Goal: Task Accomplishment & Management: Manage account settings

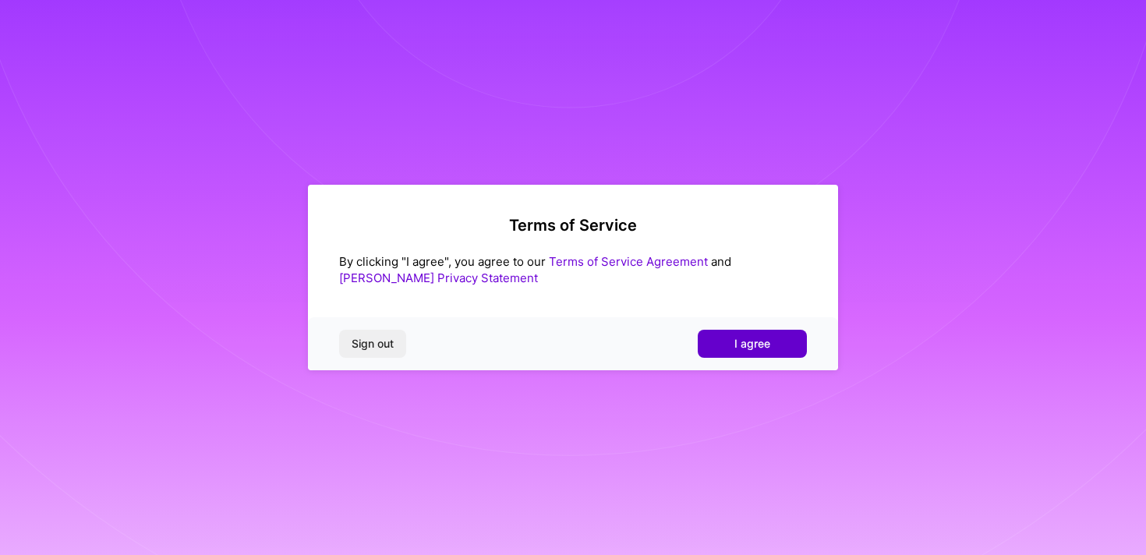
click at [749, 348] on span "I agree" at bounding box center [753, 344] width 36 height 16
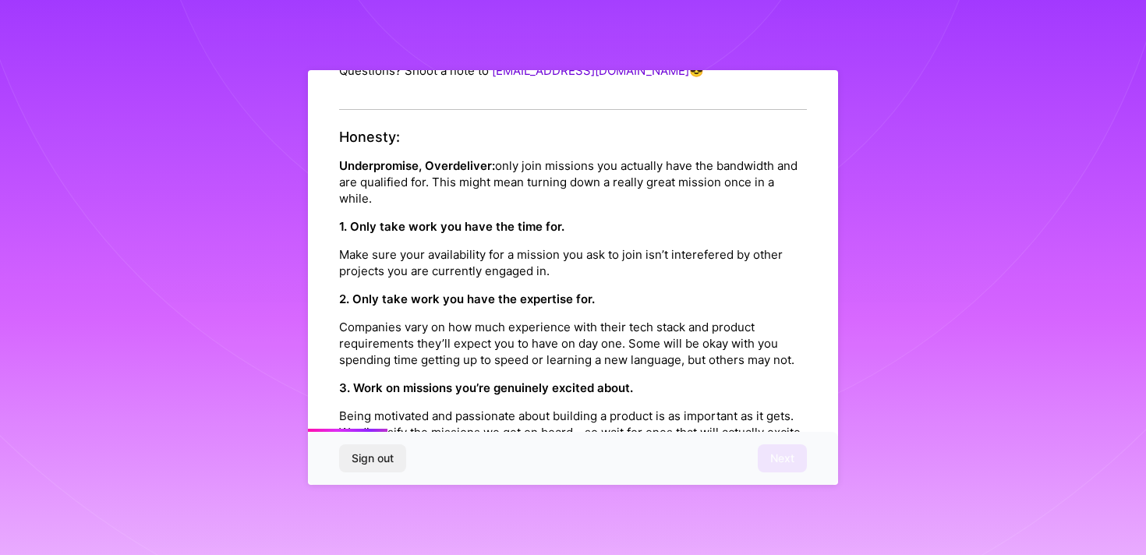
scroll to position [261, 0]
click at [456, 246] on p "Make sure your availability for a mission you ask to join isn’t interefered by …" at bounding box center [573, 262] width 468 height 33
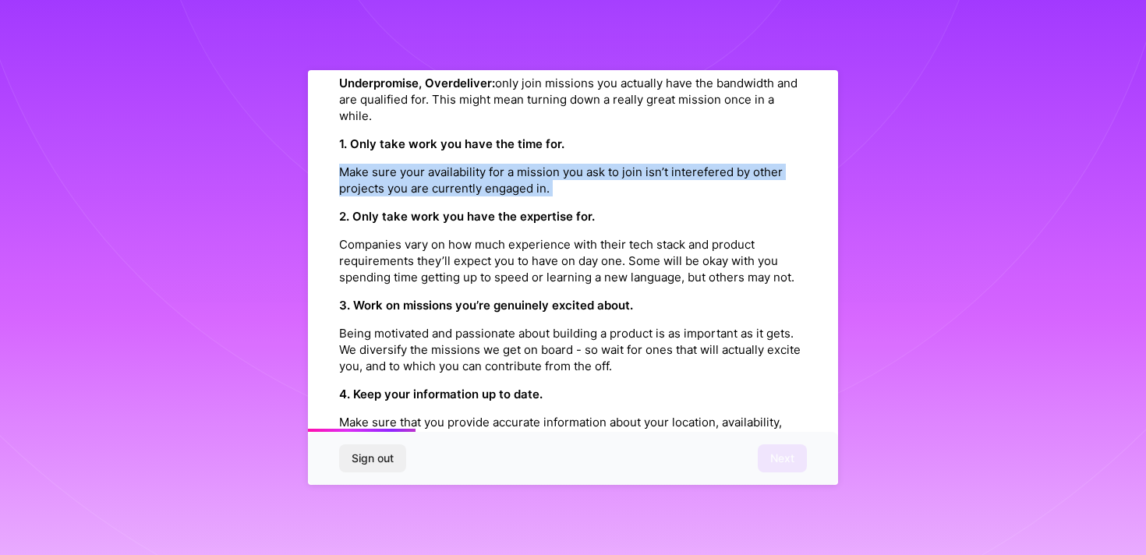
scroll to position [351, 0]
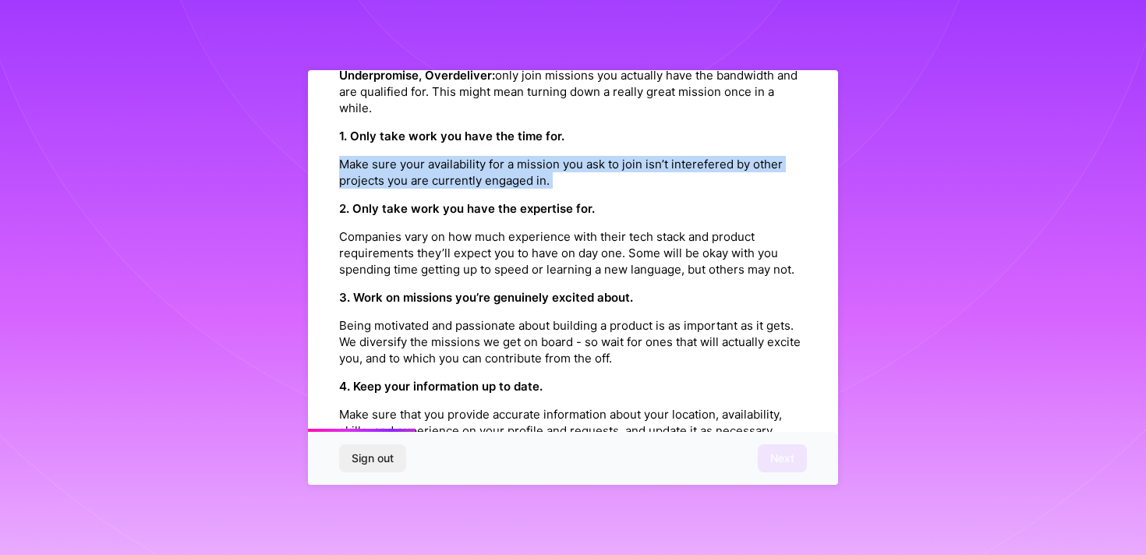
click at [470, 241] on p "Companies vary on how much experience with their tech stack and product require…" at bounding box center [573, 253] width 468 height 49
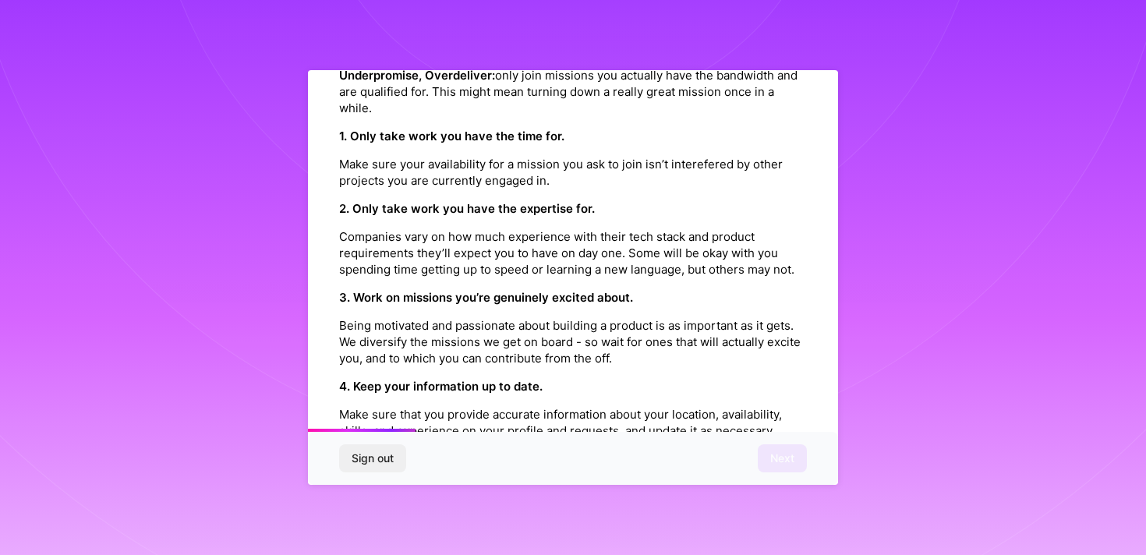
click at [470, 241] on p "Companies vary on how much experience with their tech stack and product require…" at bounding box center [573, 253] width 468 height 49
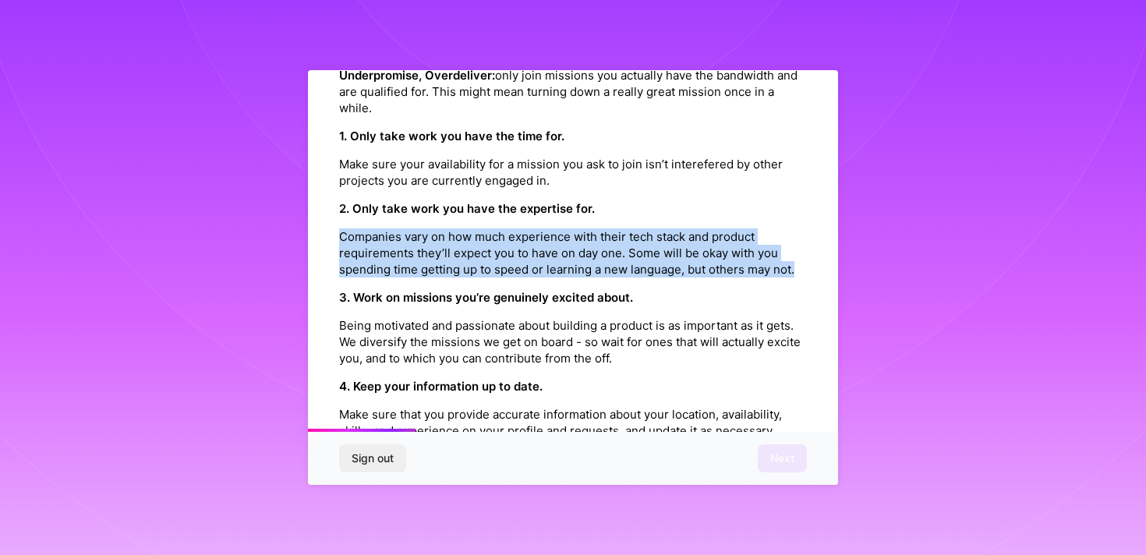
click at [500, 319] on p "Being motivated and passionate about building a product is as important as it g…" at bounding box center [573, 341] width 468 height 49
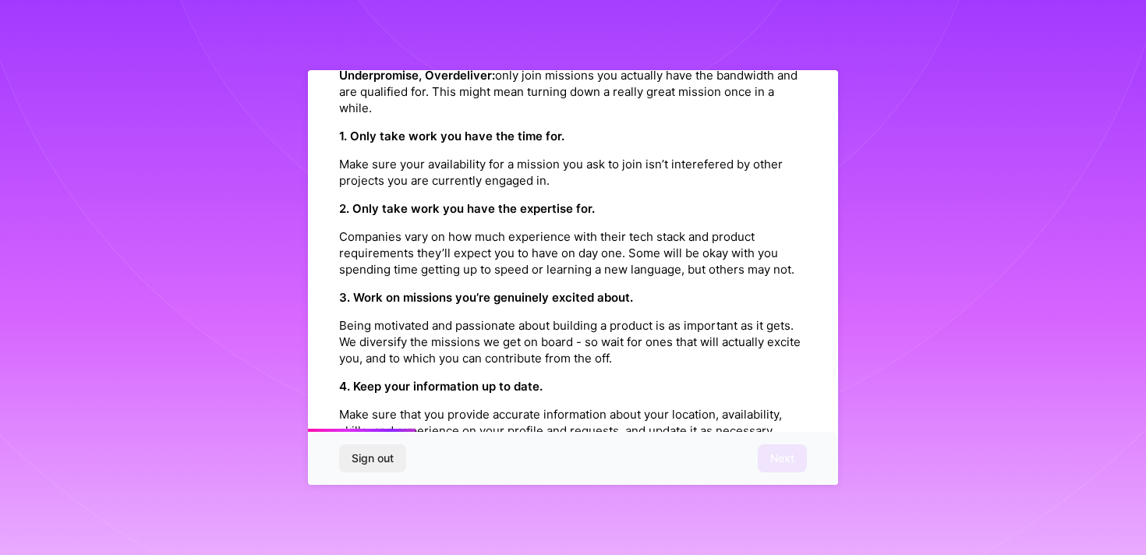
click at [500, 319] on p "Being motivated and passionate about building a product is as important as it g…" at bounding box center [573, 341] width 468 height 49
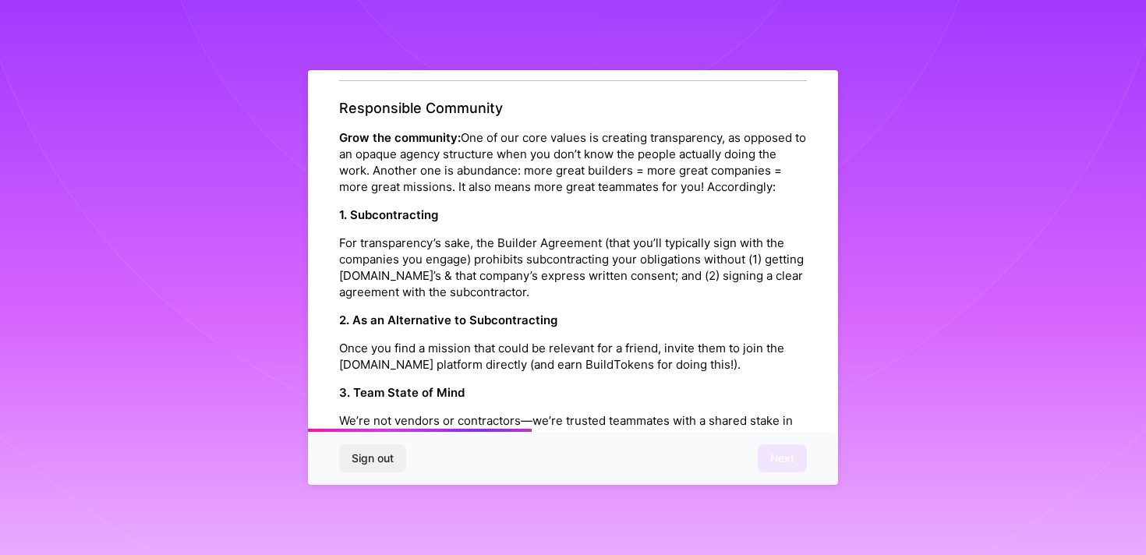
scroll to position [746, 0]
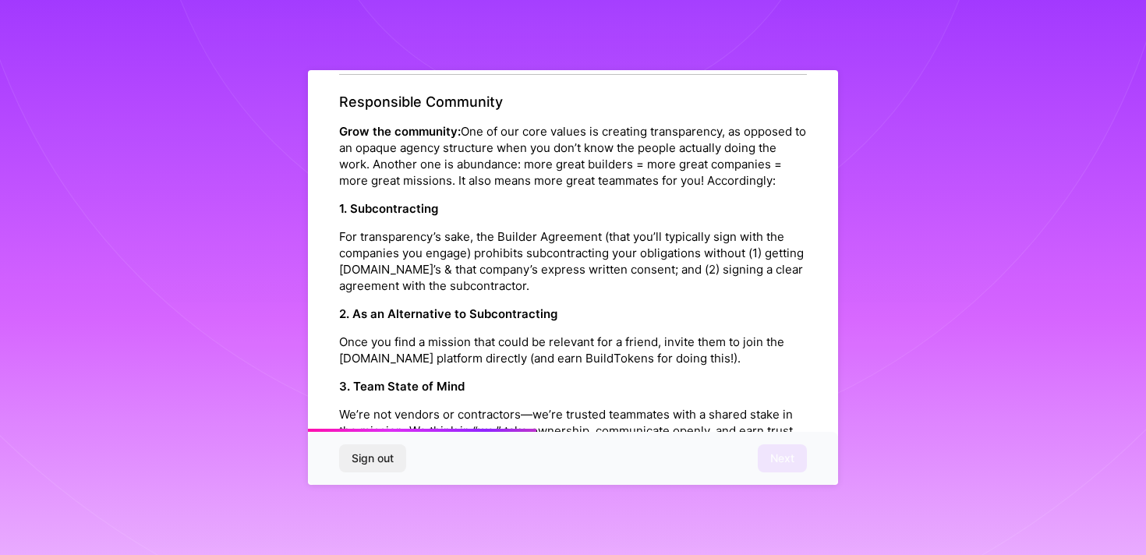
click at [487, 246] on p "For transparency’s sake, the Builder Agreement (that you’ll typically sign with…" at bounding box center [573, 262] width 468 height 66
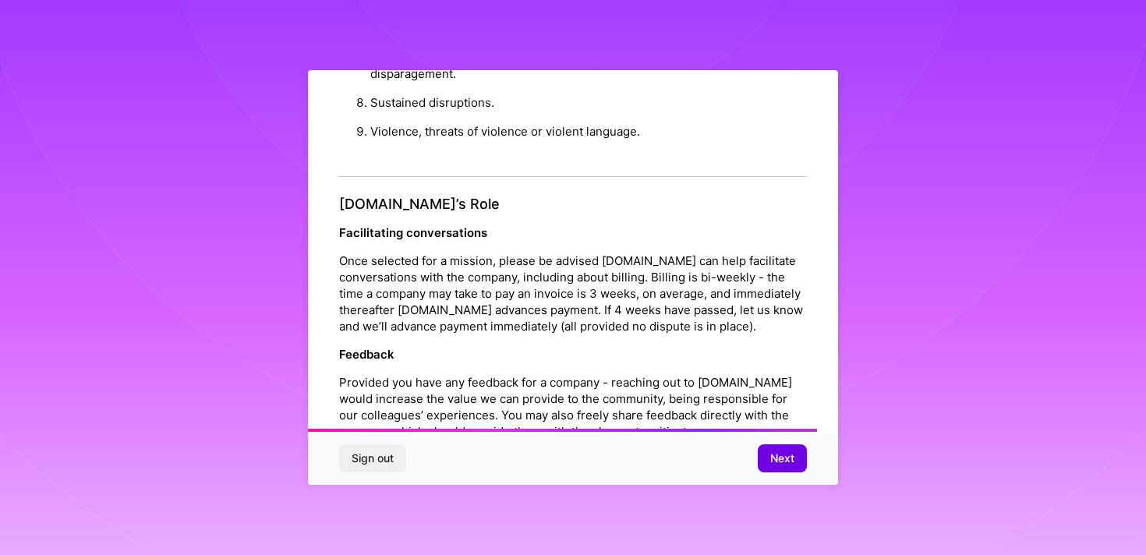
scroll to position [1731, 0]
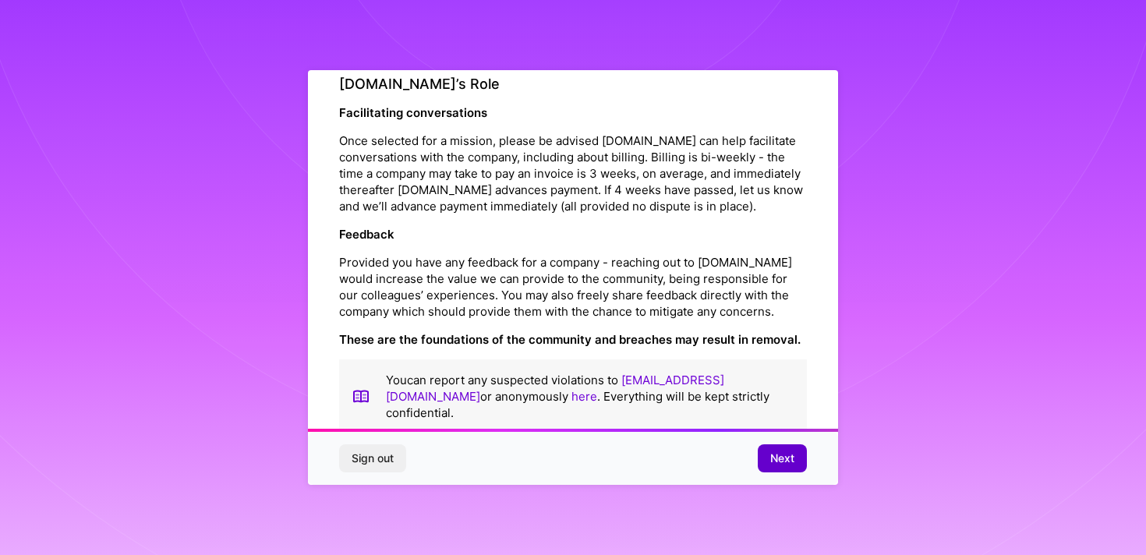
click at [787, 462] on span "Next" at bounding box center [783, 459] width 24 height 16
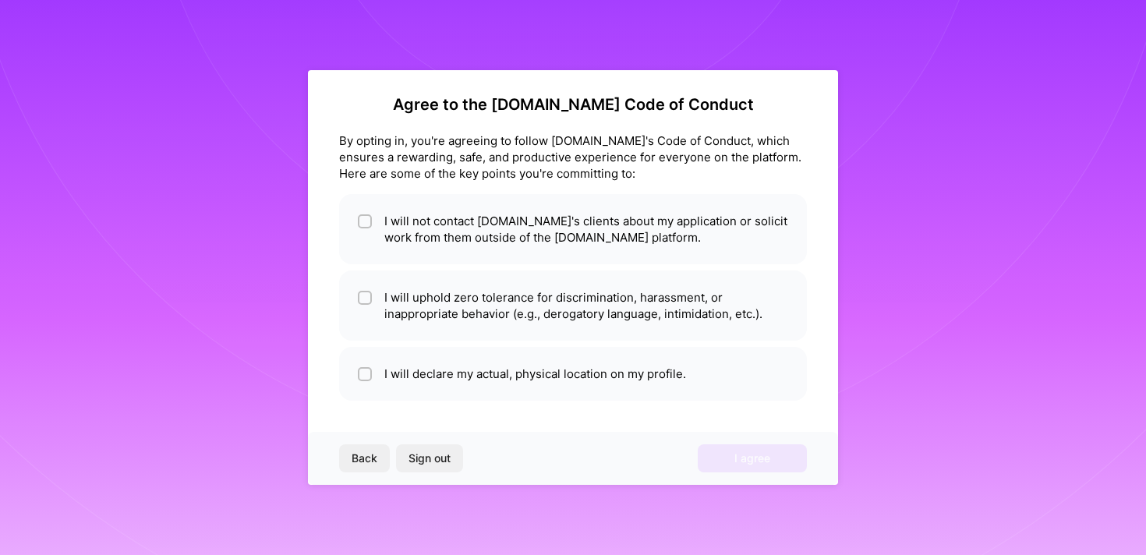
scroll to position [6, 0]
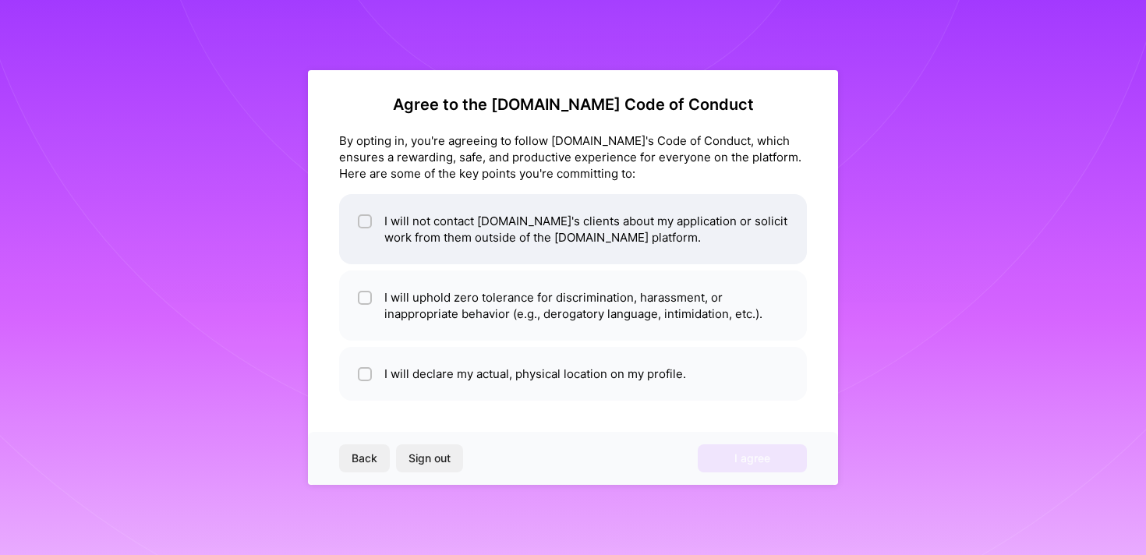
click at [501, 242] on li "I will not contact [DOMAIN_NAME]'s clients about my application or solicit work…" at bounding box center [573, 229] width 468 height 70
checkbox input "true"
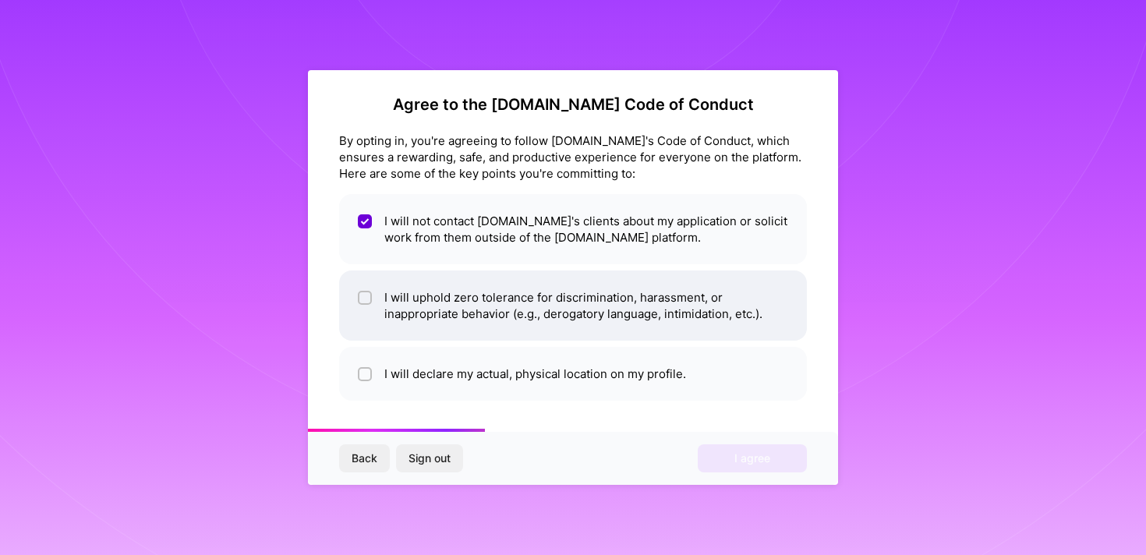
click at [510, 313] on li "I will uphold zero tolerance for discrimination, harassment, or inappropriate b…" at bounding box center [573, 306] width 468 height 70
checkbox input "true"
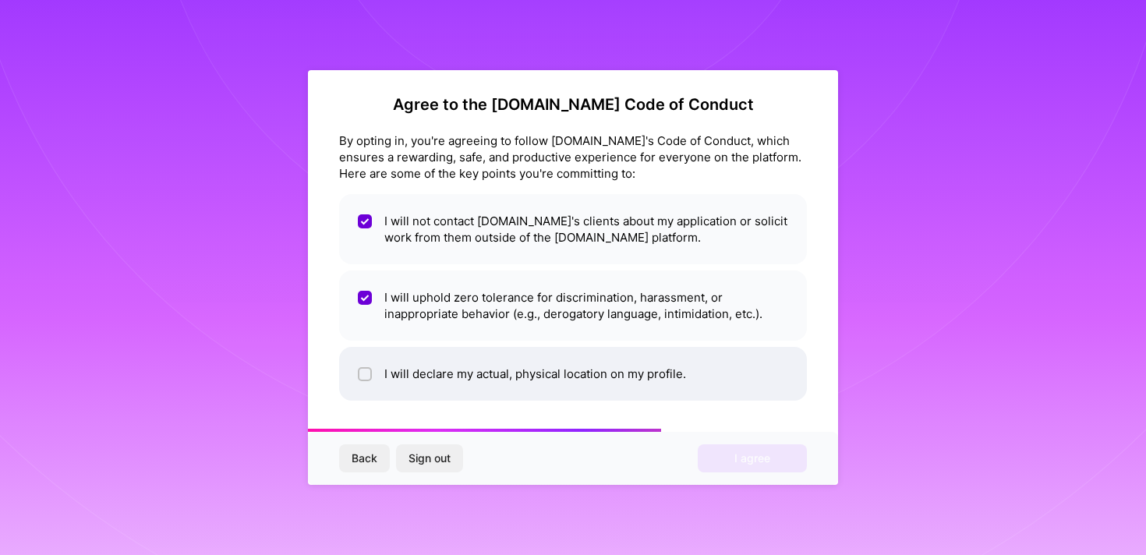
click at [540, 372] on li "I will declare my actual, physical location on my profile." at bounding box center [573, 374] width 468 height 54
checkbox input "true"
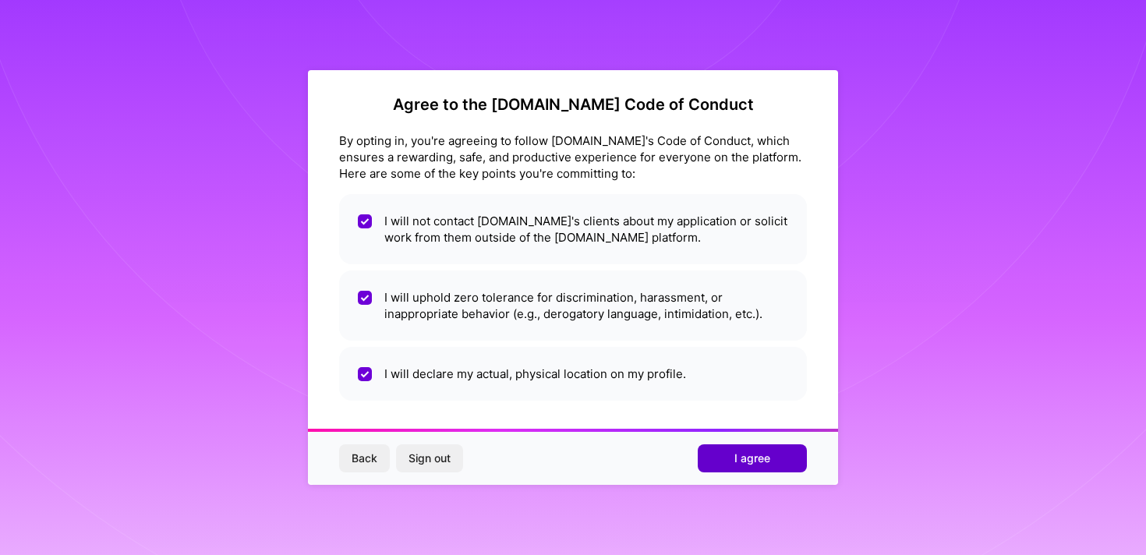
click at [739, 449] on button "I agree" at bounding box center [752, 459] width 109 height 28
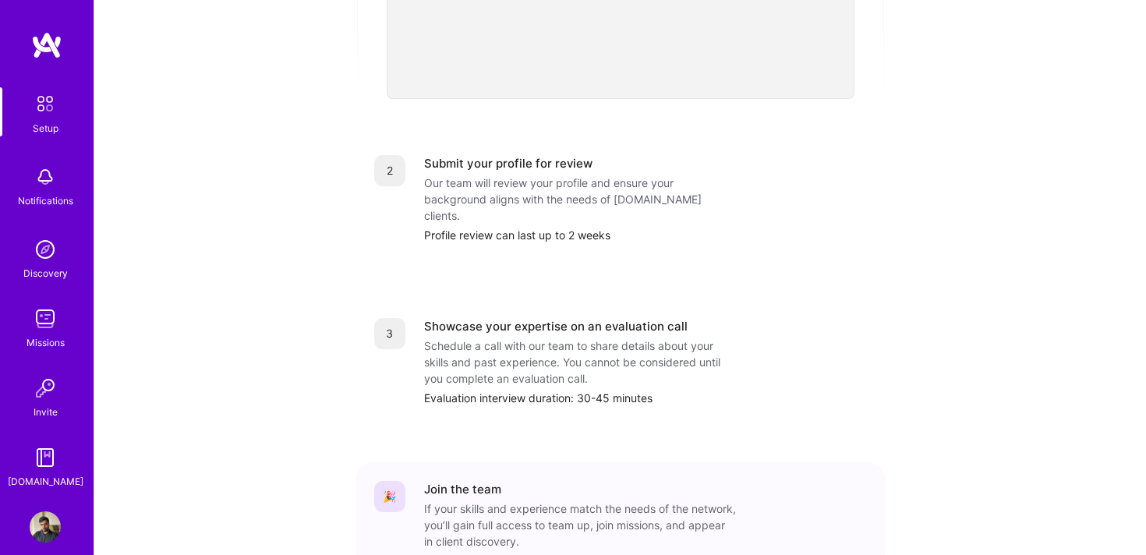
scroll to position [629, 0]
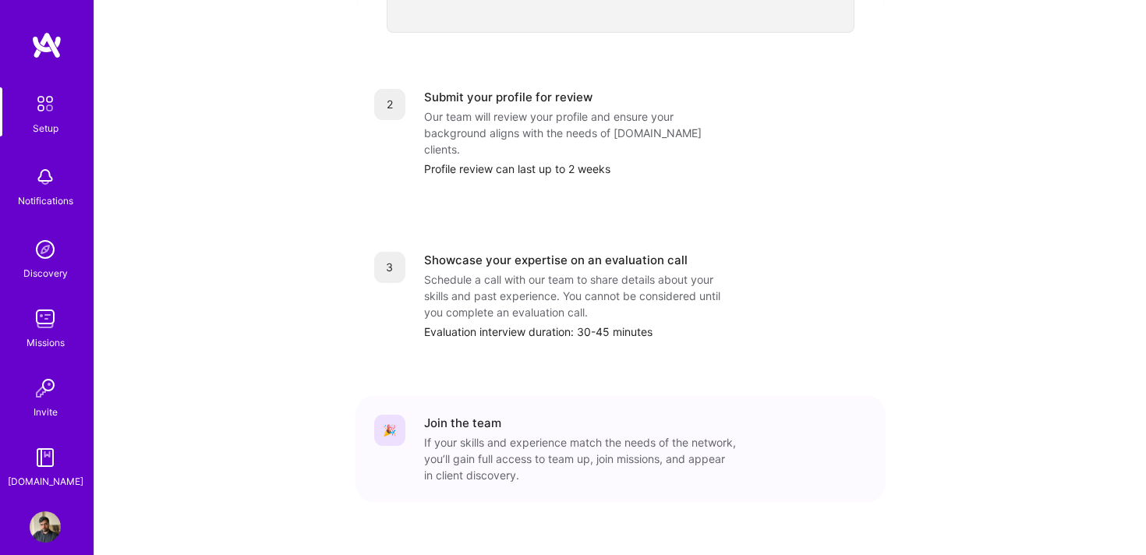
click at [512, 274] on div "Schedule a call with our team to share details about your skills and past exper…" at bounding box center [580, 295] width 312 height 49
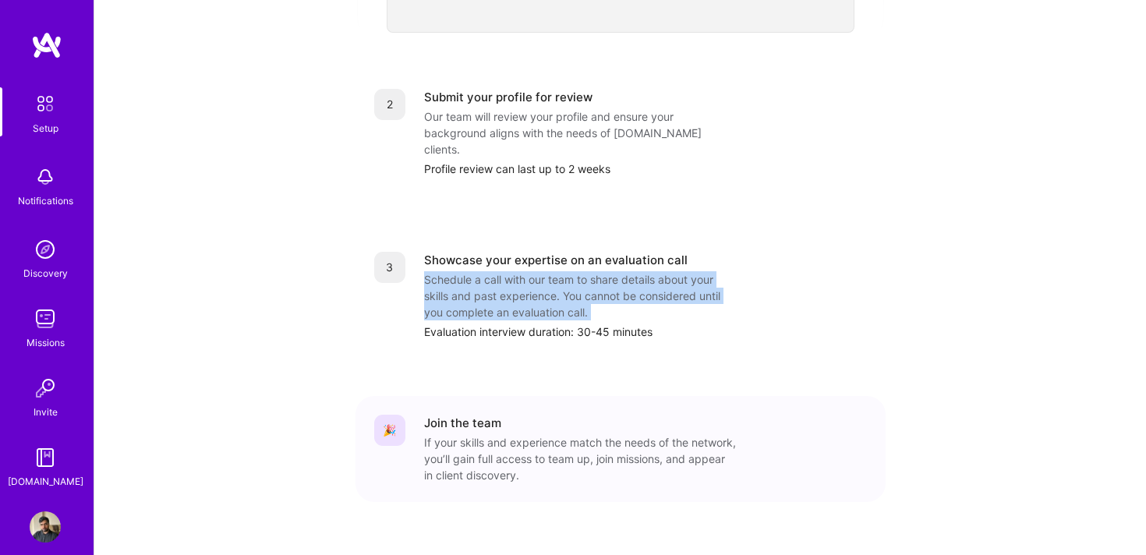
click at [519, 324] on div "3 Showcase your expertise on an evaluation call Schedule a call with our team t…" at bounding box center [621, 296] width 530 height 126
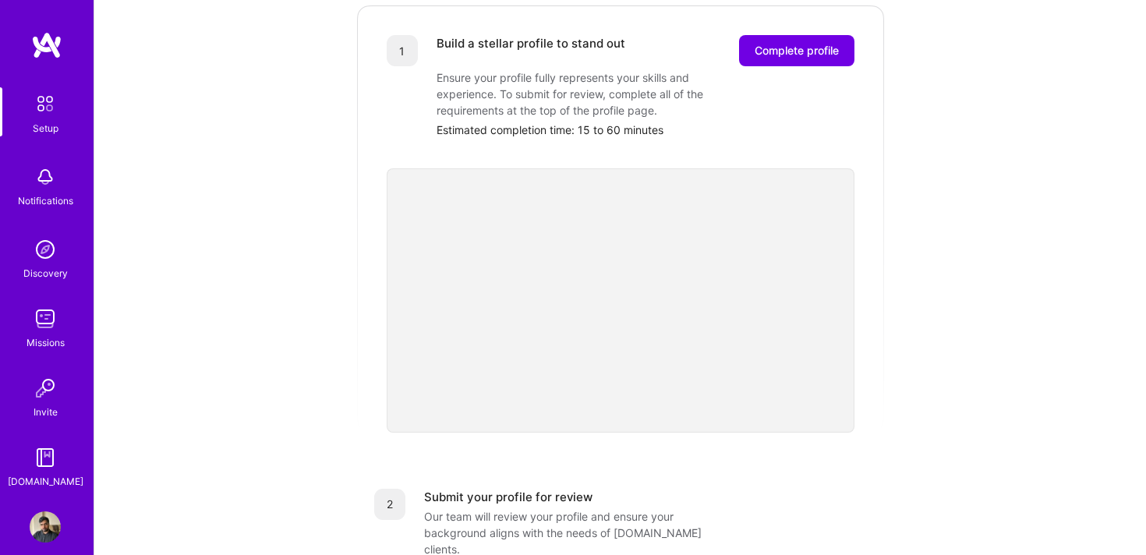
scroll to position [0, 0]
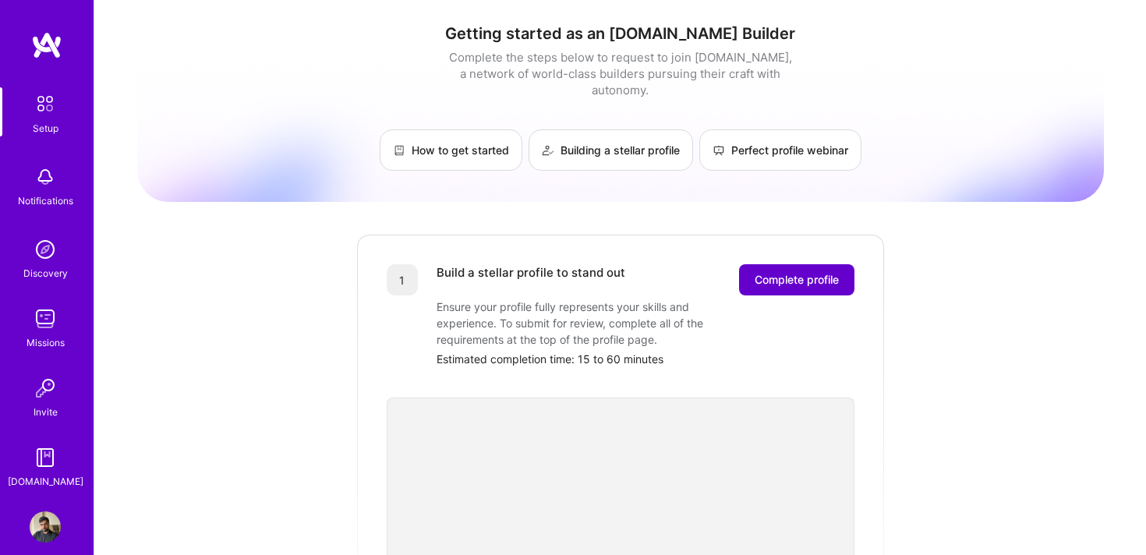
click at [789, 272] on span "Complete profile" at bounding box center [797, 280] width 84 height 16
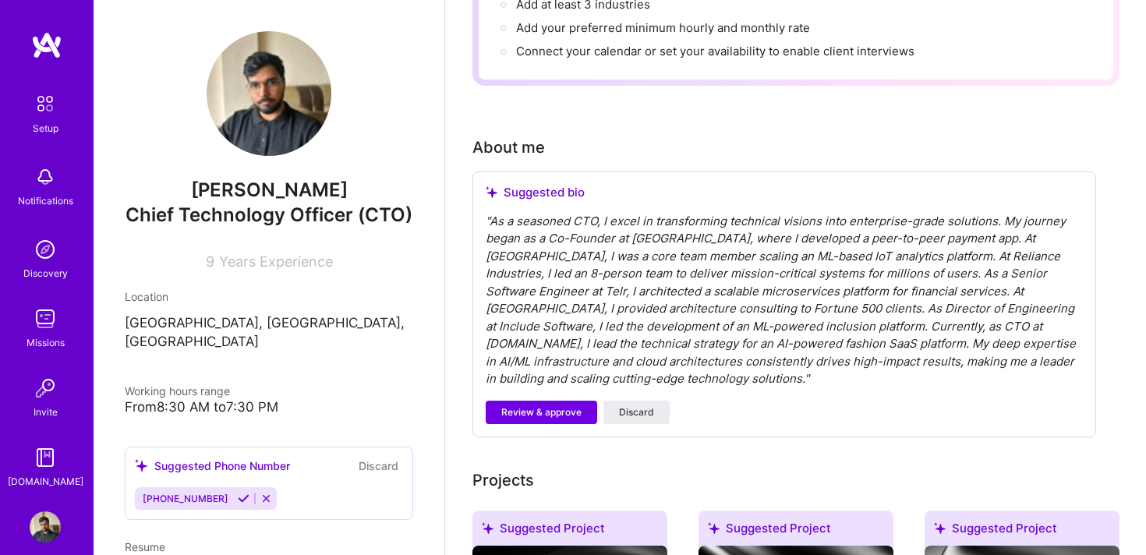
scroll to position [316, 0]
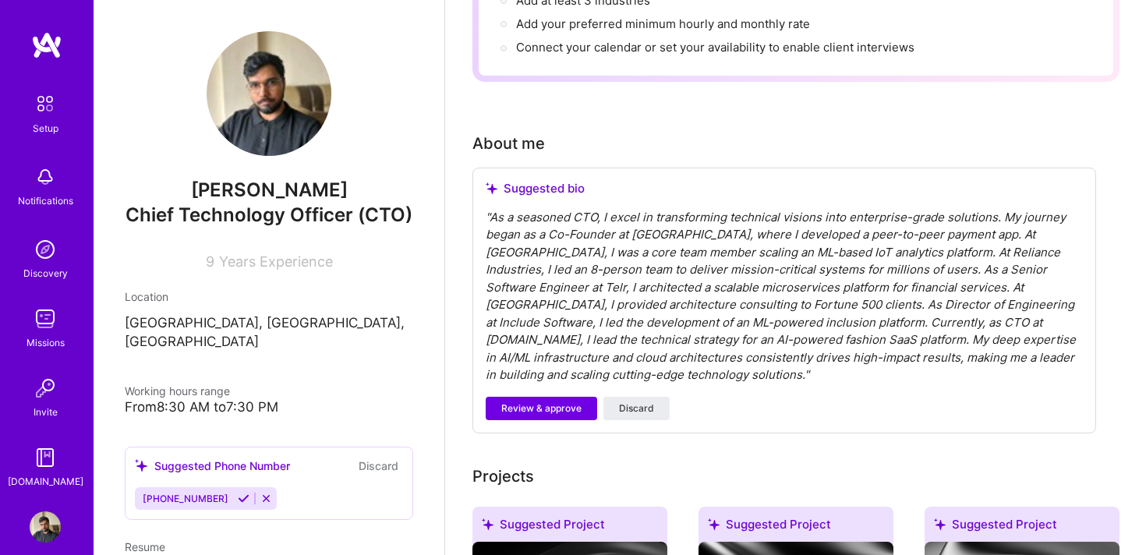
click at [605, 245] on div "" As a seasoned CTO, I excel in transforming technical visions into enterprise-…" at bounding box center [784, 296] width 597 height 175
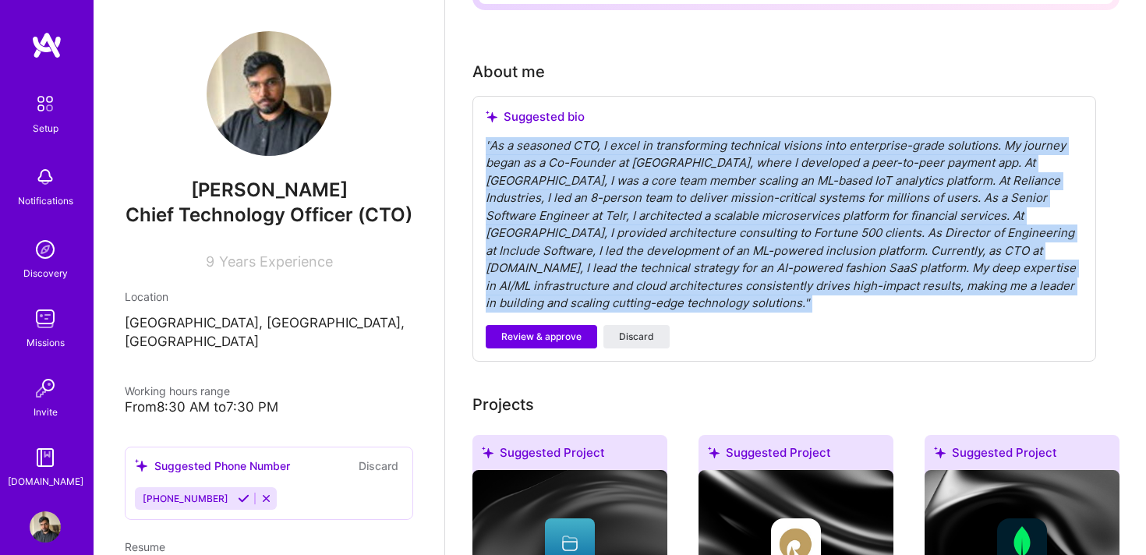
scroll to position [394, 0]
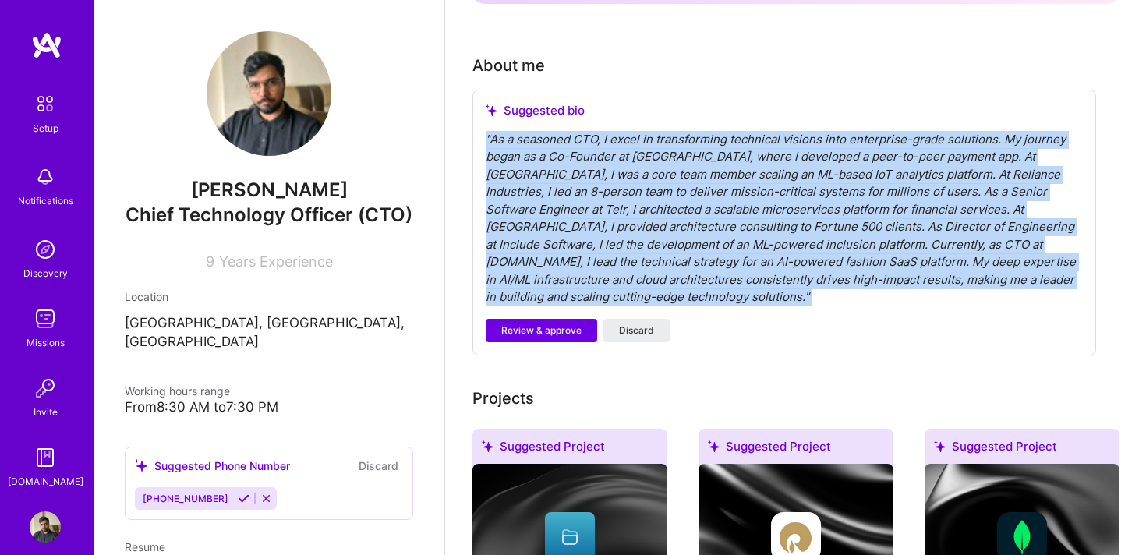
click at [238, 493] on icon at bounding box center [244, 499] width 12 height 12
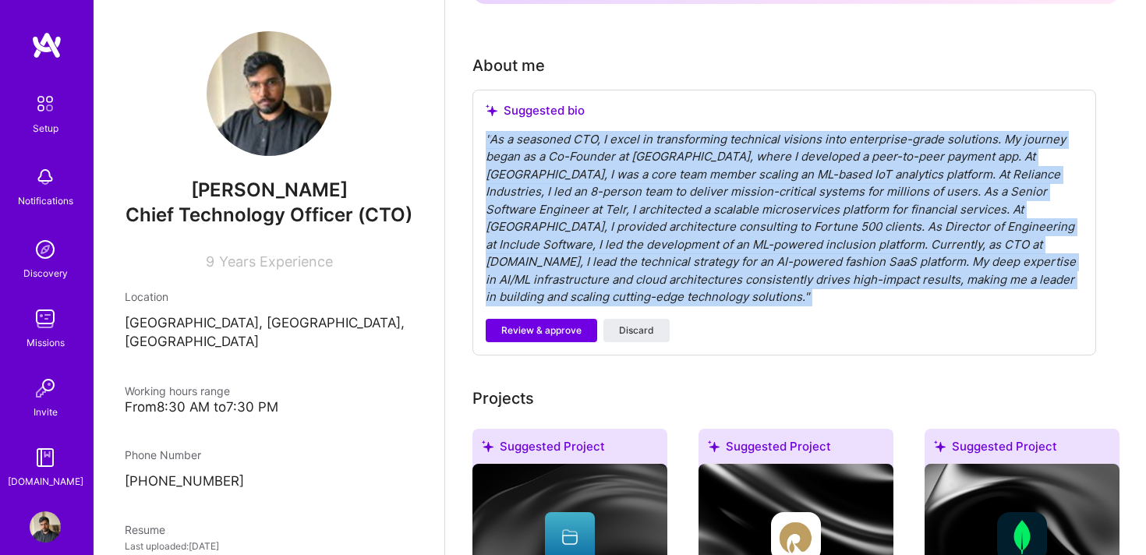
click at [746, 170] on div "" As a seasoned CTO, I excel in transforming technical visions into enterprise-…" at bounding box center [784, 218] width 597 height 175
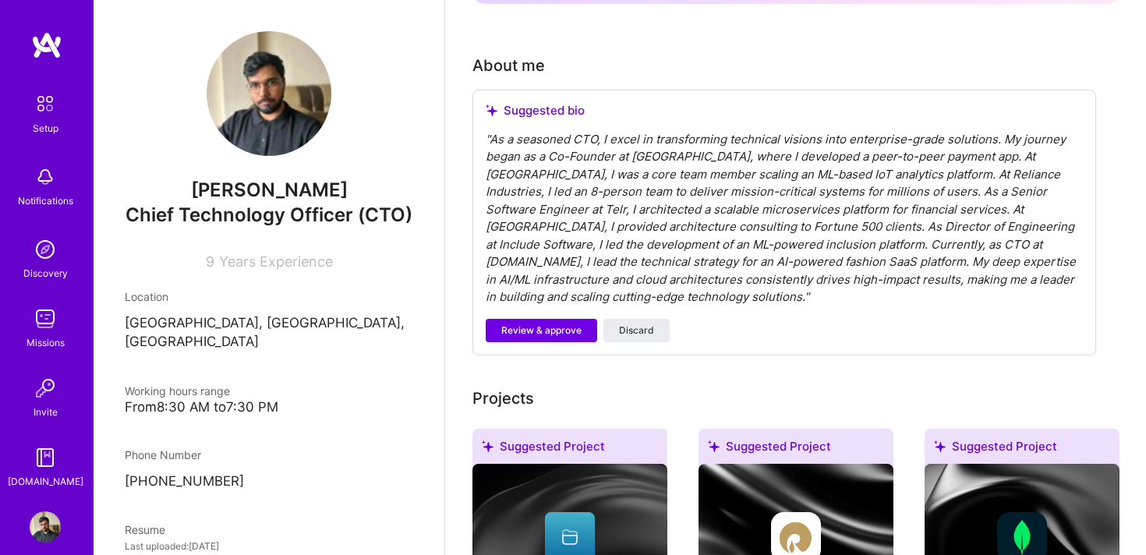
click at [746, 170] on div "" As a seasoned CTO, I excel in transforming technical visions into enterprise-…" at bounding box center [784, 218] width 597 height 175
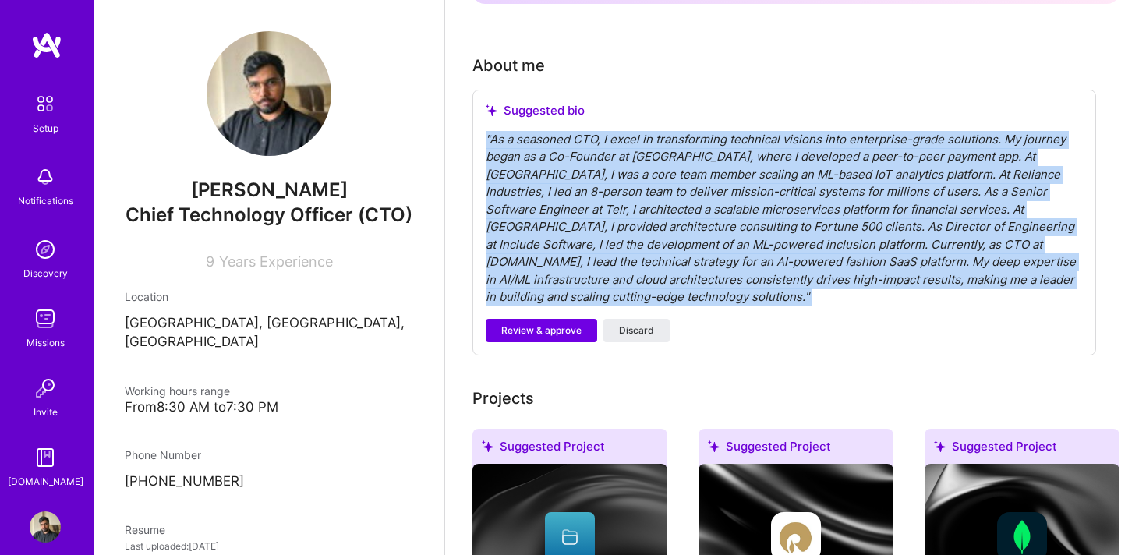
click at [668, 267] on div "" As a seasoned CTO, I excel in transforming technical visions into enterprise-…" at bounding box center [784, 218] width 597 height 175
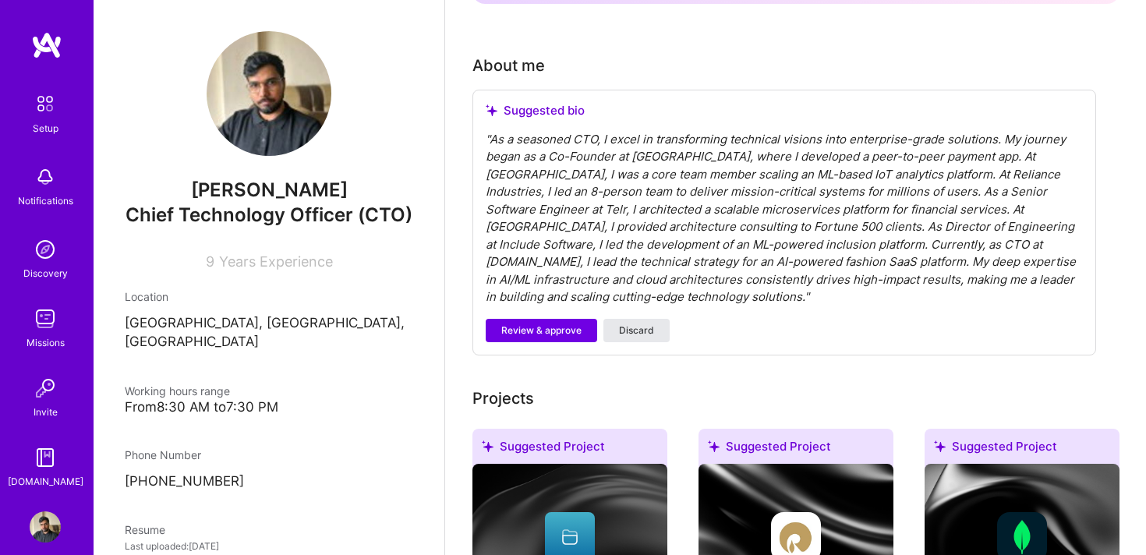
click at [634, 324] on span "Discard" at bounding box center [636, 331] width 35 height 14
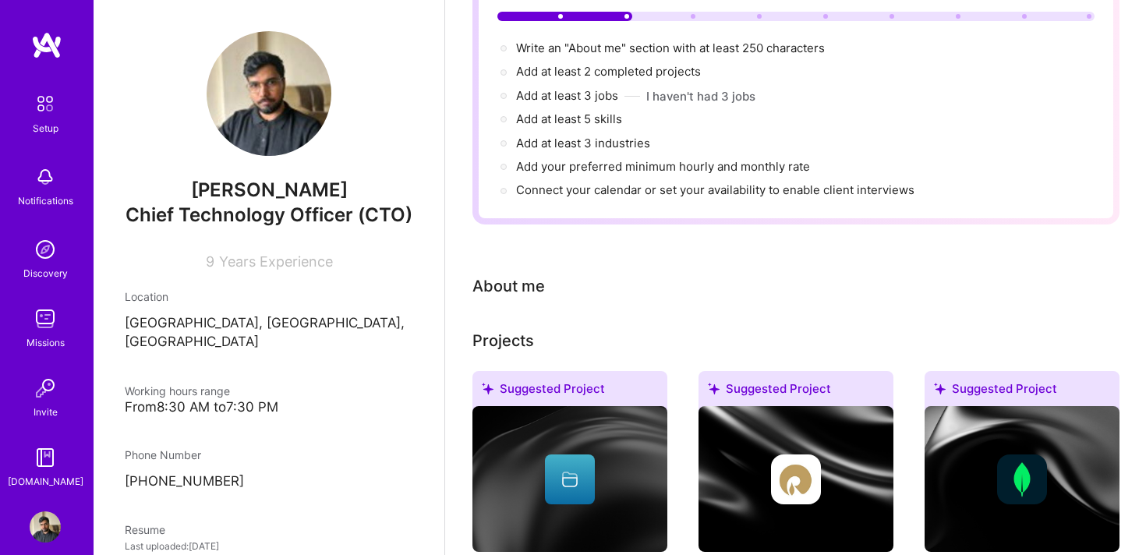
scroll to position [73, 0]
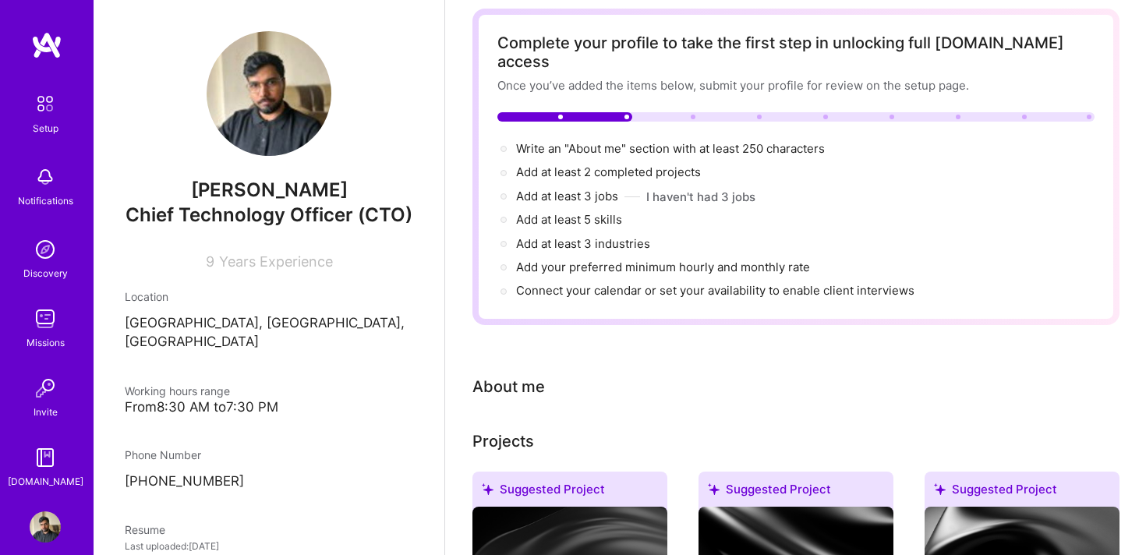
click at [523, 375] on div "About me" at bounding box center [509, 386] width 73 height 23
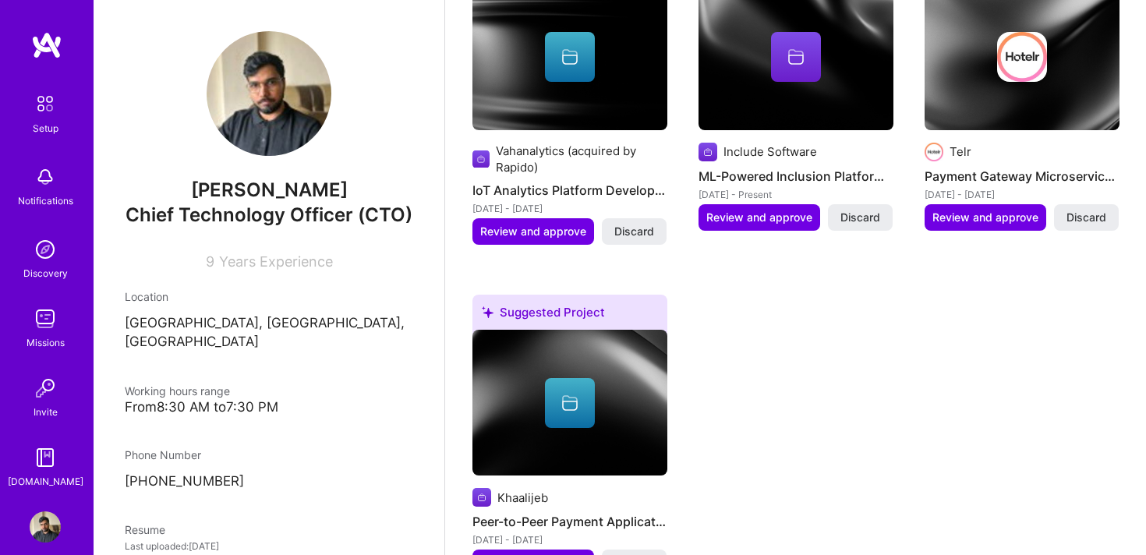
scroll to position [926, 0]
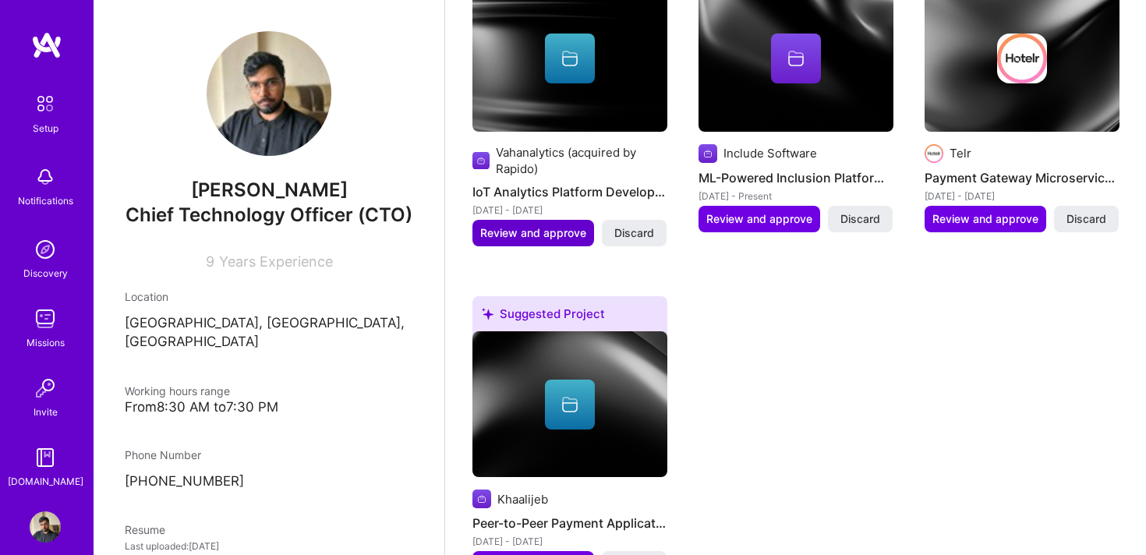
click at [540, 225] on span "Review and approve" at bounding box center [533, 233] width 106 height 16
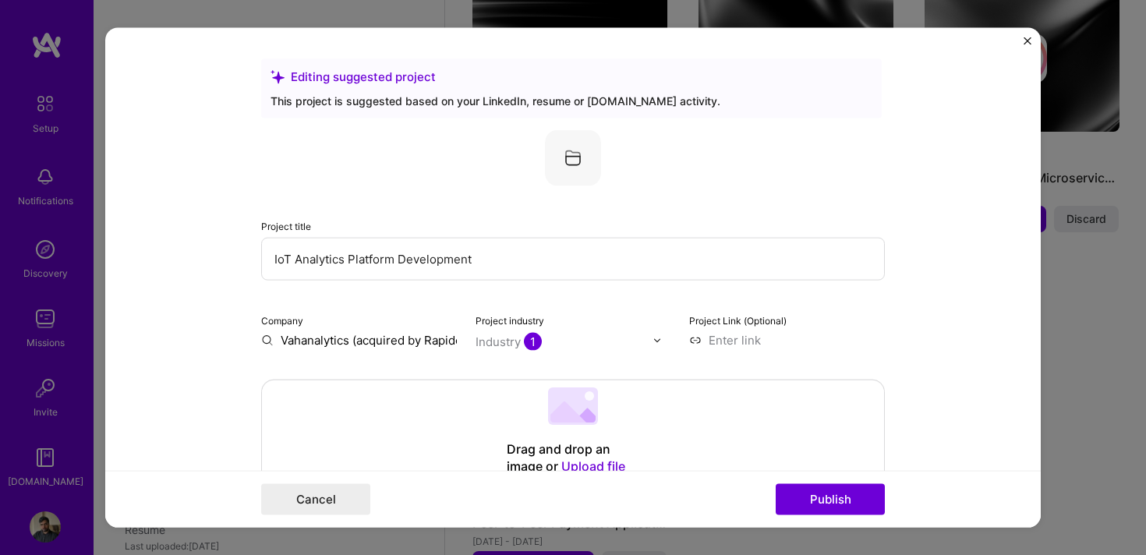
click at [343, 515] on div "Cancel Publish" at bounding box center [573, 498] width 936 height 57
click at [335, 506] on button "Cancel" at bounding box center [315, 499] width 109 height 31
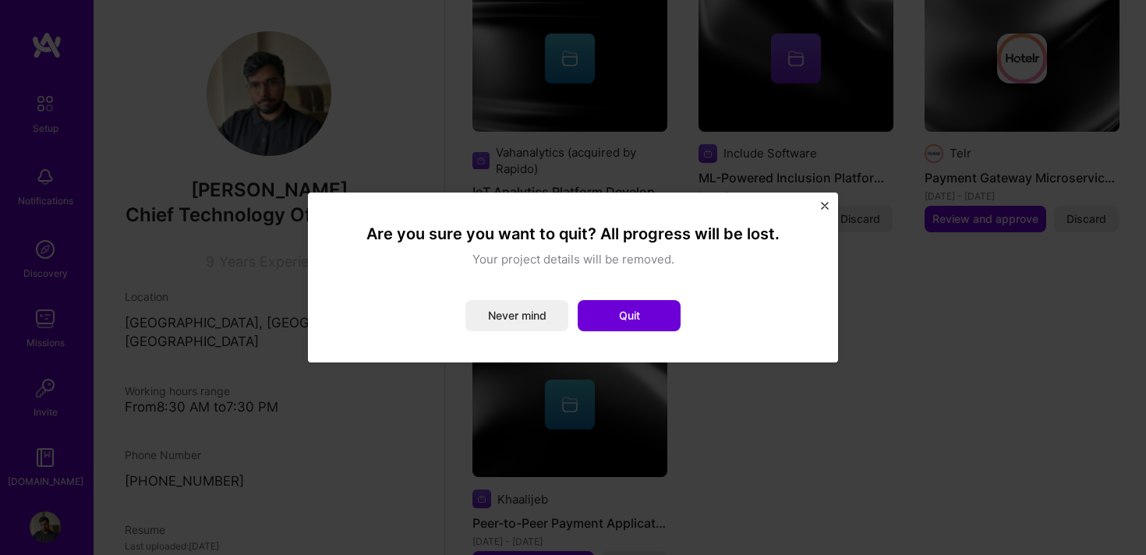
click at [815, 211] on div "Are you sure you want to quit? All progress will be lost. Your project details …" at bounding box center [573, 278] width 530 height 170
click at [826, 207] on img "Close" at bounding box center [825, 206] width 8 height 8
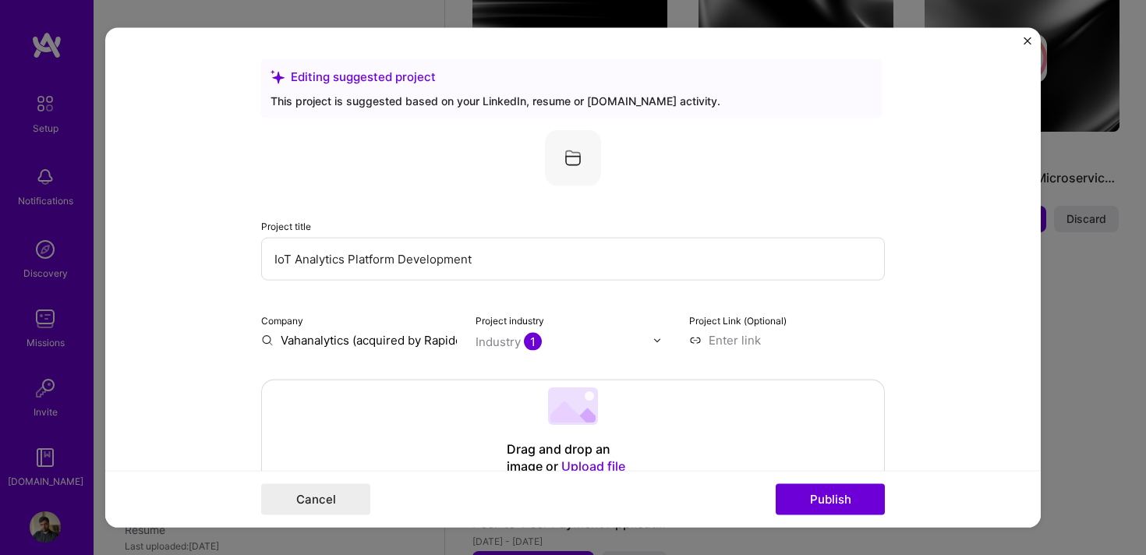
click at [1026, 37] on form "Editing suggested project This project is suggested based on your LinkedIn, res…" at bounding box center [573, 278] width 936 height 500
click at [1026, 44] on img "Close" at bounding box center [1028, 41] width 8 height 8
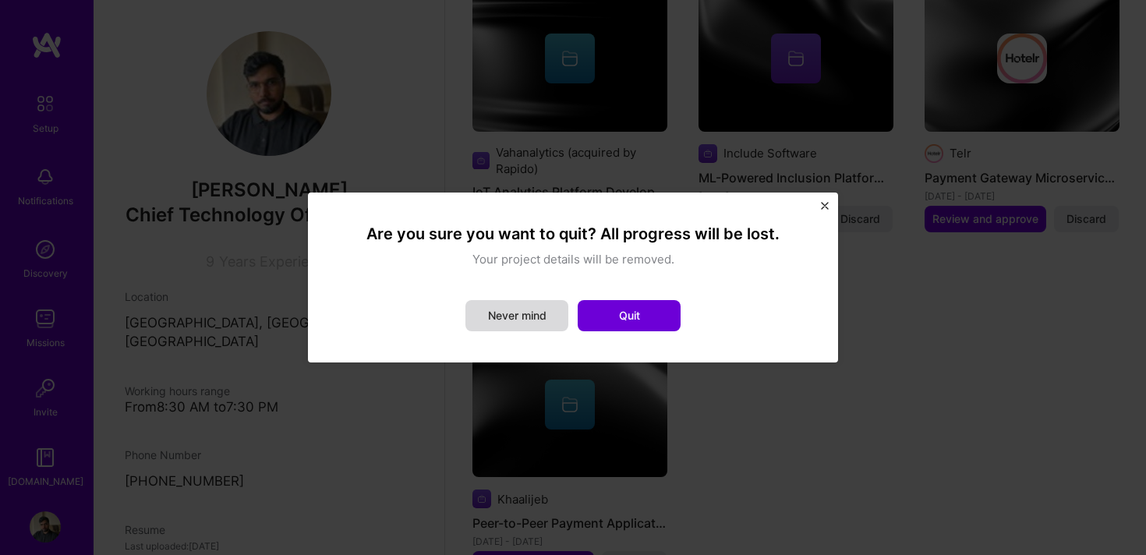
click at [479, 329] on button "Never mind" at bounding box center [517, 315] width 103 height 31
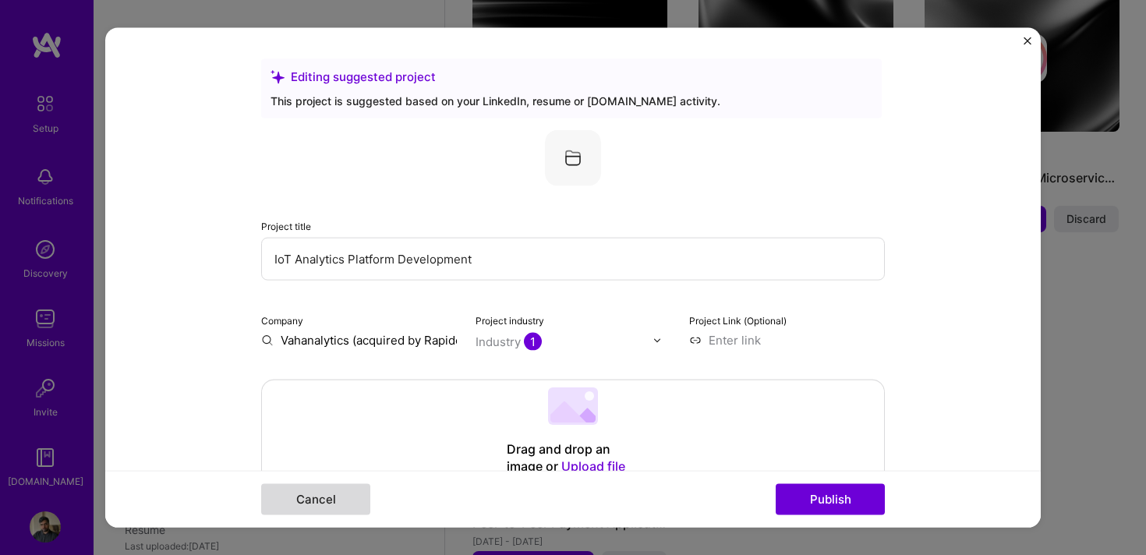
click at [337, 505] on button "Cancel" at bounding box center [315, 499] width 109 height 31
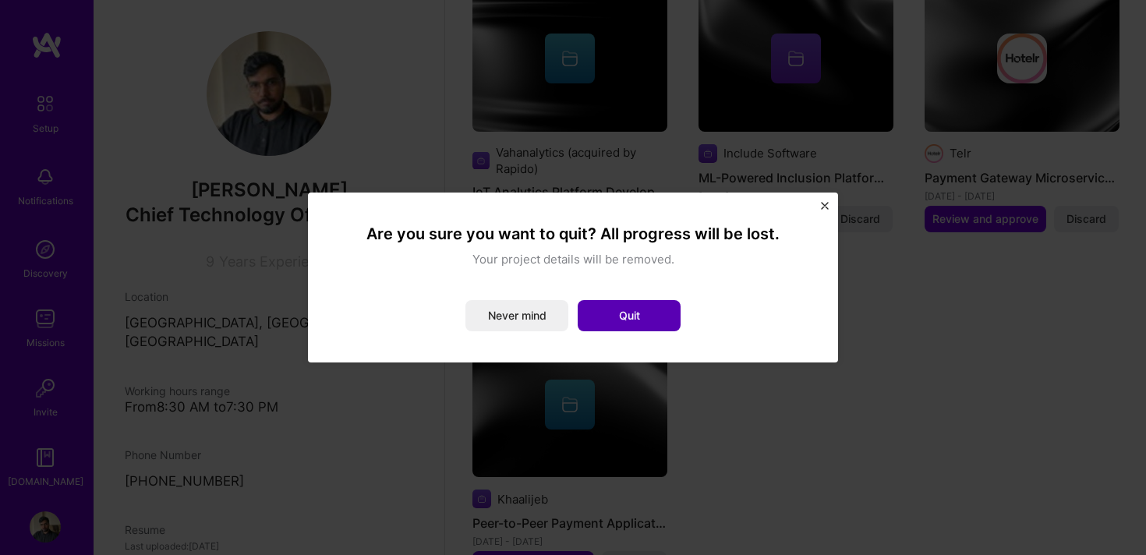
click at [612, 316] on button "Quit" at bounding box center [629, 315] width 103 height 31
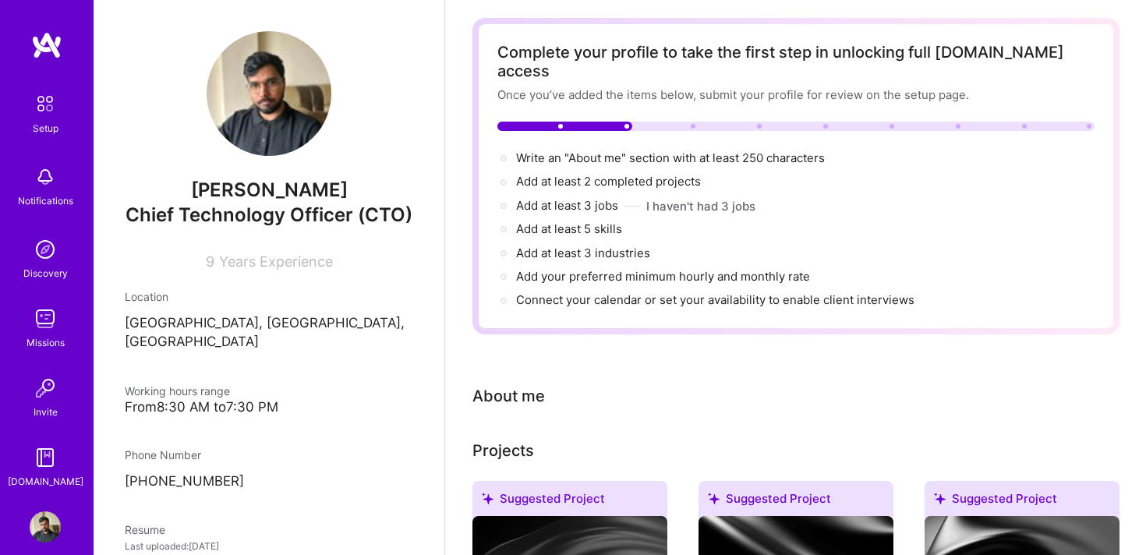
scroll to position [0, 0]
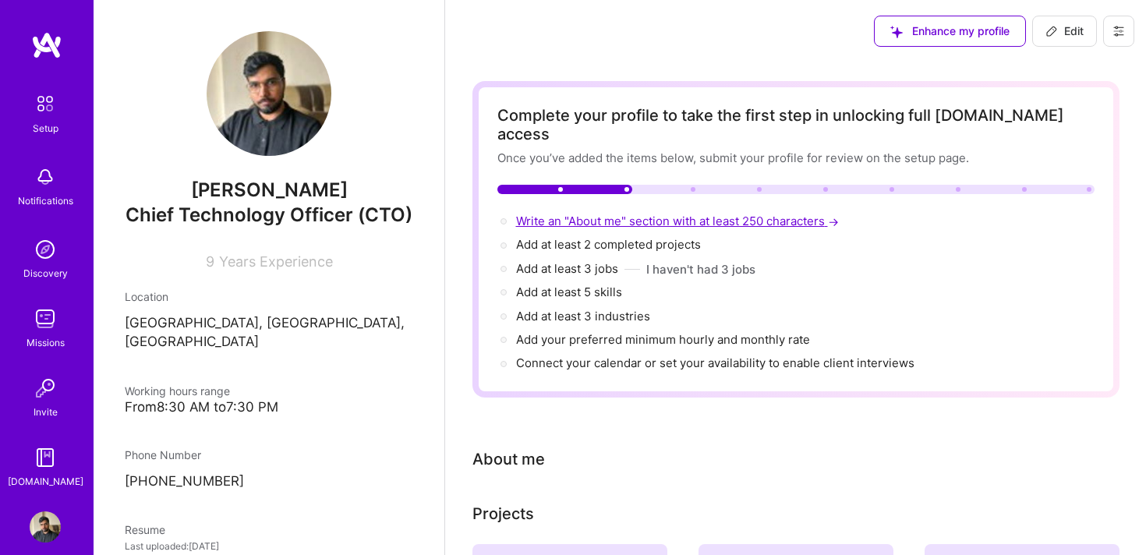
click at [596, 214] on span "Write an "About me" section with at least 250 characters →" at bounding box center [679, 221] width 326 height 15
select select "IN"
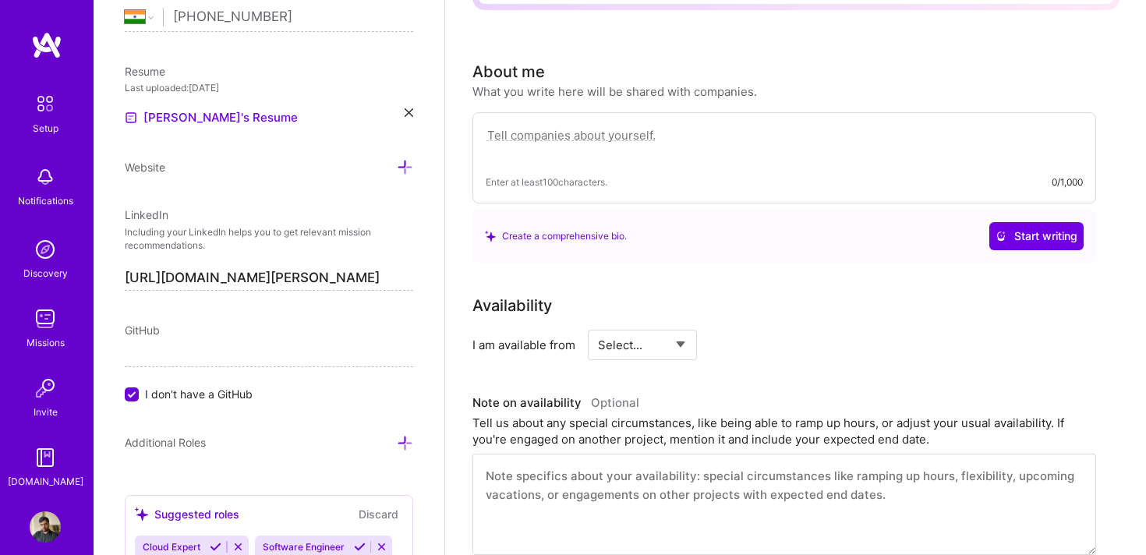
scroll to position [429, 0]
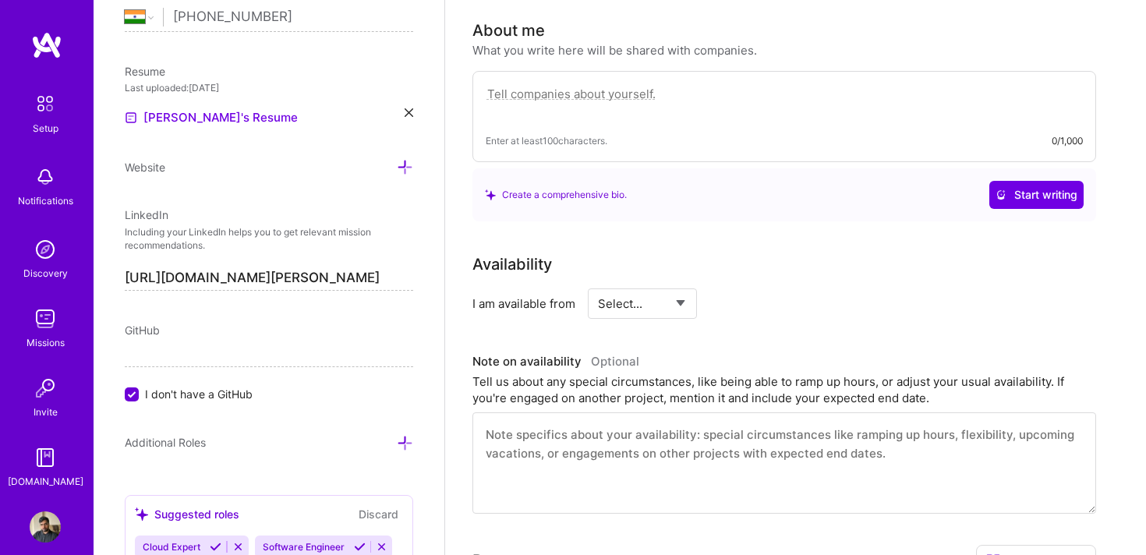
click at [568, 94] on textarea at bounding box center [784, 102] width 597 height 36
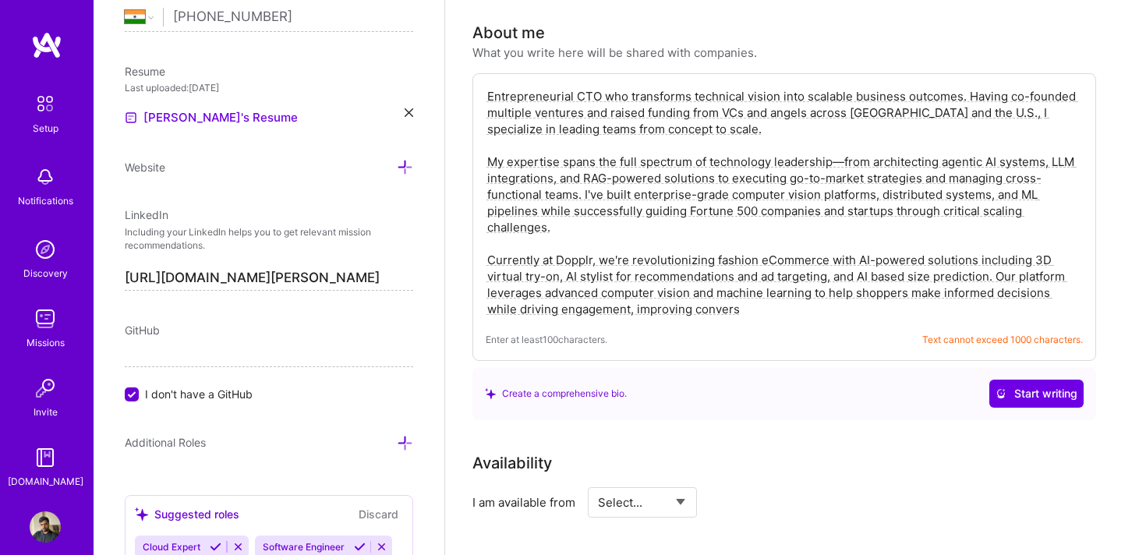
scroll to position [418, 0]
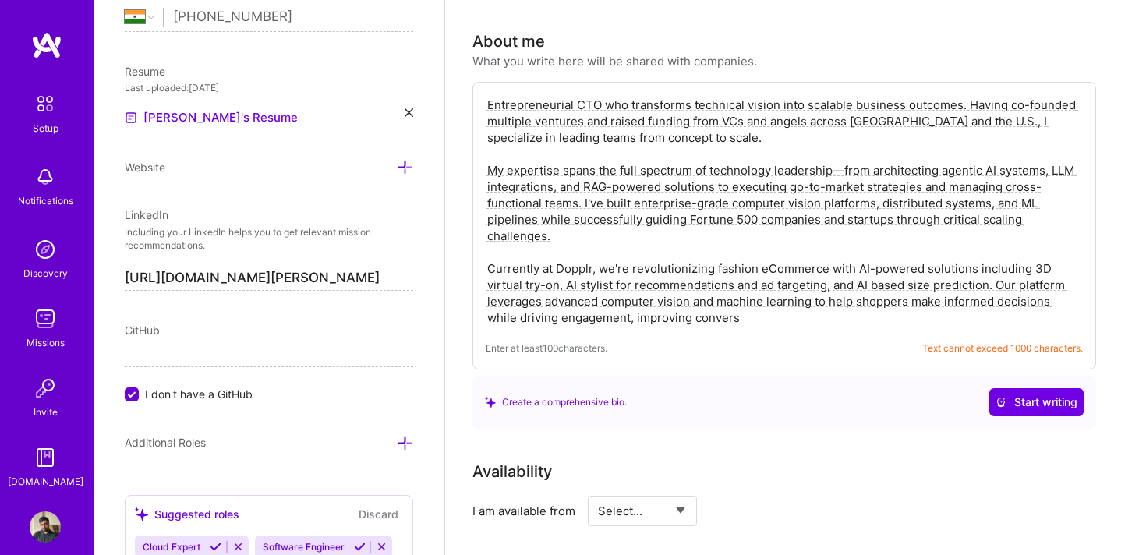
click at [721, 103] on textarea "Entrepreneurial CTO who transforms technical vision into scalable business outc…" at bounding box center [784, 211] width 597 height 232
drag, startPoint x: 728, startPoint y: 300, endPoint x: 462, endPoint y: 256, distance: 269.6
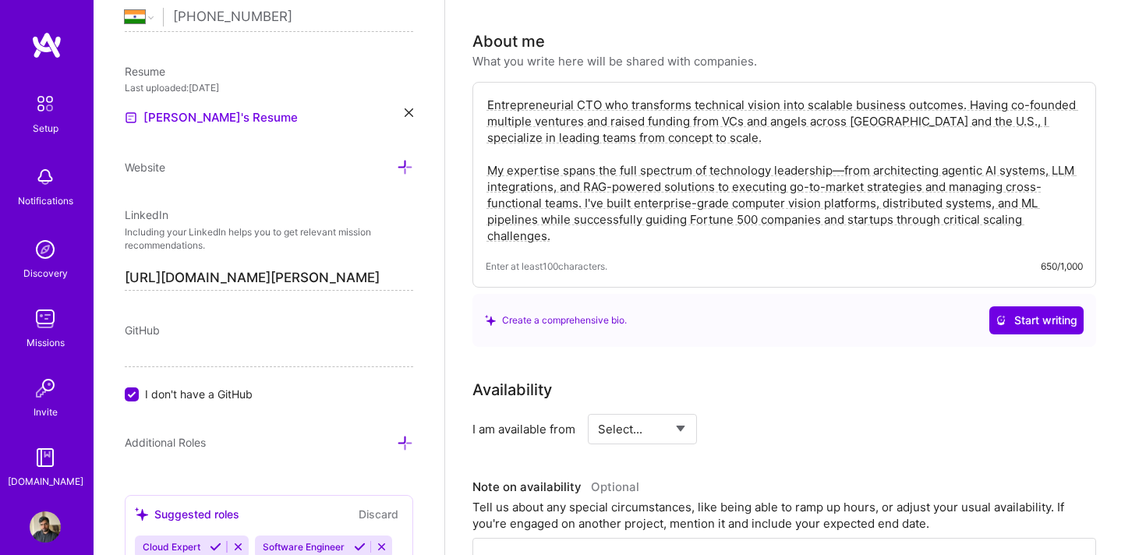
click at [725, 103] on textarea "Entrepreneurial CTO who transforms technical vision into scalable business outc…" at bounding box center [784, 170] width 597 height 151
click at [643, 229] on div "Entrepreneurial CTO who transforms technical vision into scalable business outc…" at bounding box center [785, 185] width 624 height 206
click at [632, 216] on textarea "Entrepreneurial CTO who transforms technical vision into scalable business outc…" at bounding box center [784, 170] width 597 height 151
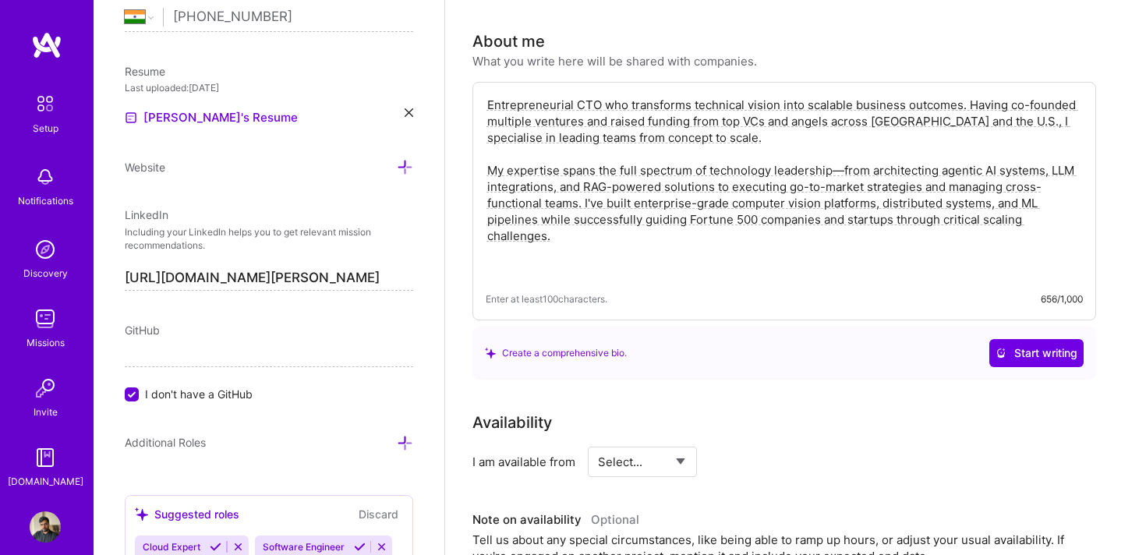
paste textarea "Whether you're looking to scale your engineering organization, implement cuttin…"
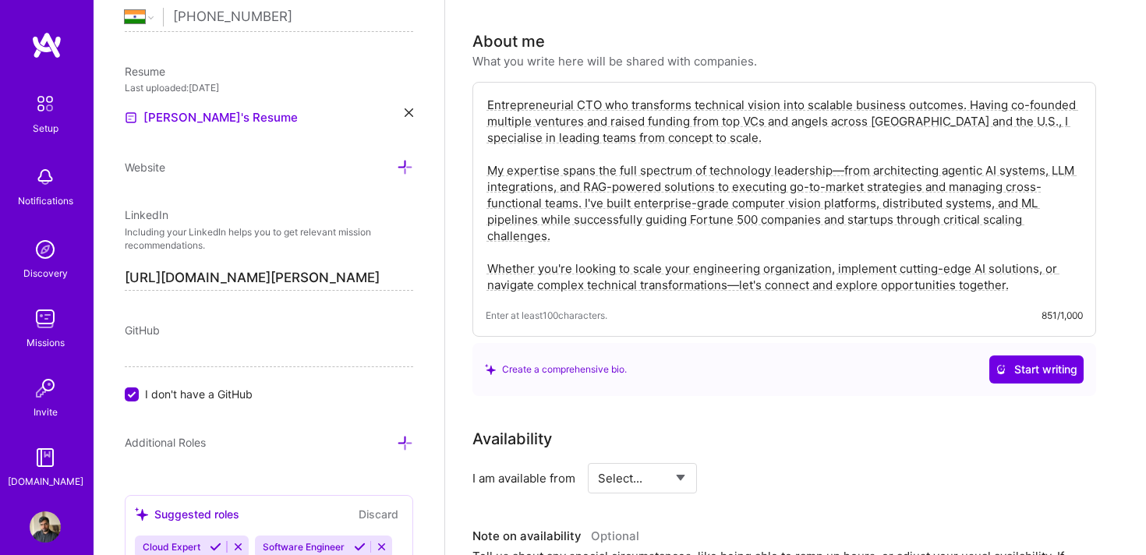
click at [660, 218] on textarea "Entrepreneurial CTO who transforms technical vision into scalable business outc…" at bounding box center [784, 195] width 597 height 200
click at [753, 268] on textarea "Entrepreneurial CTO who transforms technical vision into scalable business outc…" at bounding box center [784, 195] width 597 height 200
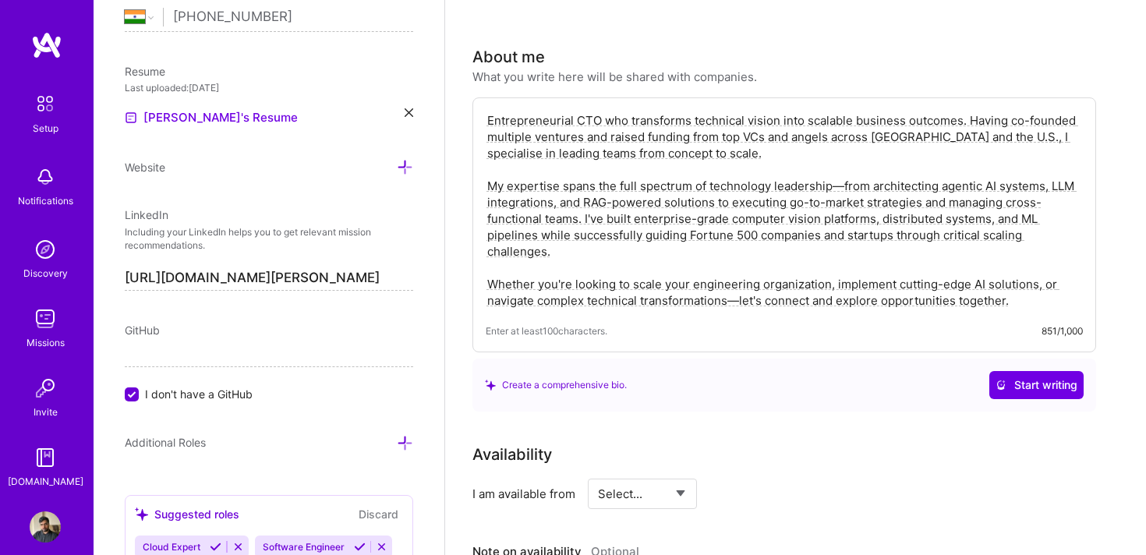
scroll to position [405, 0]
click at [617, 234] on textarea "Entrepreneurial CTO who transforms technical vision into scalable business outc…" at bounding box center [784, 208] width 597 height 200
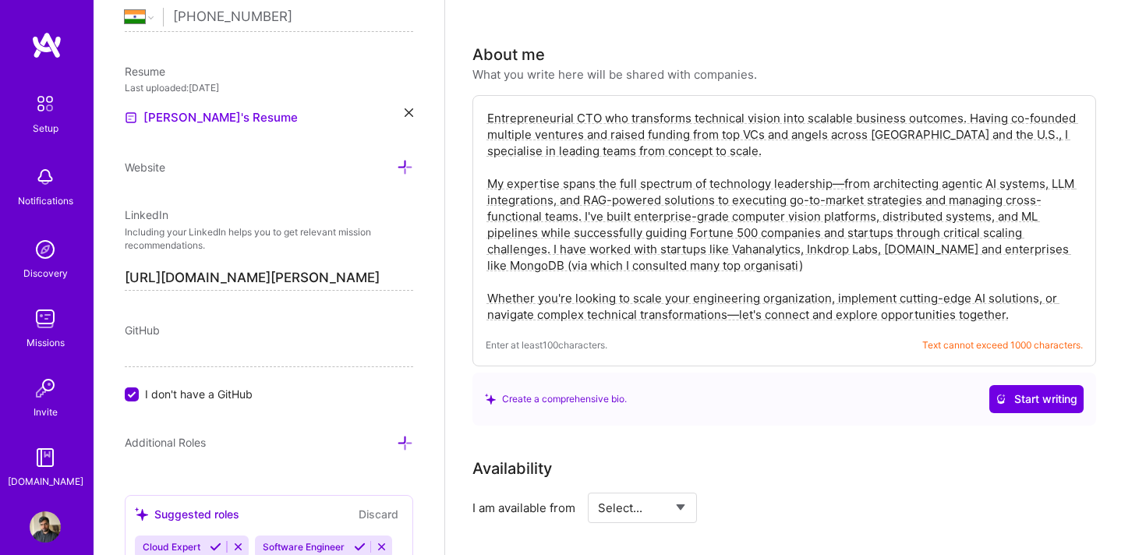
drag, startPoint x: 797, startPoint y: 250, endPoint x: 563, endPoint y: 250, distance: 234.0
click at [563, 250] on textarea "Entrepreneurial CTO who transforms technical vision into scalable business outc…" at bounding box center [784, 216] width 597 height 216
drag, startPoint x: 877, startPoint y: 230, endPoint x: 810, endPoint y: 230, distance: 67.9
click at [810, 230] on textarea "Entrepreneurial CTO who transforms technical vision into scalable business outc…" at bounding box center [784, 216] width 597 height 216
click at [732, 248] on textarea "Entrepreneurial CTO who transforms technical vision into scalable business outc…" at bounding box center [784, 216] width 597 height 216
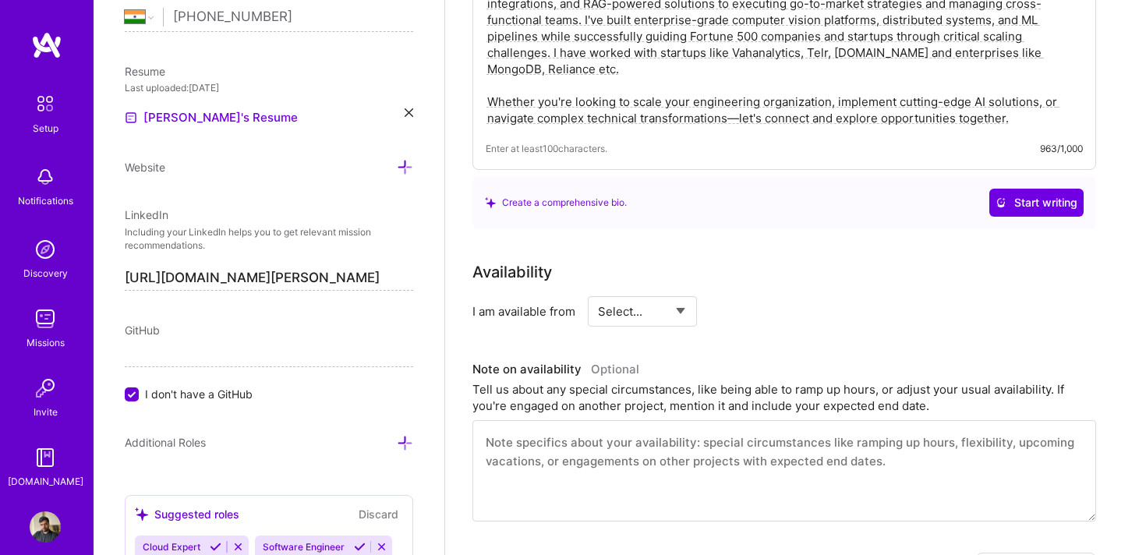
scroll to position [622, 0]
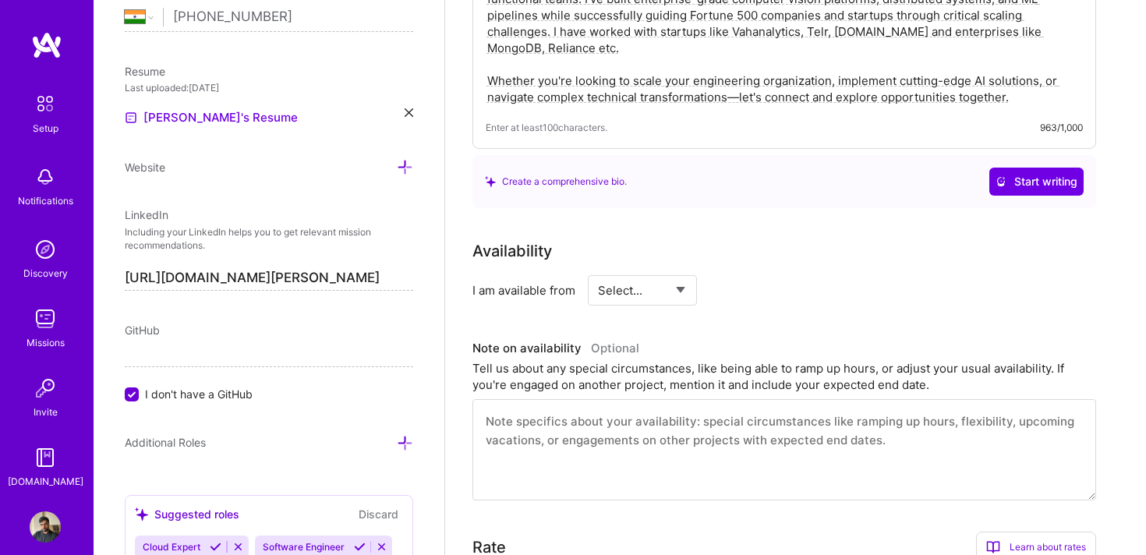
type textarea "Entrepreneurial CTO who transforms technical vision into scalable business outc…"
click at [638, 276] on select "Select... Right Now Future Date Not Available" at bounding box center [643, 291] width 90 height 40
select select "Right Now"
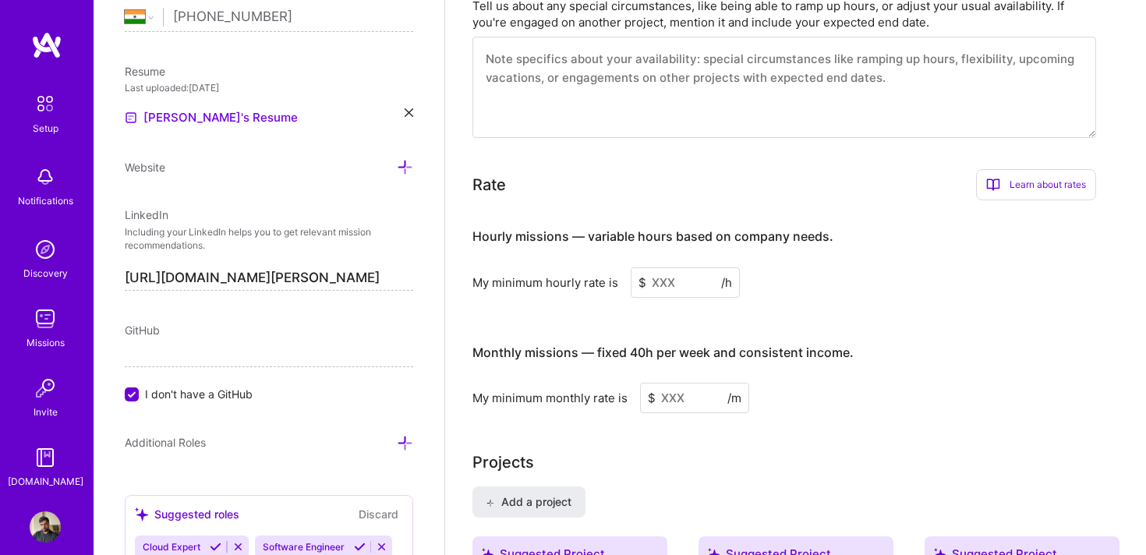
scroll to position [987, 0]
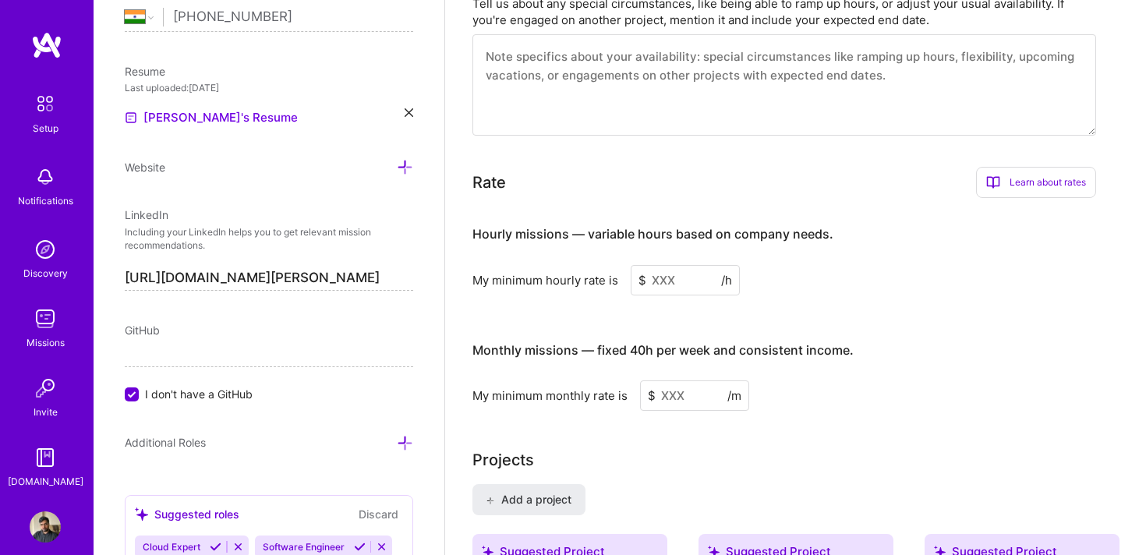
click at [685, 265] on input at bounding box center [685, 280] width 109 height 30
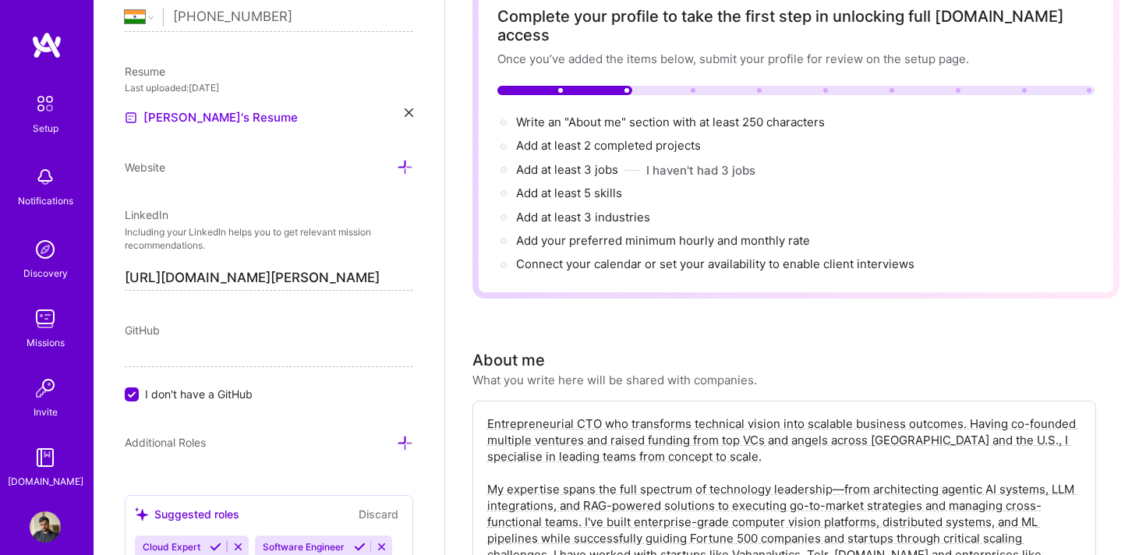
scroll to position [0, 0]
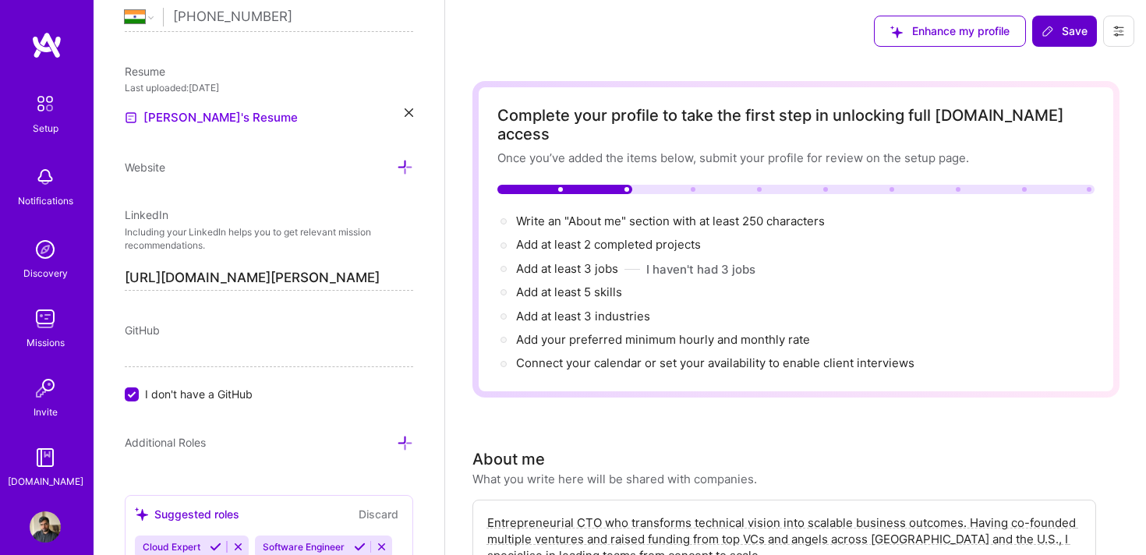
click at [1057, 37] on span "Save" at bounding box center [1065, 31] width 46 height 16
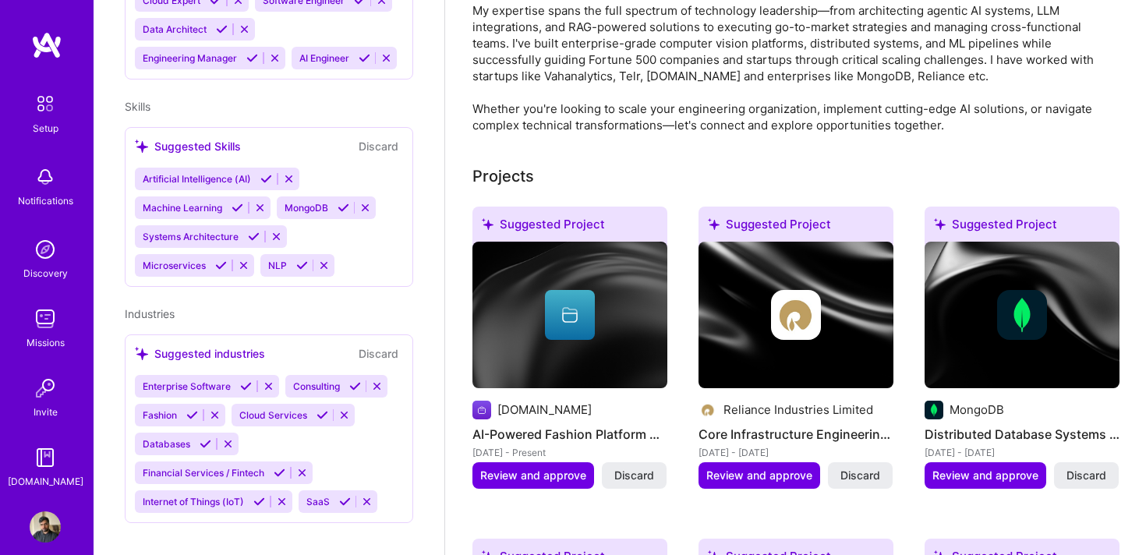
scroll to position [596, 0]
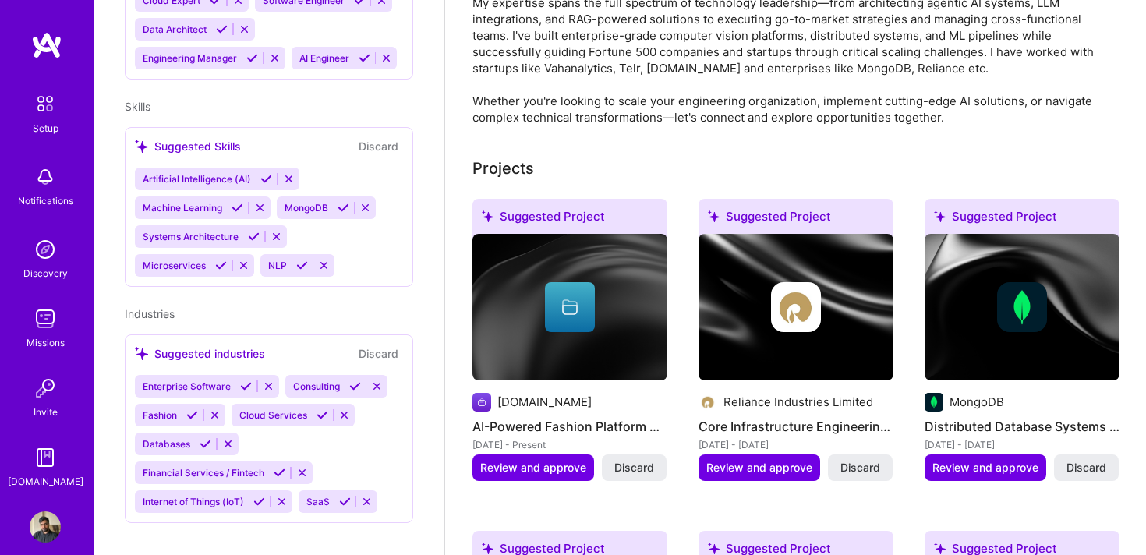
click at [249, 381] on icon at bounding box center [246, 387] width 12 height 12
click at [356, 381] on icon at bounding box center [355, 387] width 12 height 12
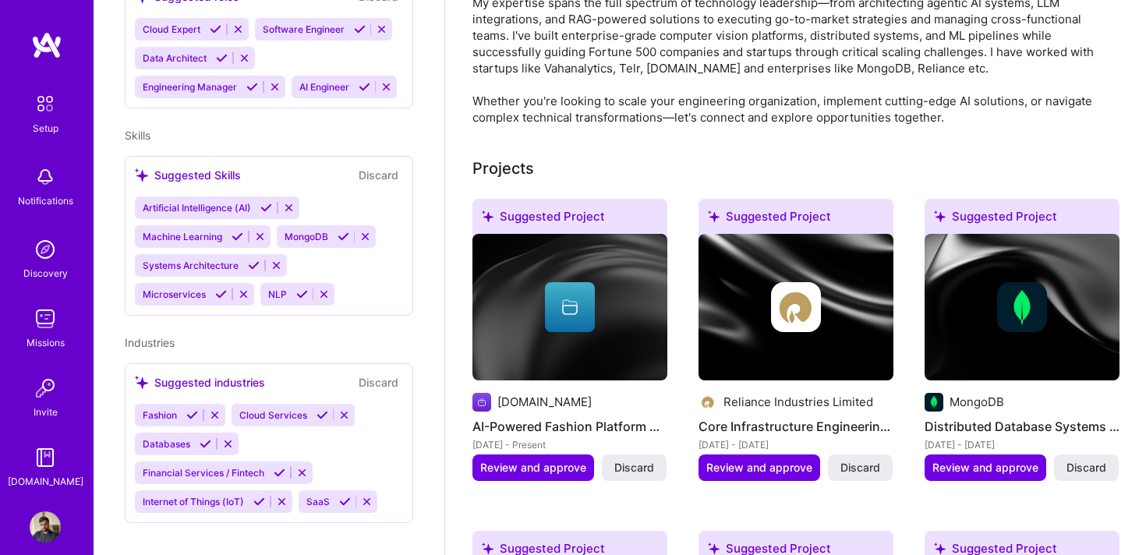
scroll to position [668, 0]
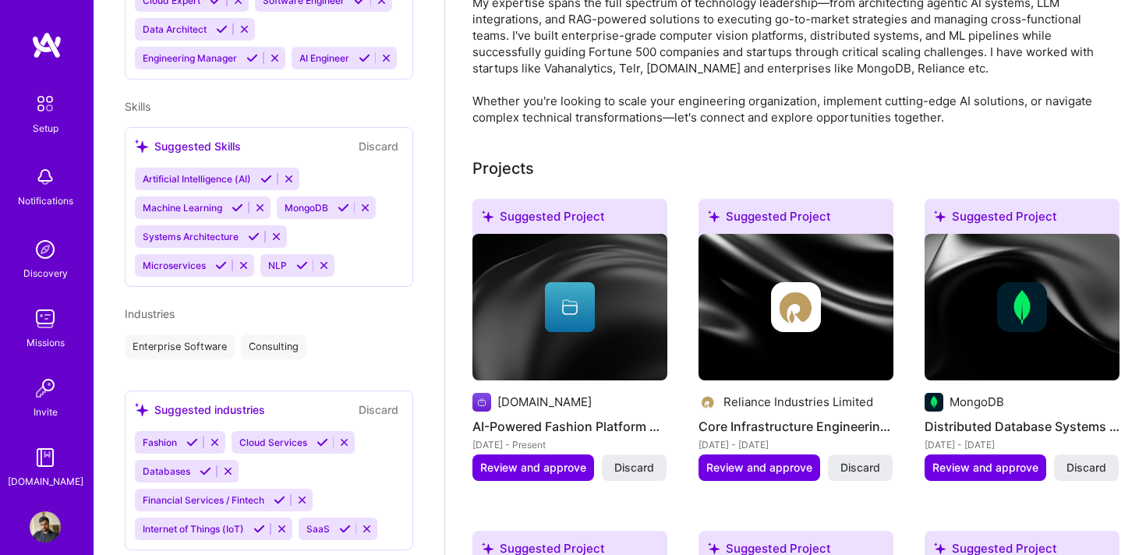
click at [191, 437] on icon at bounding box center [192, 443] width 12 height 12
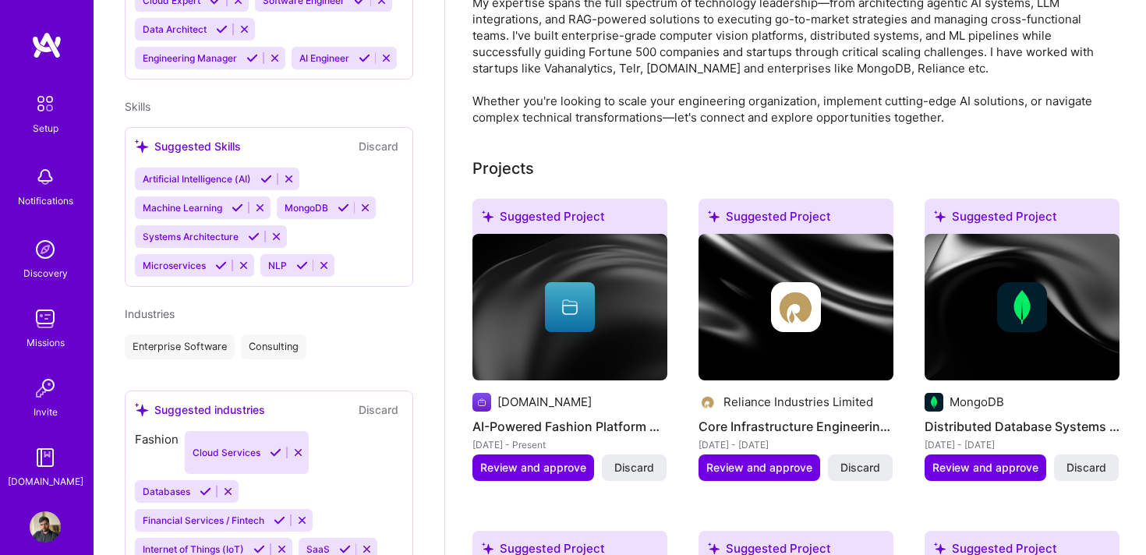
scroll to position [667, 0]
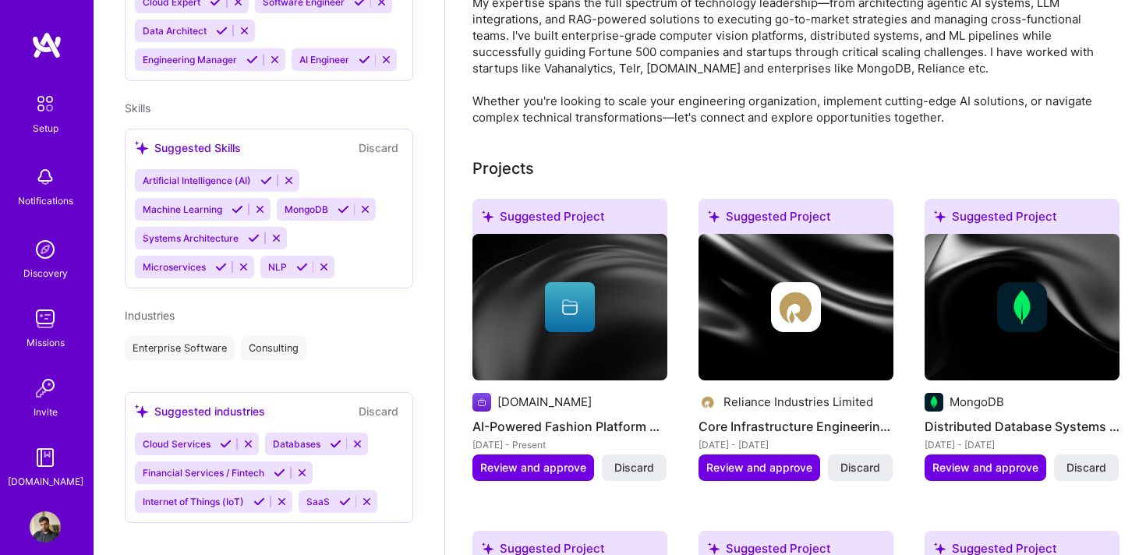
click at [338, 438] on icon at bounding box center [336, 444] width 12 height 12
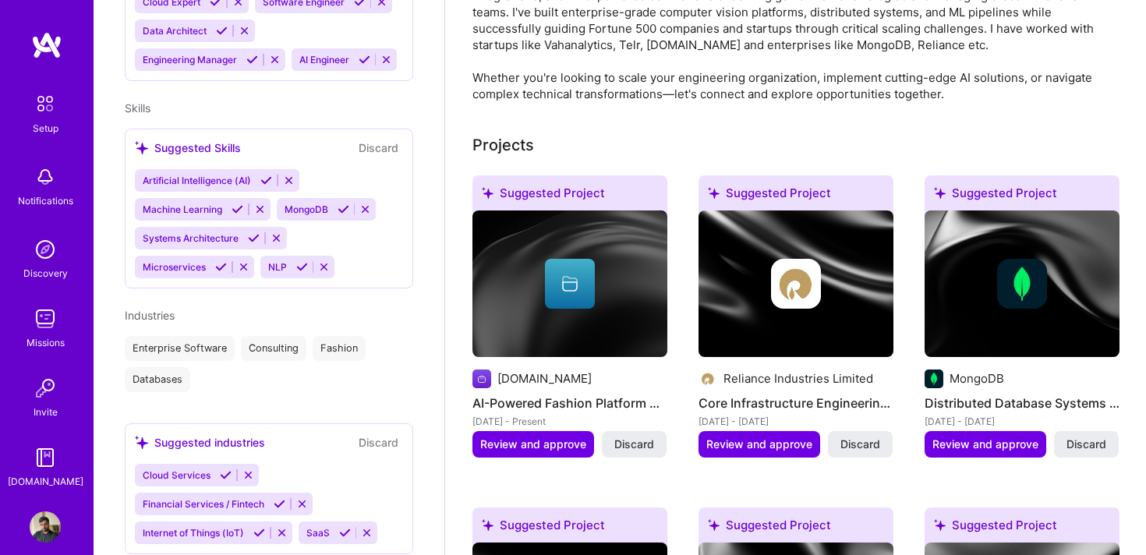
click at [222, 470] on icon at bounding box center [226, 476] width 12 height 12
click at [279, 498] on icon at bounding box center [280, 504] width 12 height 12
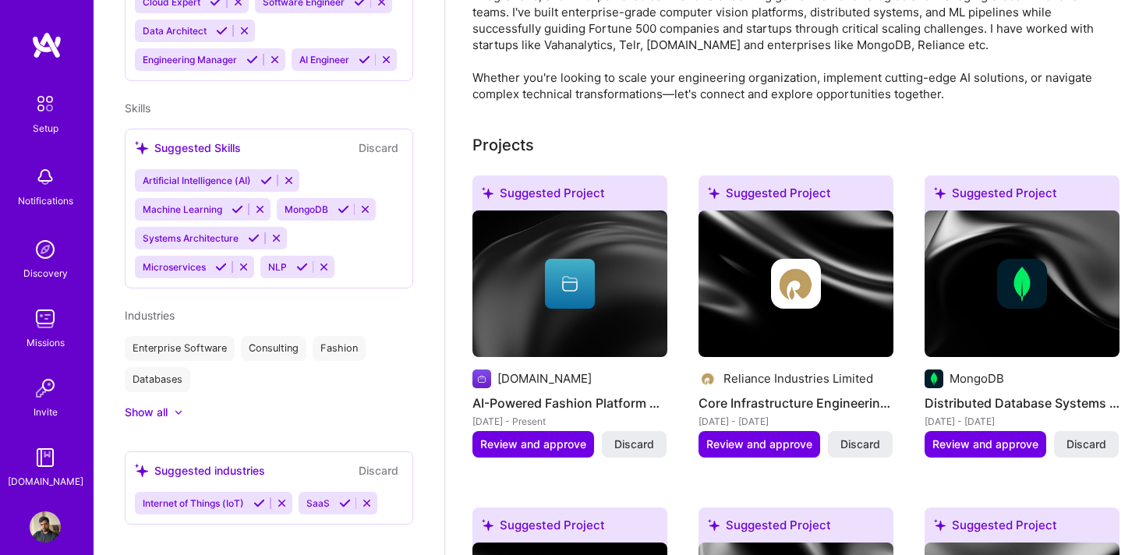
click at [259, 514] on div "[PERSON_NAME] Chief Technology Officer (CTO) 9 Years Experience Location [GEOGR…" at bounding box center [269, 277] width 351 height 555
click at [342, 498] on icon at bounding box center [345, 504] width 12 height 12
click at [259, 498] on icon at bounding box center [259, 504] width 12 height 12
click at [216, 261] on icon at bounding box center [221, 267] width 12 height 12
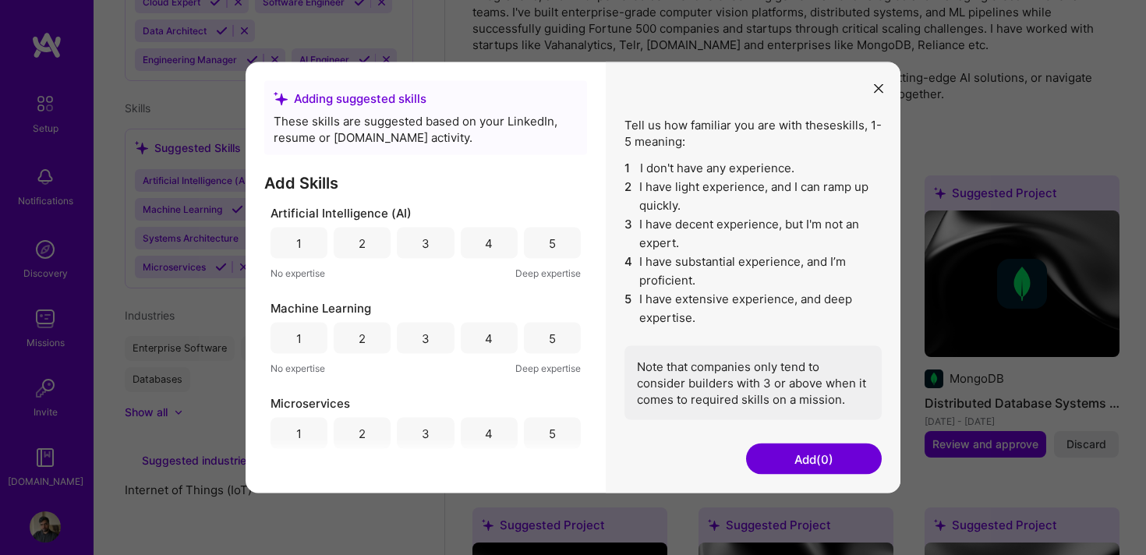
scroll to position [576, 0]
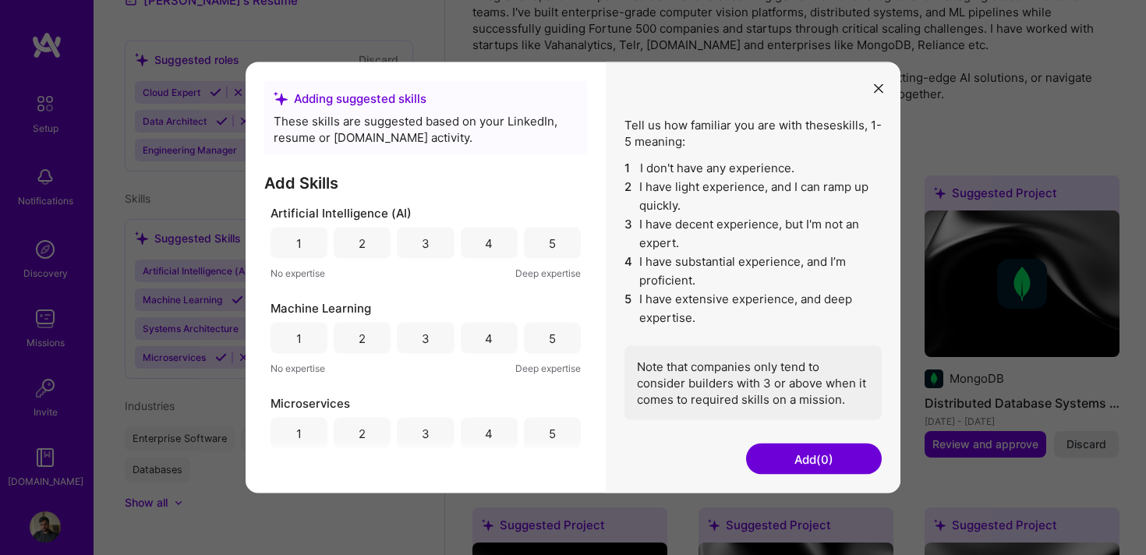
click at [557, 246] on div "5" at bounding box center [552, 243] width 57 height 31
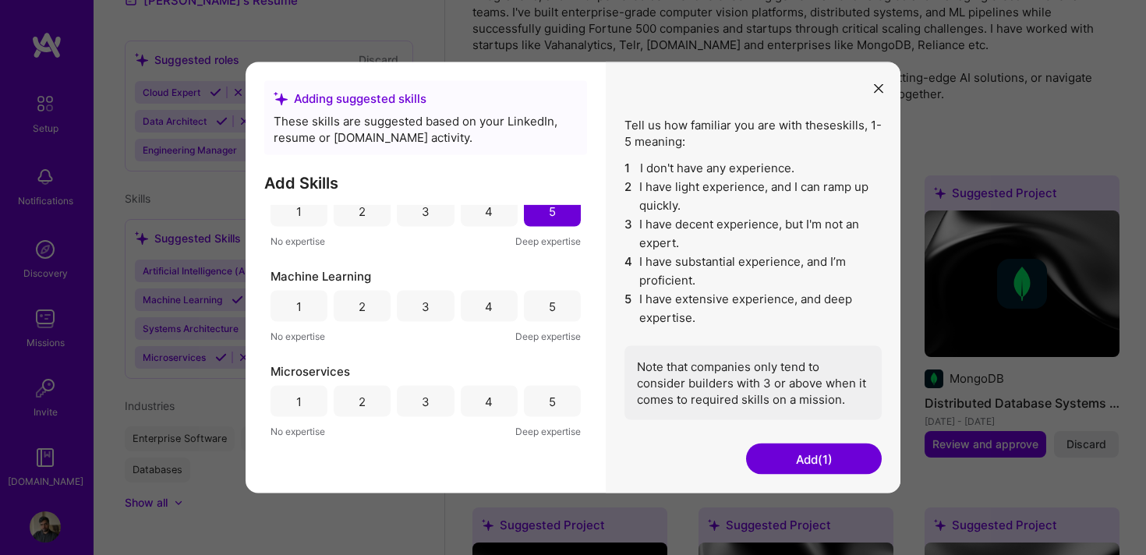
click at [489, 209] on div "4" at bounding box center [489, 211] width 57 height 31
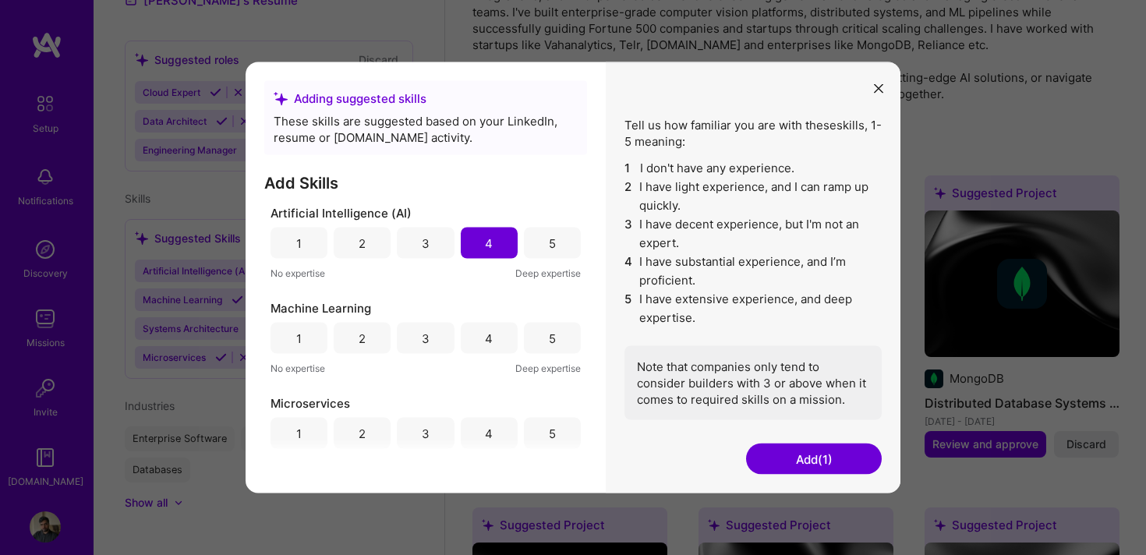
click at [543, 251] on div "5" at bounding box center [552, 243] width 57 height 31
click at [537, 335] on div "5" at bounding box center [552, 338] width 57 height 31
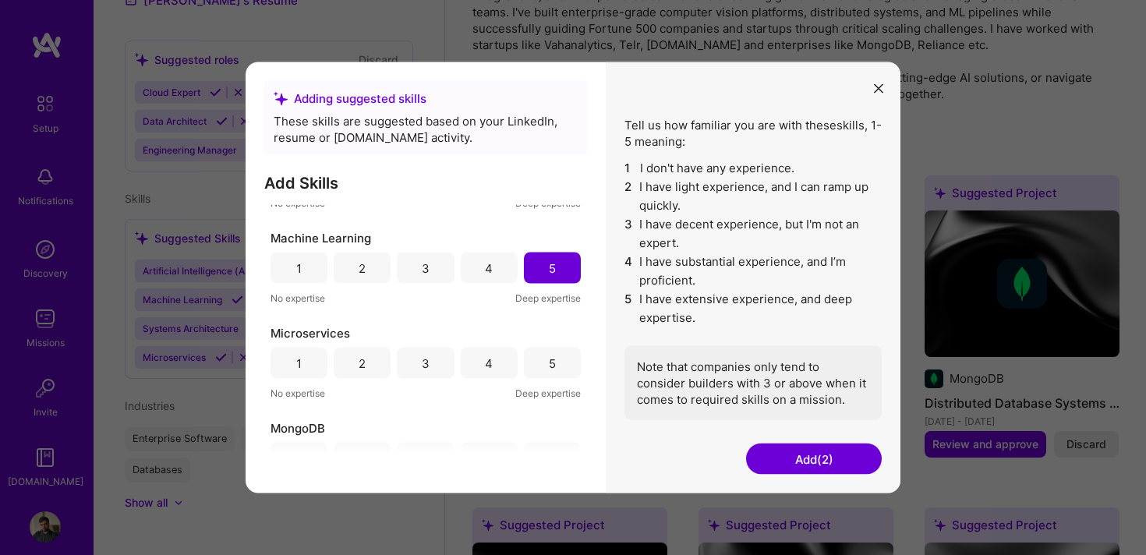
click at [549, 363] on div "5" at bounding box center [552, 363] width 7 height 16
click at [549, 360] on div "5" at bounding box center [552, 368] width 7 height 16
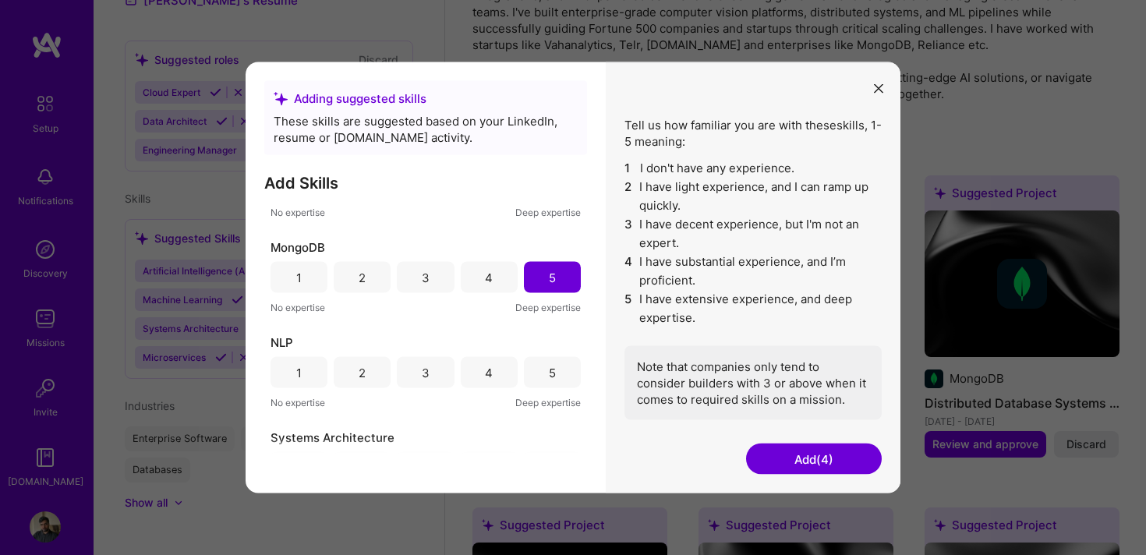
scroll to position [266, 0]
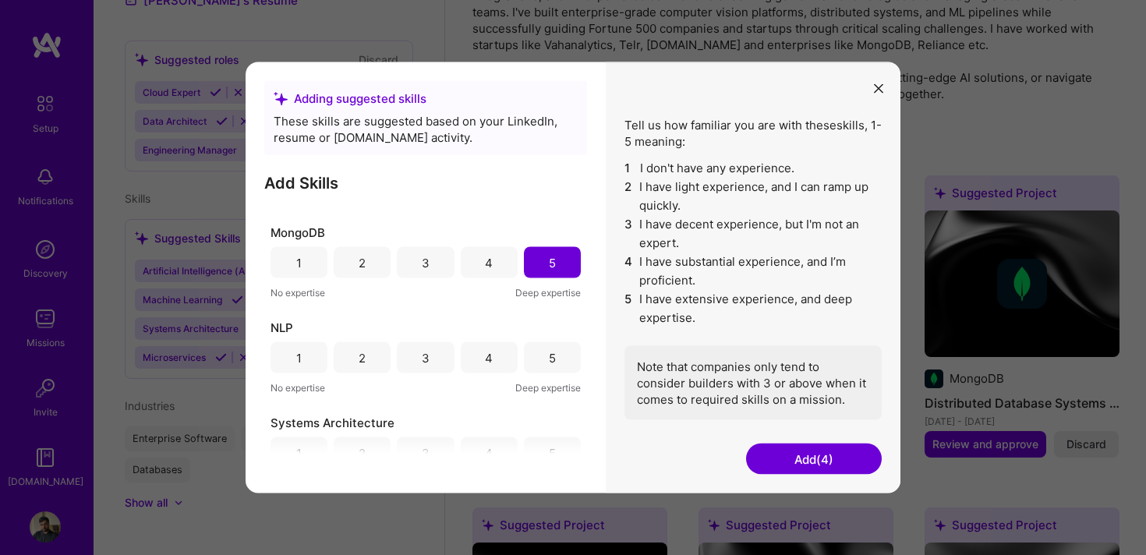
click at [485, 353] on div "4" at bounding box center [489, 357] width 8 height 16
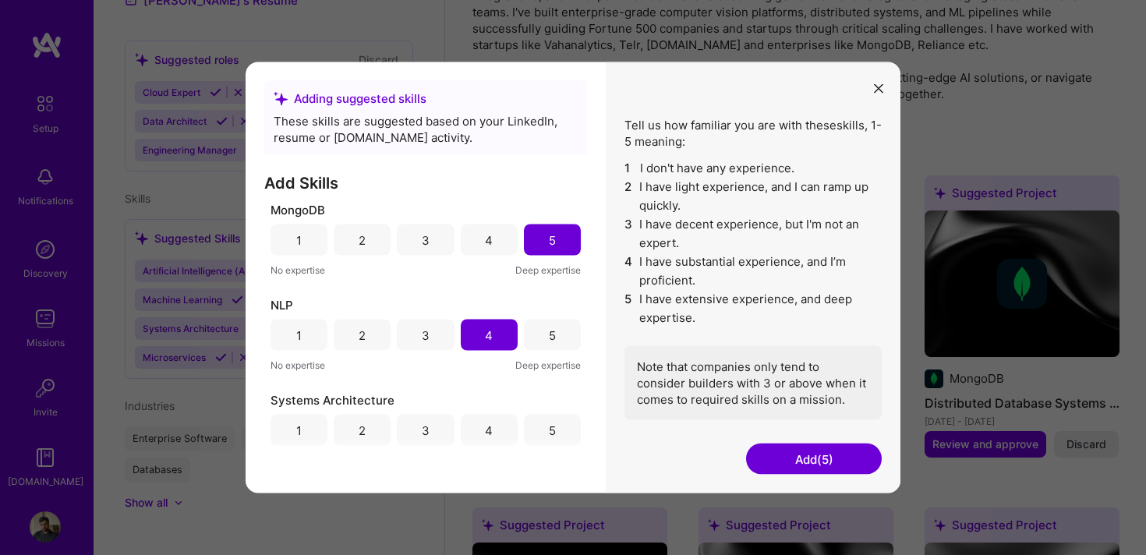
scroll to position [302, 0]
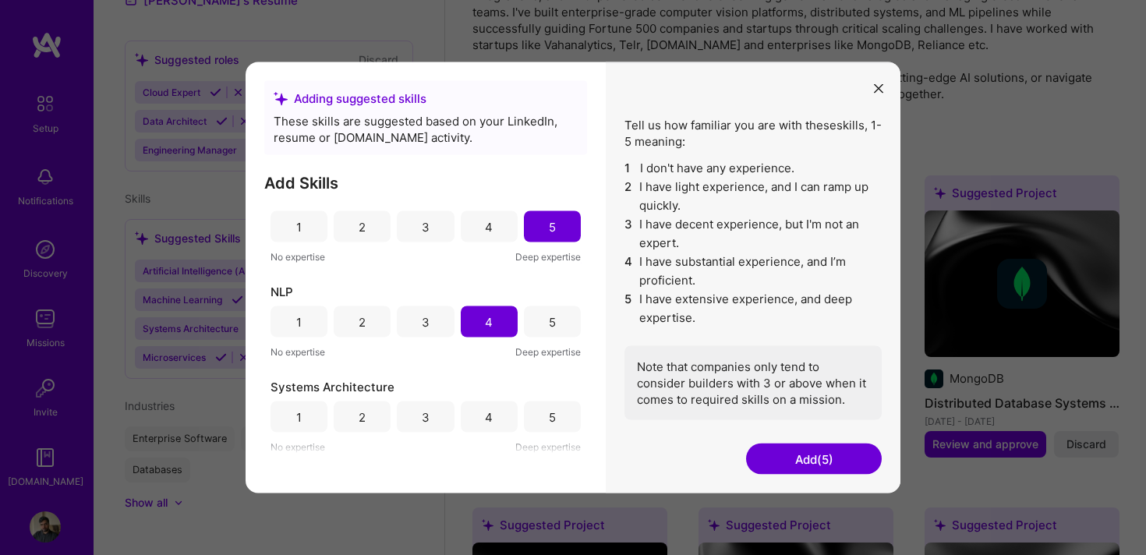
click at [545, 430] on div "5" at bounding box center [552, 417] width 57 height 31
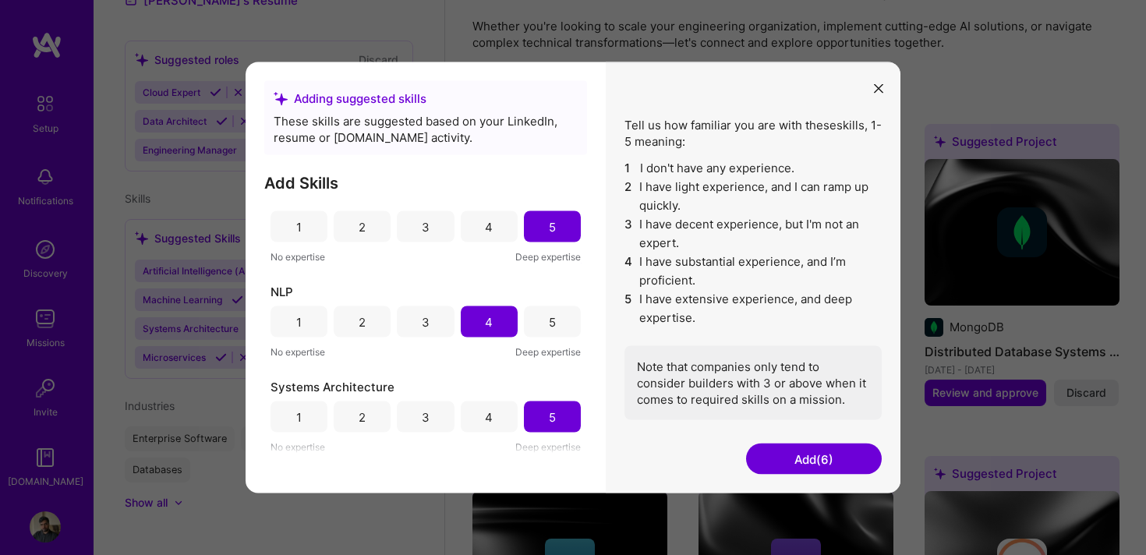
scroll to position [668, 0]
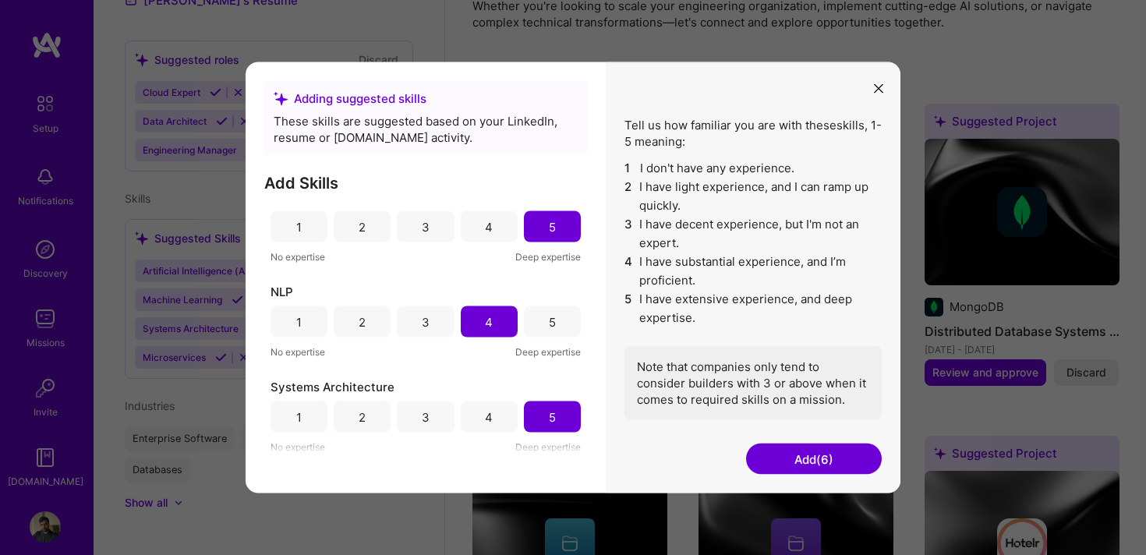
click at [823, 451] on button "Add (6)" at bounding box center [814, 459] width 136 height 31
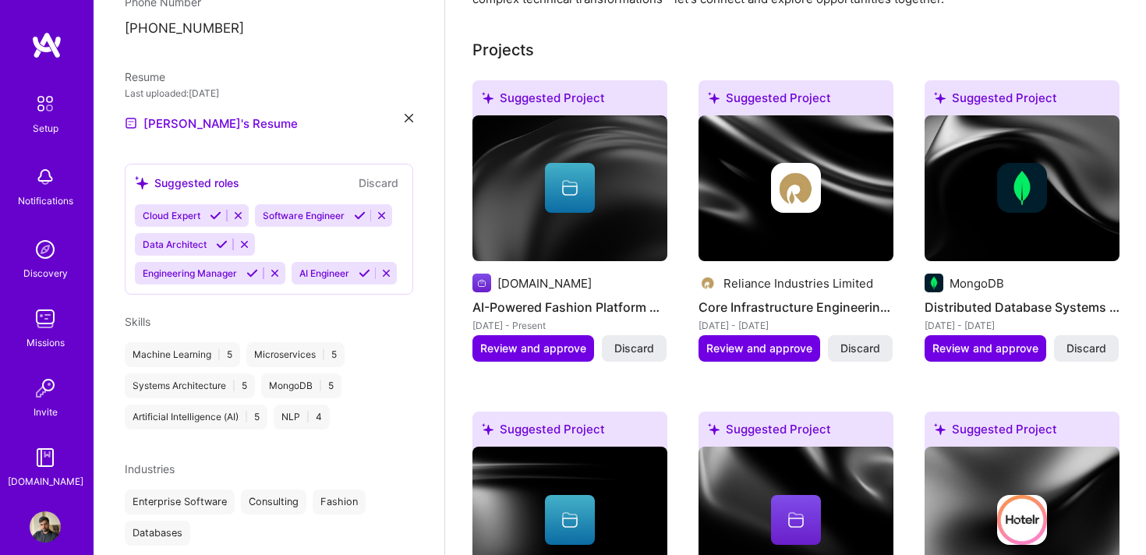
scroll to position [451, 0]
click at [365, 270] on icon at bounding box center [365, 276] width 12 height 12
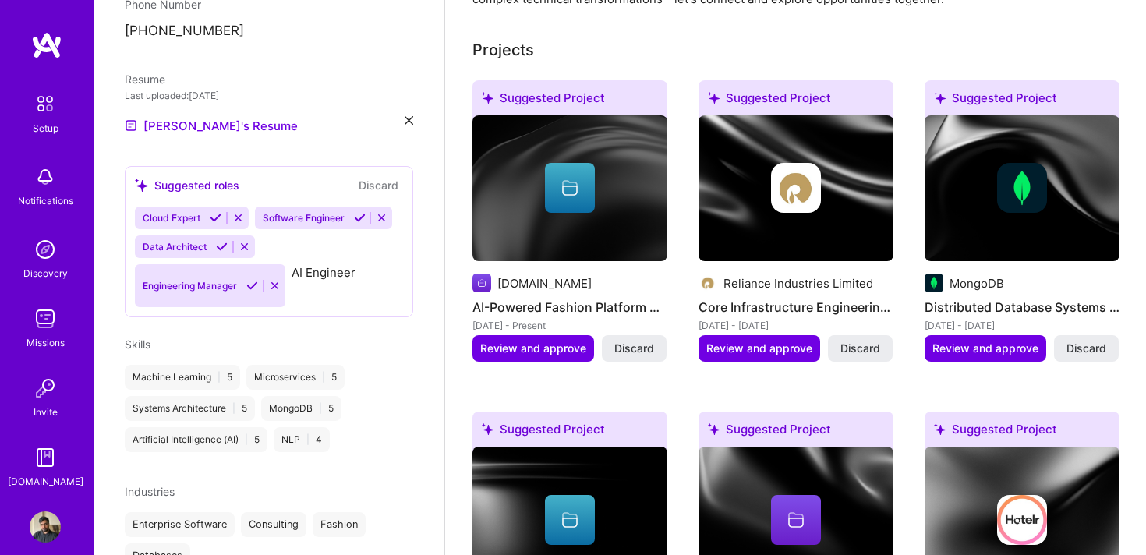
click at [250, 280] on icon at bounding box center [252, 286] width 12 height 12
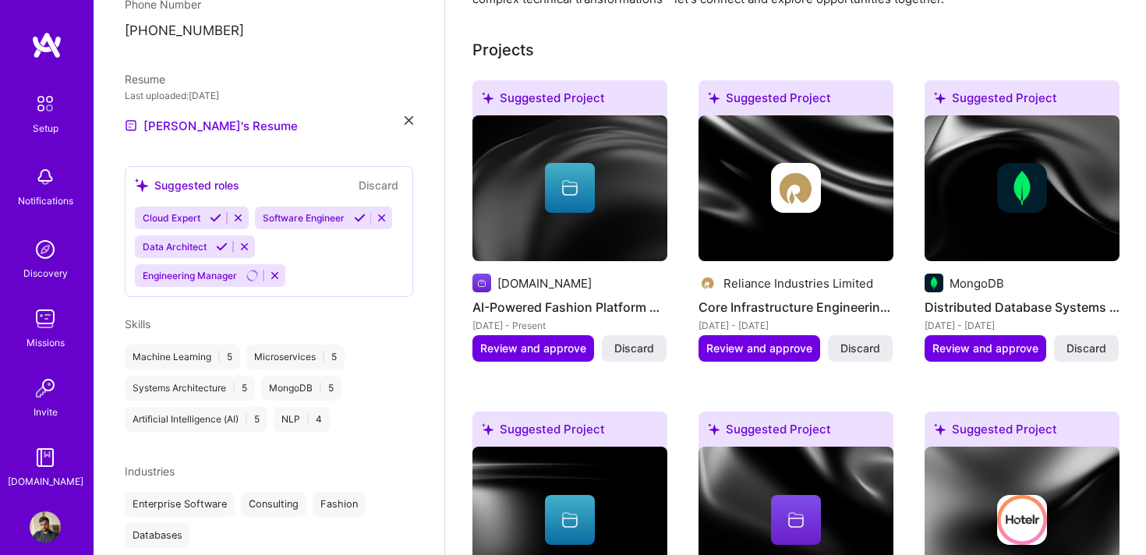
click at [218, 241] on icon at bounding box center [222, 247] width 12 height 12
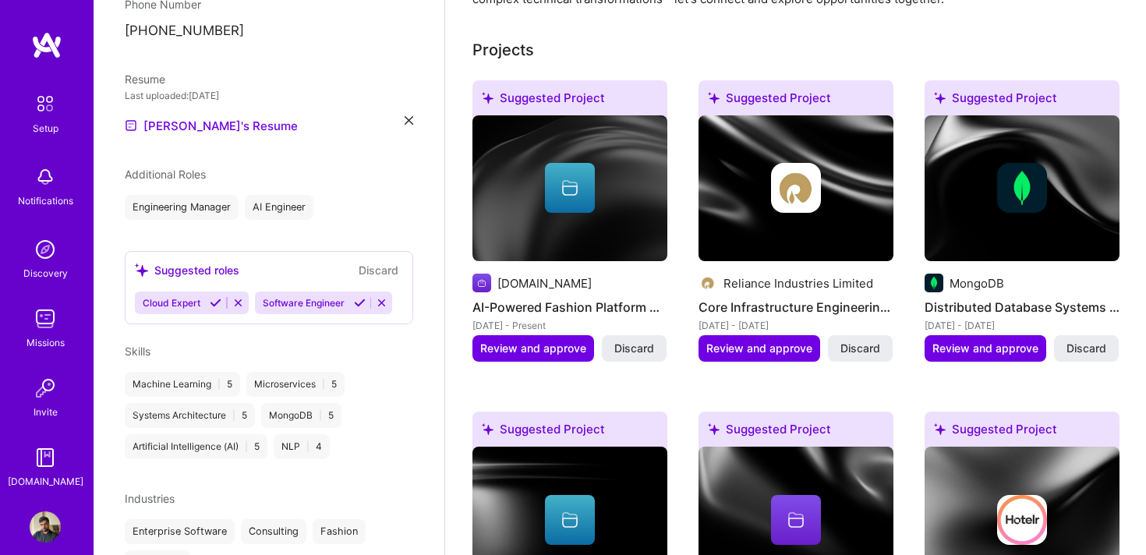
click at [362, 297] on icon at bounding box center [360, 303] width 12 height 12
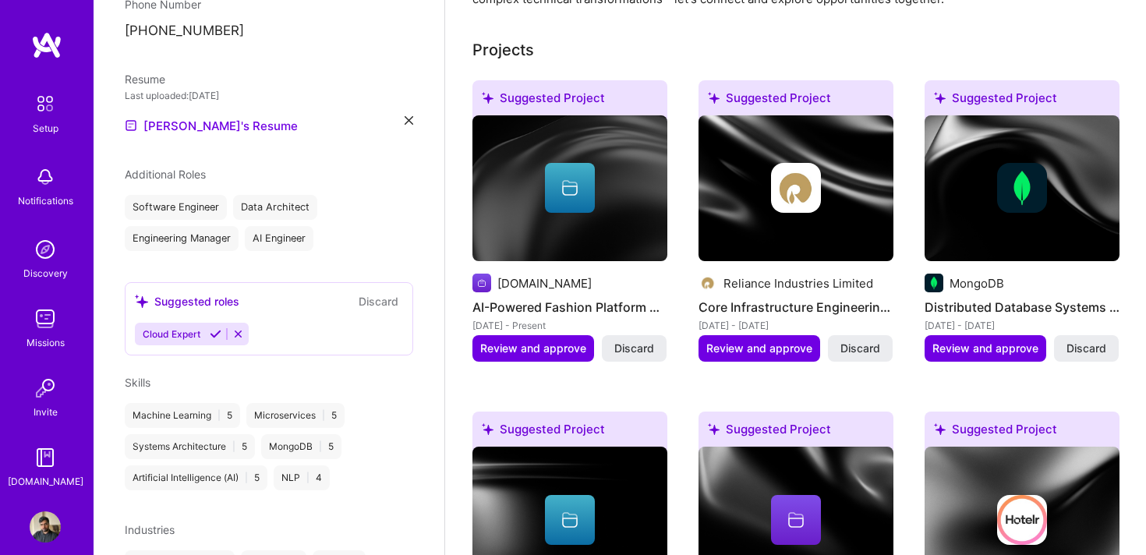
click at [216, 328] on icon at bounding box center [216, 334] width 12 height 12
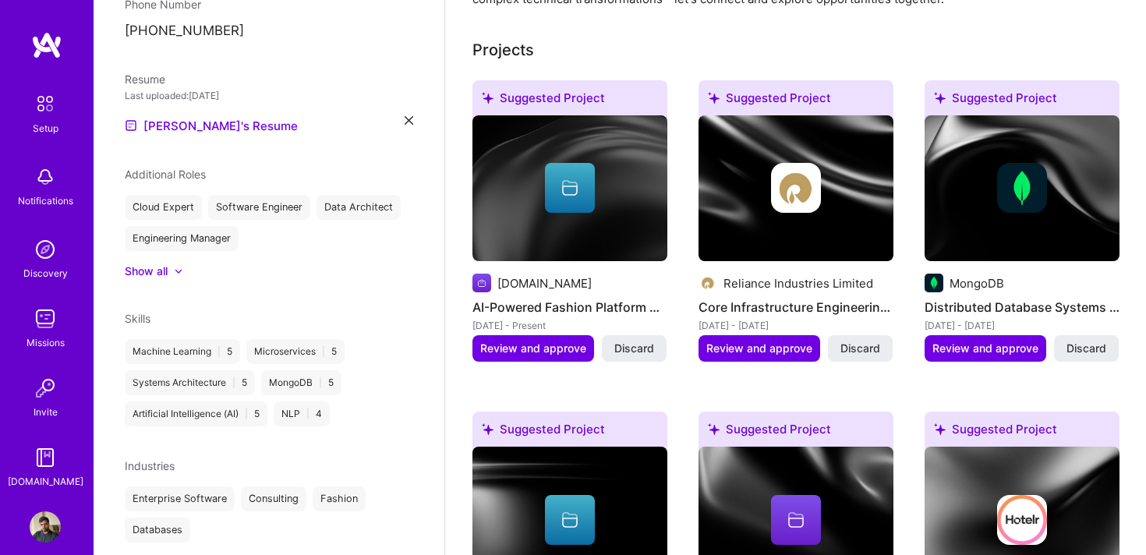
click at [168, 264] on div at bounding box center [171, 272] width 6 height 16
click at [219, 226] on div "Engineering Manager" at bounding box center [182, 238] width 114 height 25
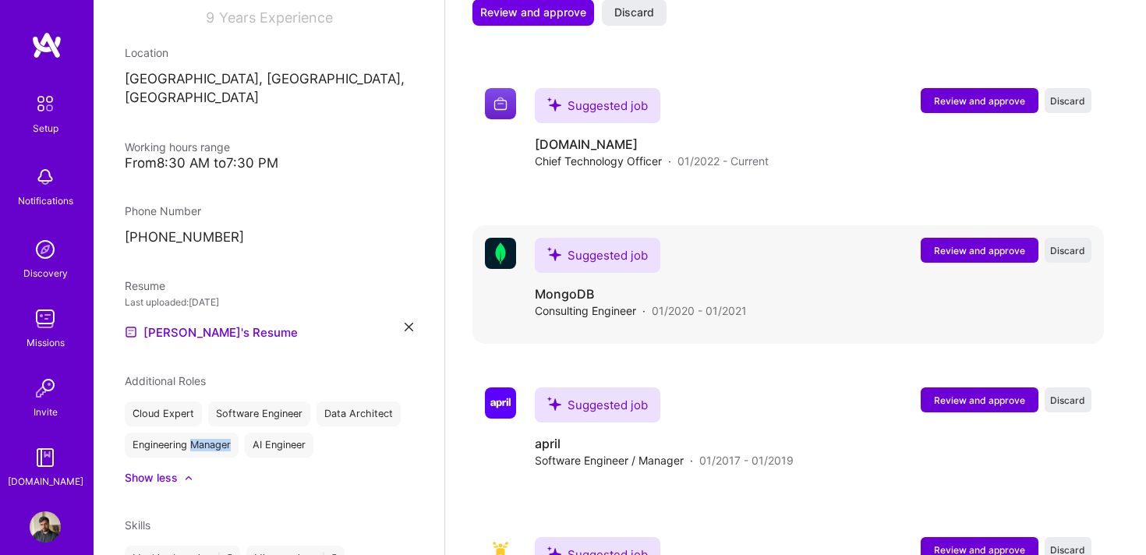
scroll to position [1688, 0]
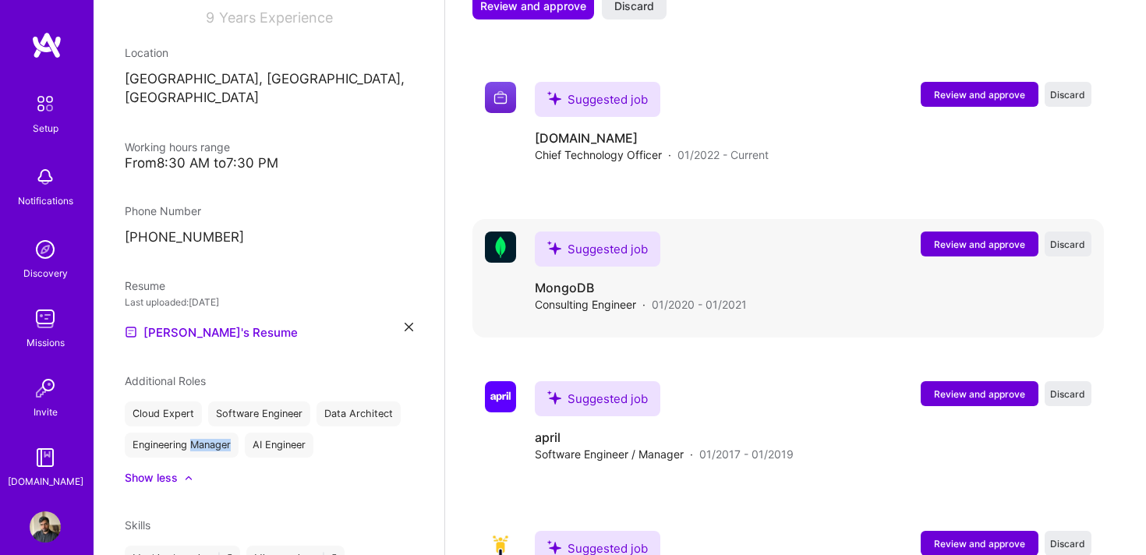
click at [960, 238] on span "Review and approve" at bounding box center [979, 244] width 91 height 13
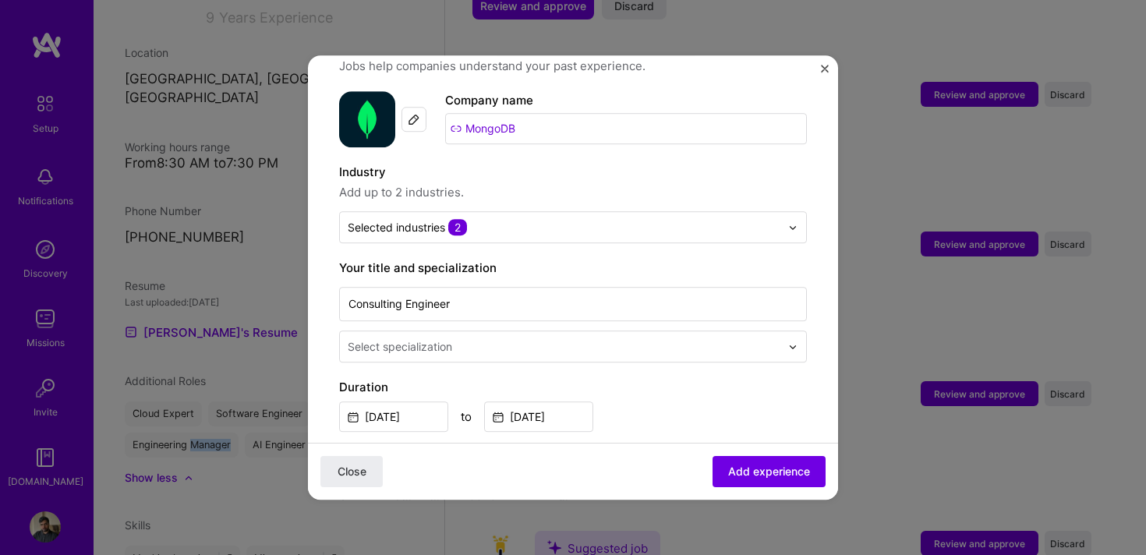
scroll to position [188, 0]
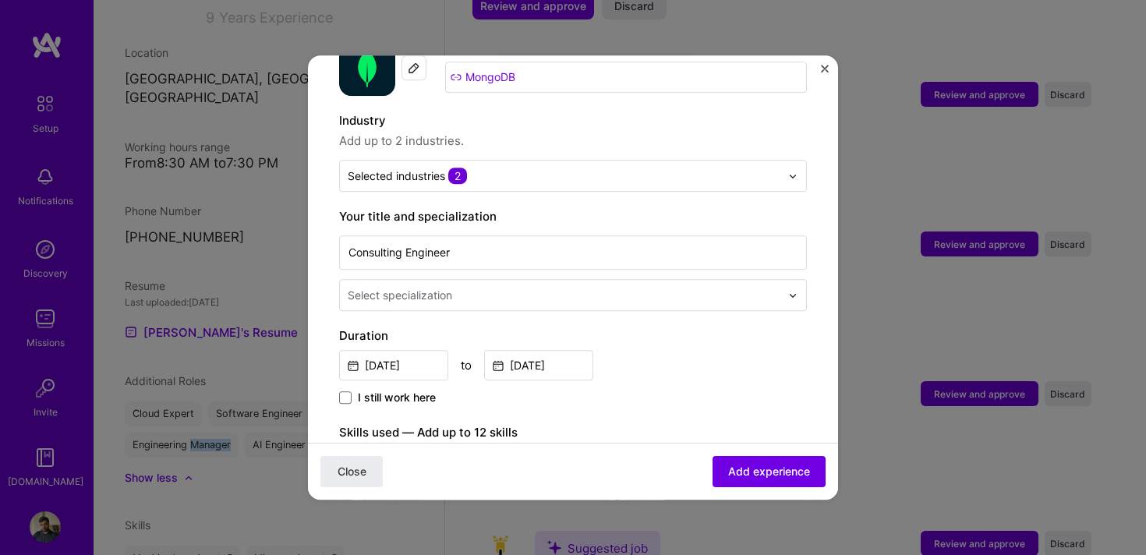
click at [822, 66] on img "Close" at bounding box center [825, 69] width 8 height 8
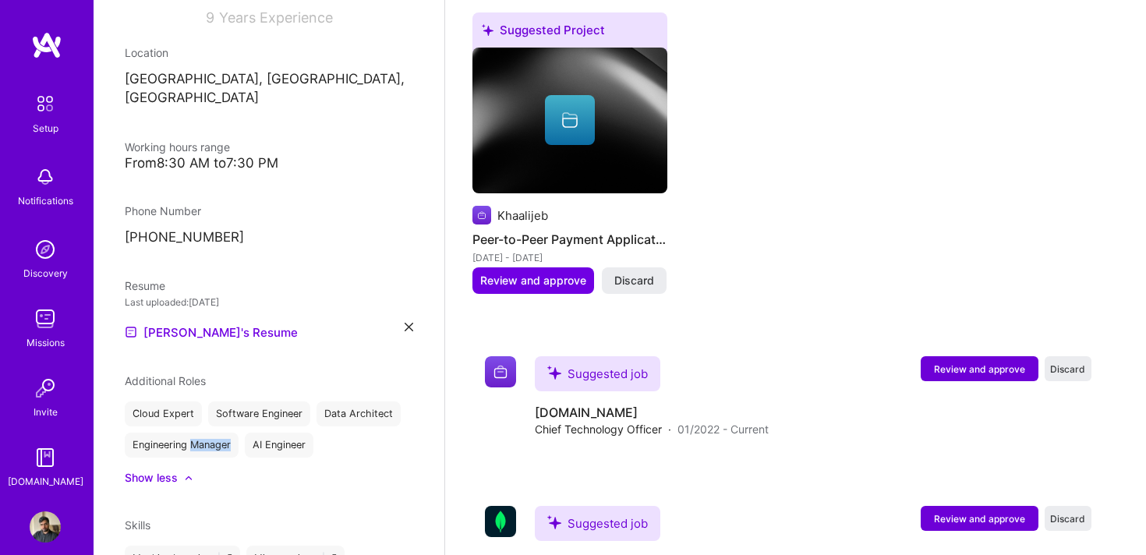
scroll to position [1429, 0]
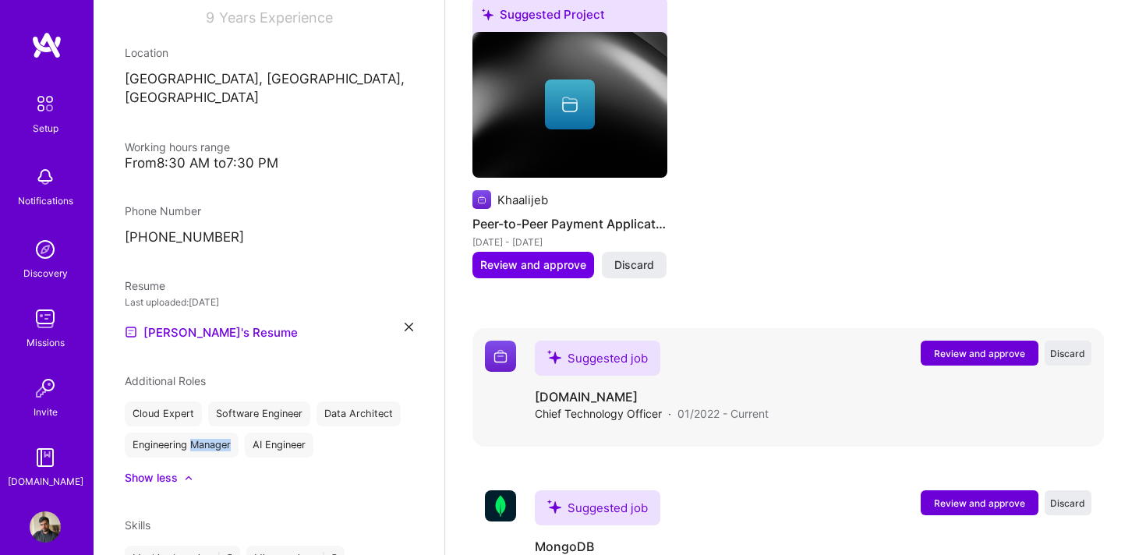
click at [691, 341] on div "Suggested job [DOMAIN_NAME] Chief Technology Officer · 01/2022 - Current" at bounding box center [652, 381] width 234 height 81
click at [976, 347] on span "Review and approve" at bounding box center [979, 353] width 91 height 13
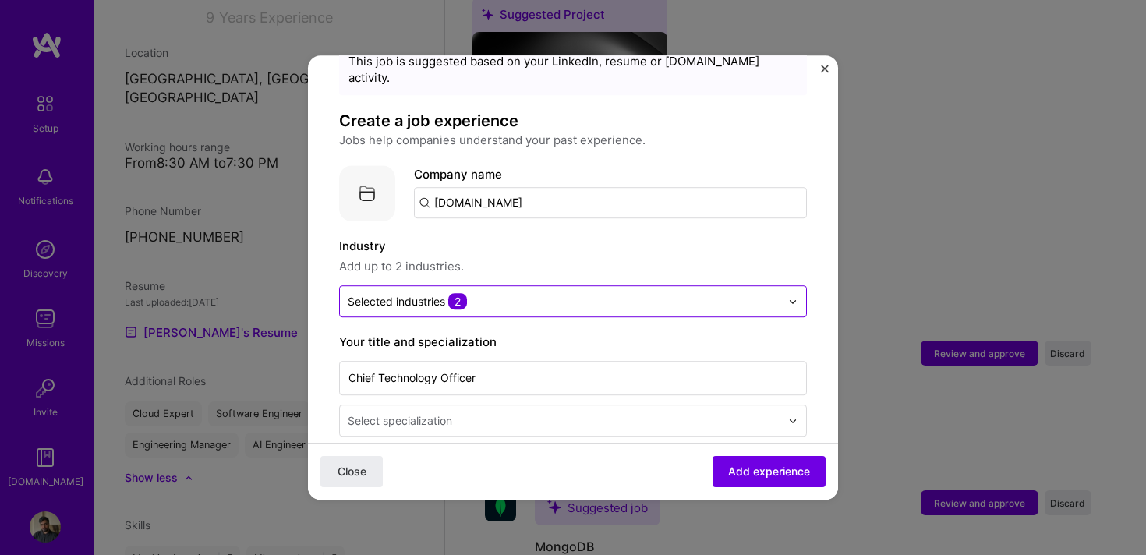
scroll to position [98, 0]
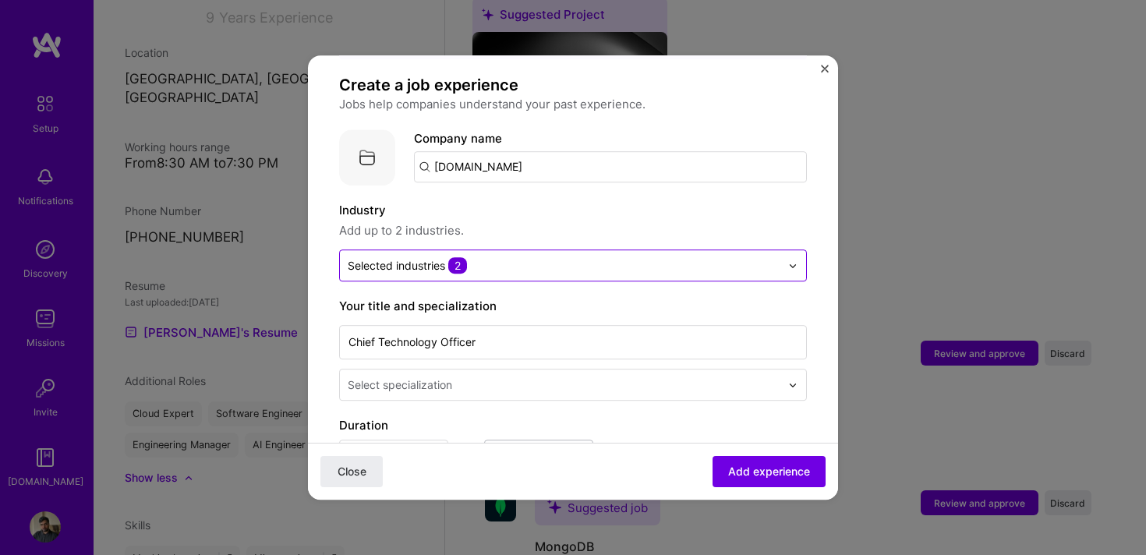
click at [583, 257] on input "text" at bounding box center [564, 265] width 433 height 16
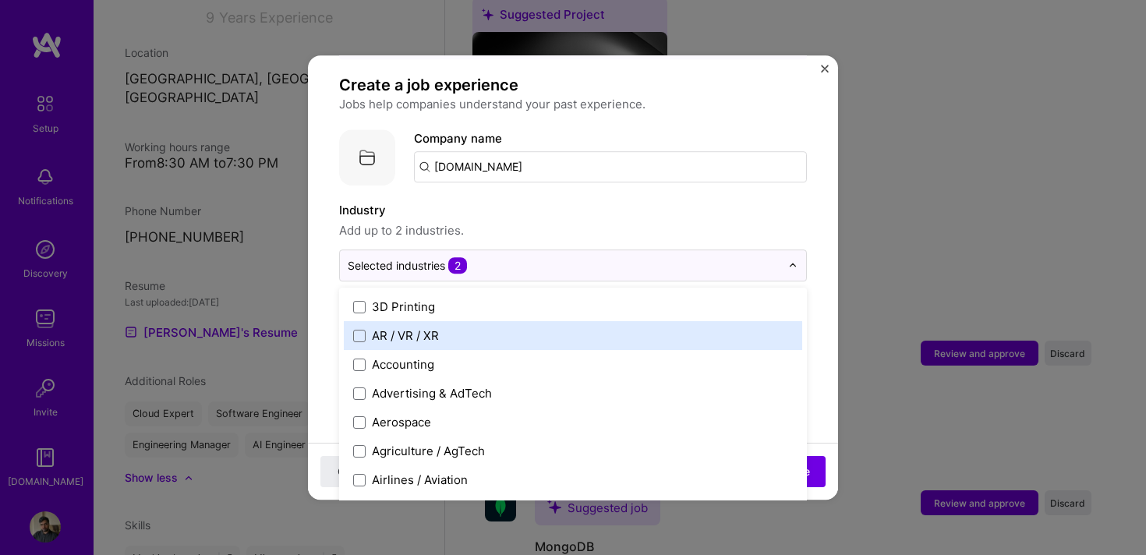
click at [512, 328] on label "AR / VR / XR" at bounding box center [573, 336] width 440 height 16
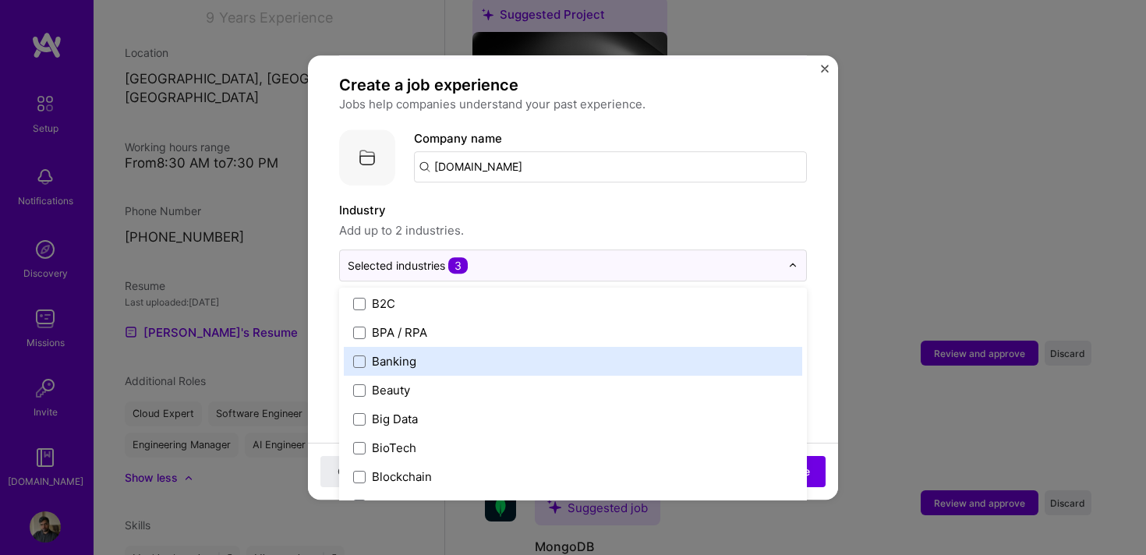
scroll to position [475, 0]
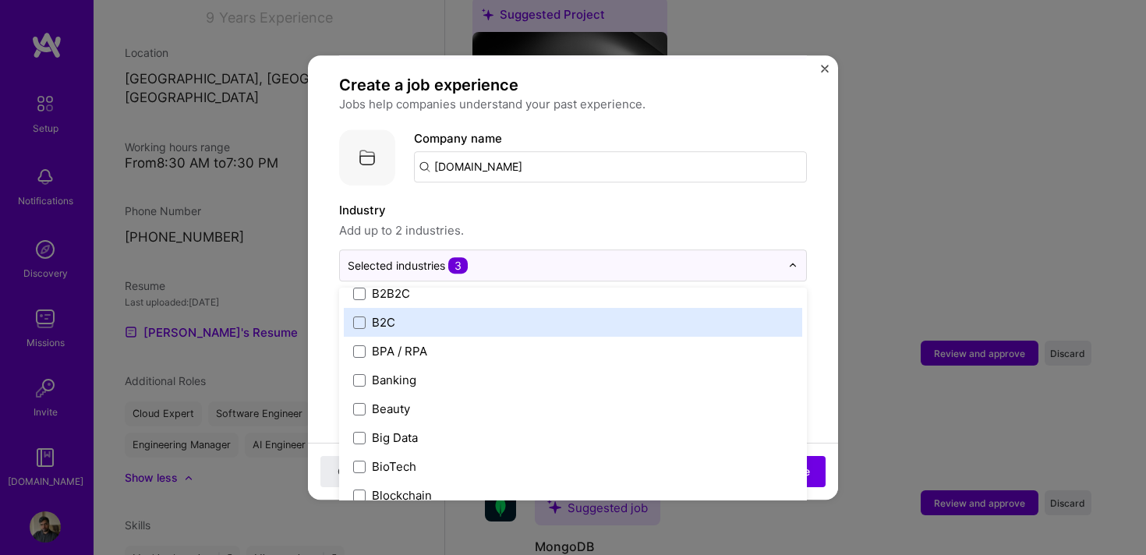
click at [462, 314] on label "B2C" at bounding box center [573, 322] width 440 height 16
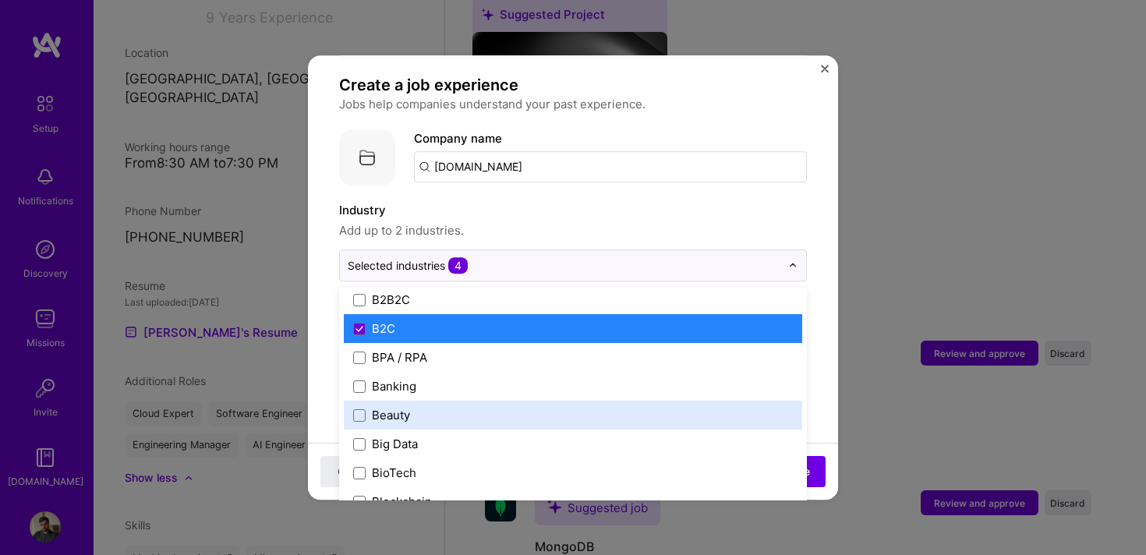
scroll to position [471, 0]
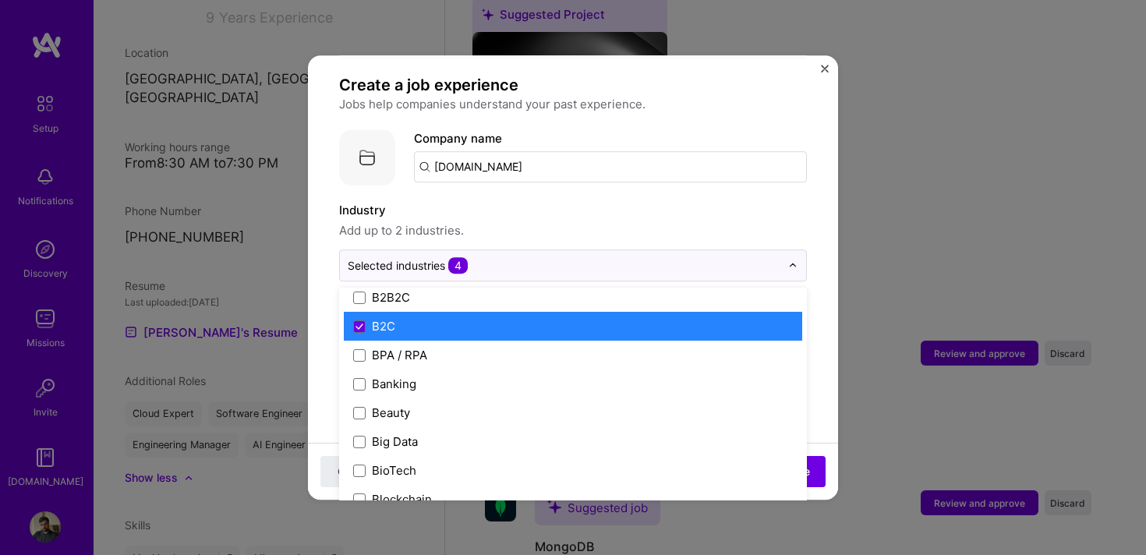
click at [423, 318] on label "B2C" at bounding box center [573, 326] width 440 height 16
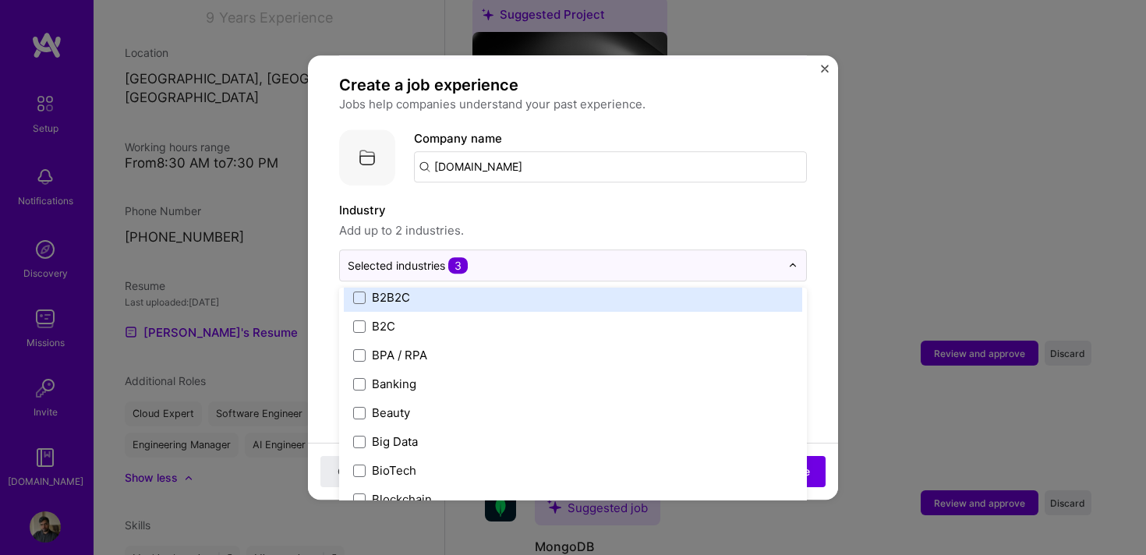
click at [418, 289] on label "B2B2C" at bounding box center [573, 297] width 440 height 16
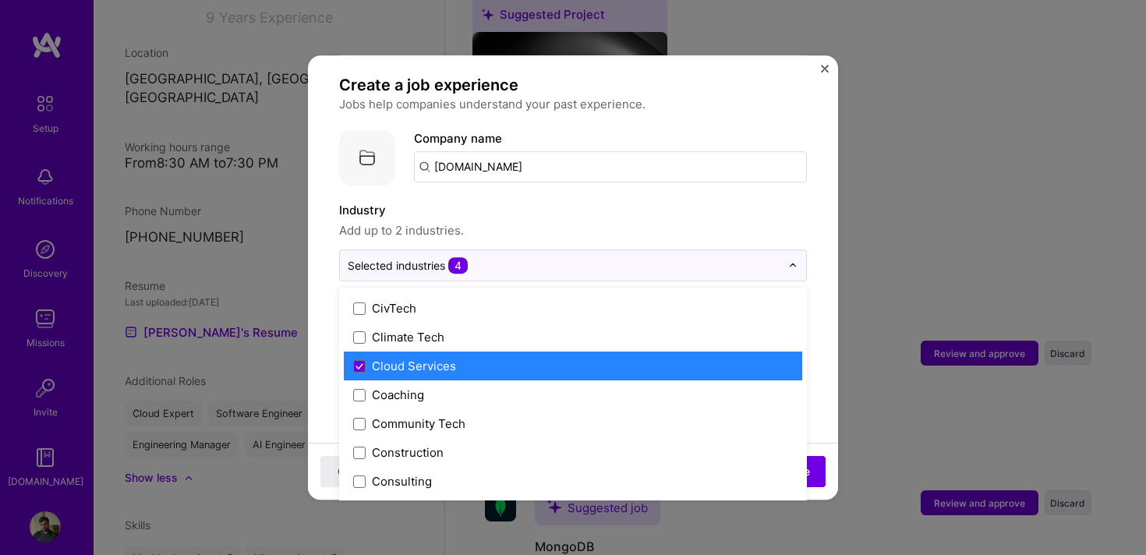
scroll to position [866, 0]
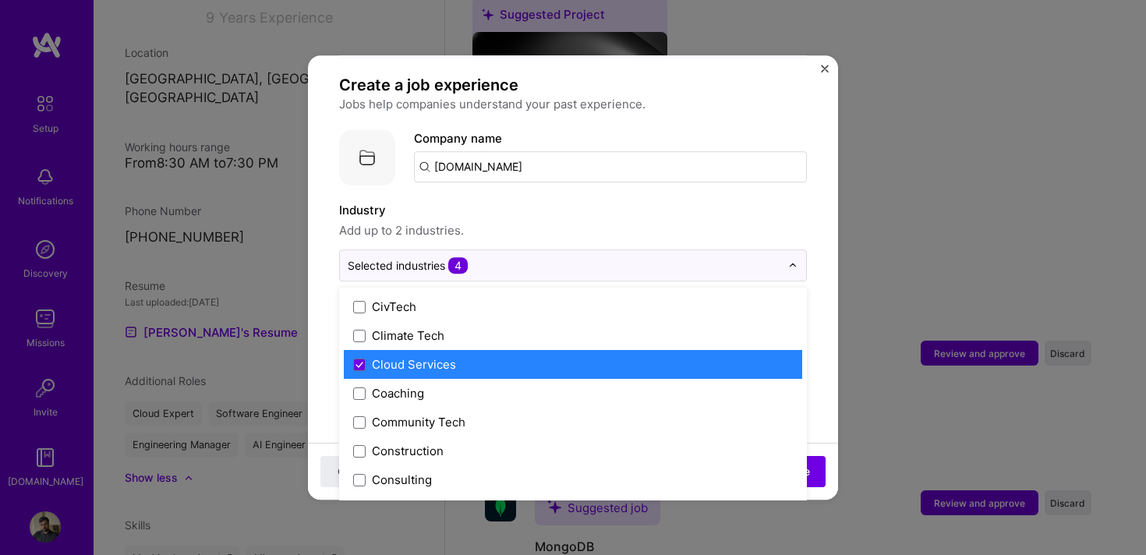
click at [452, 356] on div "Cloud Services" at bounding box center [414, 364] width 84 height 16
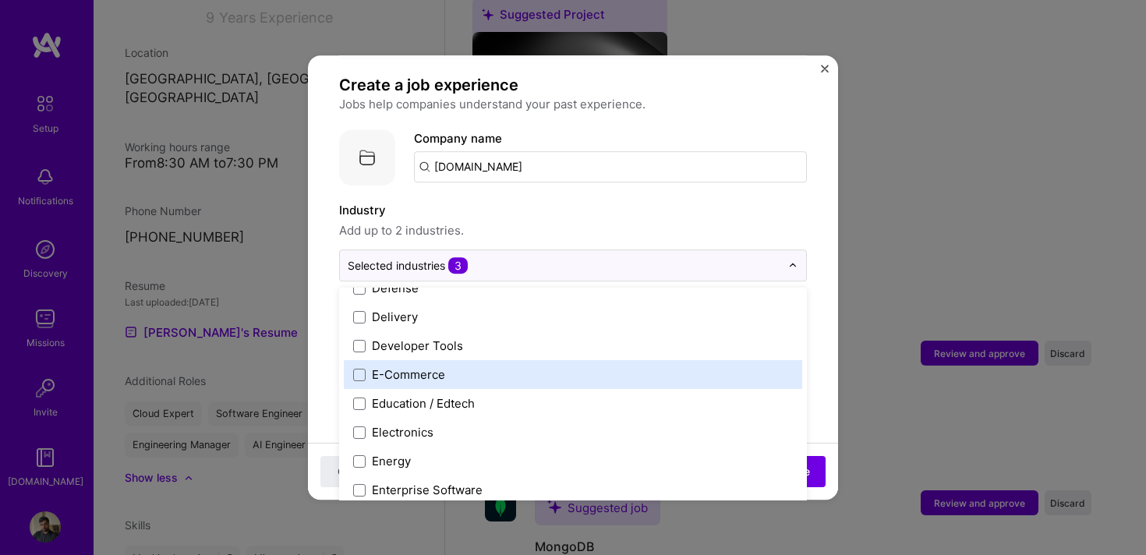
scroll to position [1330, 0]
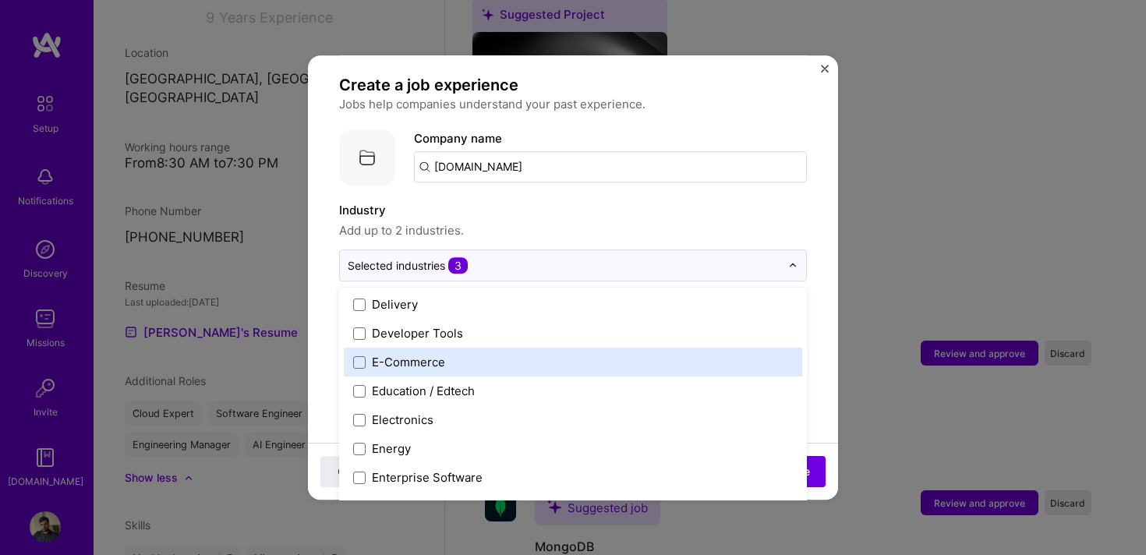
click at [432, 354] on div "E-Commerce" at bounding box center [408, 362] width 73 height 16
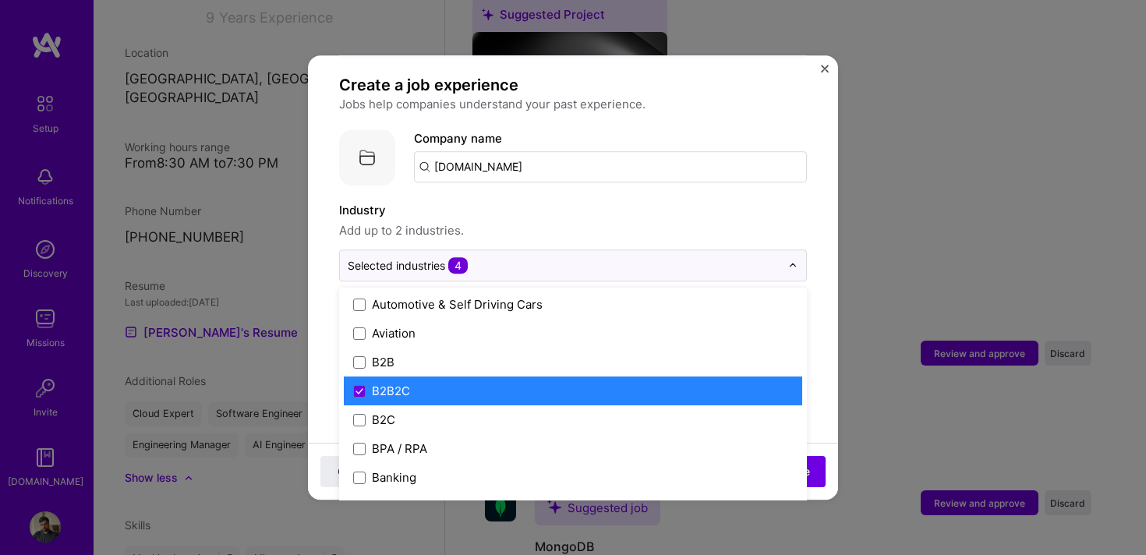
scroll to position [0, 0]
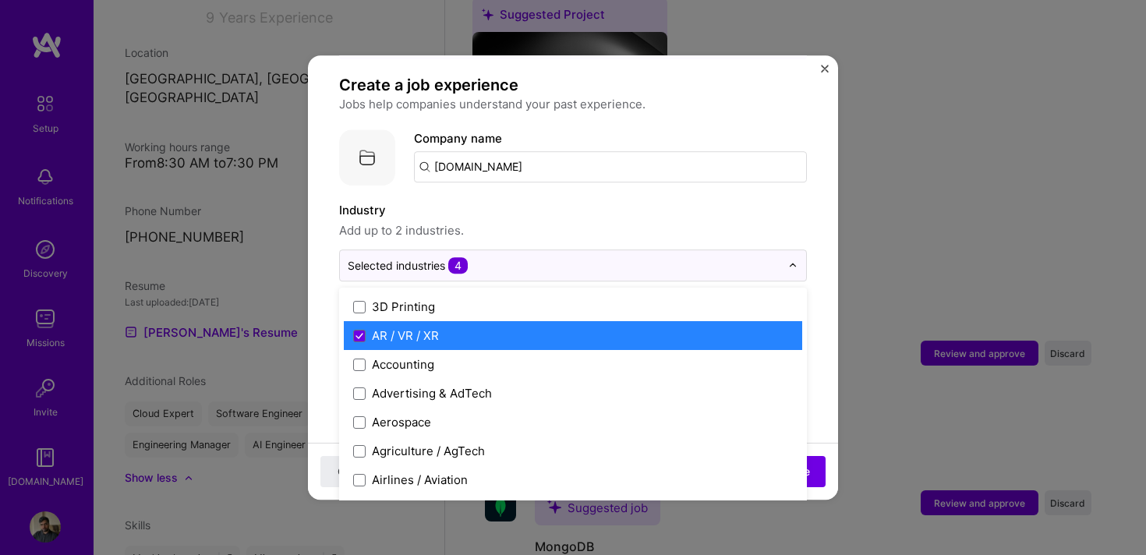
click at [404, 328] on div "AR / VR / XR" at bounding box center [405, 336] width 67 height 16
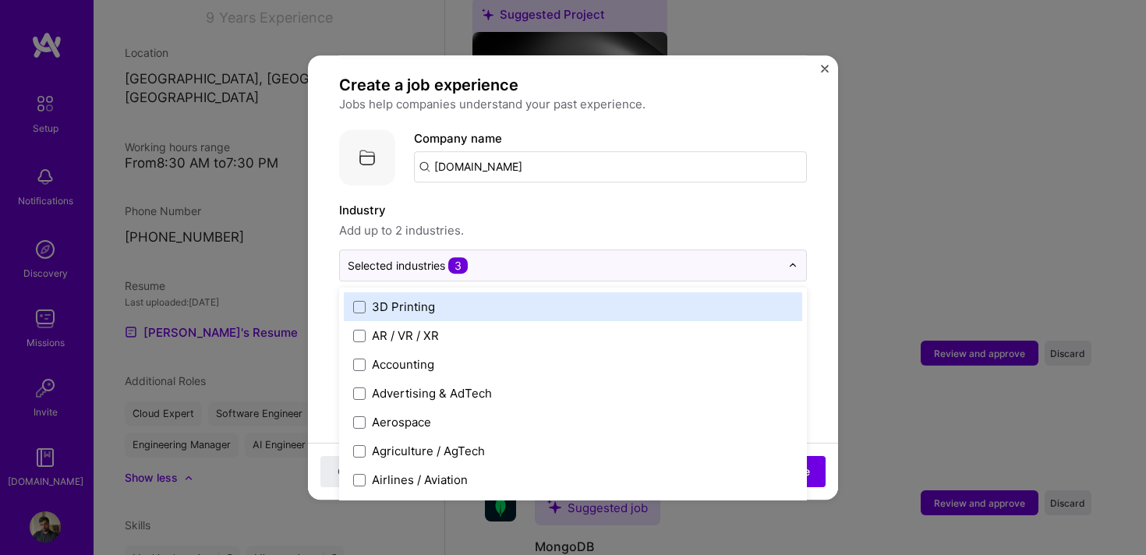
click at [654, 221] on span "Add up to 2 industries." at bounding box center [573, 230] width 468 height 19
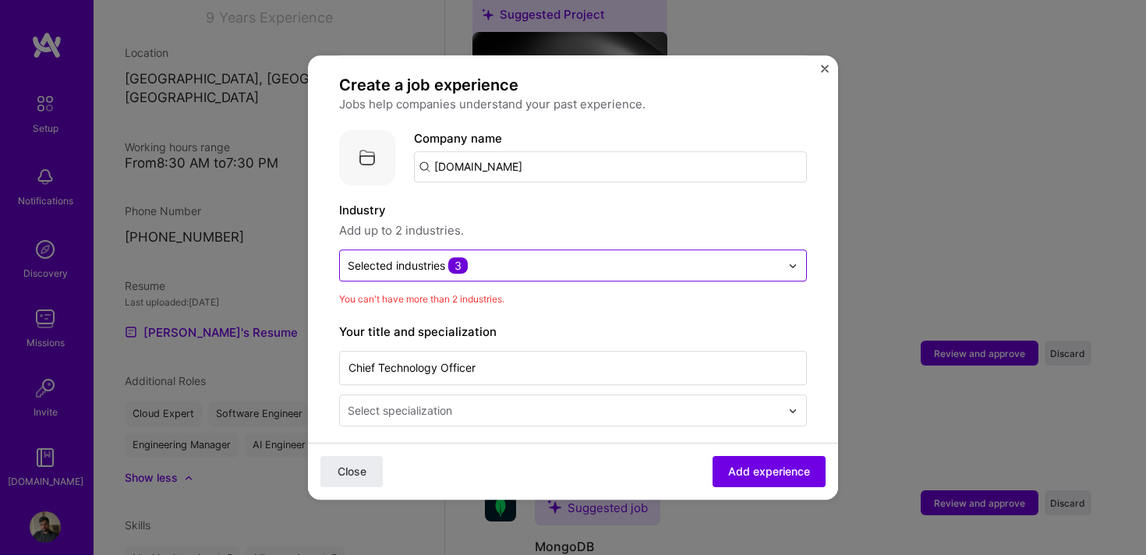
click at [540, 257] on input "text" at bounding box center [564, 265] width 433 height 16
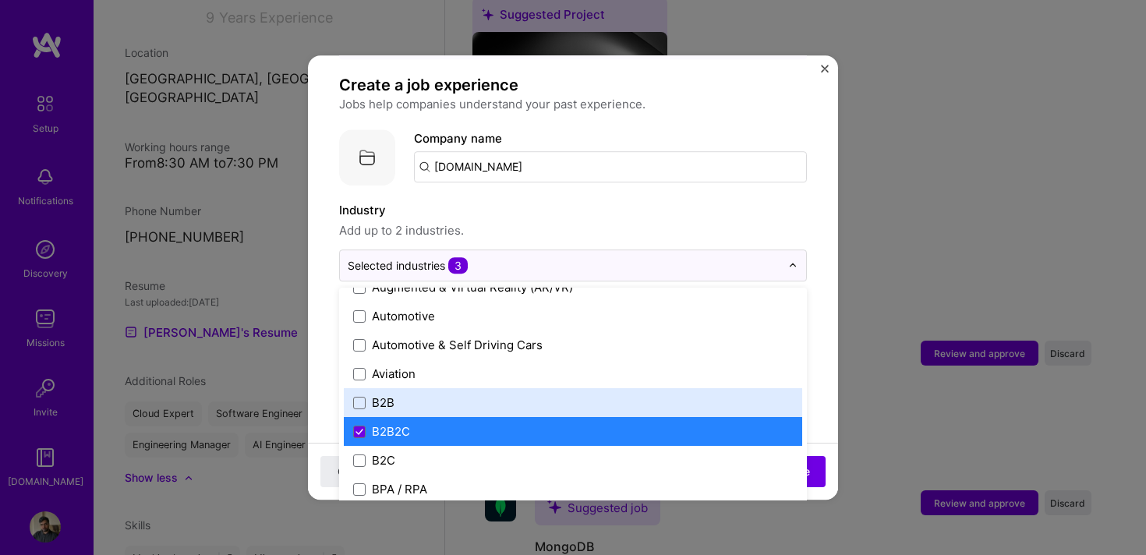
scroll to position [344, 0]
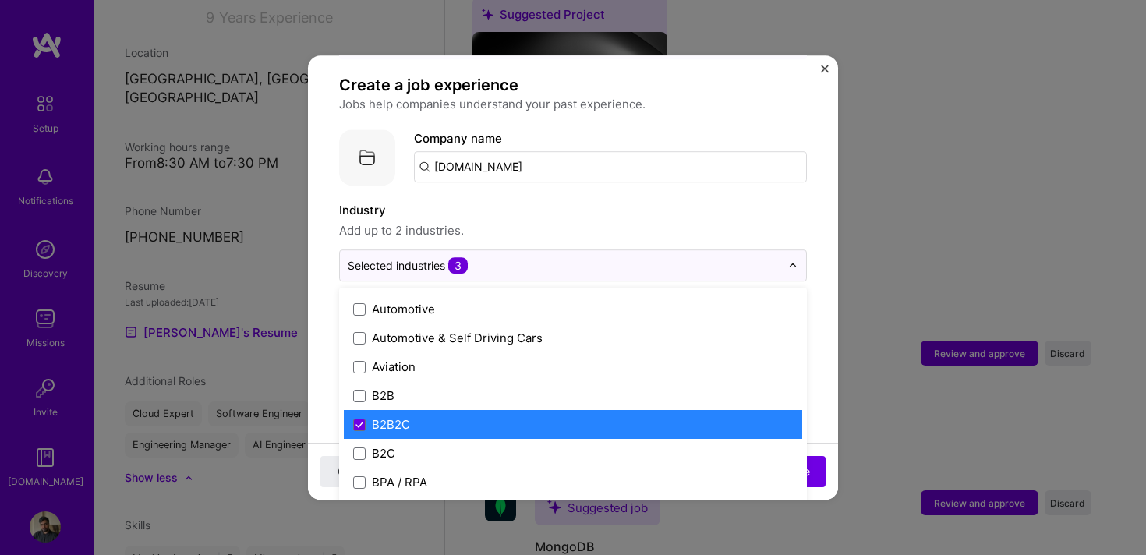
click at [465, 416] on label "B2B2C" at bounding box center [573, 424] width 440 height 16
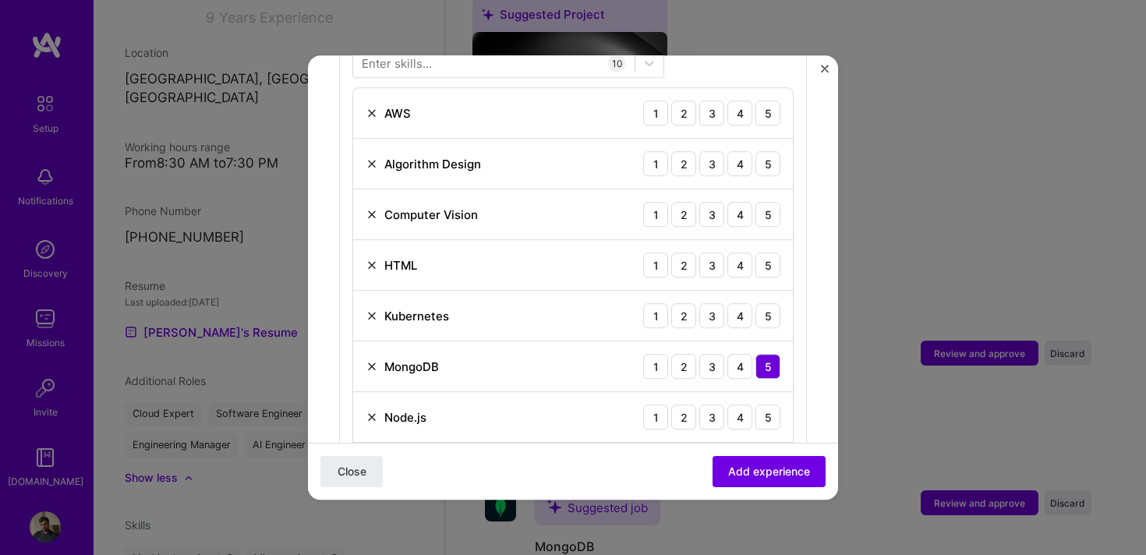
scroll to position [624, 0]
click at [715, 204] on div "3" at bounding box center [712, 216] width 25 height 25
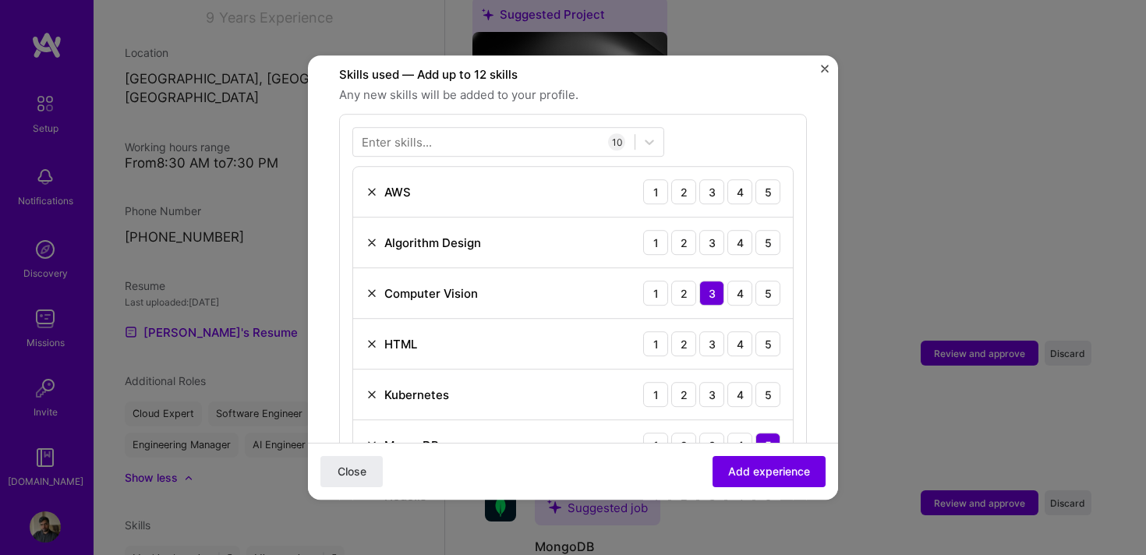
scroll to position [521, 0]
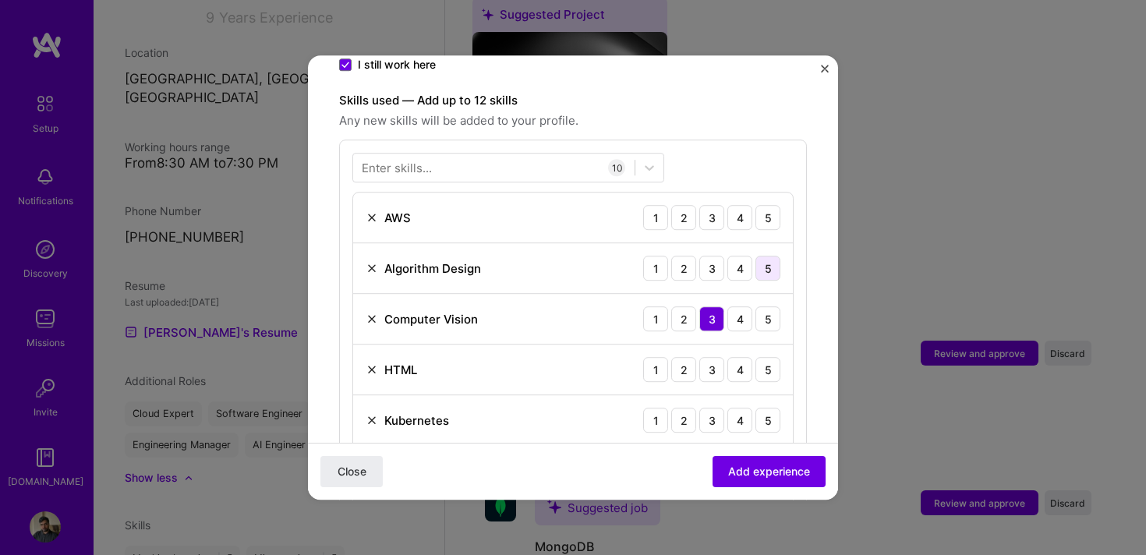
click at [771, 256] on div "5" at bounding box center [768, 268] width 25 height 25
click at [770, 205] on div "5" at bounding box center [768, 217] width 25 height 25
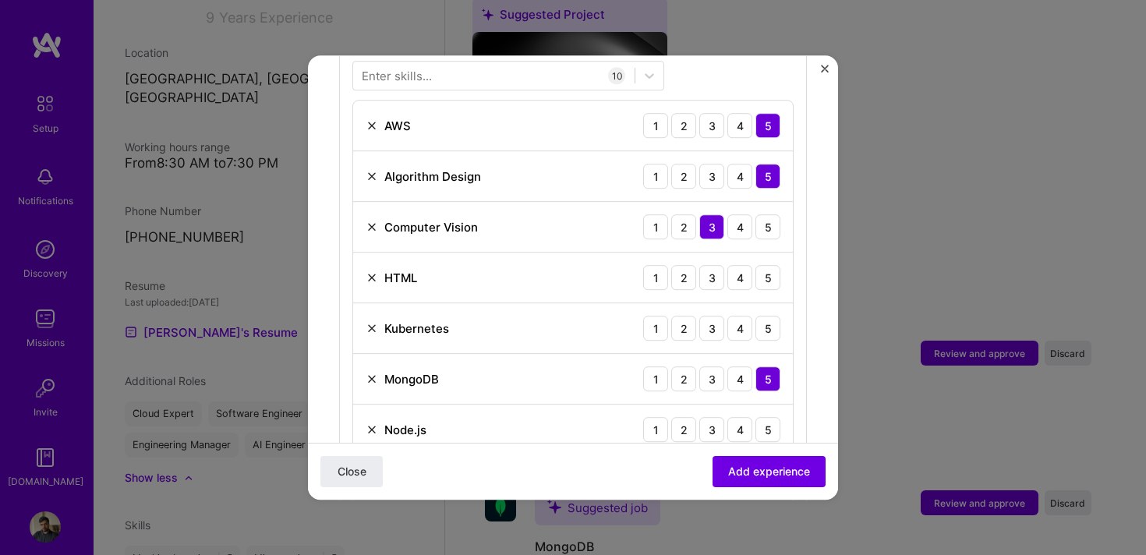
scroll to position [622, 0]
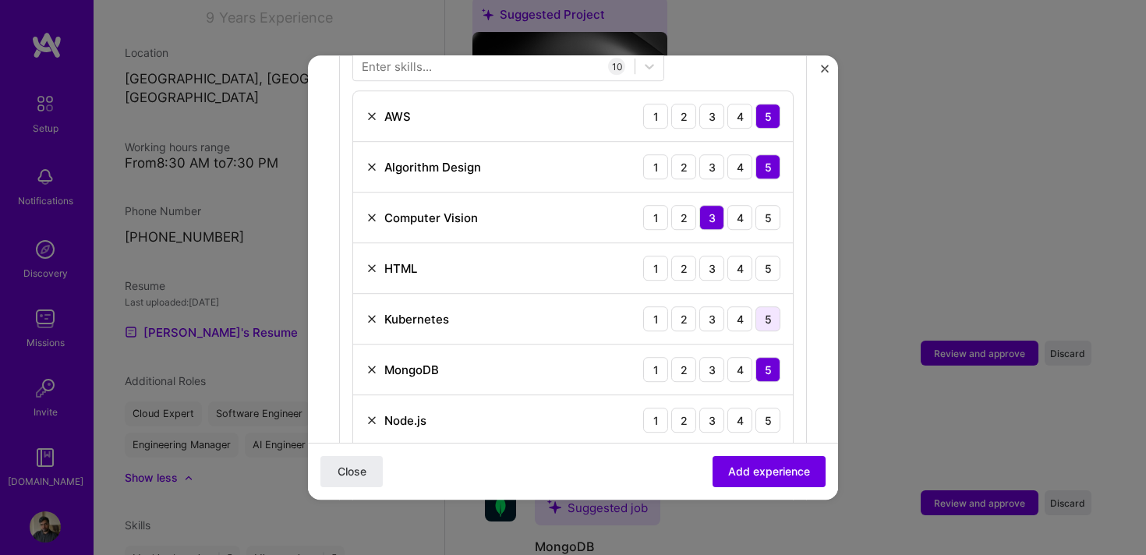
click at [762, 307] on div "5" at bounding box center [768, 319] width 25 height 25
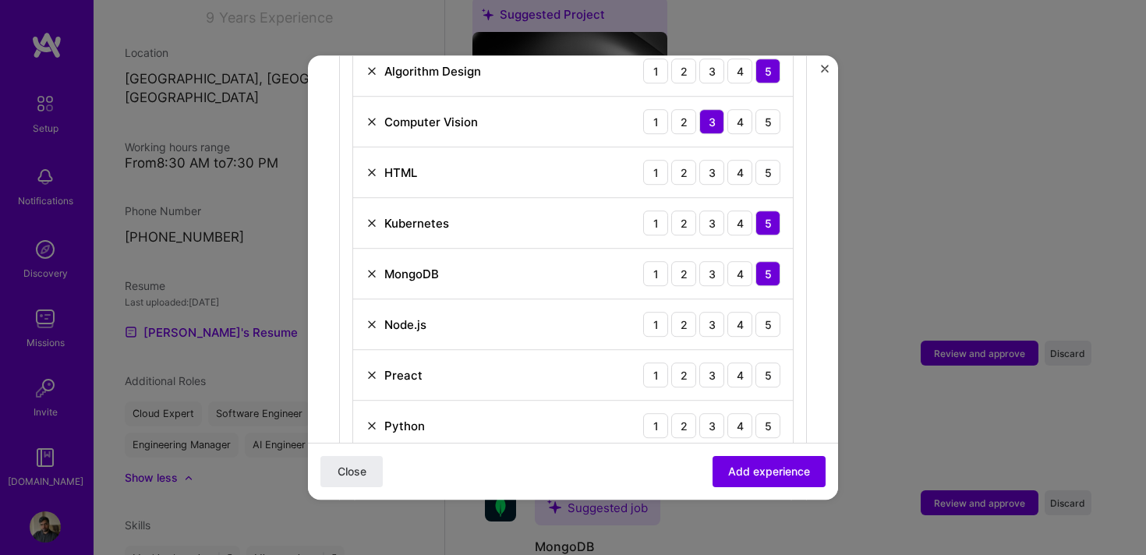
scroll to position [785, 0]
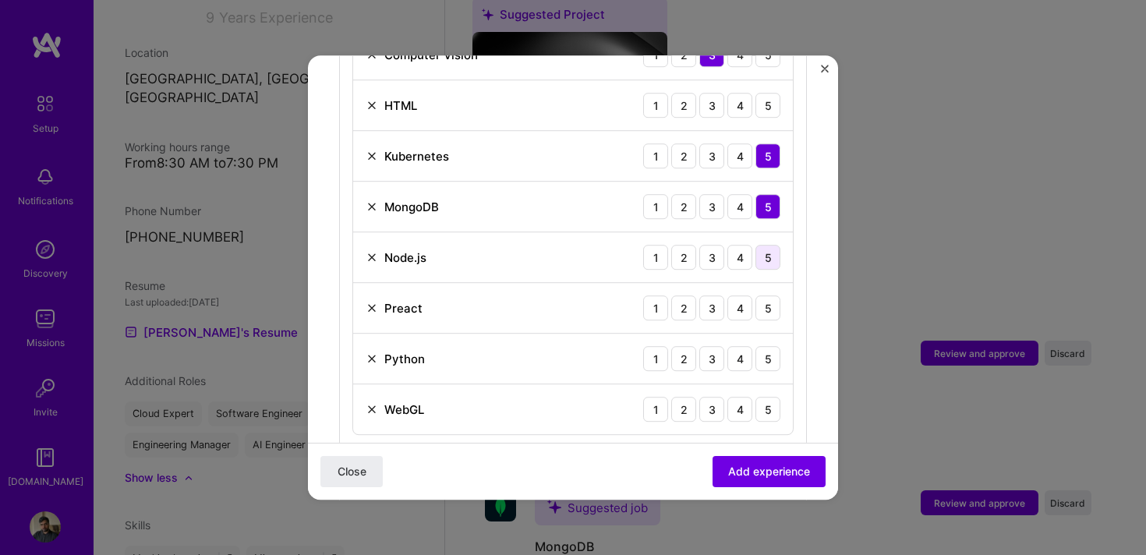
click at [770, 245] on div "5" at bounding box center [768, 257] width 25 height 25
click at [370, 302] on img at bounding box center [372, 308] width 12 height 12
click at [735, 297] on div "4" at bounding box center [740, 308] width 25 height 25
click at [712, 347] on div "3" at bounding box center [712, 358] width 25 height 25
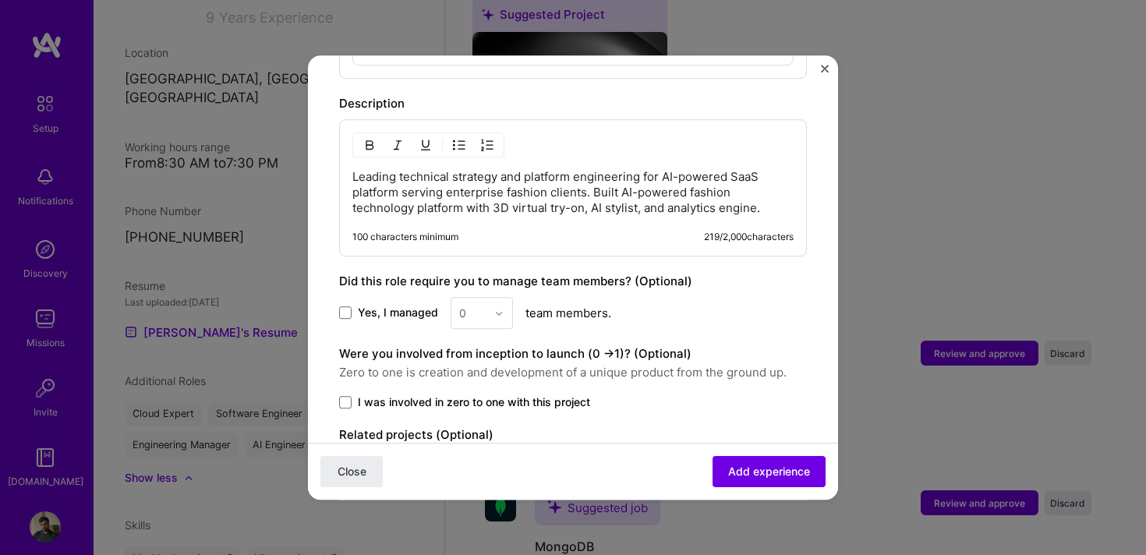
scroll to position [1122, 0]
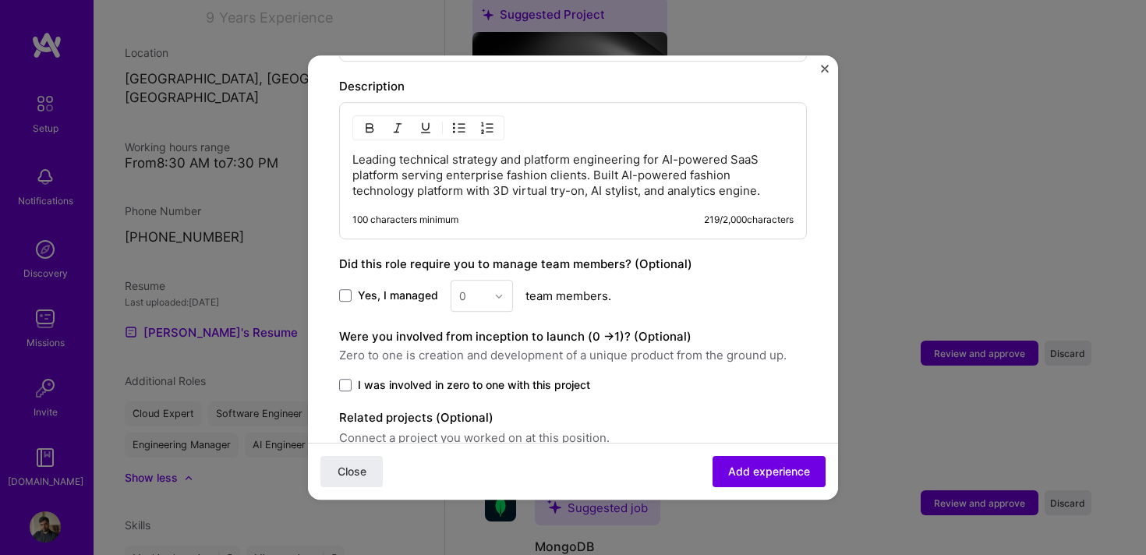
click at [360, 289] on span "Yes, I managed" at bounding box center [398, 297] width 80 height 16
click at [0, 0] on input "Yes, I managed" at bounding box center [0, 0] width 0 height 0
click at [493, 288] on div "0" at bounding box center [482, 296] width 62 height 32
click at [478, 361] on div "10" at bounding box center [481, 367] width 53 height 29
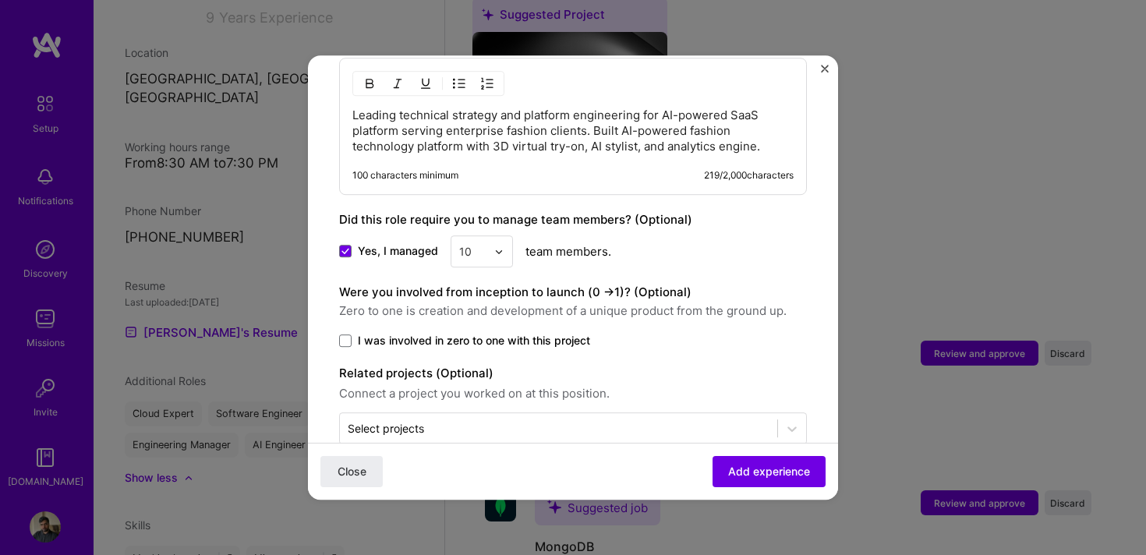
scroll to position [1167, 0]
click at [342, 334] on span at bounding box center [345, 340] width 12 height 12
click at [0, 0] on input "I was involved in zero to one with this project" at bounding box center [0, 0] width 0 height 0
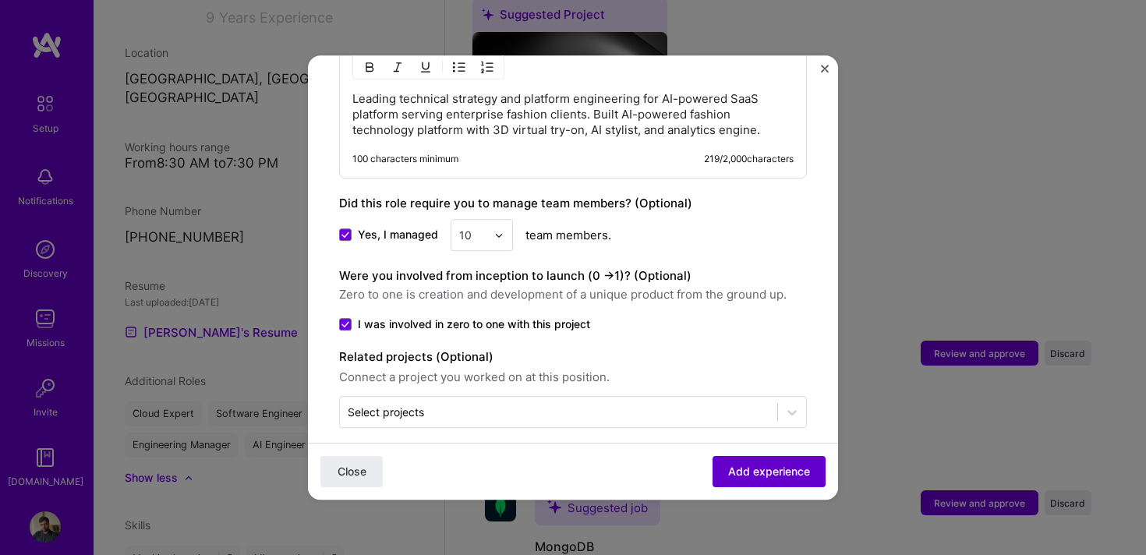
click at [735, 470] on span "Add experience" at bounding box center [769, 472] width 82 height 16
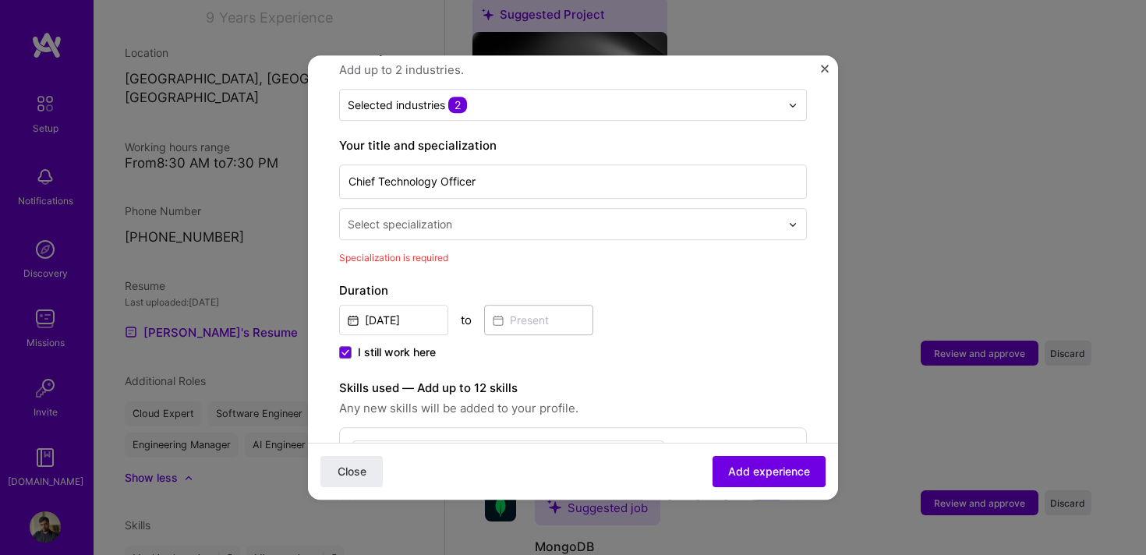
scroll to position [156, 0]
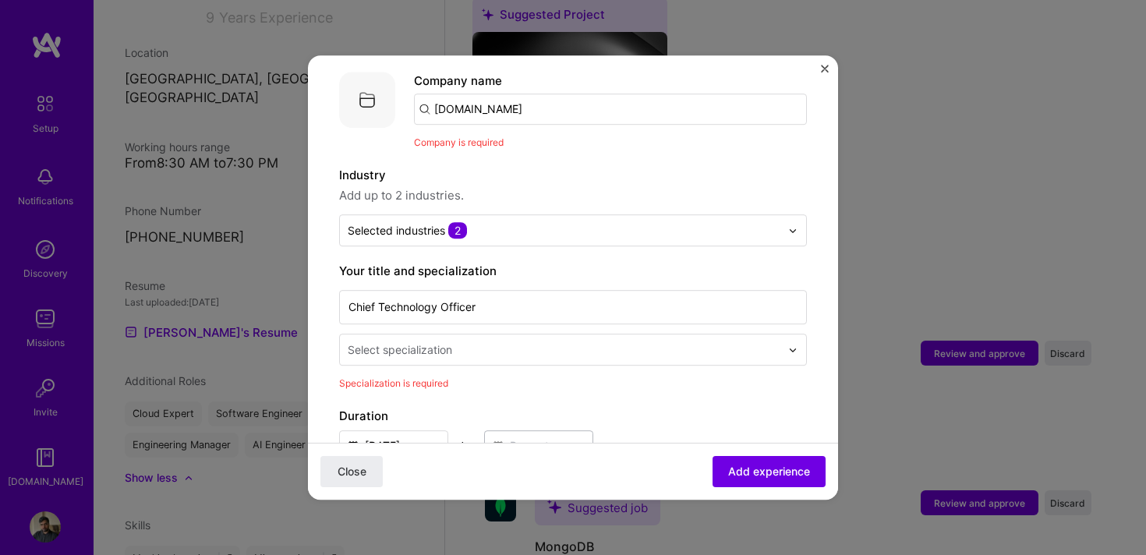
click at [520, 99] on input "[DOMAIN_NAME]" at bounding box center [610, 109] width 393 height 31
type input "Dopplr"
click at [523, 139] on div "Dopplr" at bounding box center [526, 152] width 50 height 27
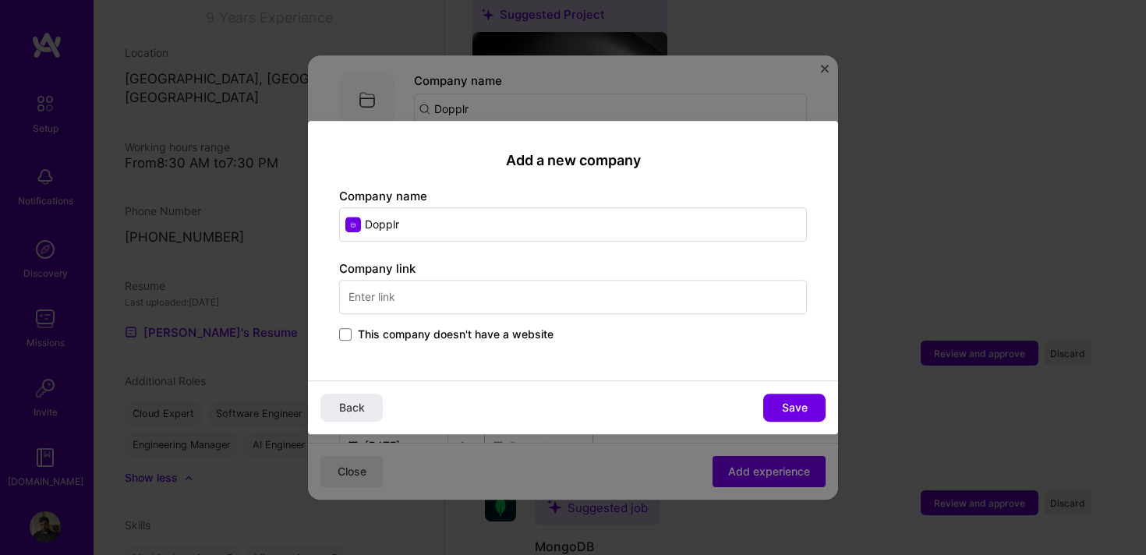
click at [472, 291] on input "text" at bounding box center [573, 297] width 468 height 34
type input "[DOMAIN_NAME]"
click at [799, 400] on span "Save" at bounding box center [795, 408] width 26 height 16
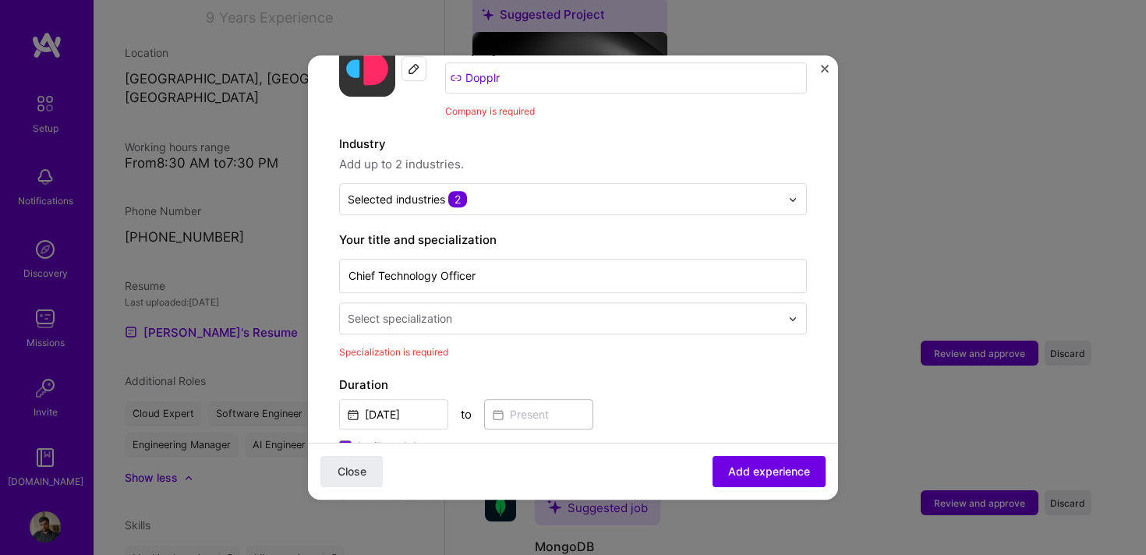
scroll to position [197, 0]
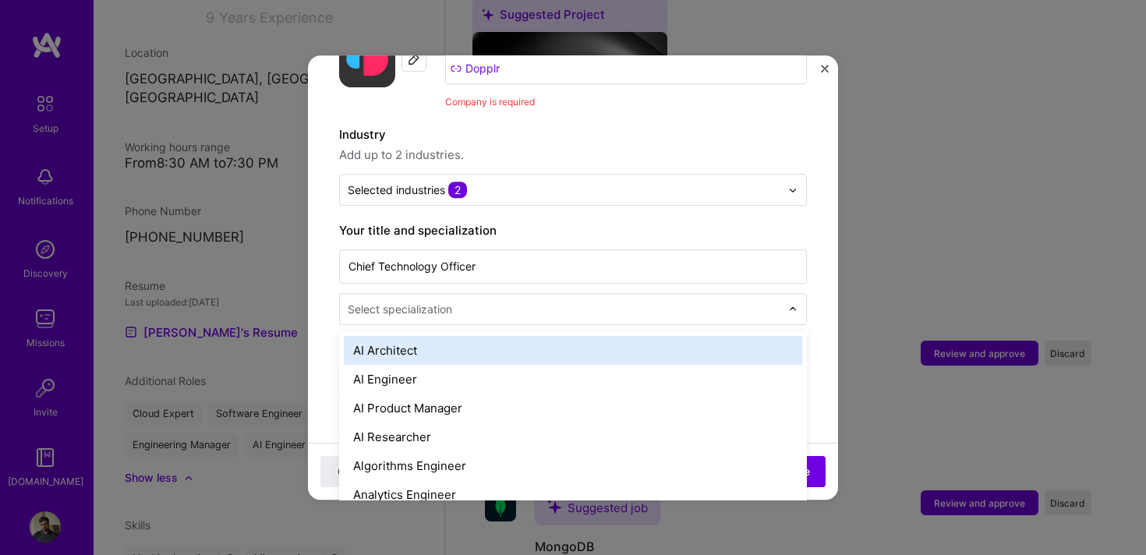
click at [501, 301] on input "text" at bounding box center [566, 309] width 436 height 16
type input "chie"
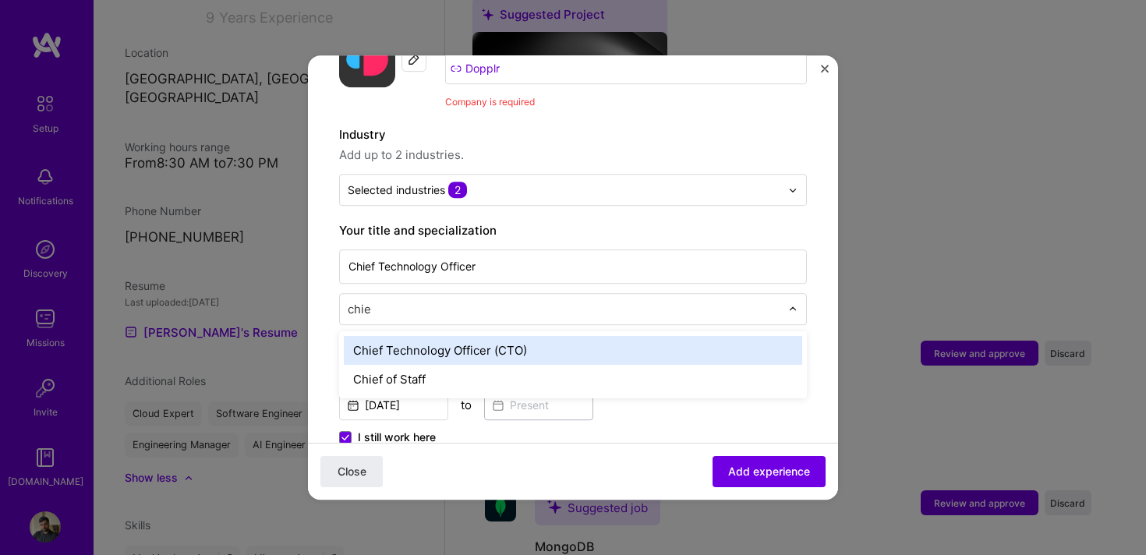
click at [425, 336] on div "Chief Technology Officer (CTO)" at bounding box center [573, 350] width 459 height 29
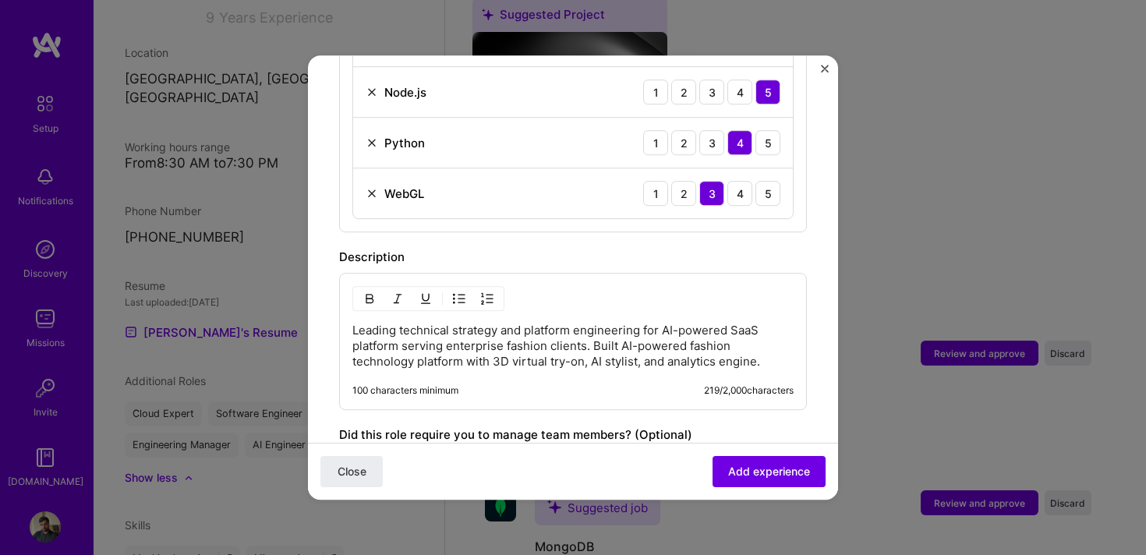
scroll to position [1205, 0]
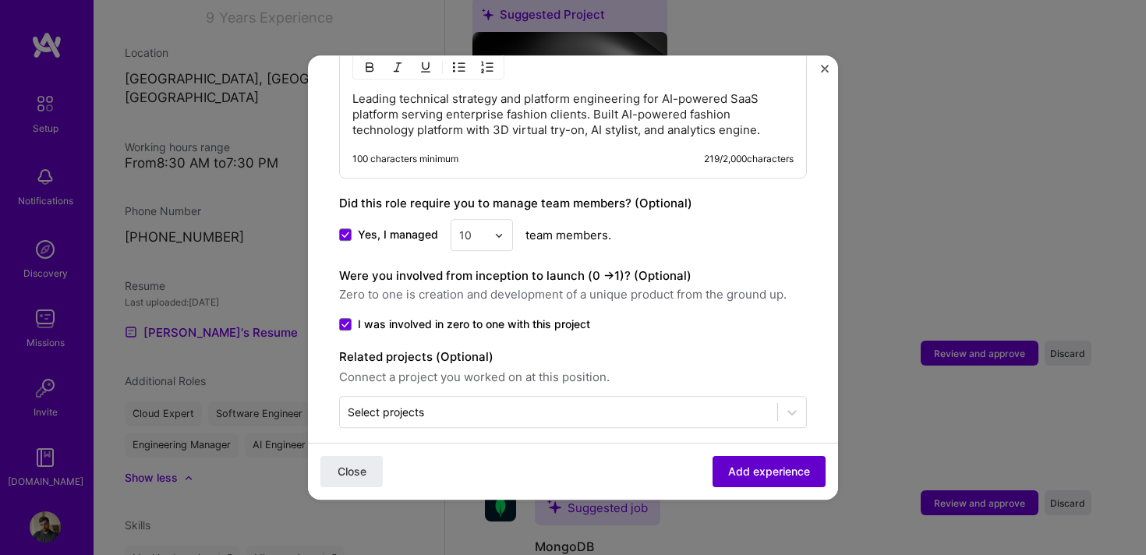
click at [760, 468] on span "Add experience" at bounding box center [769, 472] width 82 height 16
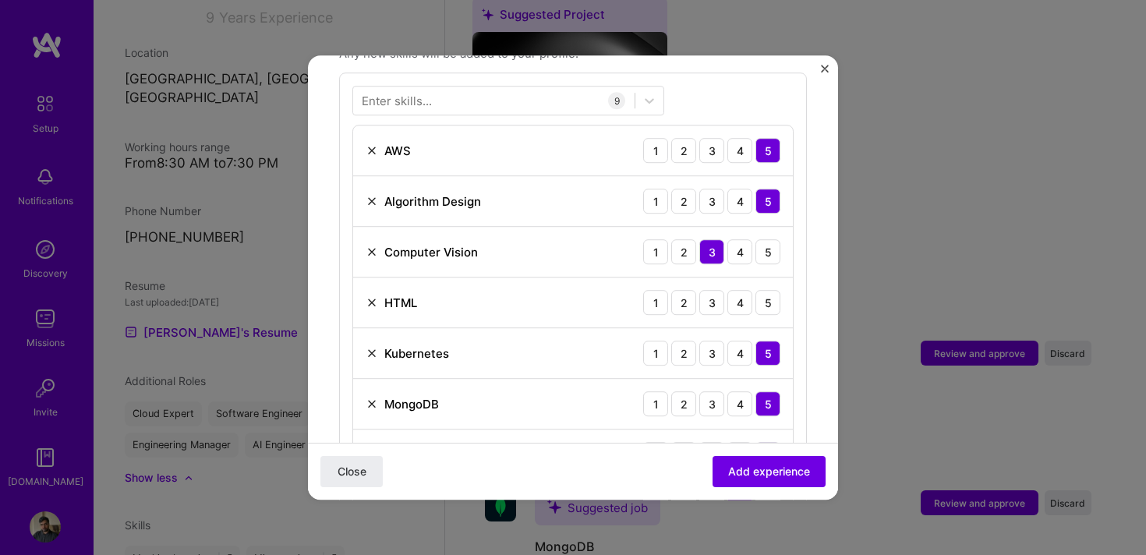
scroll to position [494, 0]
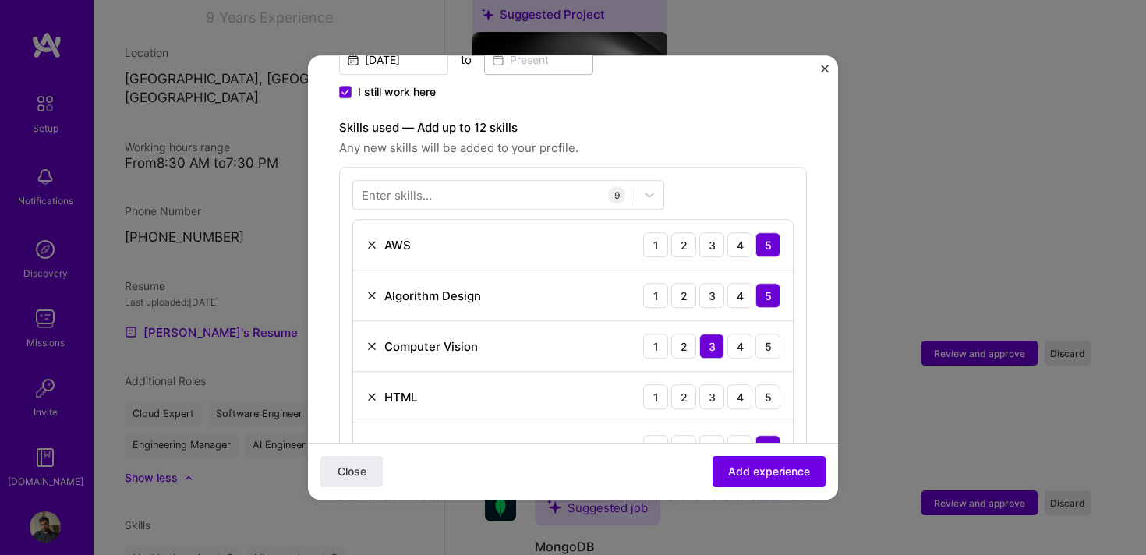
click at [371, 391] on img at bounding box center [372, 397] width 12 height 12
click at [443, 182] on div at bounding box center [494, 195] width 282 height 26
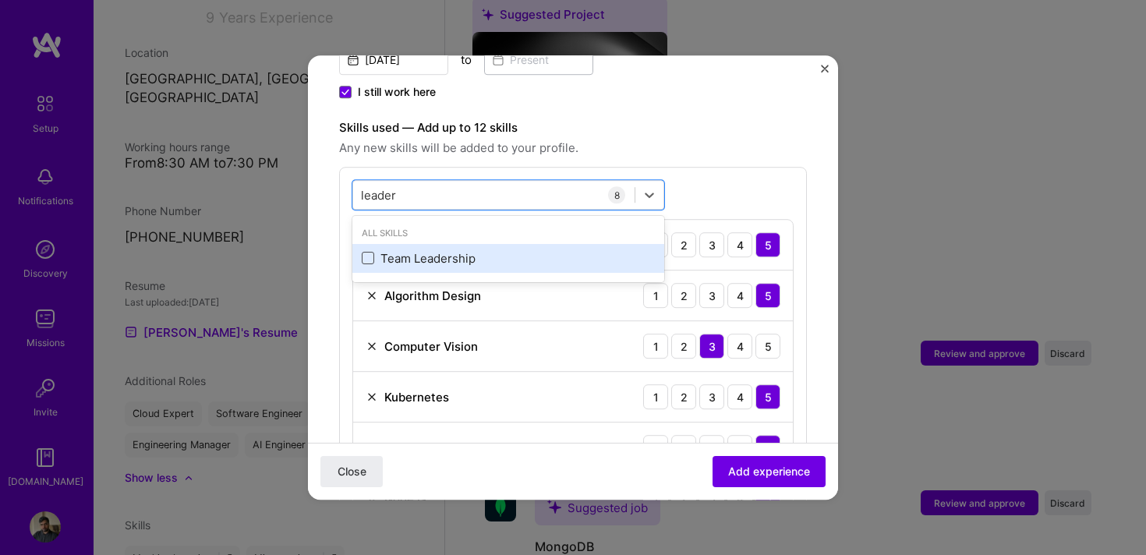
click at [370, 253] on span at bounding box center [368, 259] width 12 height 12
click at [0, 0] on input "checkbox" at bounding box center [0, 0] width 0 height 0
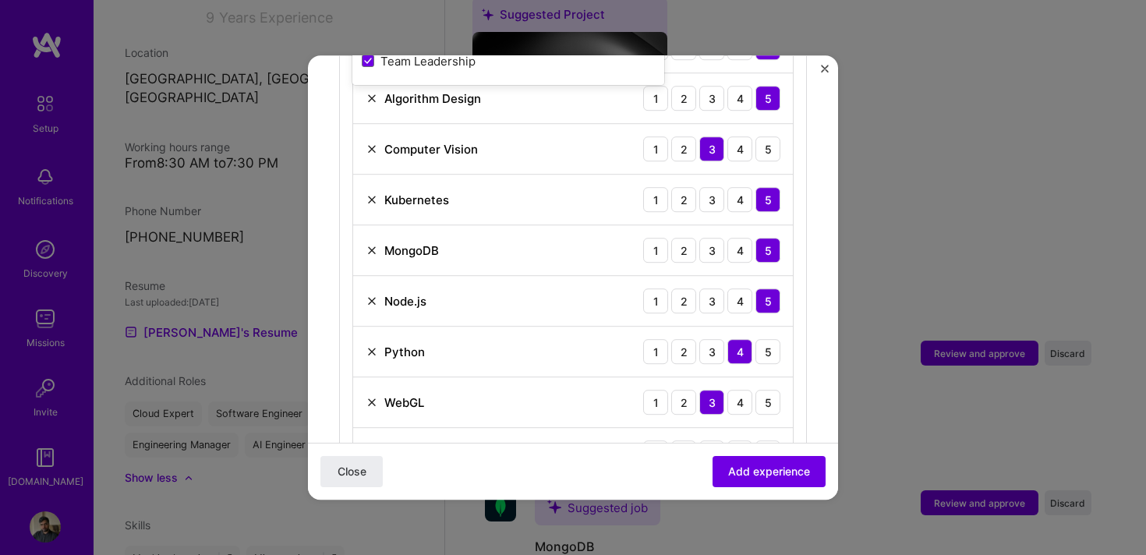
scroll to position [746, 0]
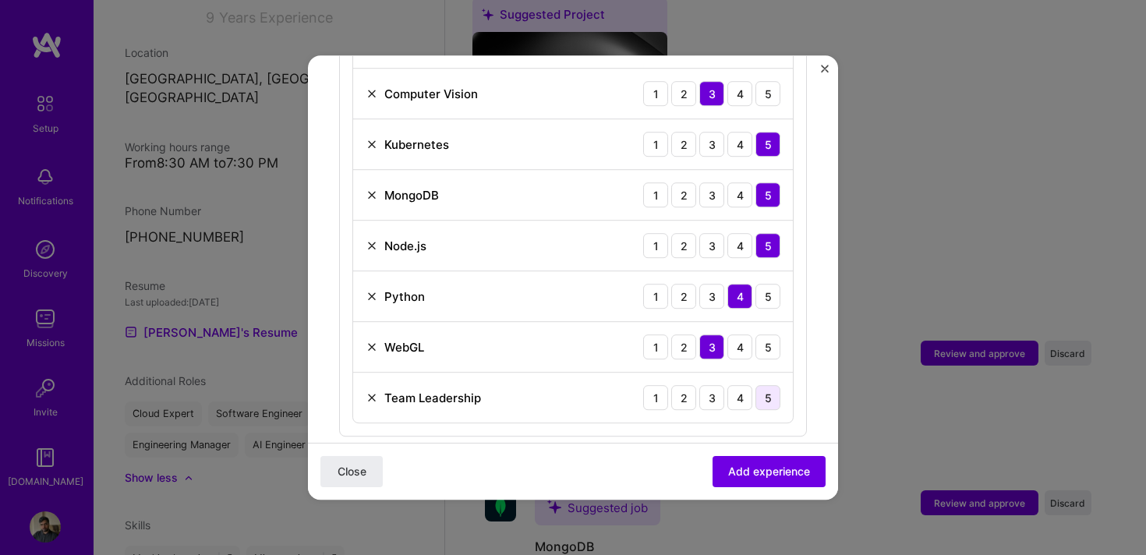
click at [772, 386] on div "5" at bounding box center [768, 397] width 25 height 25
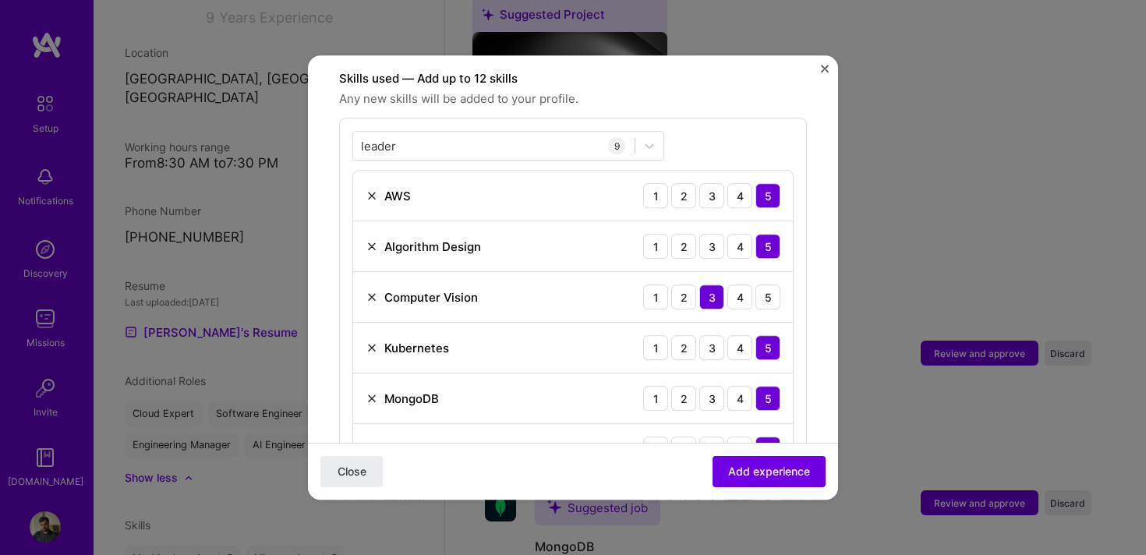
scroll to position [484, 0]
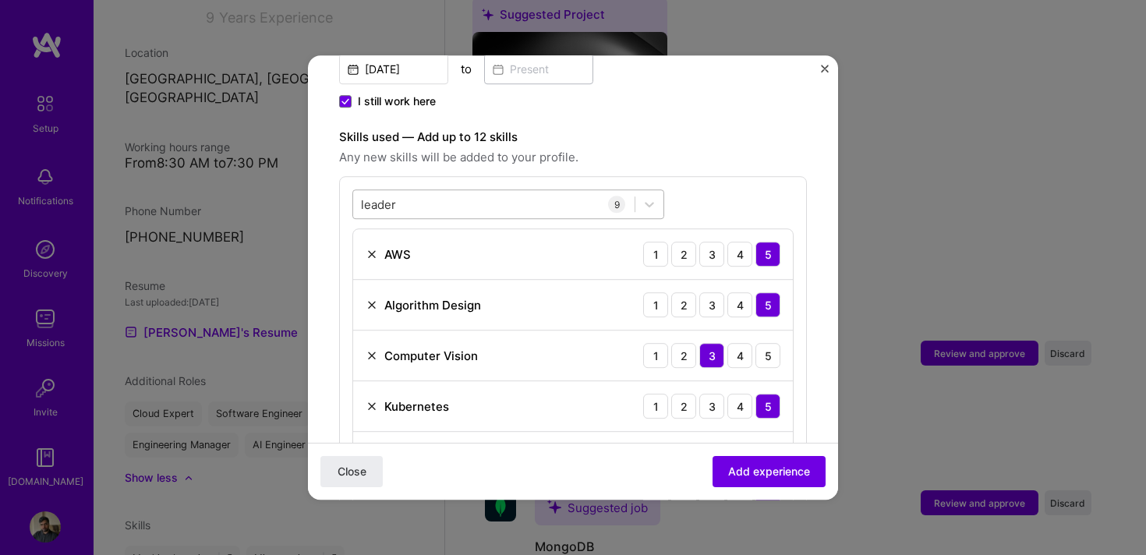
click at [470, 192] on div "leader leader" at bounding box center [494, 205] width 282 height 26
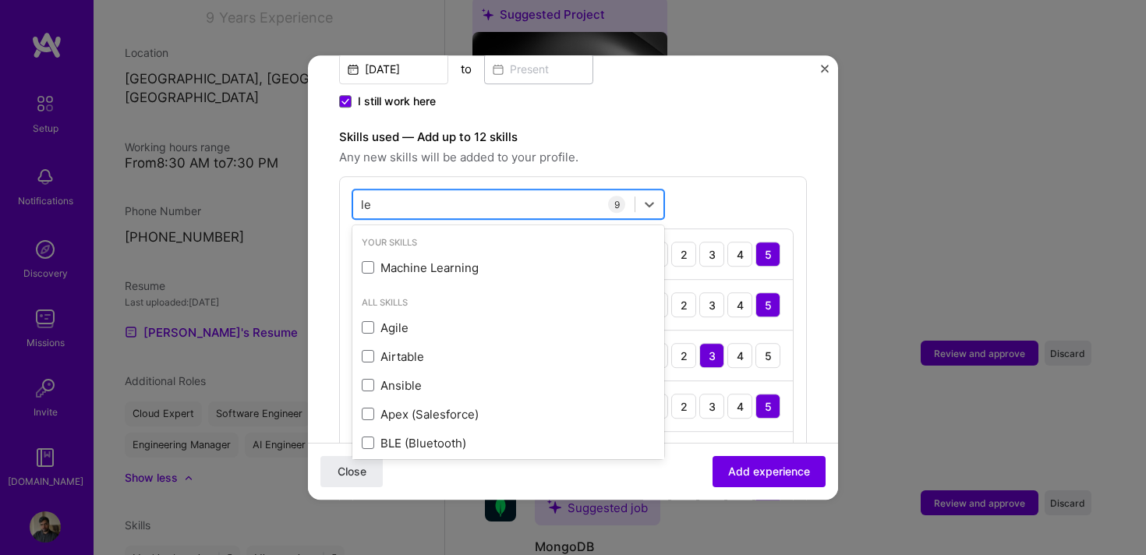
type input "l"
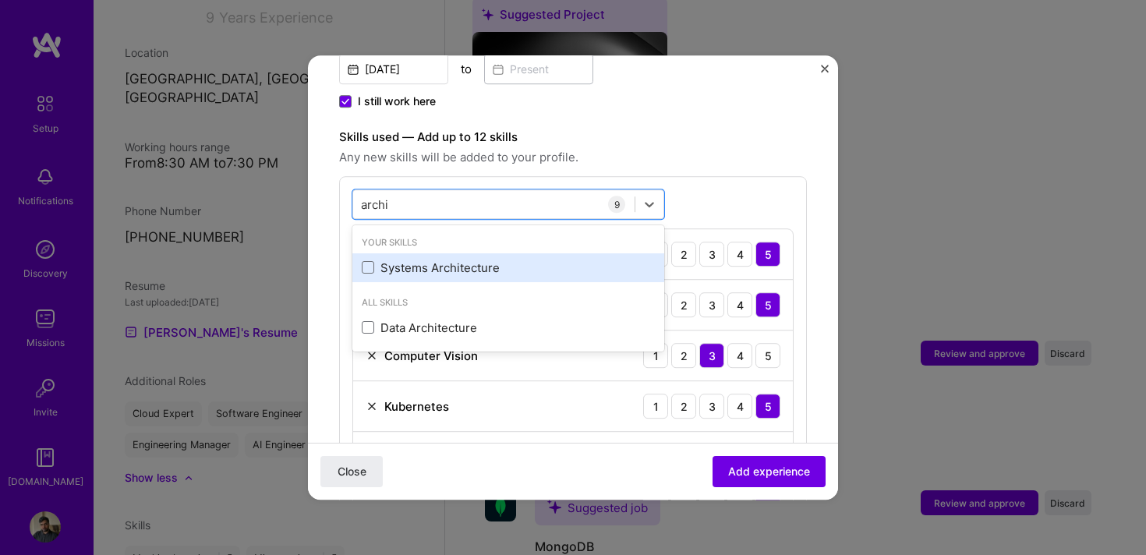
click at [386, 260] on div "Systems Architecture" at bounding box center [508, 268] width 293 height 16
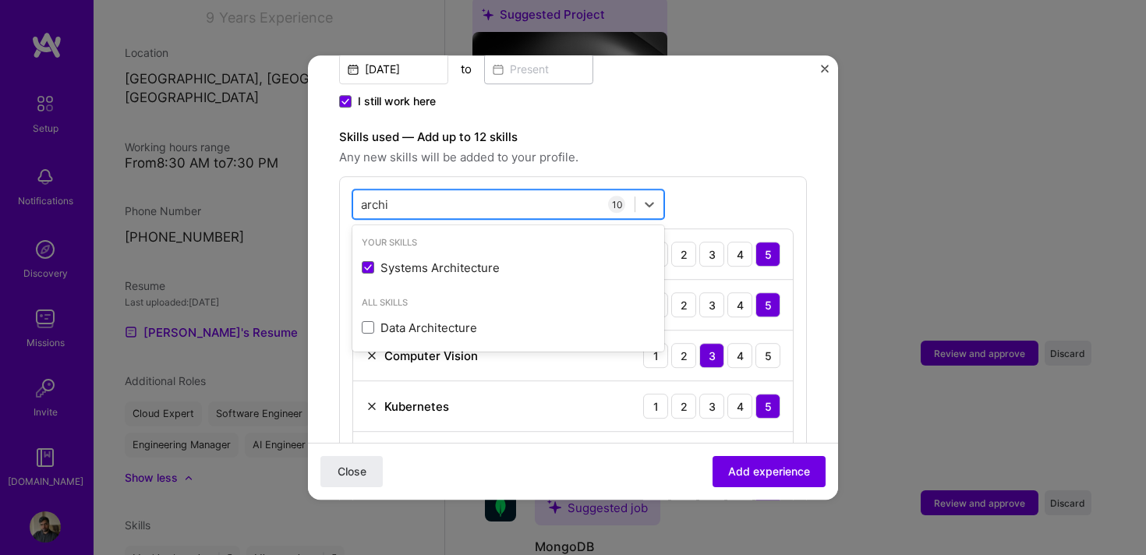
click at [558, 192] on div "archi archi" at bounding box center [494, 205] width 282 height 26
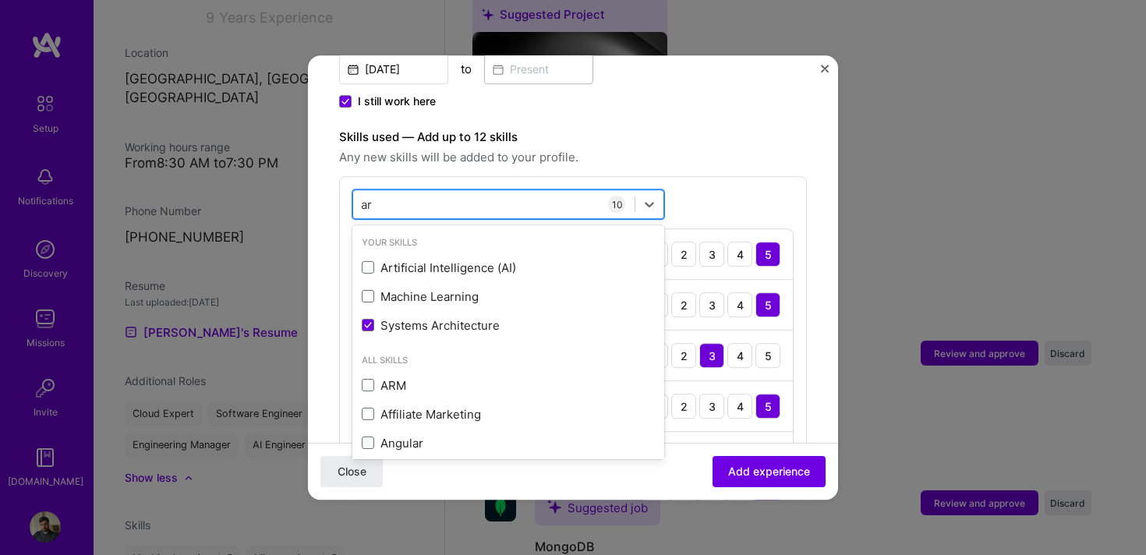
type input "a"
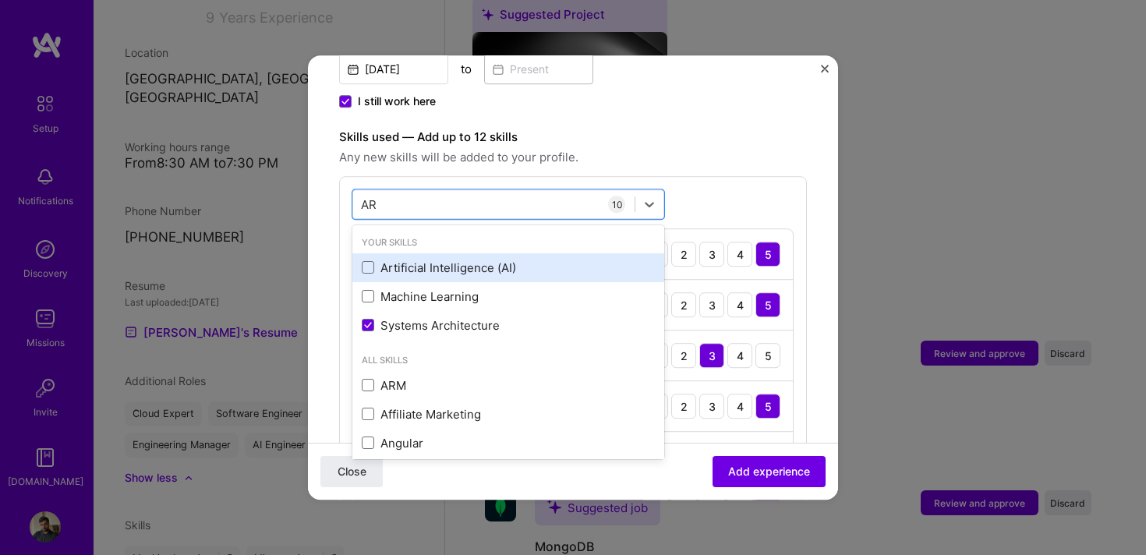
click at [506, 260] on div "Artificial Intelligence (AI)" at bounding box center [508, 268] width 293 height 16
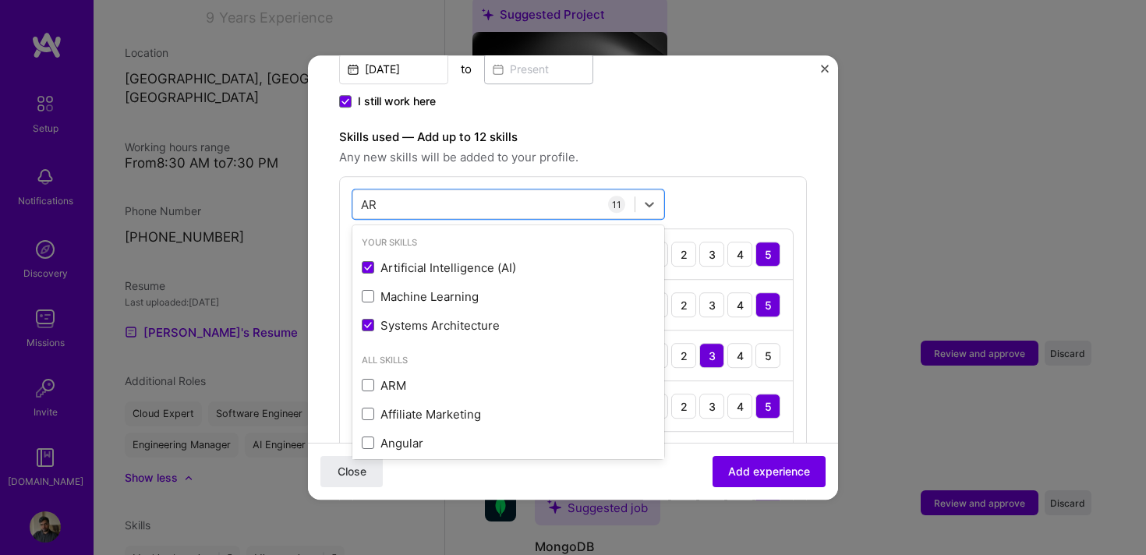
type input "AR"
click at [730, 176] on div "option Artificial Intelligence (AI), selected. option Artificial Intelligence (…" at bounding box center [573, 488] width 468 height 624
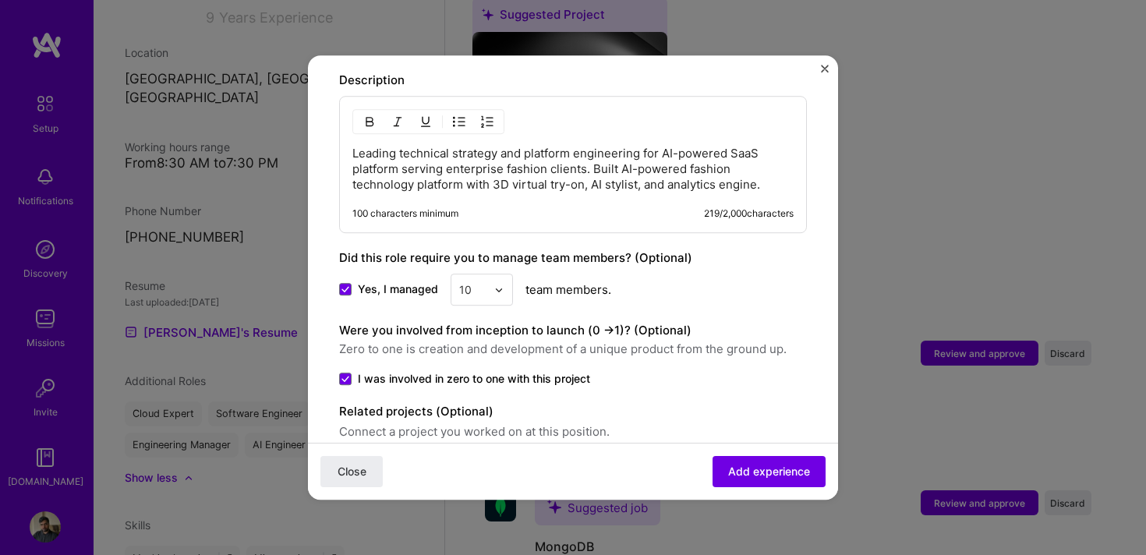
scroll to position [1309, 0]
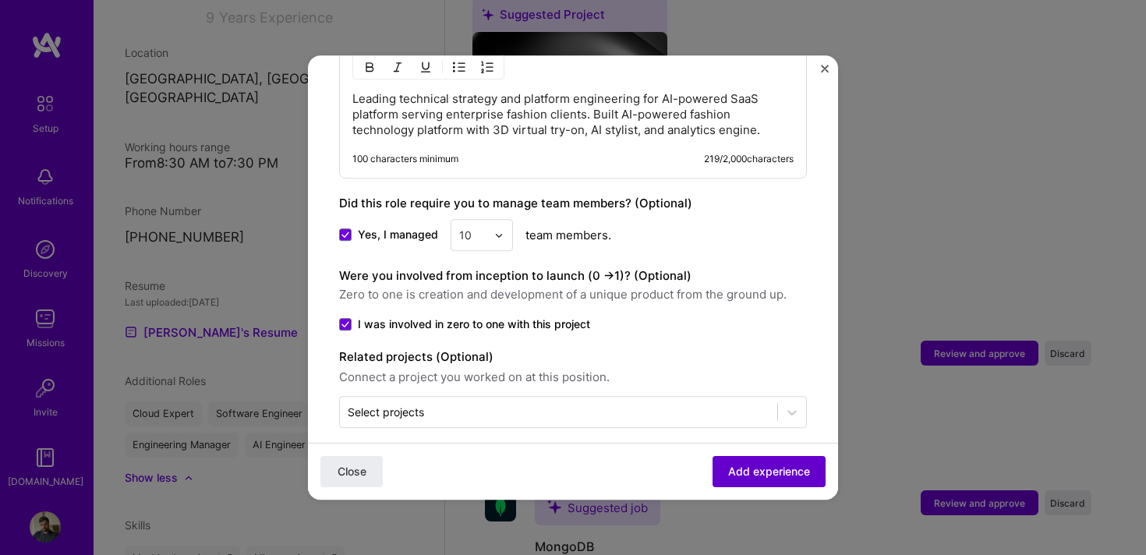
click at [757, 458] on button "Add experience" at bounding box center [769, 471] width 113 height 31
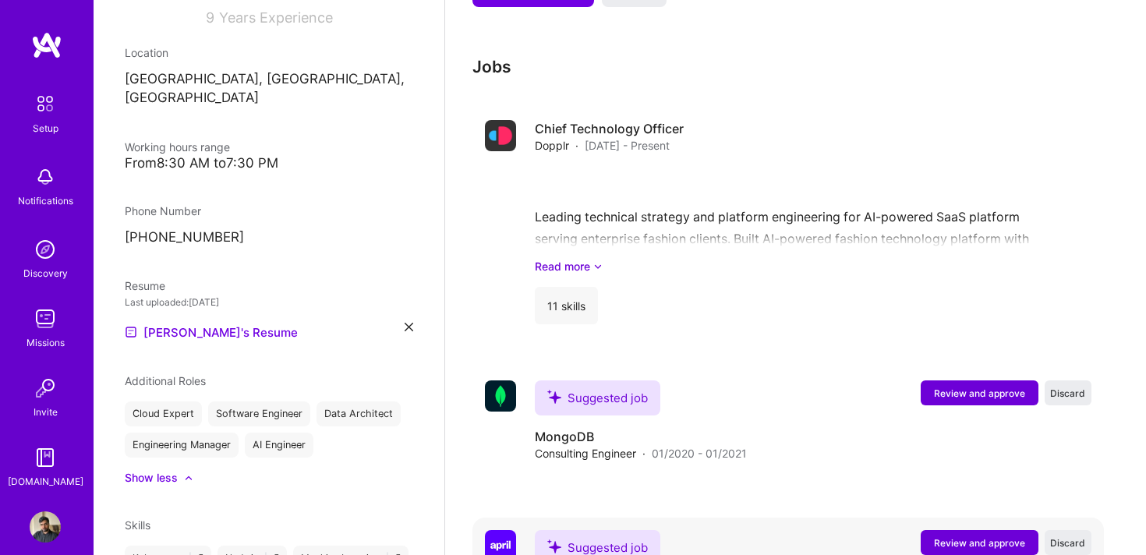
scroll to position [1712, 0]
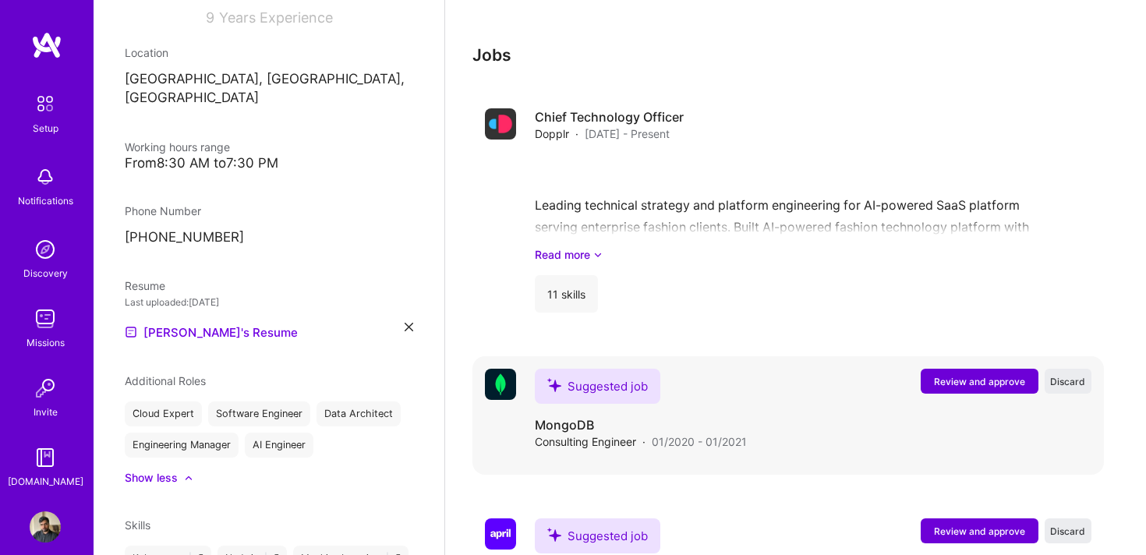
click at [963, 375] on span "Review and approve" at bounding box center [979, 381] width 91 height 13
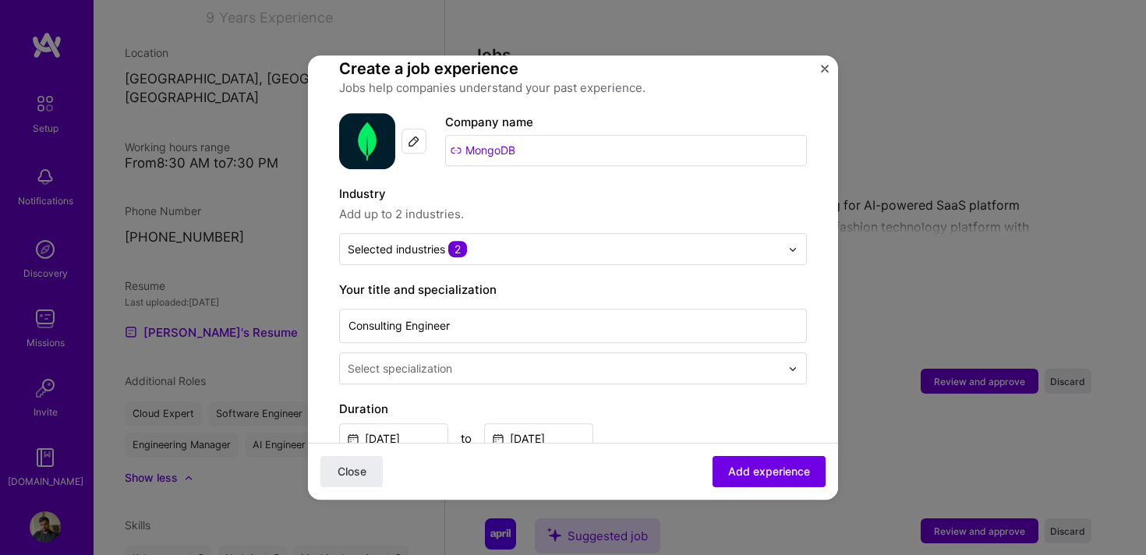
scroll to position [119, 0]
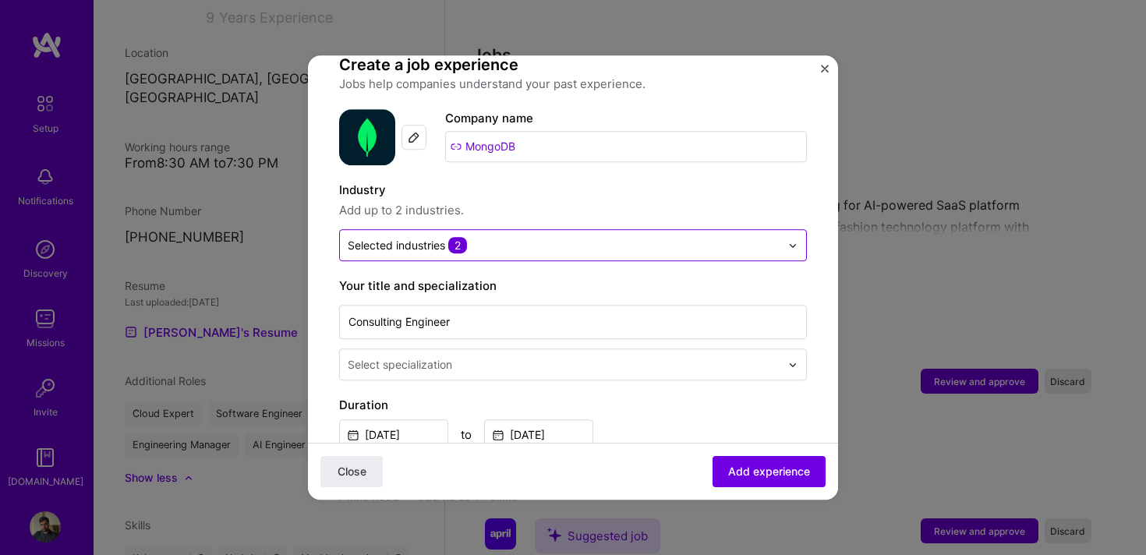
click at [514, 237] on input "text" at bounding box center [564, 245] width 433 height 16
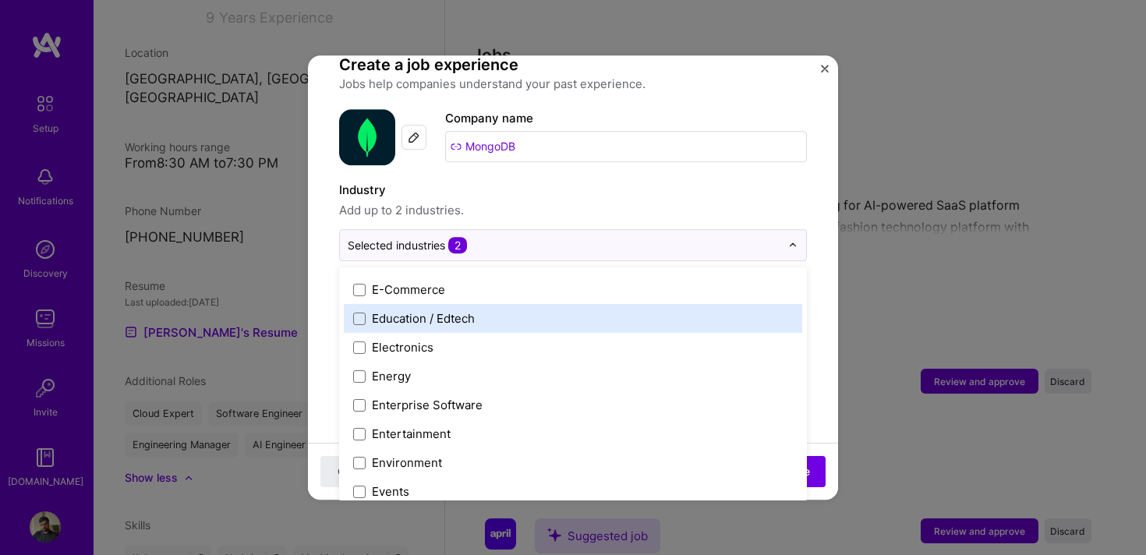
scroll to position [1420, 0]
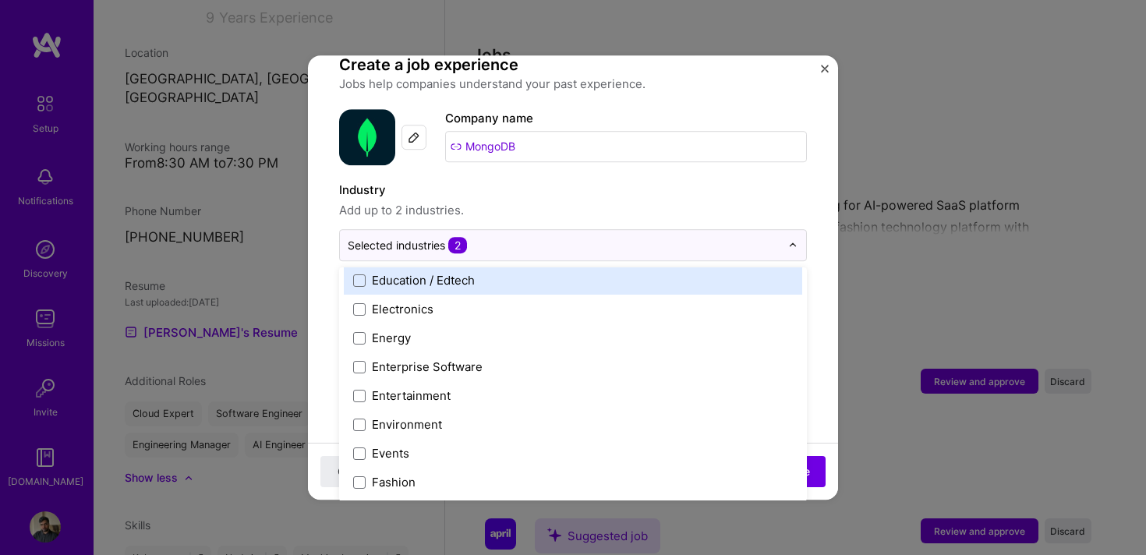
click at [640, 181] on label "Industry" at bounding box center [573, 190] width 468 height 19
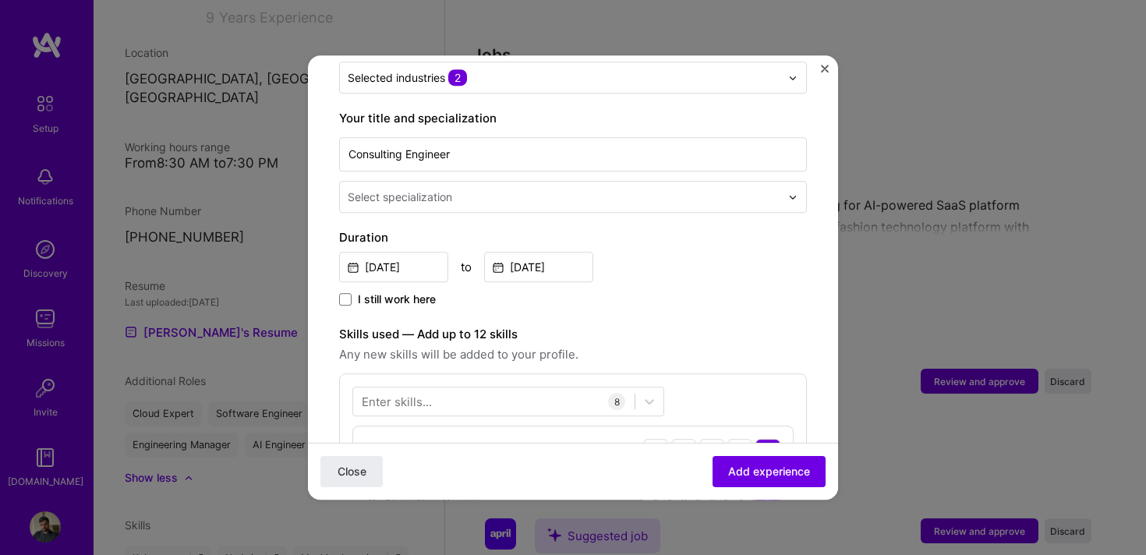
scroll to position [300, 0]
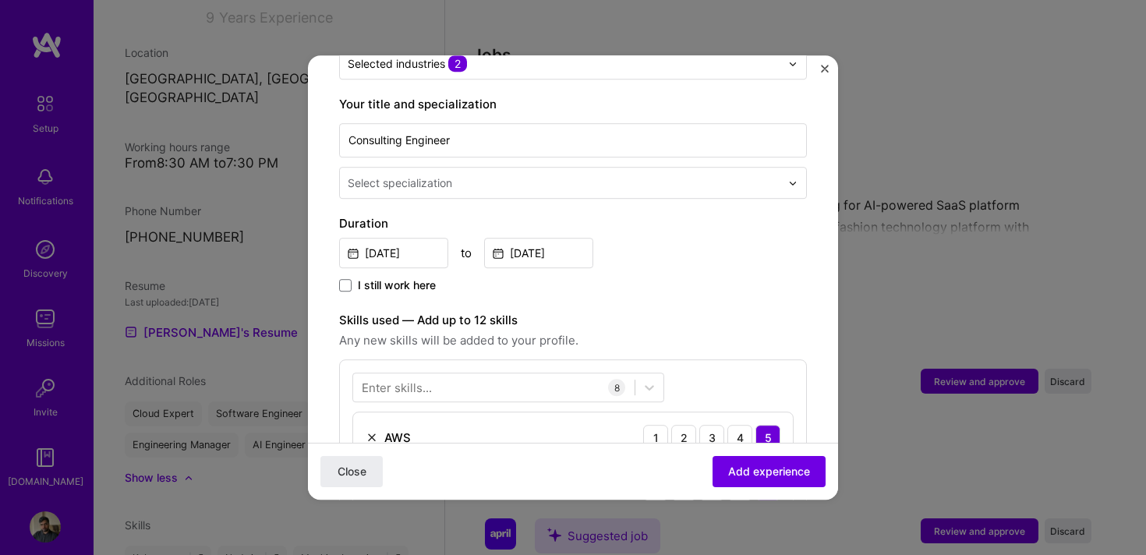
click at [459, 173] on div at bounding box center [566, 182] width 436 height 19
type input "engine"
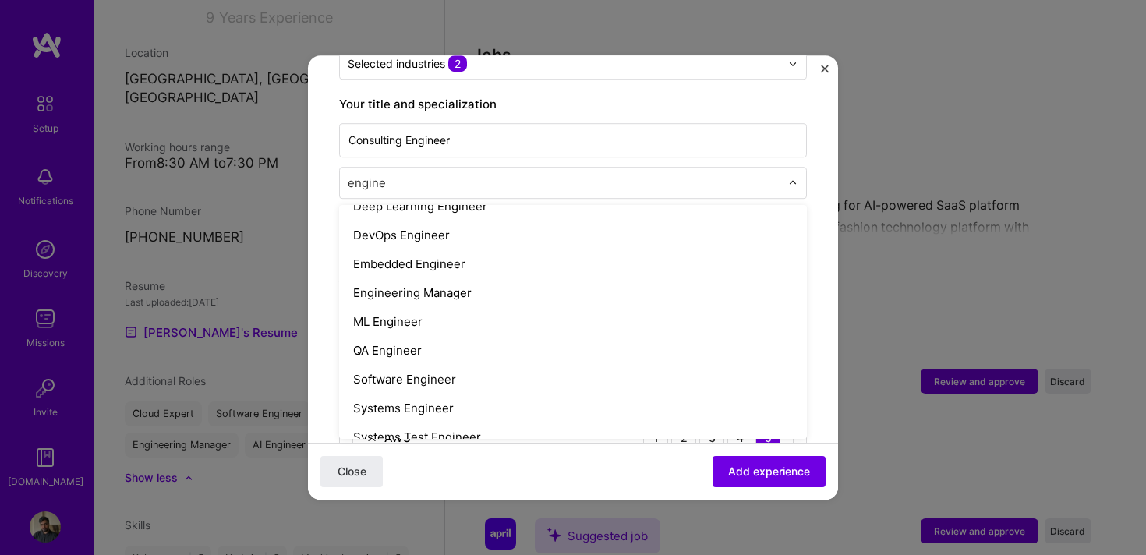
scroll to position [151, 0]
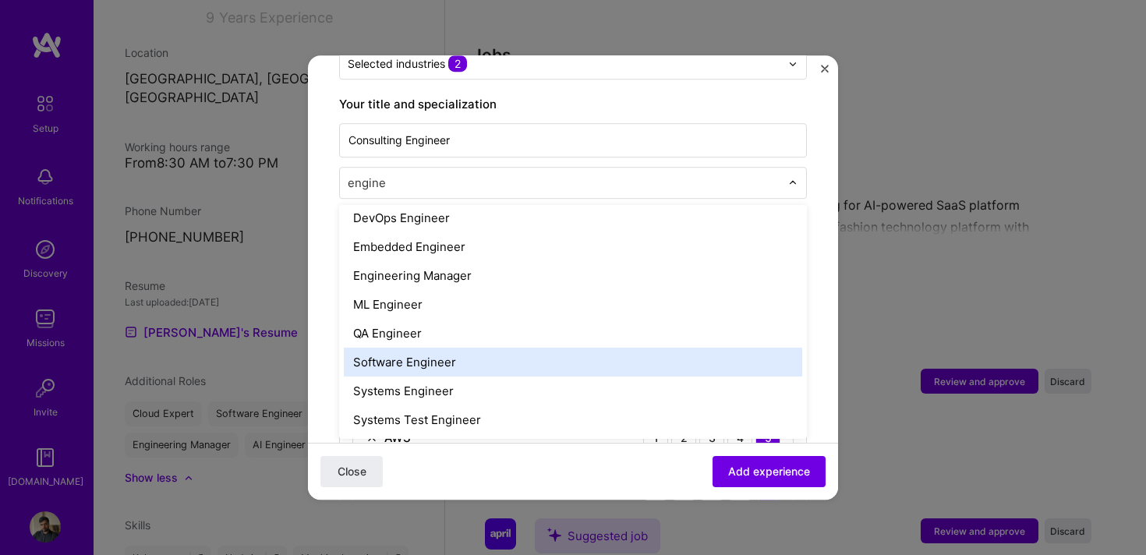
click at [441, 348] on div "Software Engineer" at bounding box center [573, 362] width 459 height 29
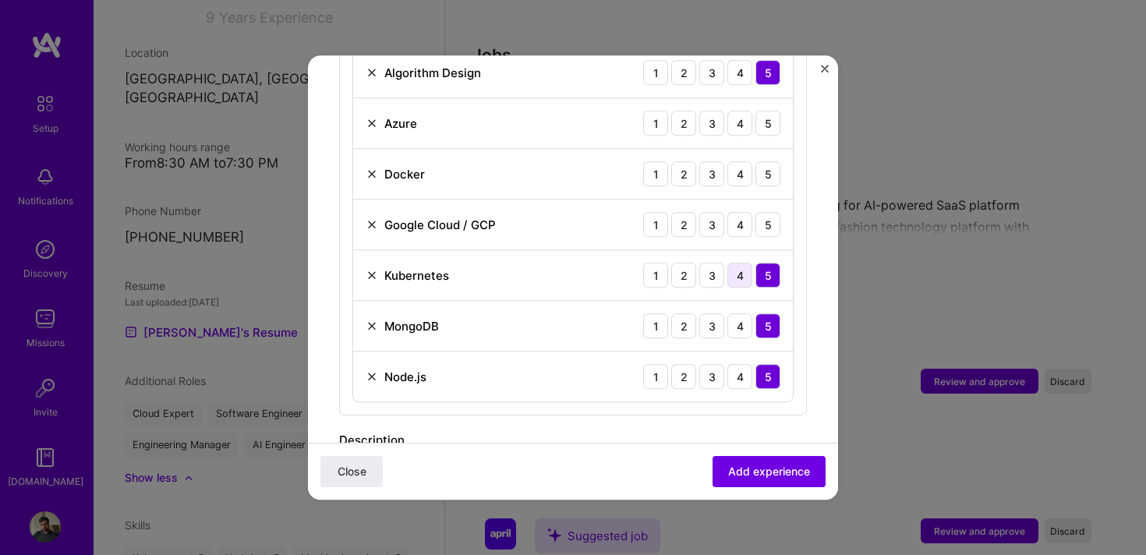
scroll to position [700, 0]
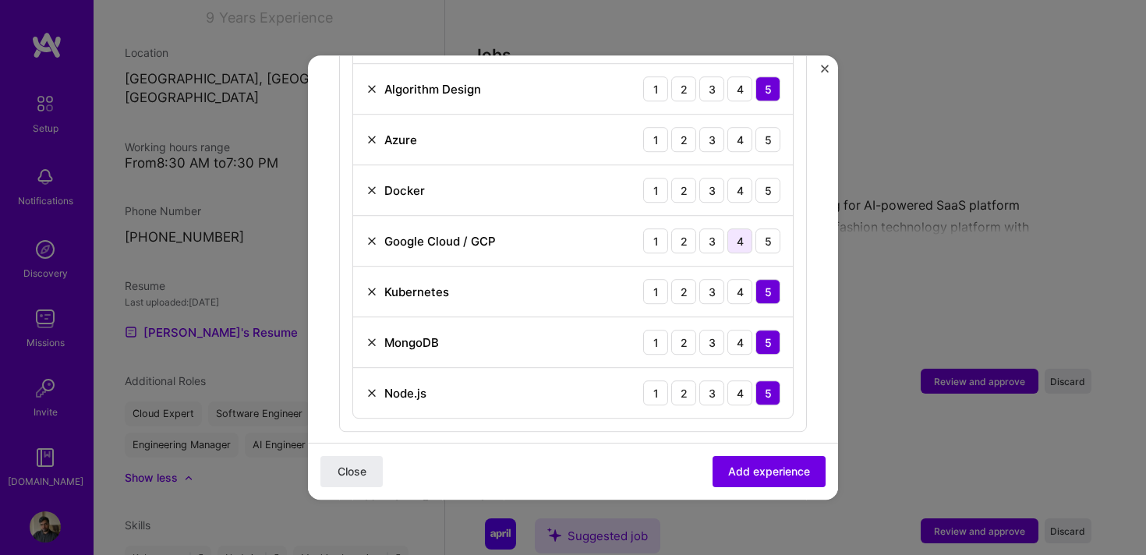
click at [740, 229] on div "4" at bounding box center [740, 241] width 25 height 25
click at [735, 178] on div "4" at bounding box center [740, 190] width 25 height 25
click at [741, 127] on div "4" at bounding box center [740, 139] width 25 height 25
click at [708, 127] on div "3" at bounding box center [712, 139] width 25 height 25
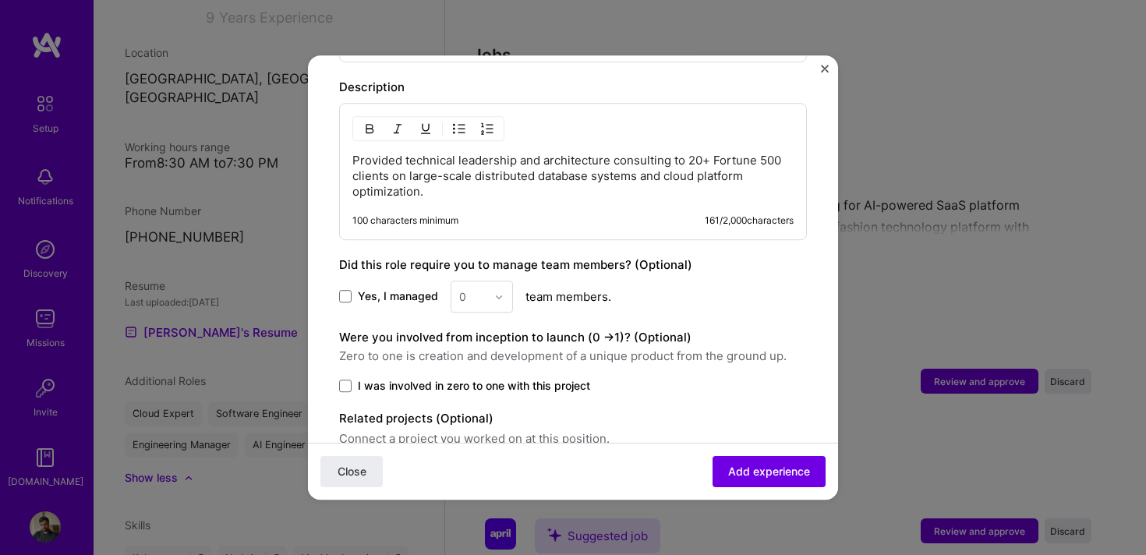
scroll to position [1100, 0]
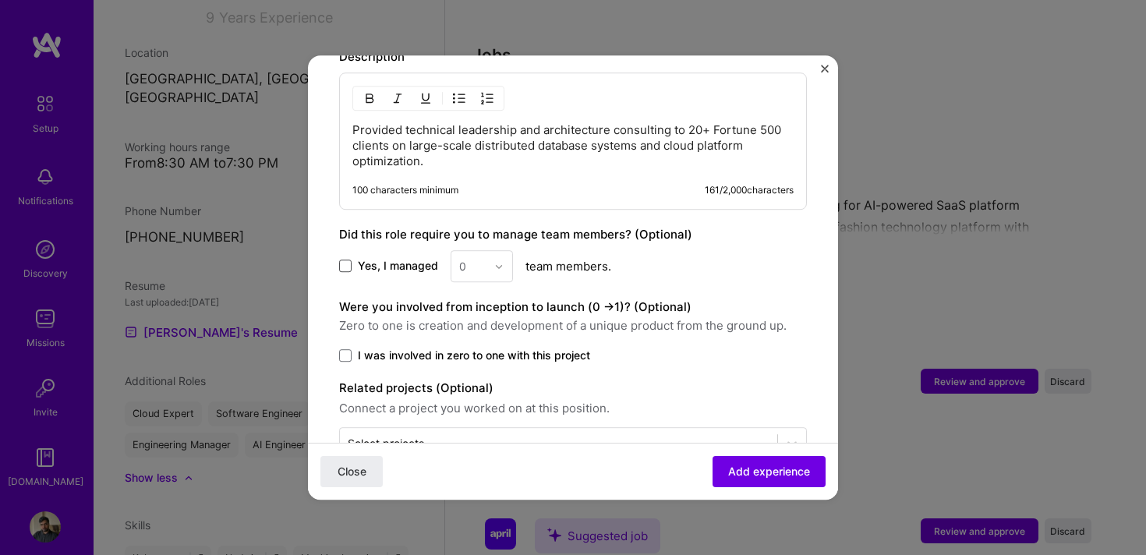
click at [350, 260] on span at bounding box center [345, 266] width 12 height 12
click at [0, 0] on input "Yes, I managed" at bounding box center [0, 0] width 0 height 0
click at [504, 251] on div at bounding box center [503, 266] width 18 height 30
click at [480, 495] on div "8" at bounding box center [481, 509] width 53 height 29
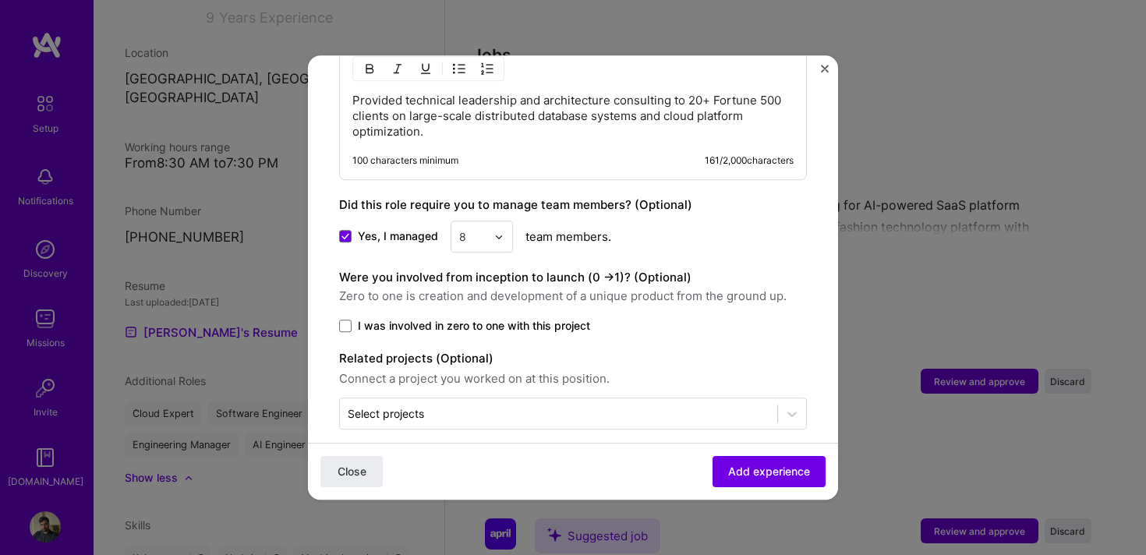
scroll to position [1131, 0]
click at [746, 476] on span "Add experience" at bounding box center [769, 472] width 82 height 16
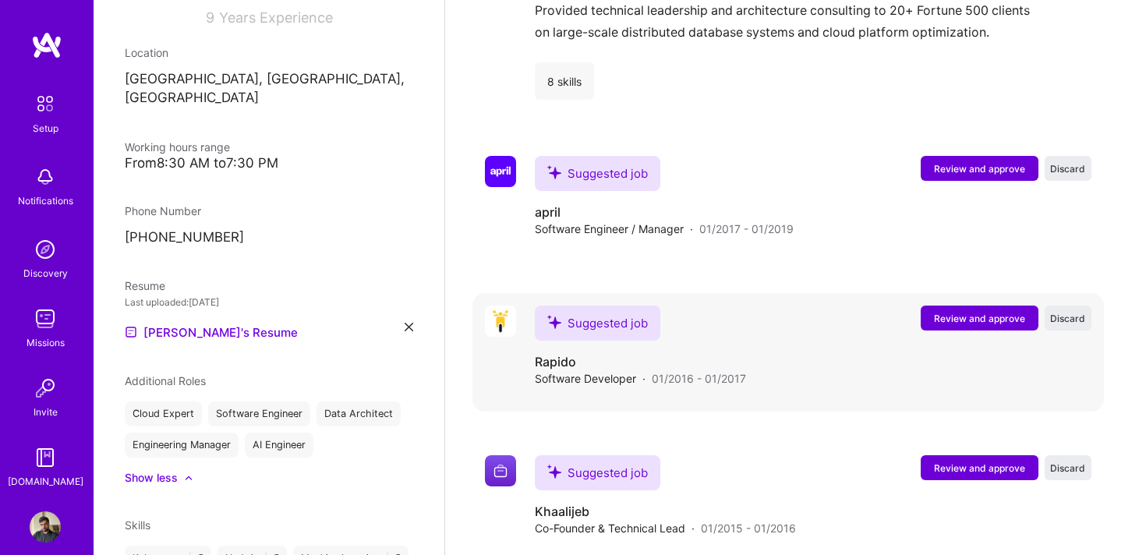
scroll to position [2192, 0]
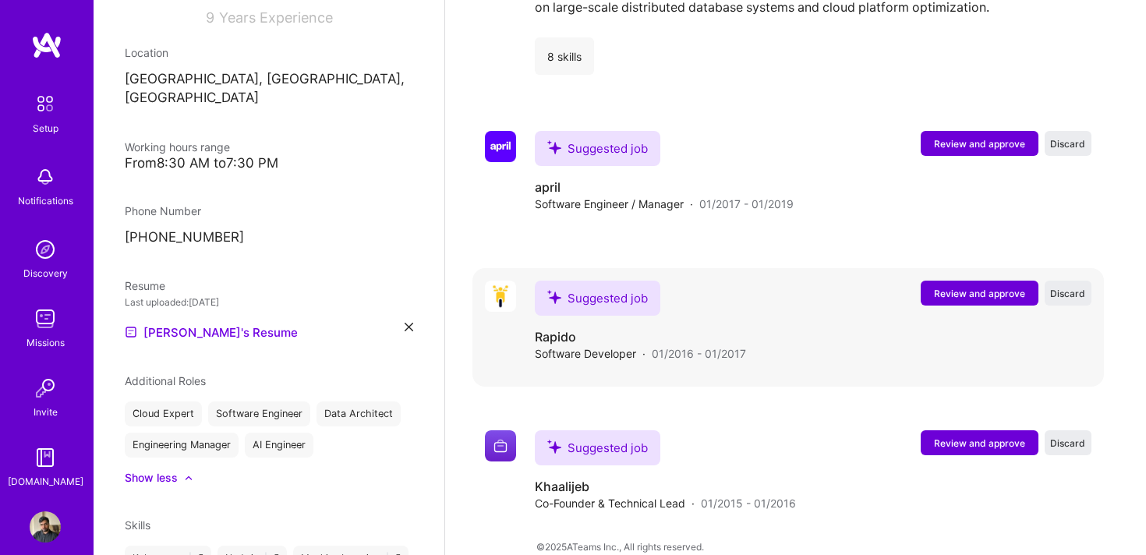
click at [726, 281] on div "Suggested job Rapido Software Developer · 01/2016 - 01/2017" at bounding box center [640, 321] width 211 height 81
click at [965, 287] on span "Review and approve" at bounding box center [979, 293] width 91 height 13
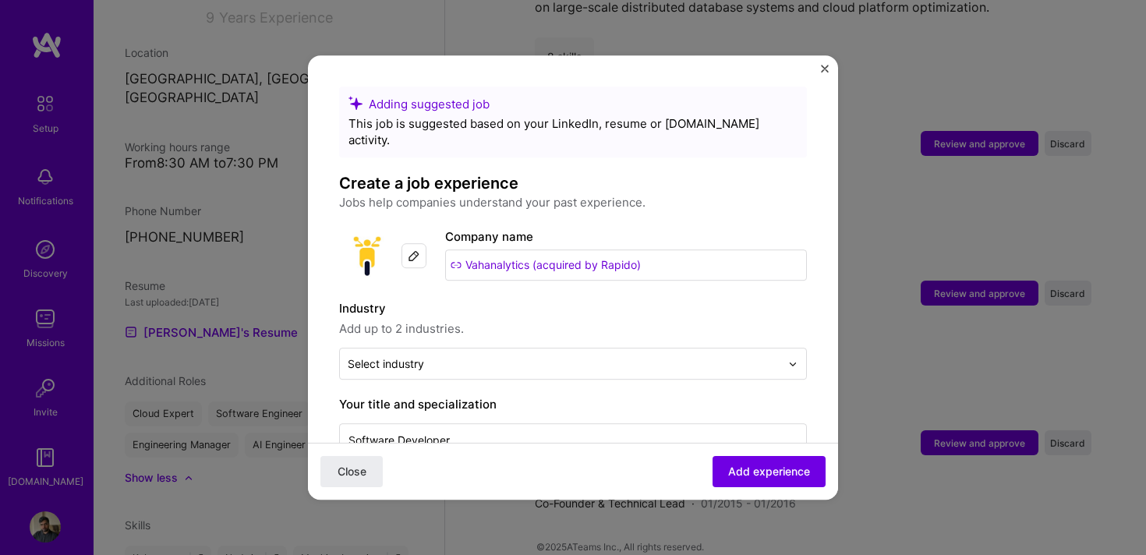
click at [478, 229] on label "Company name" at bounding box center [489, 236] width 88 height 15
click at [543, 250] on input "Vahanalytics (acquired by Rapido)" at bounding box center [626, 265] width 362 height 31
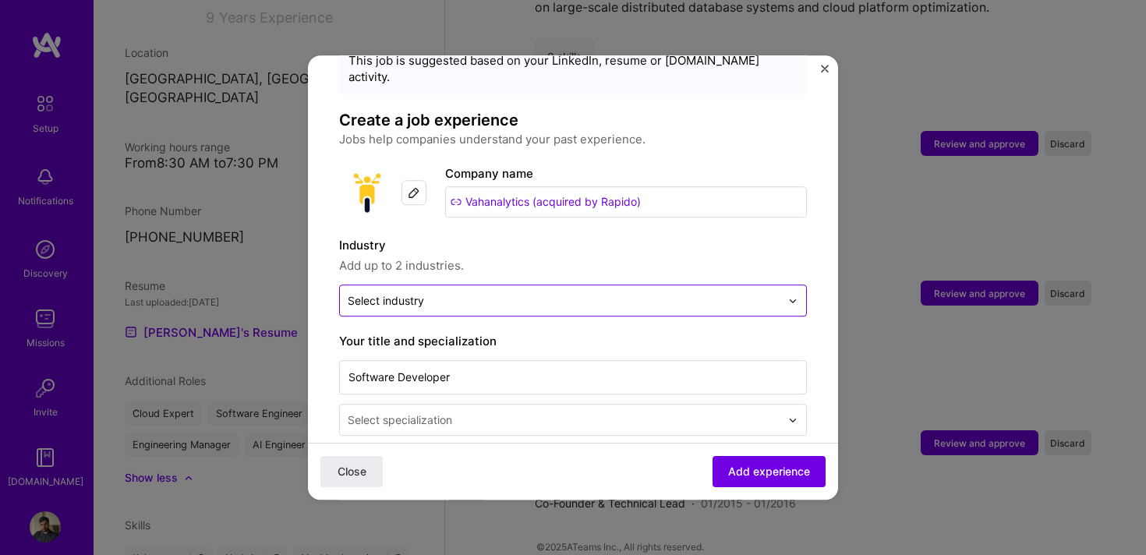
scroll to position [72, 0]
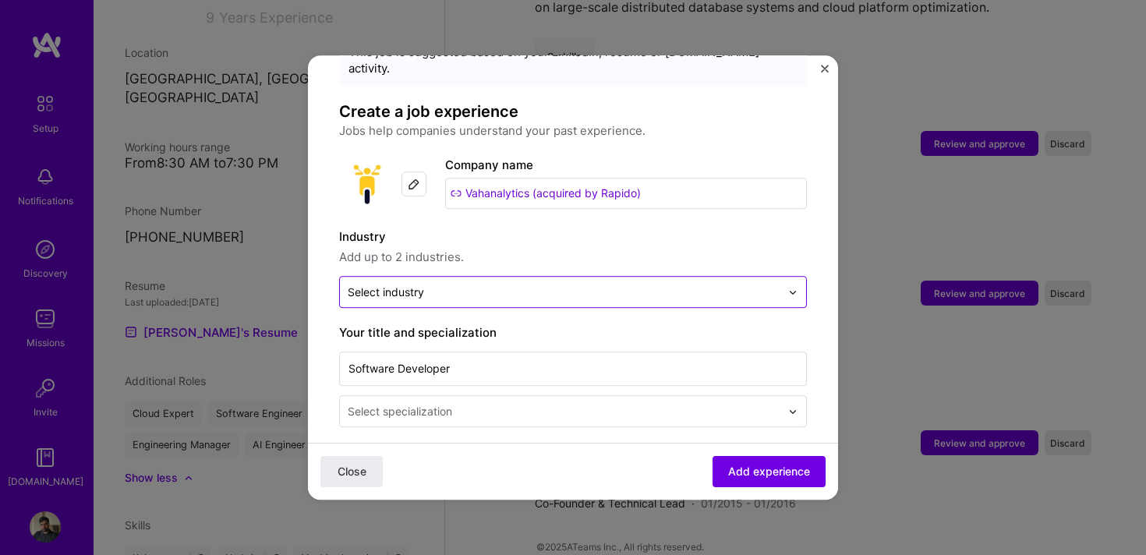
click at [481, 284] on input "text" at bounding box center [564, 292] width 433 height 16
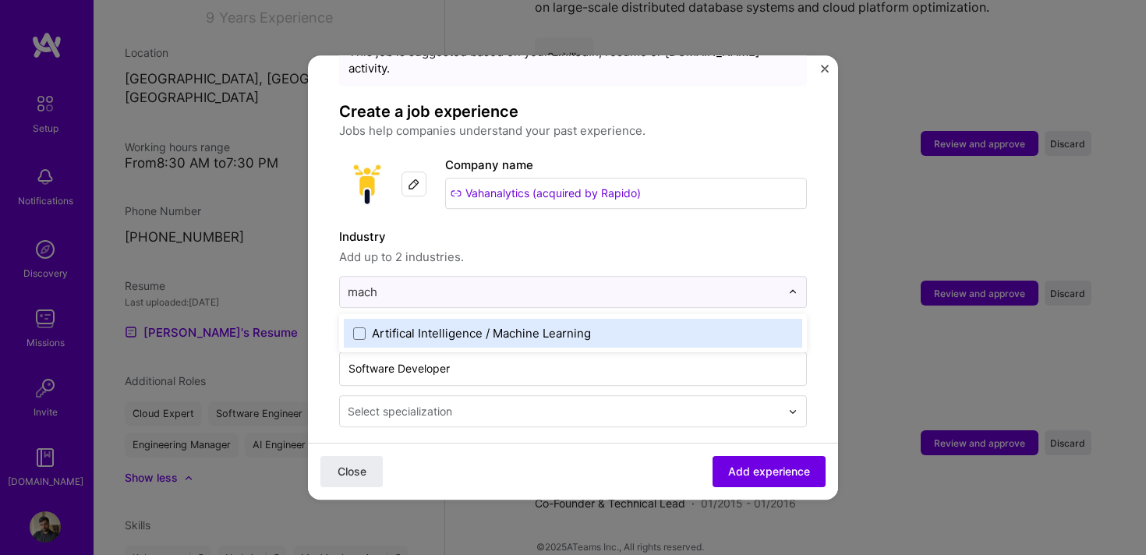
type input "machi"
click at [393, 325] on div "Artifical Intelligence / Machine Learning" at bounding box center [481, 333] width 219 height 16
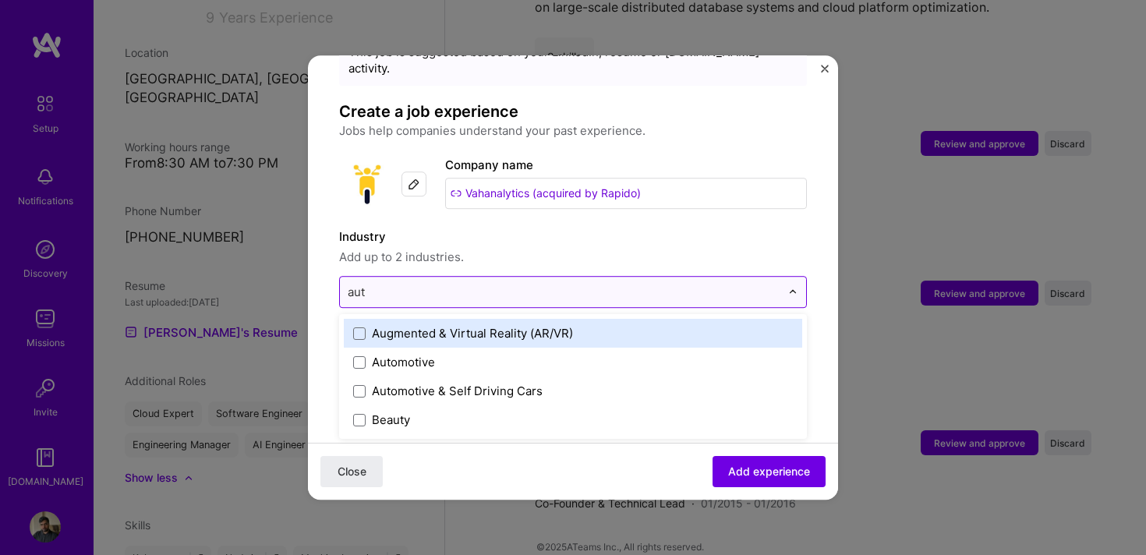
type input "auto"
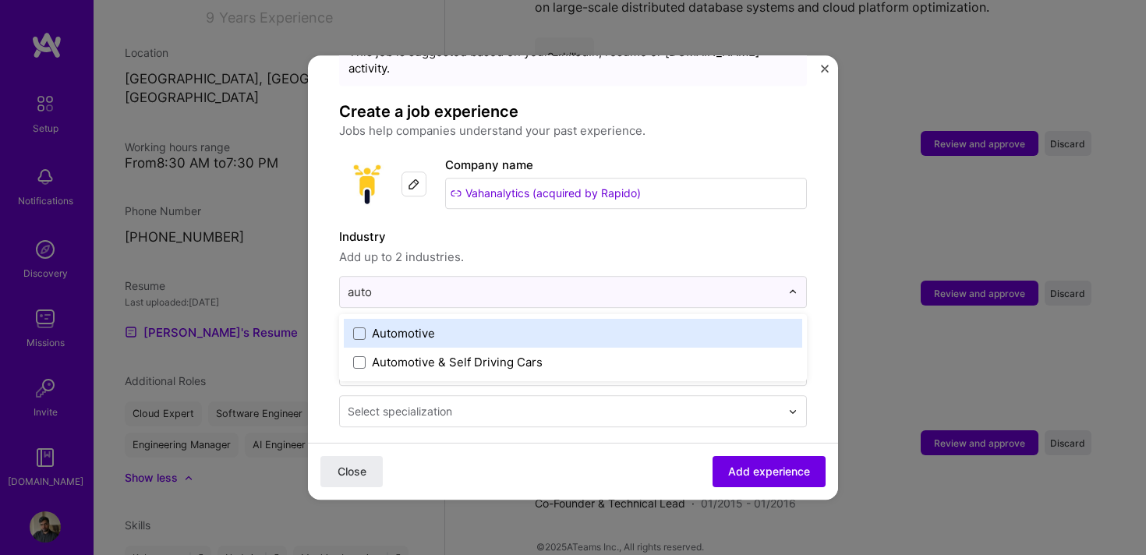
click at [476, 325] on label "Automotive" at bounding box center [573, 333] width 440 height 16
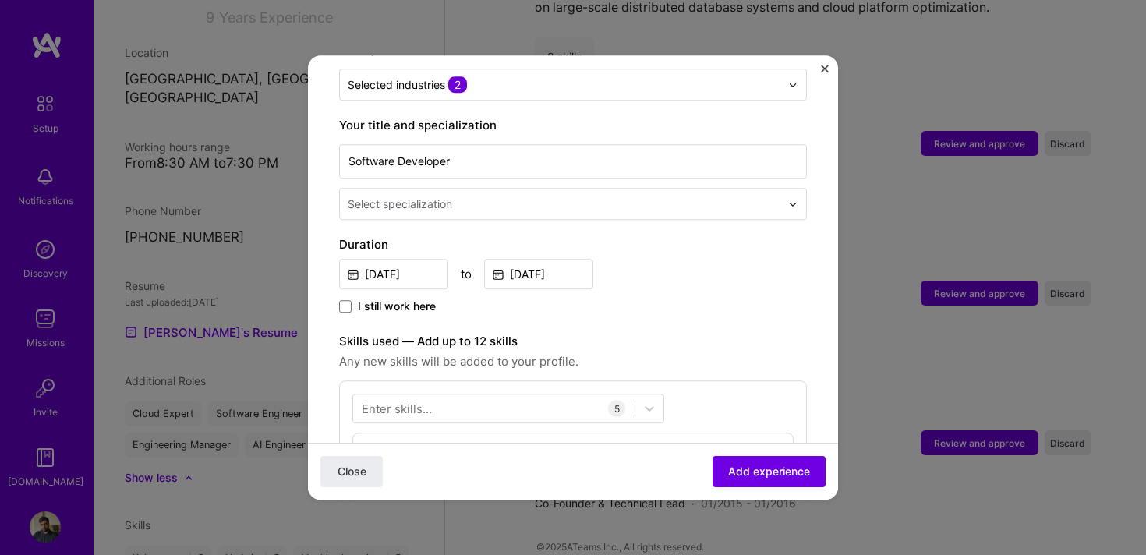
scroll to position [278, 0]
click at [572, 200] on div "Select specialization" at bounding box center [564, 205] width 448 height 30
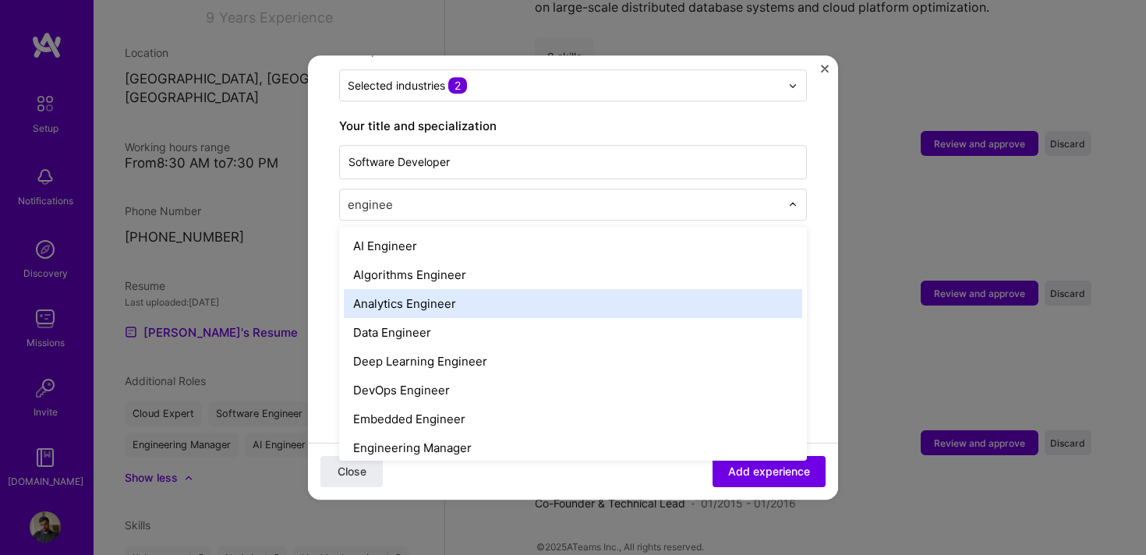
type input "engineer"
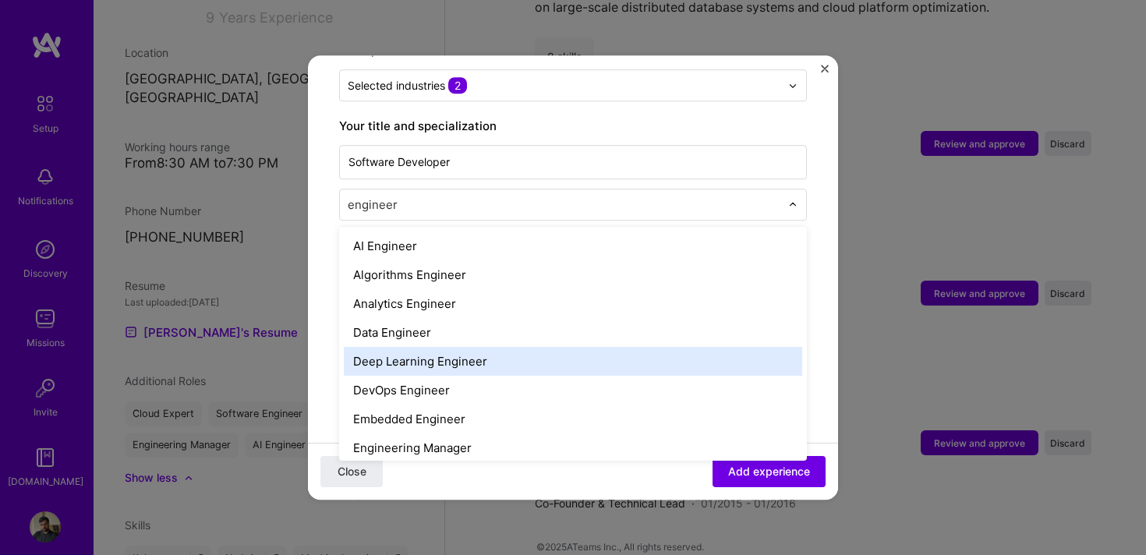
scroll to position [151, 0]
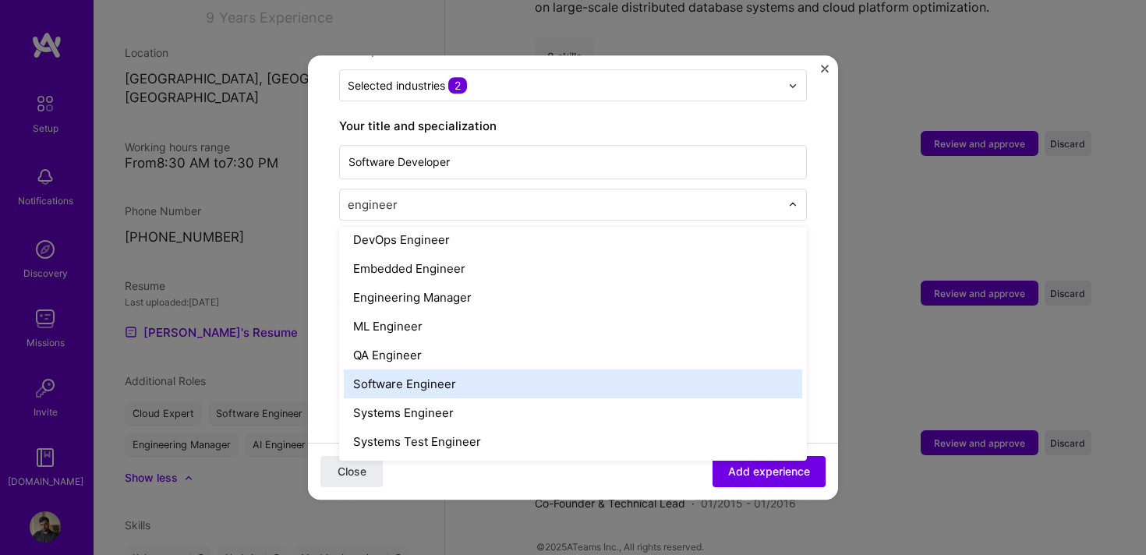
click at [435, 376] on div "Software Engineer" at bounding box center [573, 384] width 459 height 29
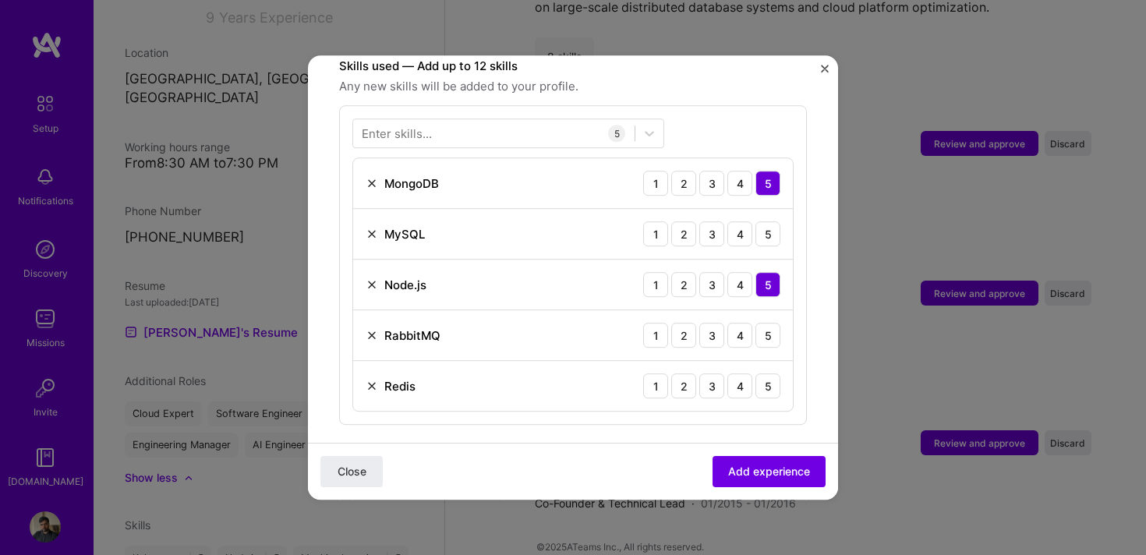
scroll to position [560, 0]
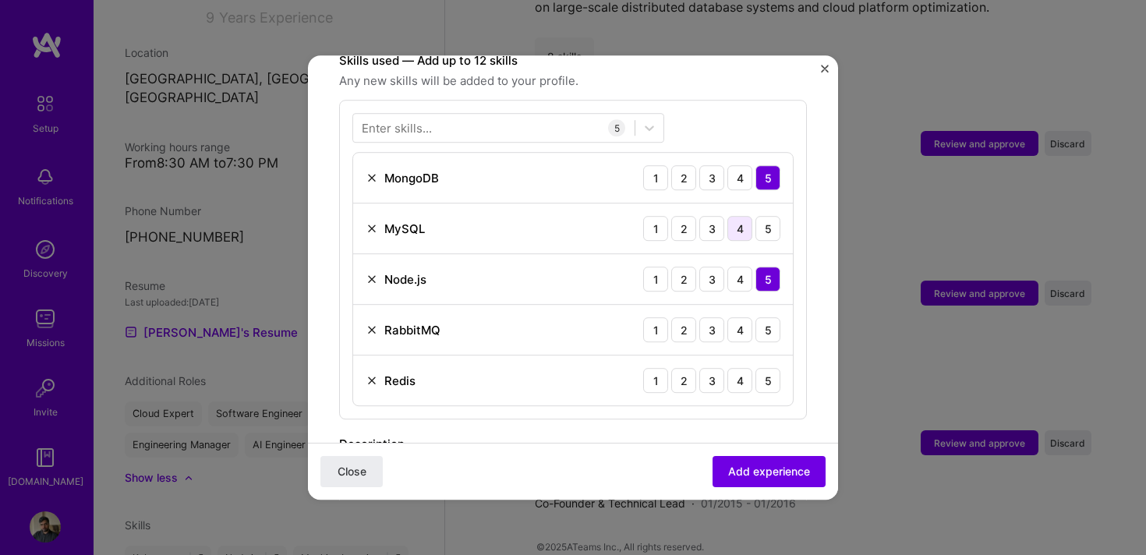
click at [743, 216] on div "4" at bounding box center [740, 228] width 25 height 25
click at [732, 317] on div "4" at bounding box center [740, 329] width 25 height 25
click at [765, 368] on div "5" at bounding box center [768, 380] width 25 height 25
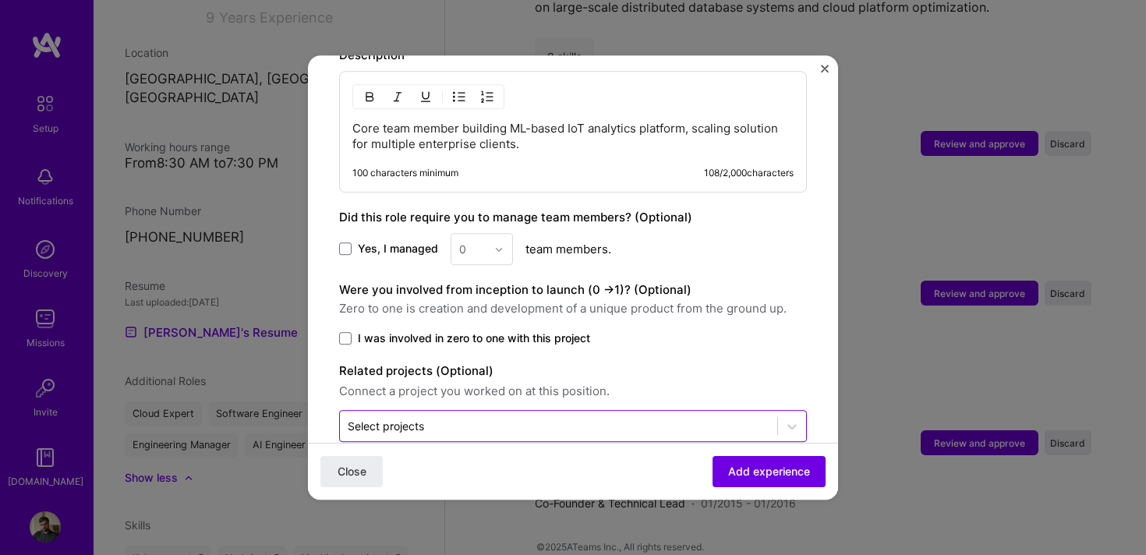
scroll to position [963, 0]
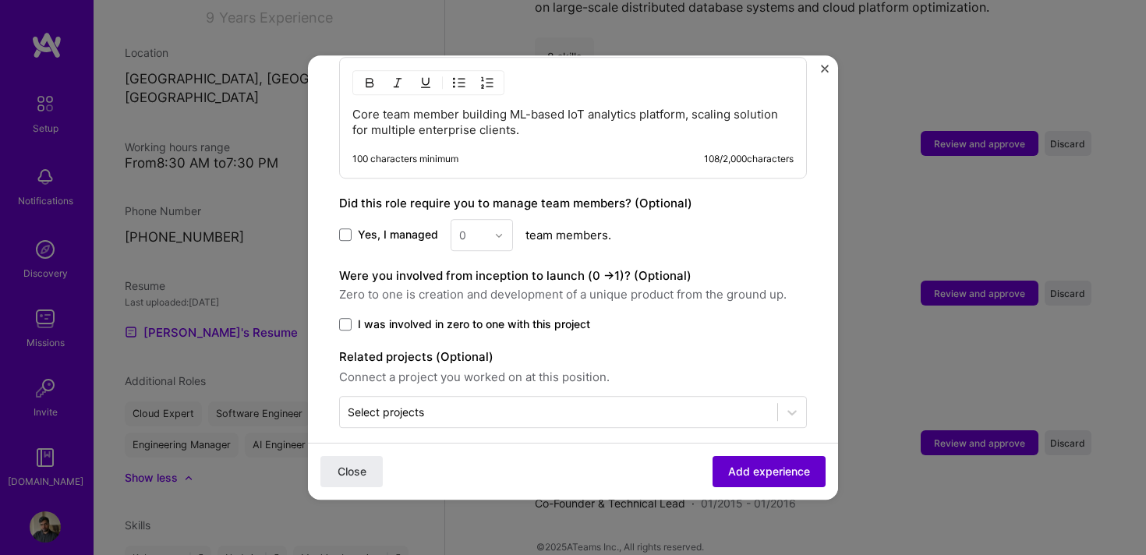
click at [745, 482] on button "Add experience" at bounding box center [769, 471] width 113 height 31
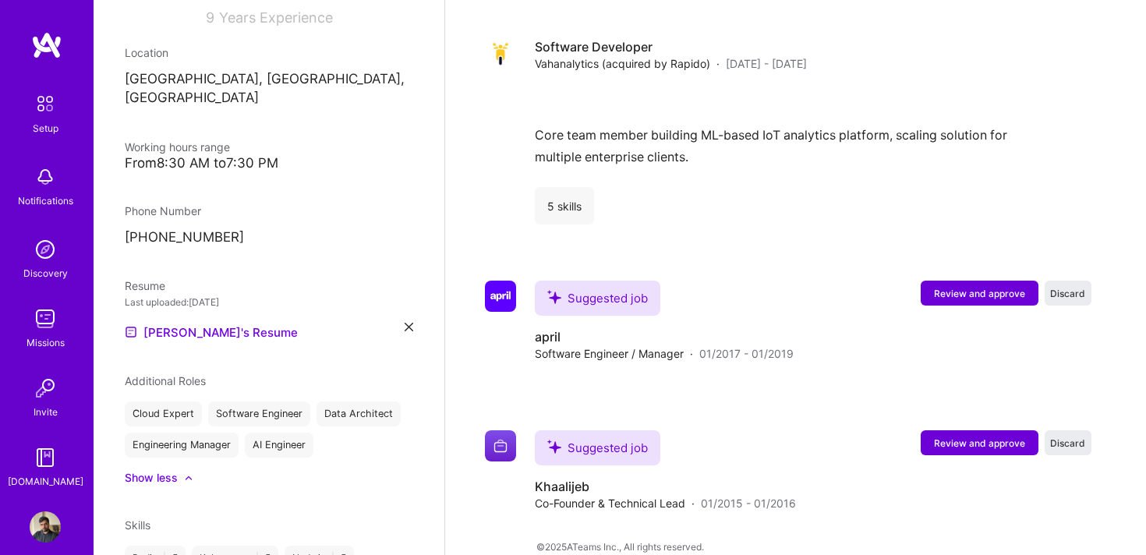
scroll to position [2262, 0]
click at [722, 328] on h4 "april" at bounding box center [664, 336] width 259 height 17
click at [959, 286] on span "Review and approve" at bounding box center [979, 292] width 91 height 13
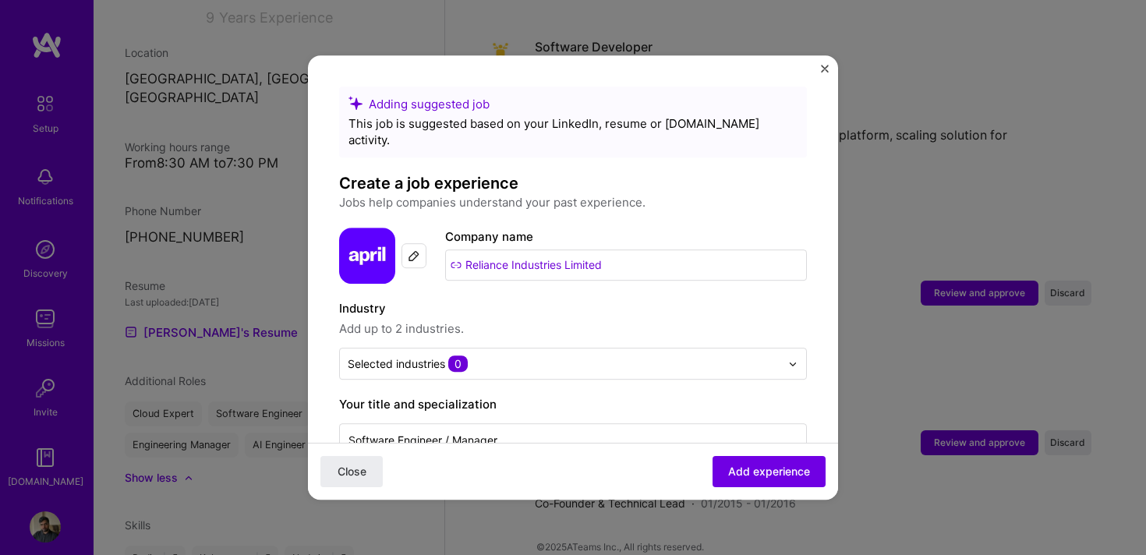
click at [536, 250] on input "Reliance Industries Limited" at bounding box center [626, 265] width 362 height 31
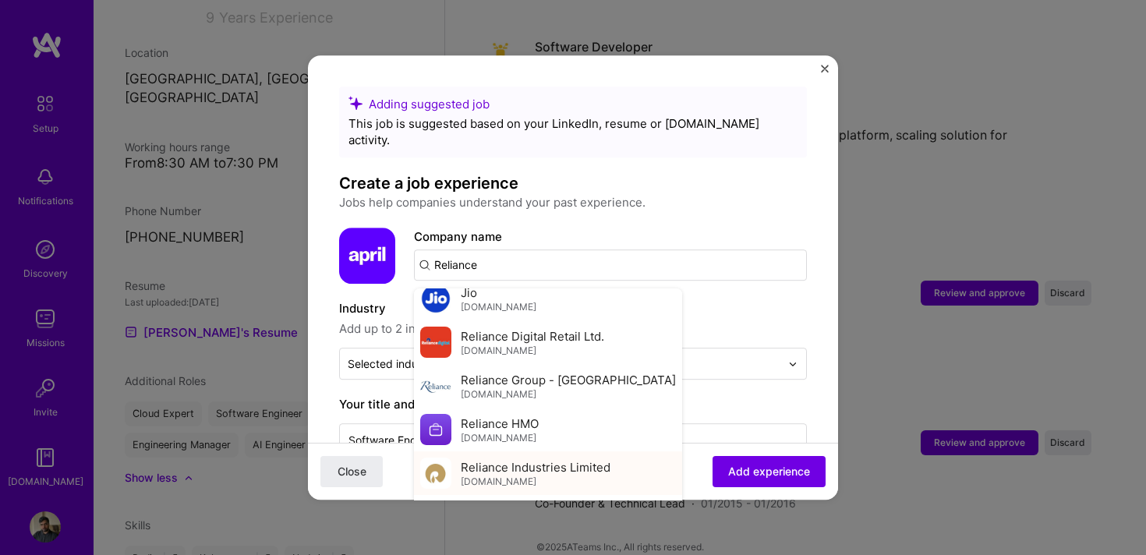
scroll to position [14, 0]
click at [530, 457] on span "Reliance Industries Limited" at bounding box center [536, 465] width 150 height 16
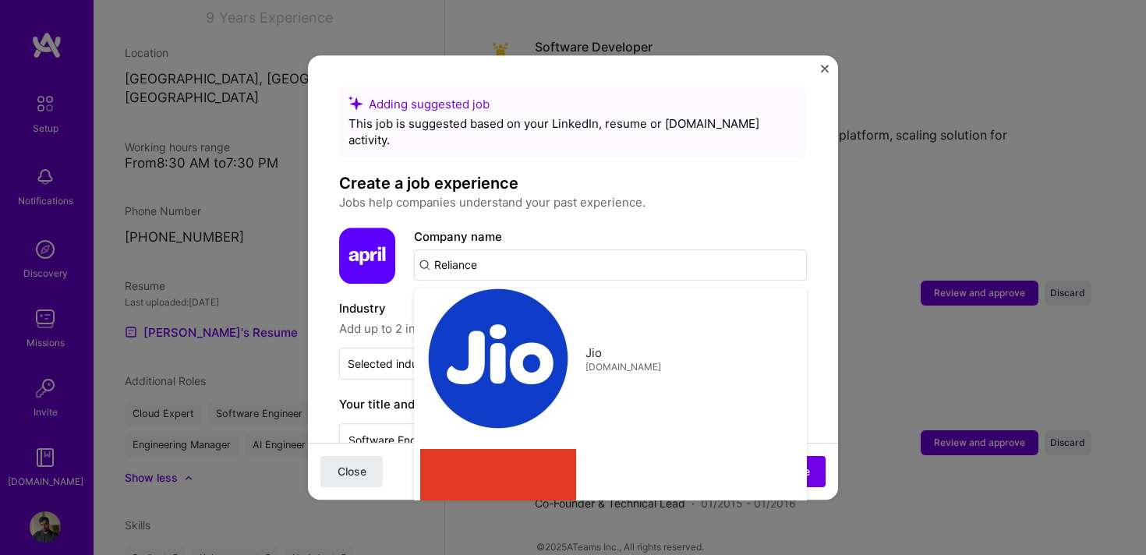
type input "Reliance Industries Limited"
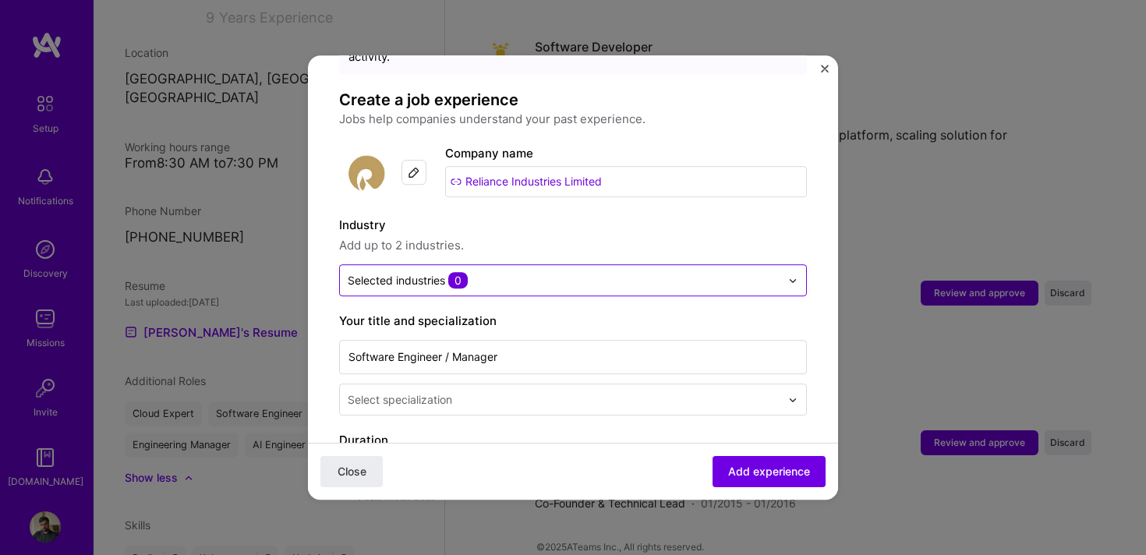
scroll to position [87, 0]
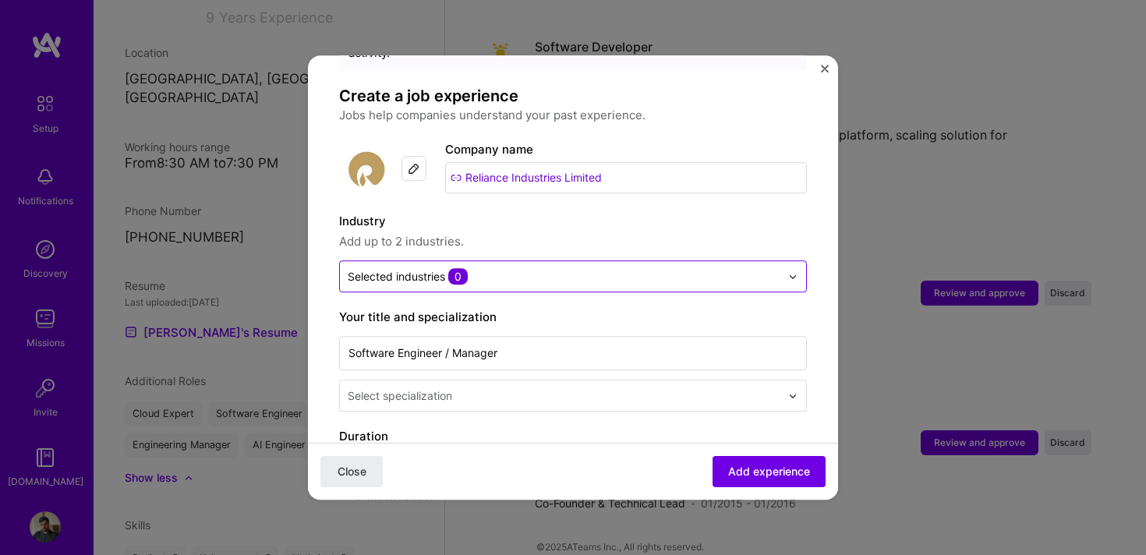
click at [543, 268] on input "text" at bounding box center [564, 276] width 433 height 16
type input "S"
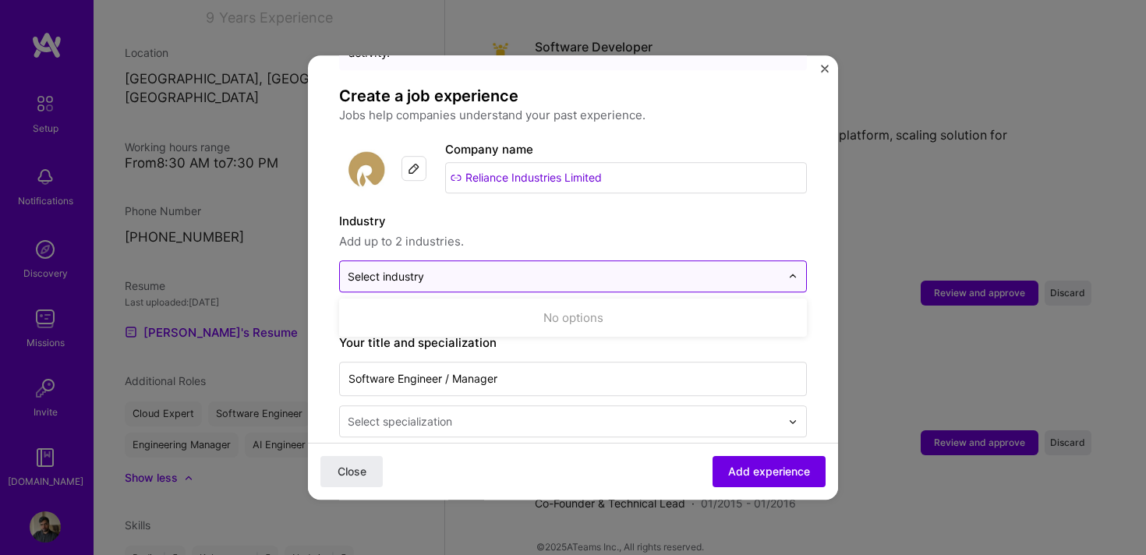
click at [565, 268] on input "text" at bounding box center [564, 276] width 433 height 16
click at [633, 212] on label "Industry" at bounding box center [573, 221] width 468 height 19
click at [710, 268] on input "text" at bounding box center [564, 276] width 433 height 16
click at [651, 232] on span "Add up to 2 industries." at bounding box center [573, 241] width 468 height 19
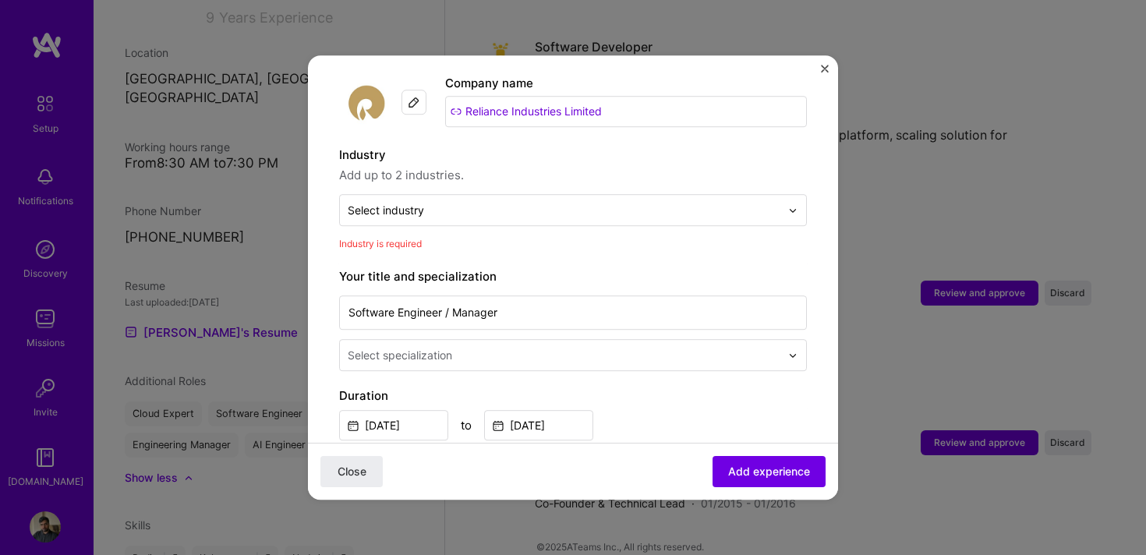
scroll to position [156, 0]
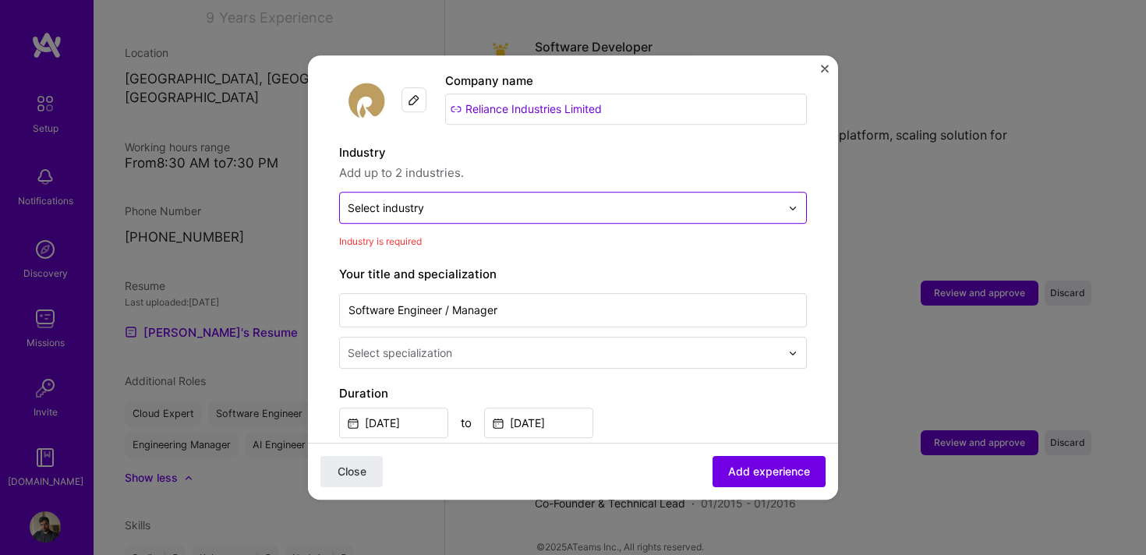
click at [576, 200] on input "text" at bounding box center [564, 208] width 433 height 16
type input "a"
type input "R"
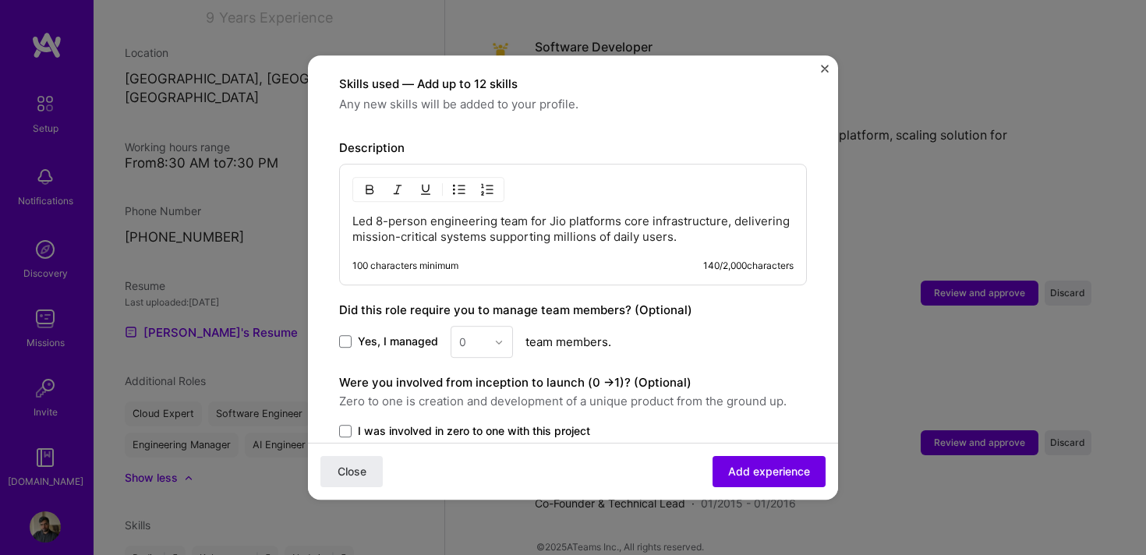
scroll to position [566, 0]
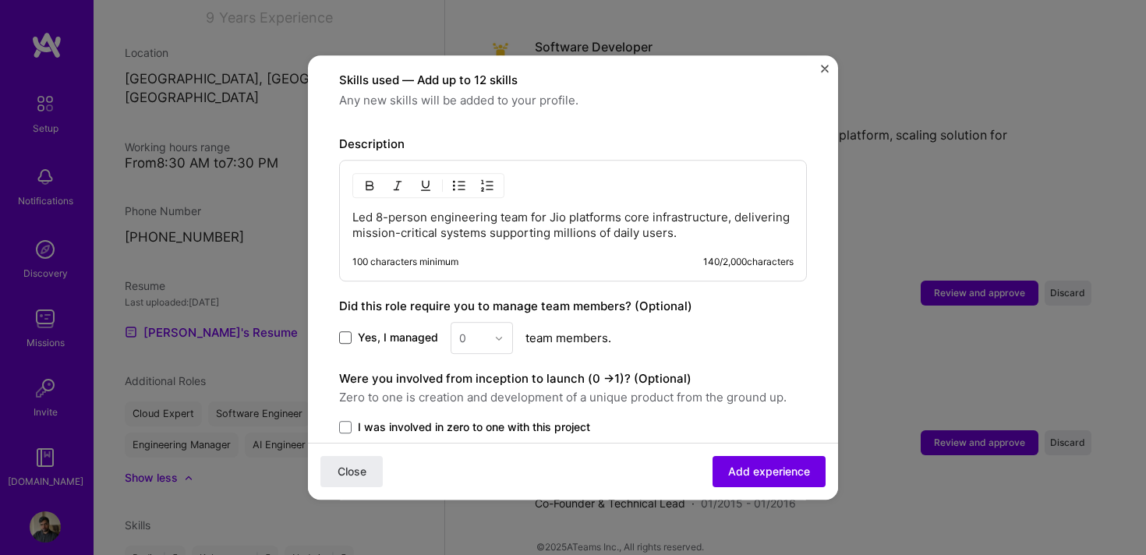
click at [349, 332] on span at bounding box center [345, 338] width 12 height 12
click at [0, 0] on input "Yes, I managed" at bounding box center [0, 0] width 0 height 0
click at [471, 330] on input "text" at bounding box center [472, 338] width 27 height 16
click at [475, 473] on div "8" at bounding box center [481, 487] width 53 height 29
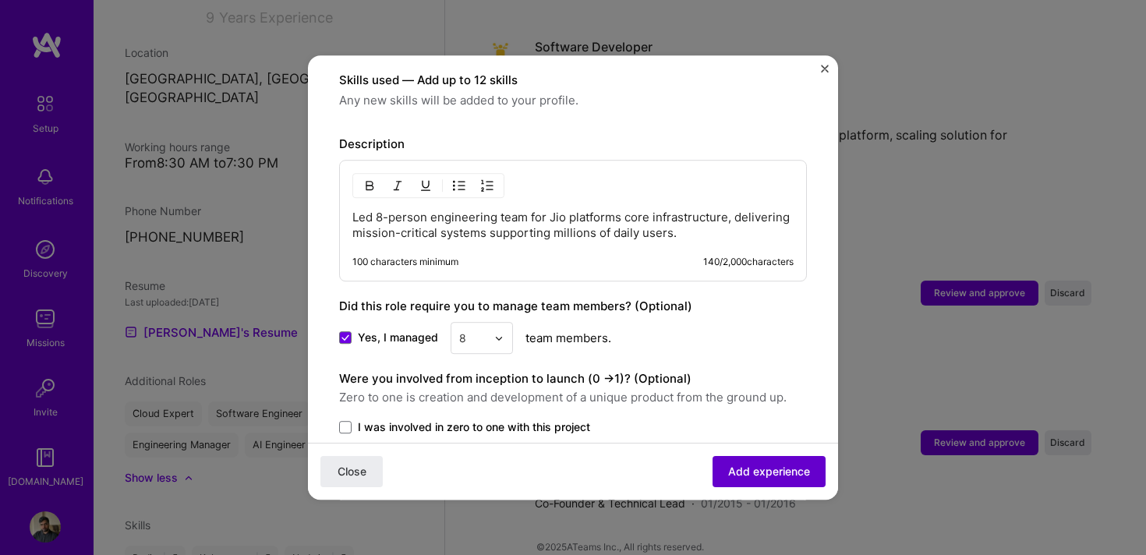
click at [737, 462] on button "Add experience" at bounding box center [769, 471] width 113 height 31
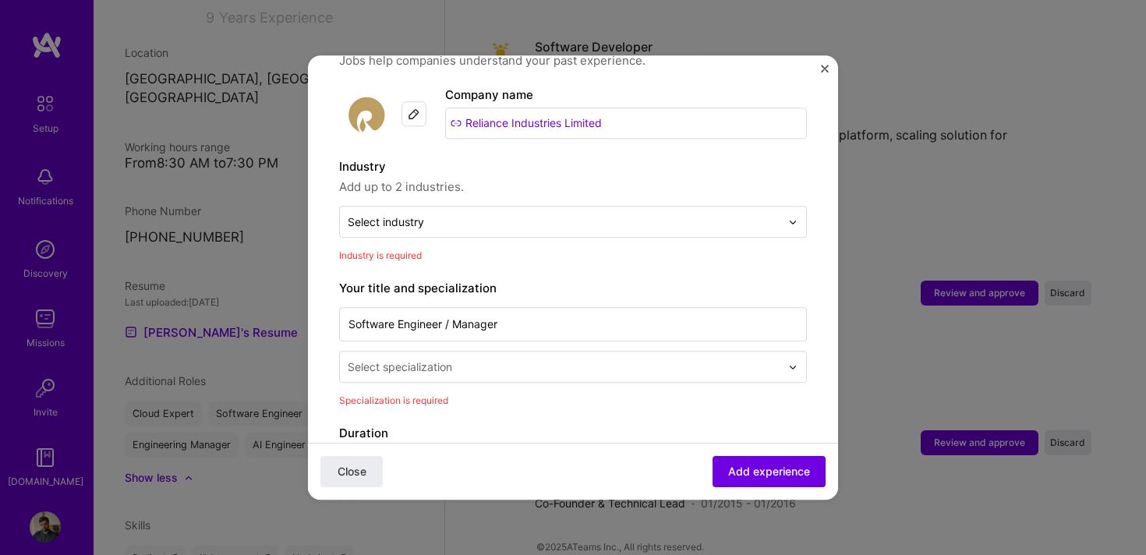
scroll to position [122, 0]
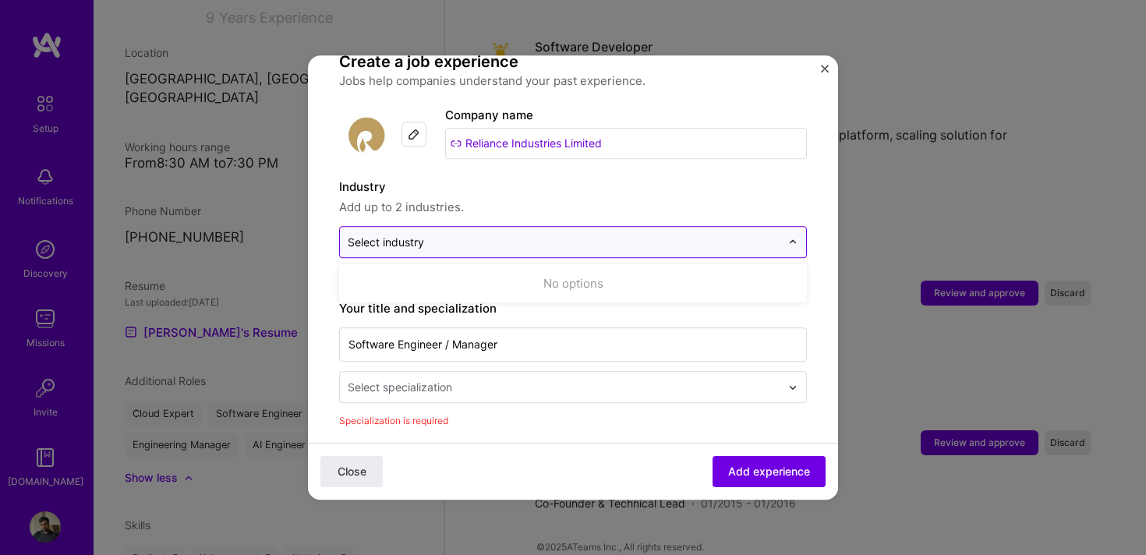
click at [538, 227] on div "Select industry 0" at bounding box center [564, 242] width 448 height 30
type input "a"
click at [496, 379] on input "text" at bounding box center [566, 387] width 436 height 16
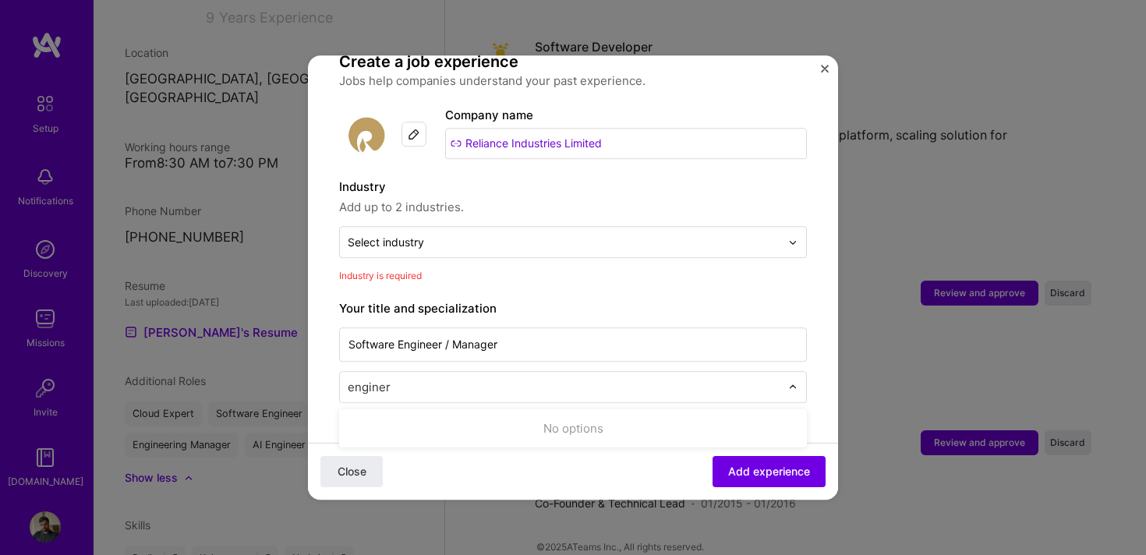
scroll to position [0, 0]
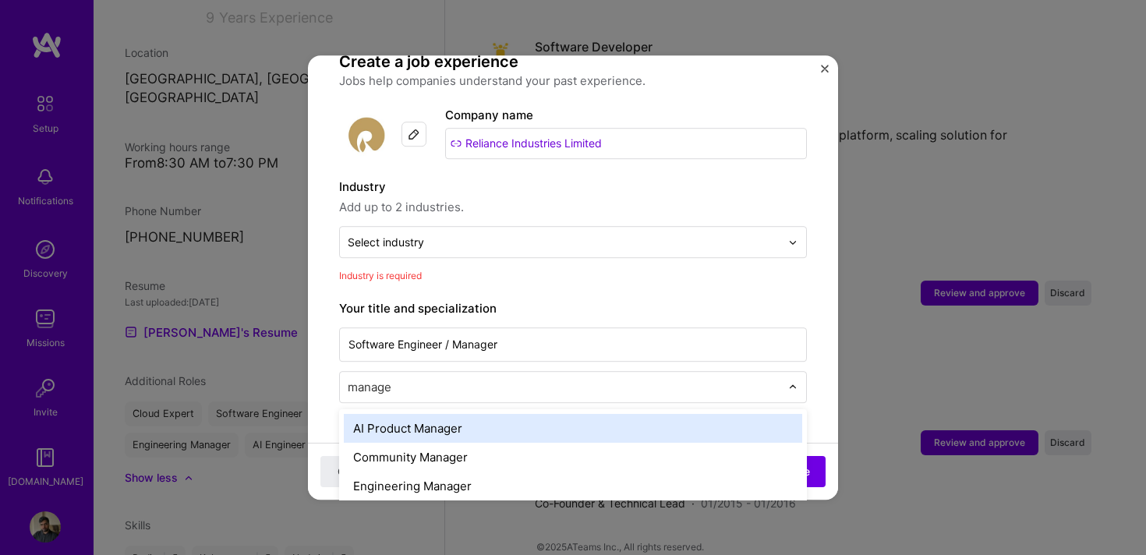
type input "manager"
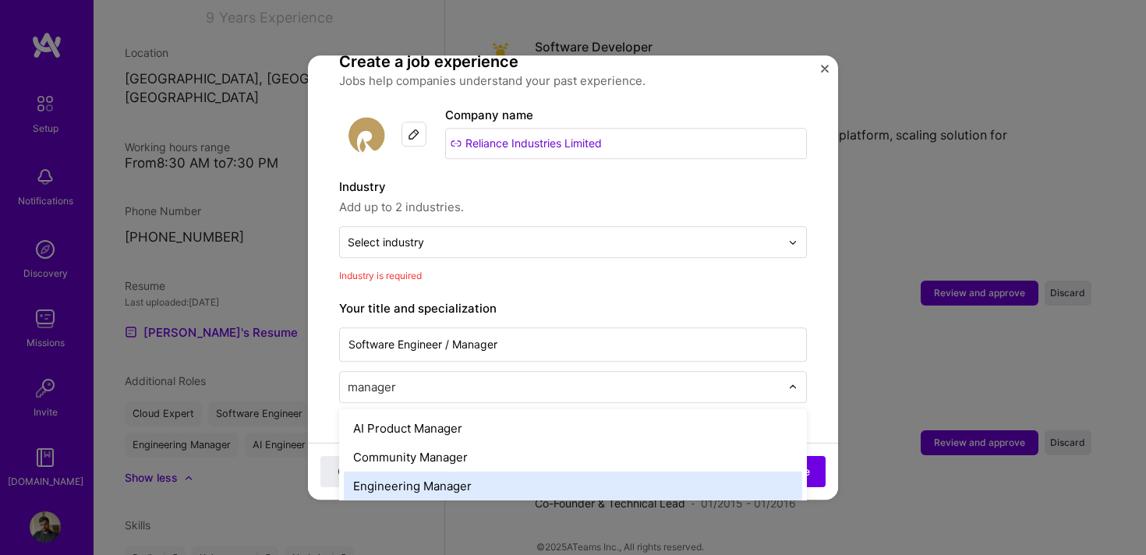
click at [457, 472] on div "Engineering Manager" at bounding box center [573, 486] width 459 height 29
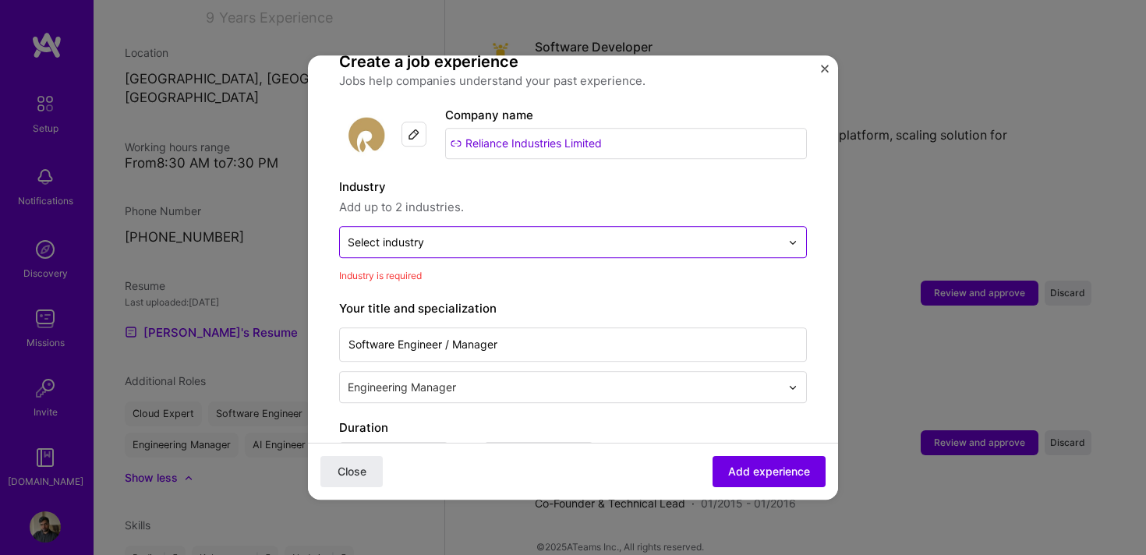
click at [445, 234] on input "text" at bounding box center [564, 242] width 433 height 16
click at [745, 470] on span "Add experience" at bounding box center [769, 472] width 82 height 16
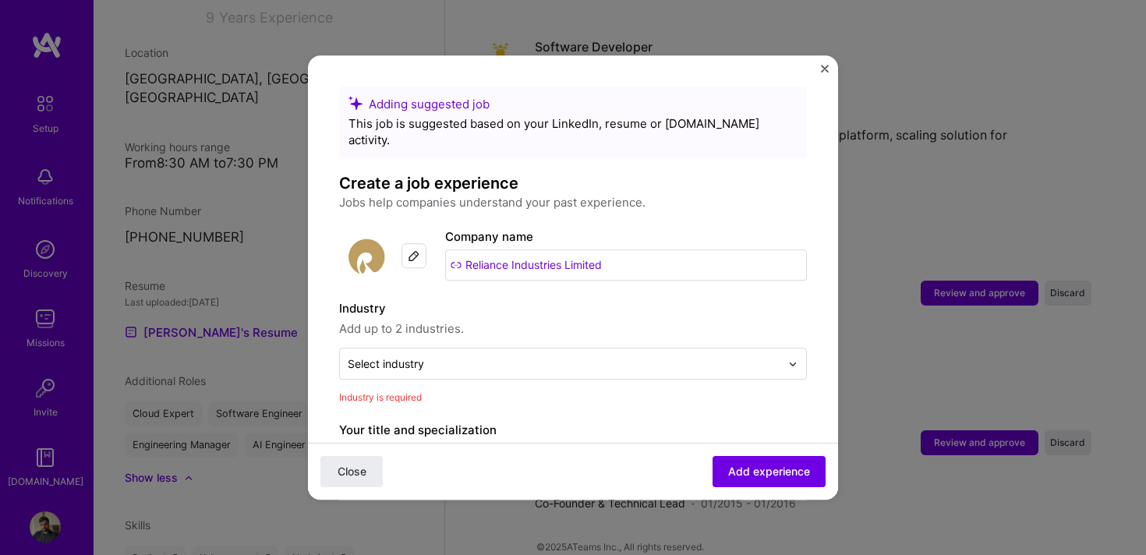
click at [618, 250] on input "Reliance Industries Limited" at bounding box center [626, 265] width 362 height 31
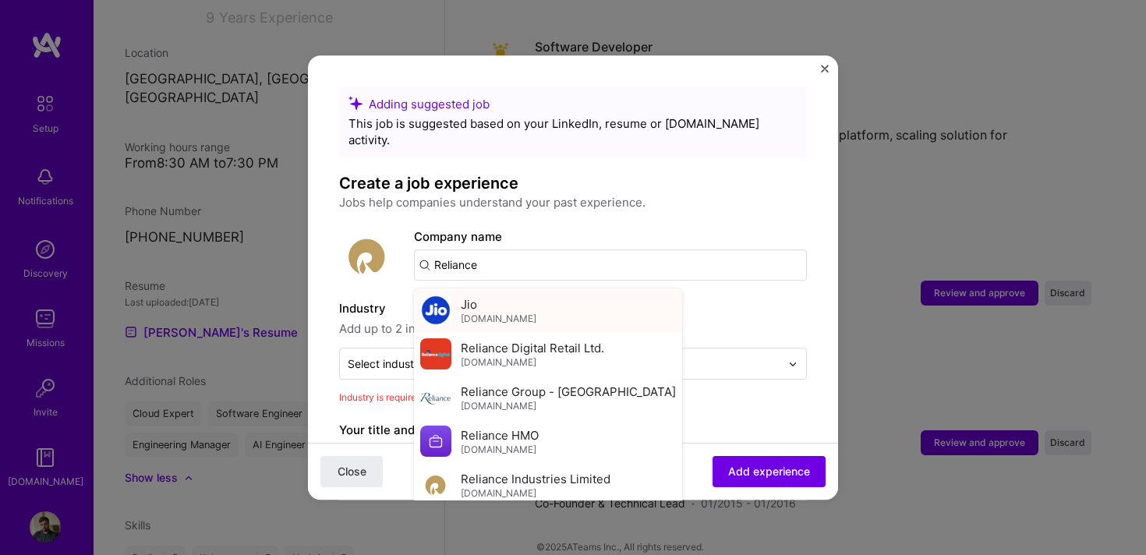
click at [594, 304] on div "Jio [DOMAIN_NAME]" at bounding box center [548, 311] width 268 height 44
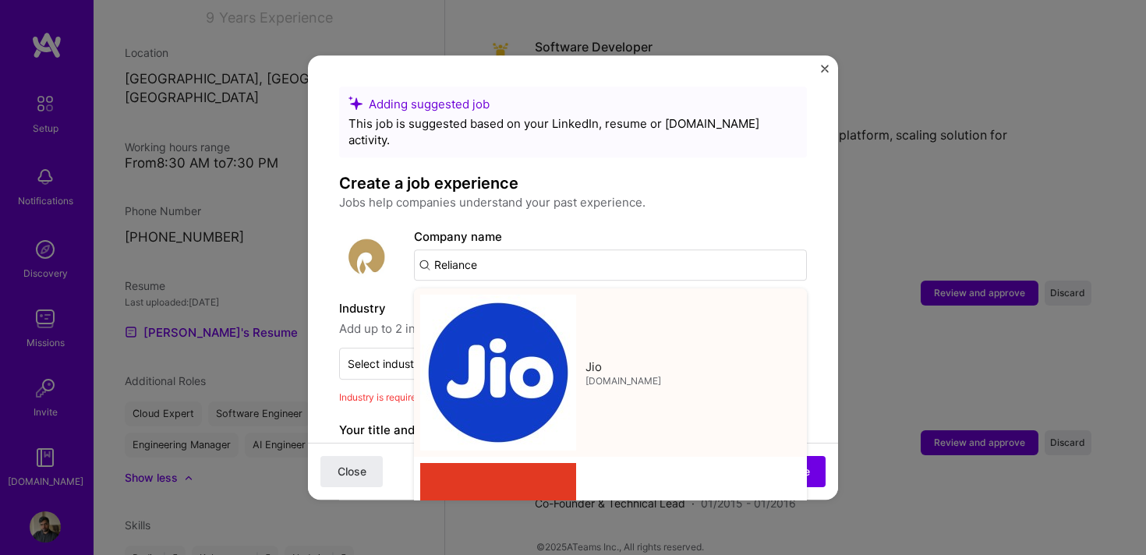
type input "Jio"
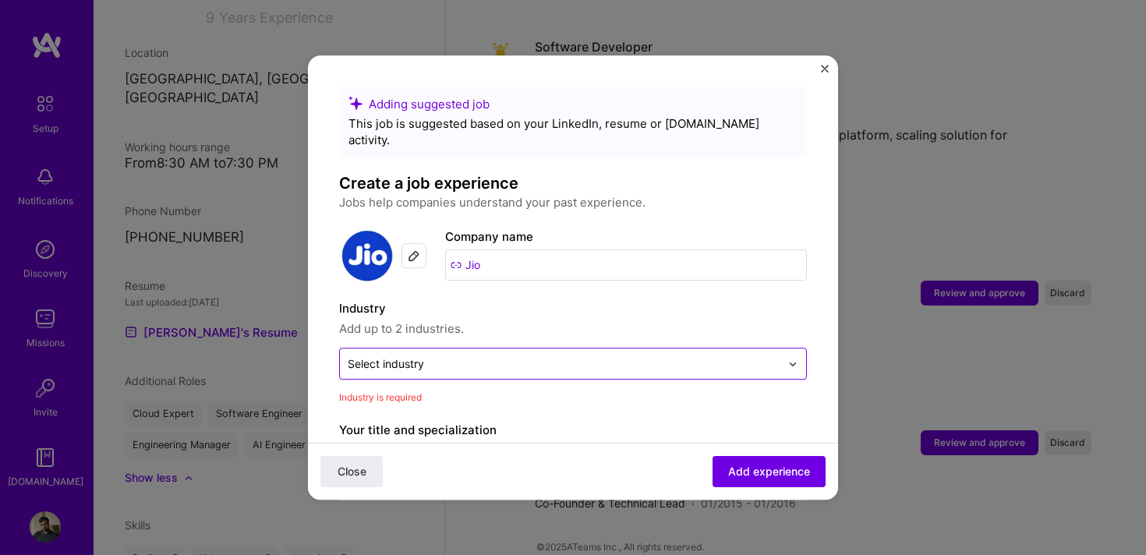
click at [519, 356] on input "text" at bounding box center [564, 364] width 433 height 16
click at [597, 320] on span "Add up to 2 industries." at bounding box center [573, 329] width 468 height 19
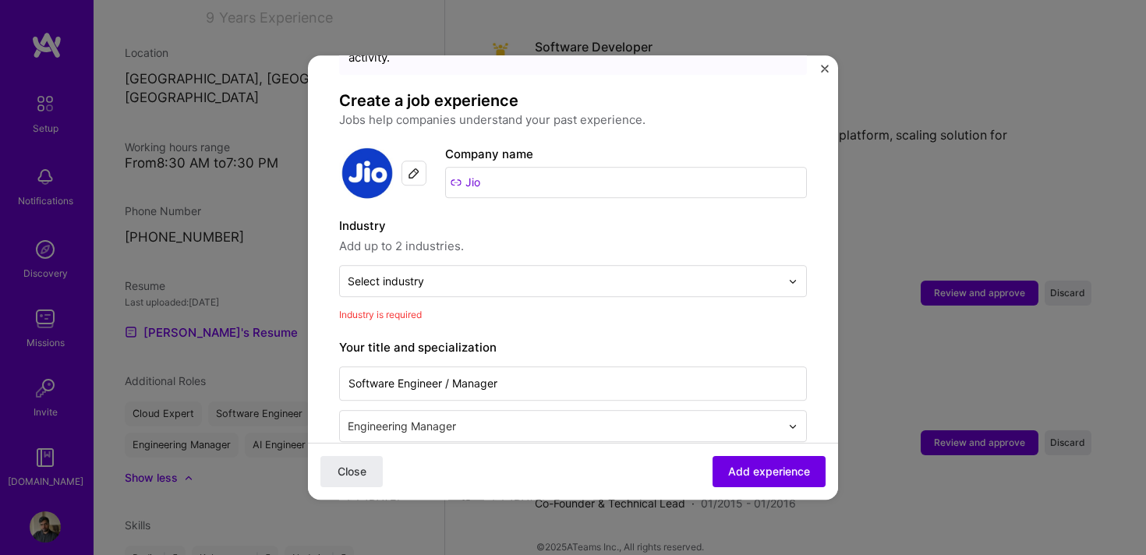
scroll to position [83, 0]
click at [417, 166] on img at bounding box center [414, 172] width 12 height 12
click at [630, 169] on input "Jio" at bounding box center [626, 181] width 362 height 31
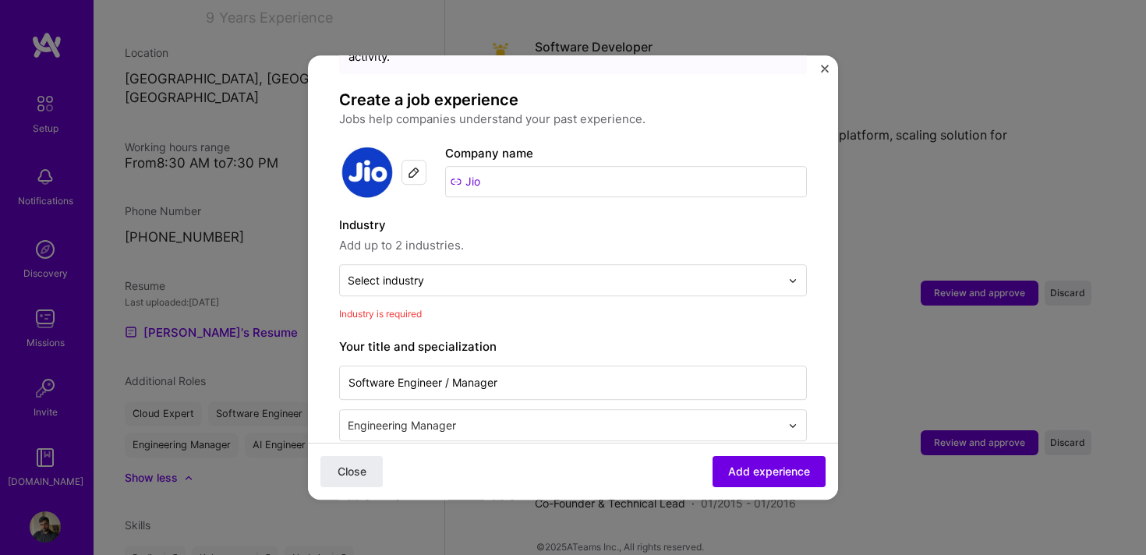
click at [630, 169] on input "Jio" at bounding box center [626, 181] width 362 height 31
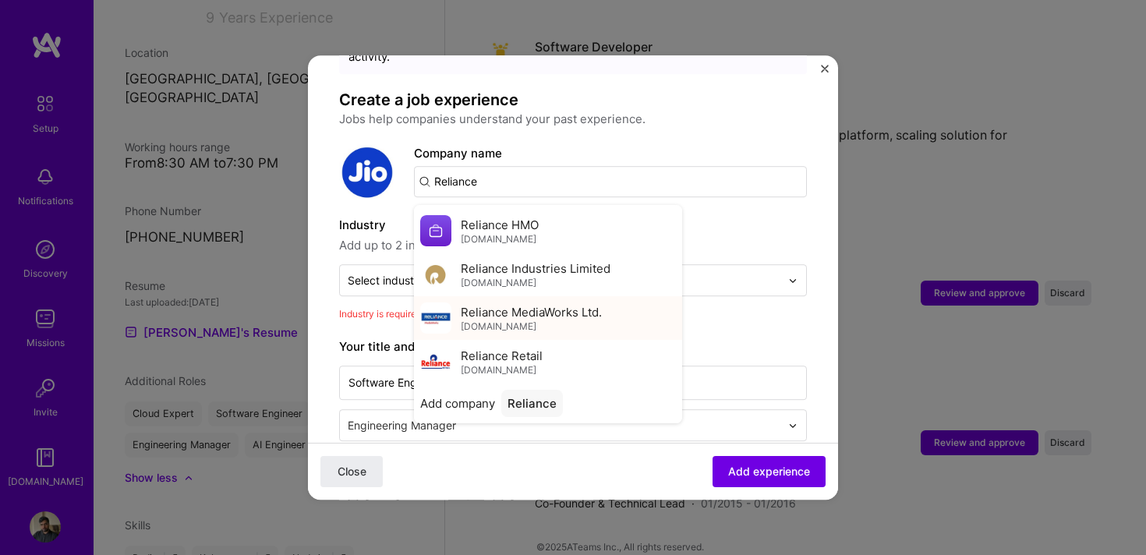
scroll to position [0, 0]
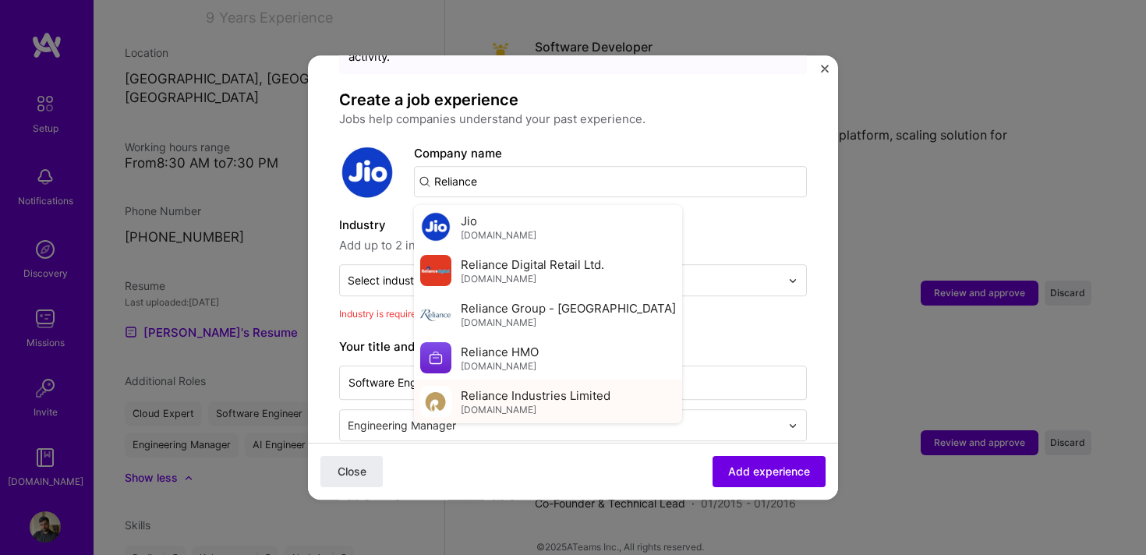
click at [547, 388] on span "Reliance Industries Limited" at bounding box center [536, 396] width 150 height 16
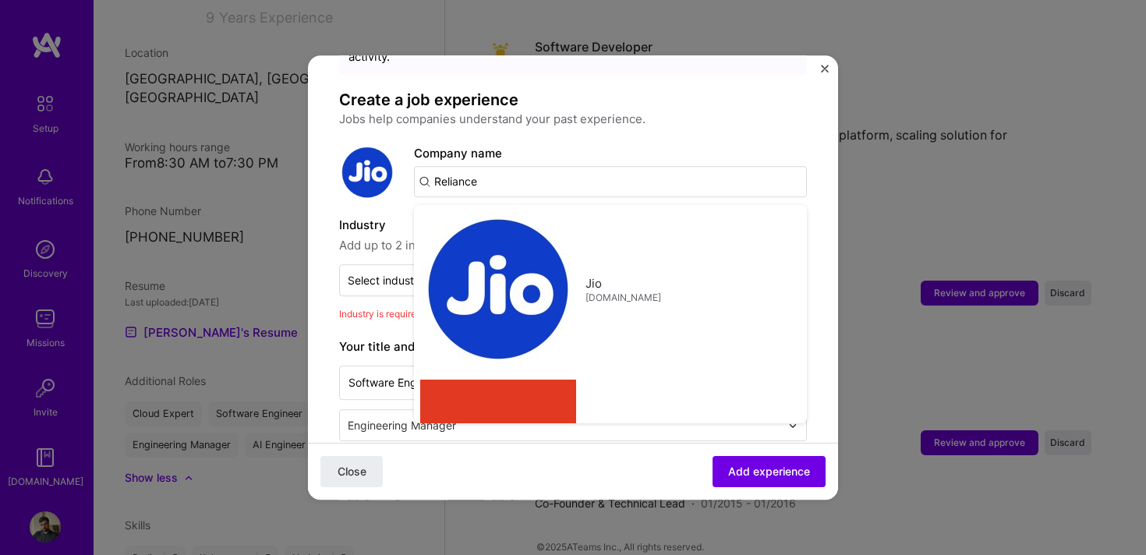
type input "Reliance Industries Limited"
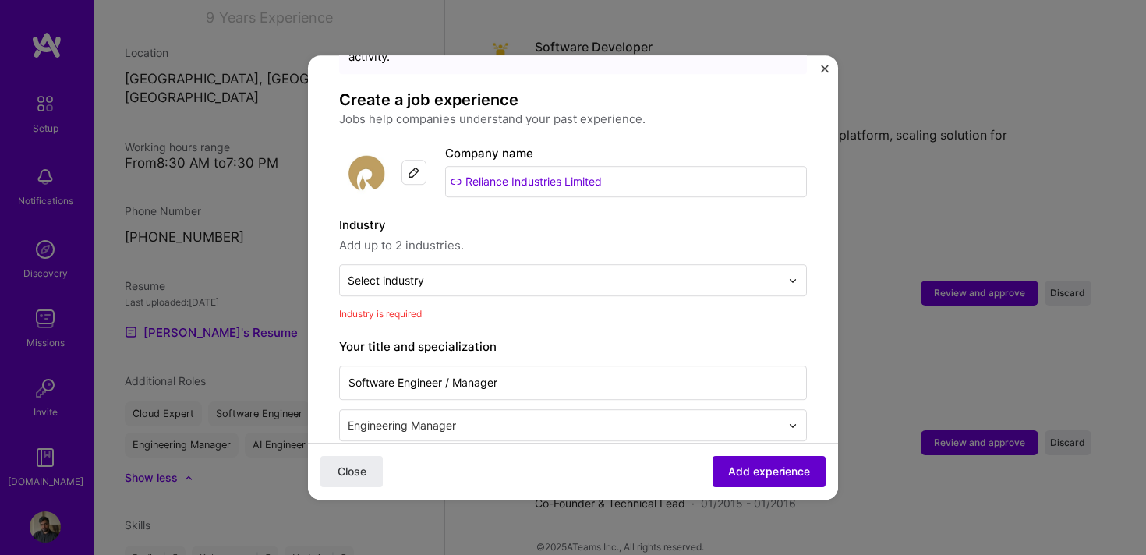
click at [776, 470] on span "Add experience" at bounding box center [769, 472] width 82 height 16
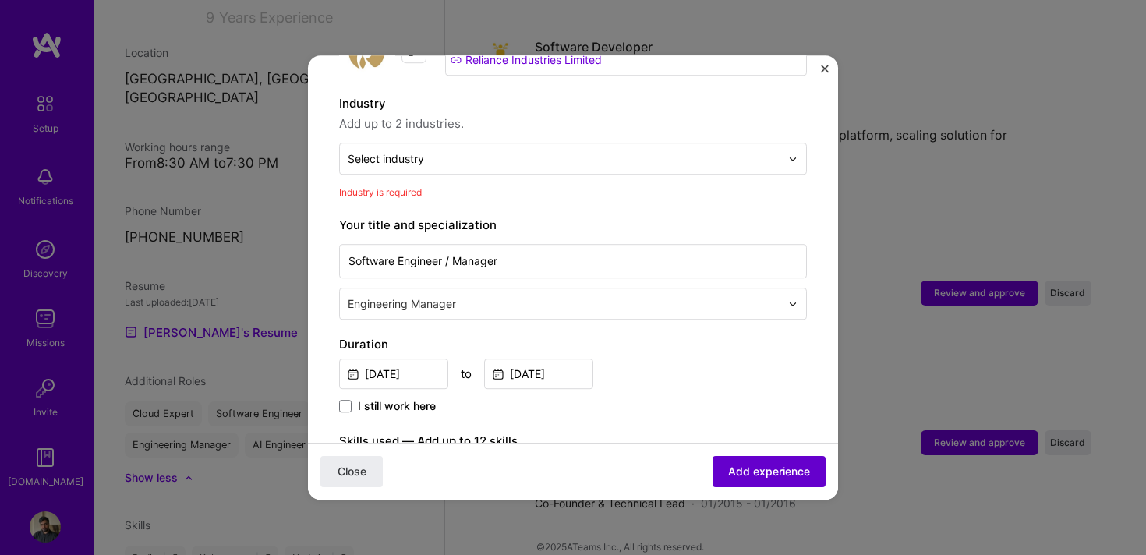
scroll to position [228, 0]
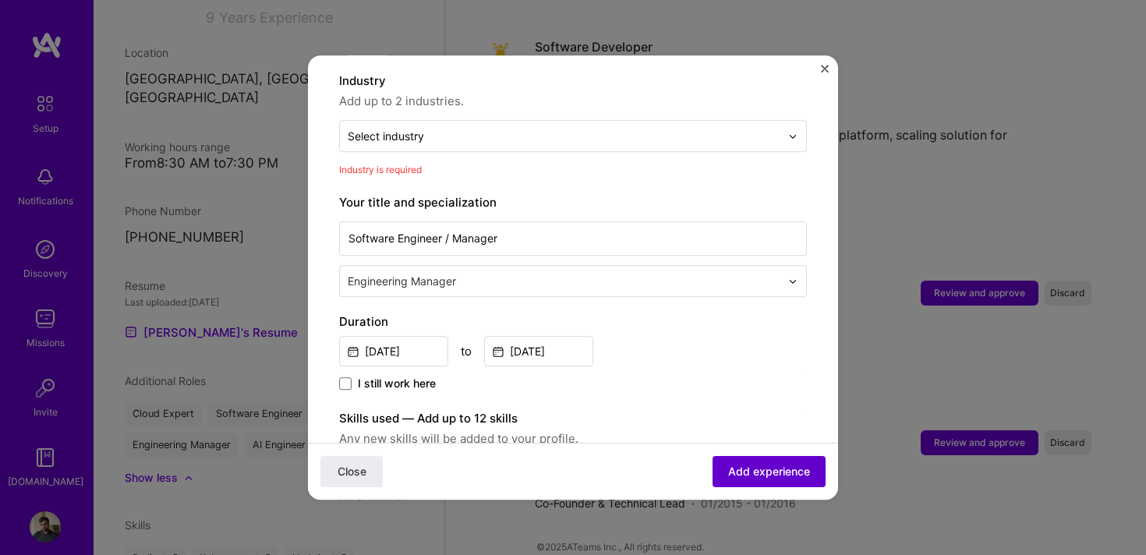
click at [767, 471] on span "Add experience" at bounding box center [769, 472] width 82 height 16
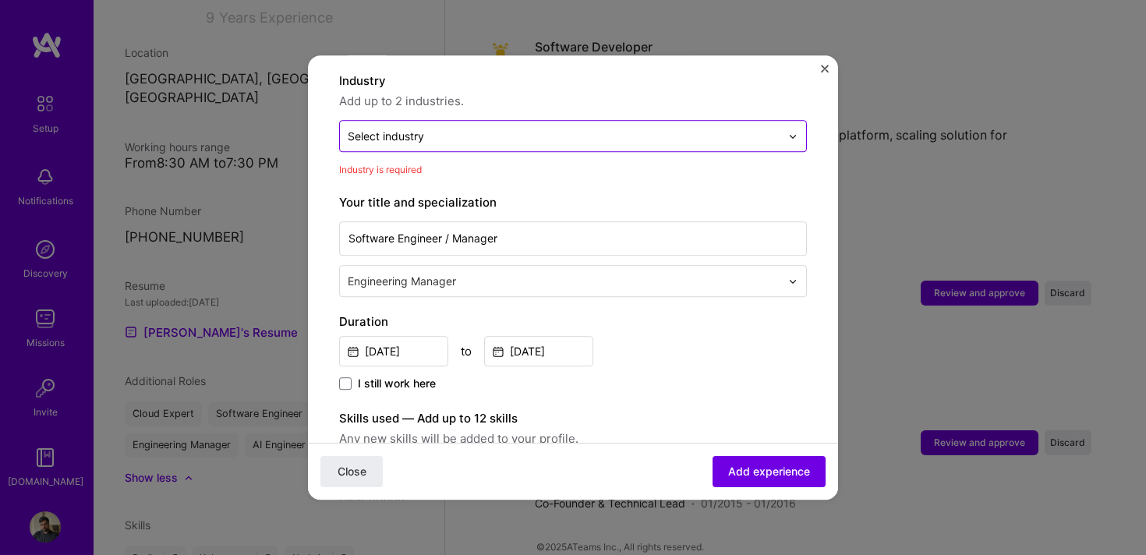
click at [572, 128] on input "text" at bounding box center [564, 136] width 433 height 16
click at [758, 470] on span "Add experience" at bounding box center [769, 472] width 82 height 16
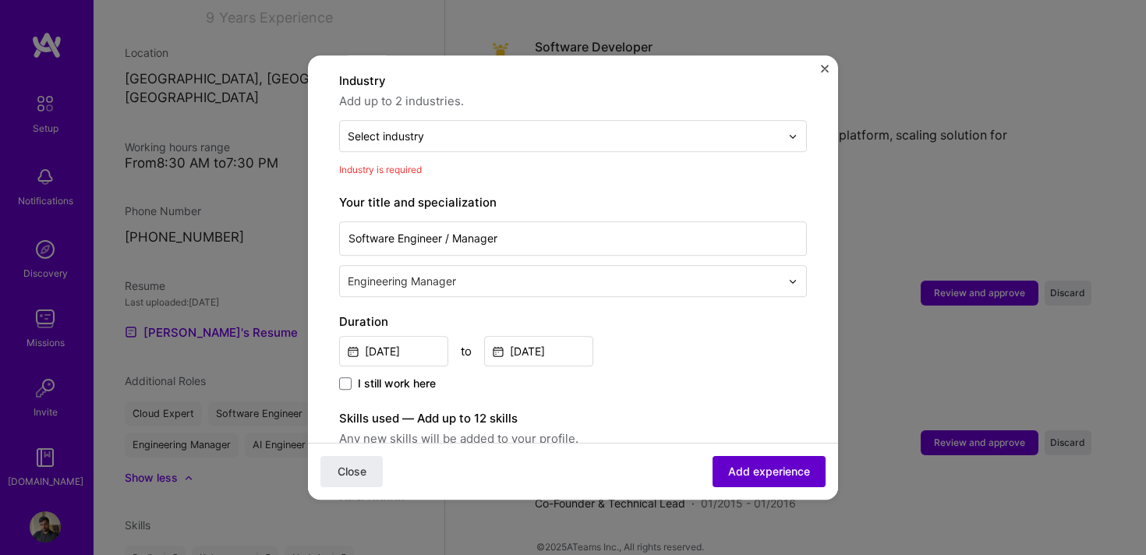
click at [758, 470] on span "Add experience" at bounding box center [769, 472] width 82 height 16
click at [361, 466] on span "Close" at bounding box center [352, 472] width 29 height 16
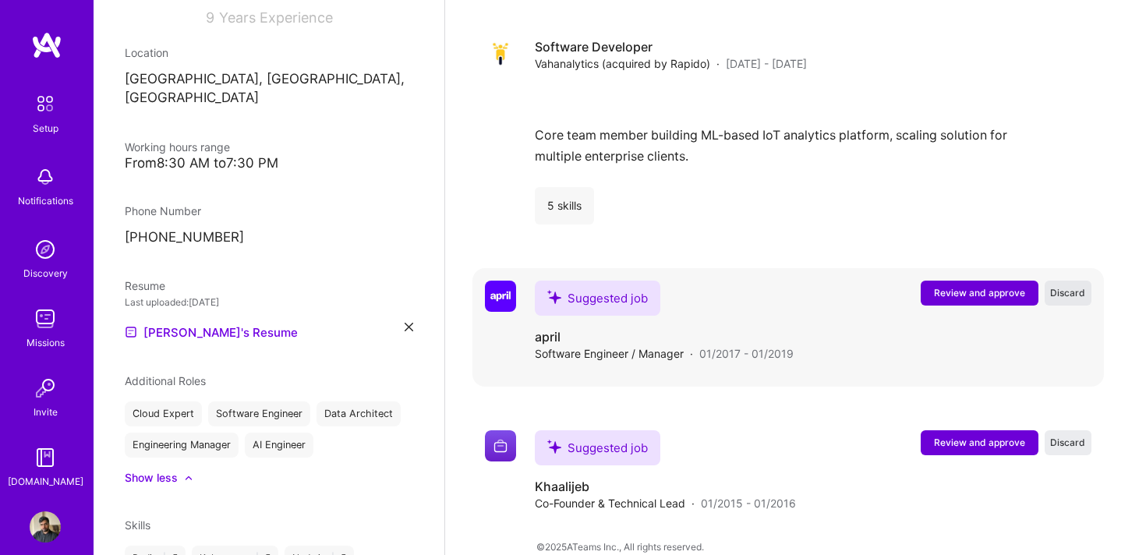
click at [1065, 286] on span "Discard" at bounding box center [1068, 292] width 35 height 13
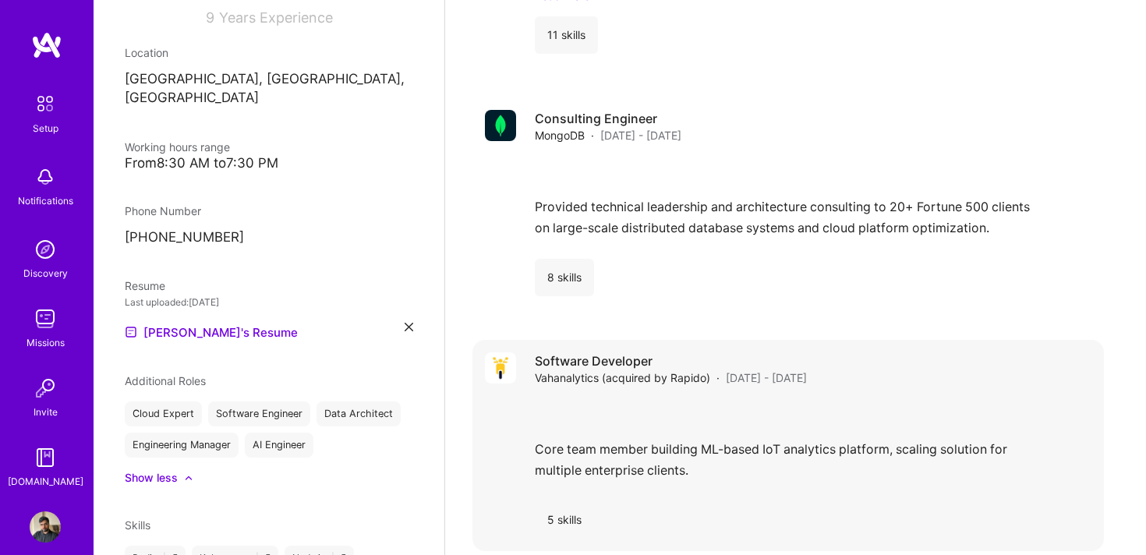
scroll to position [2112, 0]
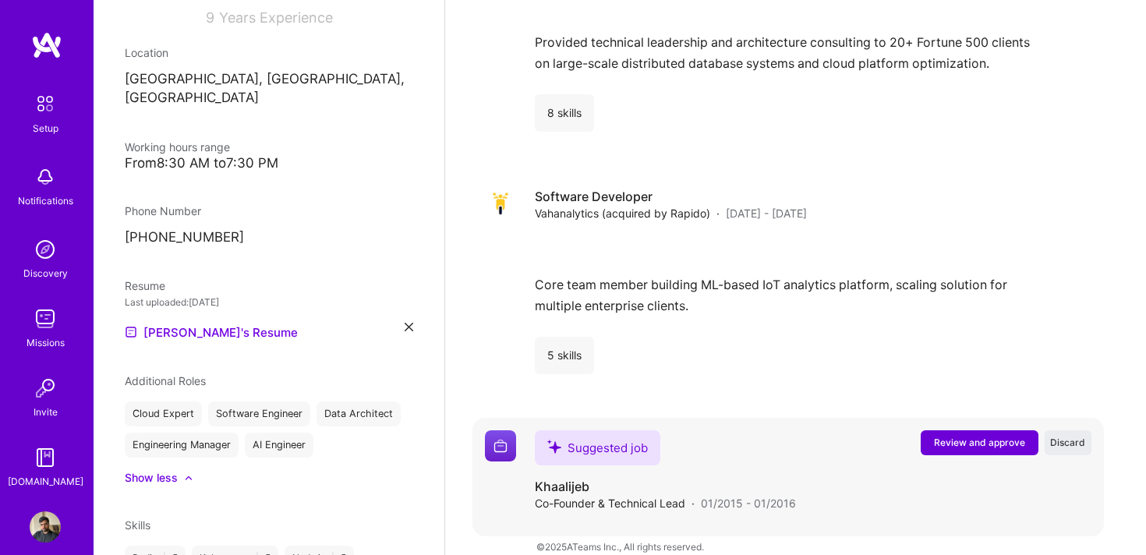
click at [996, 436] on span "Review and approve" at bounding box center [979, 442] width 91 height 13
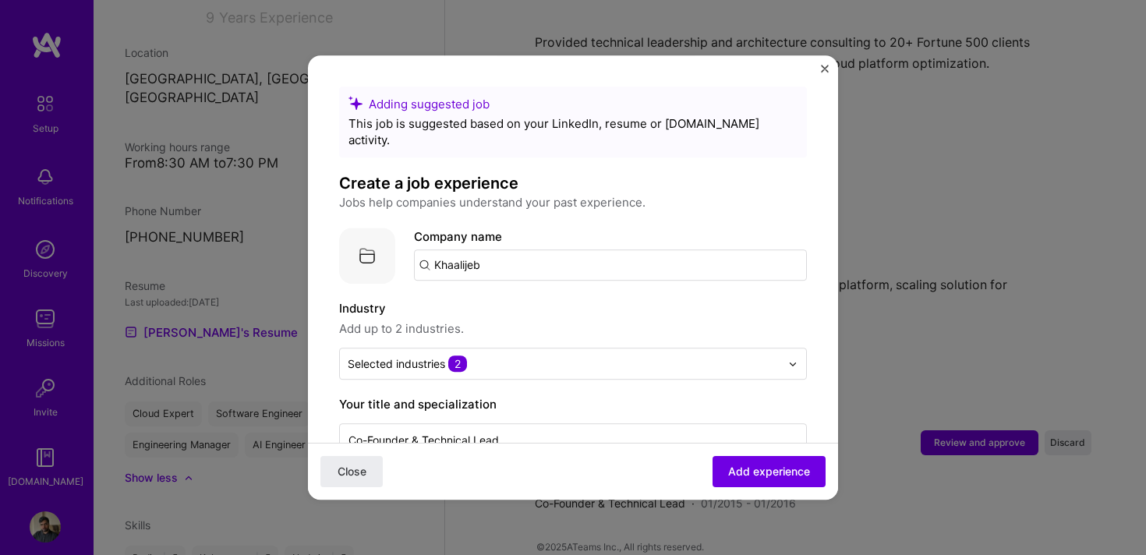
click at [568, 250] on input "Khaalijeb" at bounding box center [610, 265] width 393 height 31
type input "Khaalijeb"
click at [522, 295] on div "Khaalijeb" at bounding box center [533, 308] width 65 height 27
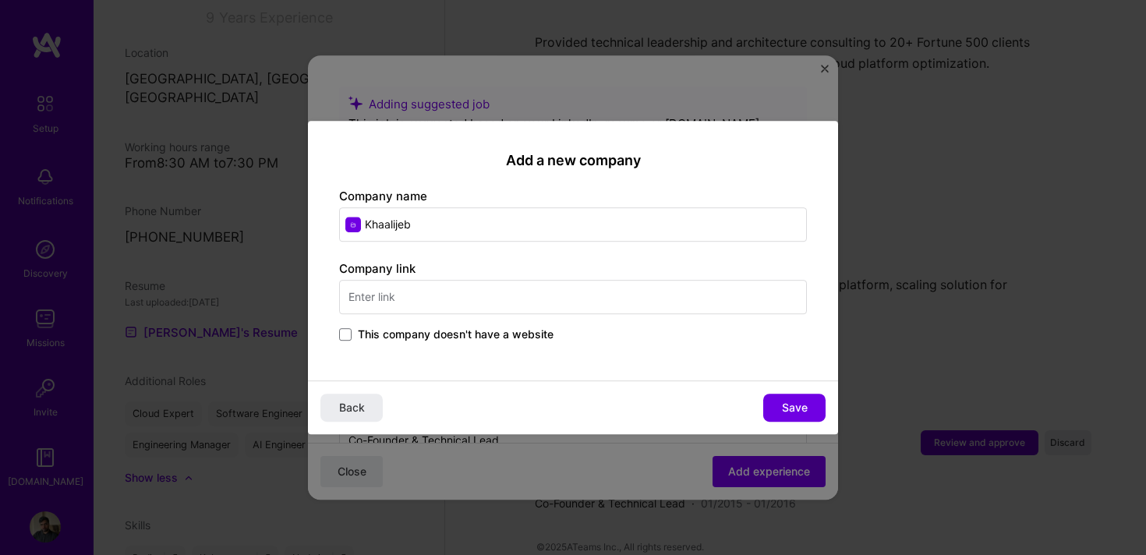
click at [462, 303] on input "text" at bounding box center [573, 297] width 468 height 34
type input "[DOMAIN_NAME]"
click at [773, 402] on button "Save" at bounding box center [795, 408] width 62 height 28
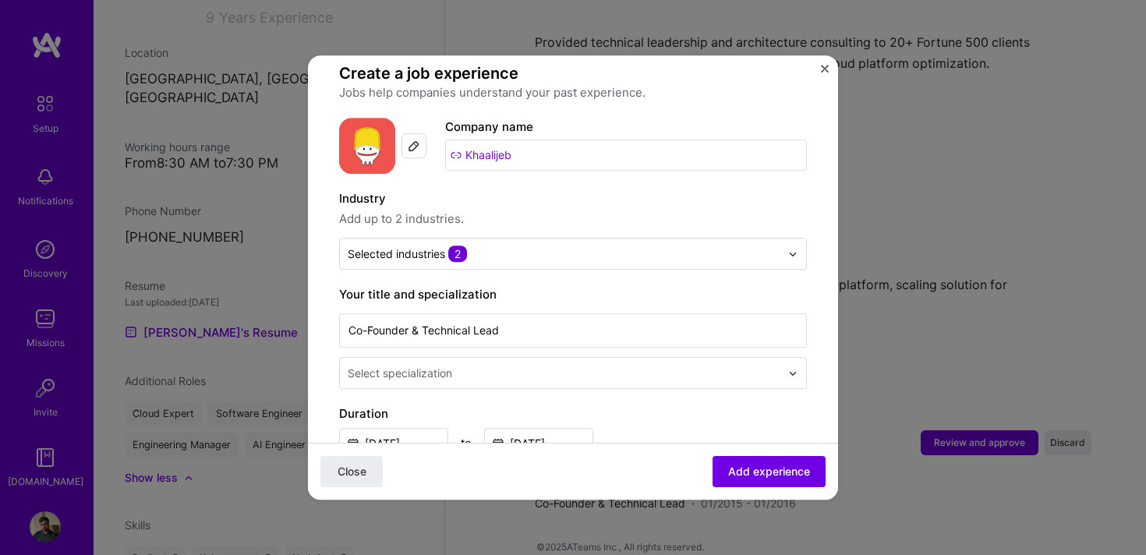
scroll to position [129, 0]
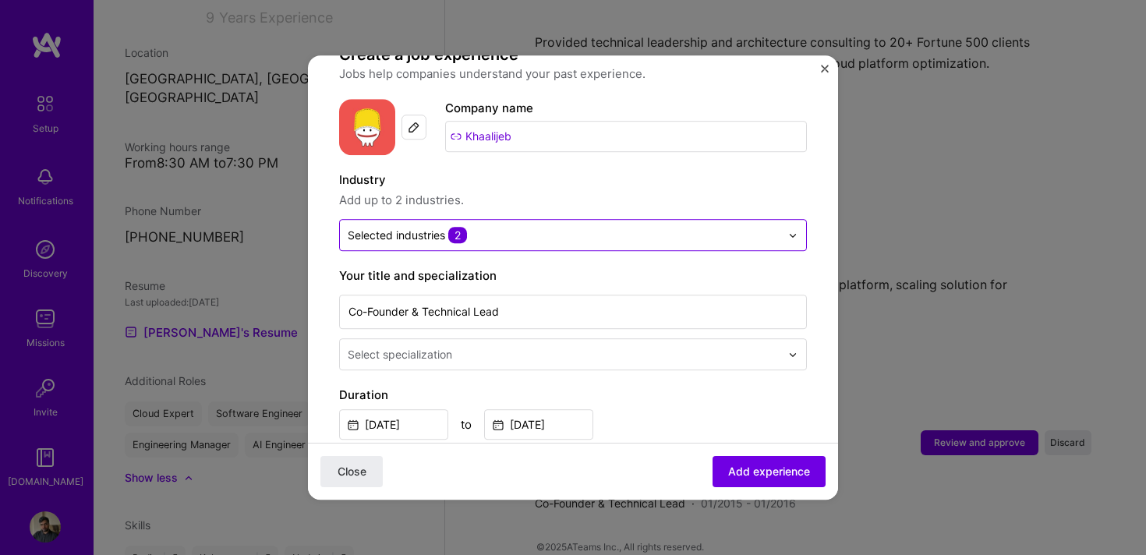
click at [520, 230] on div "Selected industries 2" at bounding box center [564, 235] width 448 height 30
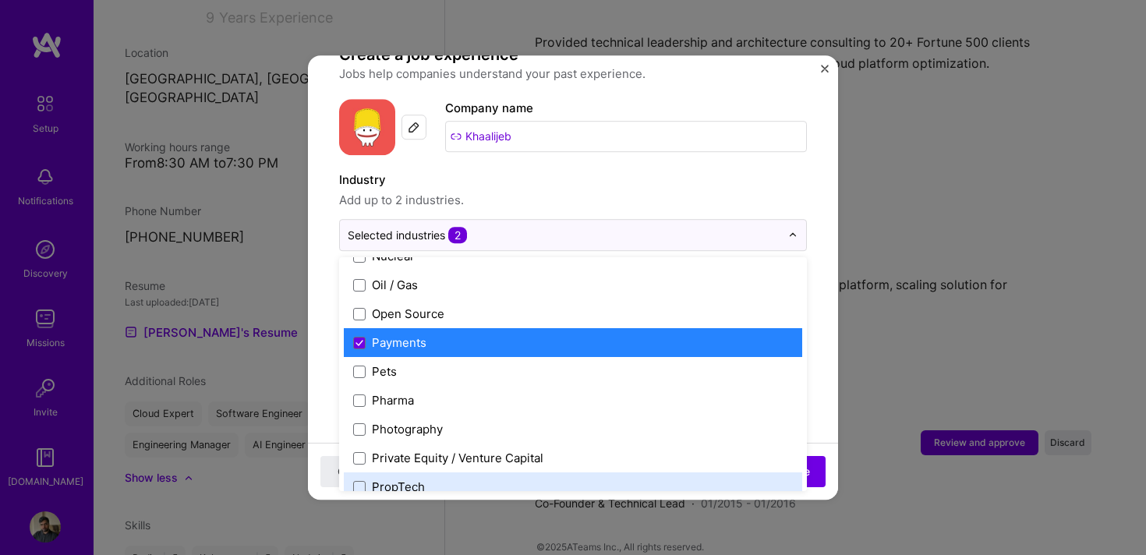
scroll to position [2621, 0]
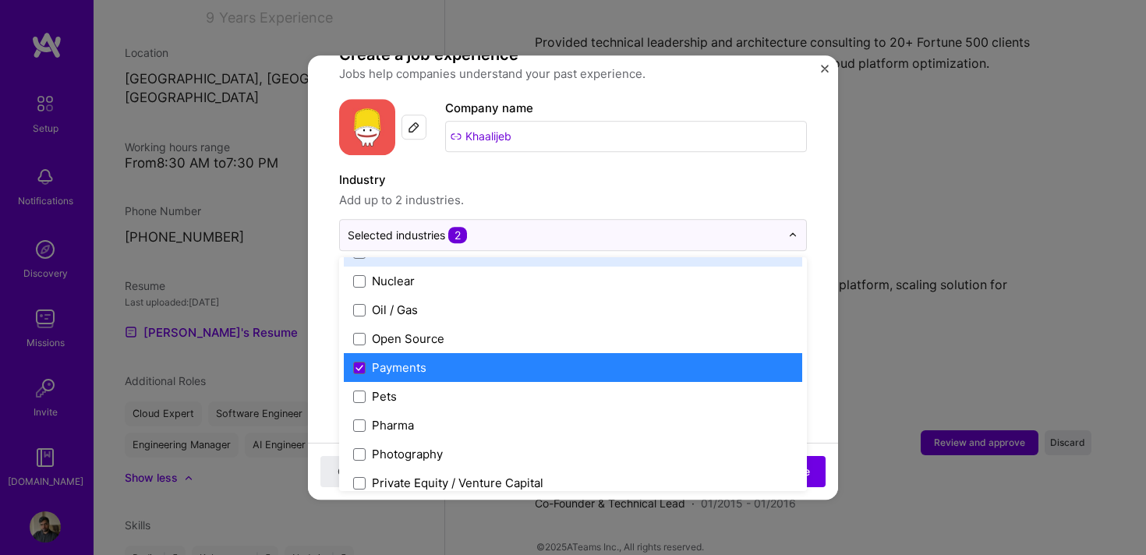
click at [633, 191] on span "Add up to 2 industries." at bounding box center [573, 200] width 468 height 19
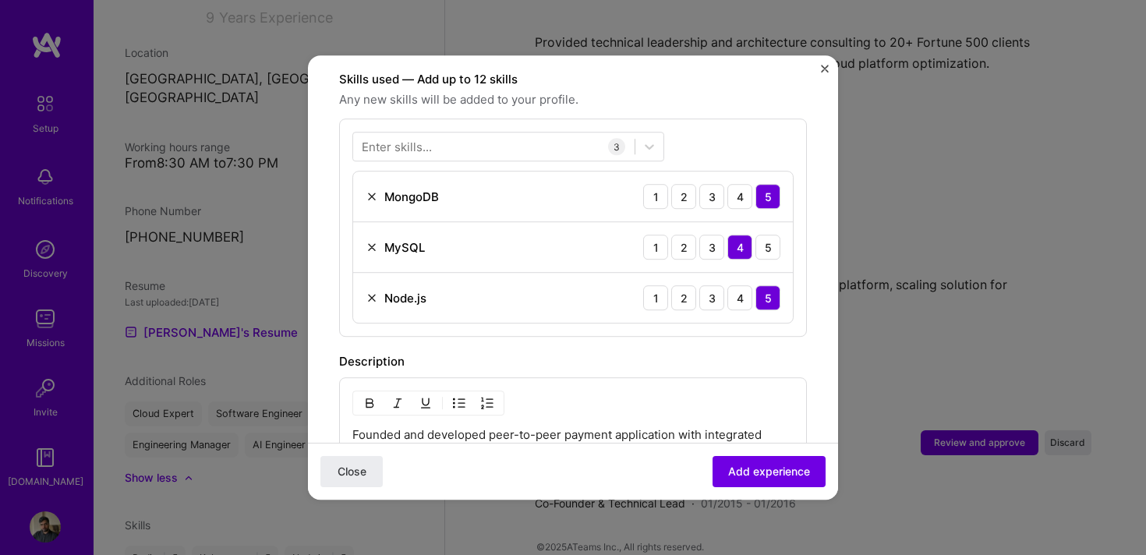
scroll to position [528, 0]
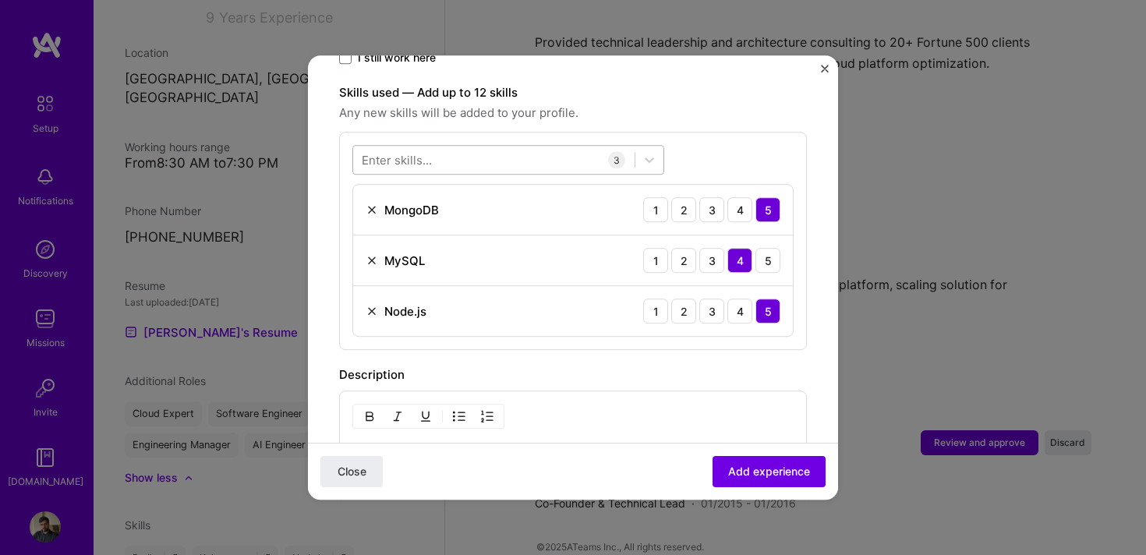
click at [469, 150] on div at bounding box center [494, 160] width 282 height 26
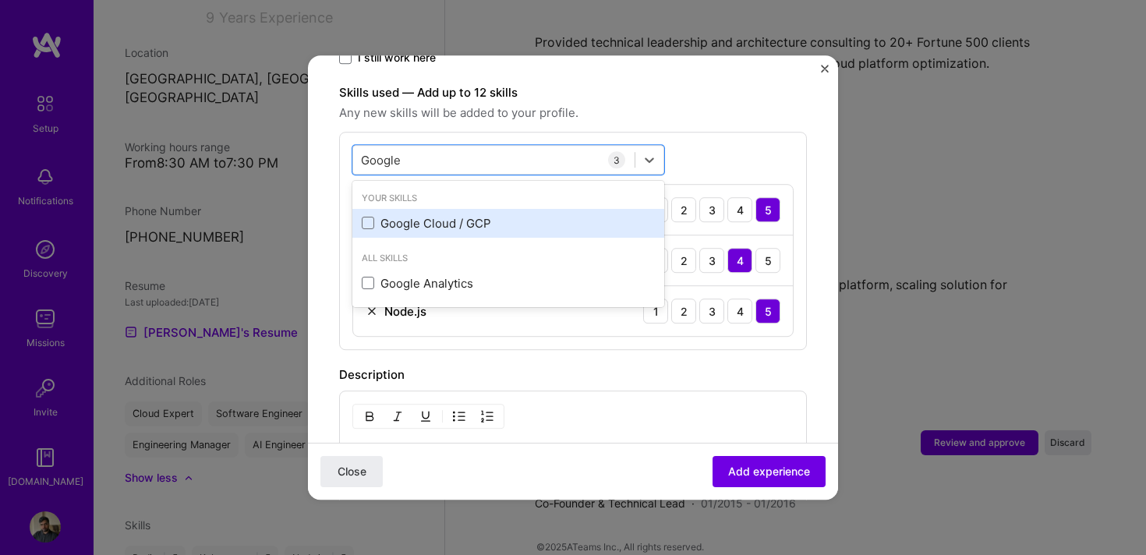
click at [406, 215] on div "Google Cloud / GCP" at bounding box center [508, 223] width 293 height 16
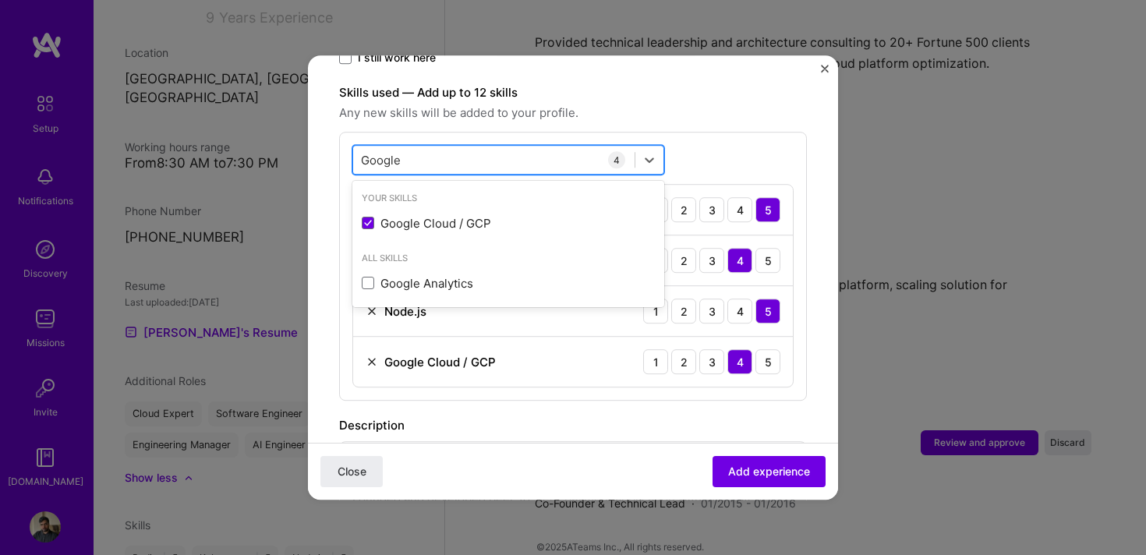
click at [461, 153] on div "Google Google" at bounding box center [494, 160] width 282 height 26
click at [456, 147] on div "Google Google" at bounding box center [494, 160] width 282 height 26
click at [698, 135] on div "option Google Cloud / GCP, selected. option Google Cloud / GCP selected, 0 of 2…" at bounding box center [573, 266] width 468 height 269
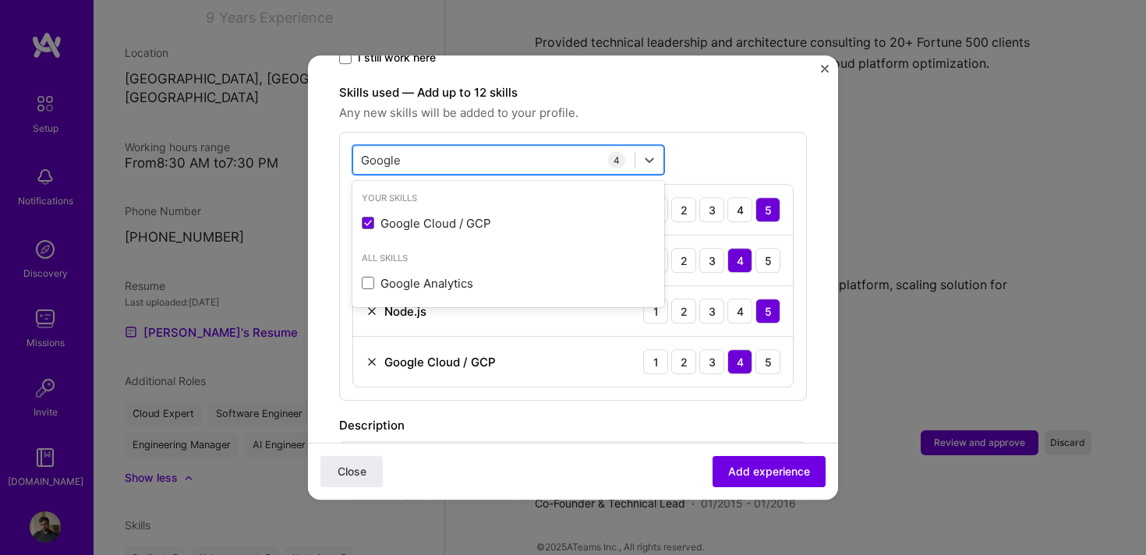
click at [438, 152] on div "Google Google" at bounding box center [494, 160] width 282 height 26
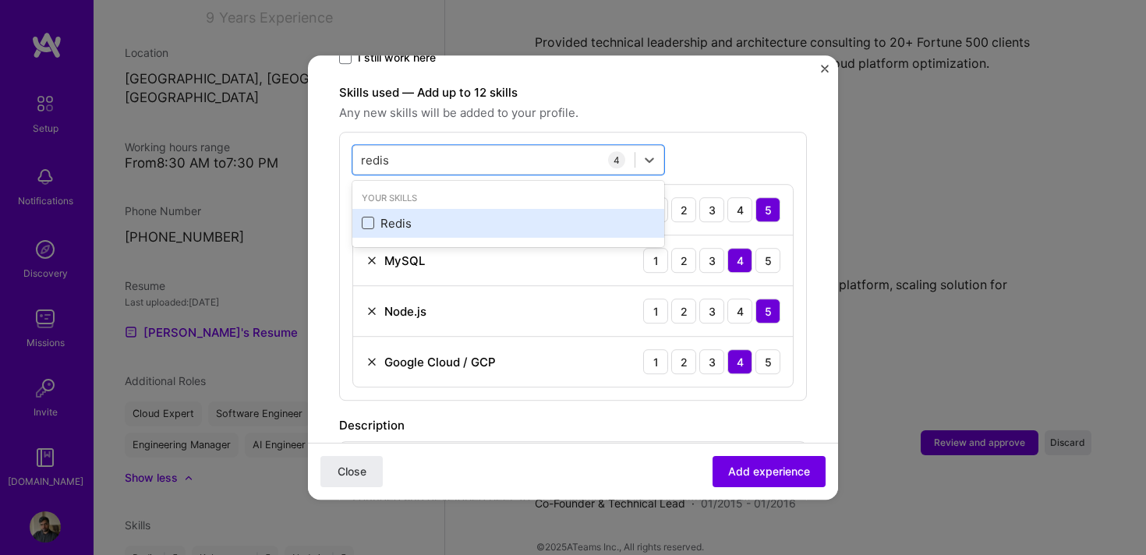
click at [368, 218] on span at bounding box center [368, 224] width 12 height 12
click at [0, 0] on input "checkbox" at bounding box center [0, 0] width 0 height 0
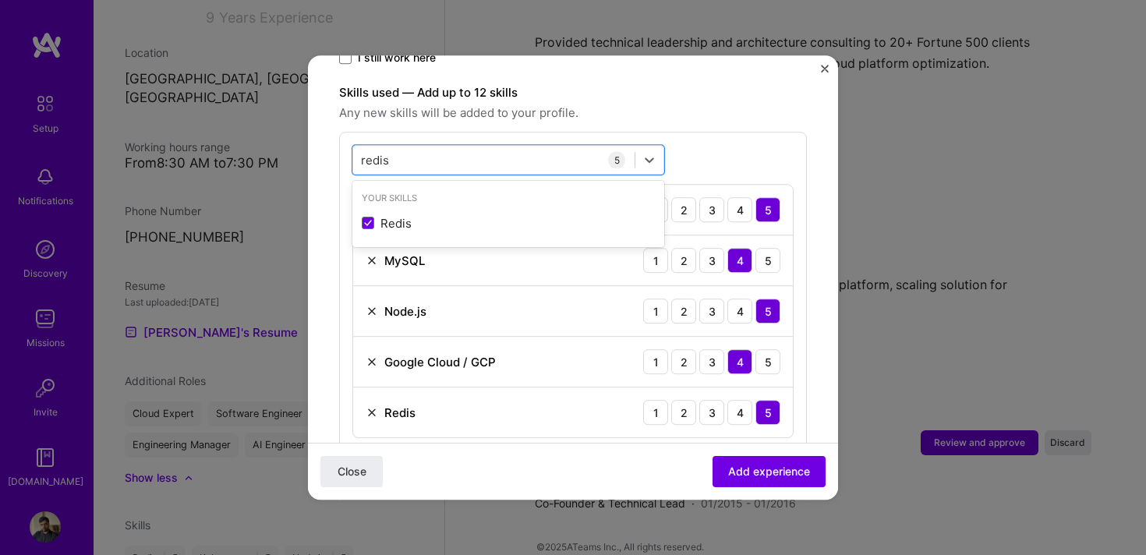
type input "redis"
click at [702, 132] on div "option Redis, selected. option Redis selected, 0 of 2. 1 result available for s…" at bounding box center [573, 292] width 468 height 320
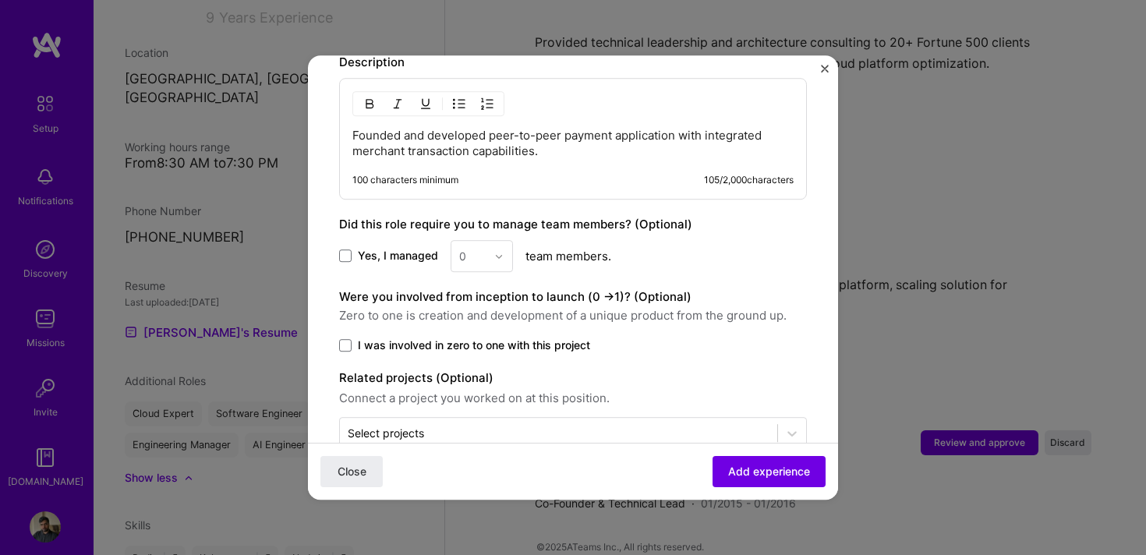
scroll to position [949, 0]
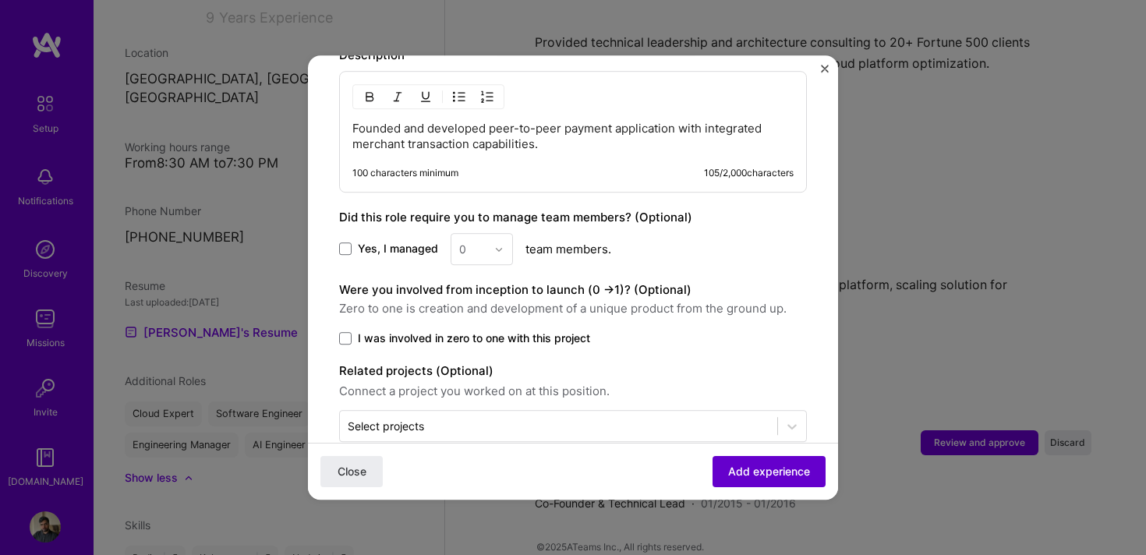
click at [754, 477] on span "Add experience" at bounding box center [769, 472] width 82 height 16
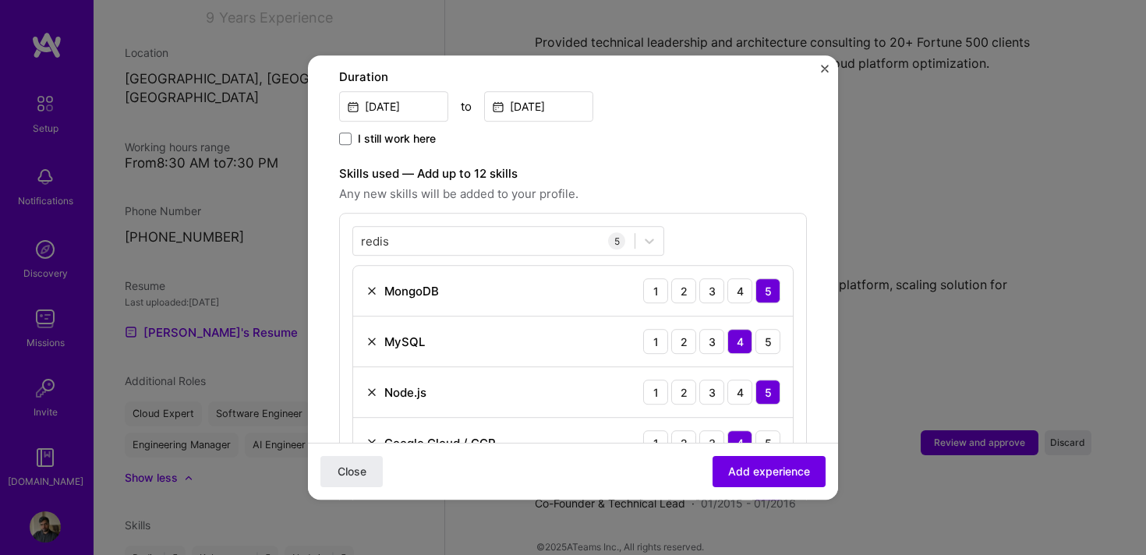
scroll to position [204, 0]
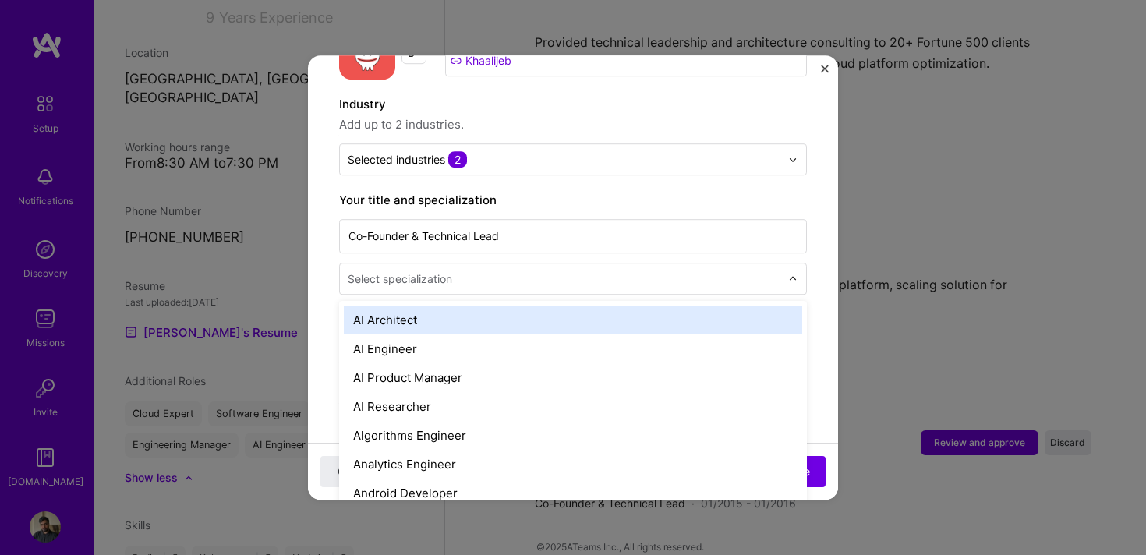
click at [471, 271] on input "text" at bounding box center [566, 279] width 436 height 16
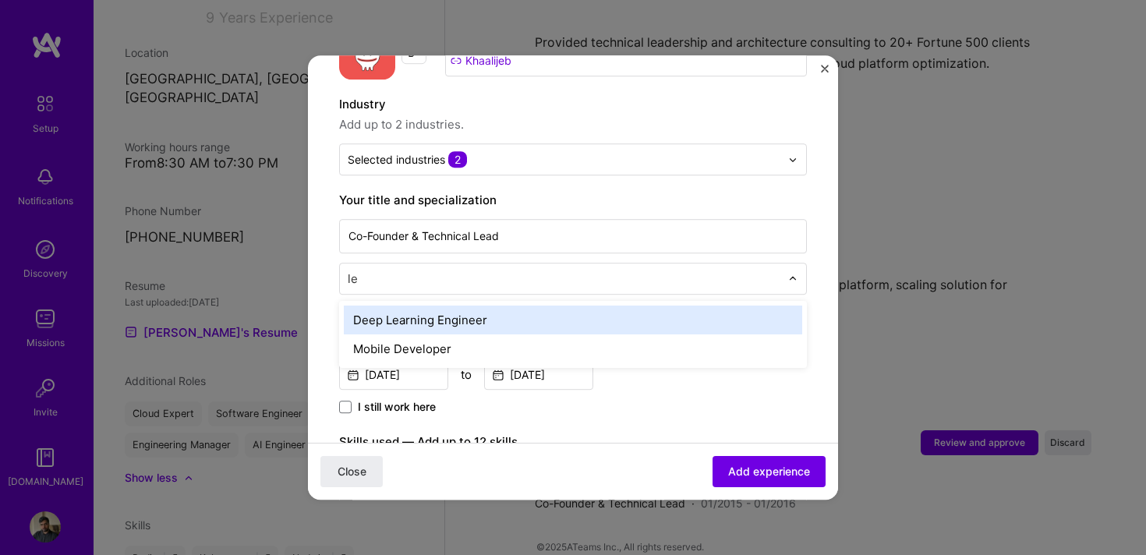
type input "l"
type input "soft"
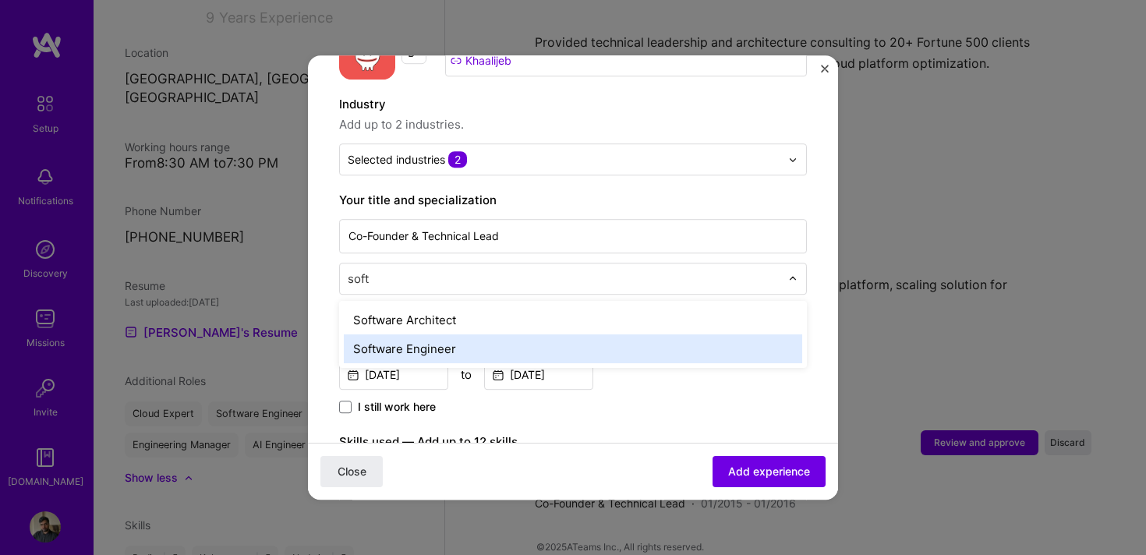
click at [420, 336] on div "Software Engineer" at bounding box center [573, 349] width 459 height 29
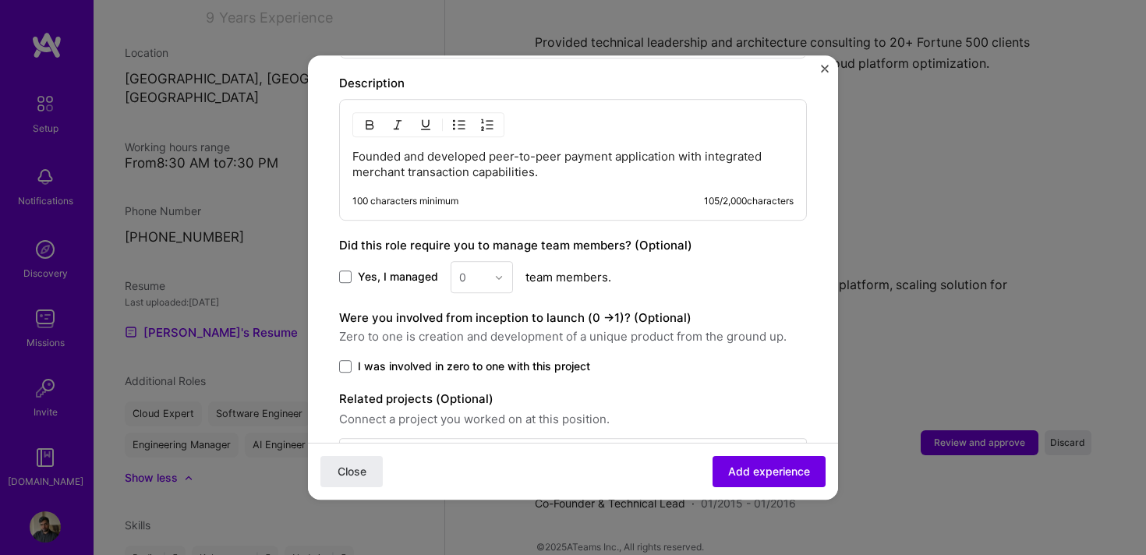
scroll to position [963, 0]
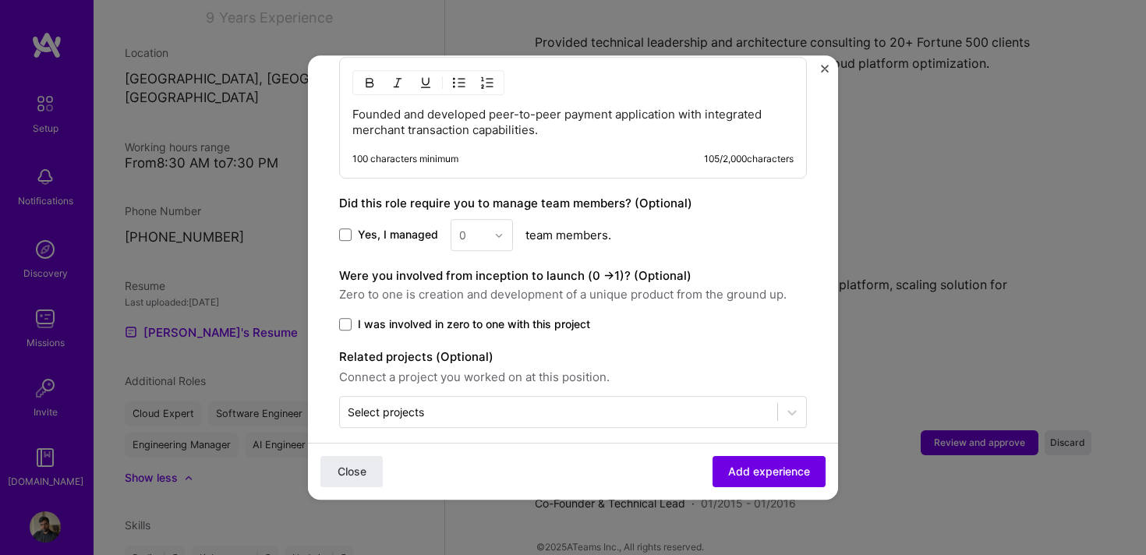
click at [354, 228] on label "Yes, I managed" at bounding box center [388, 236] width 99 height 16
click at [0, 0] on input "Yes, I managed" at bounding box center [0, 0] width 0 height 0
click at [347, 232] on icon at bounding box center [346, 235] width 8 height 6
click at [0, 0] on input "Yes, I managed" at bounding box center [0, 0] width 0 height 0
click at [340, 317] on label "I was involved in zero to one with this project" at bounding box center [573, 325] width 468 height 16
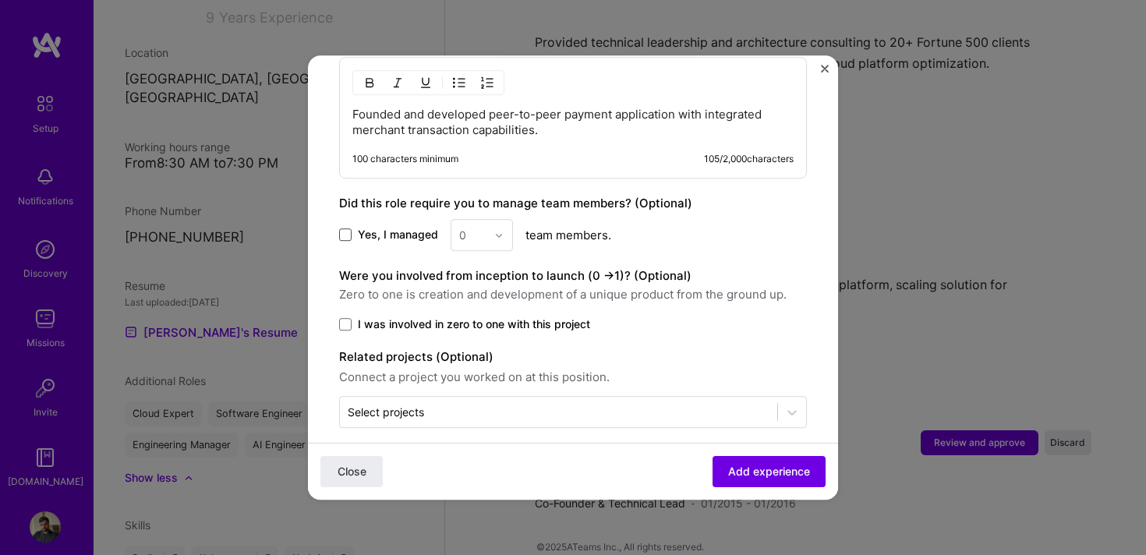
click at [0, 0] on input "I was involved in zero to one with this project" at bounding box center [0, 0] width 0 height 0
click at [752, 478] on span "Add experience" at bounding box center [769, 472] width 82 height 16
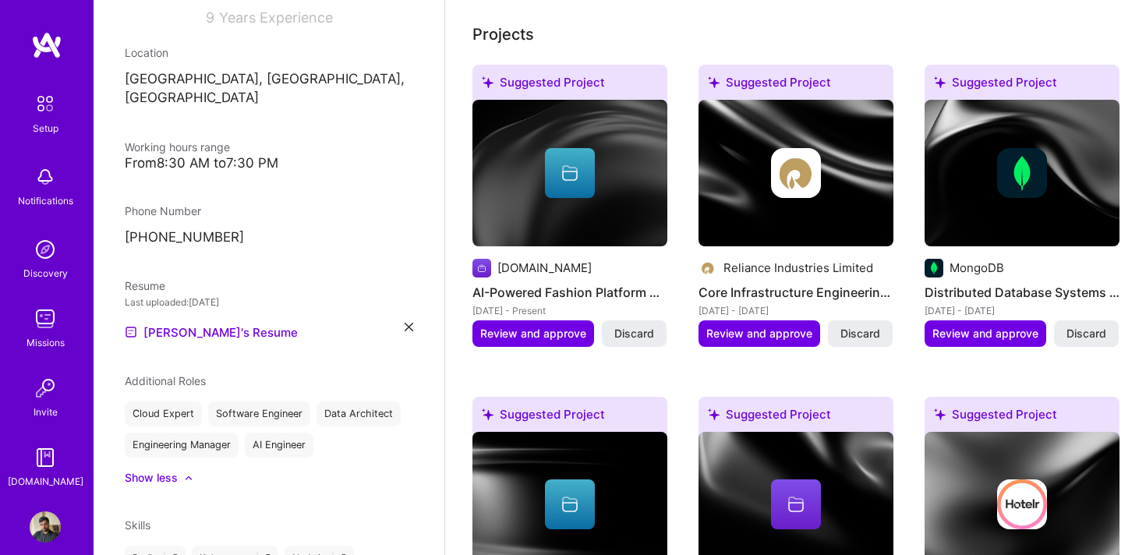
scroll to position [0, 0]
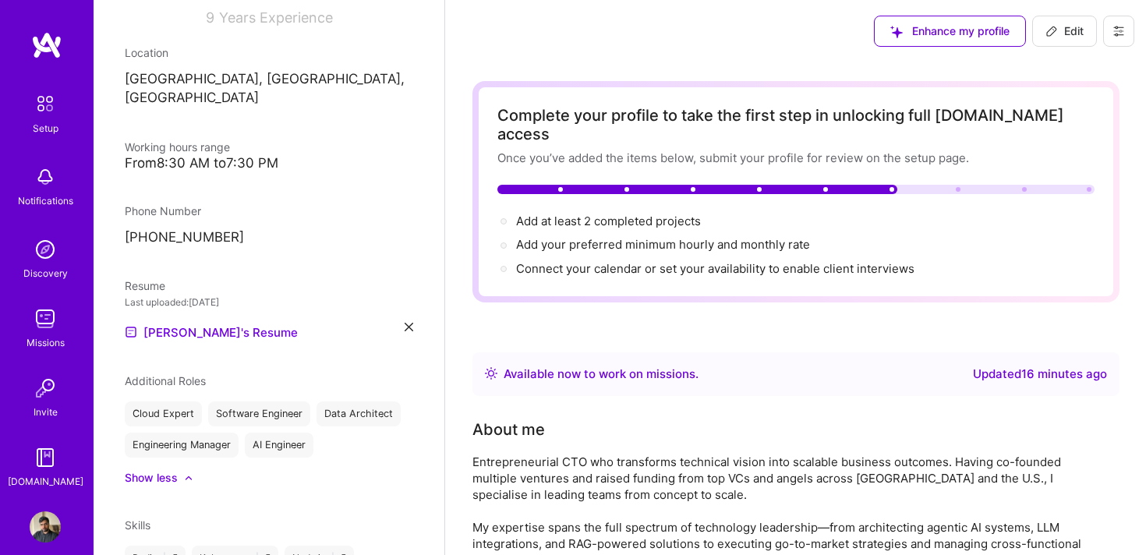
click at [1052, 23] on span "Edit" at bounding box center [1065, 31] width 38 height 16
select select "Right Now"
select select "IN"
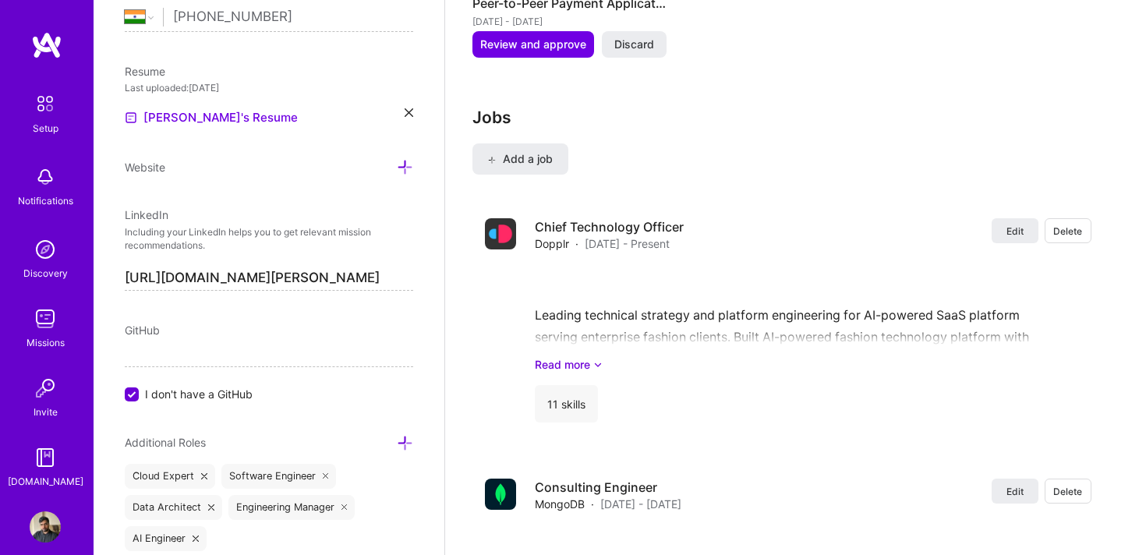
scroll to position [2332, 0]
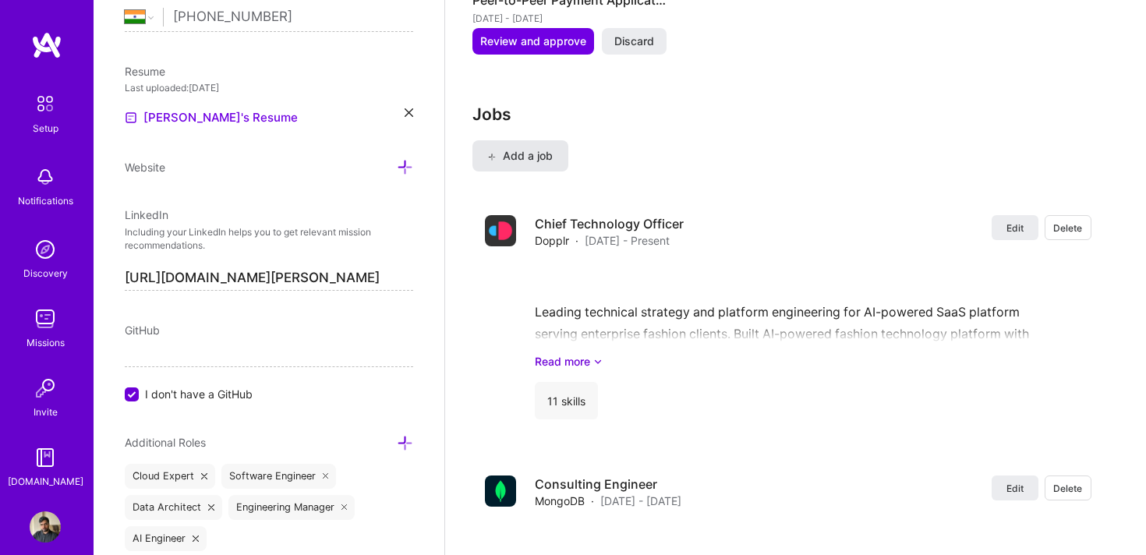
click at [530, 148] on span "Add a job" at bounding box center [520, 156] width 65 height 16
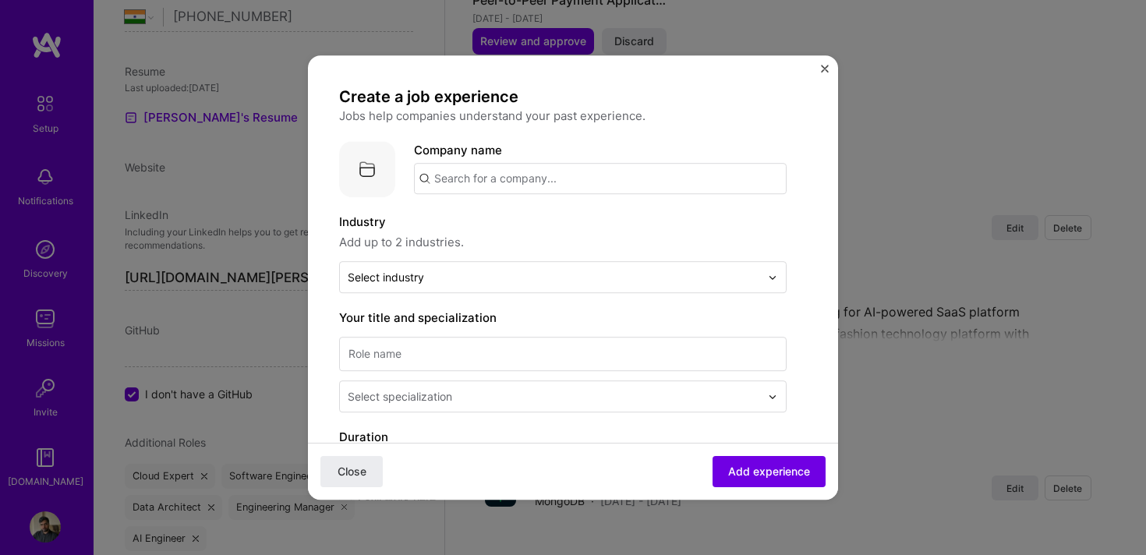
click at [509, 177] on input "text" at bounding box center [600, 178] width 373 height 31
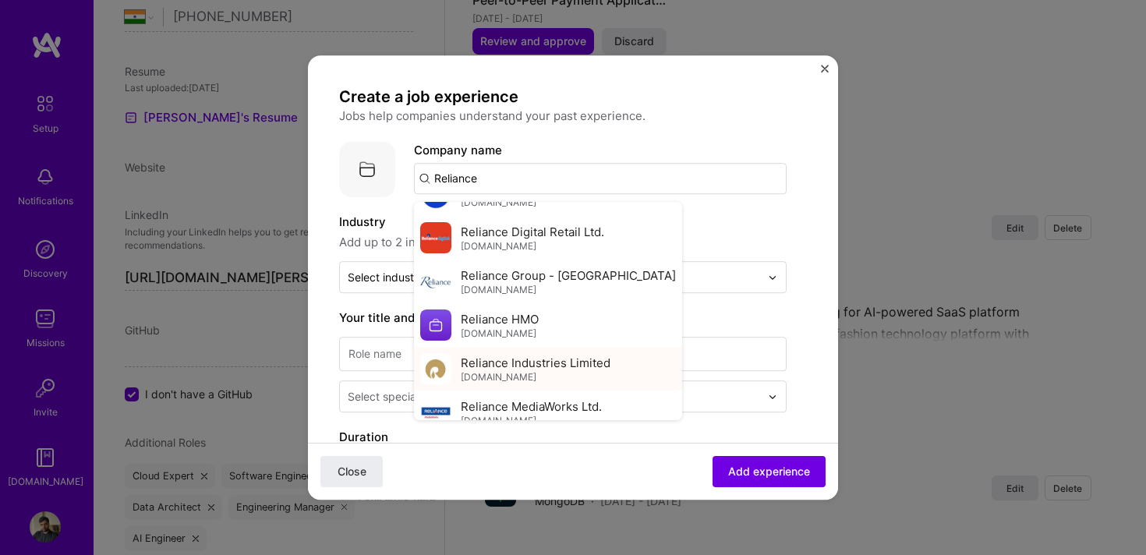
scroll to position [31, 0]
click at [502, 375] on div "Reliance Industries Limited [DOMAIN_NAME]" at bounding box center [536, 367] width 150 height 29
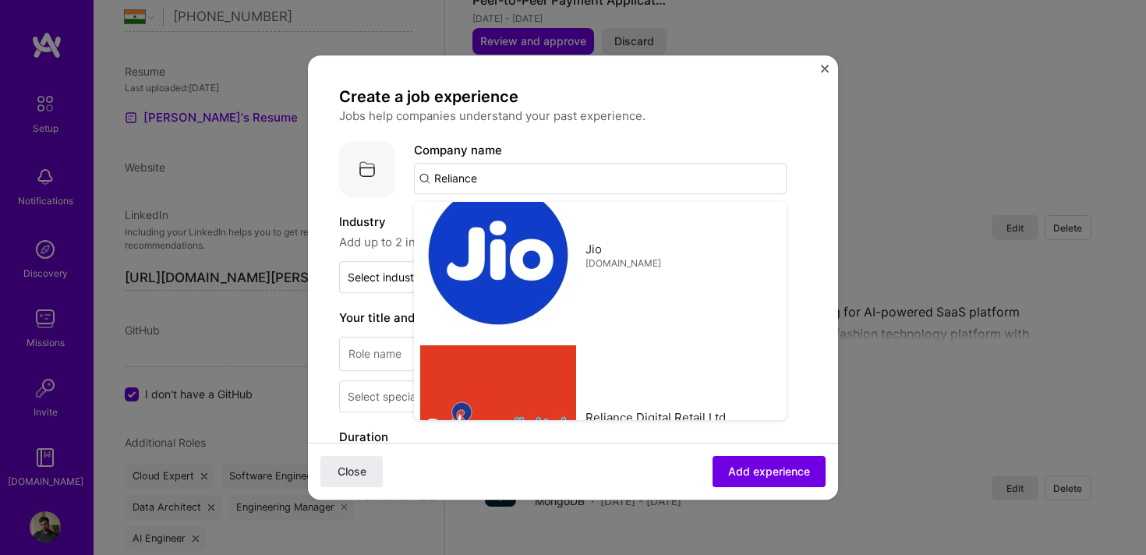
type input "Reliance Industries Limited"
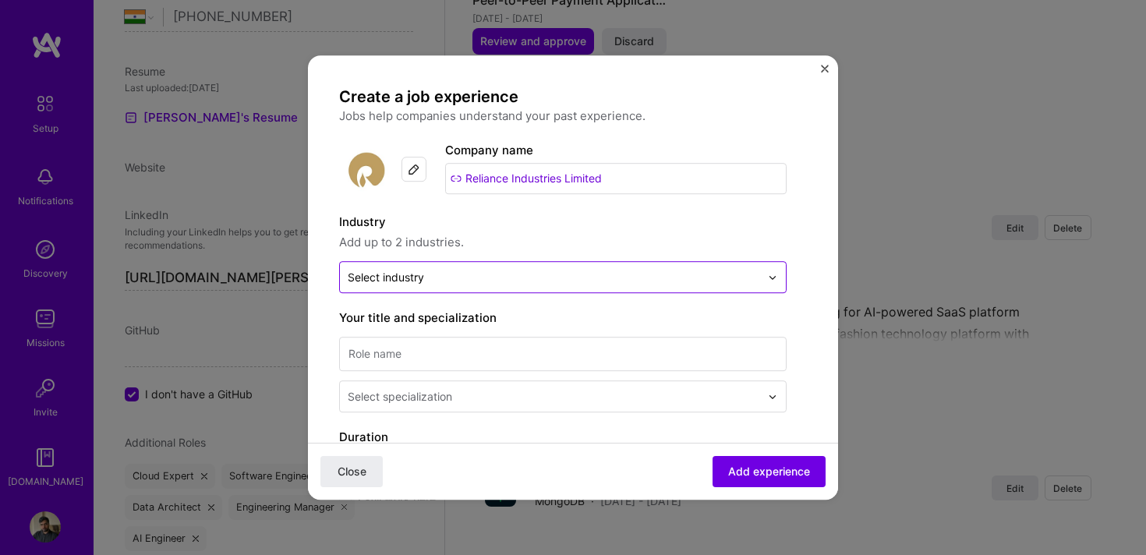
click at [459, 289] on div "Select industry 0" at bounding box center [554, 277] width 428 height 30
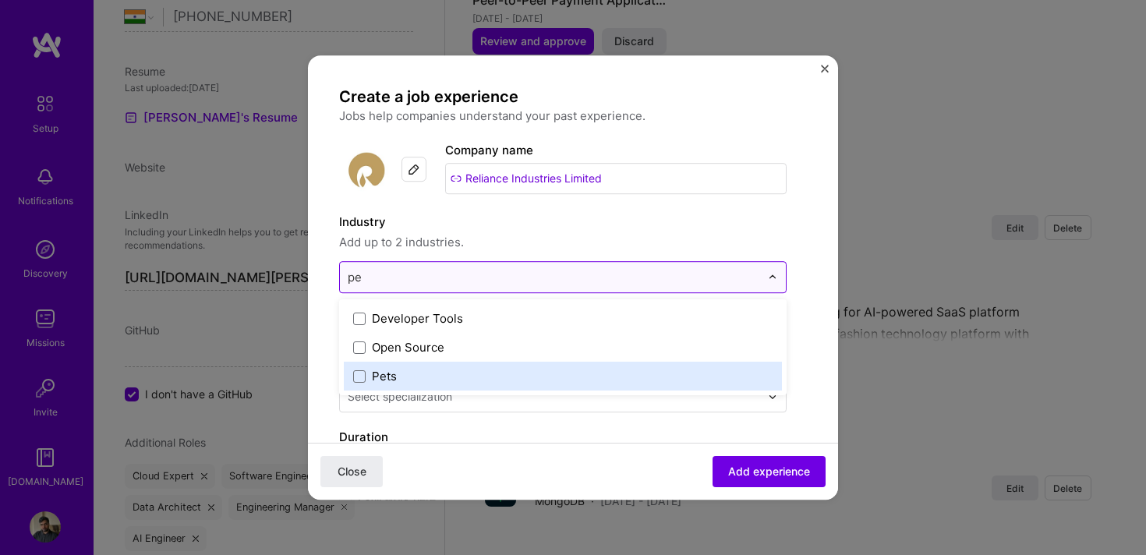
type input "p"
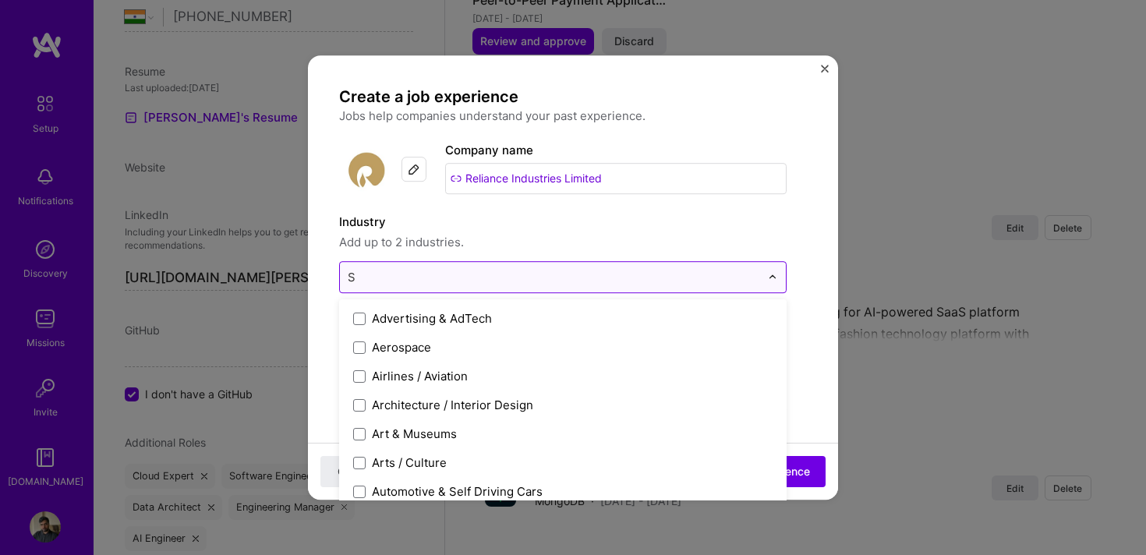
type input "Sa"
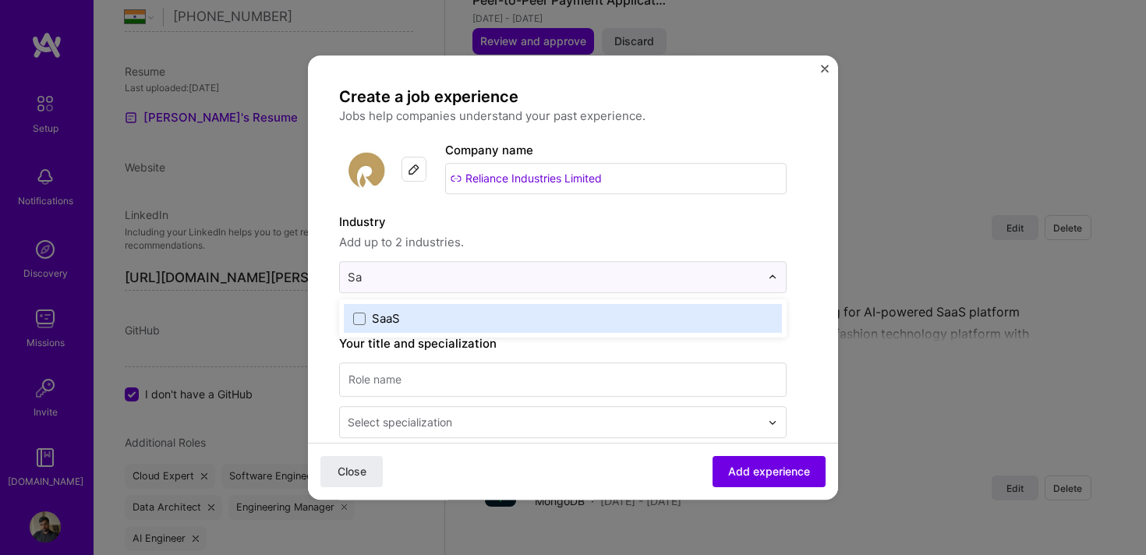
click at [429, 317] on label "SaaS" at bounding box center [563, 318] width 420 height 16
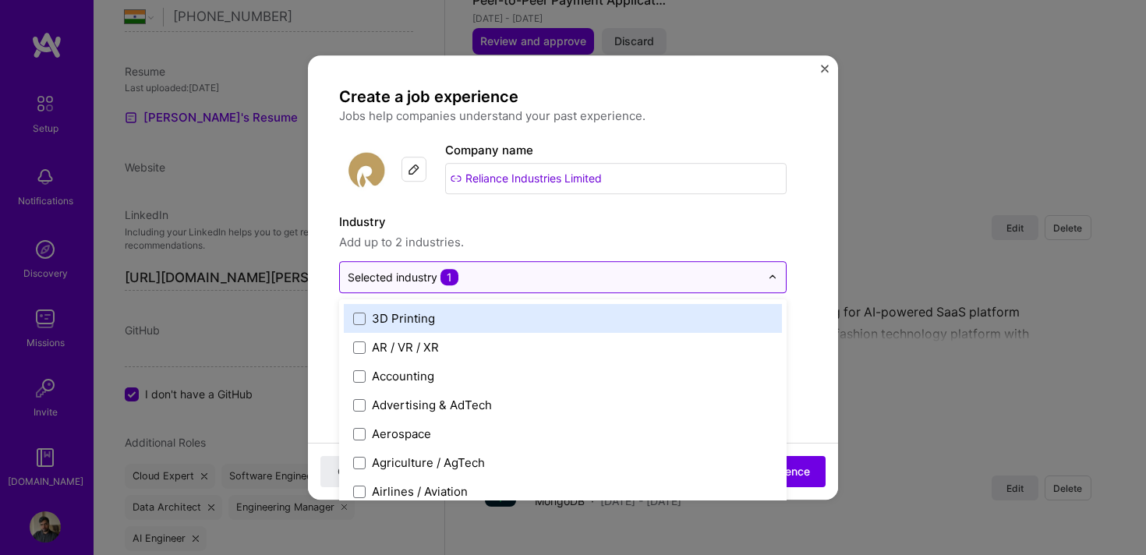
click at [510, 282] on input "text" at bounding box center [554, 277] width 413 height 16
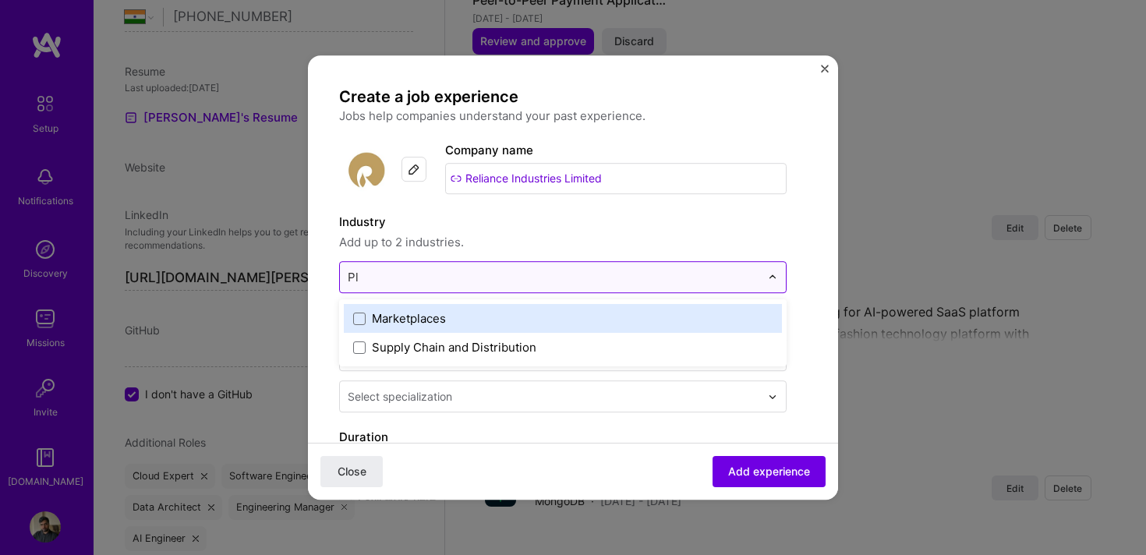
type input "P"
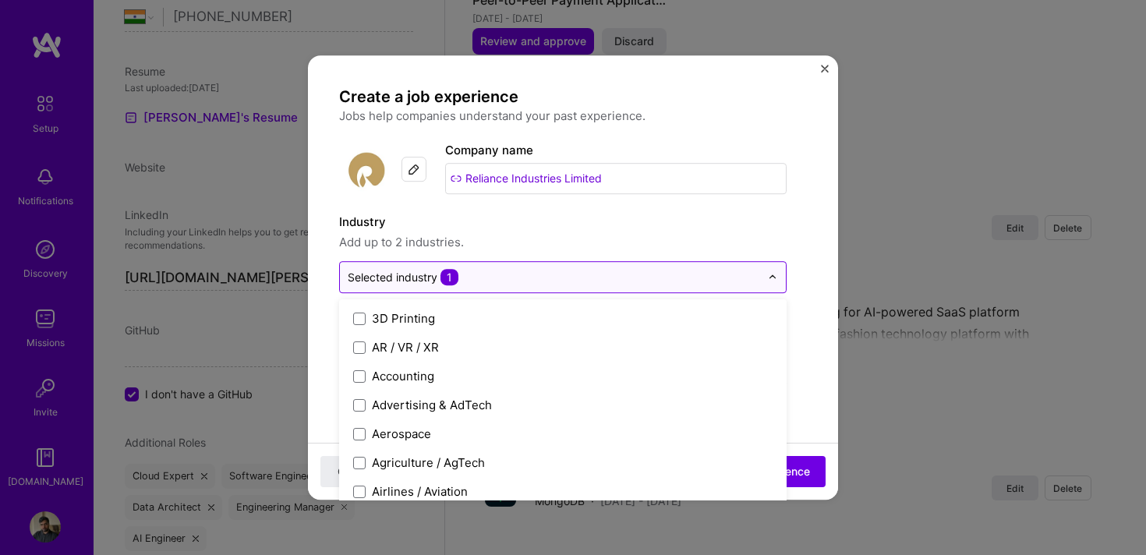
type input "S"
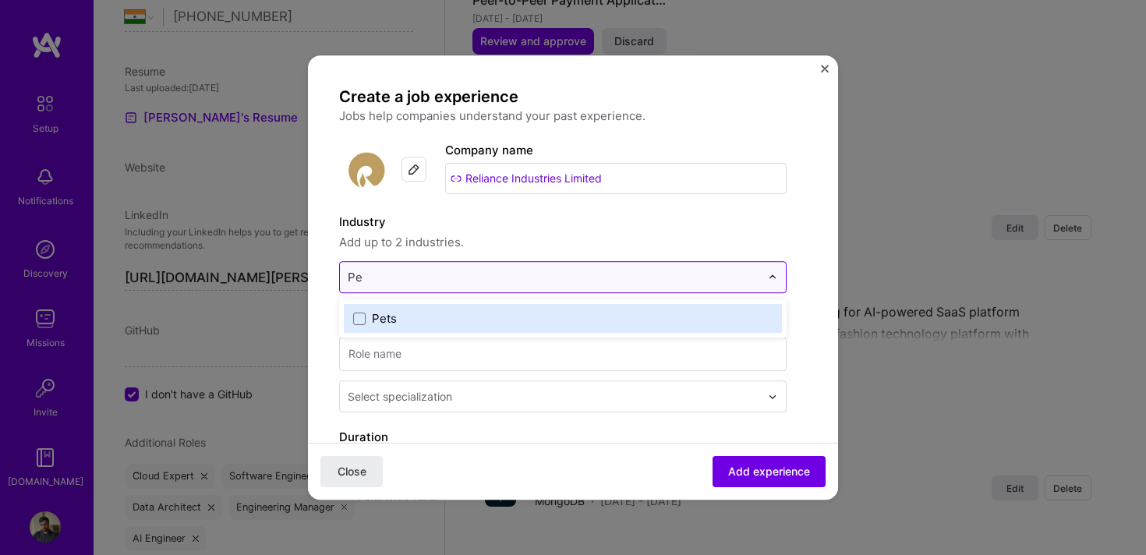
type input "P"
type input "Oil"
click at [438, 320] on label "Oil / Gas" at bounding box center [563, 318] width 420 height 16
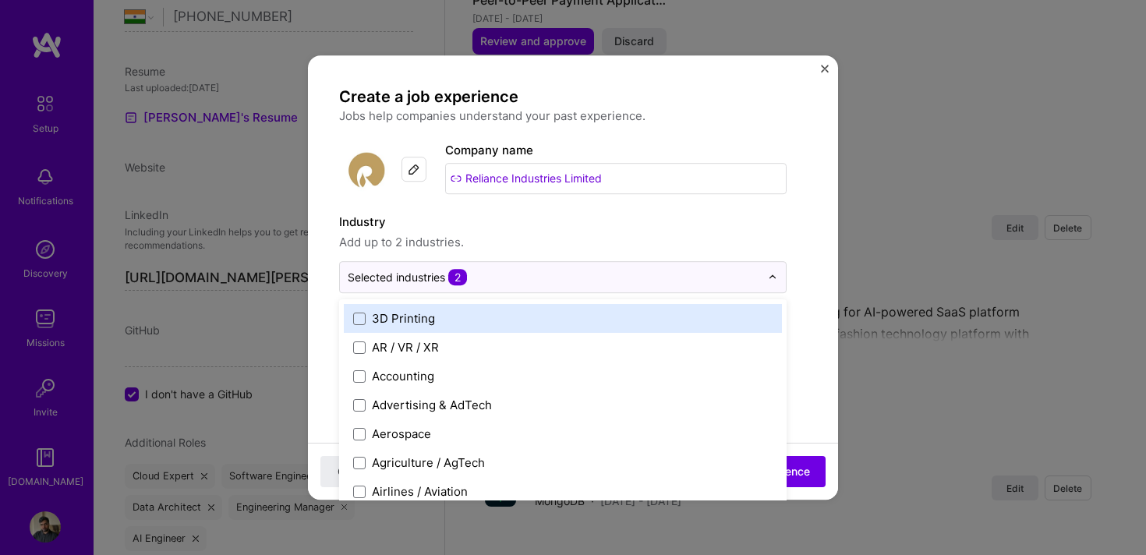
click at [643, 169] on input "Reliance Industries Limited" at bounding box center [616, 178] width 342 height 31
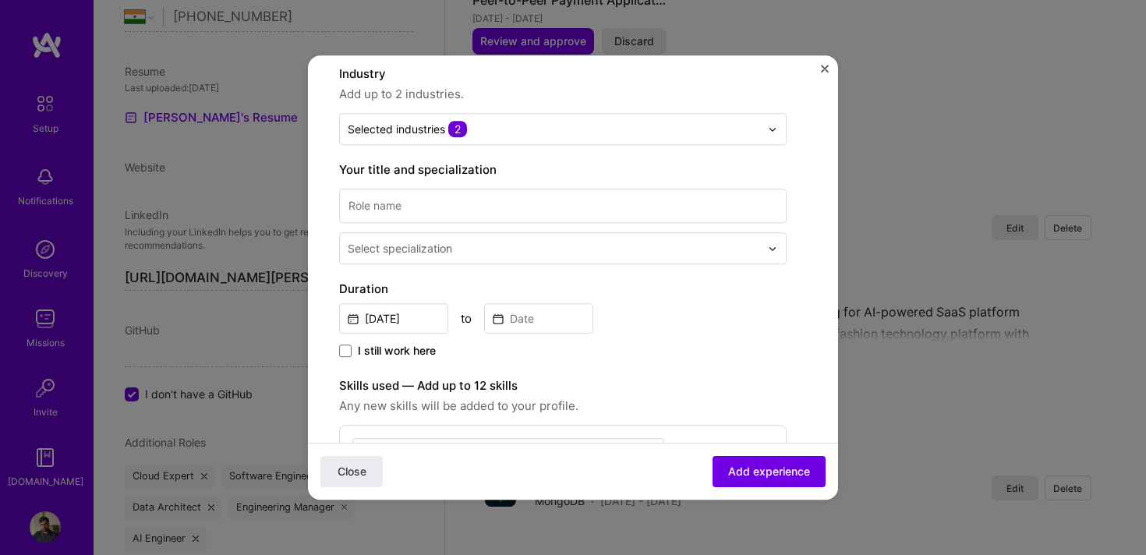
scroll to position [162, 0]
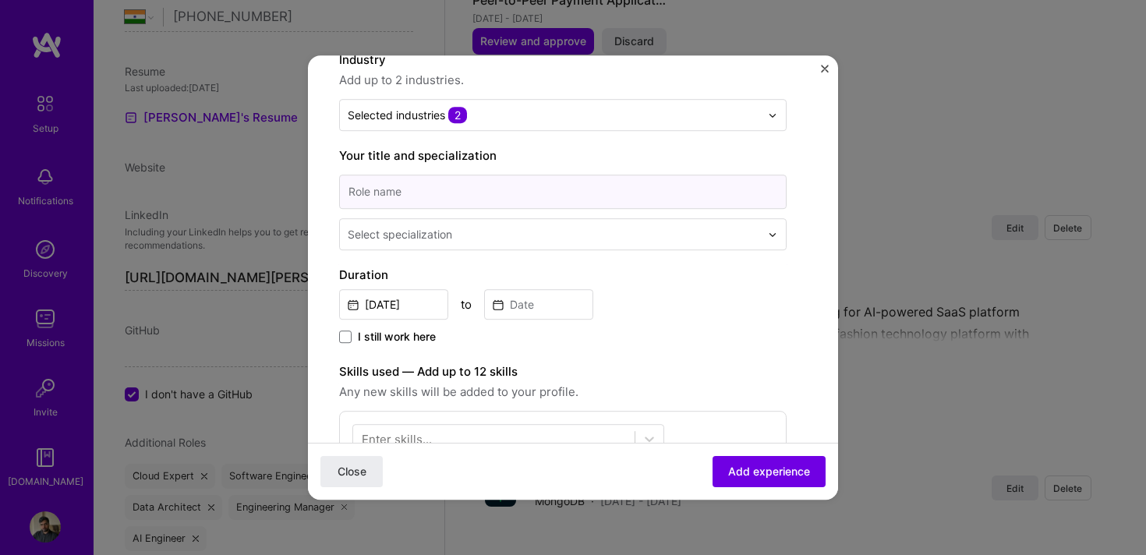
click at [547, 197] on input at bounding box center [563, 192] width 448 height 34
type input "Software Engineer / Manager"
click at [497, 240] on input "text" at bounding box center [556, 234] width 416 height 16
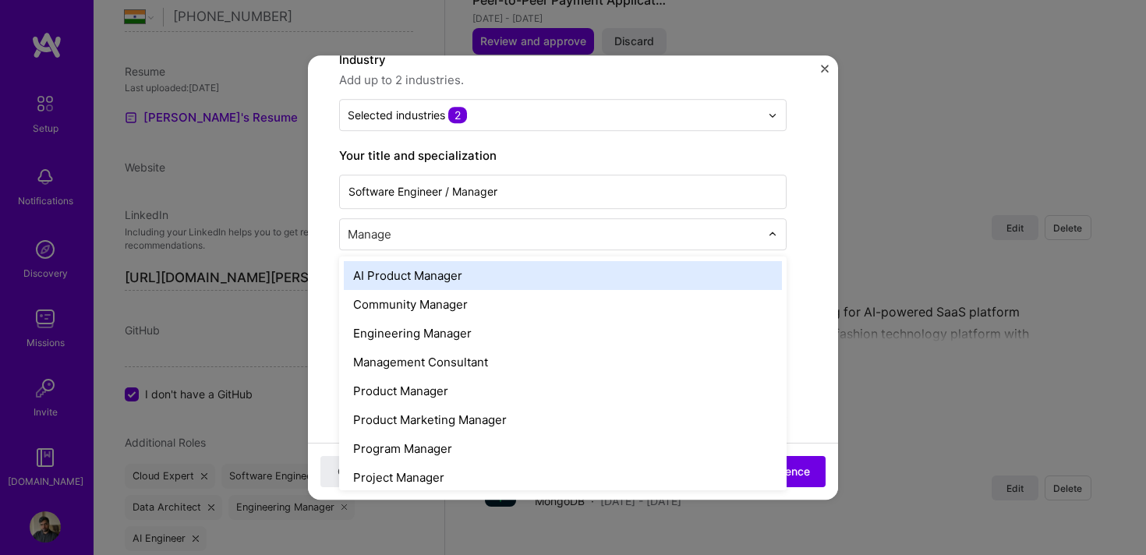
type input "Manager"
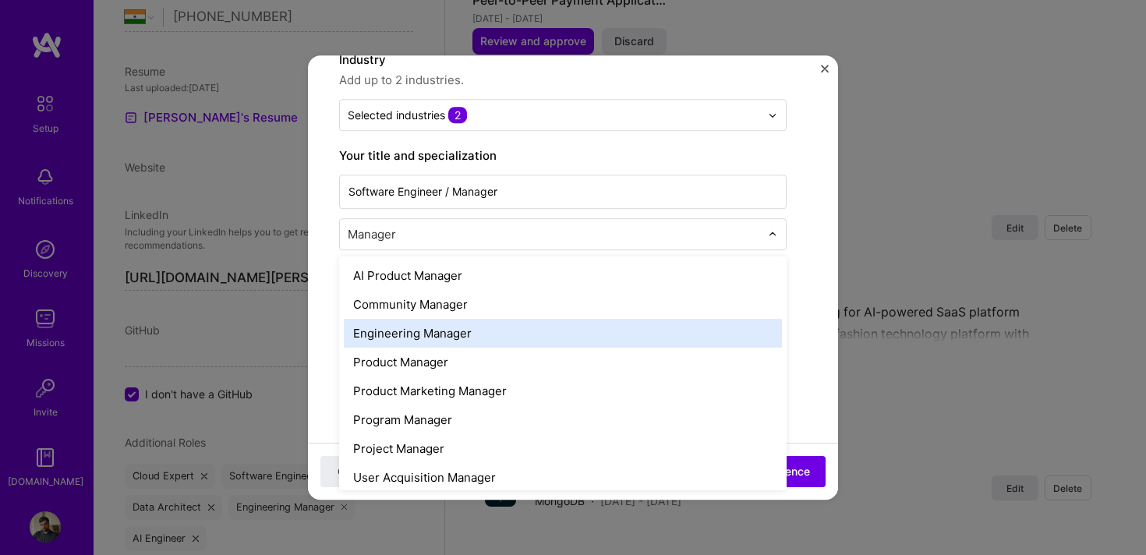
click at [474, 339] on div "Engineering Manager" at bounding box center [563, 333] width 438 height 29
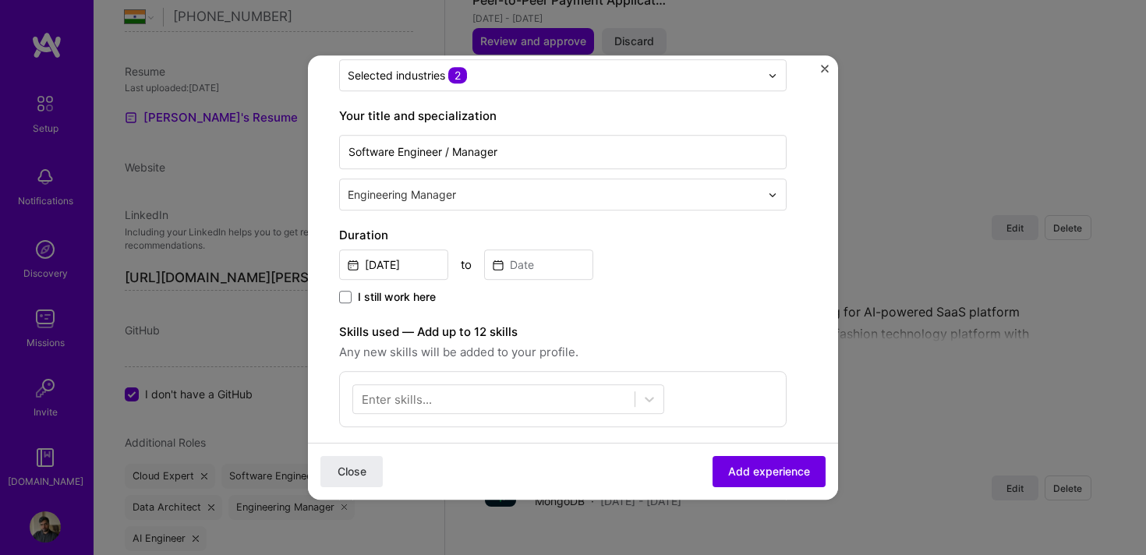
scroll to position [217, 0]
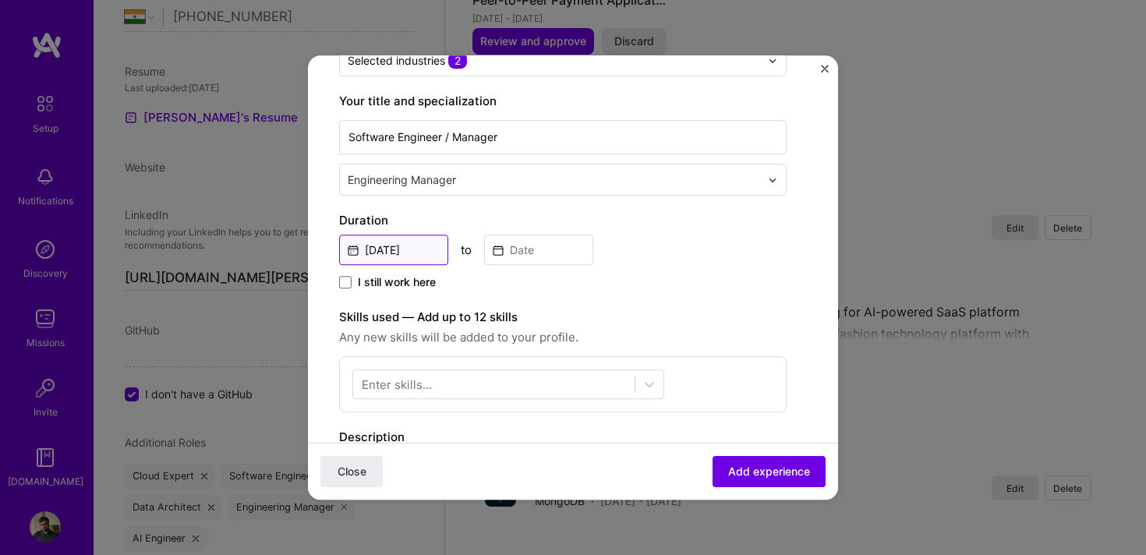
click at [398, 251] on input "[DATE]" at bounding box center [393, 250] width 109 height 30
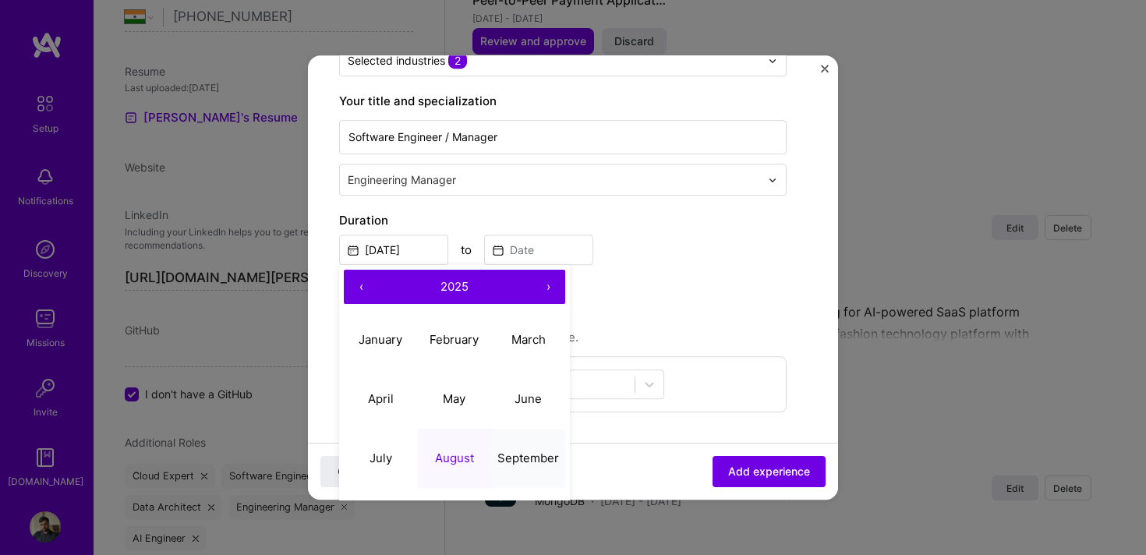
click at [527, 459] on abbr "September" at bounding box center [529, 458] width 62 height 15
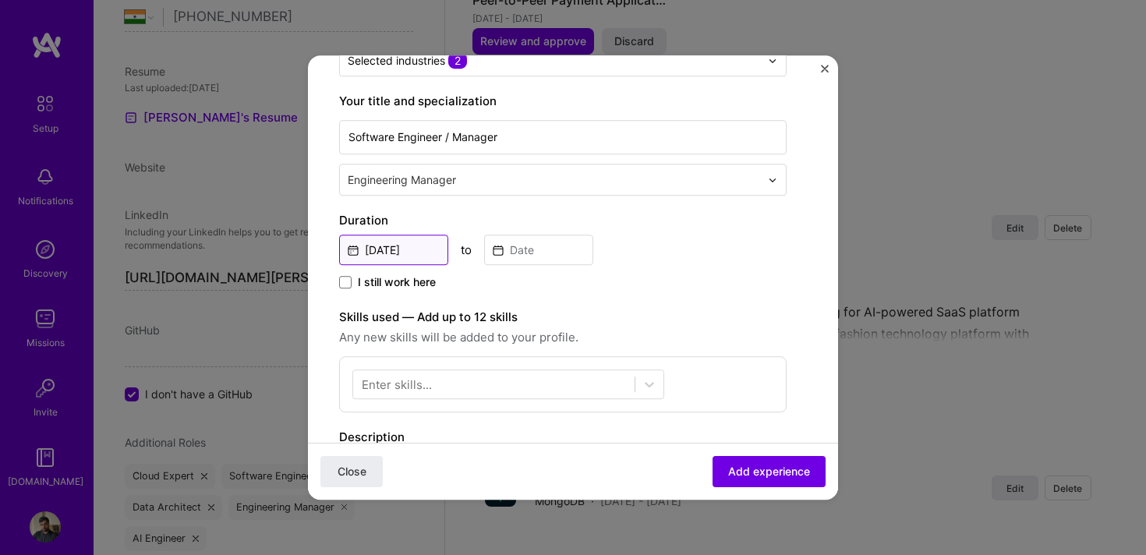
click at [402, 250] on input "[DATE]" at bounding box center [393, 250] width 109 height 30
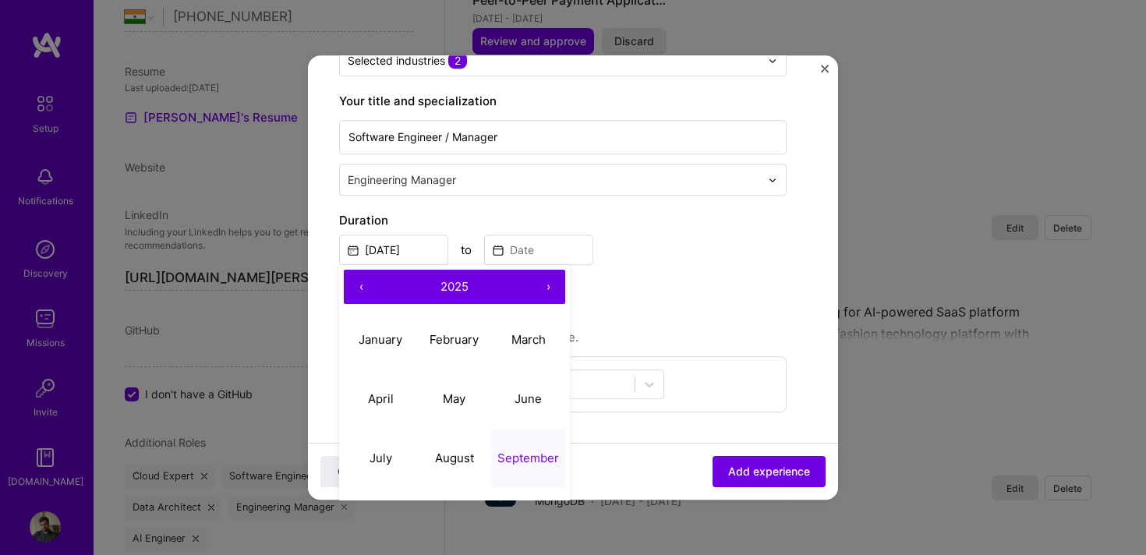
click at [364, 289] on button "‹" at bounding box center [361, 287] width 34 height 34
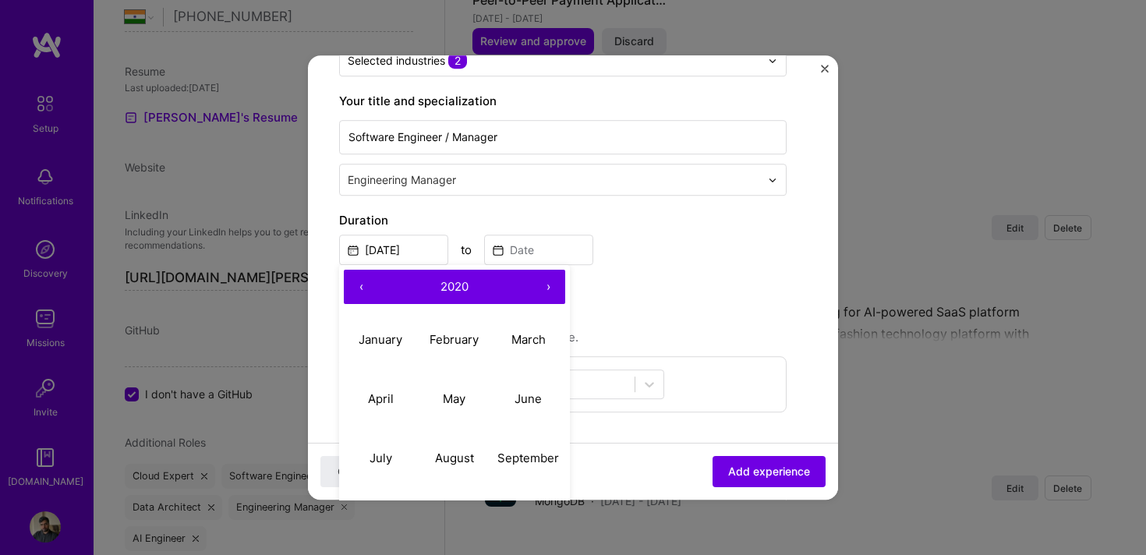
click at [364, 289] on button "‹" at bounding box center [361, 287] width 34 height 34
click at [546, 258] on input at bounding box center [538, 250] width 109 height 30
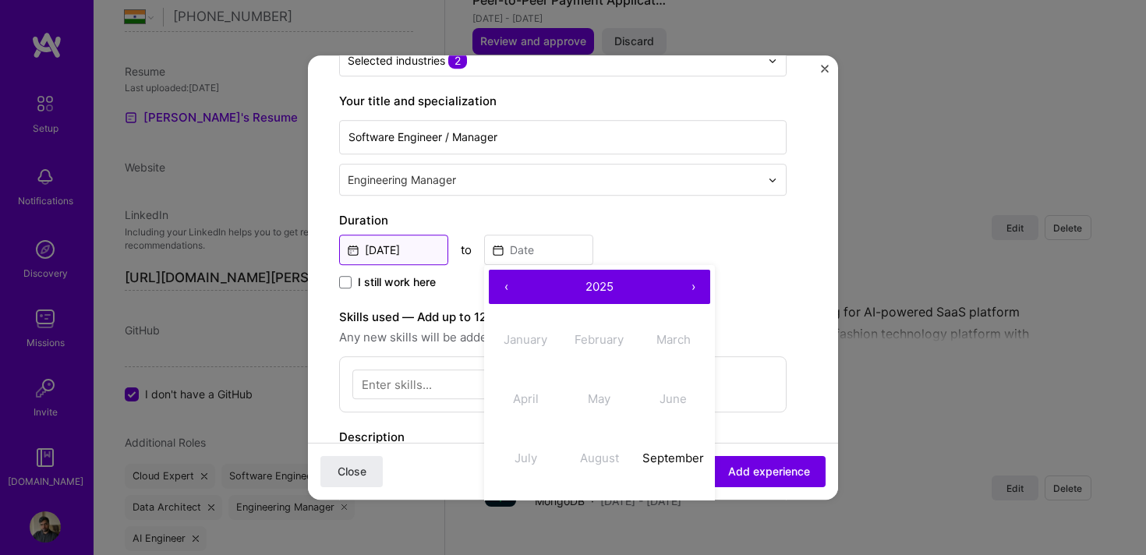
click at [434, 263] on input "[DATE]" at bounding box center [393, 250] width 109 height 30
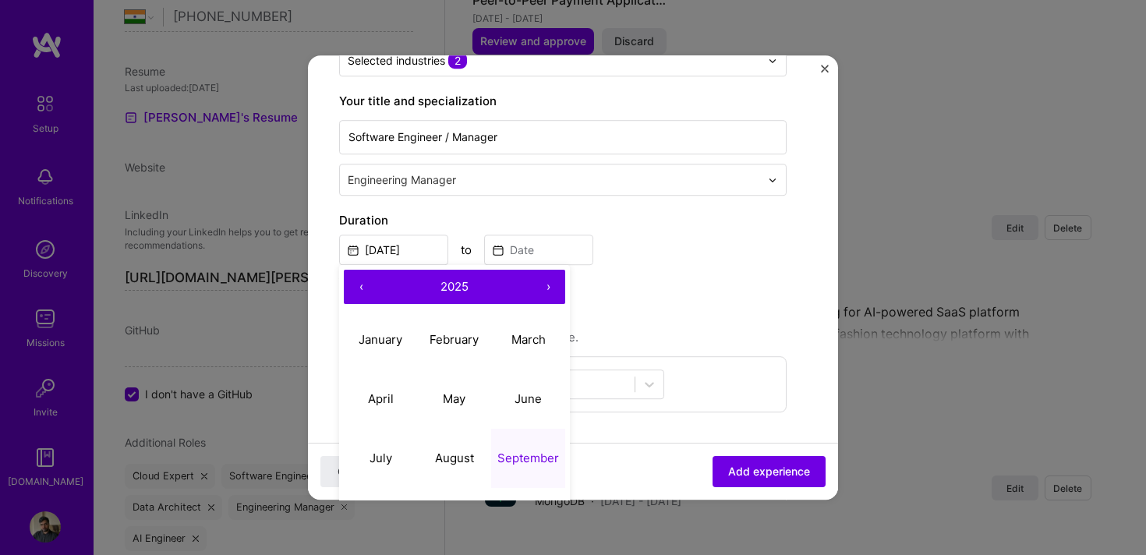
click at [355, 281] on button "‹" at bounding box center [361, 287] width 34 height 34
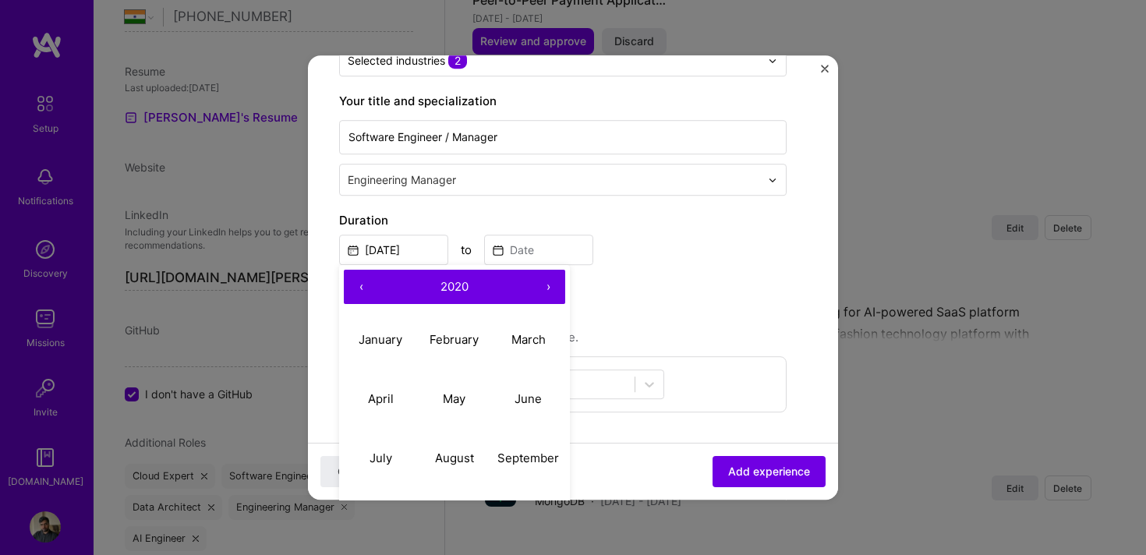
click at [355, 281] on button "‹" at bounding box center [361, 287] width 34 height 34
click at [519, 450] on button "September" at bounding box center [528, 458] width 74 height 59
type input "[DATE]"
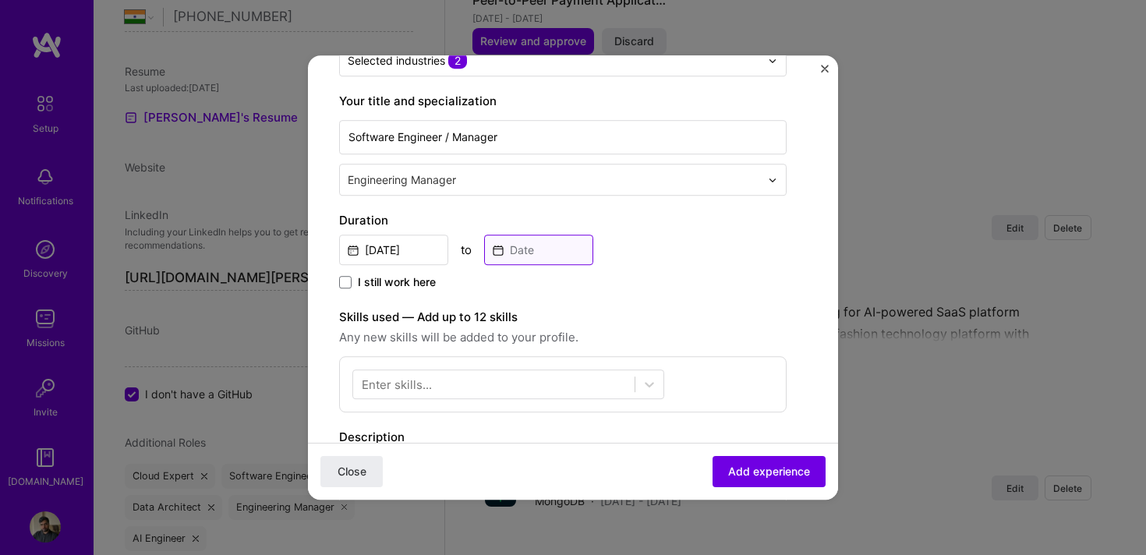
click at [533, 250] on input at bounding box center [538, 250] width 109 height 30
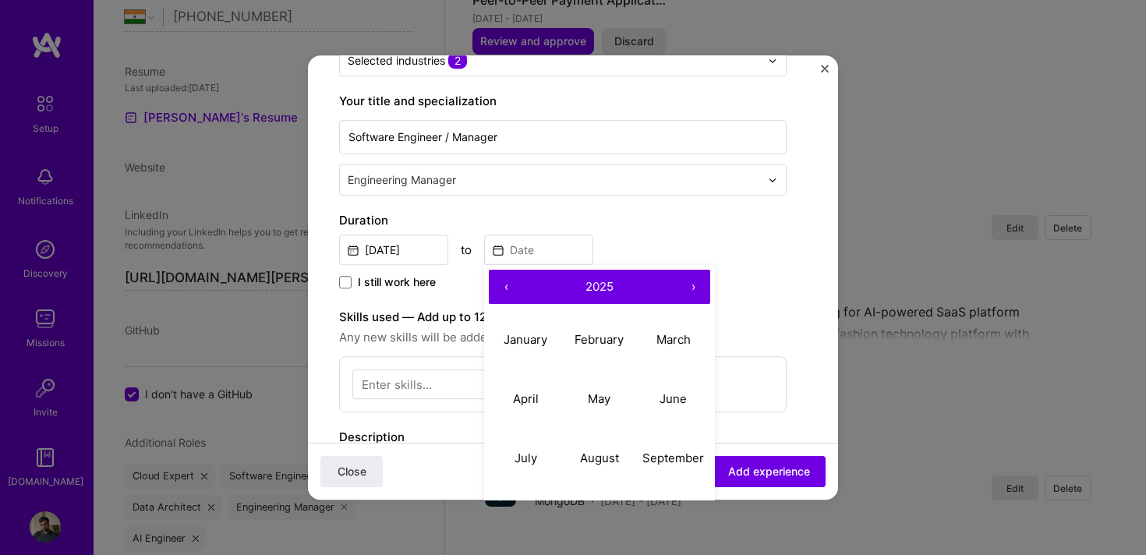
click at [516, 291] on button "‹" at bounding box center [506, 287] width 34 height 34
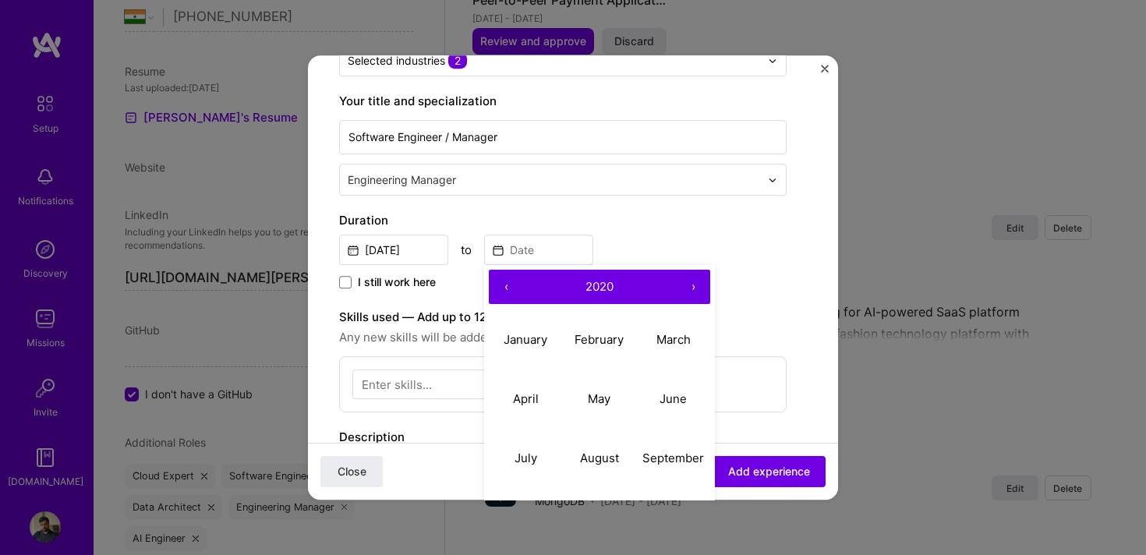
click at [516, 291] on button "‹" at bounding box center [506, 287] width 34 height 34
click at [688, 291] on button "›" at bounding box center [693, 287] width 34 height 34
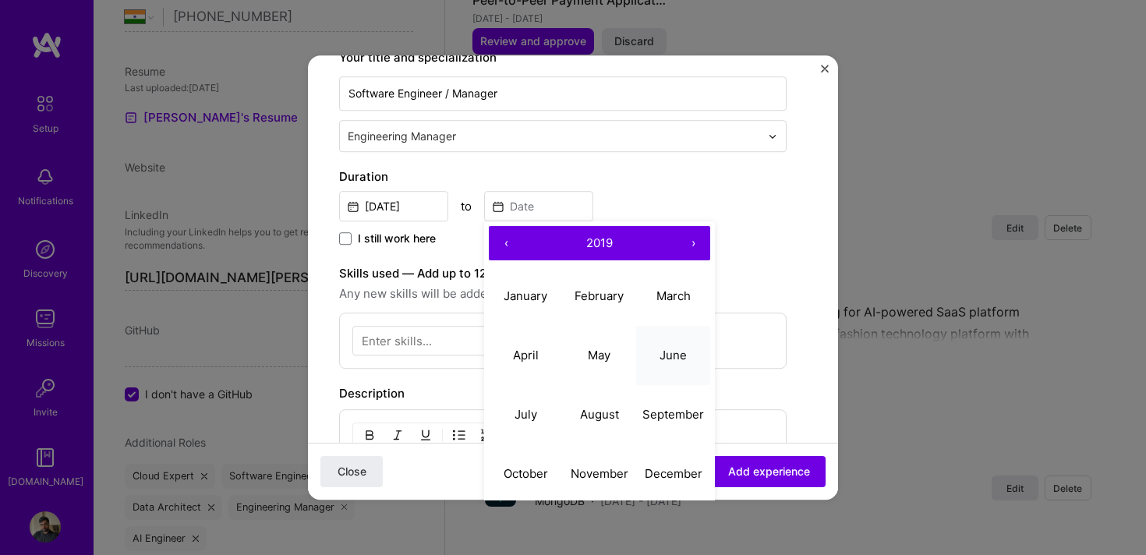
scroll to position [275, 0]
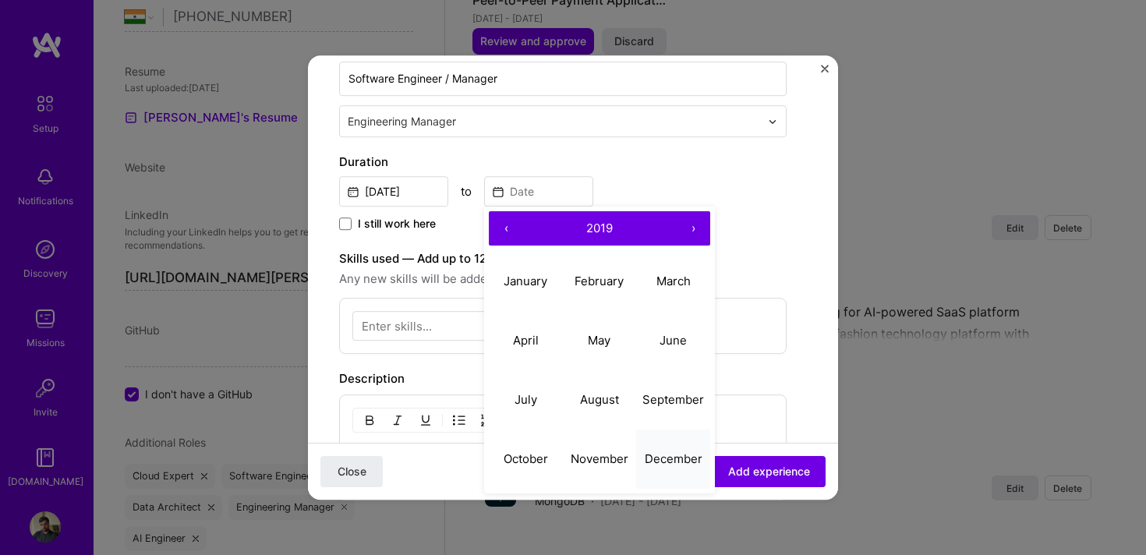
click at [647, 446] on button "December" at bounding box center [673, 459] width 74 height 59
type input "[DATE]"
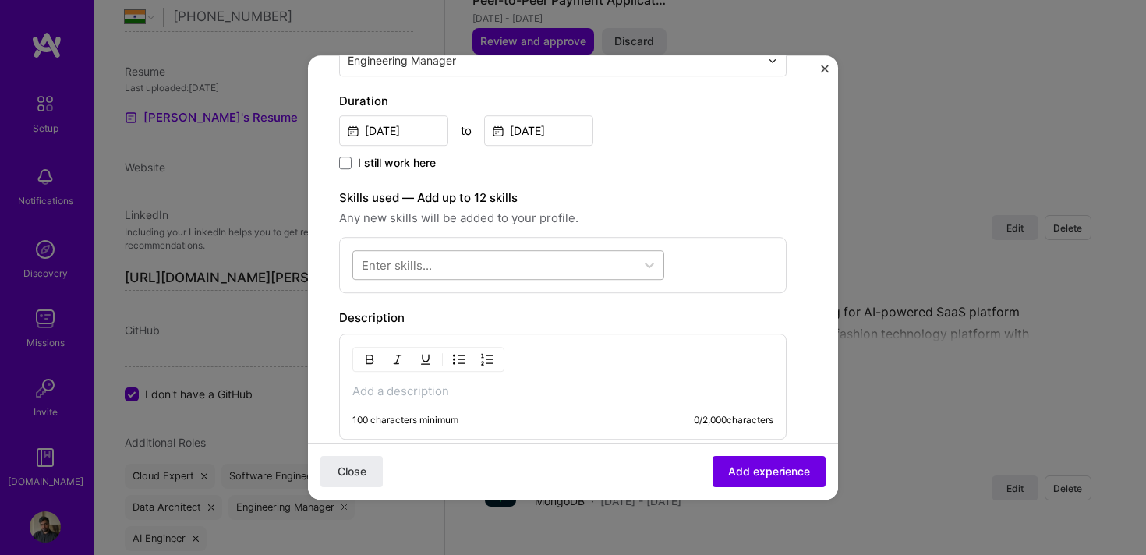
scroll to position [345, 0]
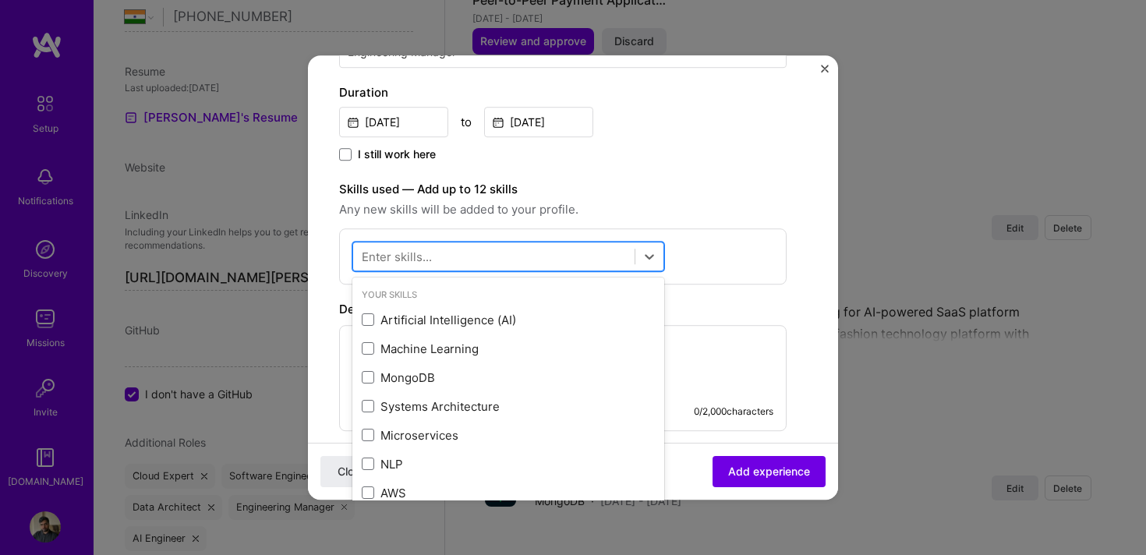
click at [505, 261] on div at bounding box center [494, 257] width 282 height 26
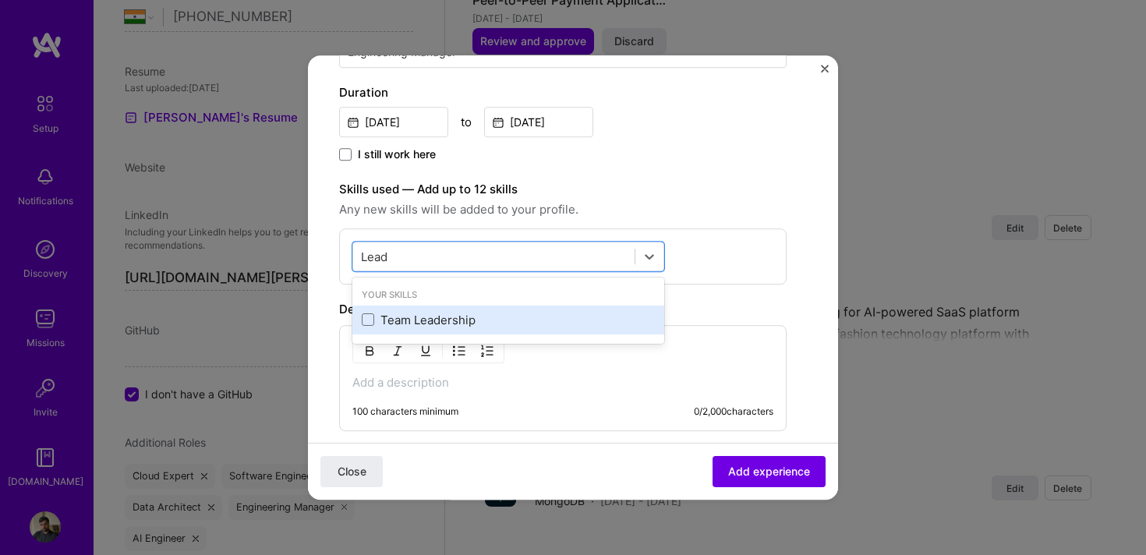
click at [367, 312] on div "Team Leadership" at bounding box center [508, 320] width 293 height 16
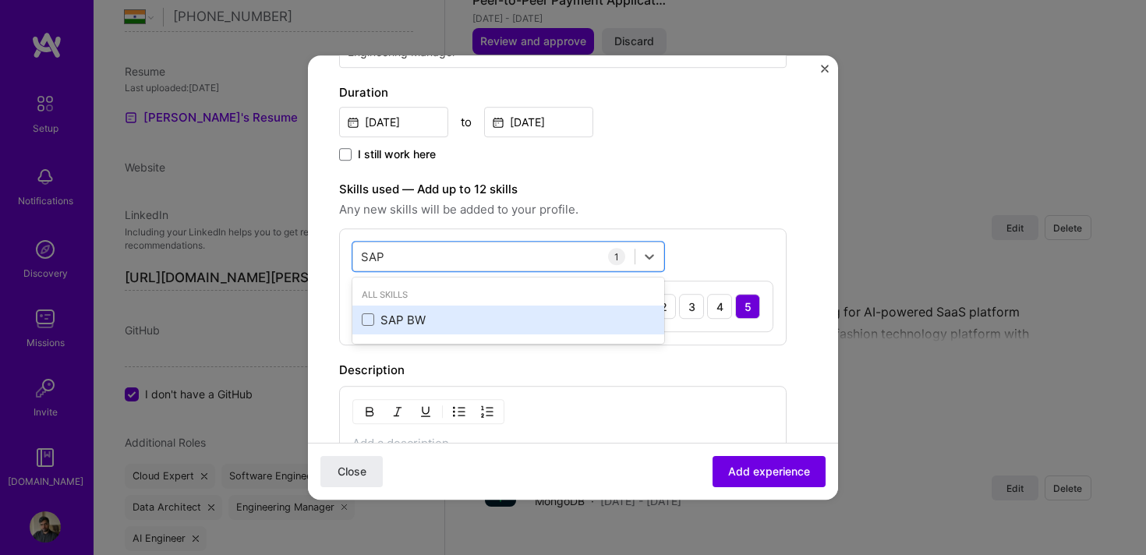
click at [383, 320] on div "SAP BW" at bounding box center [508, 320] width 293 height 16
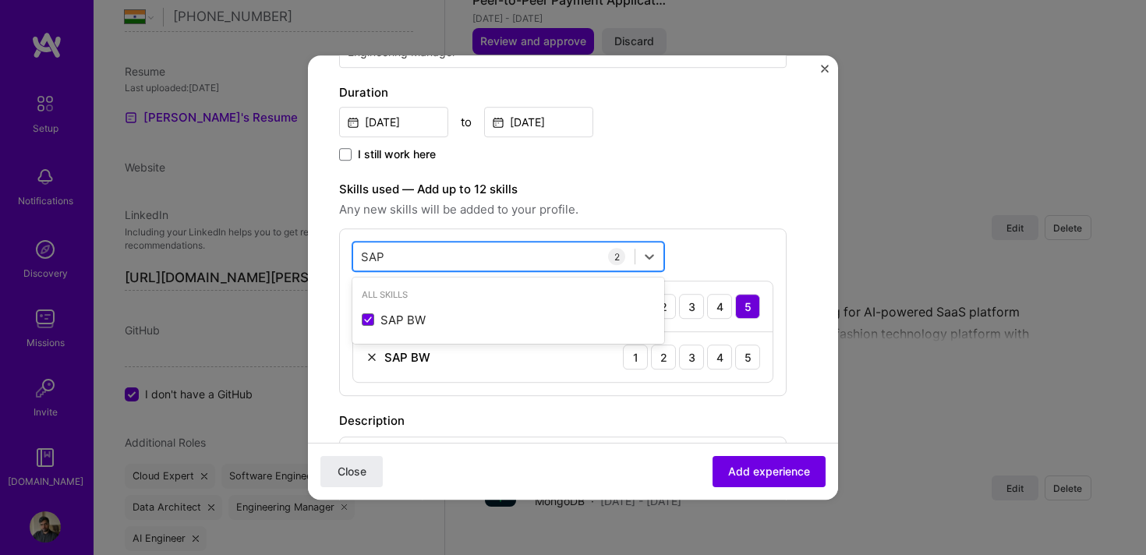
click at [416, 249] on div "SAP SAP" at bounding box center [494, 257] width 282 height 26
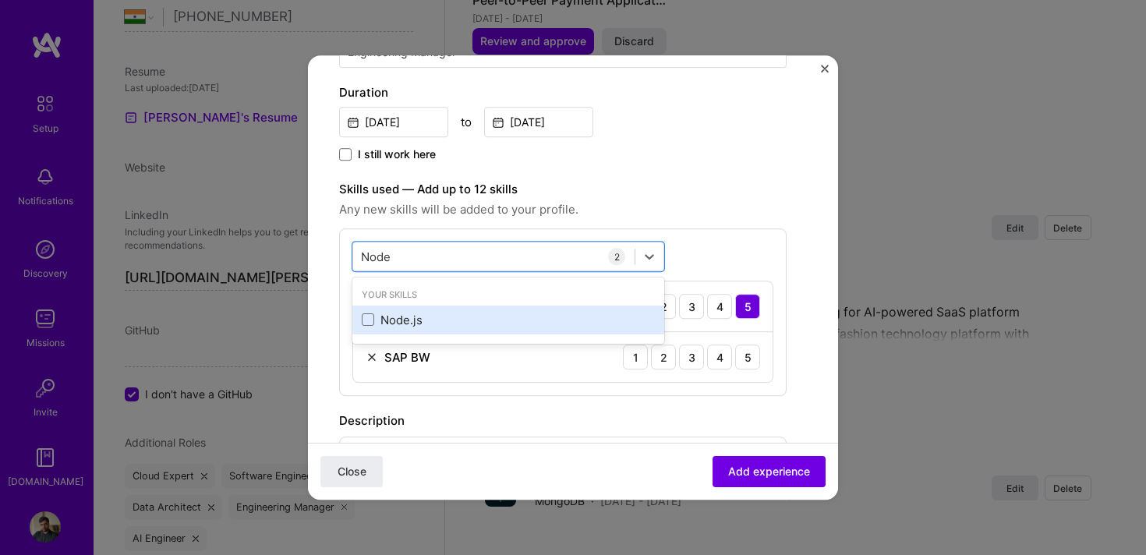
click at [380, 310] on div "Node.js" at bounding box center [509, 320] width 312 height 29
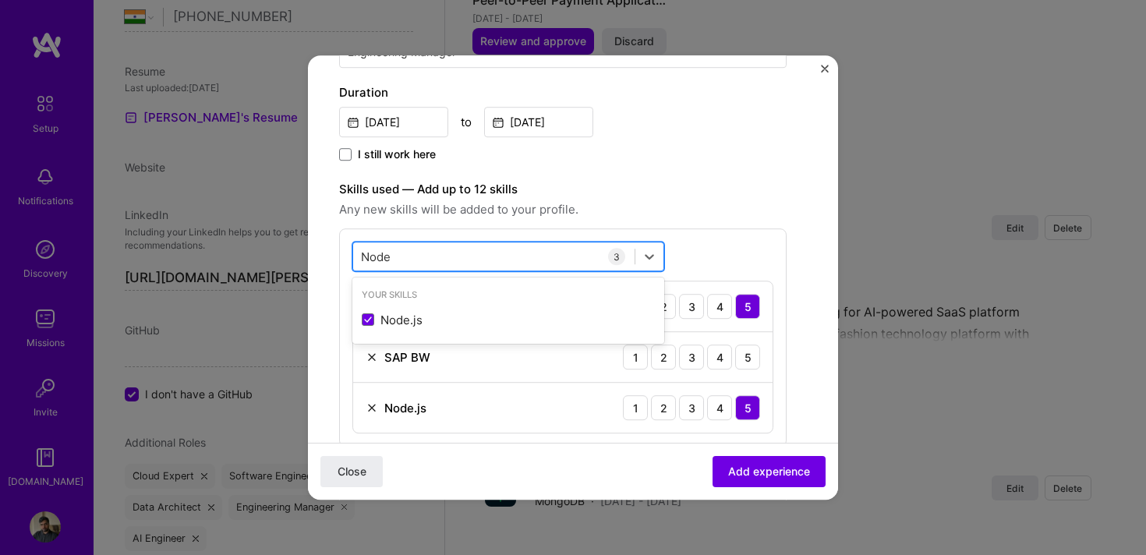
click at [402, 256] on div "Node Node" at bounding box center [494, 257] width 282 height 26
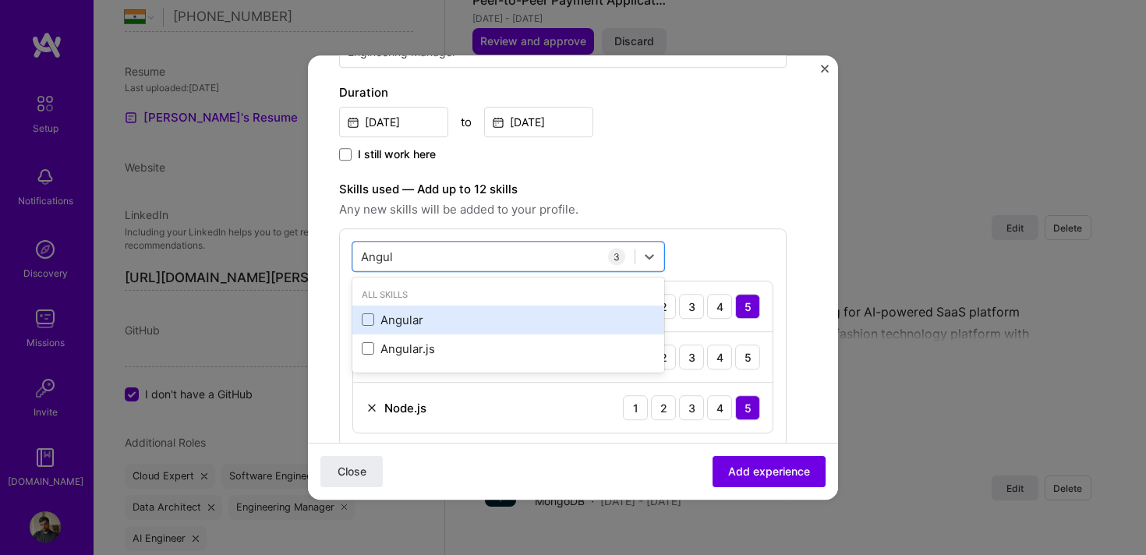
click at [384, 315] on div "Angular" at bounding box center [508, 320] width 293 height 16
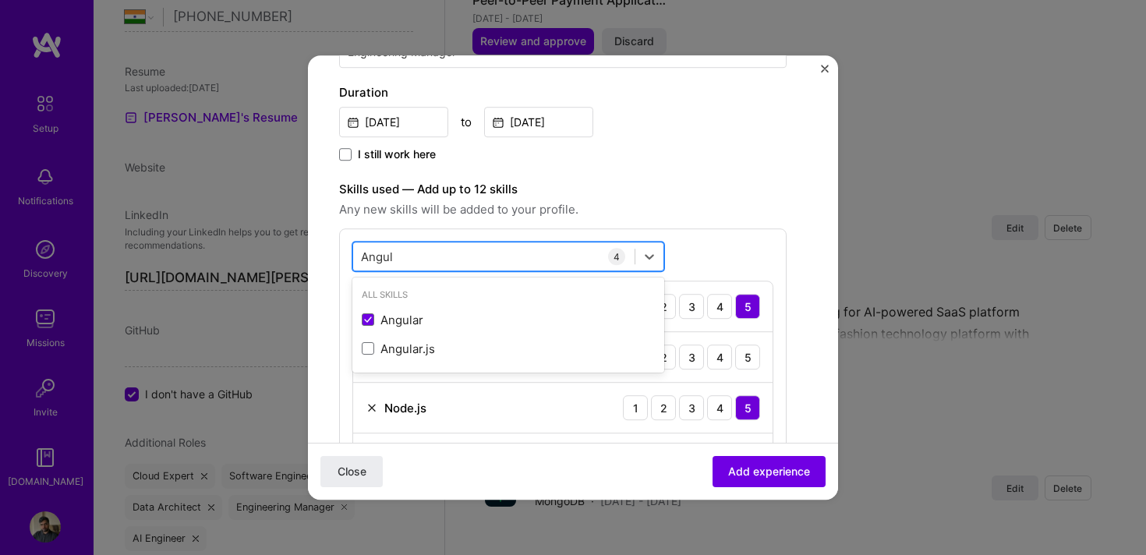
click at [403, 251] on div "Angul Angul" at bounding box center [494, 257] width 282 height 26
type input "A"
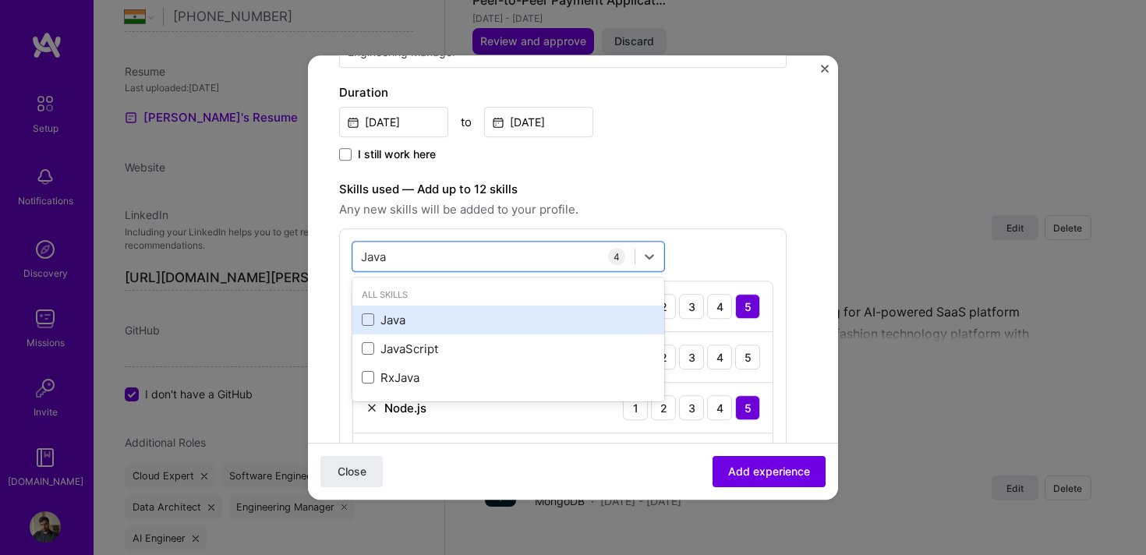
click at [400, 329] on div "Java" at bounding box center [509, 320] width 312 height 29
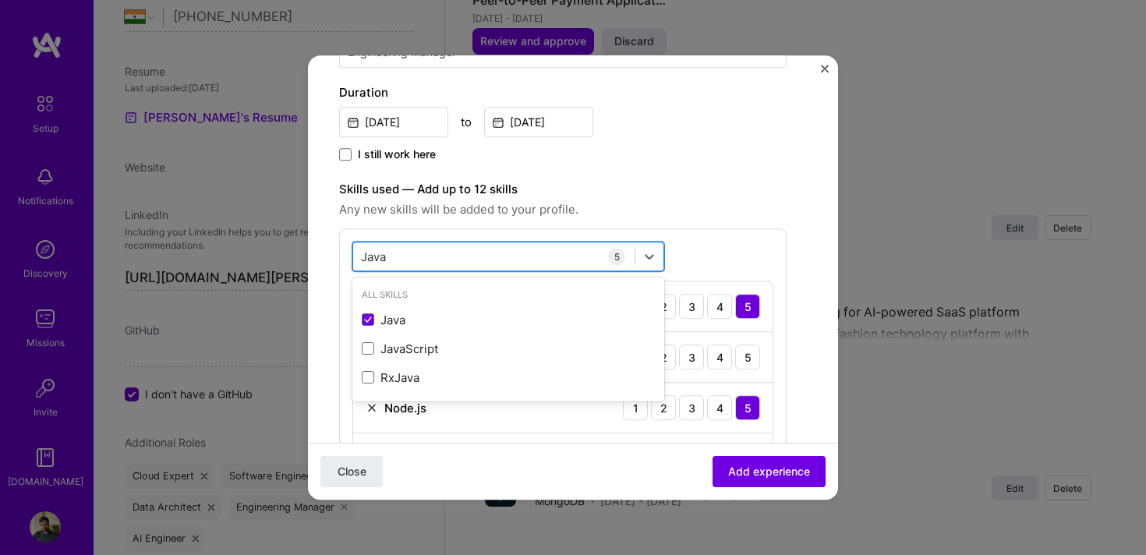
click at [415, 253] on div "Java Java" at bounding box center [494, 257] width 282 height 26
type input "J"
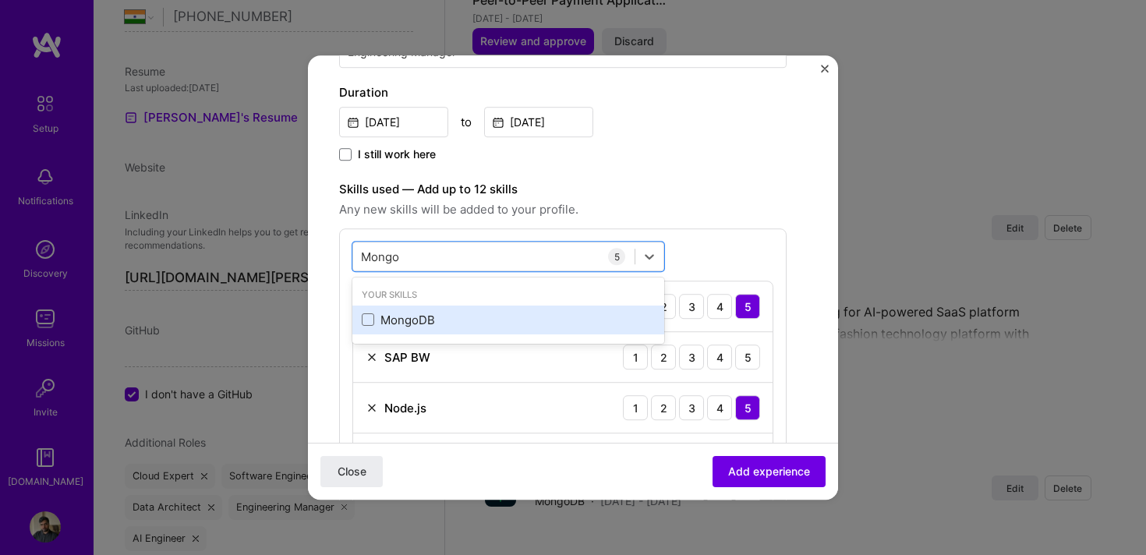
click at [405, 323] on div "MongoDB" at bounding box center [508, 320] width 293 height 16
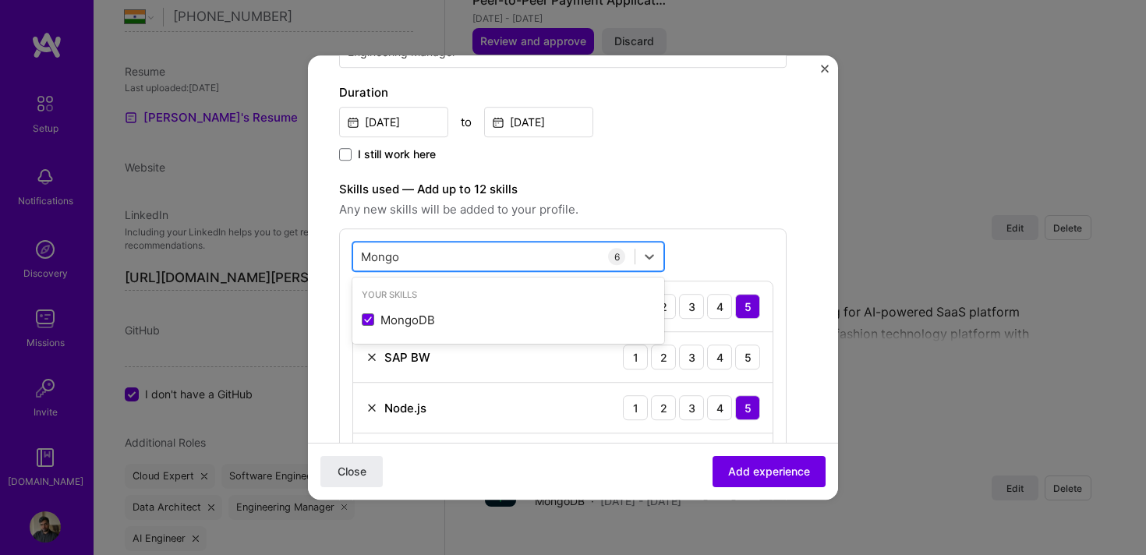
click at [418, 252] on div "[PERSON_NAME]" at bounding box center [494, 257] width 282 height 26
type input "M"
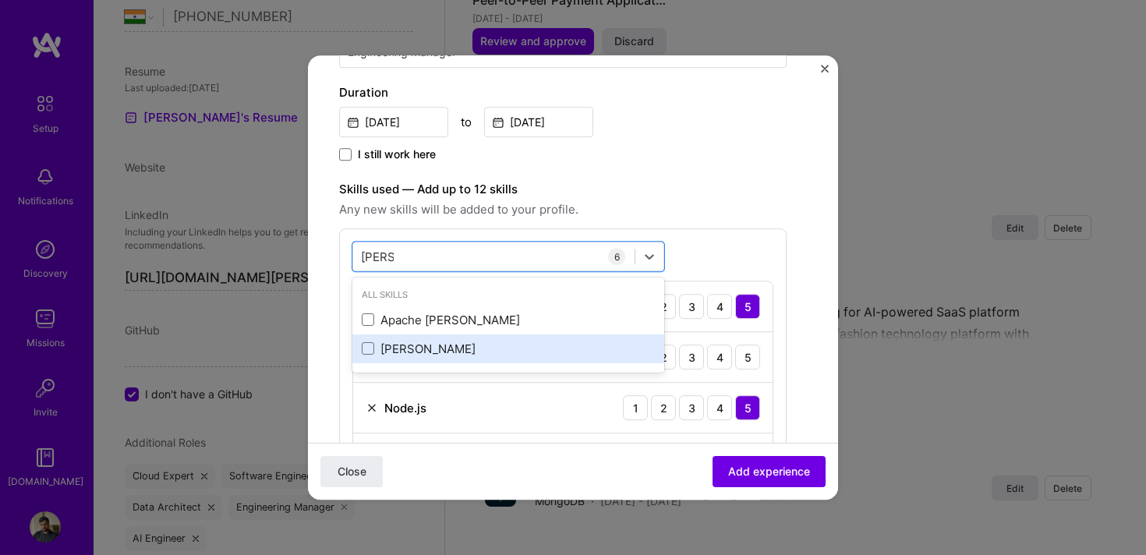
click at [399, 350] on div "[PERSON_NAME]" at bounding box center [508, 349] width 293 height 16
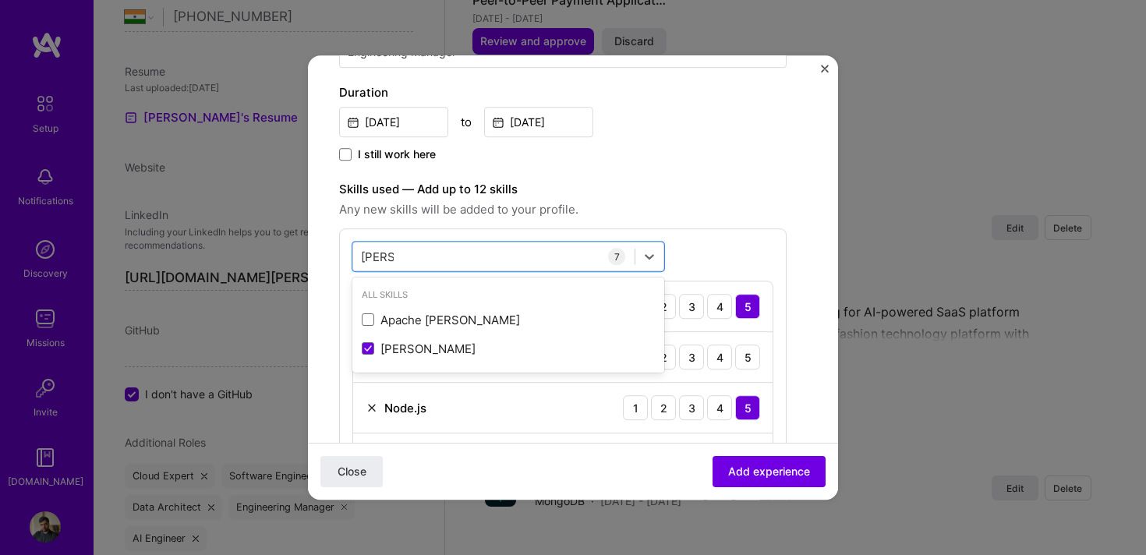
type input "[PERSON_NAME]"
click at [722, 210] on span "Any new skills will be added to your profile." at bounding box center [563, 209] width 448 height 19
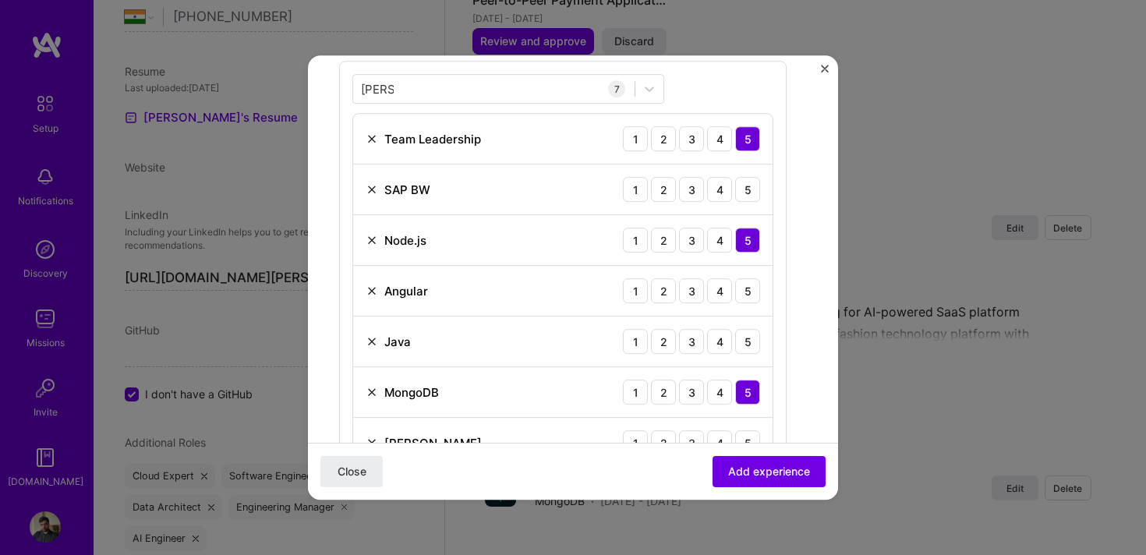
scroll to position [500, 0]
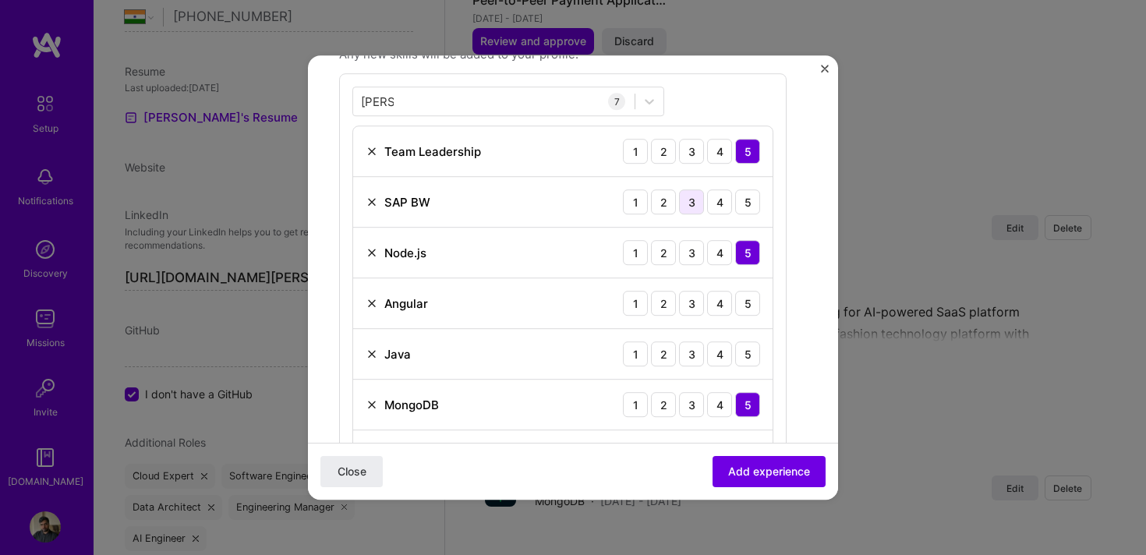
click at [691, 205] on div "3" at bounding box center [691, 202] width 25 height 25
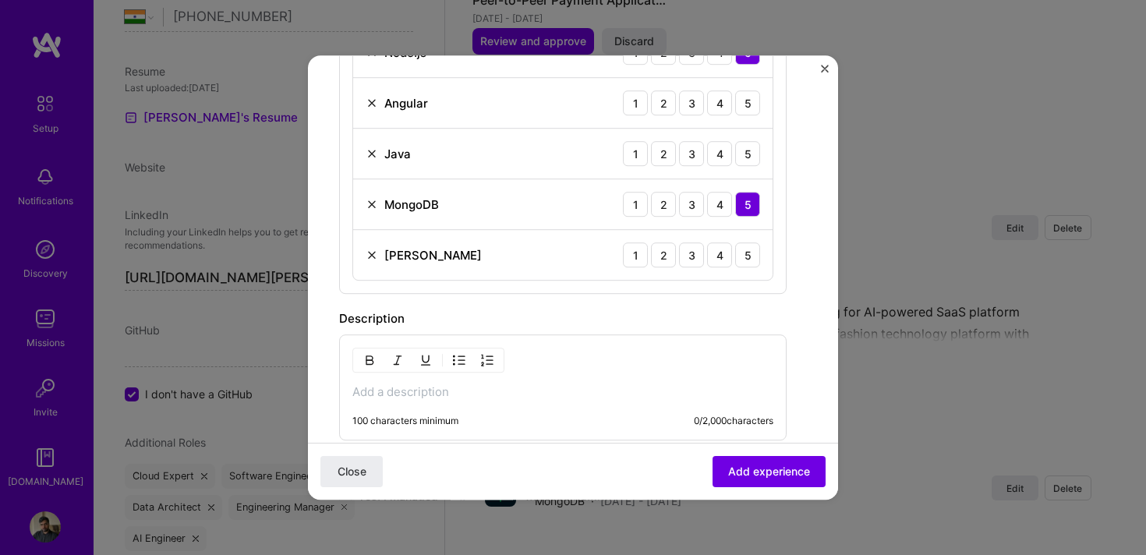
scroll to position [707, 0]
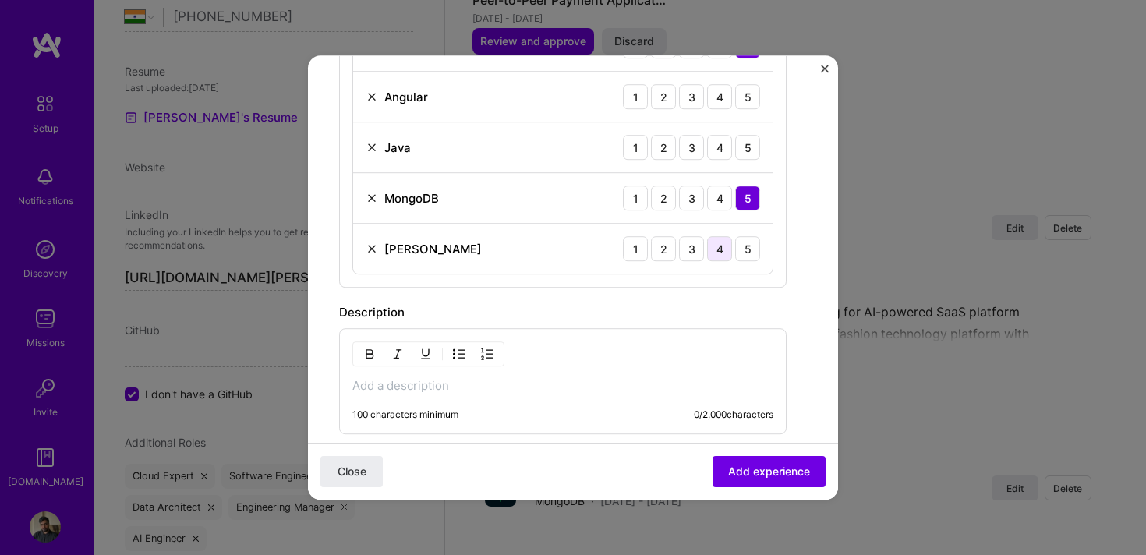
click at [716, 249] on div "4" at bounding box center [719, 248] width 25 height 25
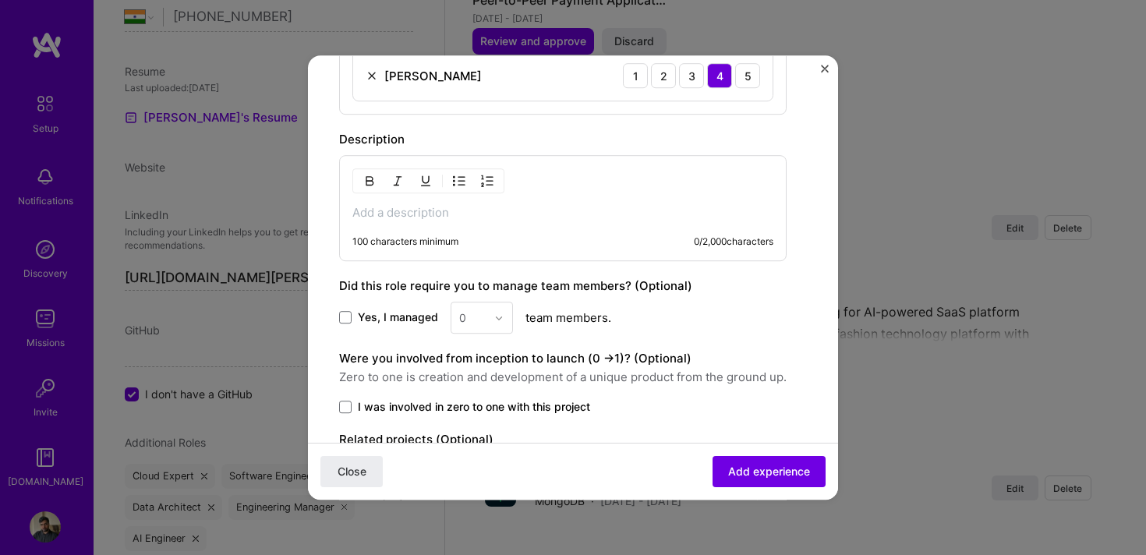
scroll to position [953, 0]
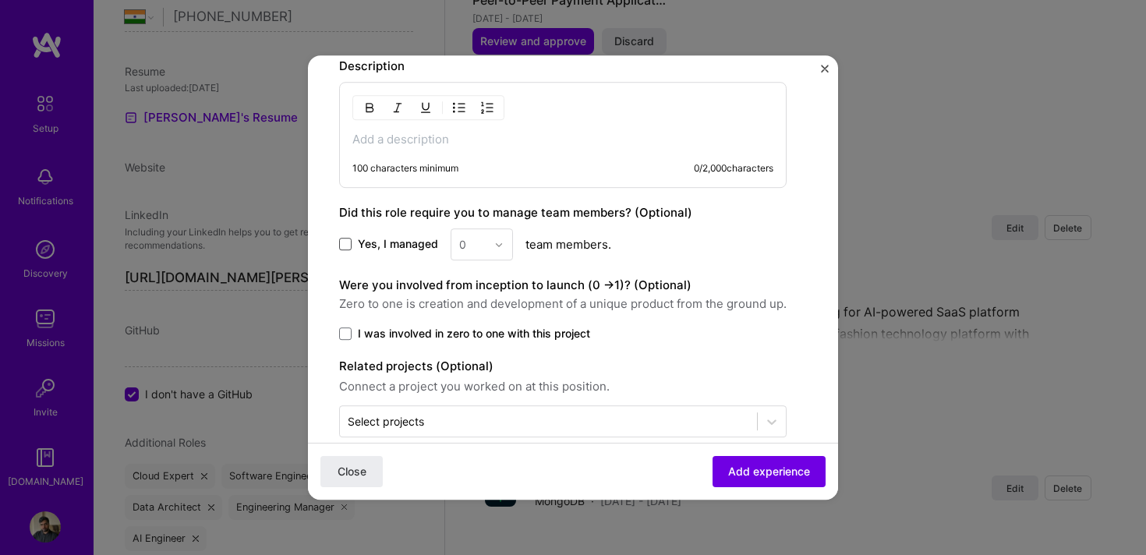
click at [349, 240] on span at bounding box center [345, 245] width 12 height 12
click at [0, 0] on input "Yes, I managed" at bounding box center [0, 0] width 0 height 0
click at [498, 250] on div at bounding box center [503, 244] width 18 height 30
click at [478, 483] on div "8" at bounding box center [481, 487] width 53 height 29
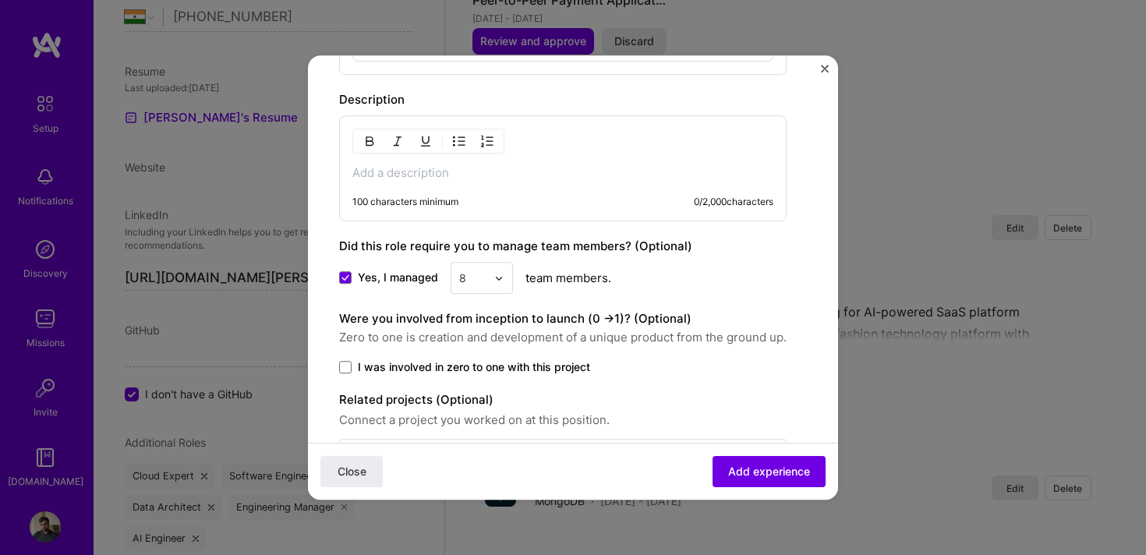
scroll to position [870, 0]
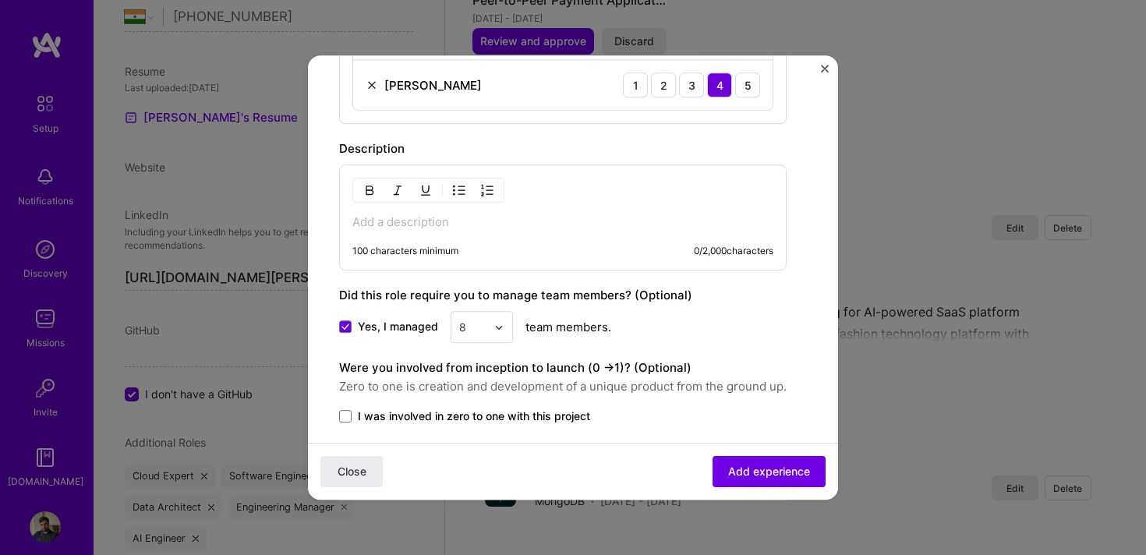
click at [423, 230] on div "100 characters minimum 0 / 2,000 characters" at bounding box center [563, 218] width 448 height 106
click at [409, 218] on p at bounding box center [563, 222] width 421 height 16
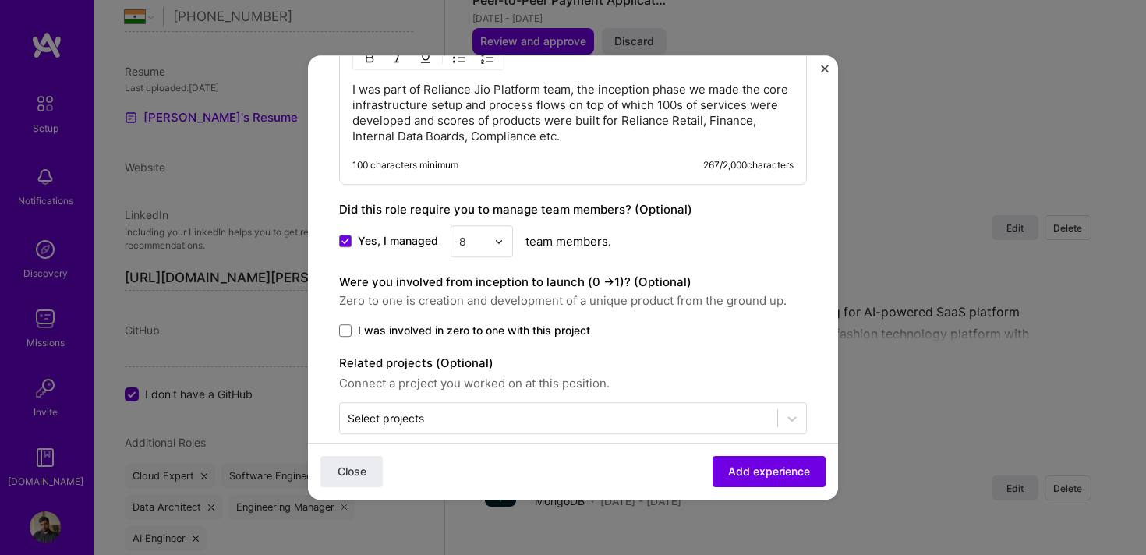
scroll to position [1026, 0]
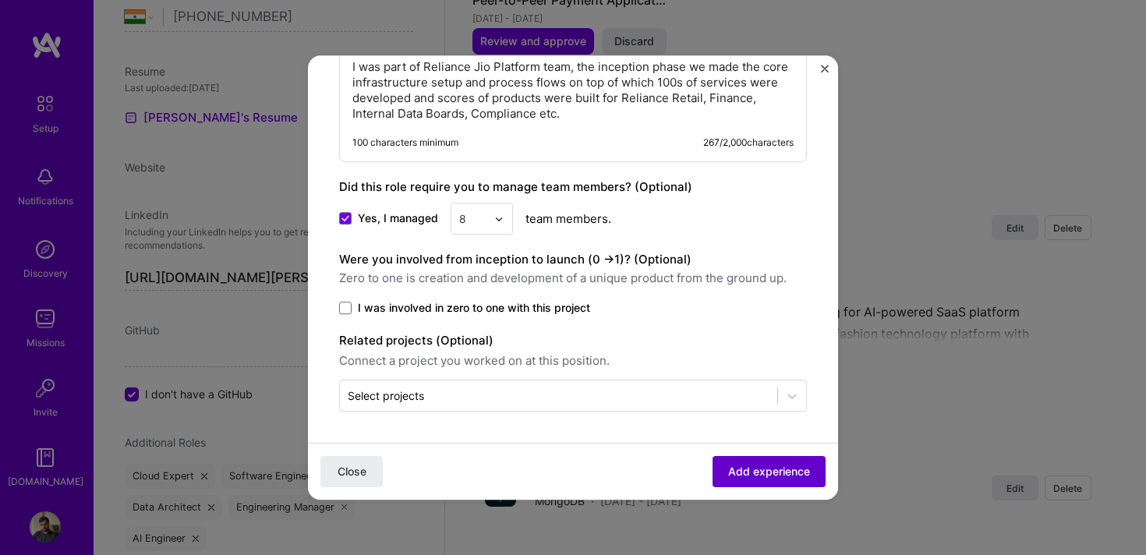
click at [746, 471] on span "Add experience" at bounding box center [769, 472] width 82 height 16
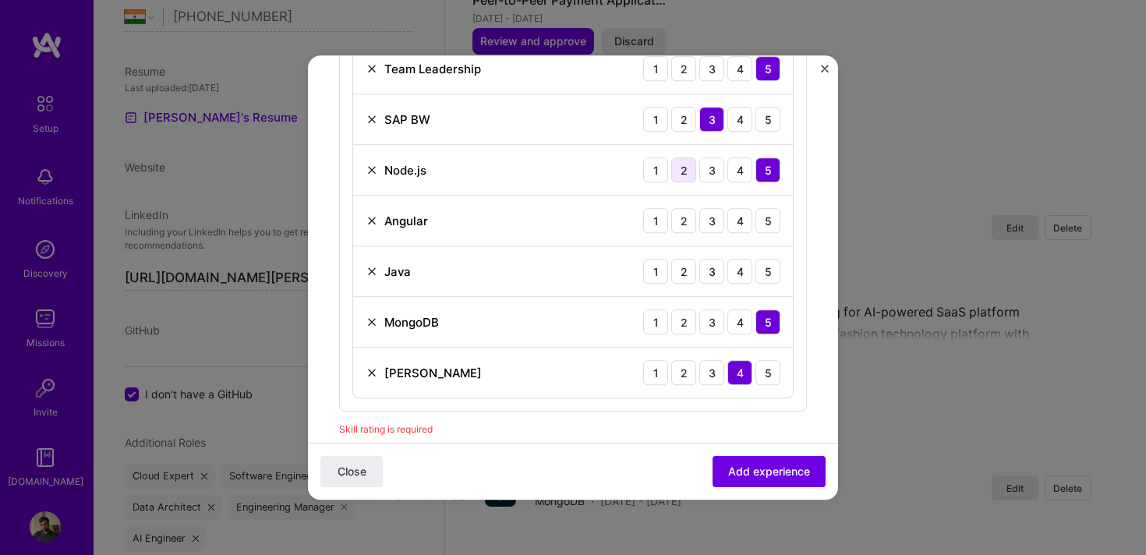
scroll to position [611, 0]
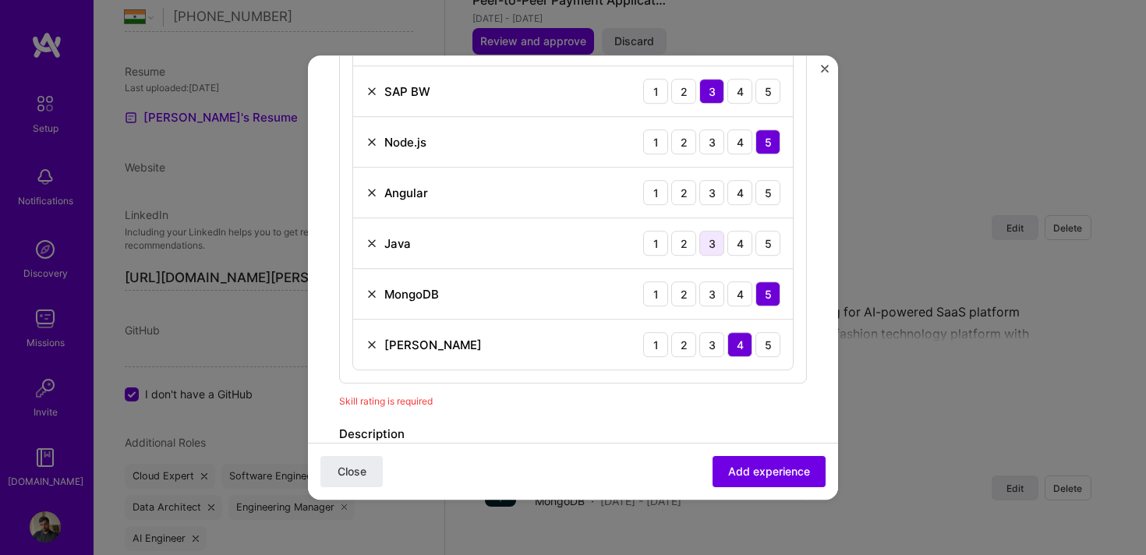
click at [710, 249] on div "3" at bounding box center [712, 243] width 25 height 25
click at [767, 479] on span "Add experience" at bounding box center [769, 472] width 82 height 16
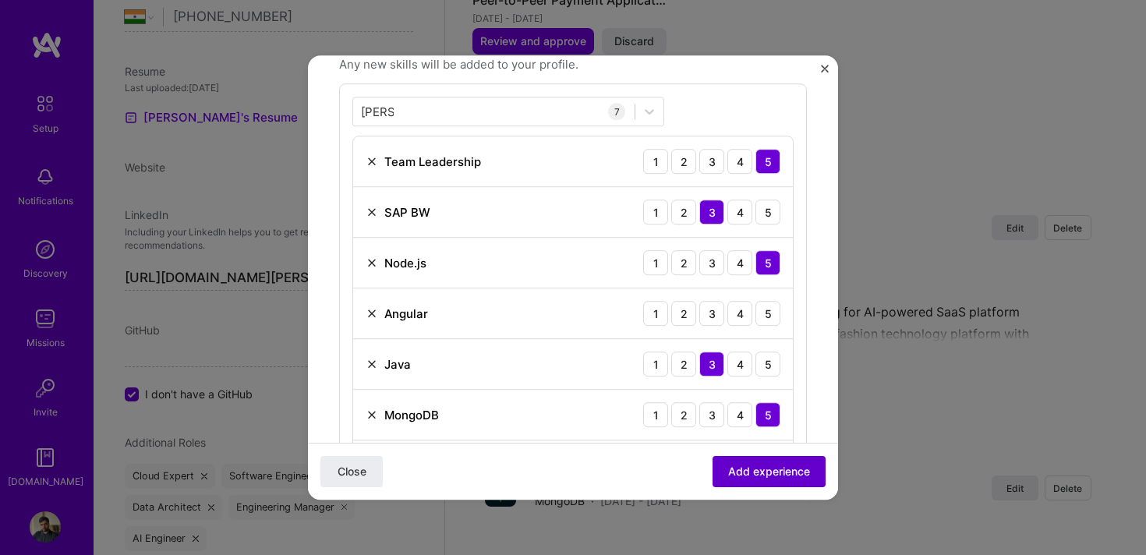
scroll to position [470, 0]
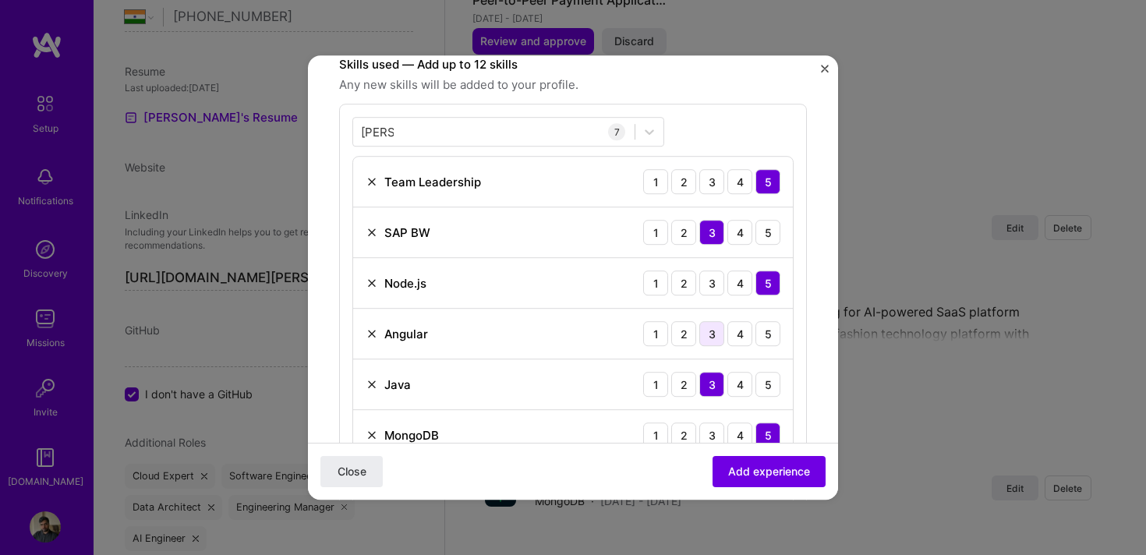
click at [715, 334] on div "3" at bounding box center [712, 333] width 25 height 25
click at [782, 472] on span "Add experience" at bounding box center [769, 472] width 82 height 16
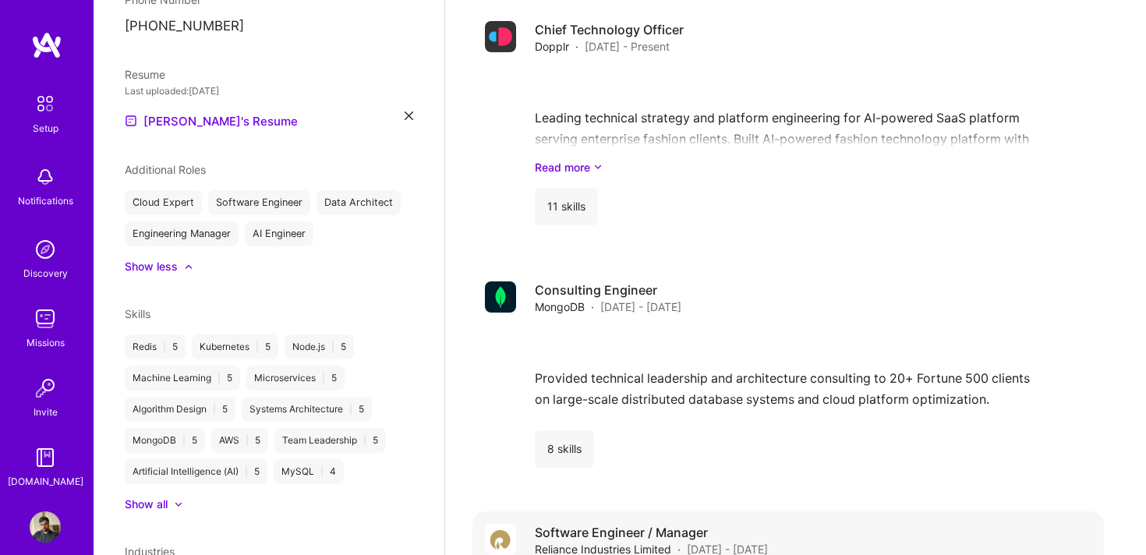
scroll to position [1774, 0]
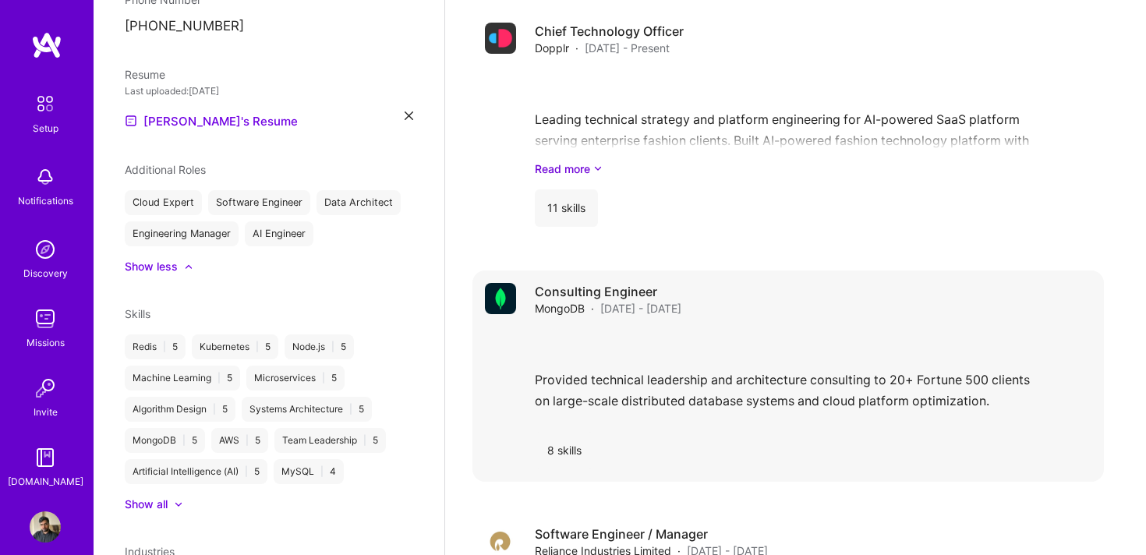
click at [668, 300] on span "[DATE] - [DATE]" at bounding box center [641, 308] width 81 height 16
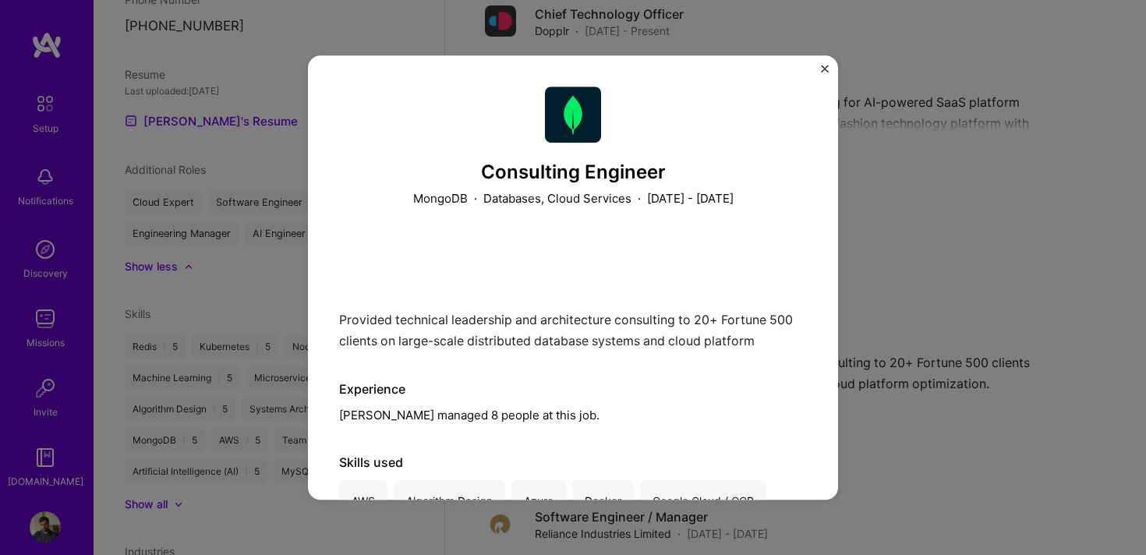
click at [868, 161] on div "Consulting Engineer MongoDB · Databases, Cloud Services · [DATE] - [DATE] Provi…" at bounding box center [573, 277] width 1146 height 555
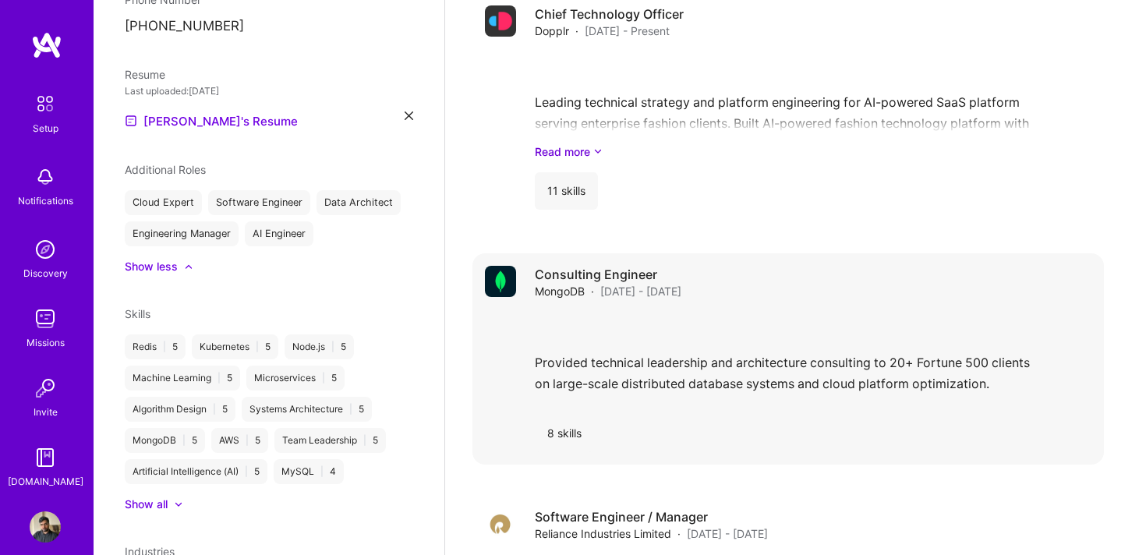
click at [643, 266] on h4 "Consulting Engineer" at bounding box center [608, 274] width 147 height 17
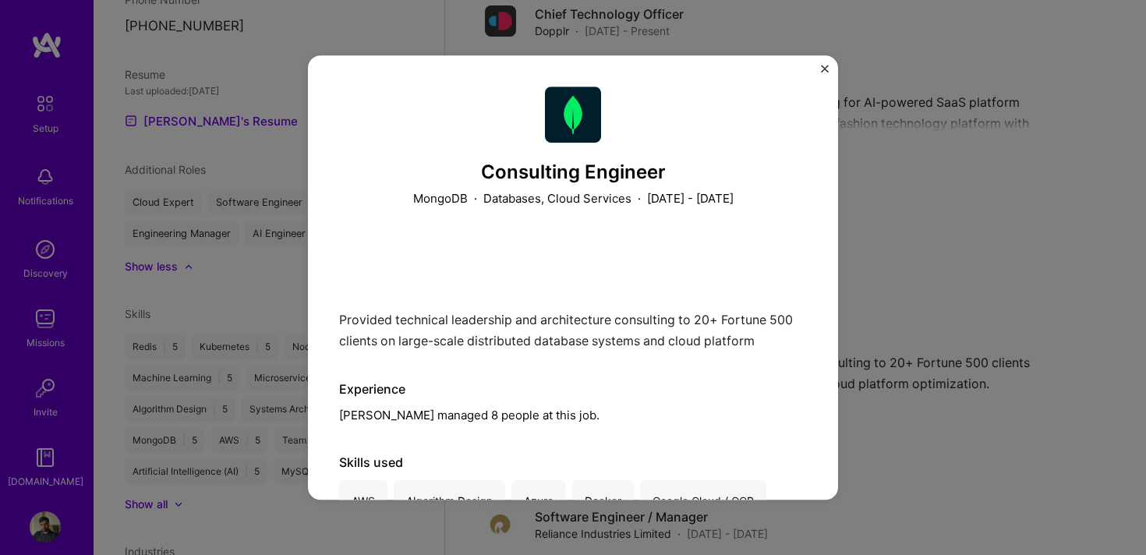
scroll to position [101, 0]
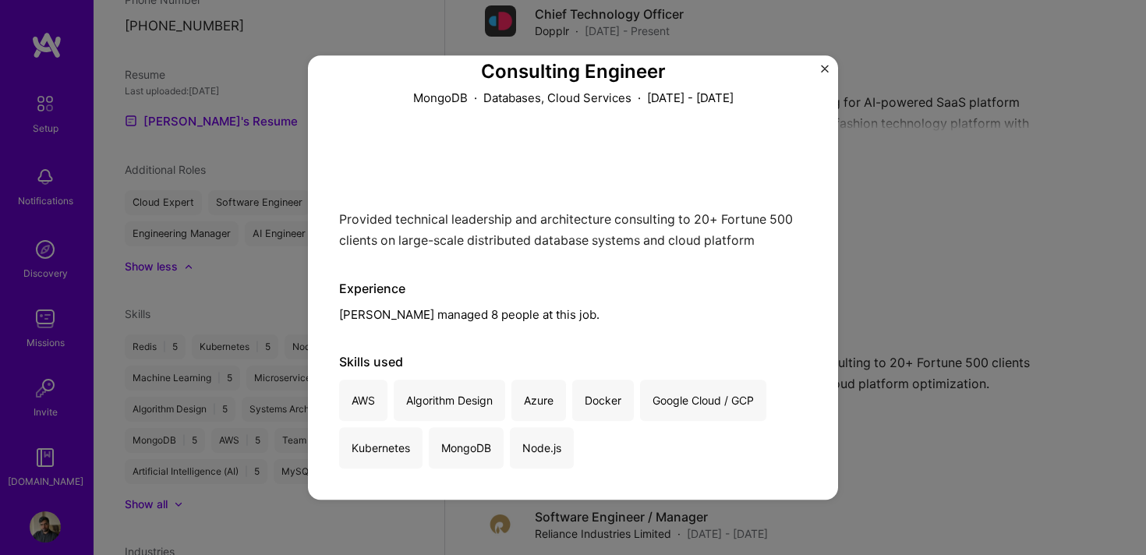
click at [970, 271] on div "Consulting Engineer MongoDB · Databases, Cloud Services · [DATE] - [DATE] Provi…" at bounding box center [573, 277] width 1146 height 555
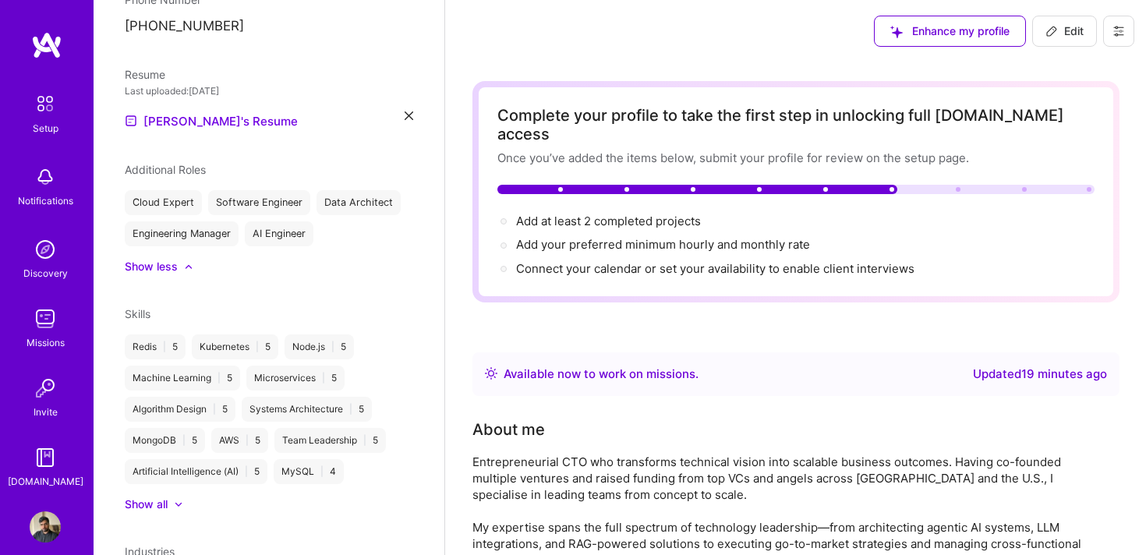
click at [1064, 35] on span "Edit" at bounding box center [1065, 31] width 38 height 16
select select "Right Now"
select select "IN"
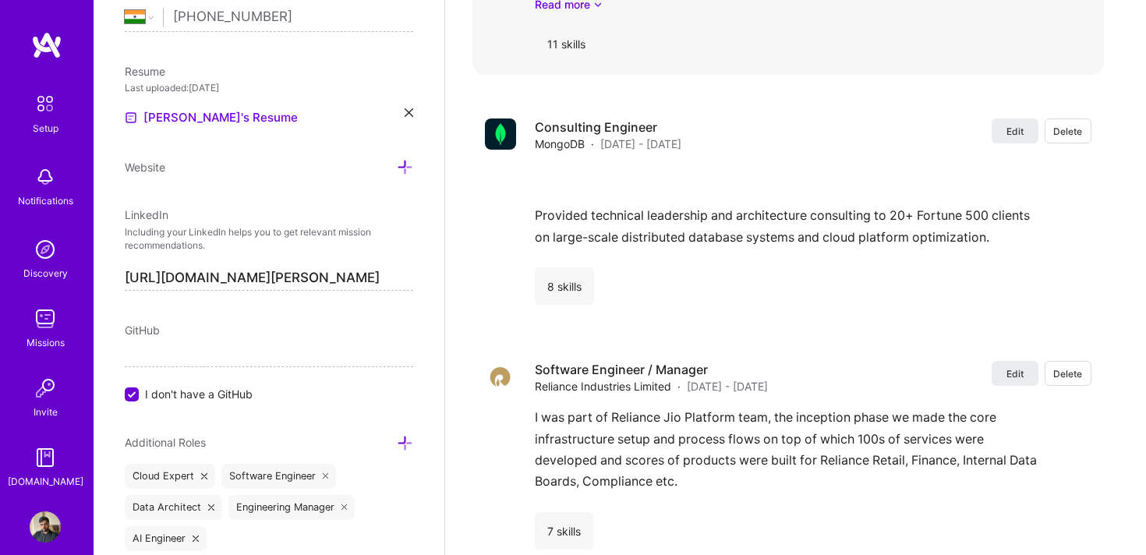
scroll to position [2692, 0]
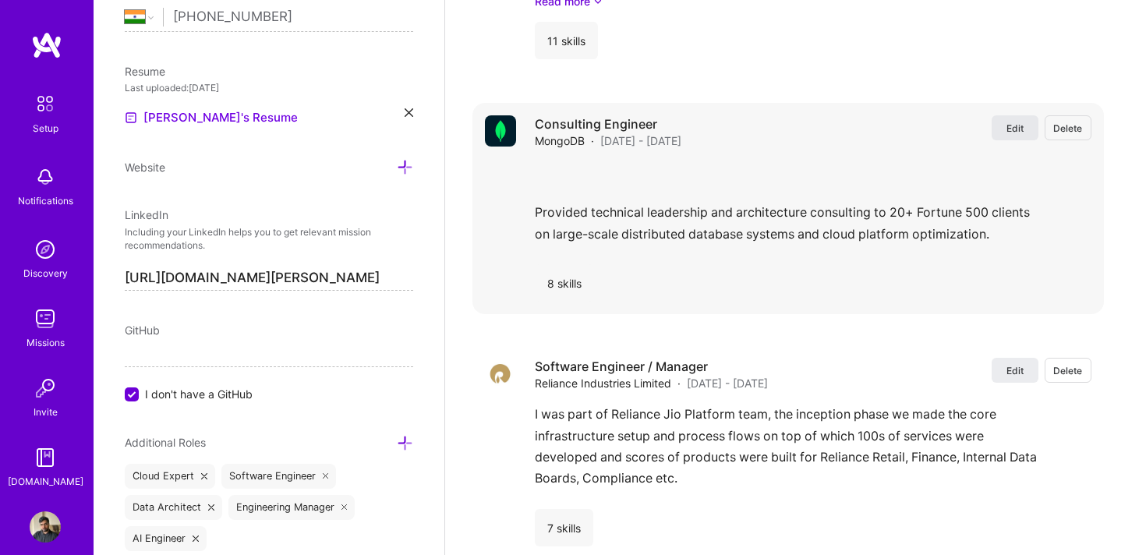
click at [1009, 122] on span "Edit" at bounding box center [1015, 128] width 17 height 13
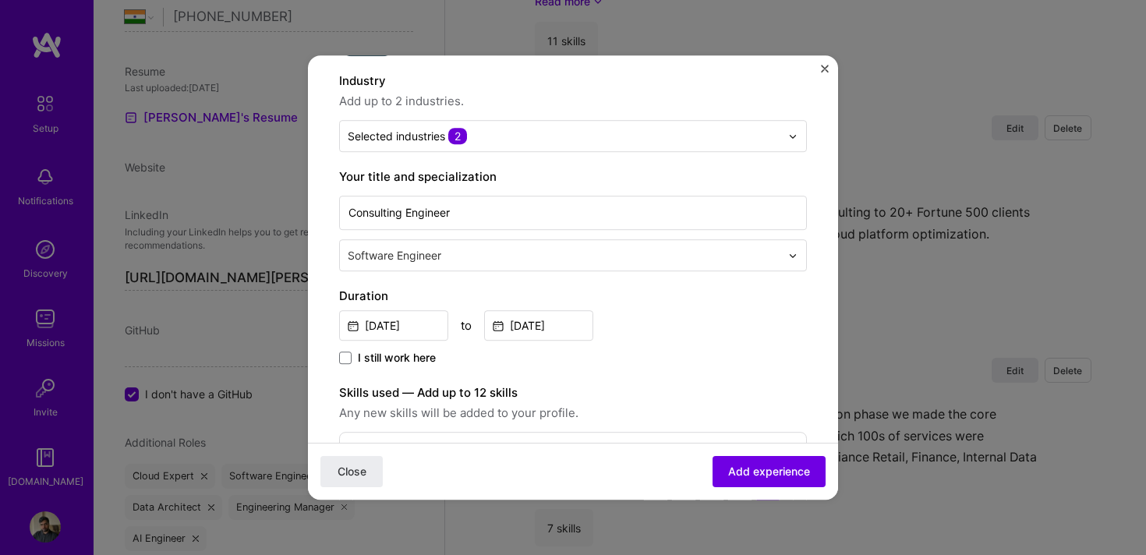
scroll to position [166, 0]
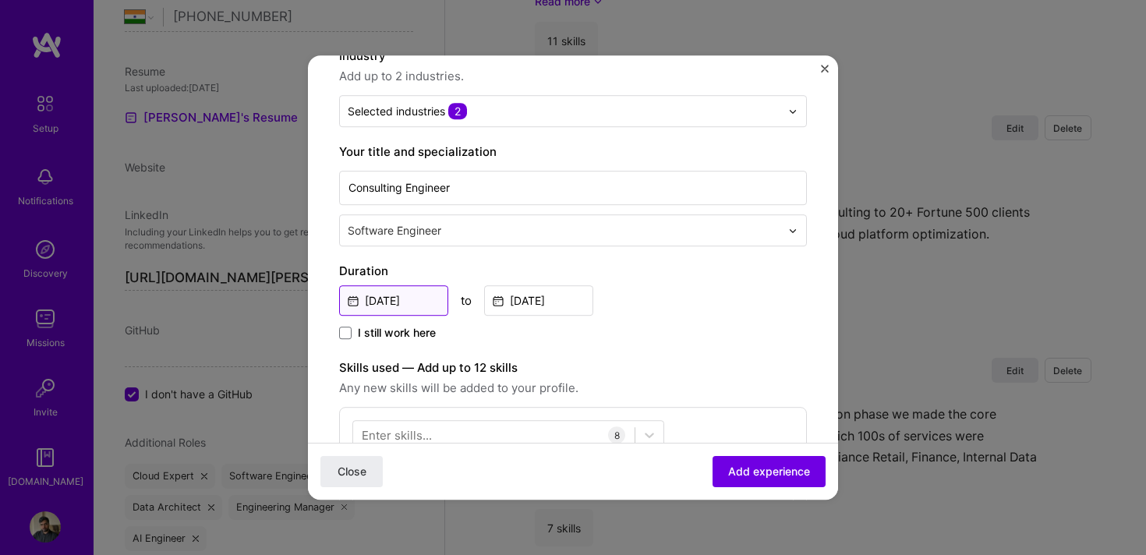
click at [376, 301] on input "[DATE]" at bounding box center [393, 300] width 109 height 30
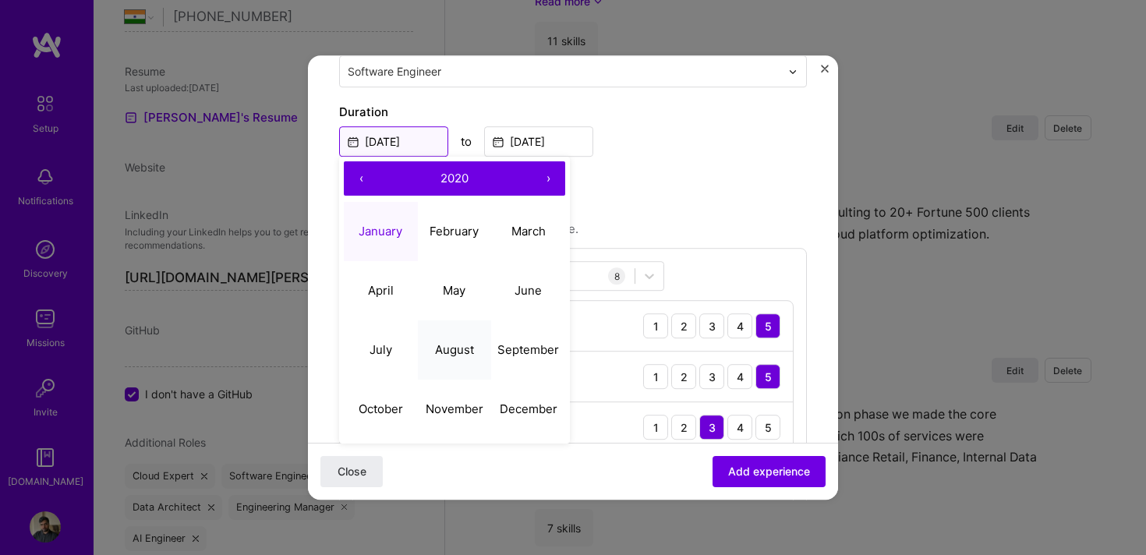
scroll to position [342, 0]
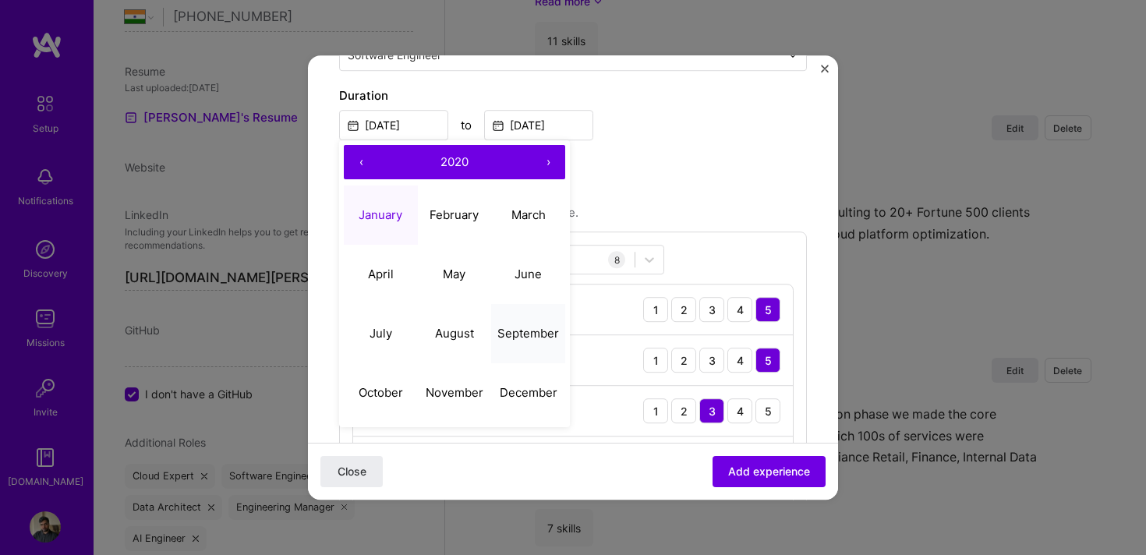
click at [518, 336] on abbr "September" at bounding box center [529, 333] width 62 height 15
type input "[DATE]"
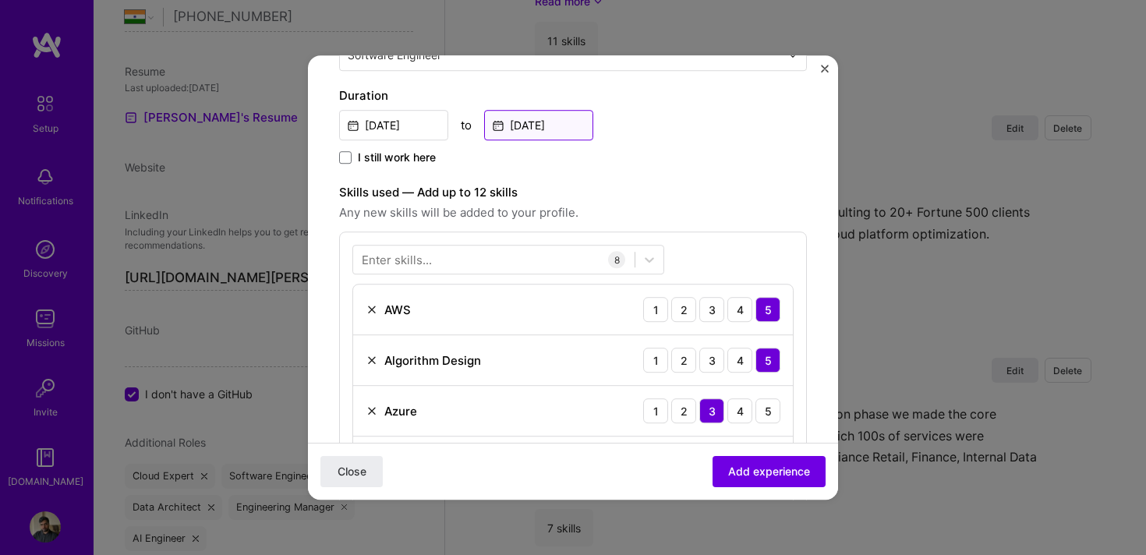
click at [533, 131] on input "[DATE]" at bounding box center [538, 125] width 109 height 30
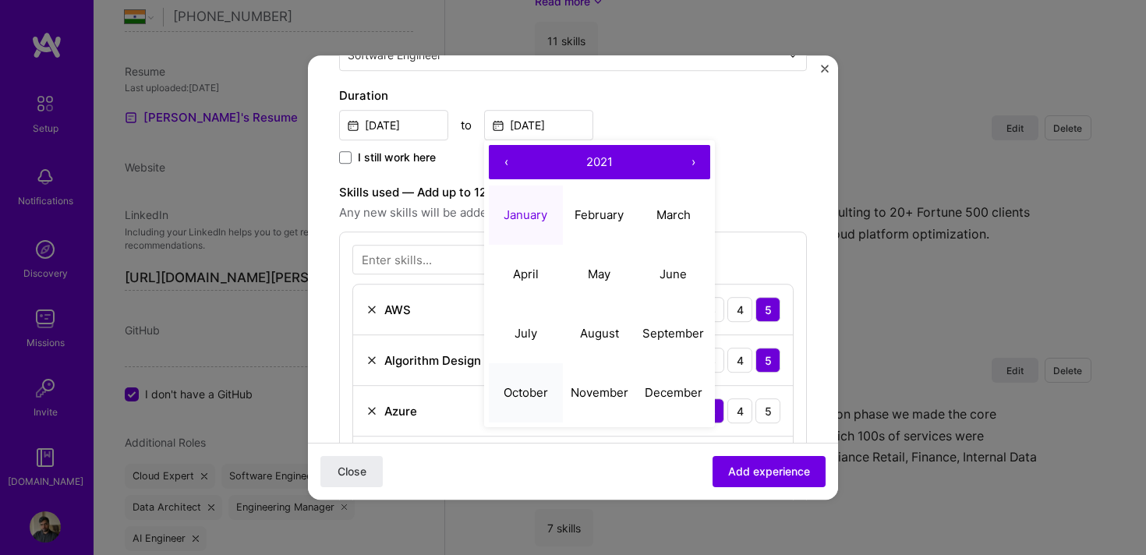
click at [530, 387] on abbr "October" at bounding box center [526, 392] width 44 height 15
type input "[DATE]"
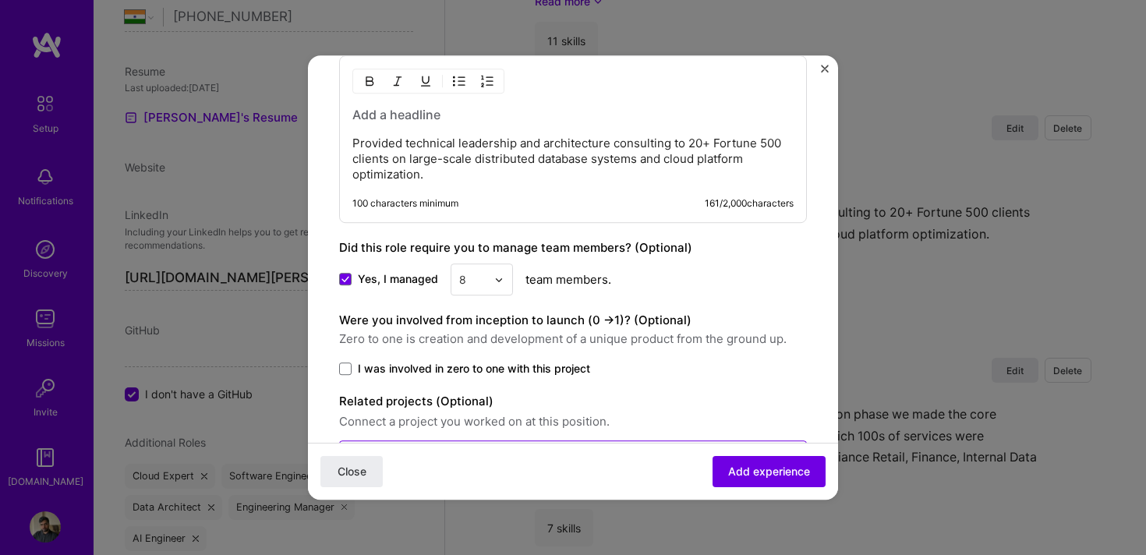
scroll to position [1067, 0]
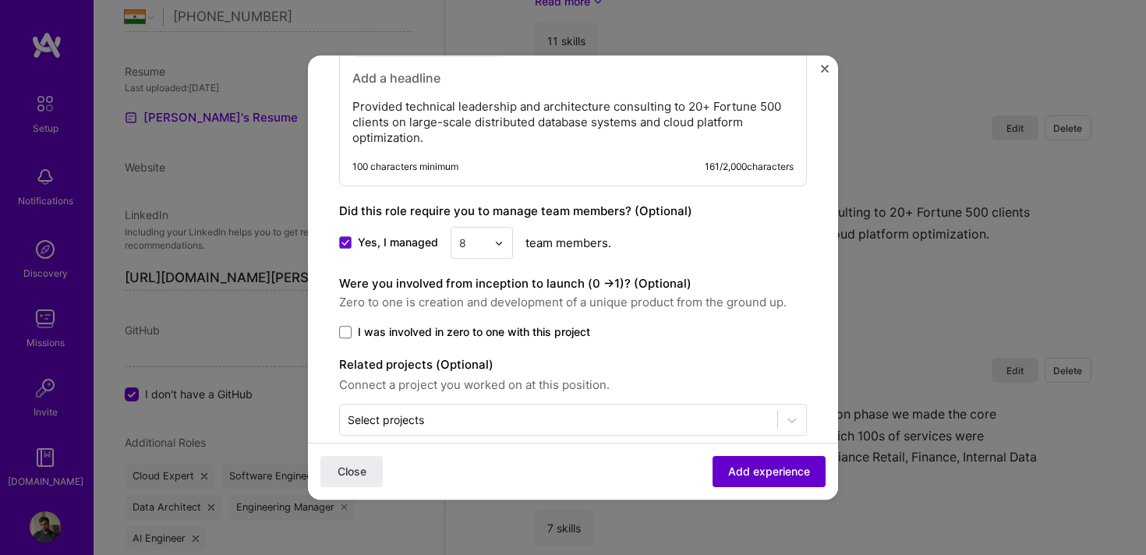
click at [748, 469] on span "Add experience" at bounding box center [769, 472] width 82 height 16
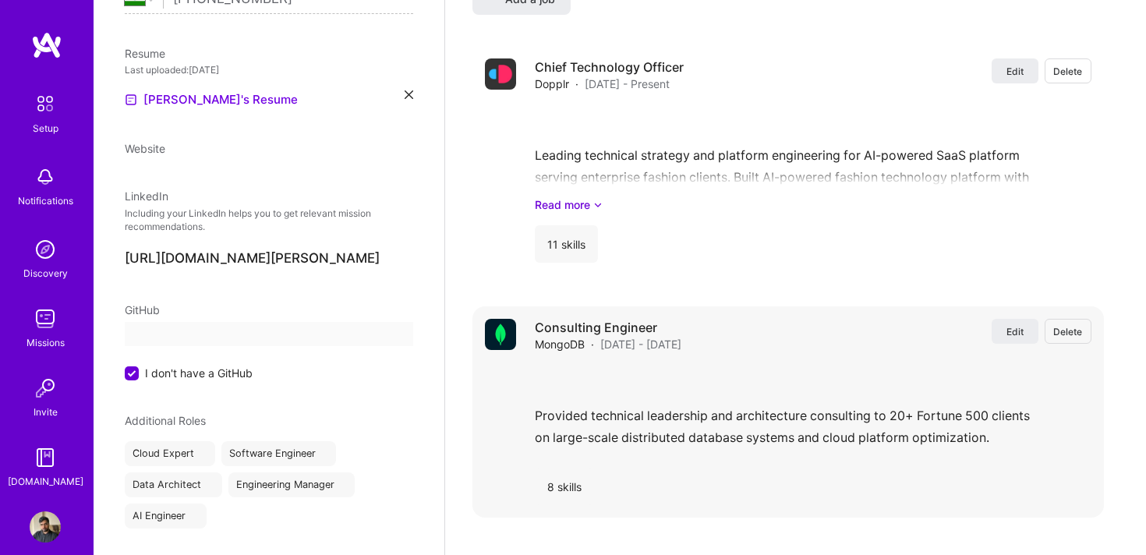
select select "Right Now"
select select "IN"
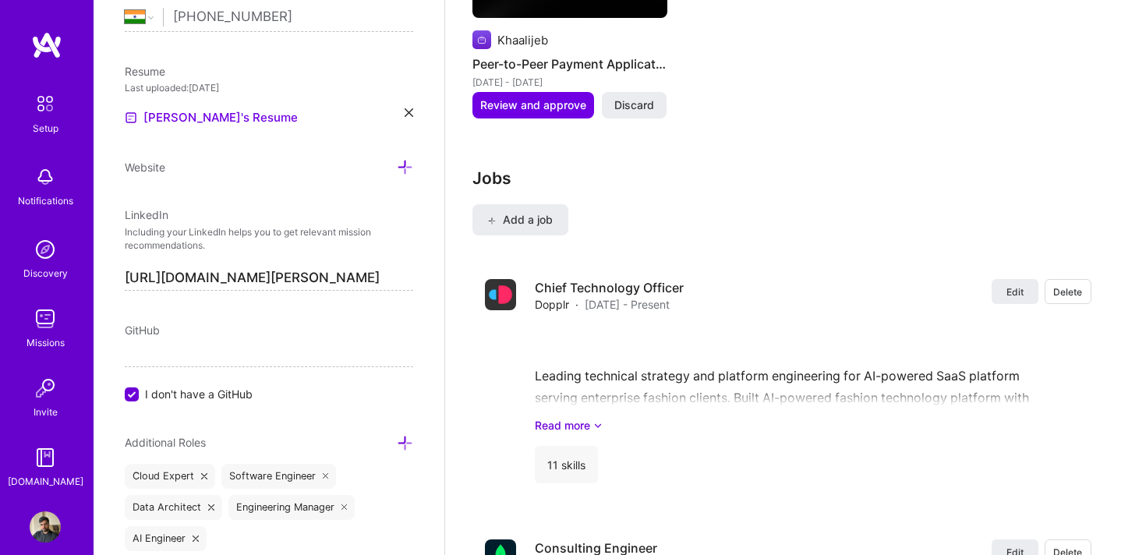
scroll to position [2243, 0]
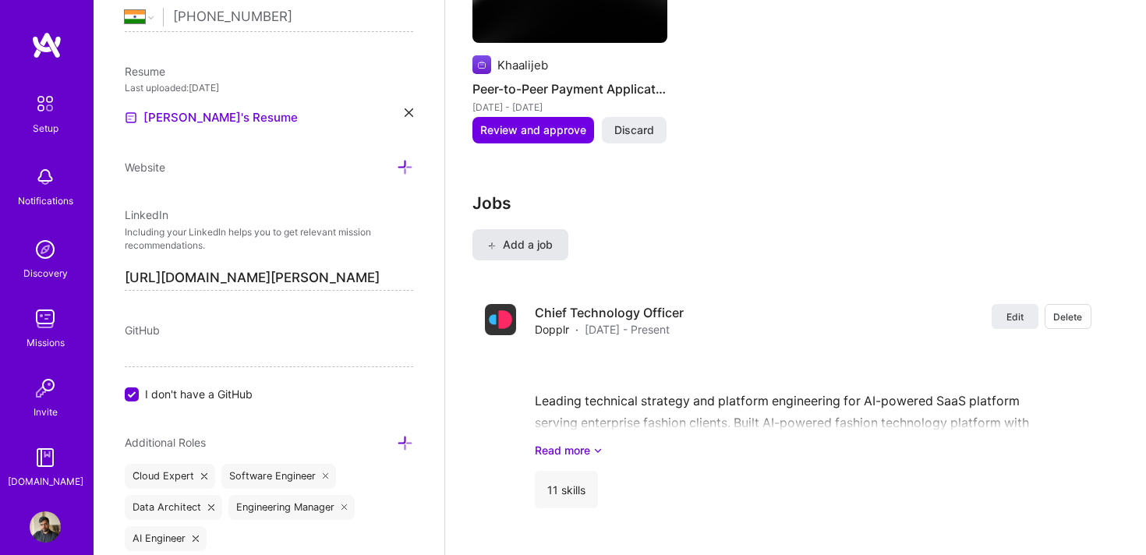
click at [526, 237] on span "Add a job" at bounding box center [520, 245] width 65 height 16
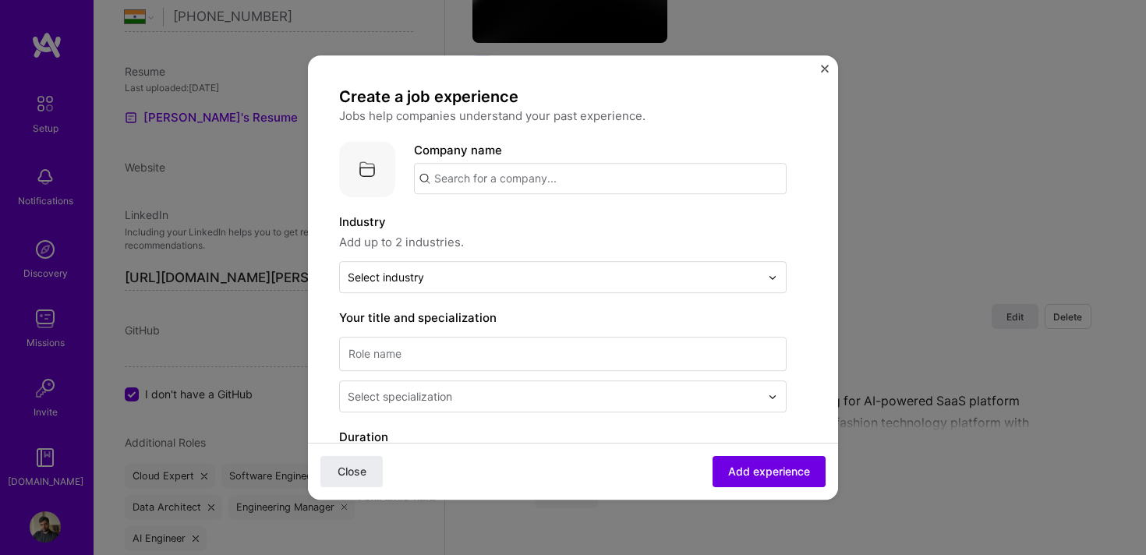
click at [516, 180] on input "text" at bounding box center [600, 178] width 373 height 31
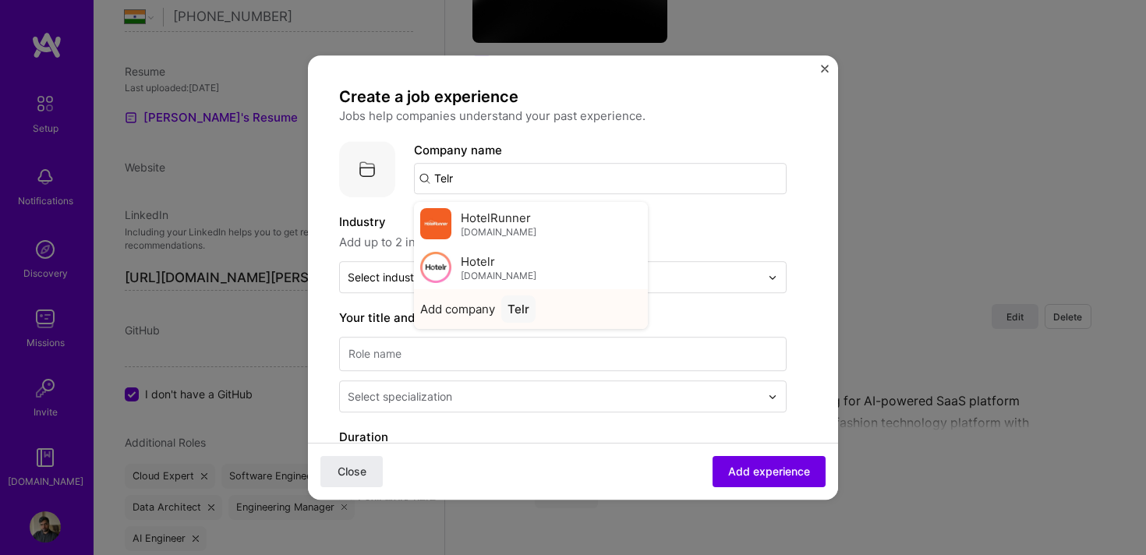
type input "Telr"
click at [519, 307] on div "Telr" at bounding box center [518, 309] width 34 height 27
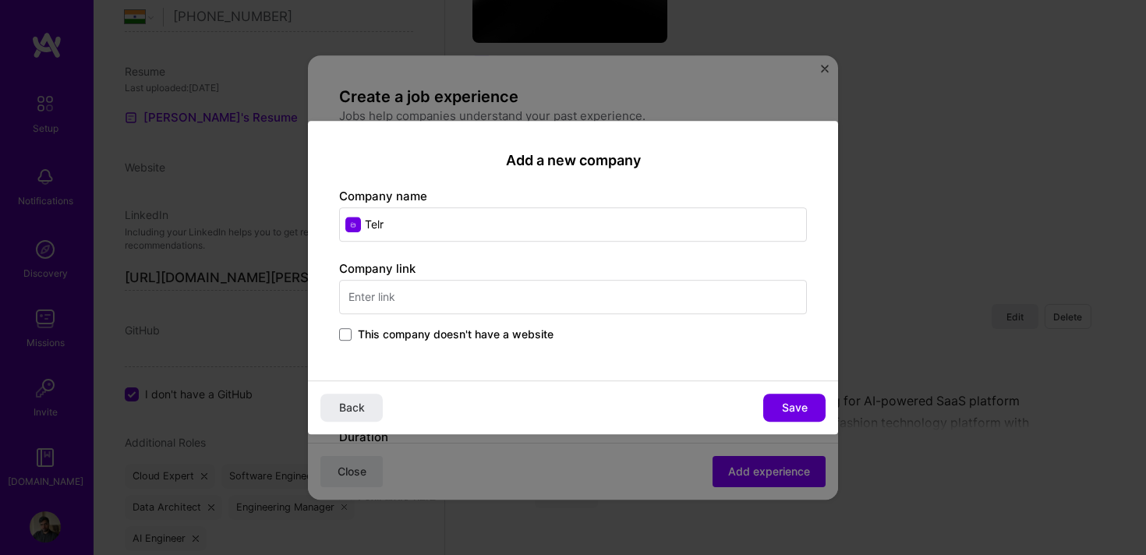
click at [472, 305] on input "text" at bounding box center [573, 297] width 468 height 34
type input "[DOMAIN_NAME]"
click at [801, 414] on span "Save" at bounding box center [795, 408] width 26 height 16
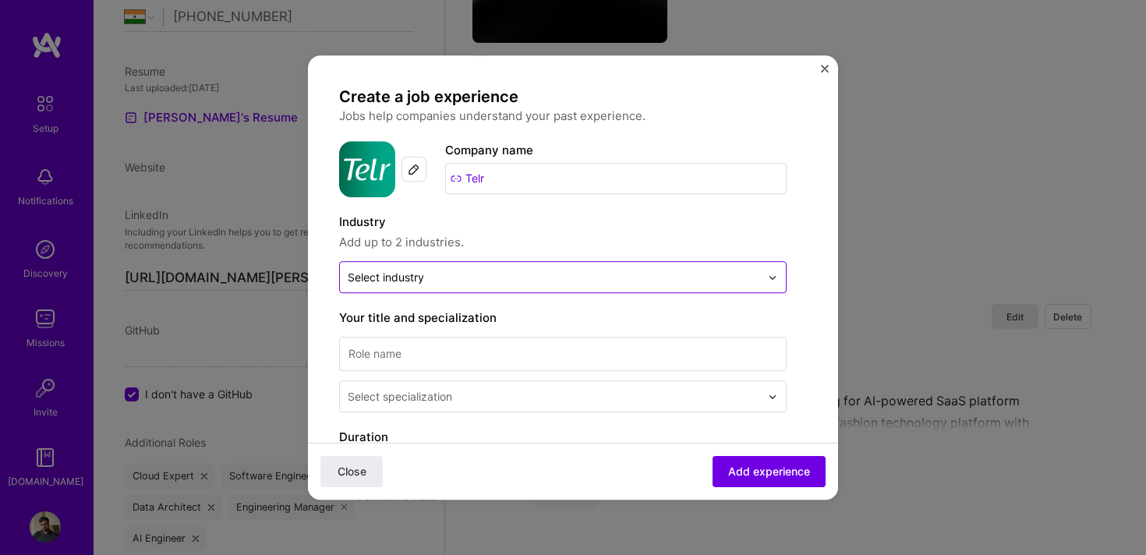
click at [452, 278] on input "text" at bounding box center [554, 277] width 413 height 16
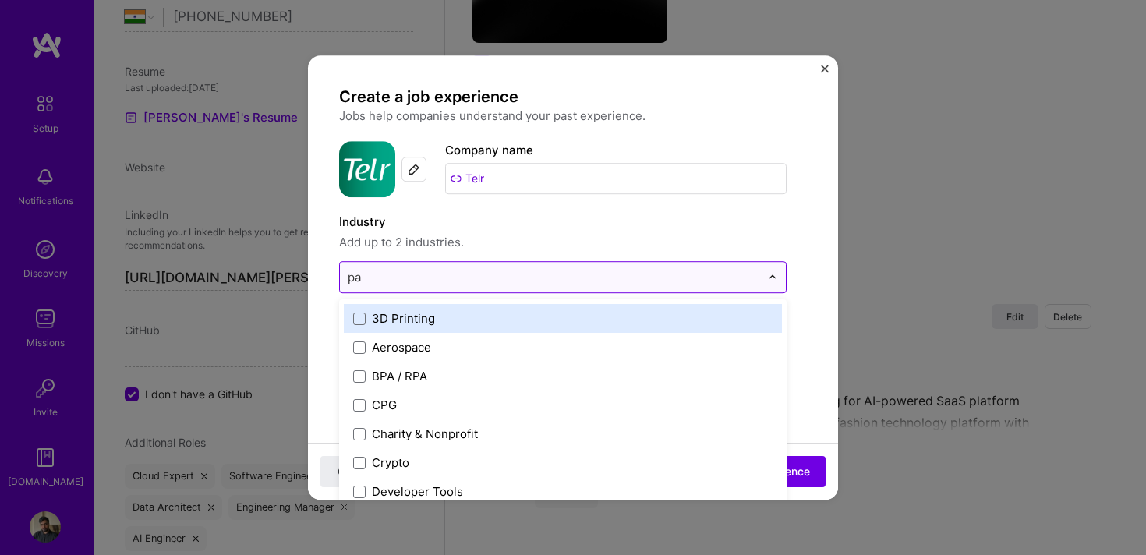
type input "pay"
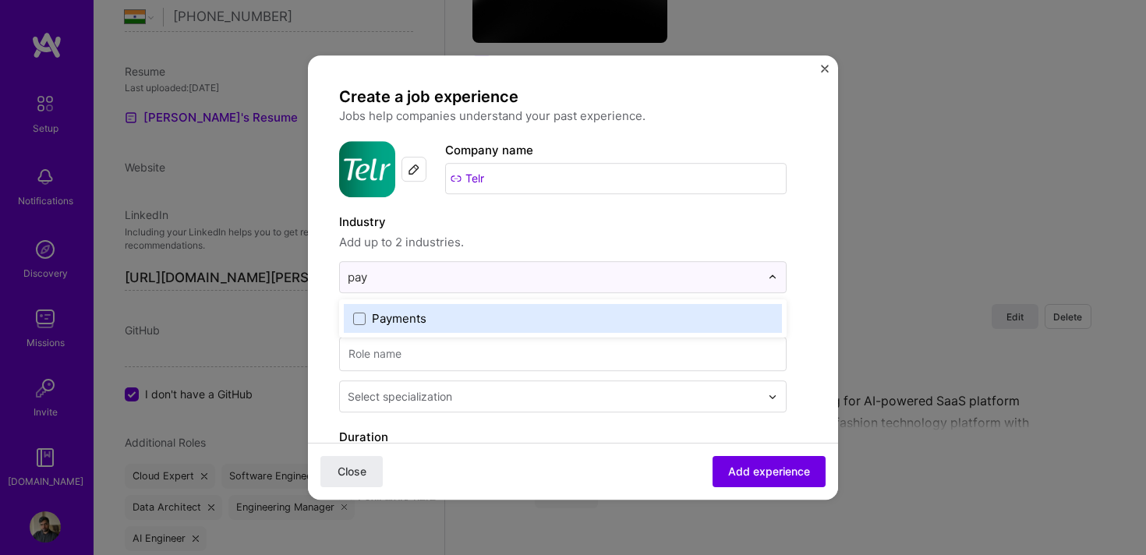
click at [414, 318] on div "Payments" at bounding box center [399, 318] width 55 height 16
type input "[PERSON_NAME]"
click at [468, 313] on div "Financial Services / Fintech" at bounding box center [448, 318] width 152 height 16
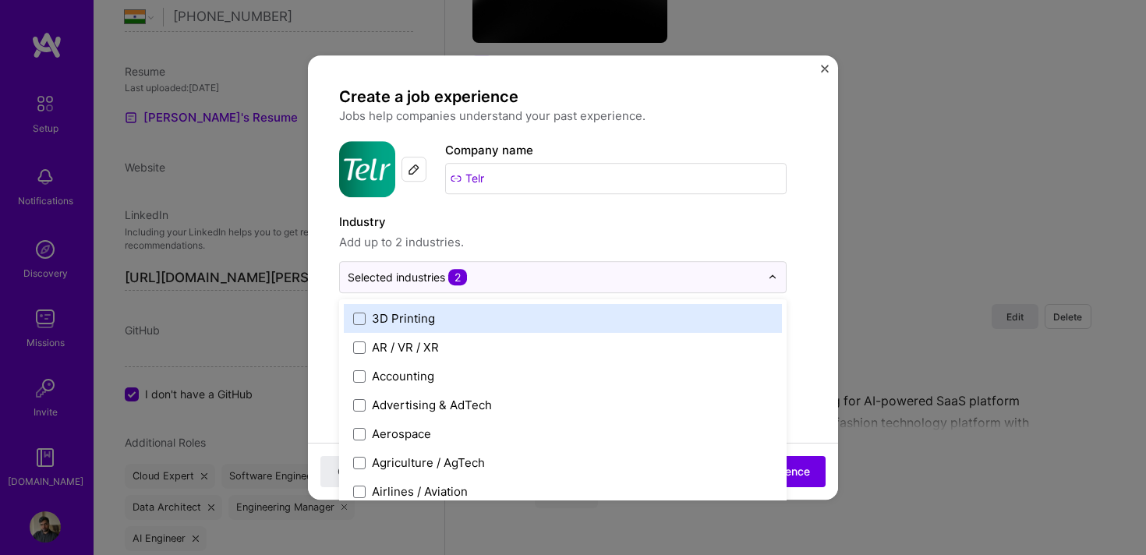
click at [584, 242] on span "Add up to 2 industries." at bounding box center [563, 242] width 448 height 19
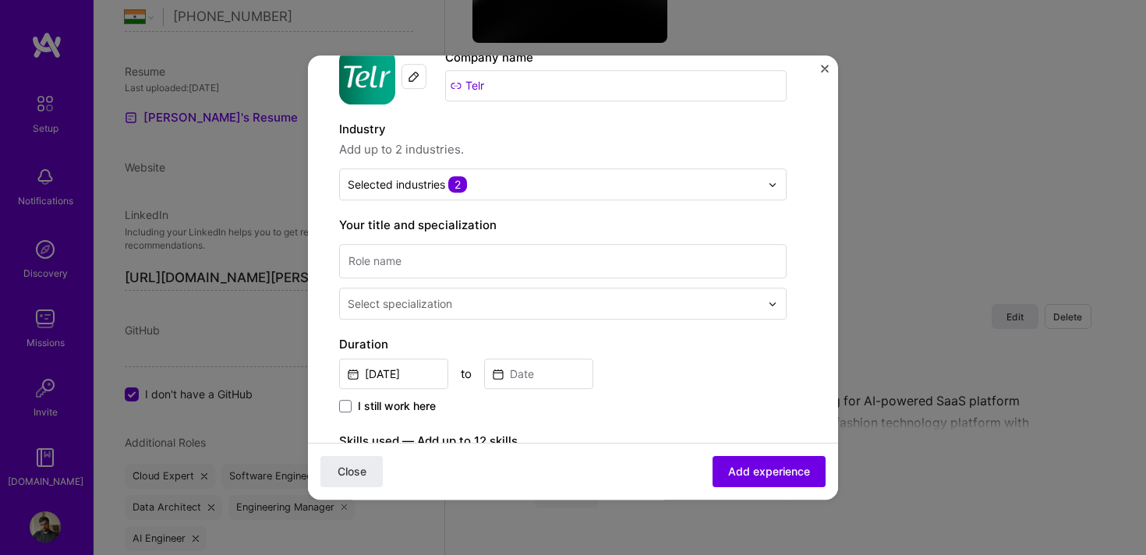
scroll to position [99, 0]
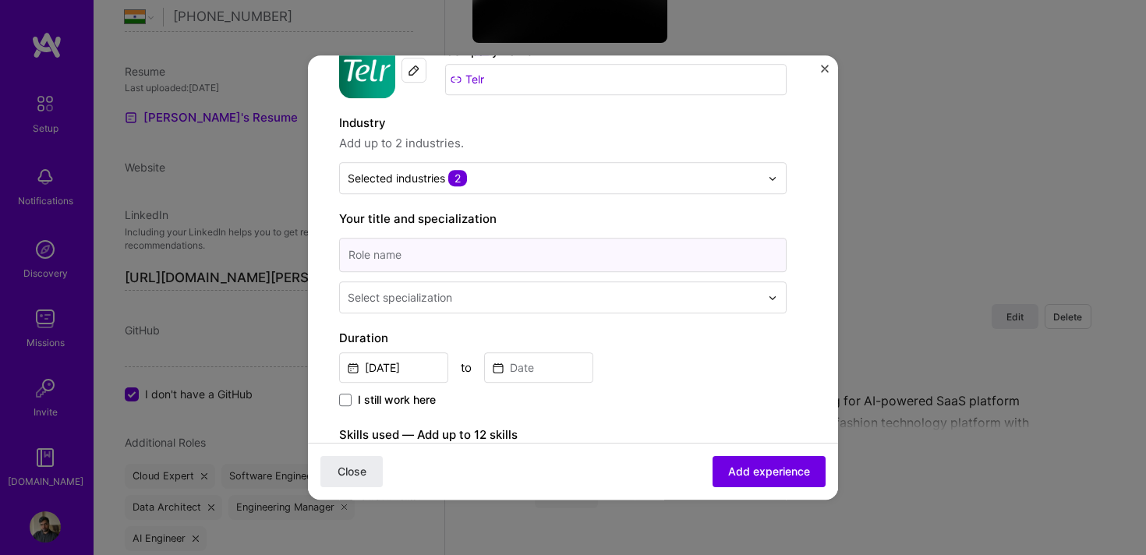
click at [511, 247] on input at bounding box center [563, 255] width 448 height 34
type input "Senior Software Engineer"
click at [531, 300] on input "text" at bounding box center [556, 297] width 416 height 16
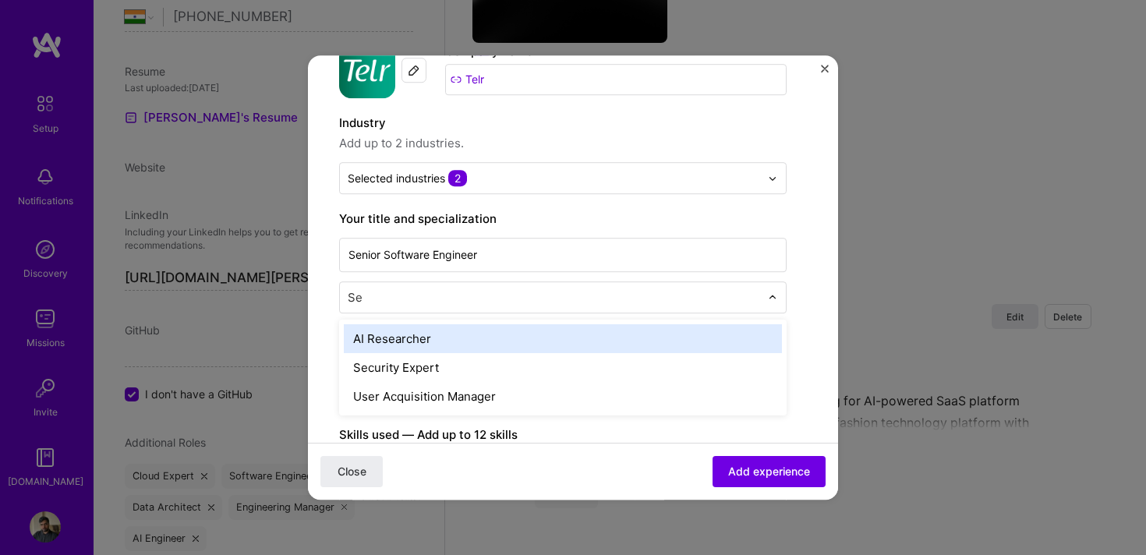
type input "S"
type input "soft"
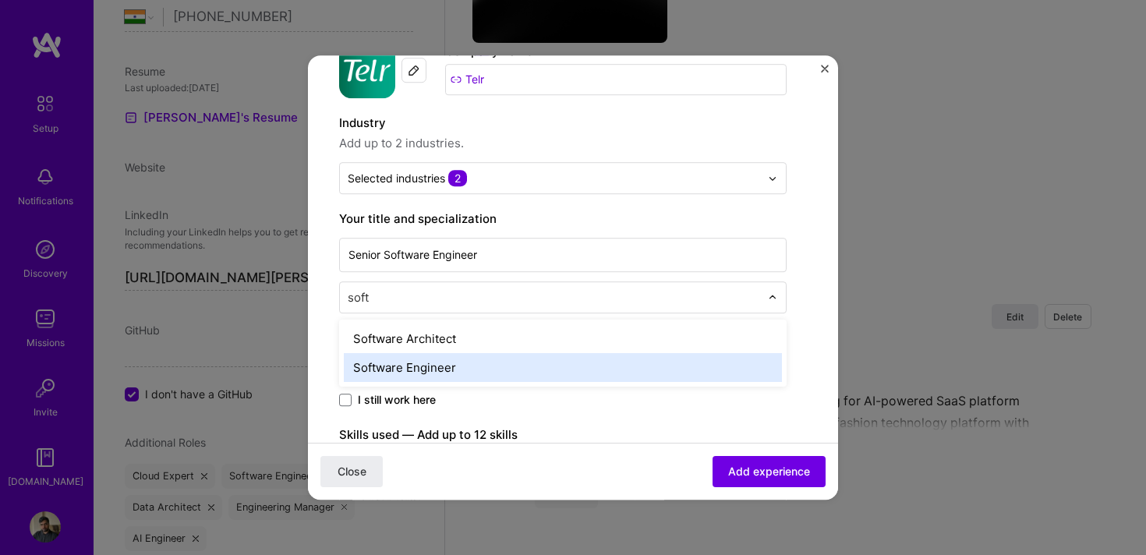
click at [472, 363] on div "Software Engineer" at bounding box center [563, 367] width 438 height 29
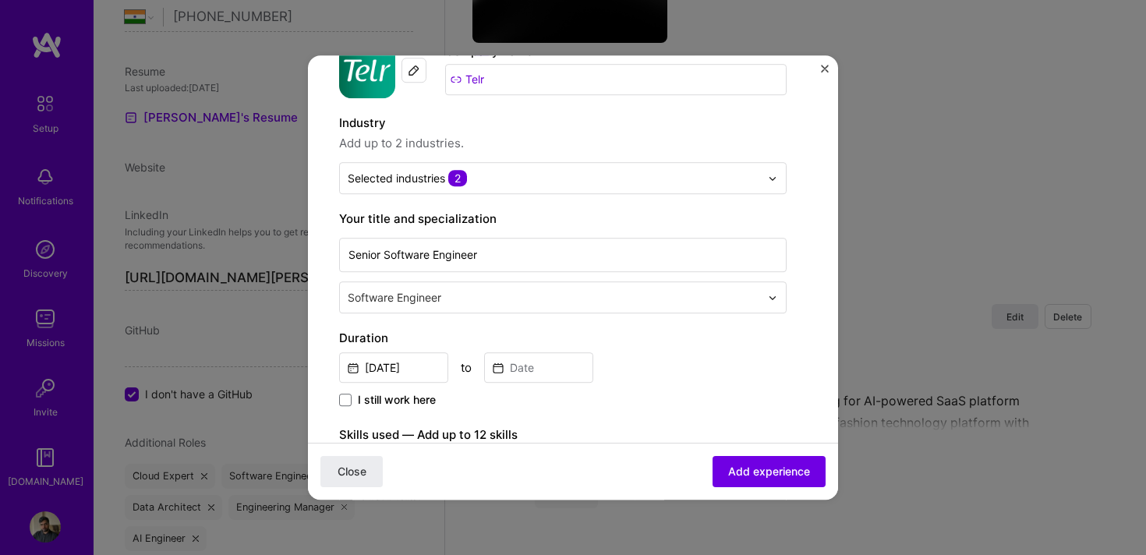
click at [470, 290] on input "text" at bounding box center [556, 297] width 416 height 16
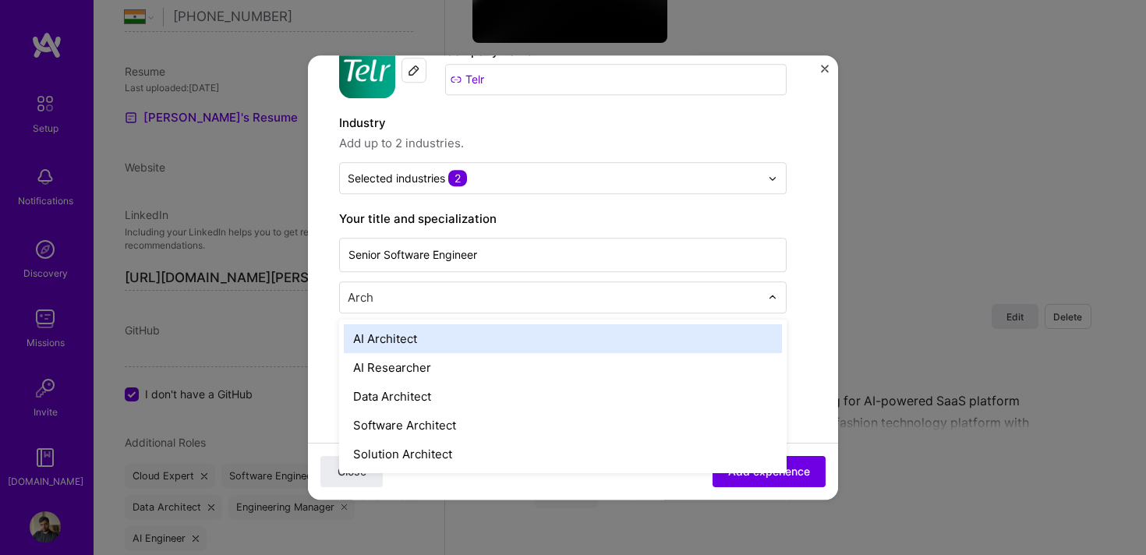
type input "Archi"
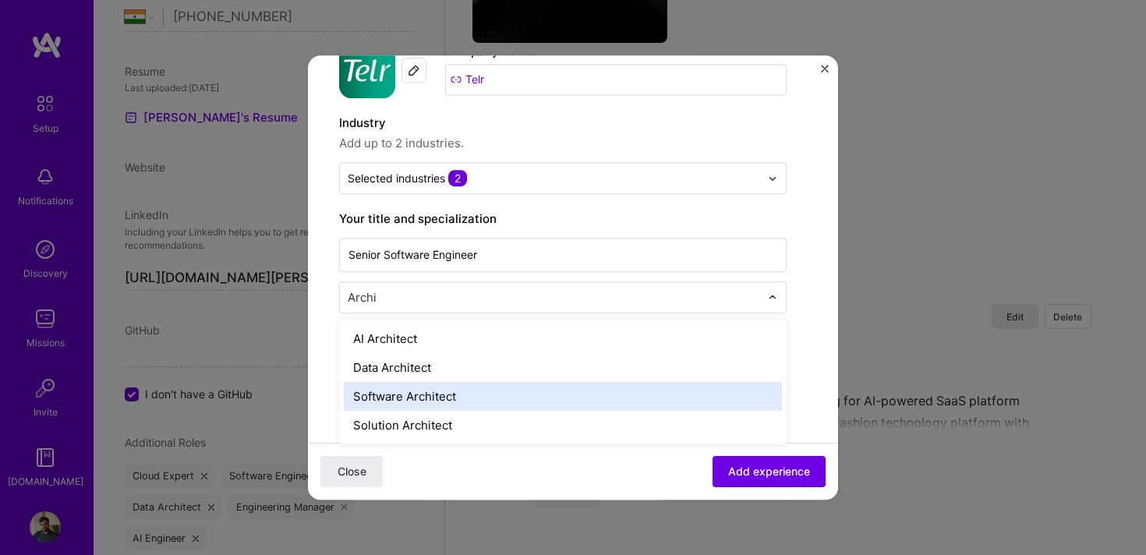
click at [432, 386] on div "Software Architect" at bounding box center [563, 396] width 438 height 29
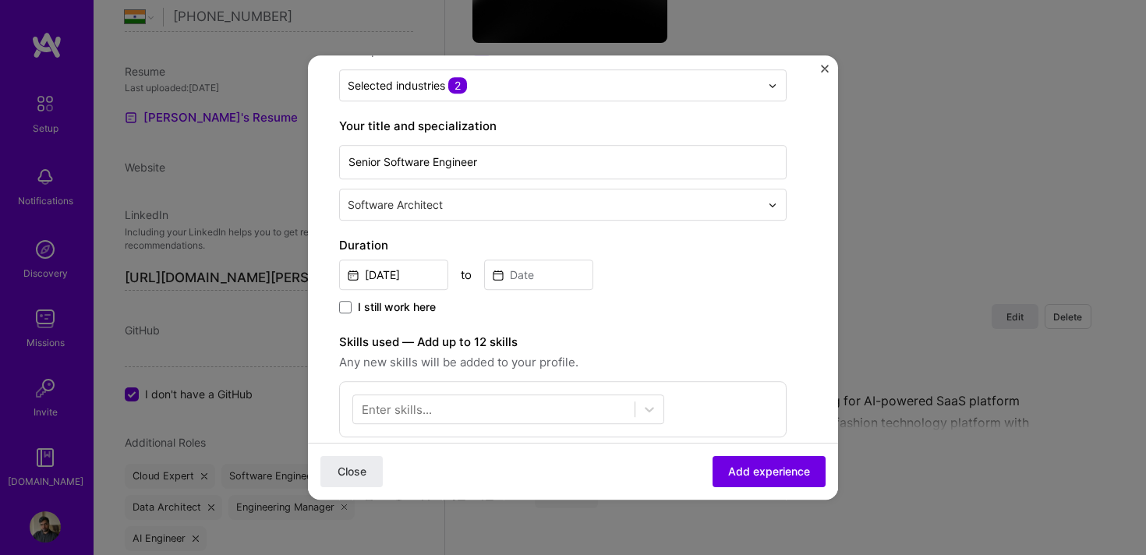
scroll to position [195, 0]
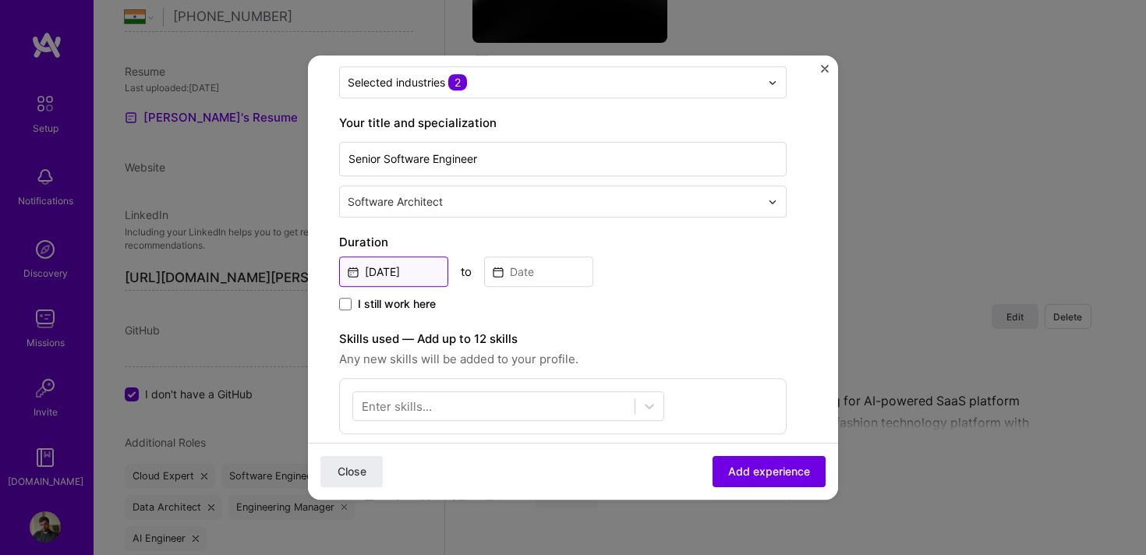
click at [409, 270] on input "[DATE]" at bounding box center [393, 272] width 109 height 30
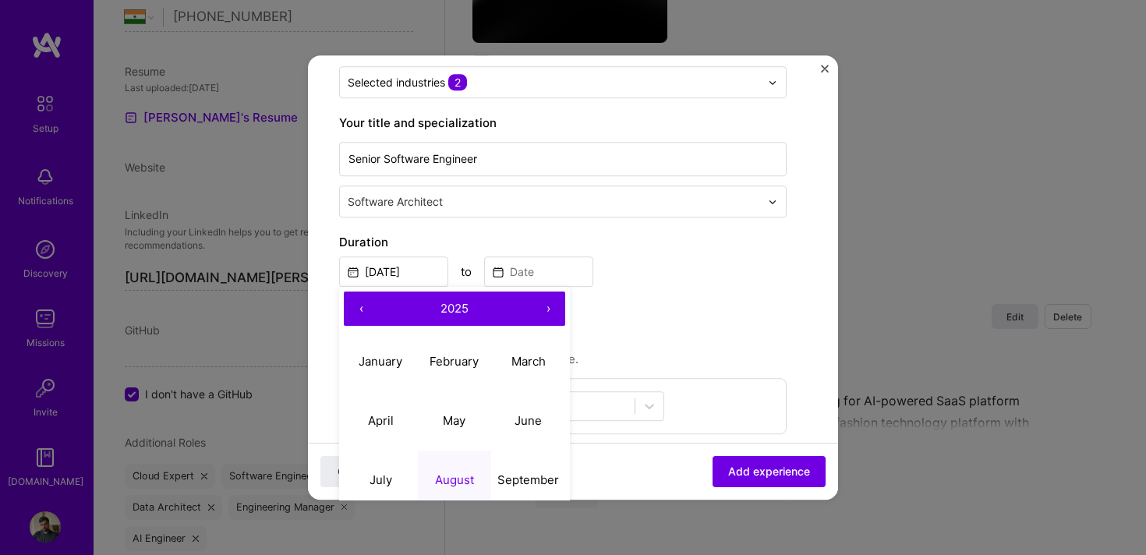
click at [364, 316] on button "‹" at bounding box center [361, 309] width 34 height 34
click at [358, 312] on button "‹" at bounding box center [361, 309] width 34 height 34
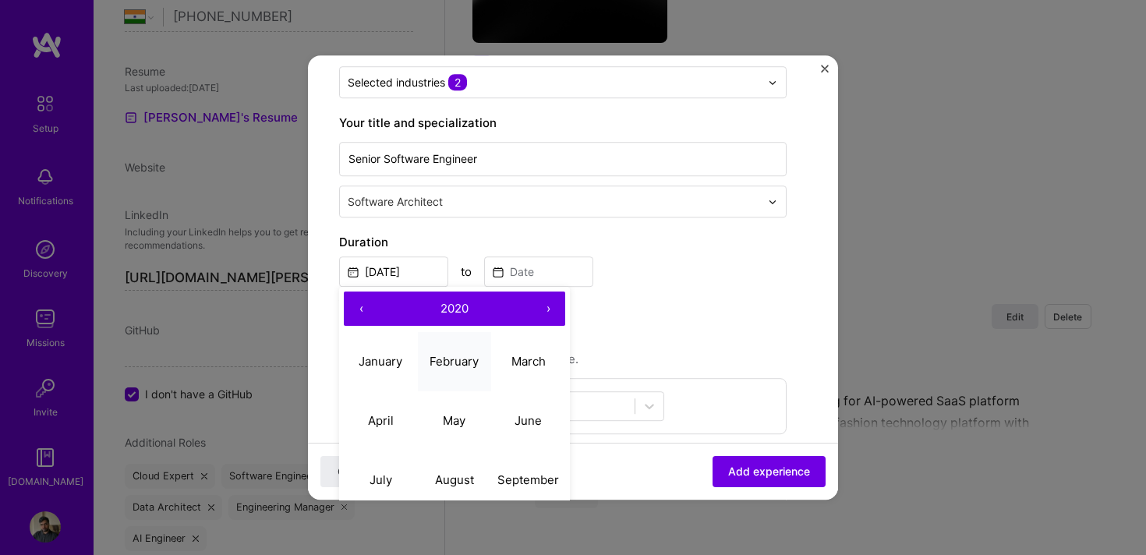
click at [445, 360] on abbr "February" at bounding box center [454, 361] width 49 height 15
type input "[DATE]"
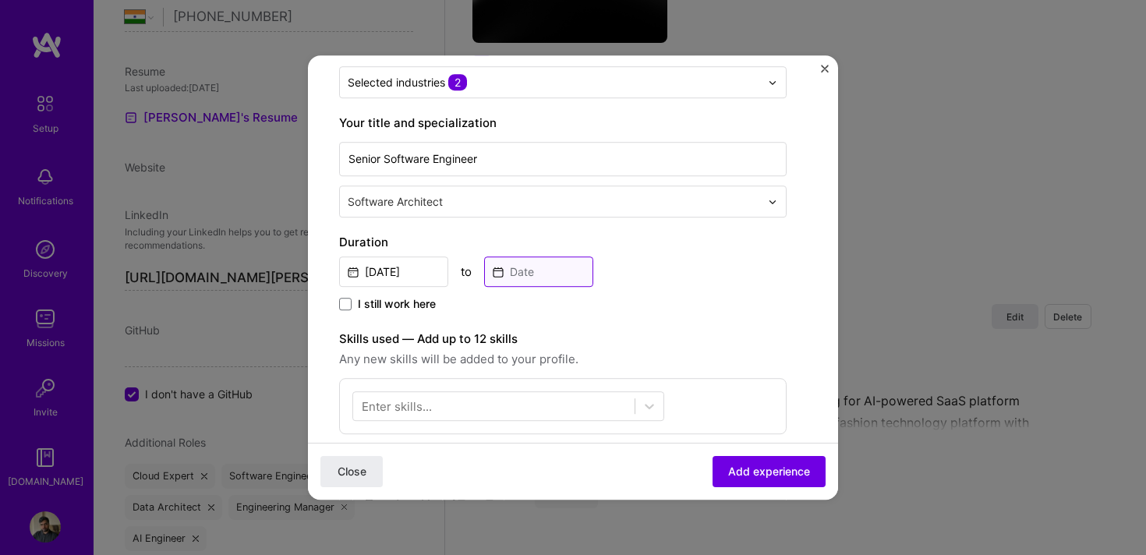
click at [538, 274] on input at bounding box center [538, 272] width 109 height 30
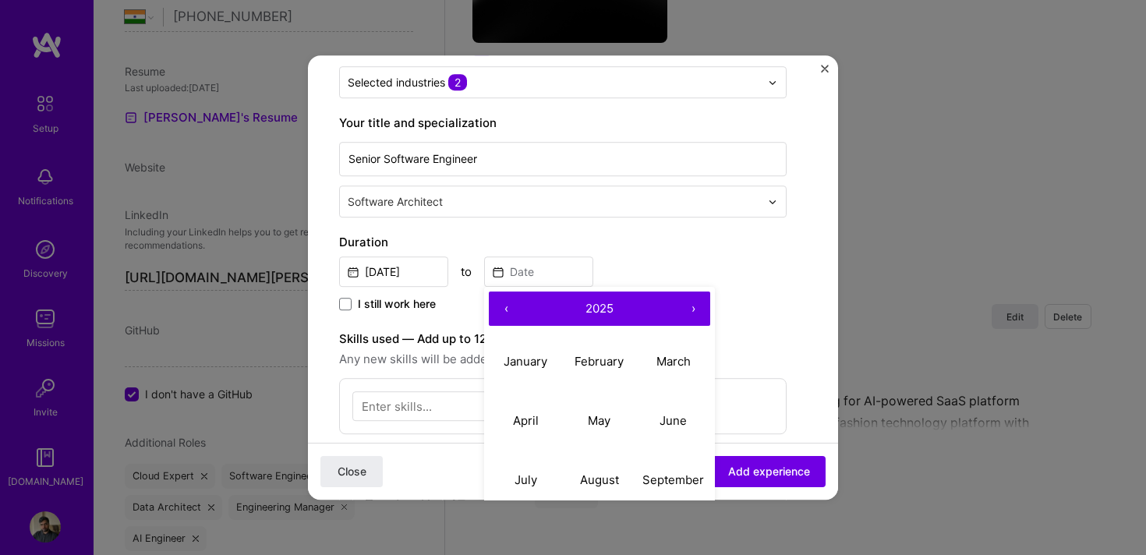
click at [501, 305] on button "‹" at bounding box center [506, 309] width 34 height 34
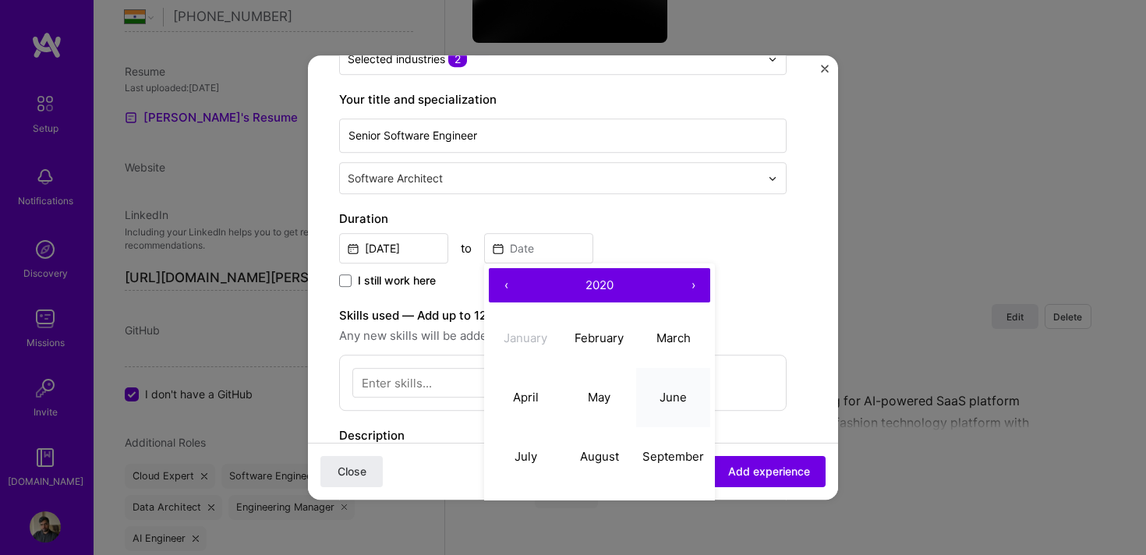
scroll to position [219, 0]
click at [602, 452] on abbr "August" at bounding box center [599, 455] width 39 height 15
type input "[DATE]"
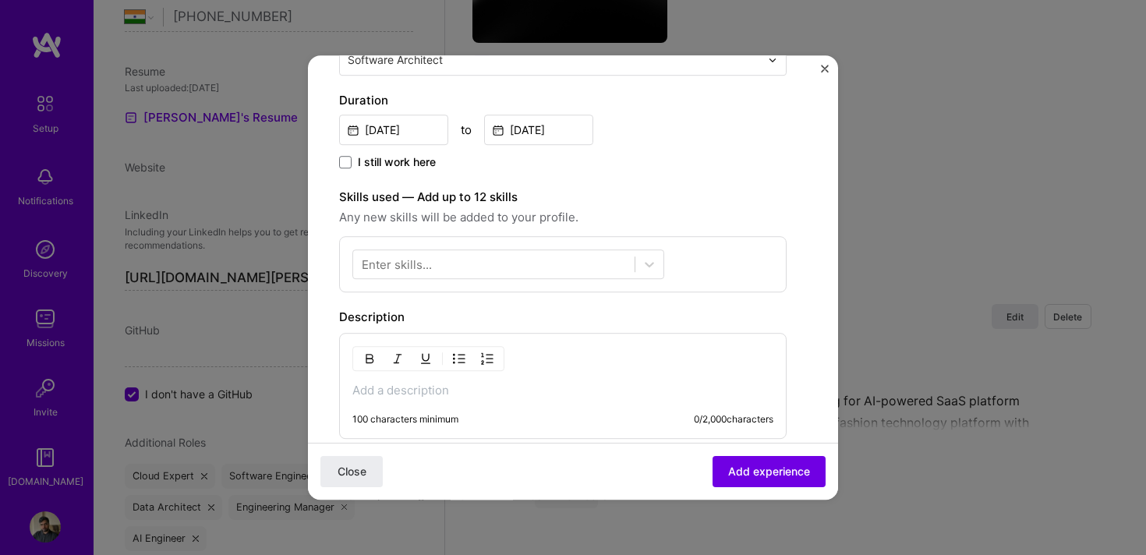
scroll to position [363, 0]
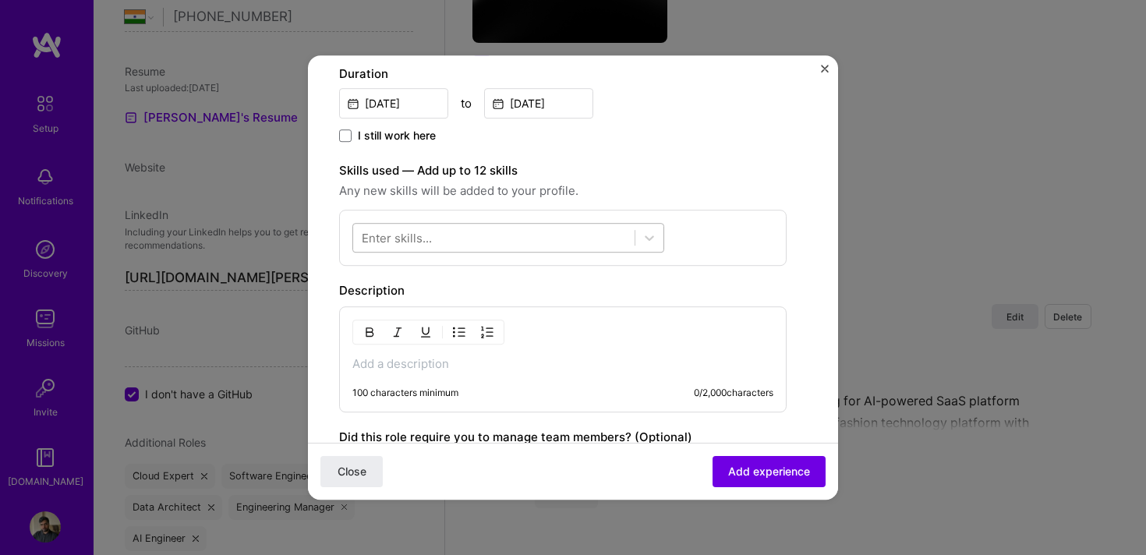
click at [516, 237] on div at bounding box center [494, 238] width 282 height 26
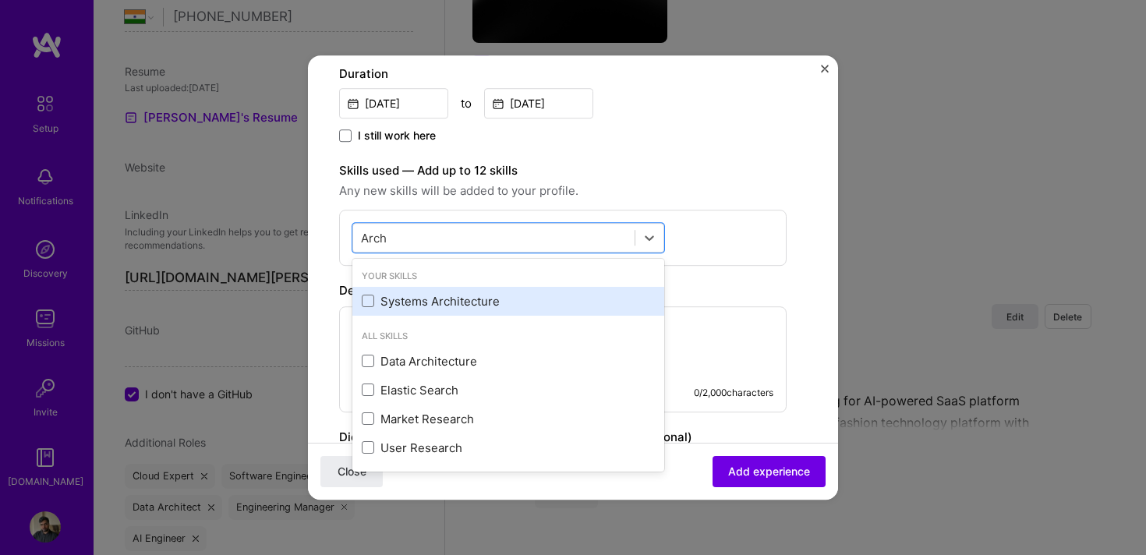
click at [448, 299] on div "Systems Architecture" at bounding box center [508, 301] width 293 height 16
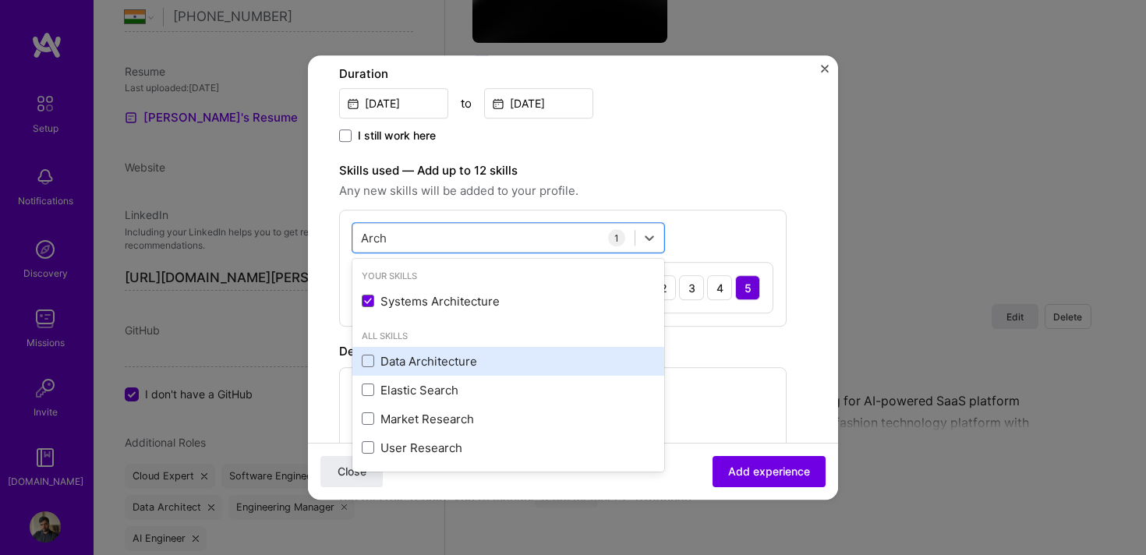
click at [417, 353] on div "Data Architecture" at bounding box center [508, 361] width 293 height 16
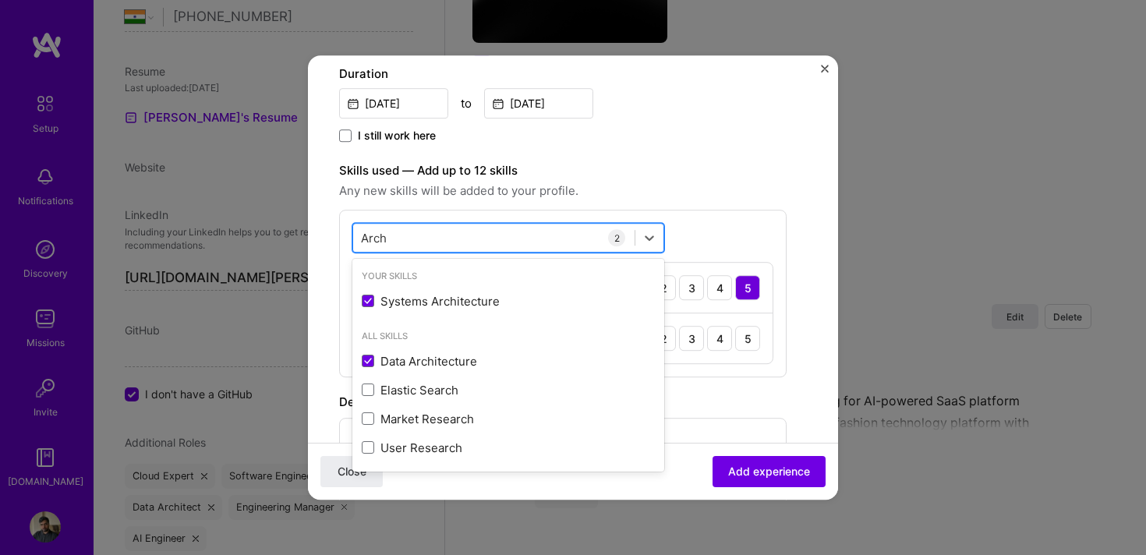
click at [489, 243] on div "Arch Arch" at bounding box center [494, 238] width 282 height 26
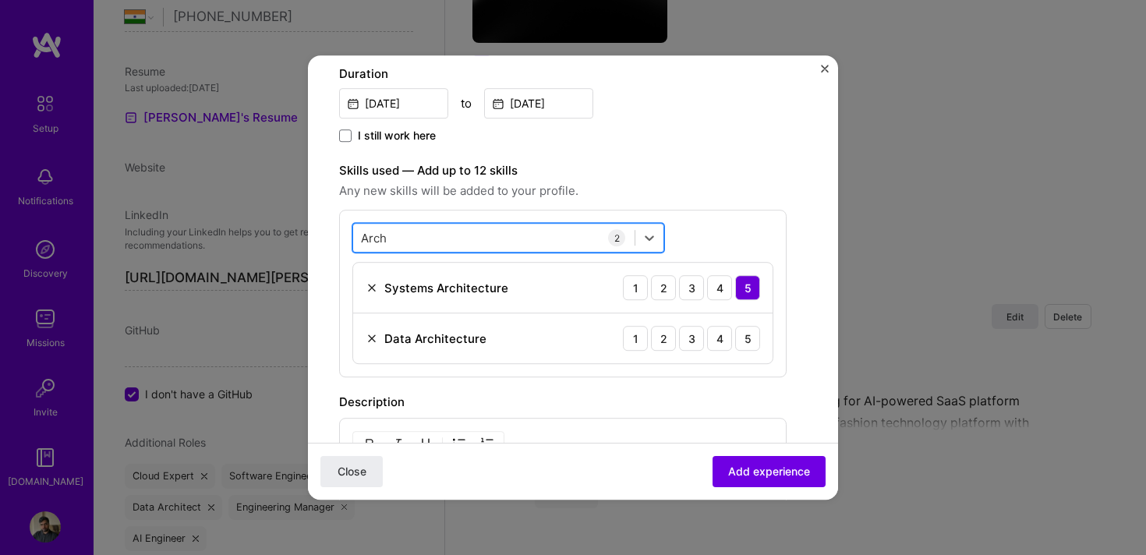
click at [489, 243] on div "Arch Arch" at bounding box center [494, 238] width 282 height 26
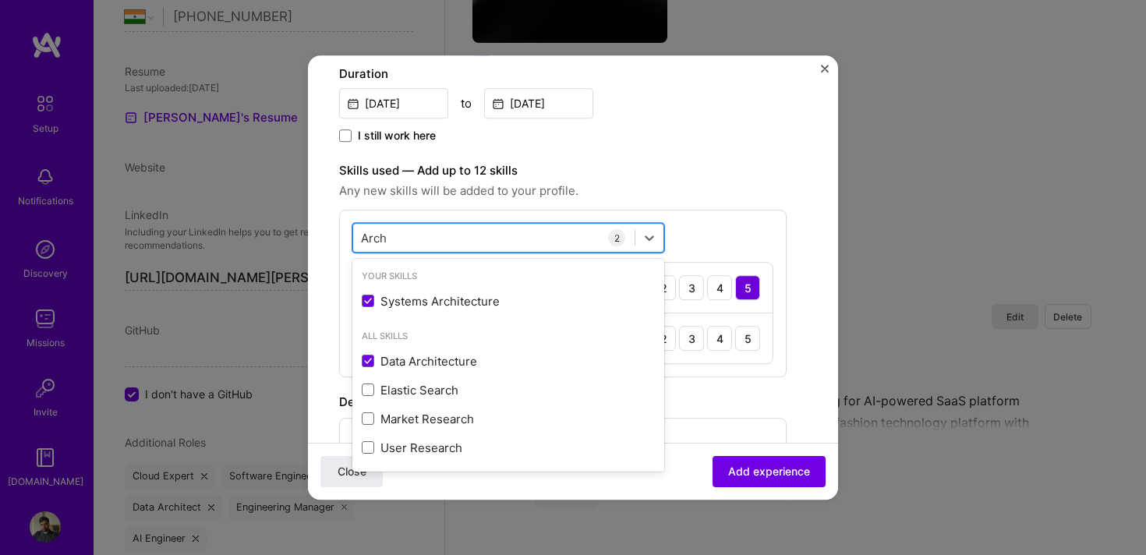
click at [489, 243] on div "Arch Arch" at bounding box center [494, 238] width 282 height 26
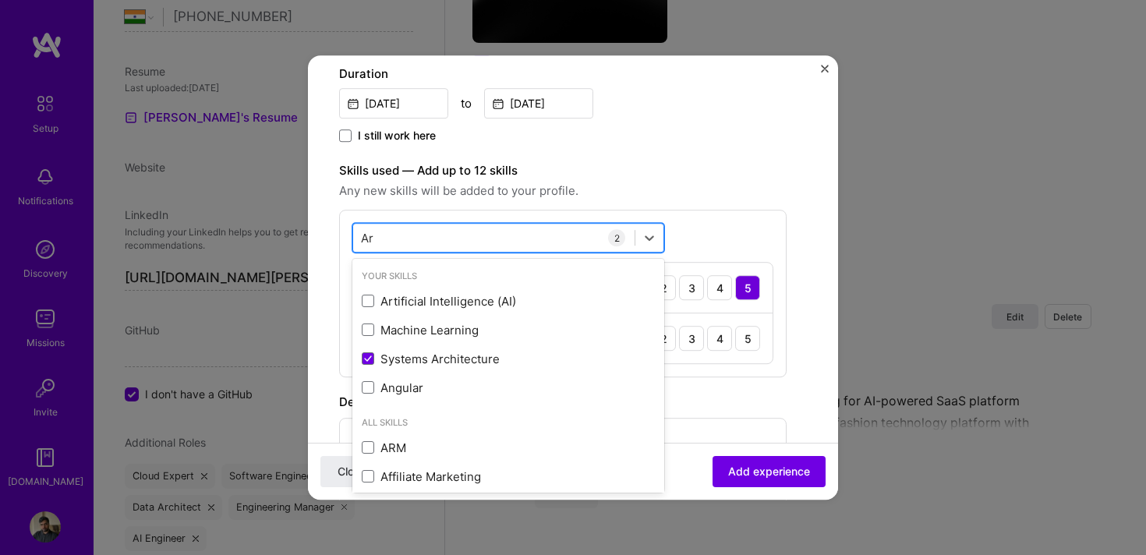
type input "A"
type input "C"
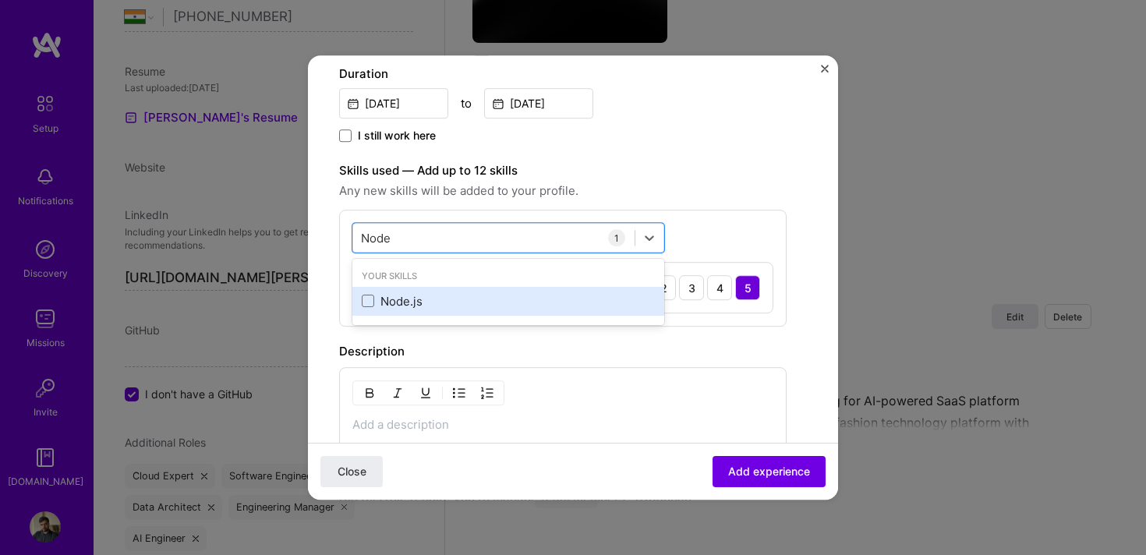
click at [465, 303] on div "Node.js" at bounding box center [508, 301] width 293 height 16
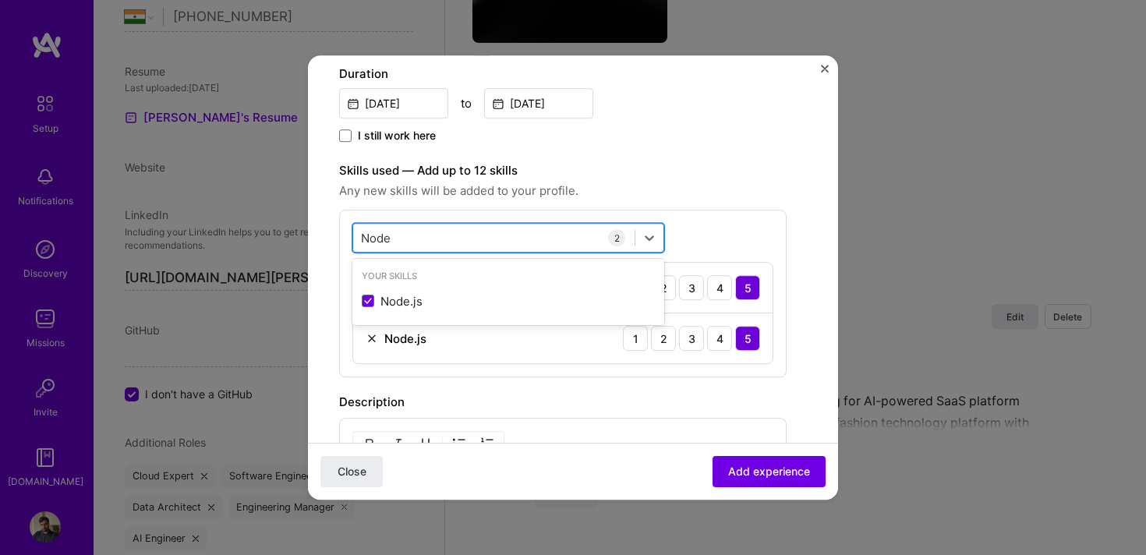
click at [462, 232] on div "Node Node" at bounding box center [494, 238] width 282 height 26
type input "N"
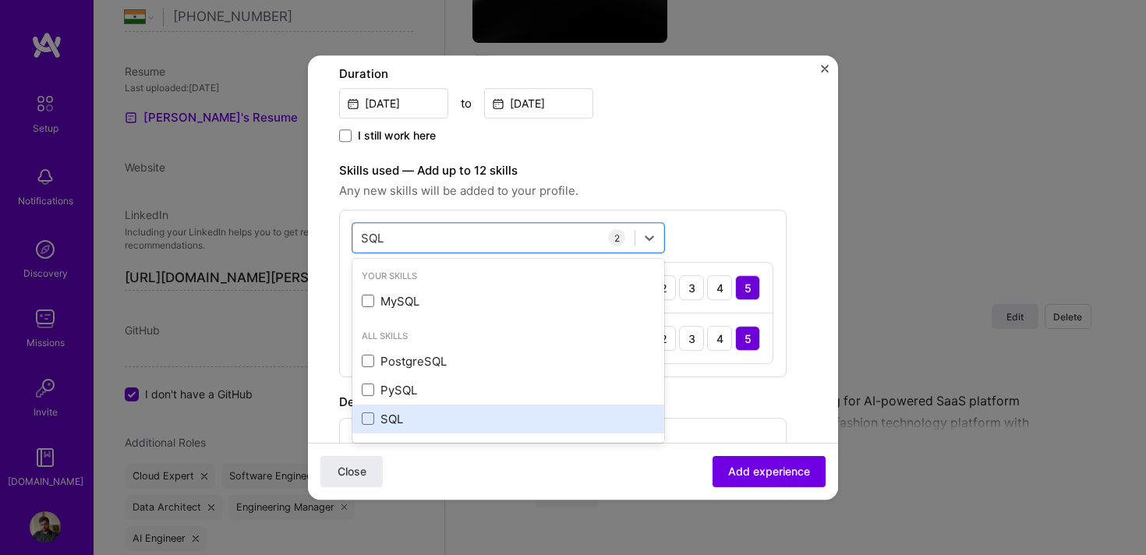
click at [410, 413] on div "SQL" at bounding box center [508, 419] width 293 height 16
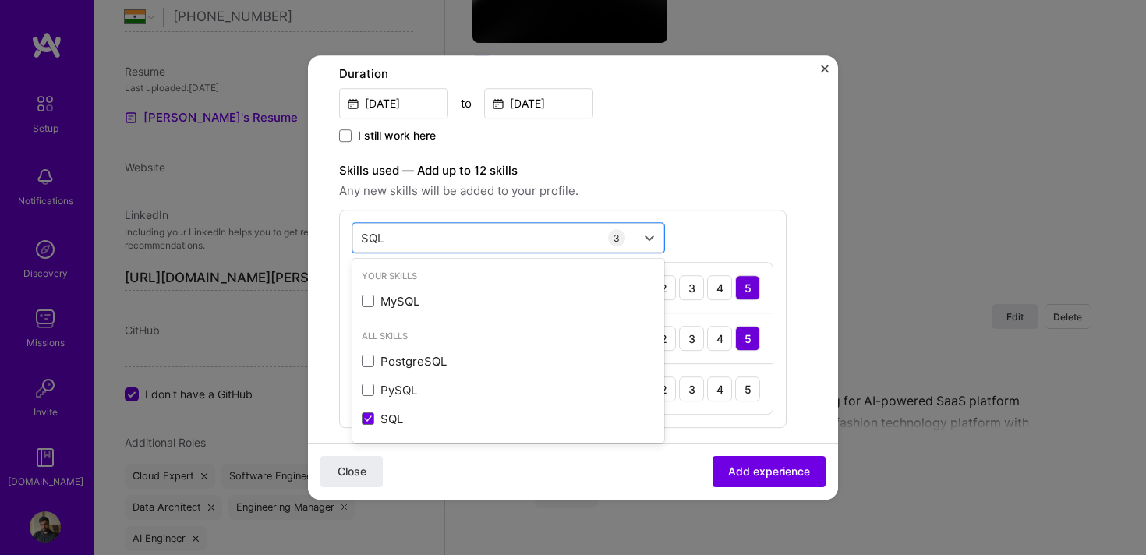
click at [660, 193] on span "Any new skills will be added to your profile." at bounding box center [563, 191] width 448 height 19
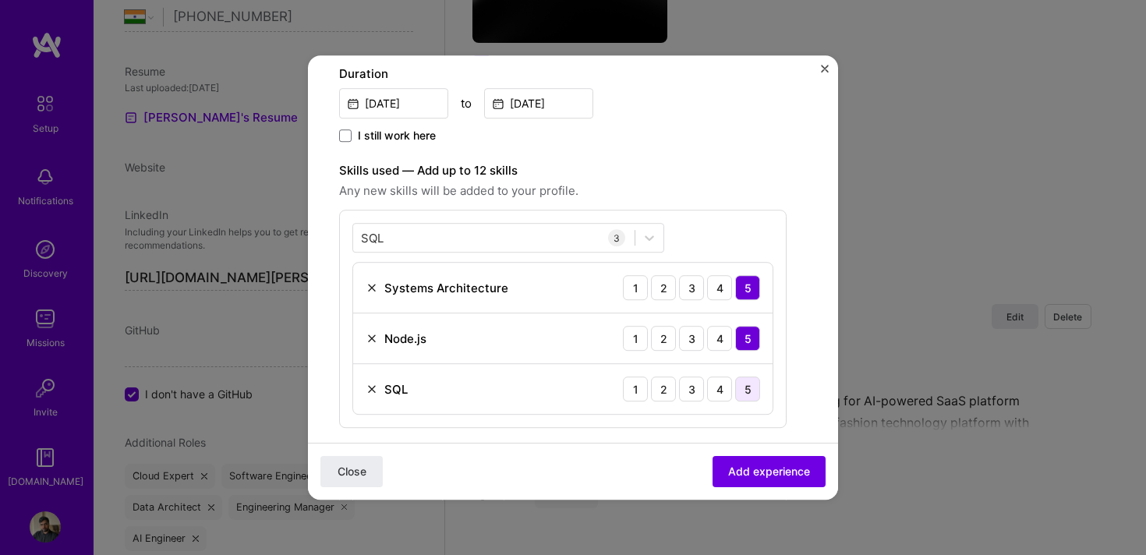
click at [746, 390] on div "5" at bounding box center [747, 389] width 25 height 25
click at [489, 237] on div "SQL SQL" at bounding box center [494, 238] width 282 height 26
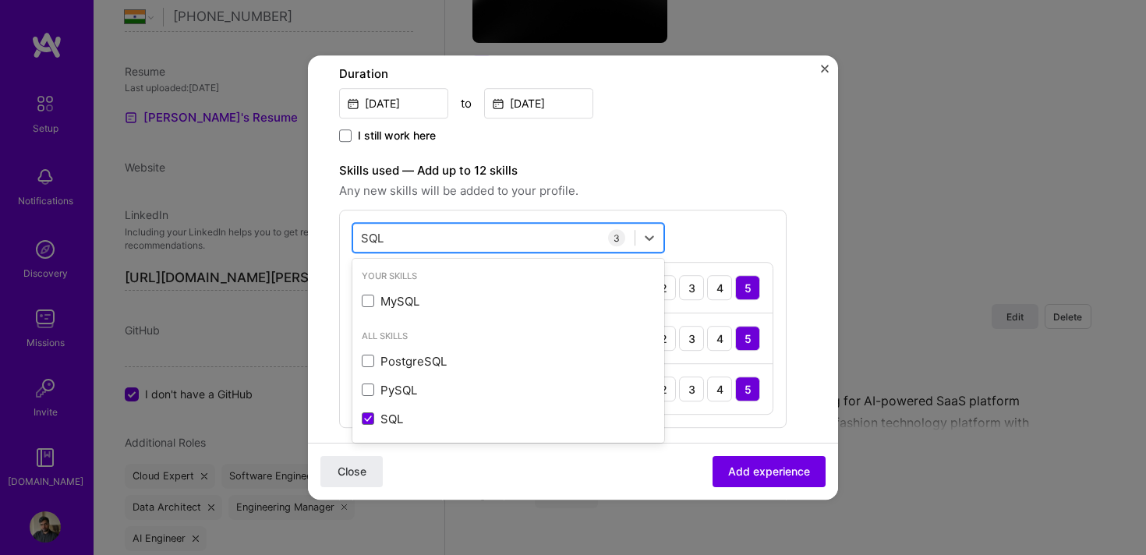
click at [489, 237] on div "SQL SQL" at bounding box center [494, 238] width 282 height 26
type input "S"
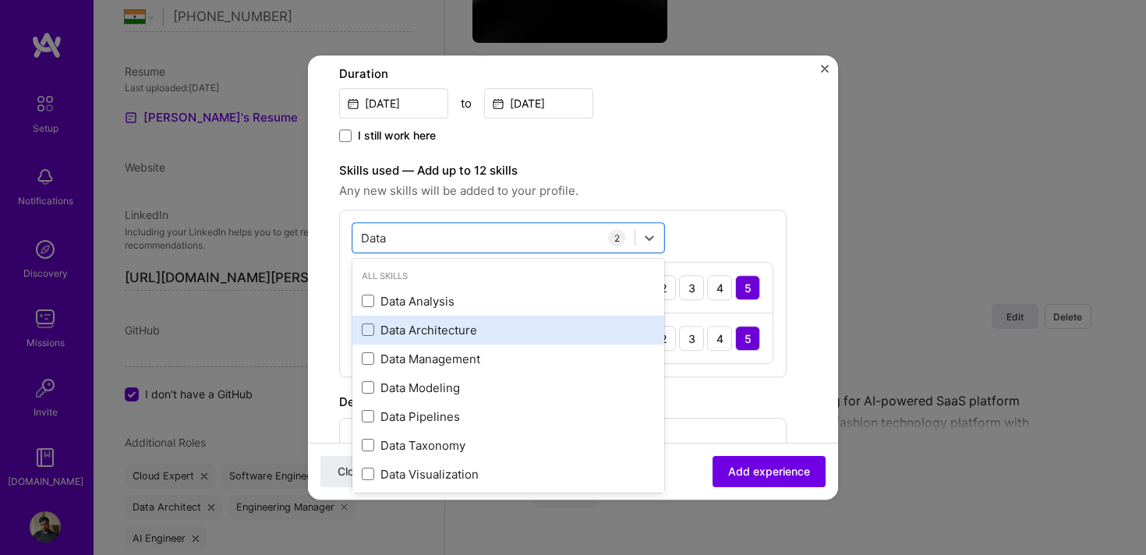
click at [452, 327] on div "Data Architecture" at bounding box center [508, 330] width 293 height 16
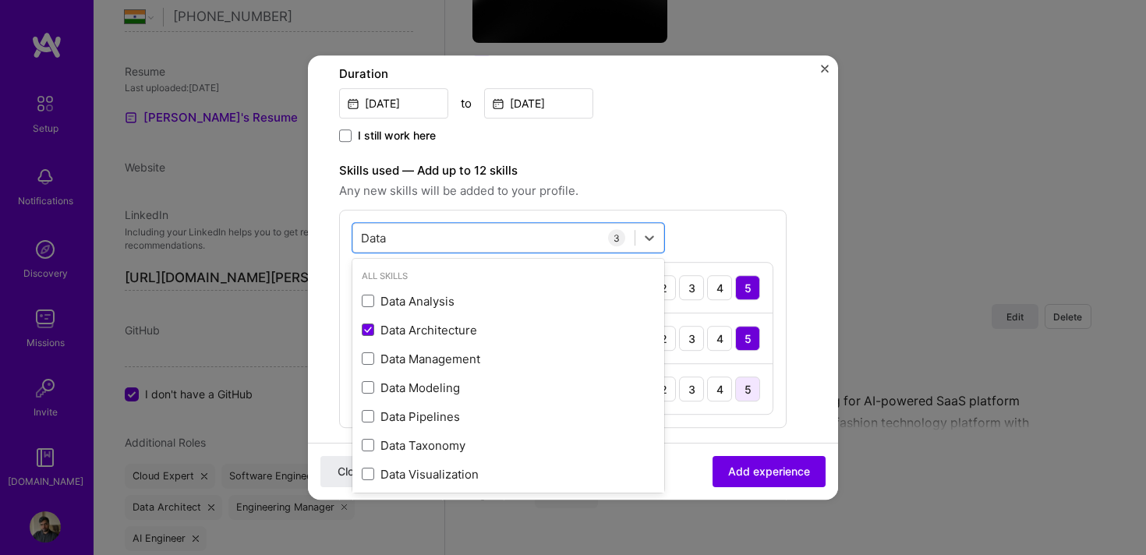
click at [748, 392] on div "5" at bounding box center [747, 389] width 25 height 25
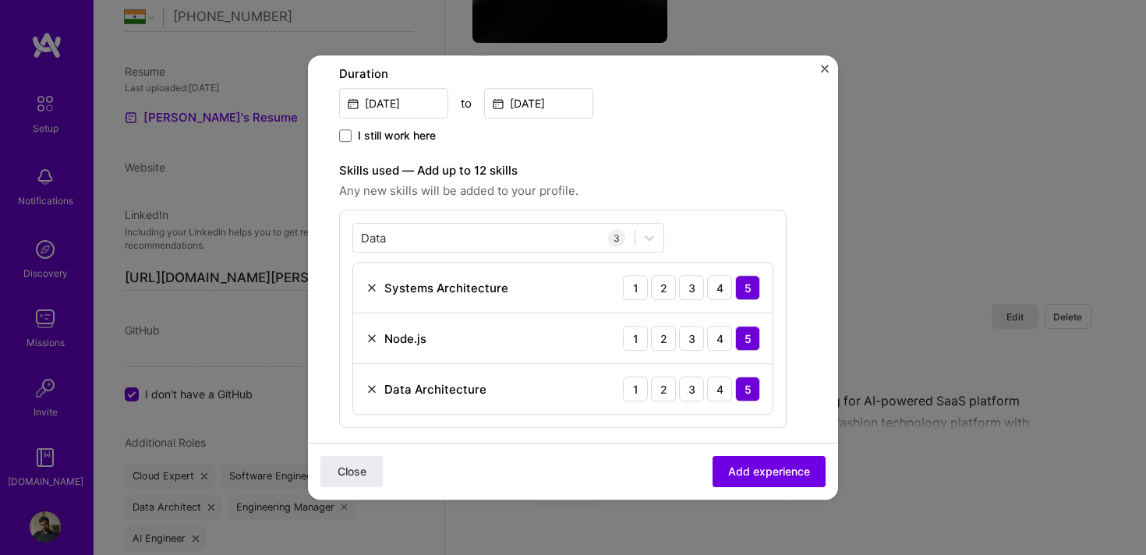
click at [461, 219] on div "Data Data 3 Systems Architecture 1 2 3 4 5 Node.js 1 2 3 4 5 Data Architecture …" at bounding box center [563, 319] width 448 height 218
click at [454, 236] on div "Data Data" at bounding box center [494, 238] width 282 height 26
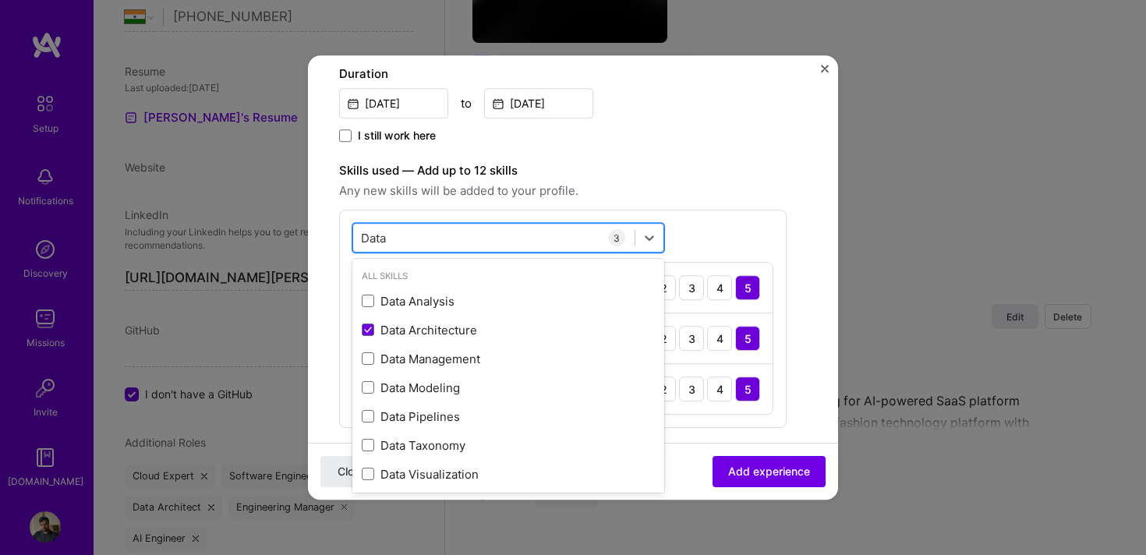
click at [454, 236] on div "Data Data" at bounding box center [494, 238] width 282 height 26
type input "D"
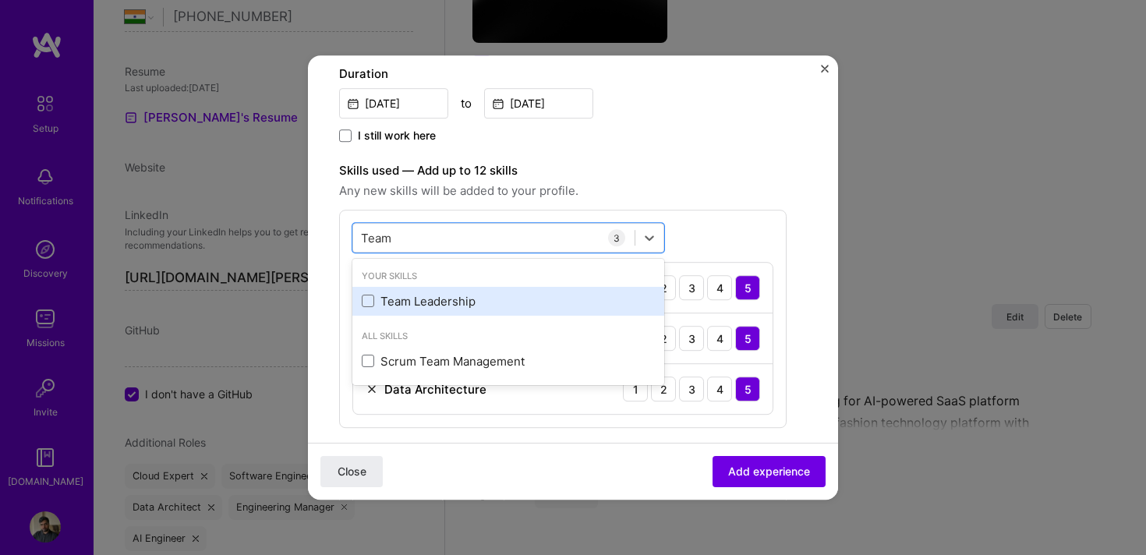
click at [419, 314] on div "Team Leadership" at bounding box center [509, 301] width 312 height 29
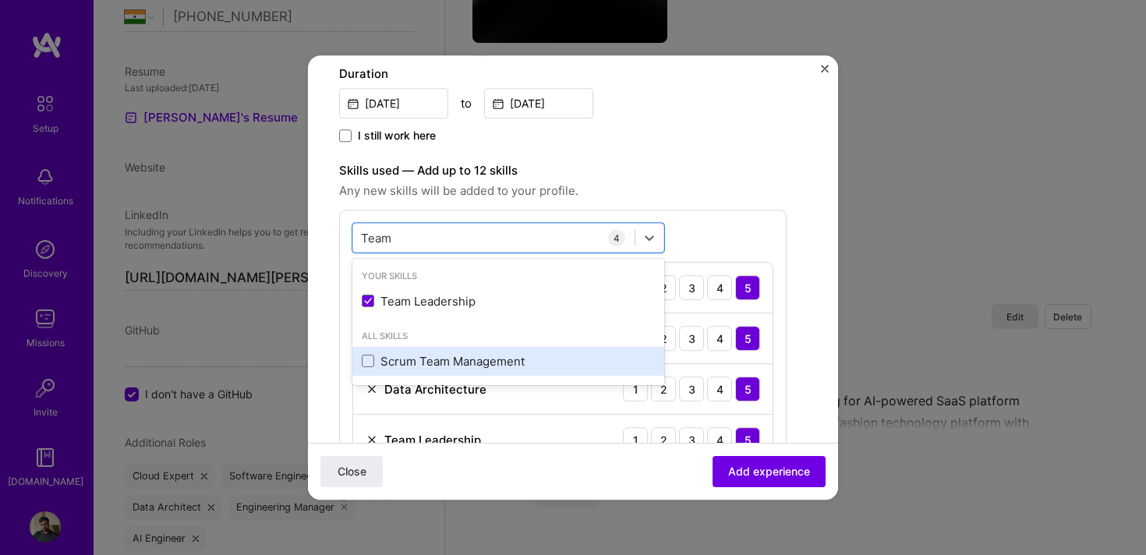
click at [378, 357] on div "Scrum Team Management" at bounding box center [508, 361] width 293 height 16
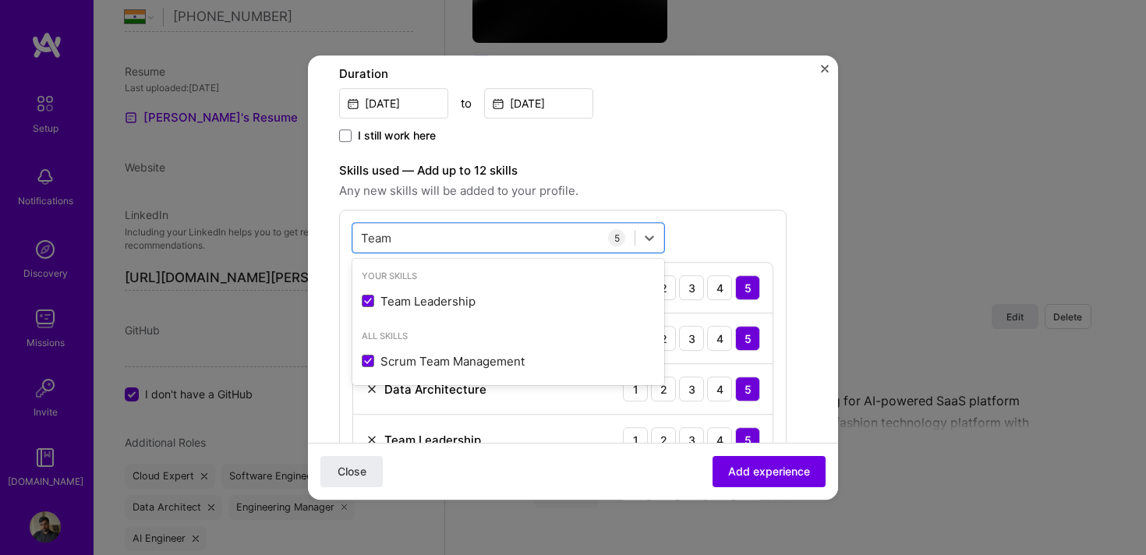
type input "Team"
click at [760, 171] on label "Skills used — Add up to 12 skills" at bounding box center [563, 170] width 448 height 19
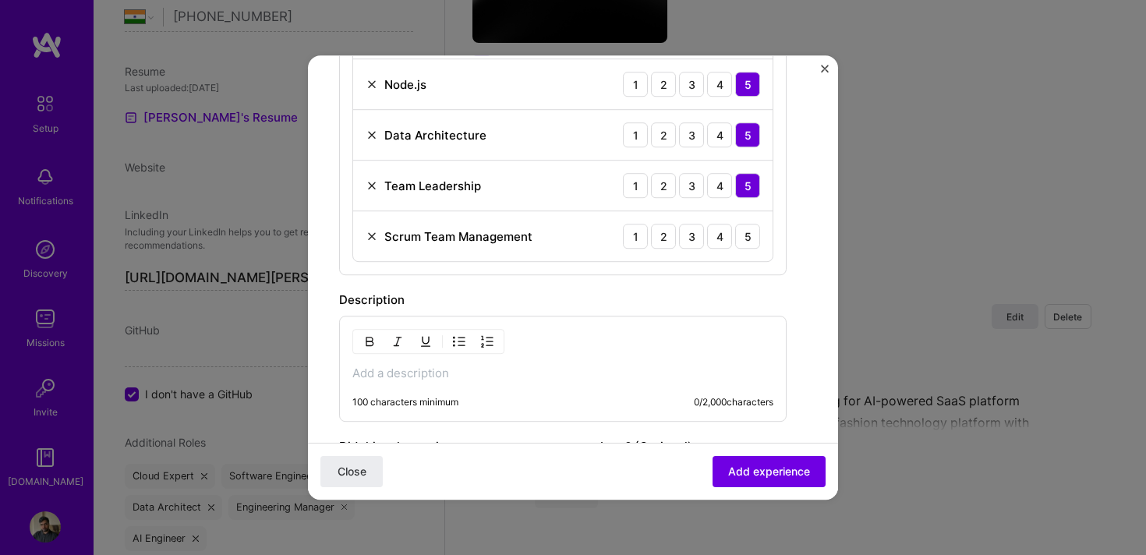
scroll to position [618, 0]
click at [751, 235] on div "5" at bounding box center [747, 235] width 25 height 25
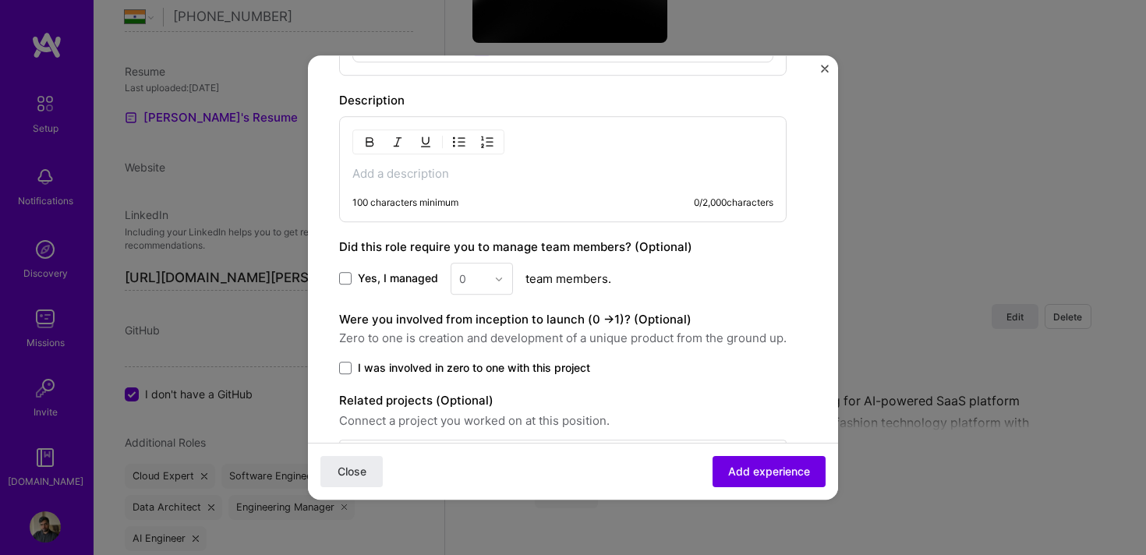
click at [501, 180] on p at bounding box center [563, 174] width 421 height 16
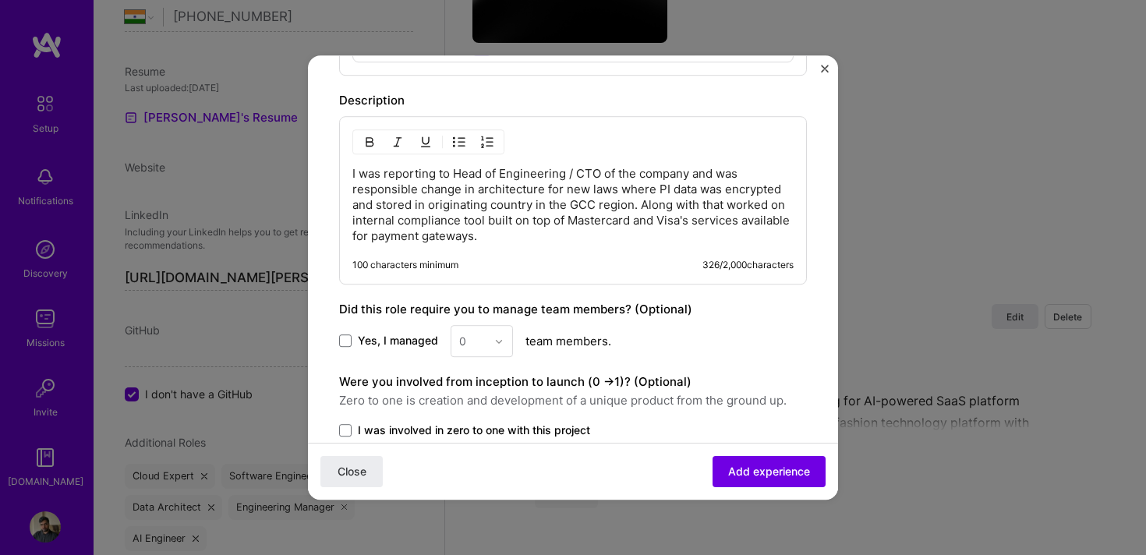
click at [418, 193] on p "I was reporting to Head of Engineering / CTO of the company and was responsible…" at bounding box center [573, 205] width 441 height 78
click at [562, 191] on p "I was reporting to Head of Engineering / CTO of the company and was responsible…" at bounding box center [573, 205] width 441 height 78
click at [693, 241] on p "I was reporting to Head of Engineering / CTO of the company and was responsible…" at bounding box center [573, 205] width 441 height 78
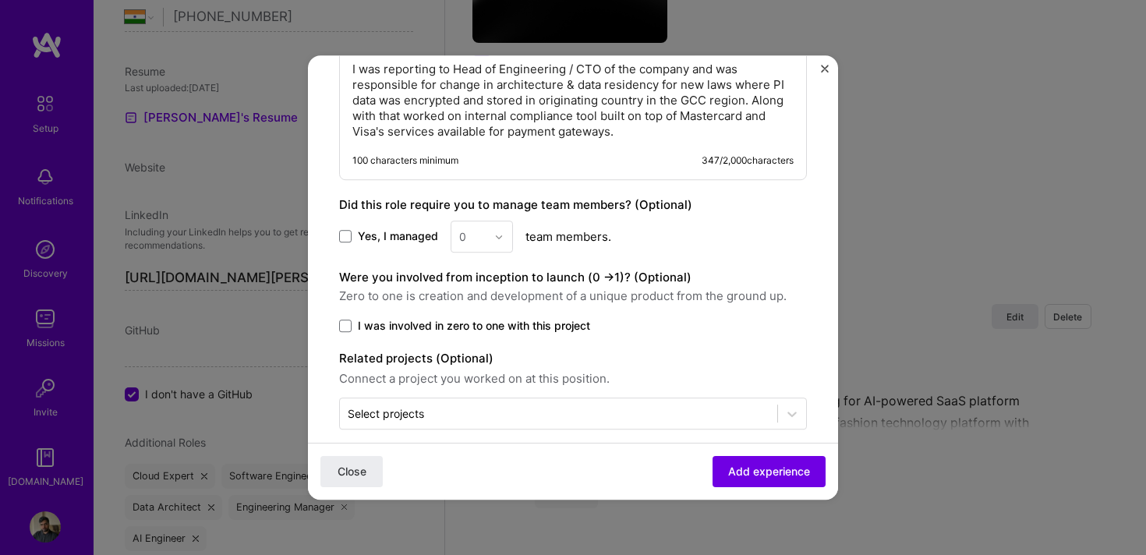
scroll to position [940, 0]
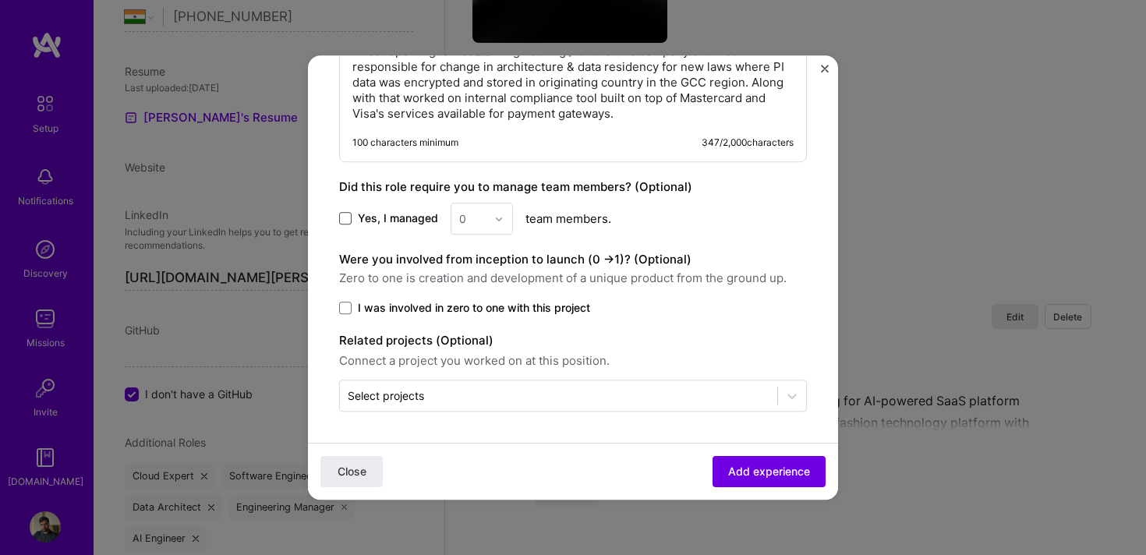
click at [345, 222] on span at bounding box center [345, 219] width 12 height 12
click at [0, 0] on input "Yes, I managed" at bounding box center [0, 0] width 0 height 0
click at [494, 218] on img at bounding box center [498, 218] width 9 height 9
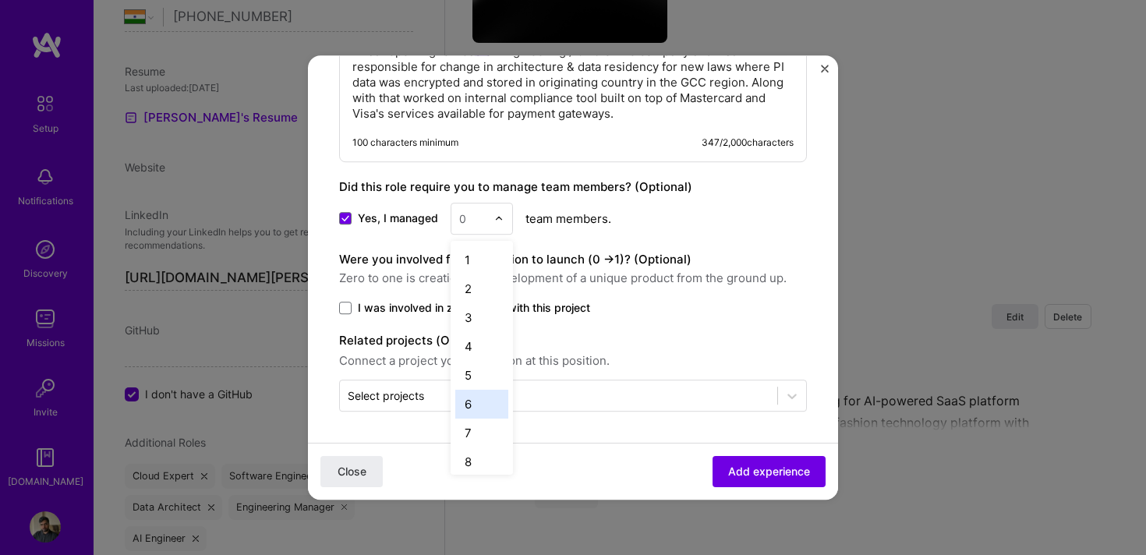
click at [476, 408] on div "6" at bounding box center [481, 404] width 53 height 29
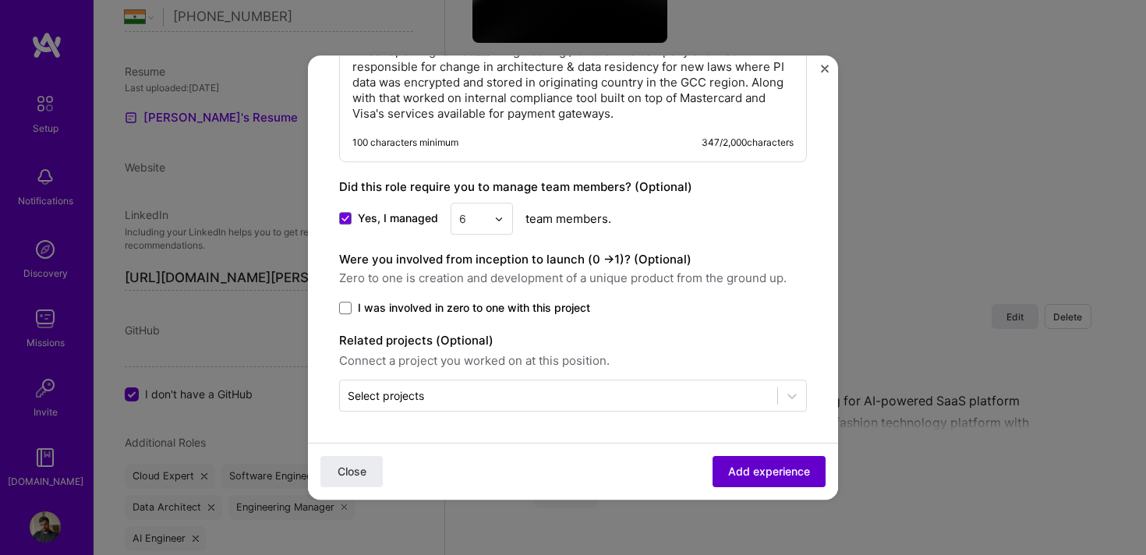
click at [770, 480] on button "Add experience" at bounding box center [769, 471] width 113 height 31
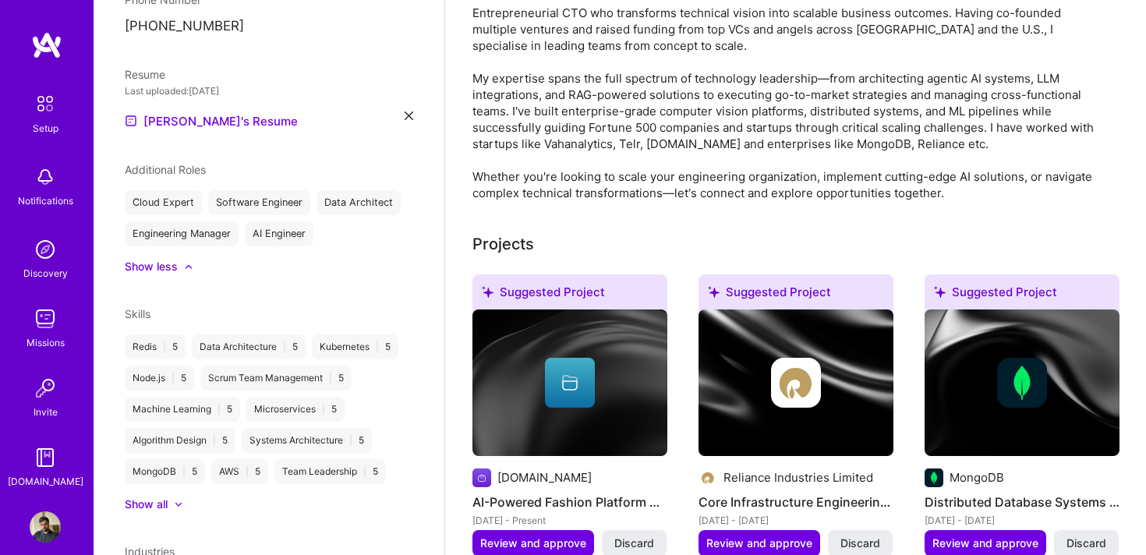
scroll to position [0, 0]
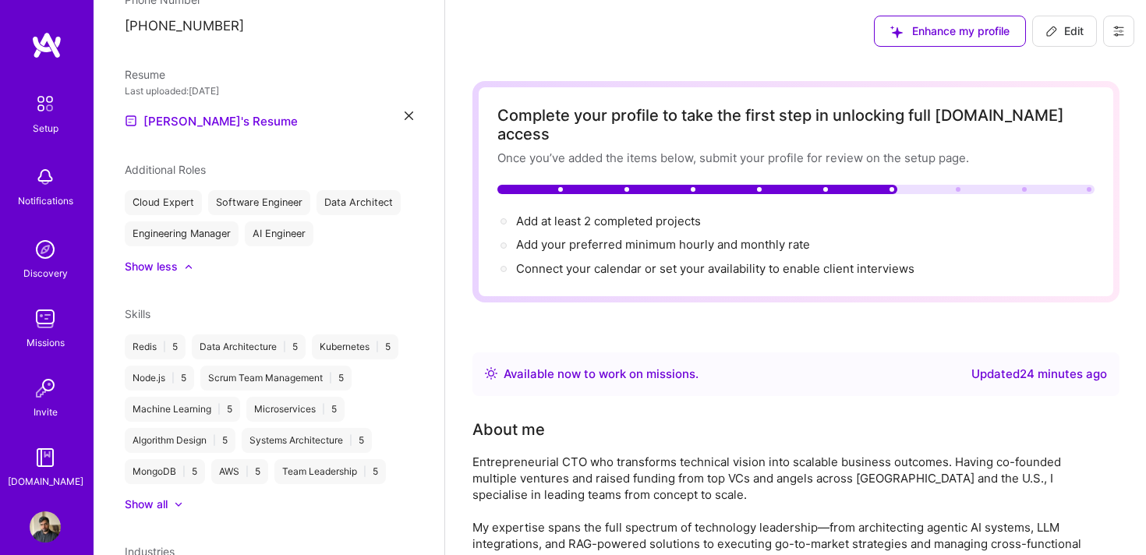
click at [1060, 34] on span "Edit" at bounding box center [1065, 31] width 38 height 16
select select "Right Now"
select select "IN"
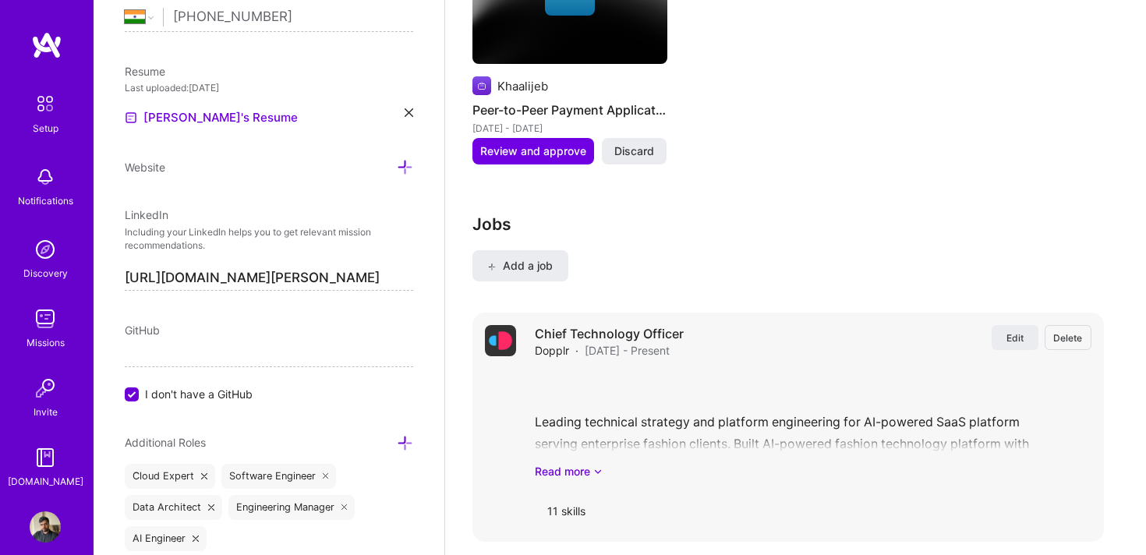
scroll to position [2230, 0]
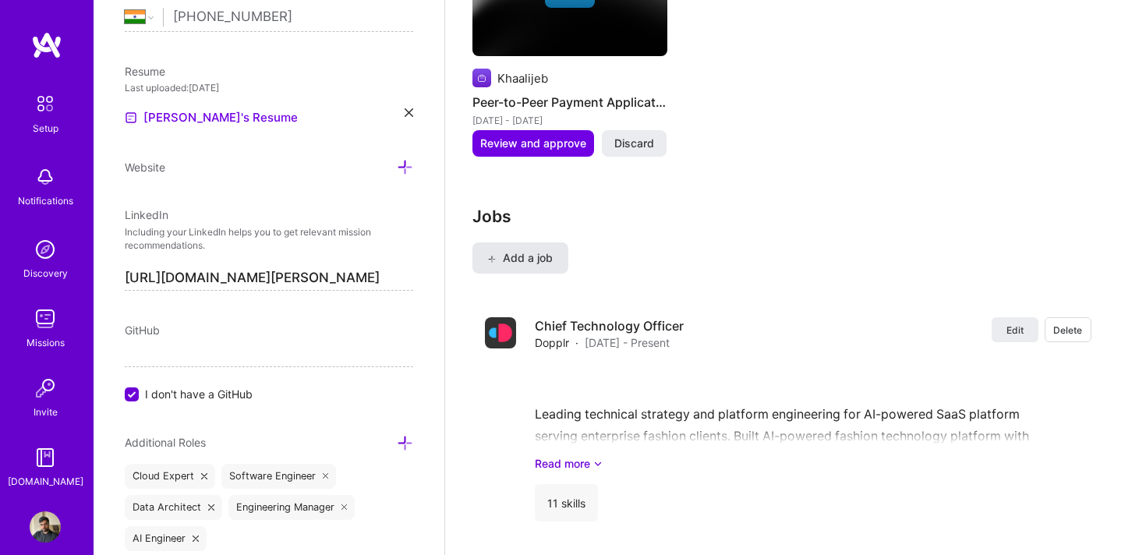
click at [536, 243] on button "Add a job" at bounding box center [521, 258] width 96 height 31
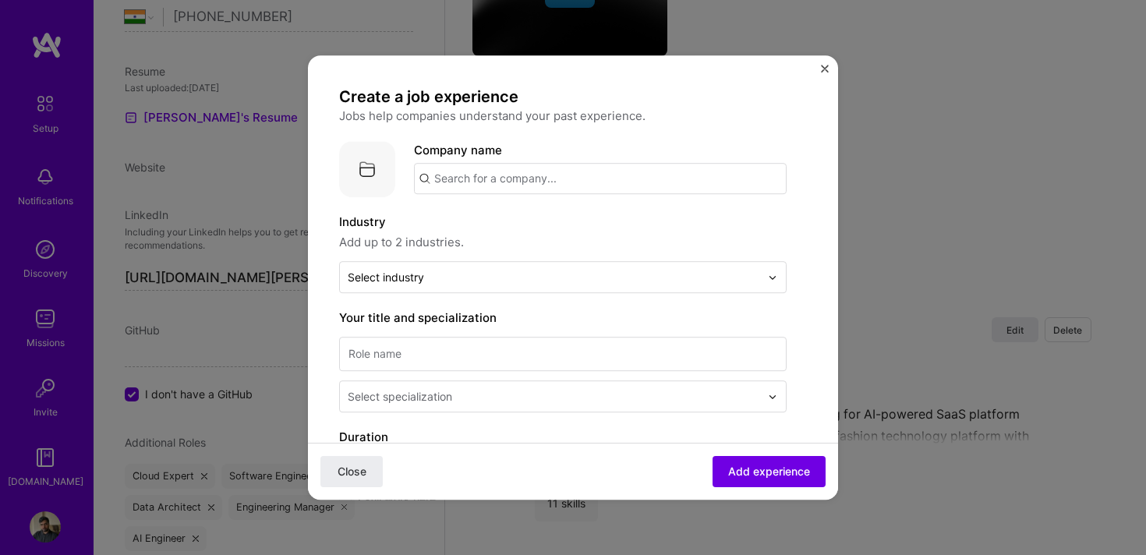
click at [523, 179] on input "text" at bounding box center [600, 178] width 373 height 31
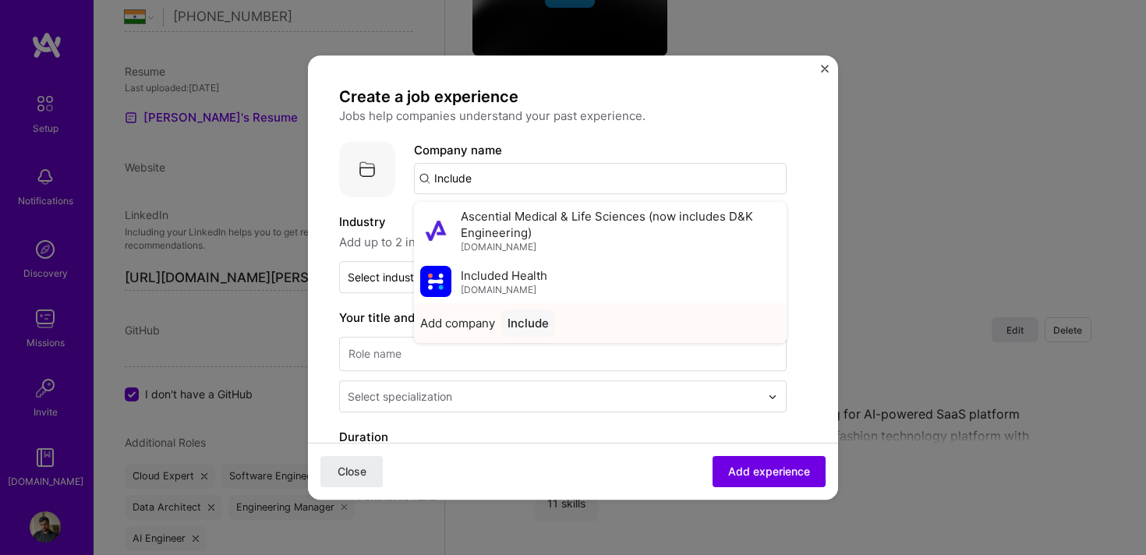
type input "Include"
click at [521, 323] on div "Include" at bounding box center [528, 323] width 54 height 27
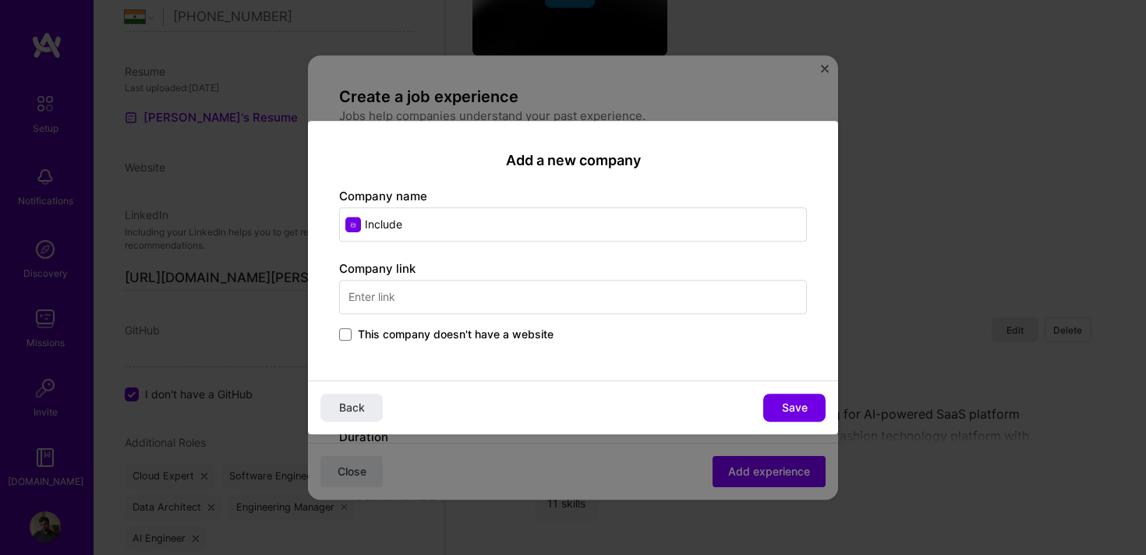
click at [351, 346] on div "Add a new company Company name Include Company link This company doesn't have a…" at bounding box center [573, 251] width 530 height 260
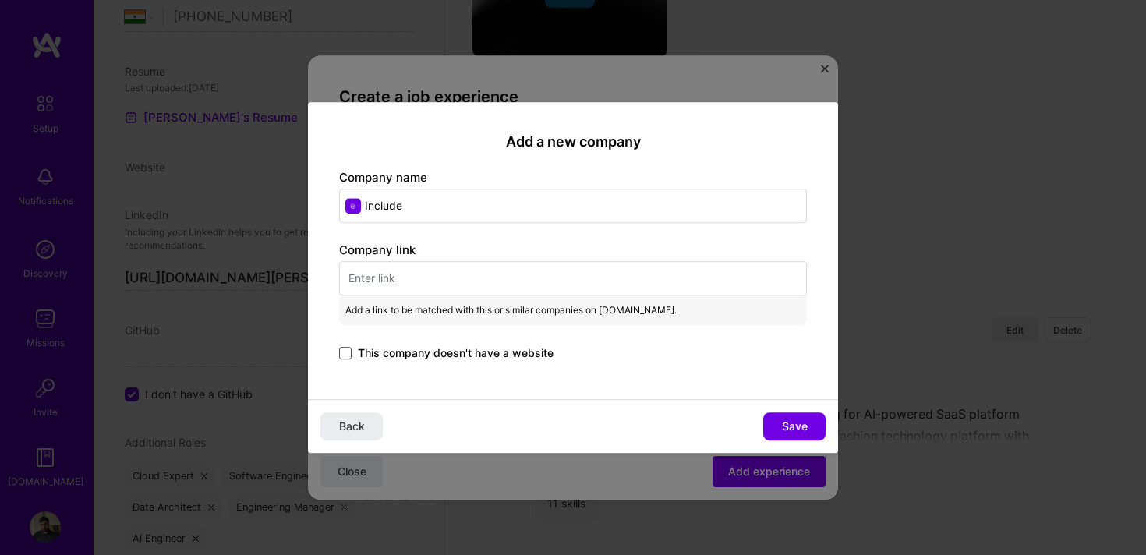
click at [342, 358] on span at bounding box center [345, 353] width 12 height 12
click at [0, 0] on input "This company doesn't have a website" at bounding box center [0, 0] width 0 height 0
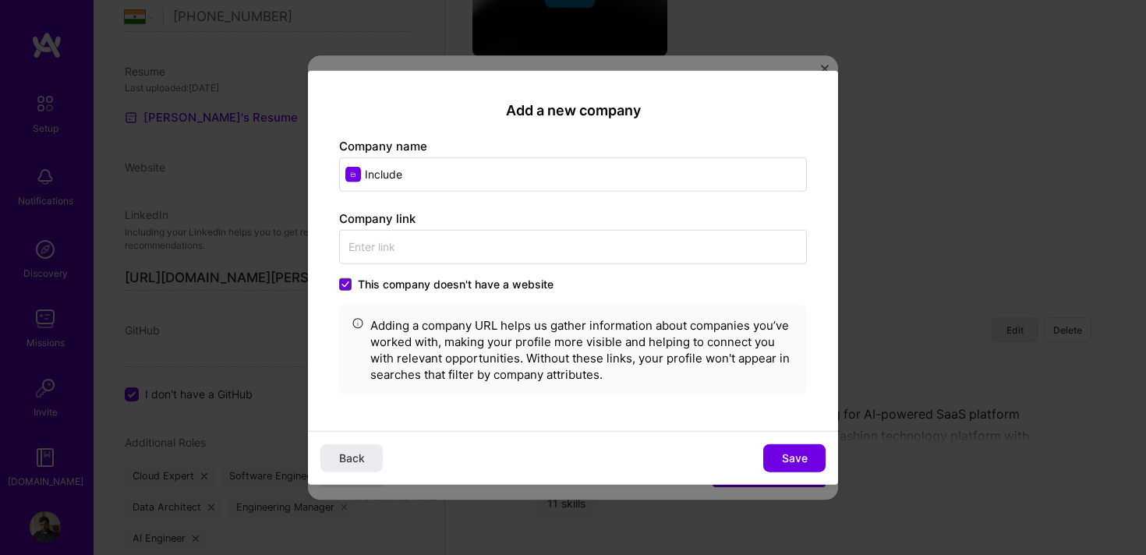
click at [348, 279] on span at bounding box center [345, 284] width 12 height 12
click at [0, 0] on input "This company doesn't have a website" at bounding box center [0, 0] width 0 height 0
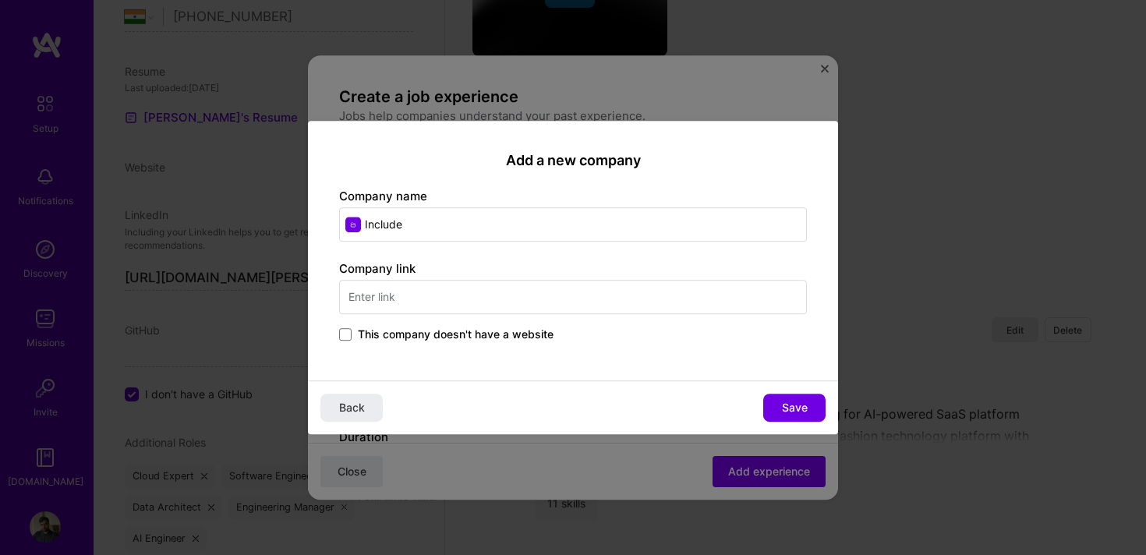
click at [374, 289] on input "text" at bounding box center [573, 297] width 468 height 34
type input "[DOMAIN_NAME]"
click at [778, 406] on button "Save" at bounding box center [795, 408] width 62 height 28
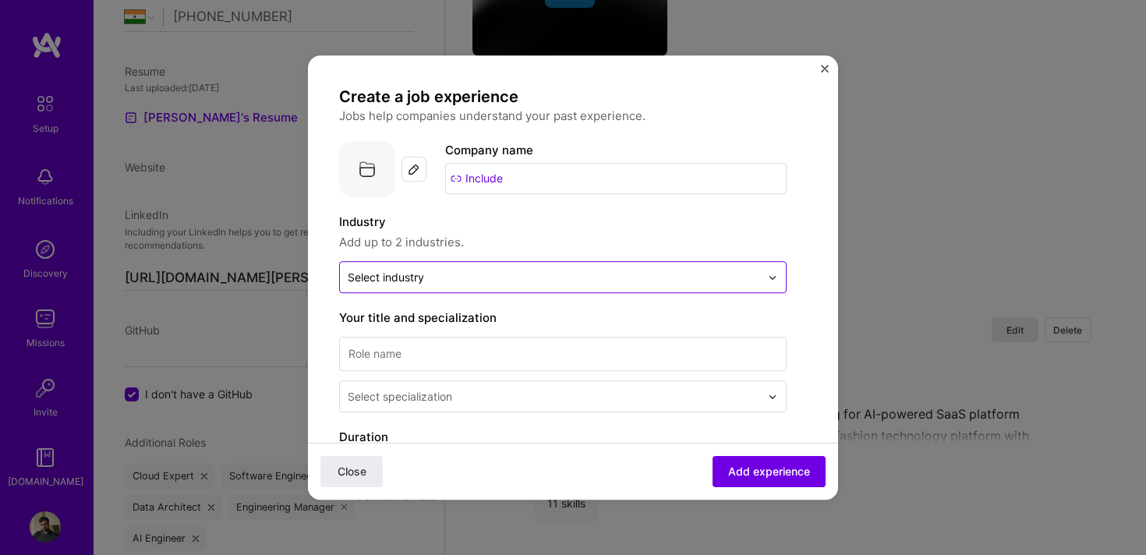
click at [469, 285] on div at bounding box center [554, 277] width 413 height 19
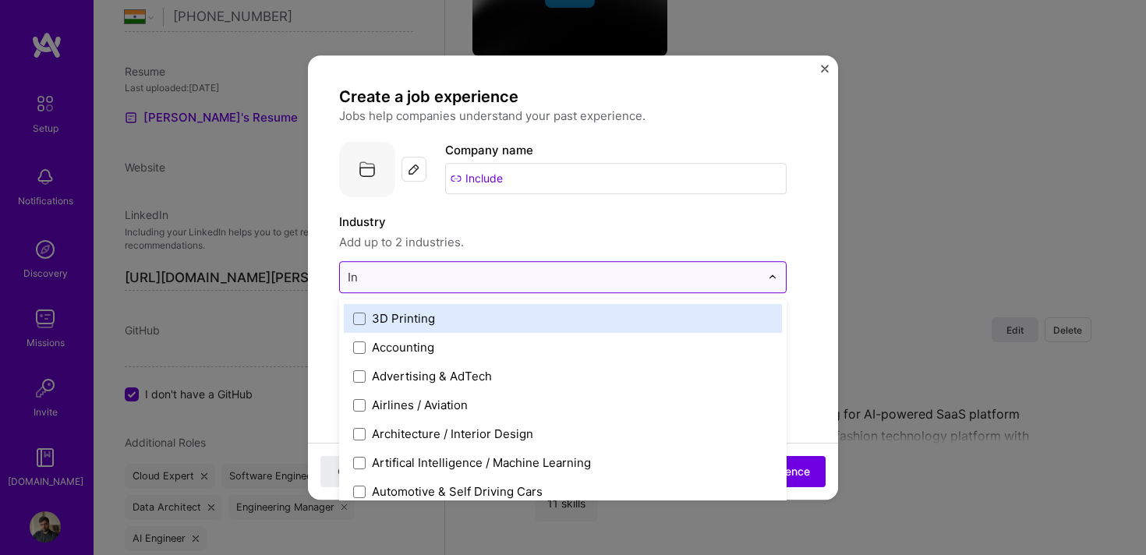
type input "I"
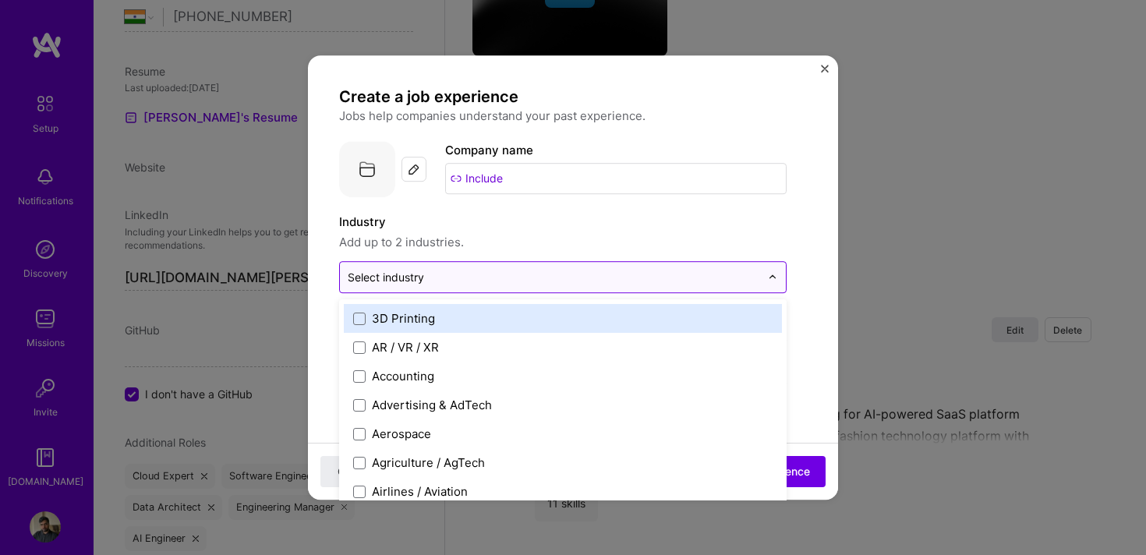
type input "S"
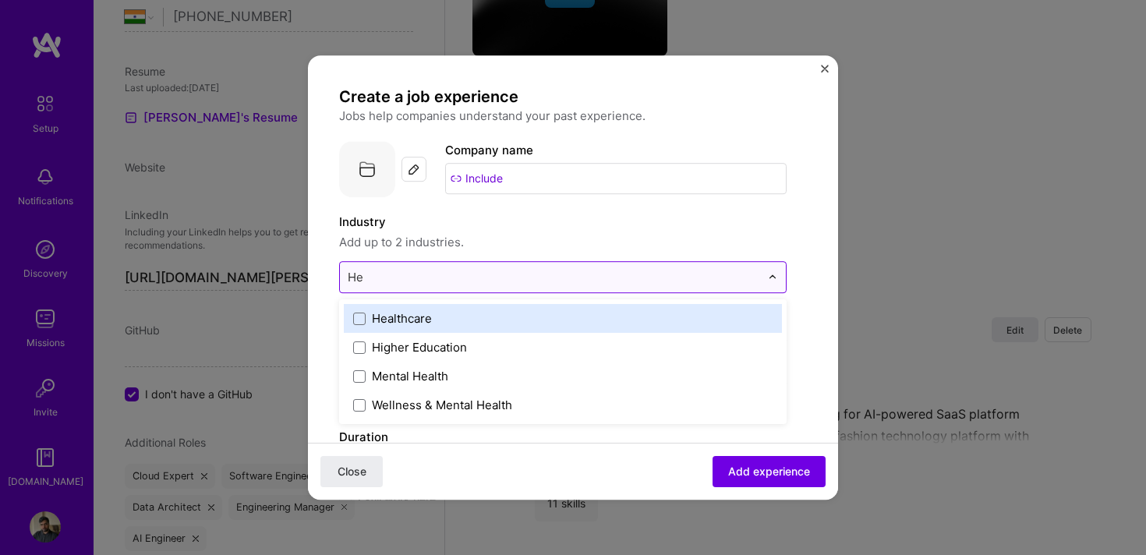
type input "H"
type input "B"
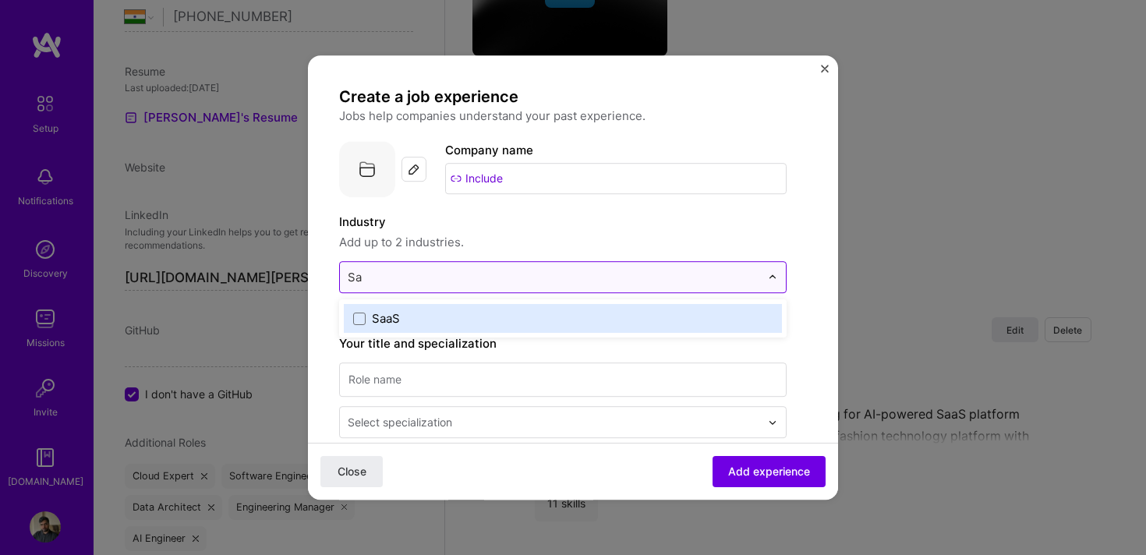
type input "Saa"
click at [464, 321] on label "SaaS" at bounding box center [563, 318] width 420 height 16
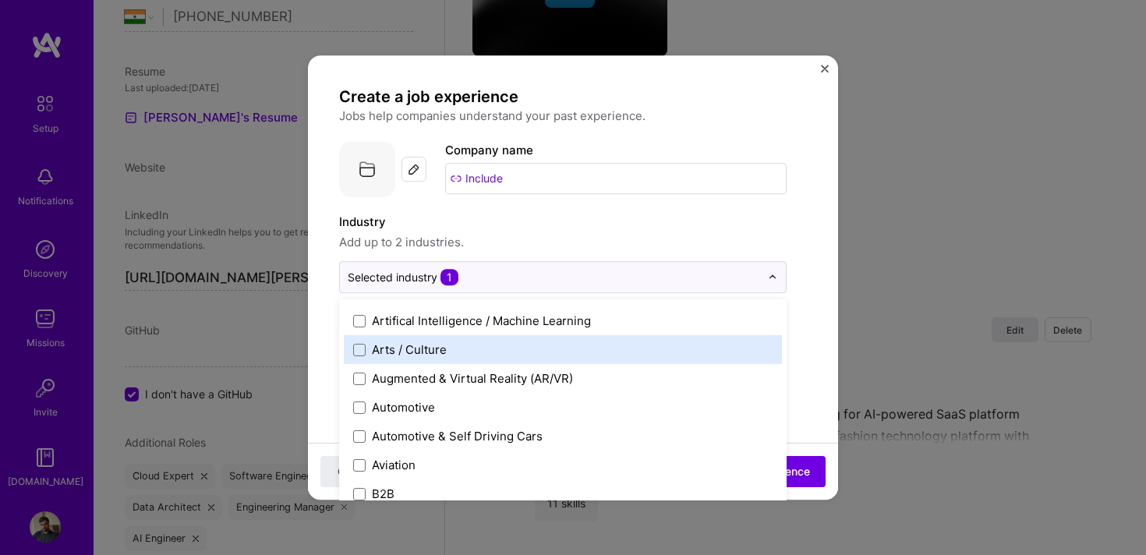
scroll to position [358, 0]
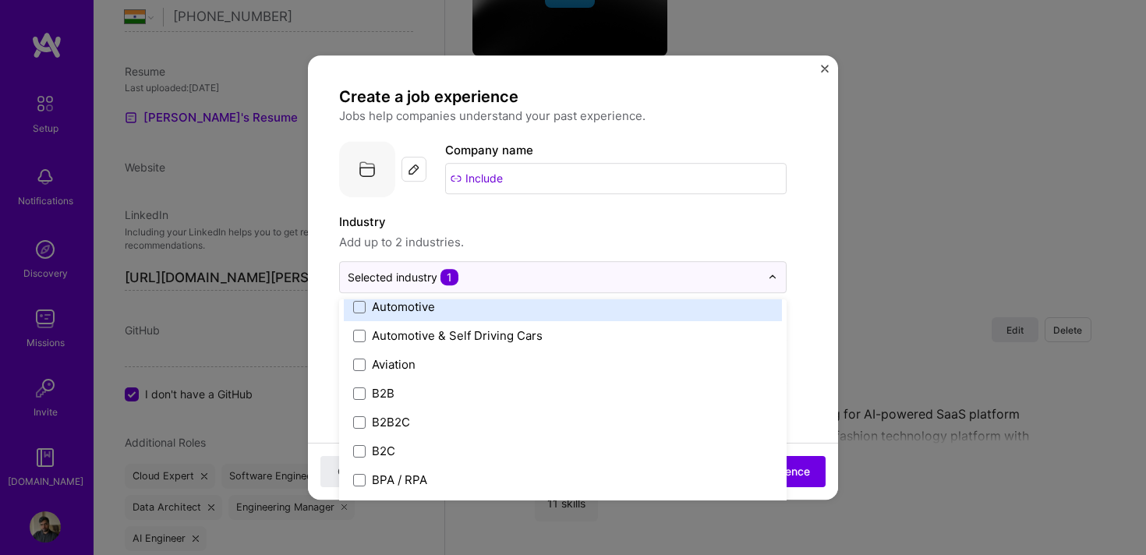
click at [604, 209] on div "Create a job experience Jobs help companies understand your past experience. Co…" at bounding box center [563, 556] width 448 height 939
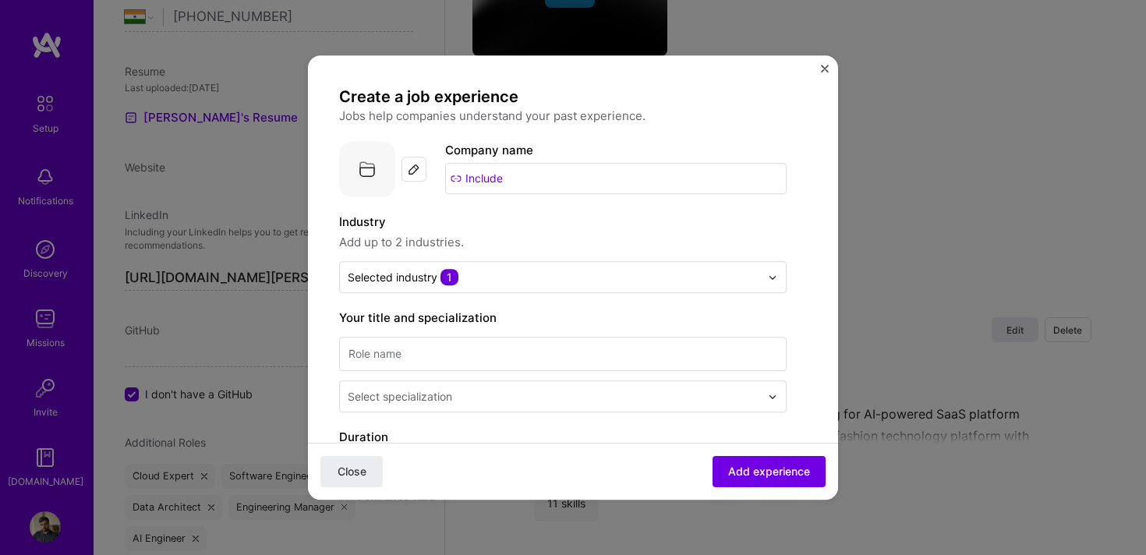
scroll to position [123, 0]
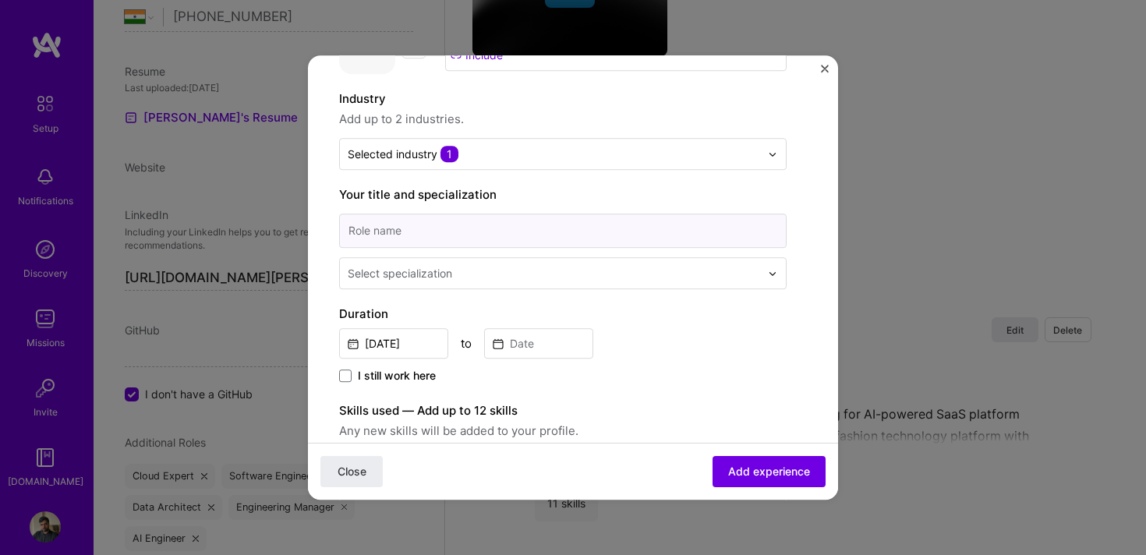
click at [523, 229] on input at bounding box center [563, 231] width 448 height 34
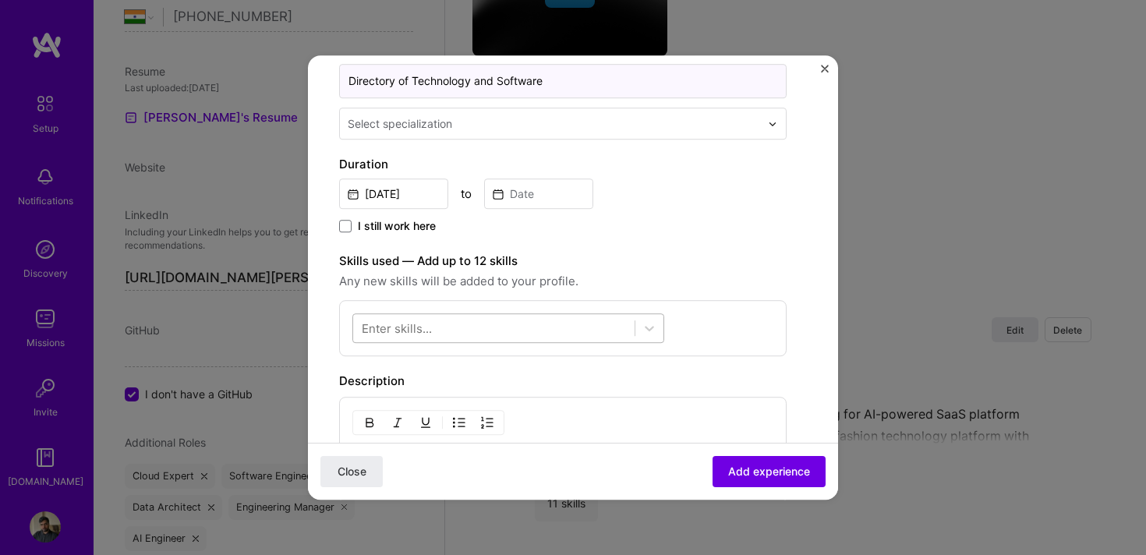
scroll to position [282, 0]
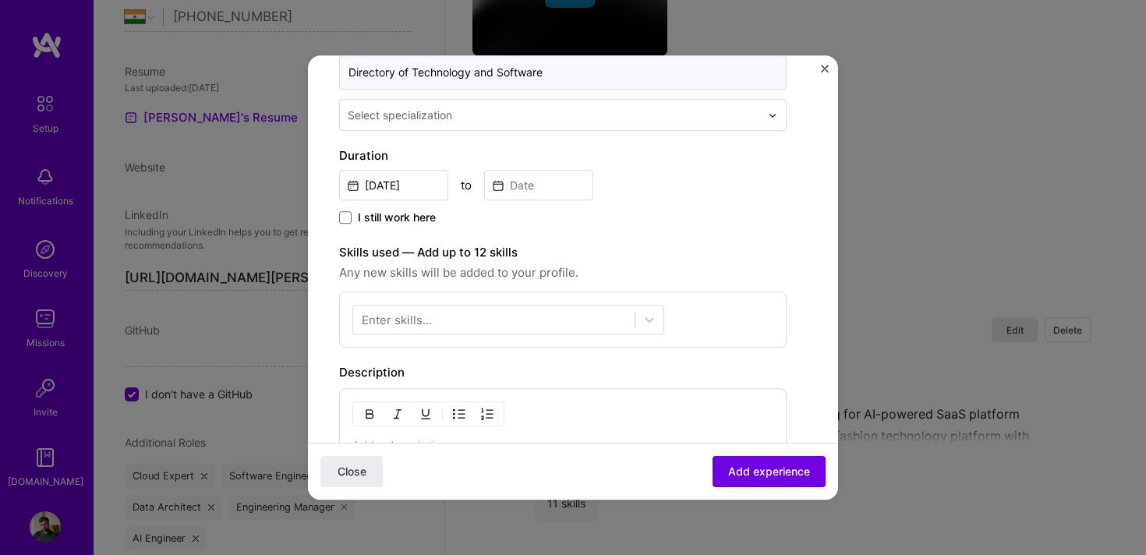
type input "Directory of Technology and Software"
click at [411, 186] on input "[DATE]" at bounding box center [393, 185] width 109 height 30
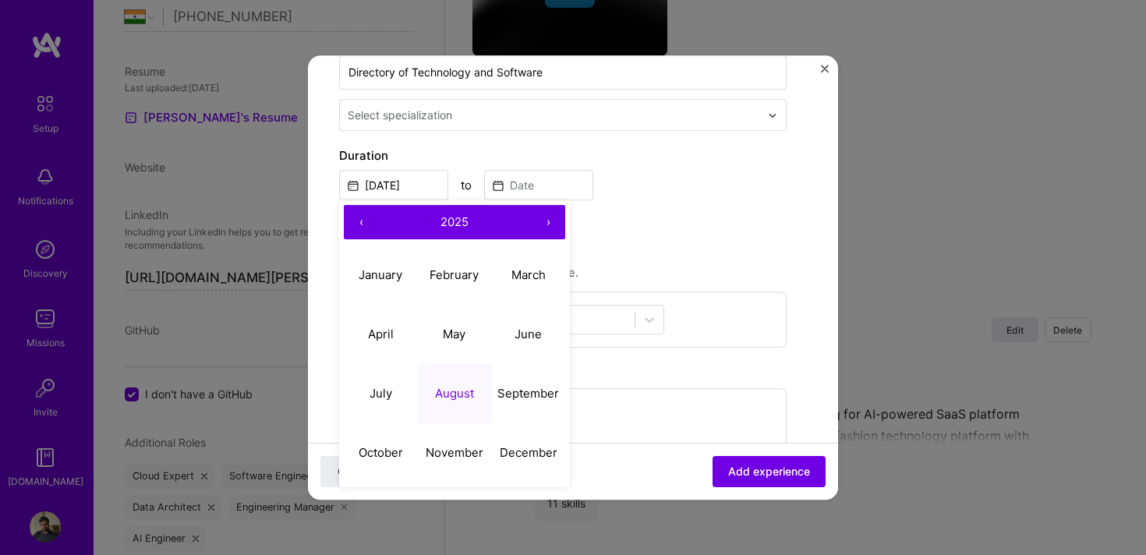
click at [369, 217] on button "‹" at bounding box center [361, 222] width 34 height 34
click at [458, 454] on abbr "November" at bounding box center [455, 452] width 58 height 15
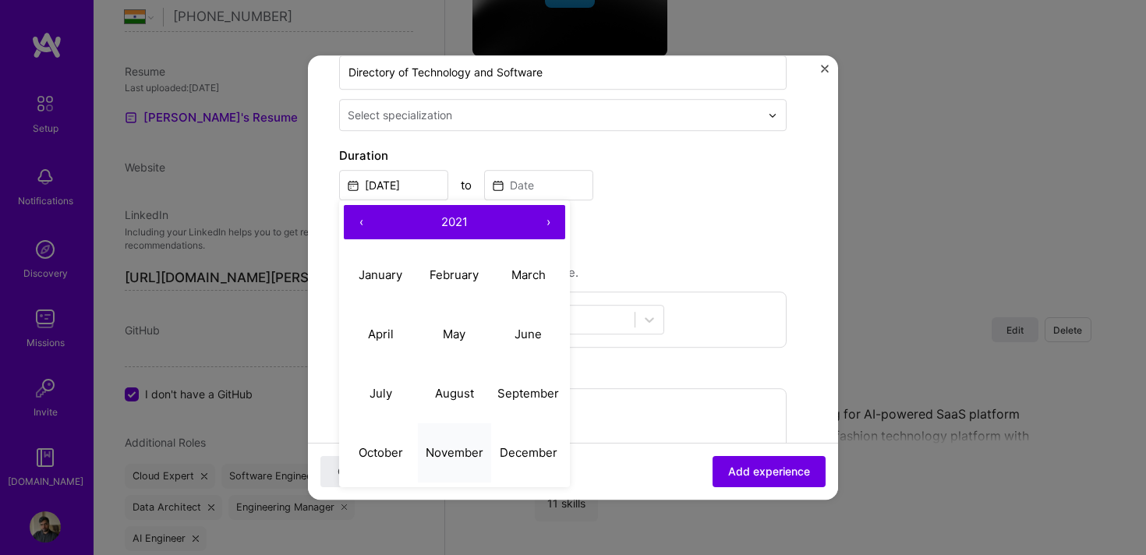
type input "[DATE]"
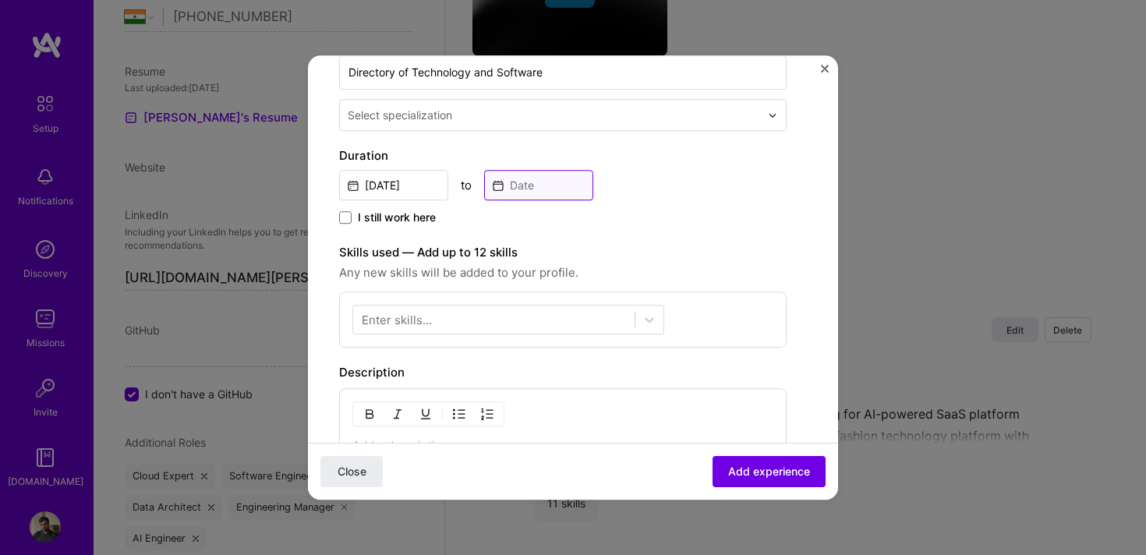
click at [520, 188] on input at bounding box center [538, 185] width 109 height 30
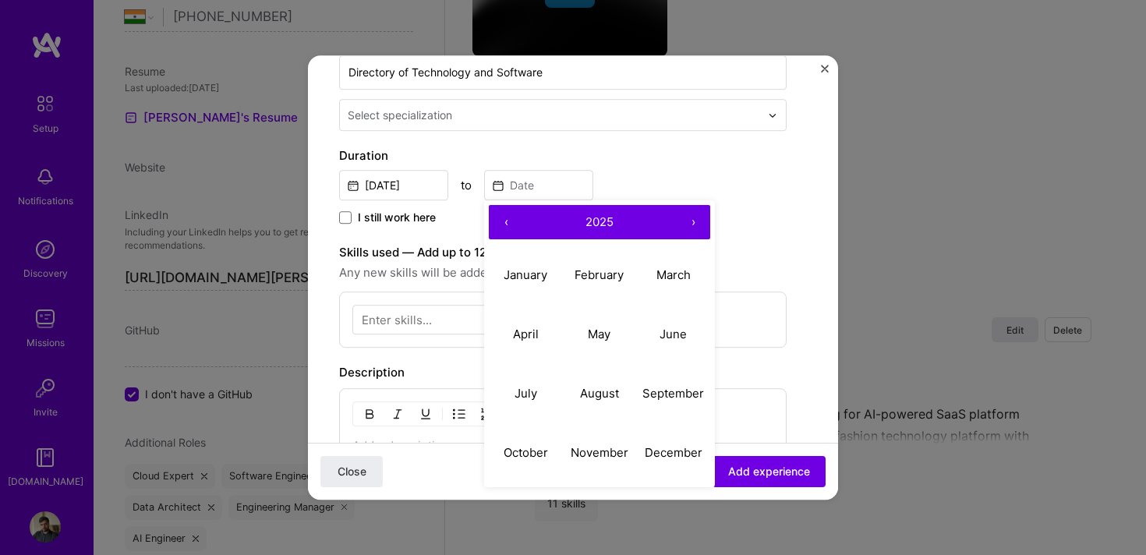
click at [515, 226] on button "‹" at bounding box center [506, 222] width 34 height 34
click at [601, 344] on button "May" at bounding box center [600, 334] width 74 height 59
type input "[DATE]"
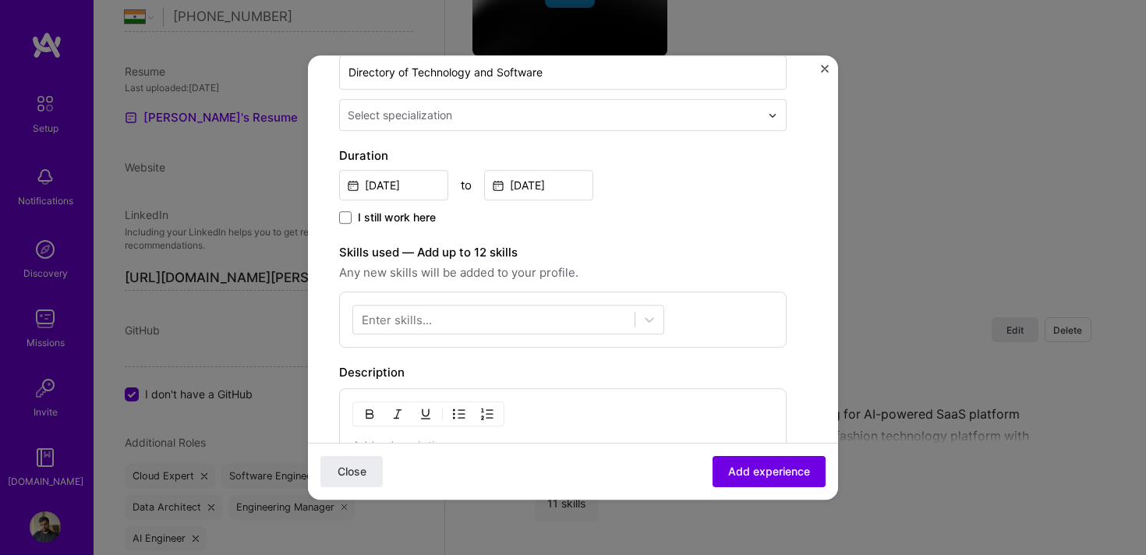
scroll to position [317, 0]
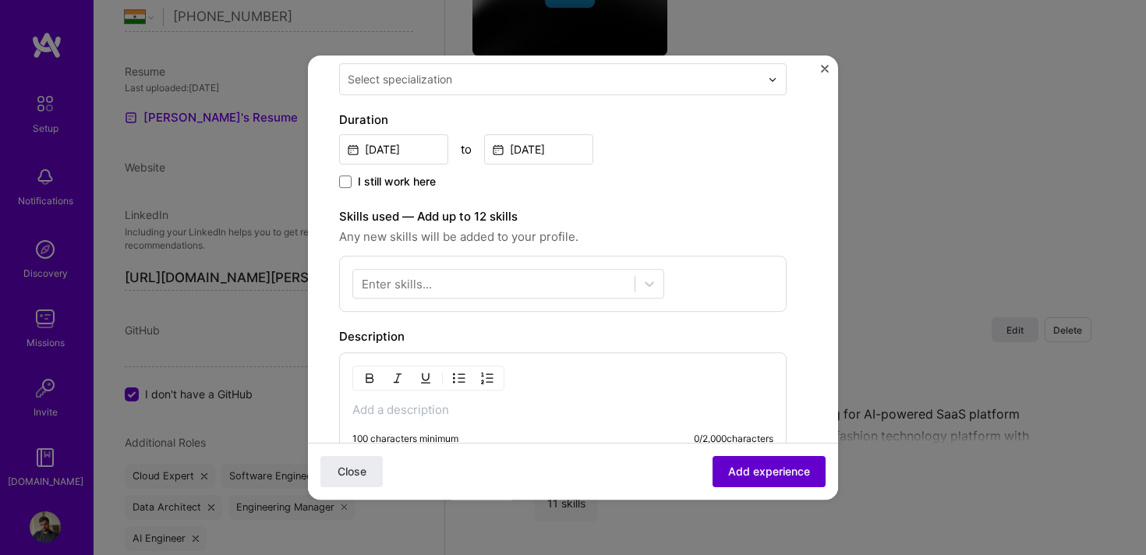
click at [753, 477] on span "Add experience" at bounding box center [769, 472] width 82 height 16
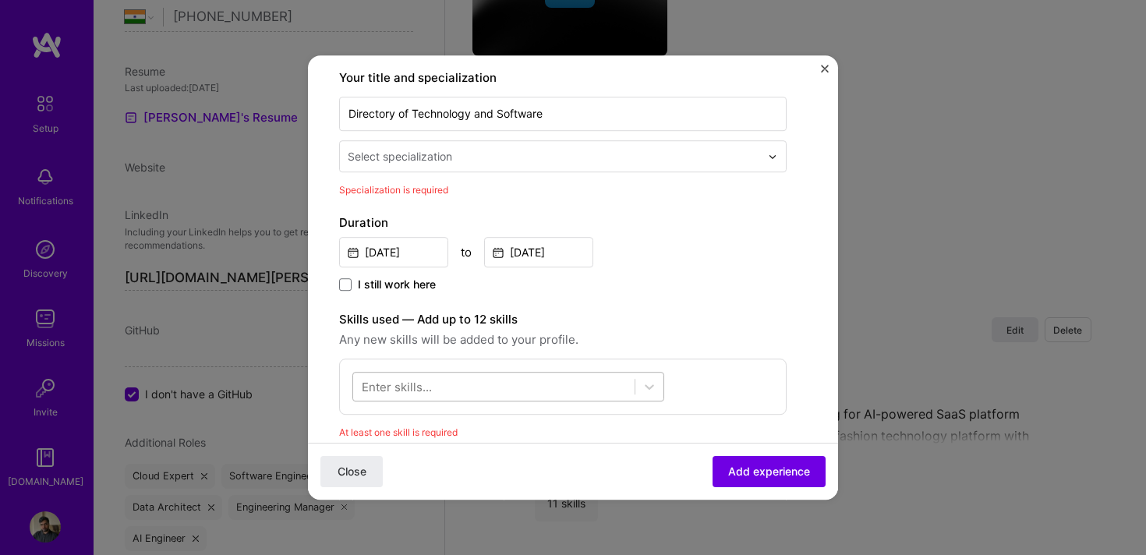
scroll to position [236, 0]
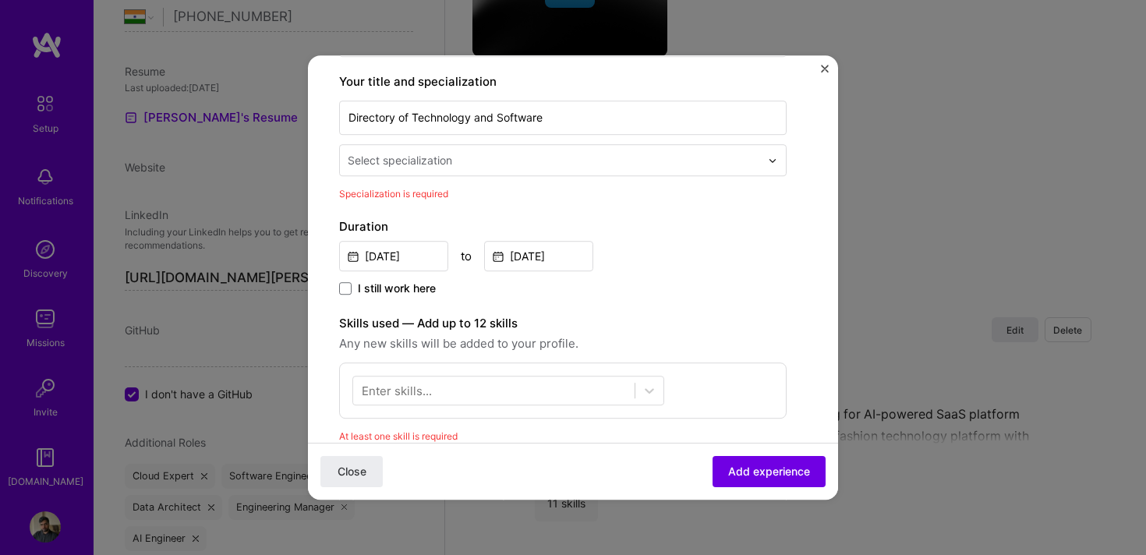
click at [462, 165] on input "text" at bounding box center [556, 160] width 416 height 16
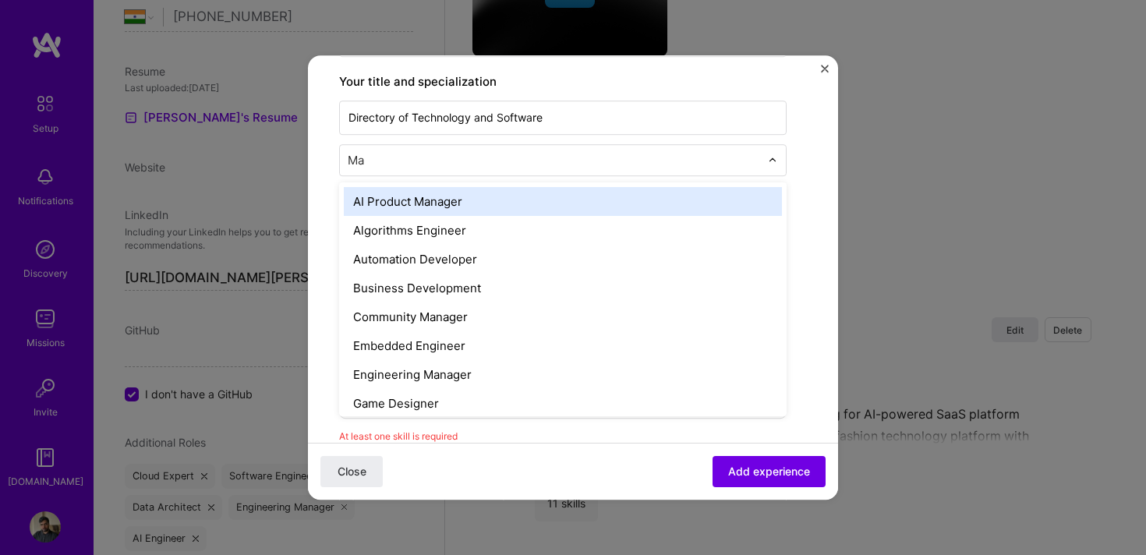
type input "Man"
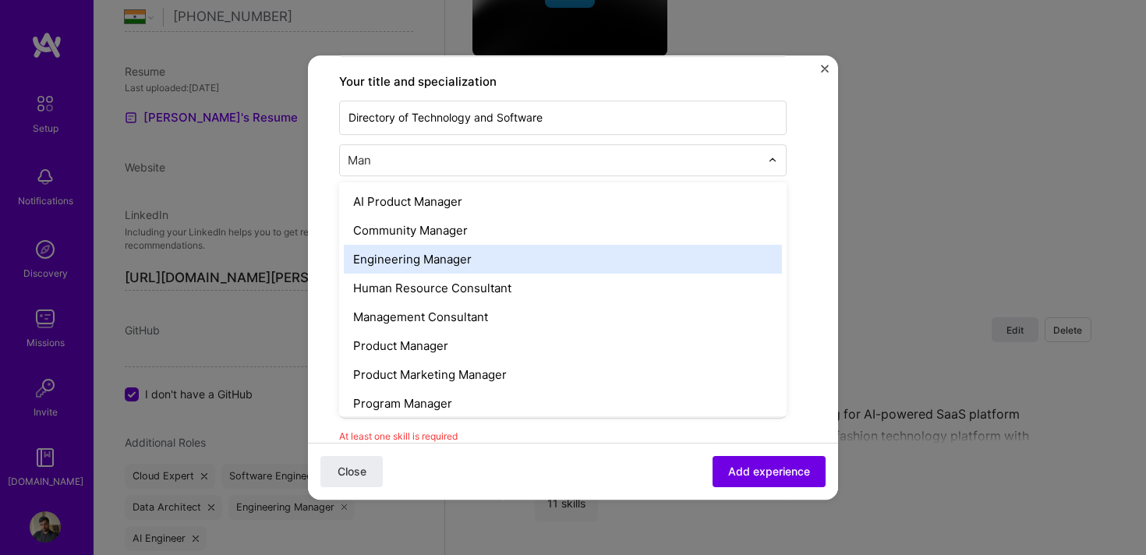
click at [419, 247] on div "Engineering Manager" at bounding box center [563, 259] width 438 height 29
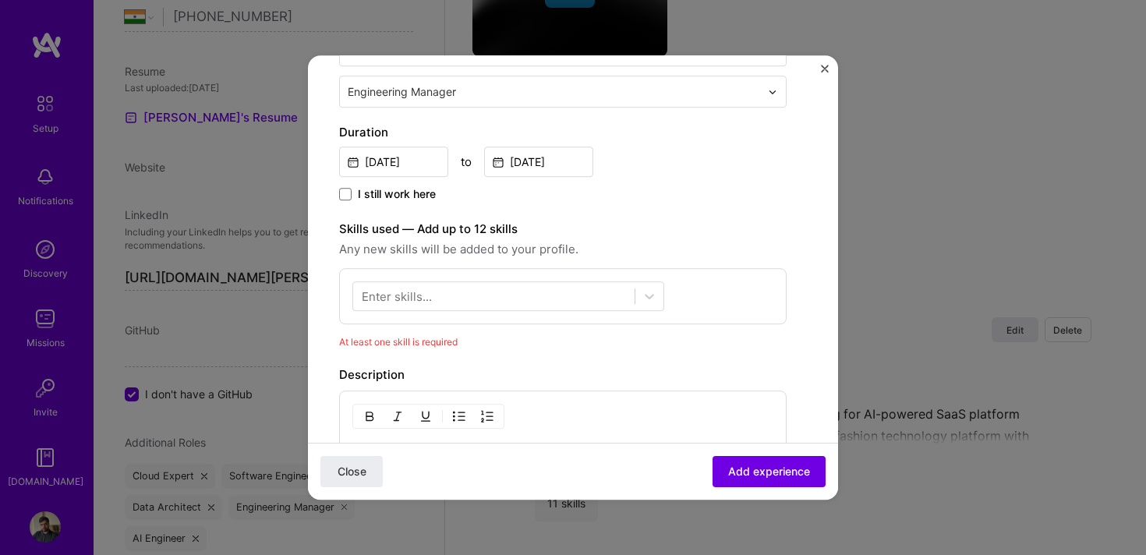
scroll to position [308, 0]
click at [423, 287] on div "Enter skills..." at bounding box center [397, 293] width 70 height 16
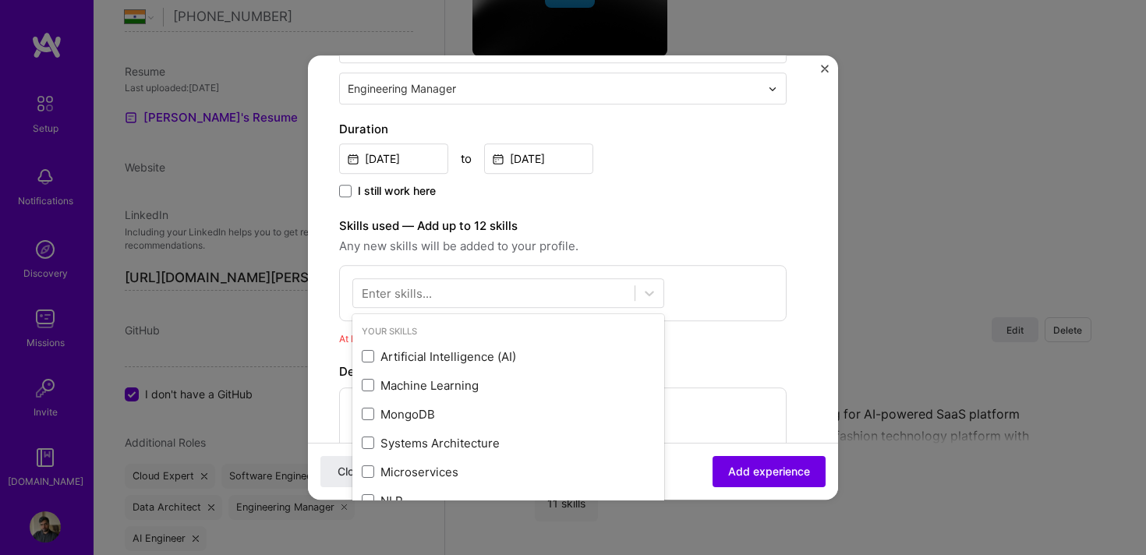
click at [416, 298] on div "Enter skills..." at bounding box center [397, 293] width 70 height 16
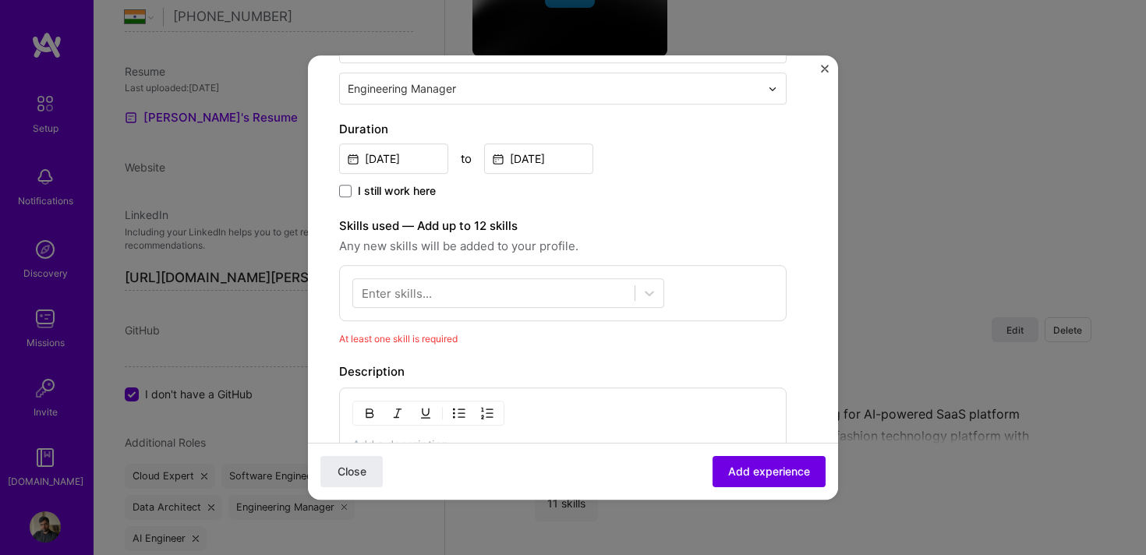
click at [398, 289] on div "Enter skills..." at bounding box center [397, 293] width 70 height 16
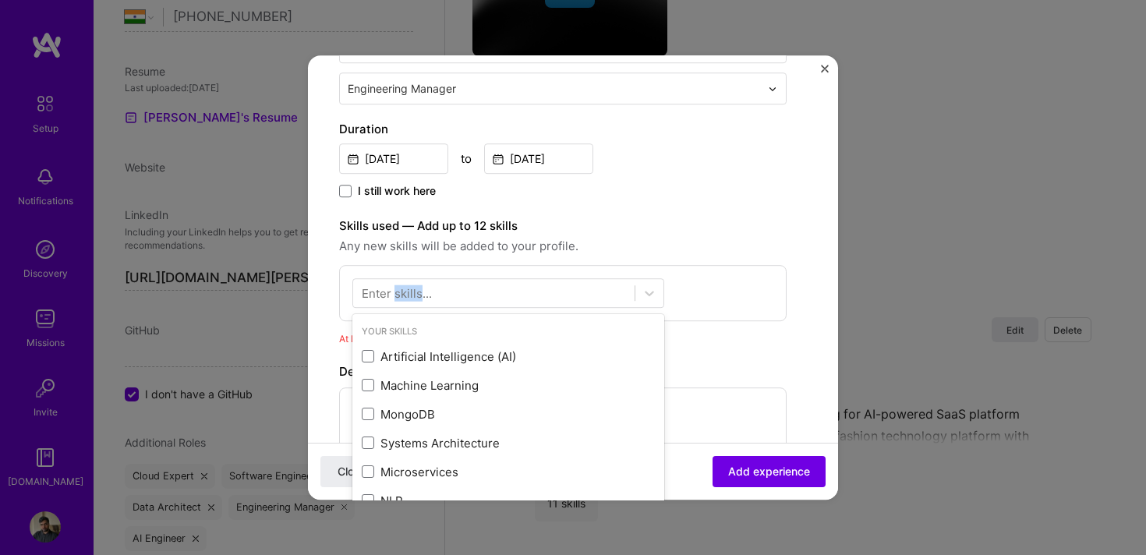
click at [398, 289] on div "Enter skills..." at bounding box center [397, 293] width 70 height 16
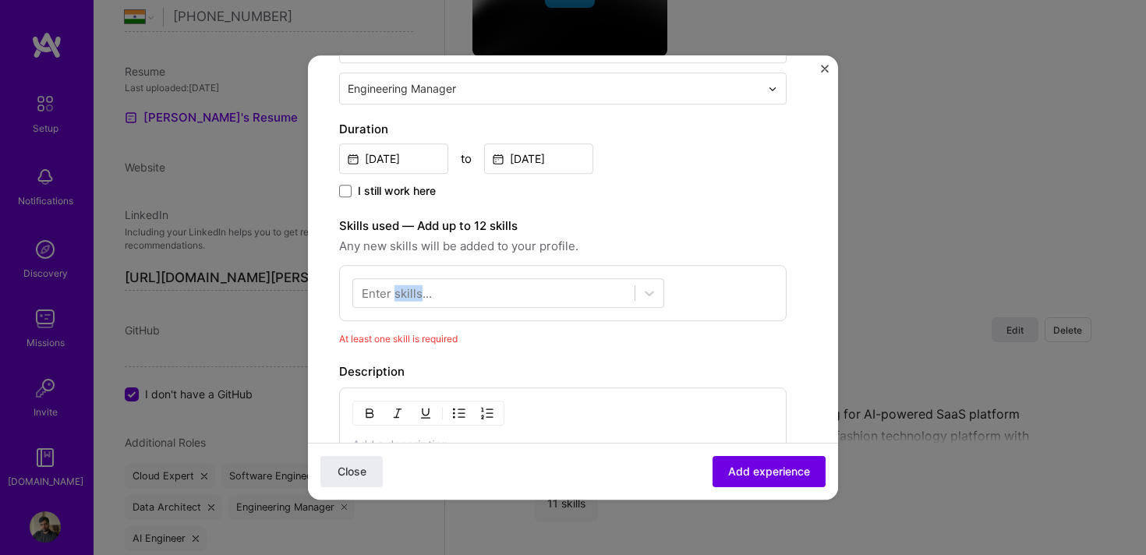
click at [398, 289] on div "Enter skills..." at bounding box center [397, 293] width 70 height 16
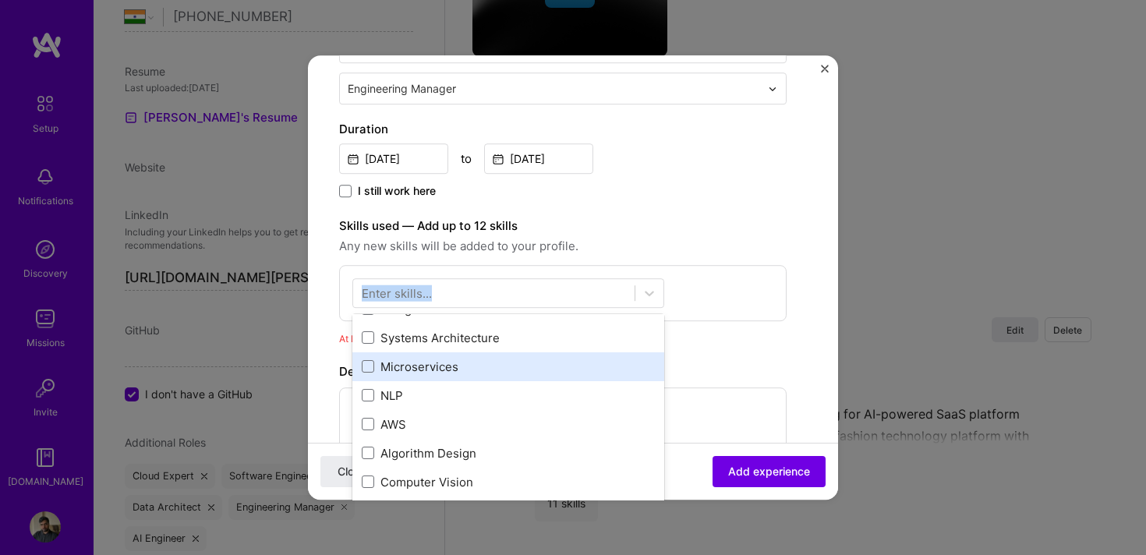
scroll to position [128, 0]
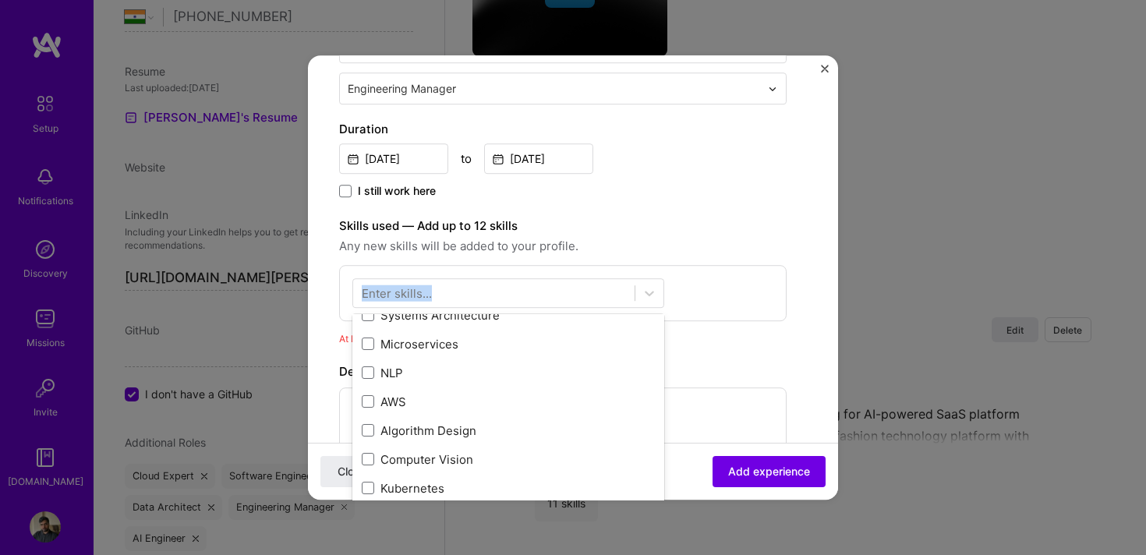
click at [643, 232] on label "Skills used — Add up to 12 skills" at bounding box center [563, 226] width 448 height 19
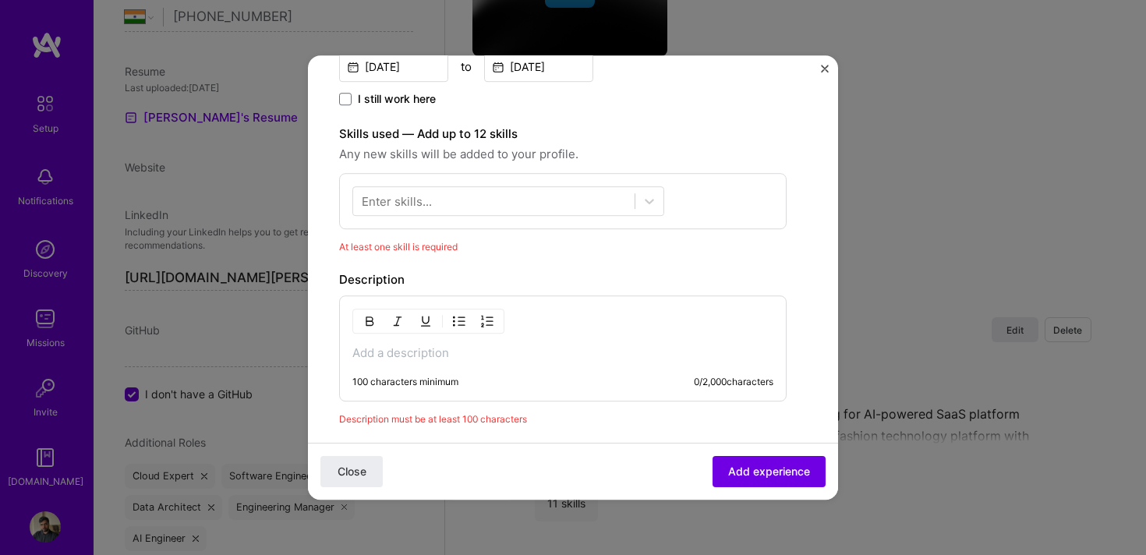
scroll to position [402, 0]
click at [533, 189] on div at bounding box center [494, 200] width 282 height 26
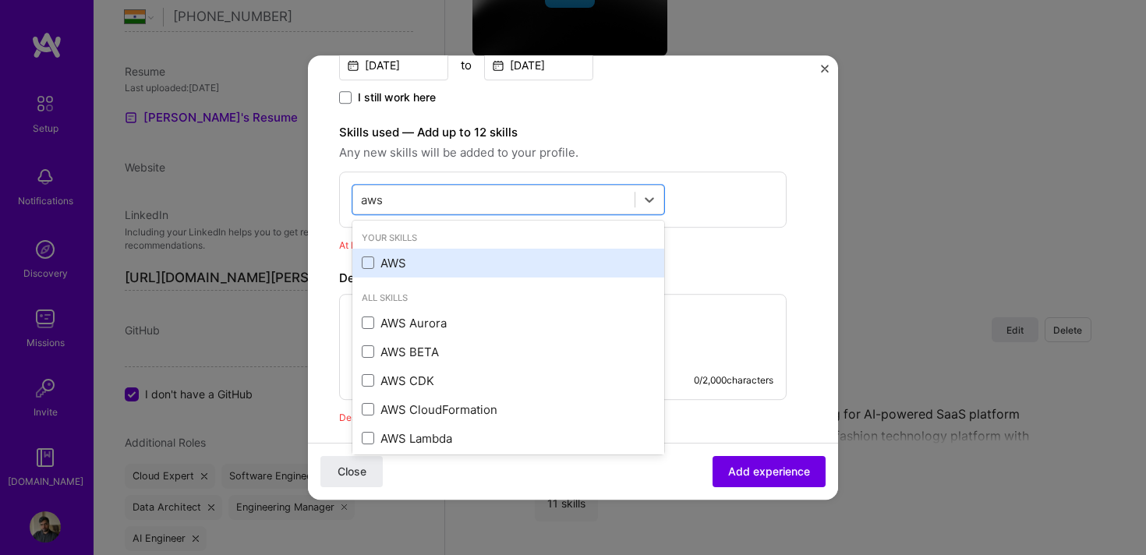
click at [430, 257] on div "AWS" at bounding box center [508, 263] width 293 height 16
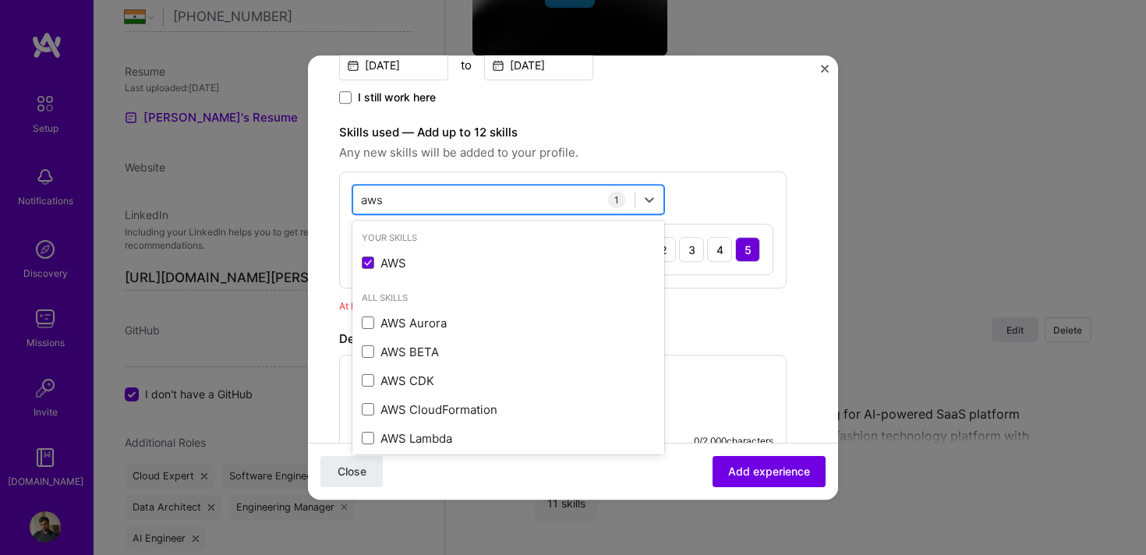
click at [422, 197] on div "aws aws" at bounding box center [494, 200] width 282 height 26
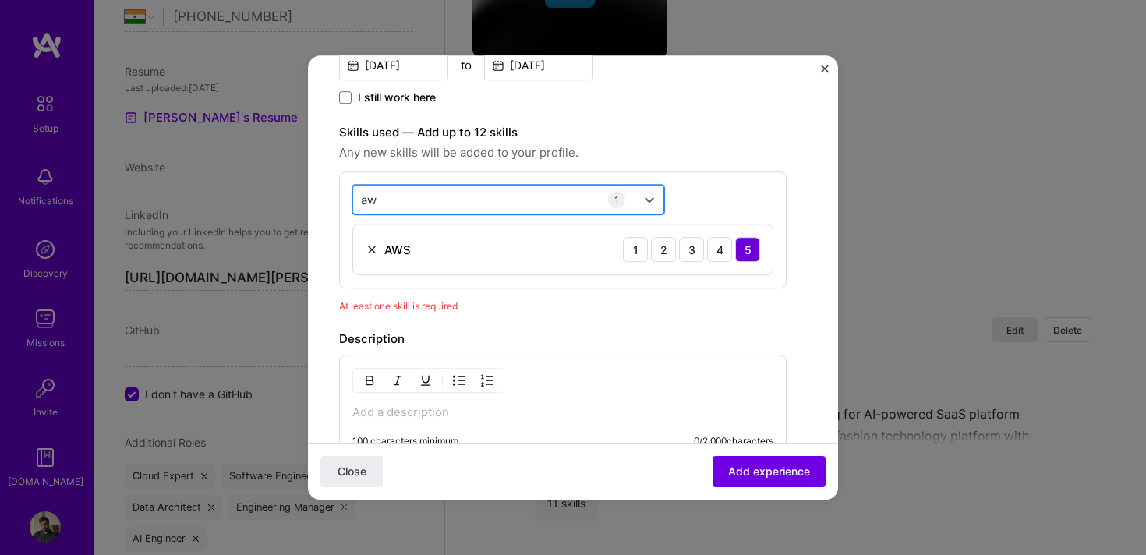
type input "a"
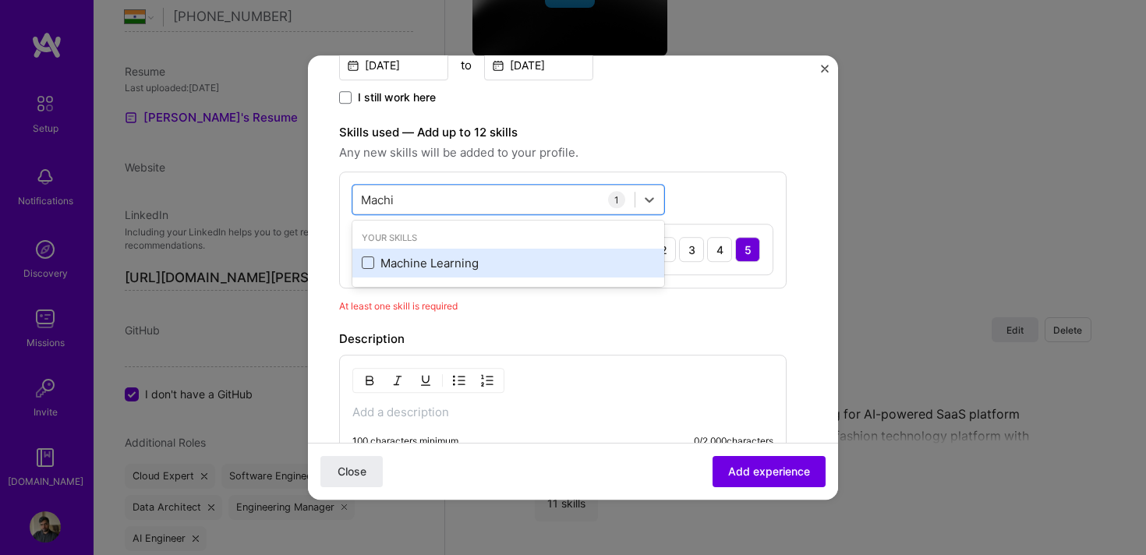
click at [371, 261] on span at bounding box center [368, 263] width 12 height 12
click at [0, 0] on input "checkbox" at bounding box center [0, 0] width 0 height 0
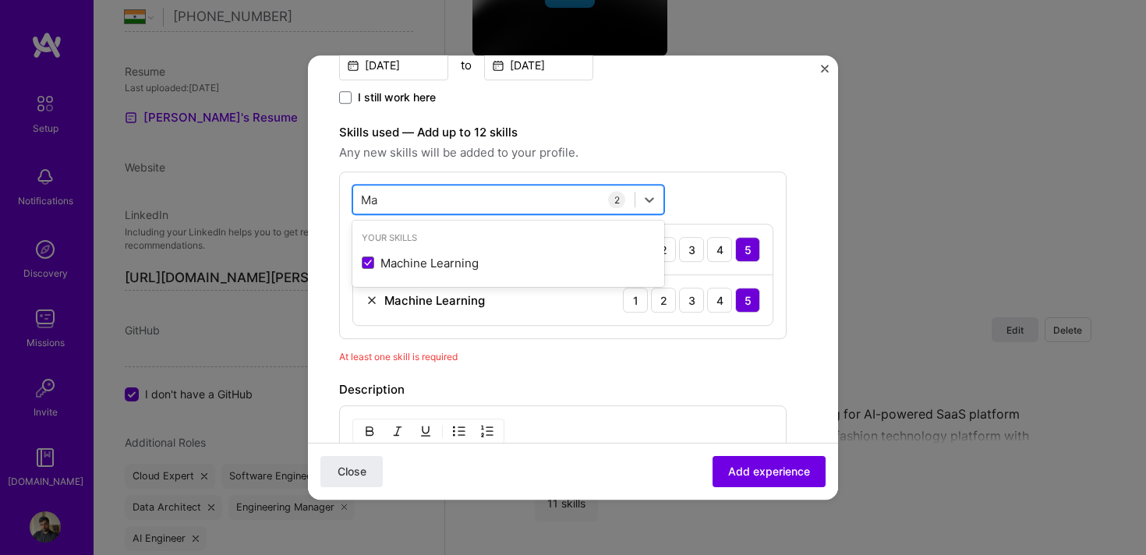
type input "M"
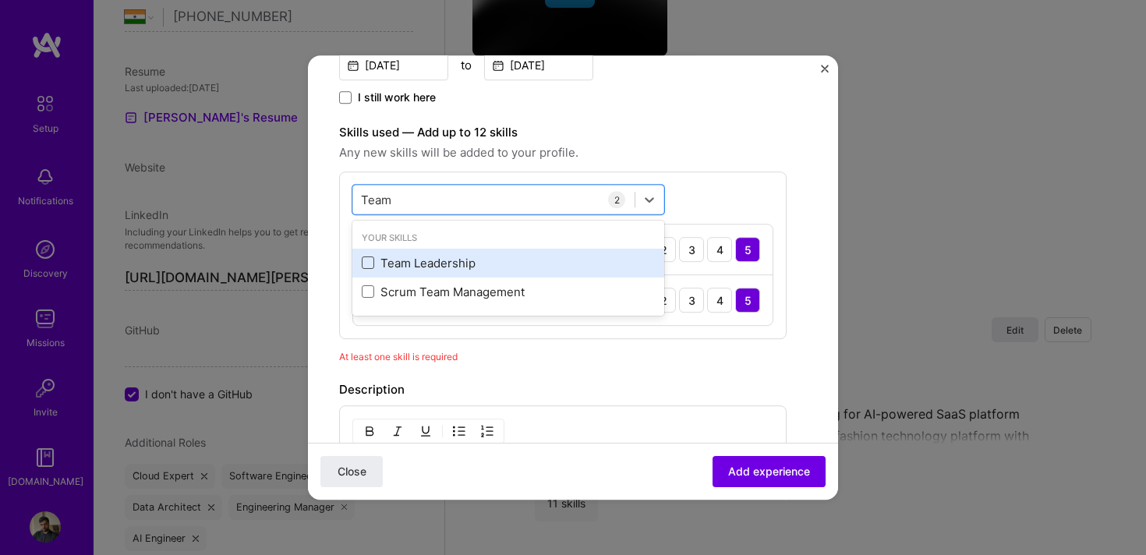
click at [366, 268] on span at bounding box center [368, 263] width 12 height 12
click at [0, 0] on input "checkbox" at bounding box center [0, 0] width 0 height 0
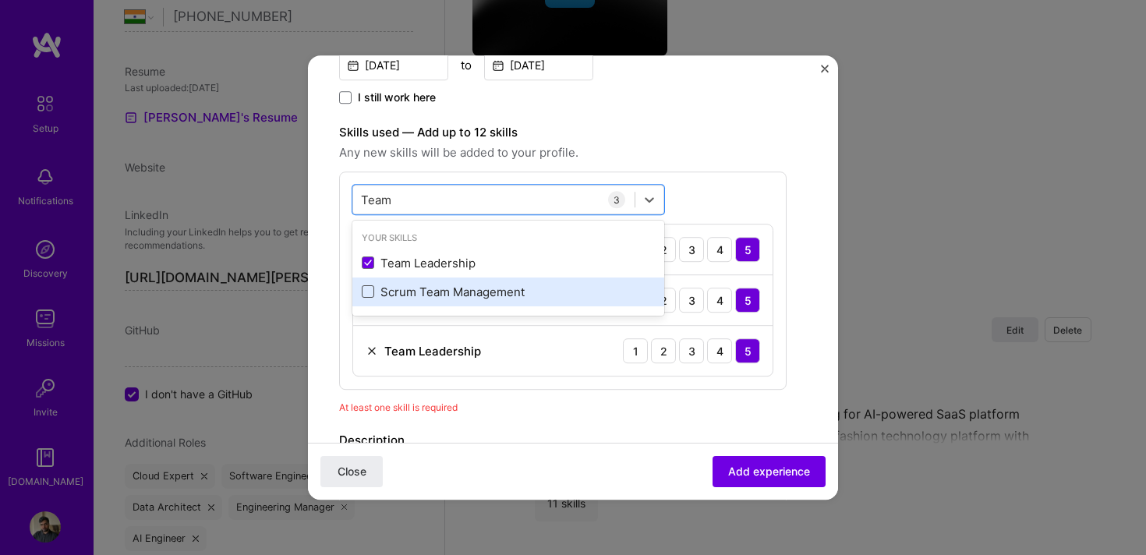
click at [367, 295] on span at bounding box center [368, 292] width 12 height 12
click at [0, 0] on input "checkbox" at bounding box center [0, 0] width 0 height 0
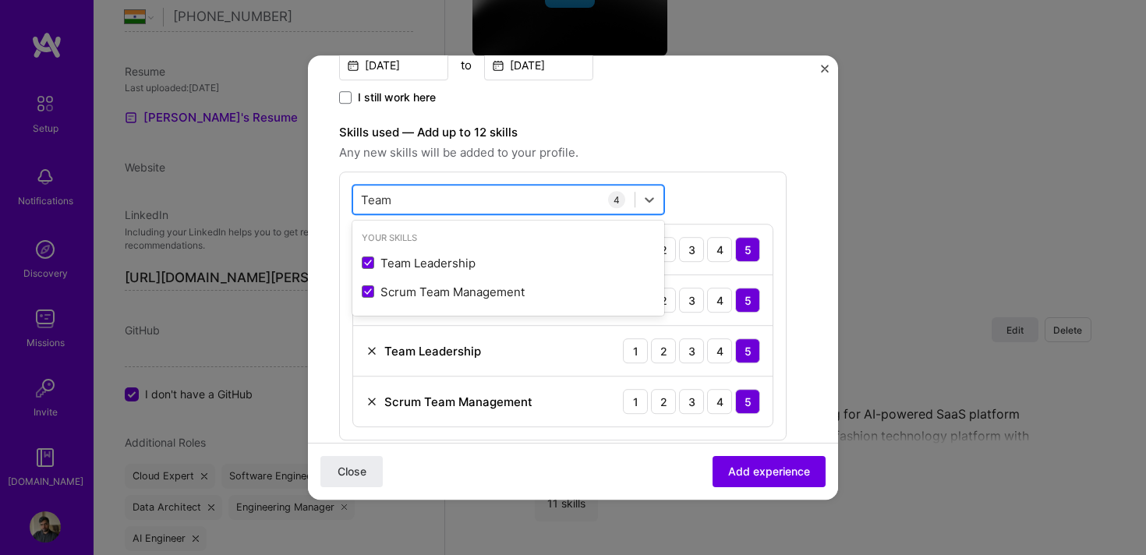
click at [438, 197] on div "Team Team" at bounding box center [494, 200] width 282 height 26
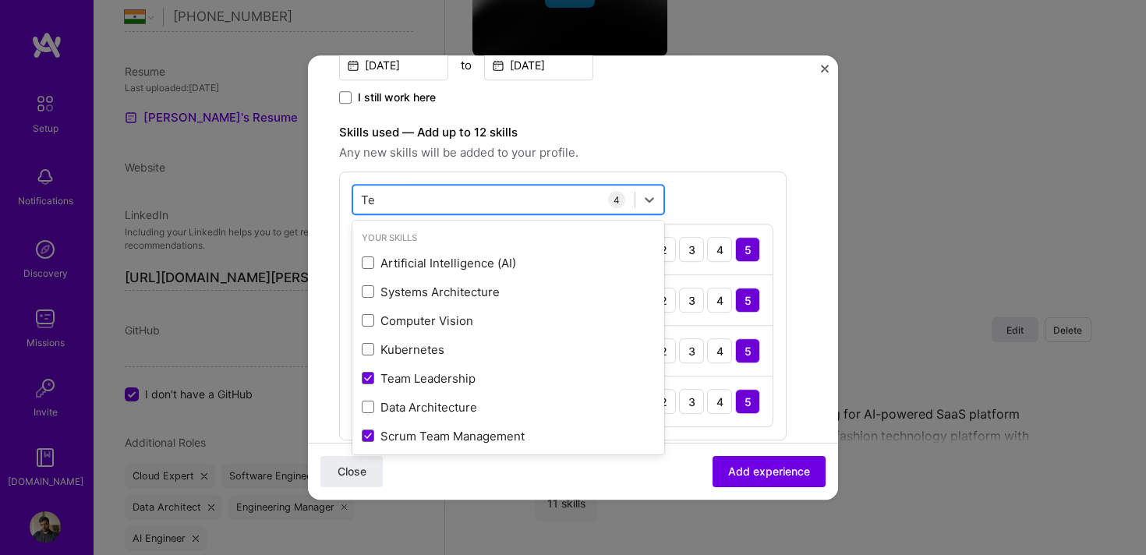
type input "T"
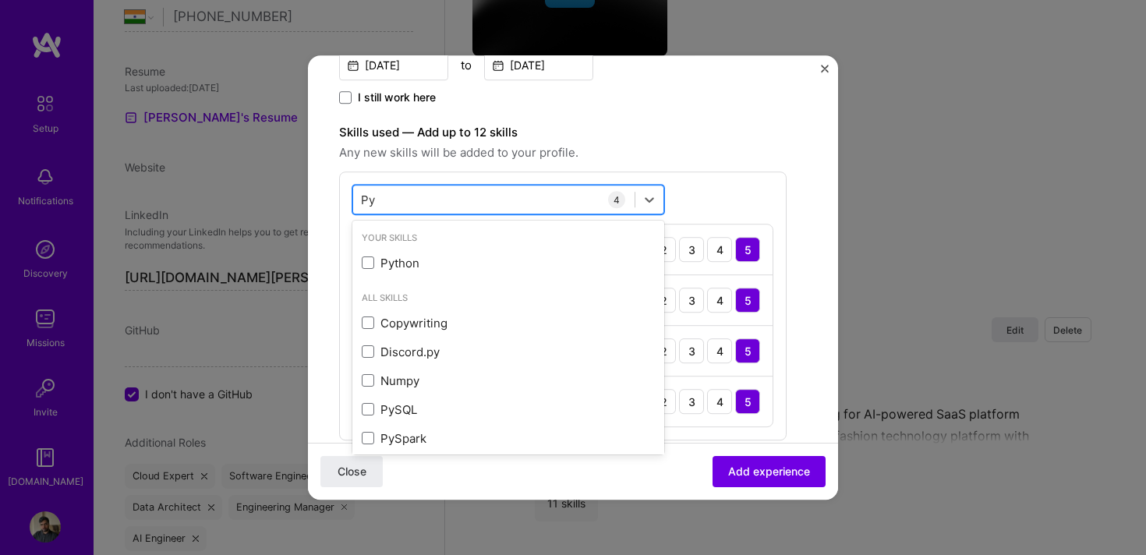
type input "P"
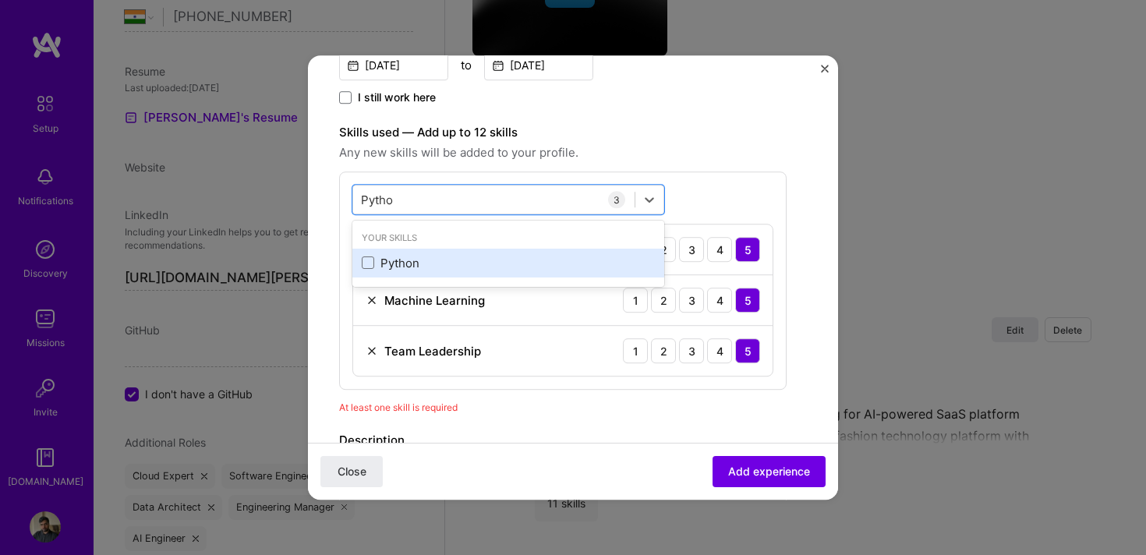
click at [376, 265] on div "Python" at bounding box center [508, 263] width 293 height 16
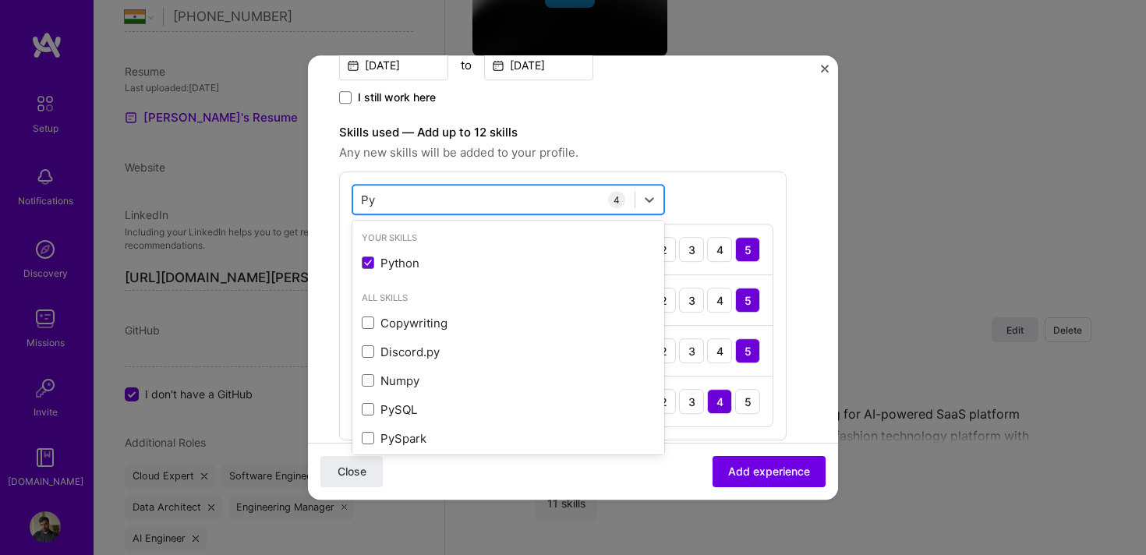
type input "P"
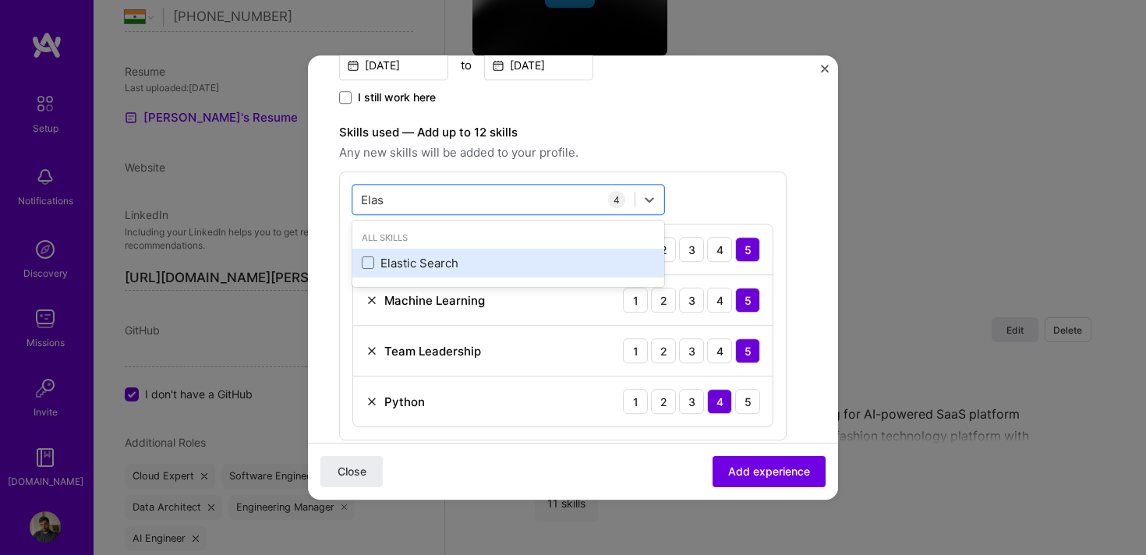
click at [398, 252] on div "Elastic Search" at bounding box center [509, 263] width 312 height 29
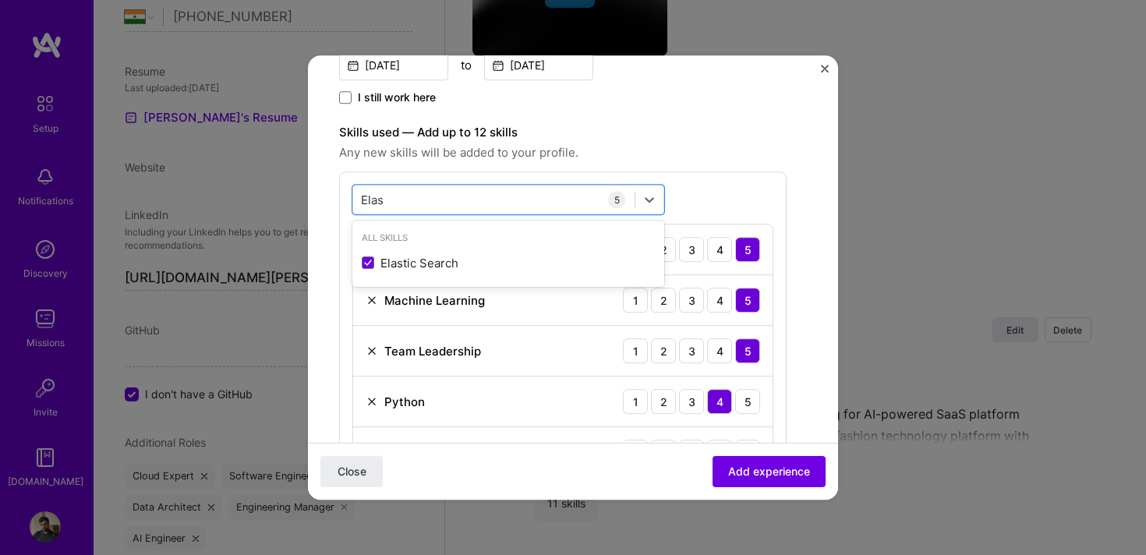
click at [688, 145] on span "Any new skills will be added to your profile." at bounding box center [563, 153] width 448 height 19
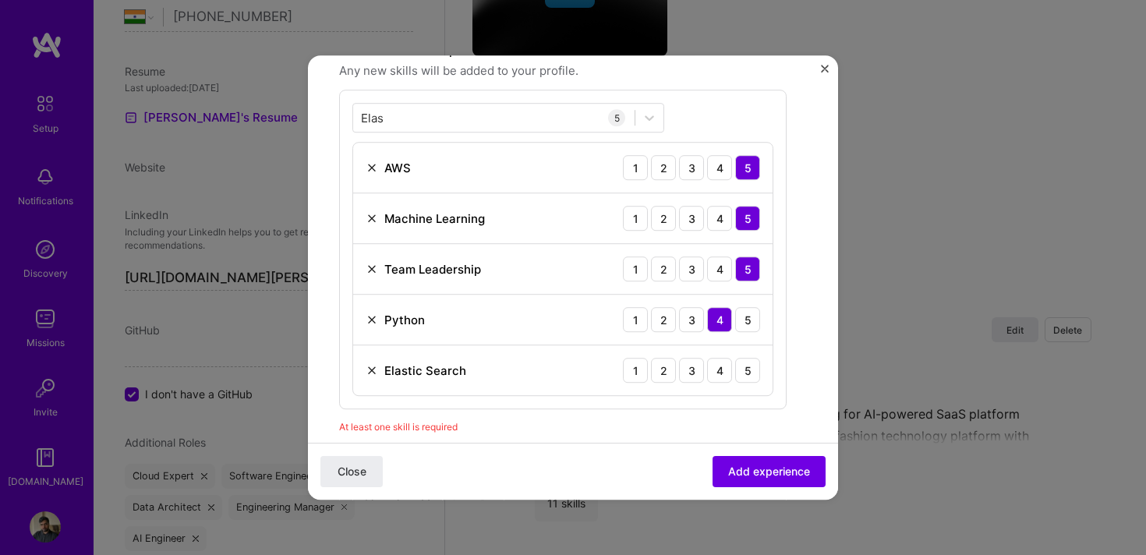
scroll to position [495, 0]
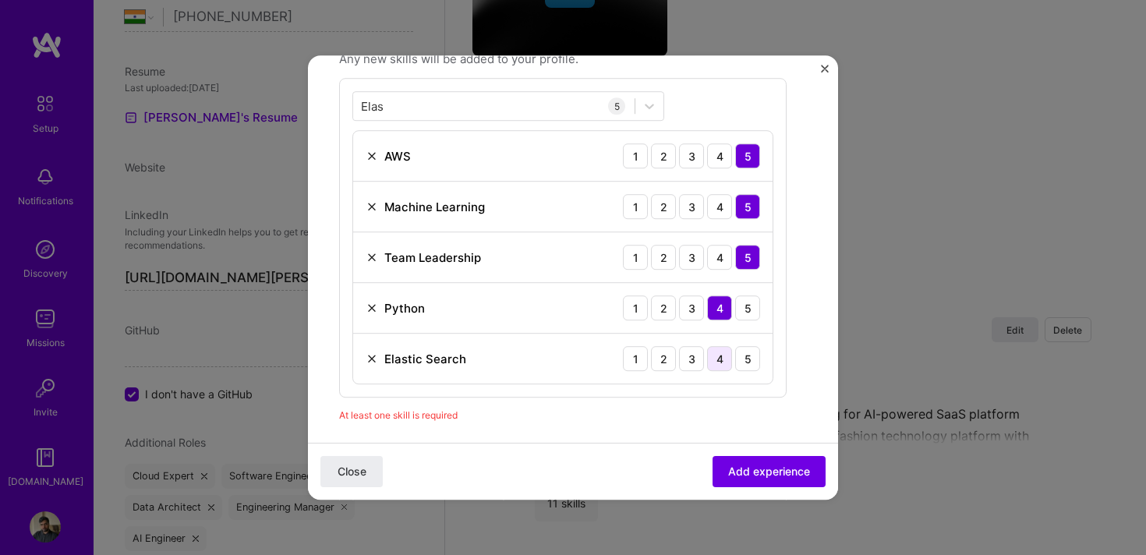
click at [716, 360] on div "4" at bounding box center [719, 358] width 25 height 25
click at [690, 360] on div "3" at bounding box center [691, 358] width 25 height 25
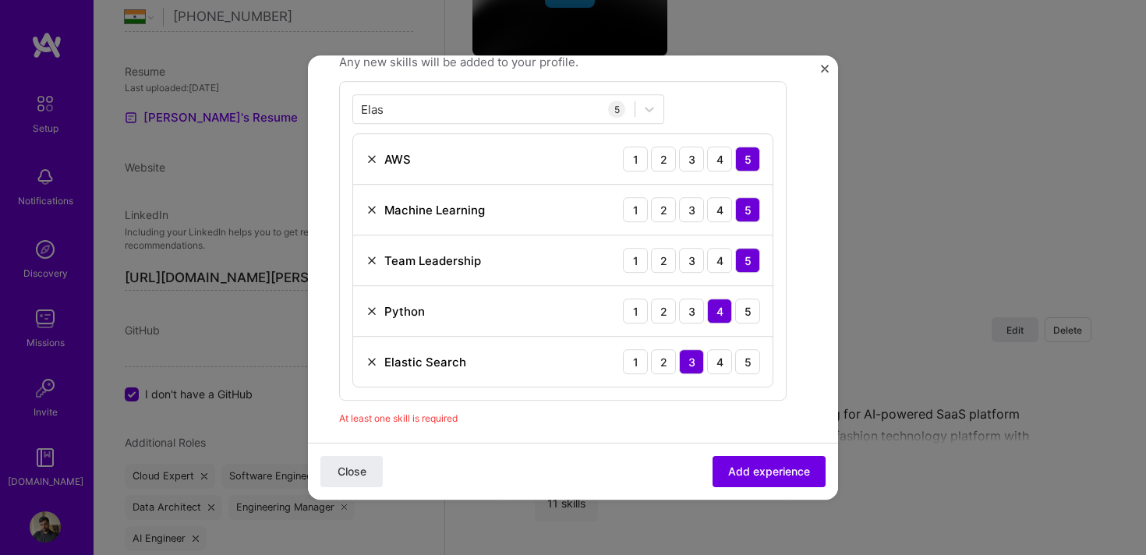
scroll to position [464, 0]
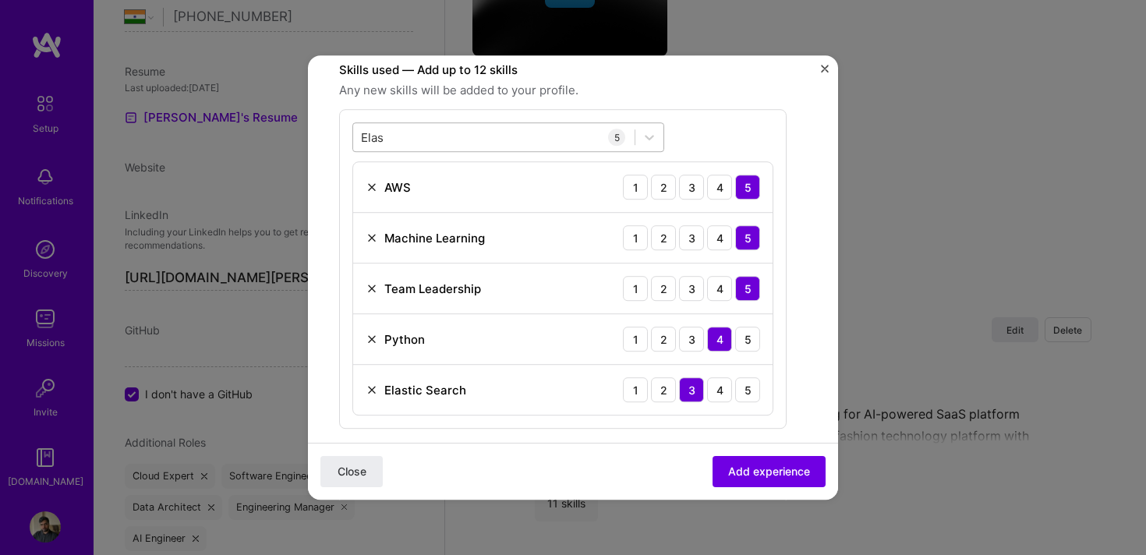
click at [429, 141] on div "Elas Elas" at bounding box center [494, 138] width 282 height 26
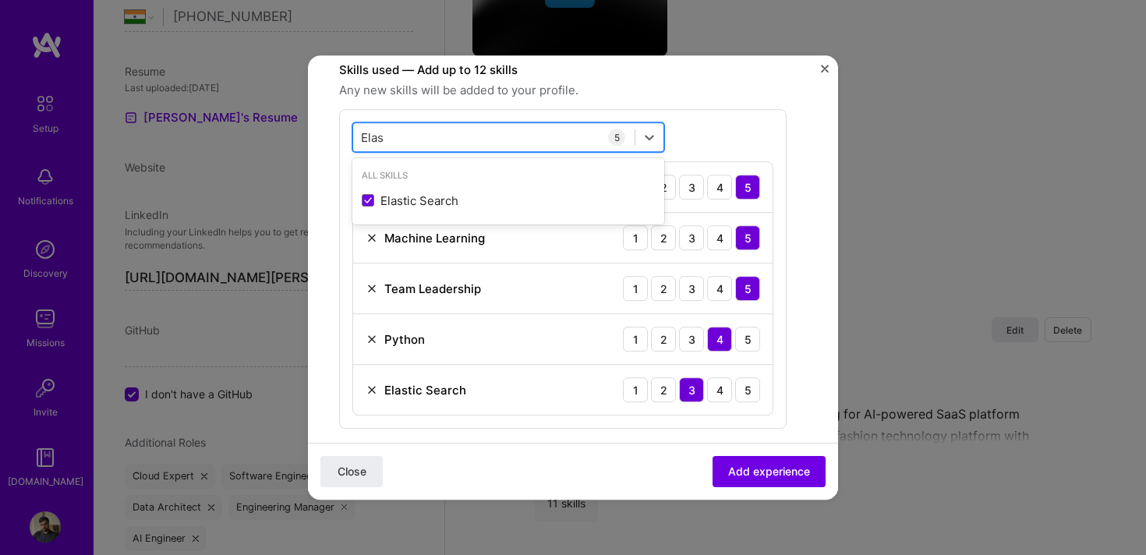
click at [429, 141] on div "Elas Elas" at bounding box center [494, 138] width 282 height 26
type input "E"
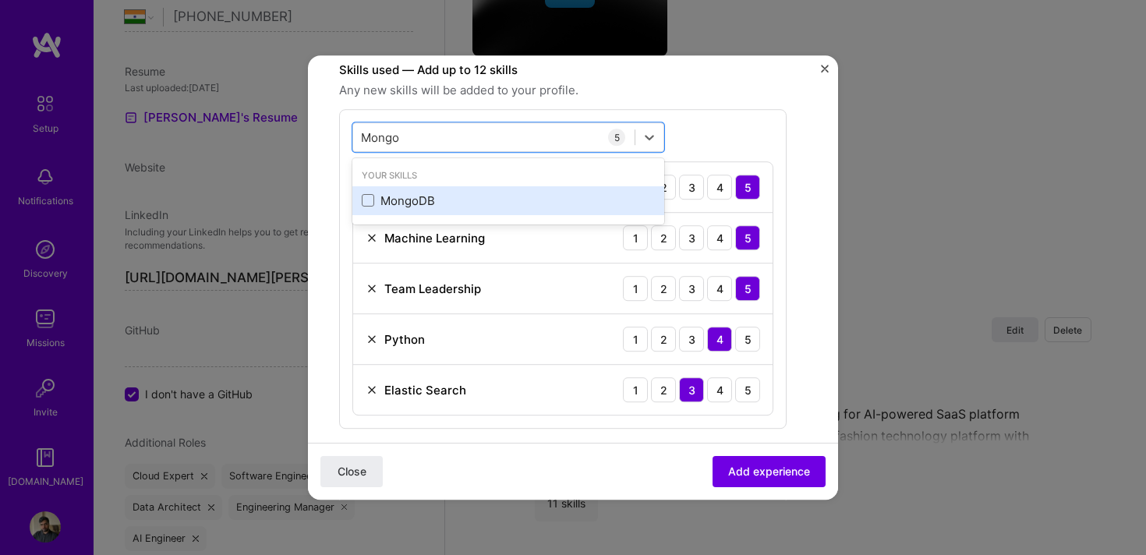
click at [378, 213] on div "MongoDB" at bounding box center [509, 200] width 312 height 29
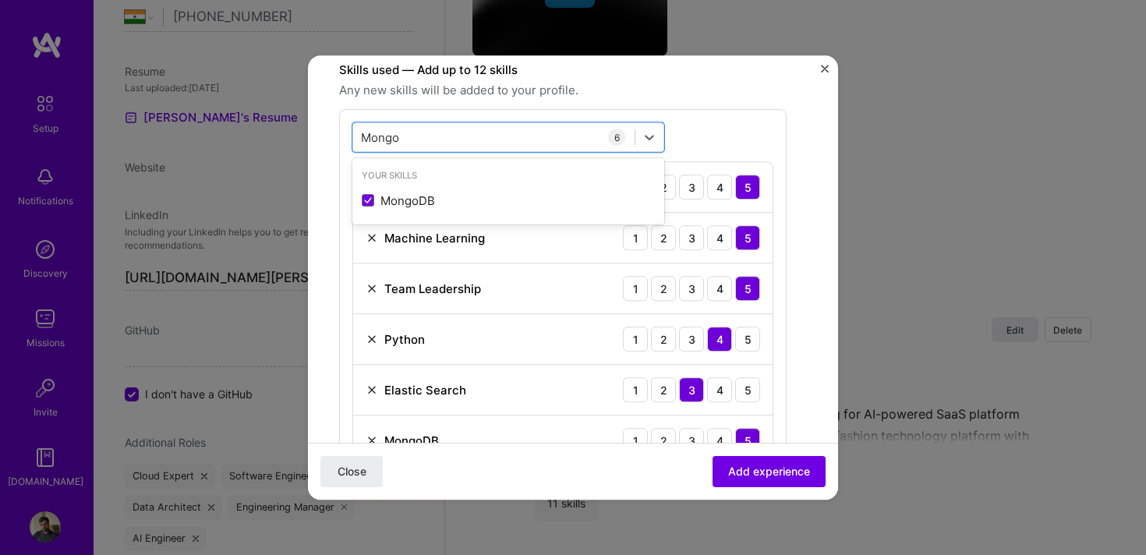
type input "Mongo"
click at [696, 141] on div "option MongoDB, selected. option MongoDB selected, 0 of 2. 1 result available f…" at bounding box center [563, 294] width 448 height 370
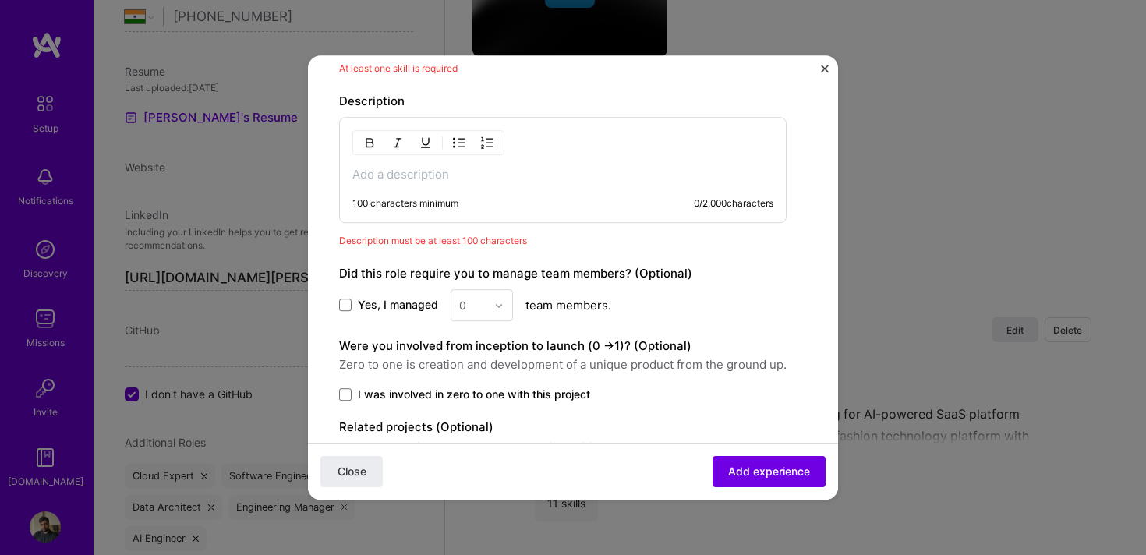
scroll to position [849, 0]
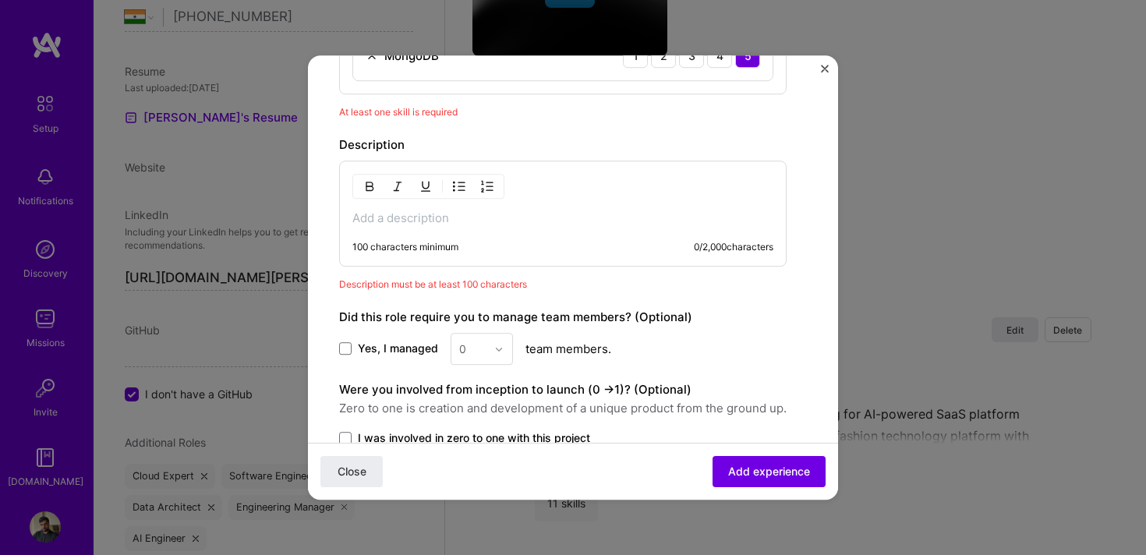
click at [525, 224] on p at bounding box center [563, 219] width 421 height 16
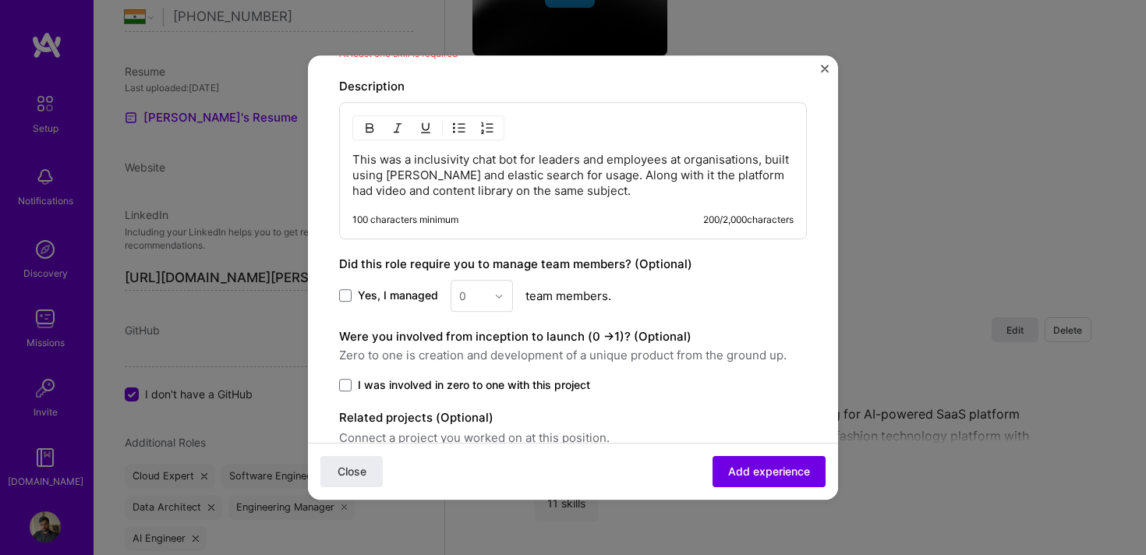
scroll to position [985, 0]
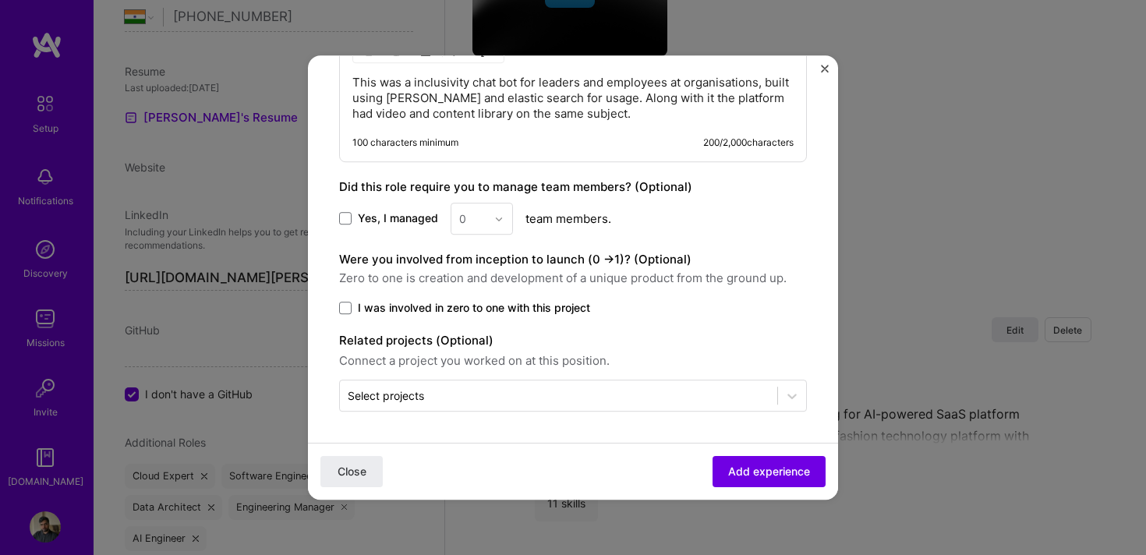
click at [349, 225] on label "Yes, I managed" at bounding box center [388, 219] width 99 height 16
click at [0, 0] on input "Yes, I managed" at bounding box center [0, 0] width 0 height 0
click at [494, 226] on div at bounding box center [503, 219] width 18 height 30
click at [470, 461] on div "10" at bounding box center [481, 453] width 53 height 29
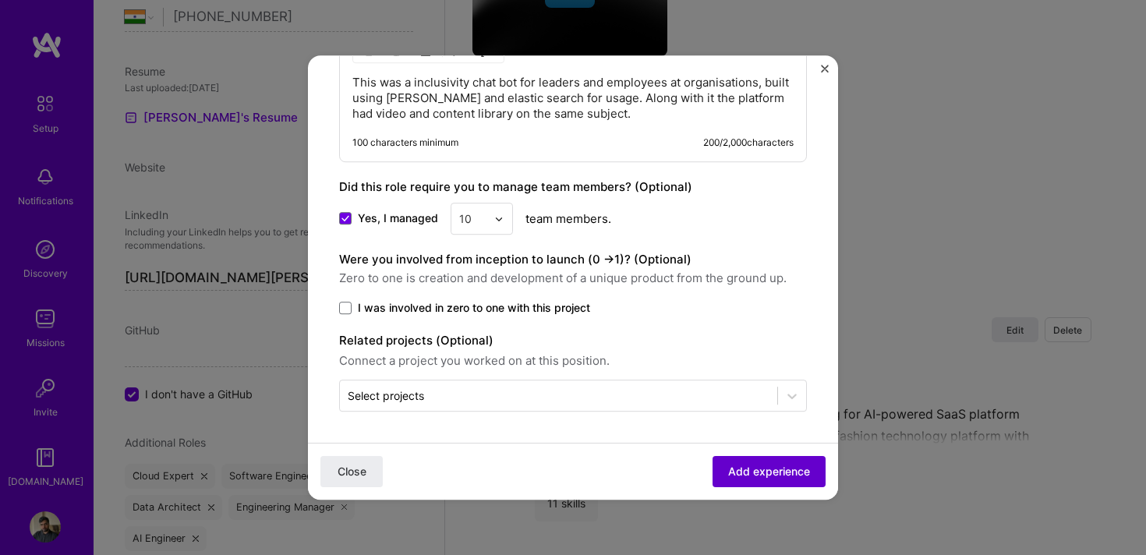
click at [748, 471] on span "Add experience" at bounding box center [769, 472] width 82 height 16
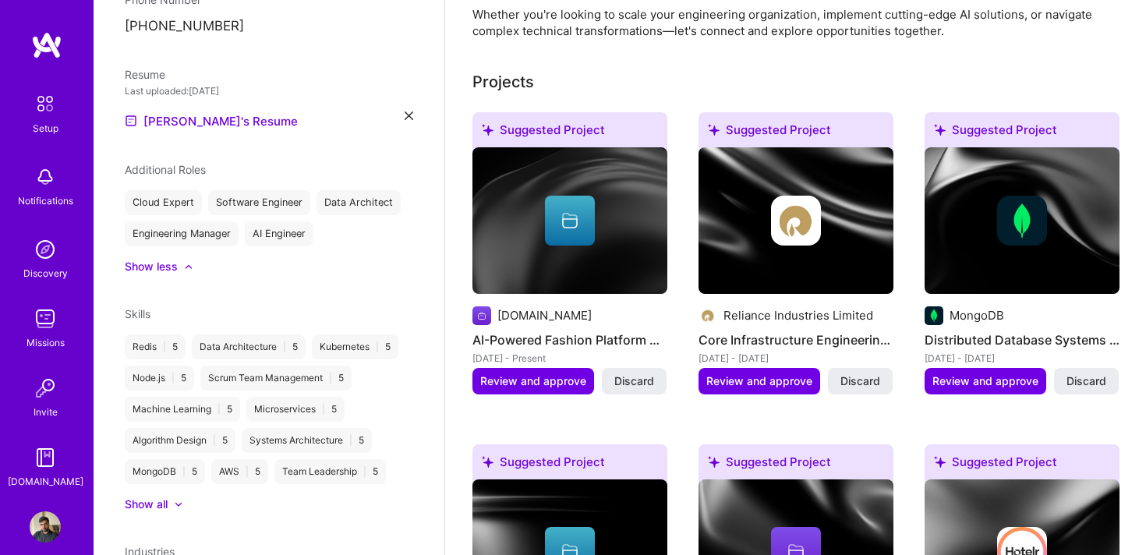
scroll to position [622, 0]
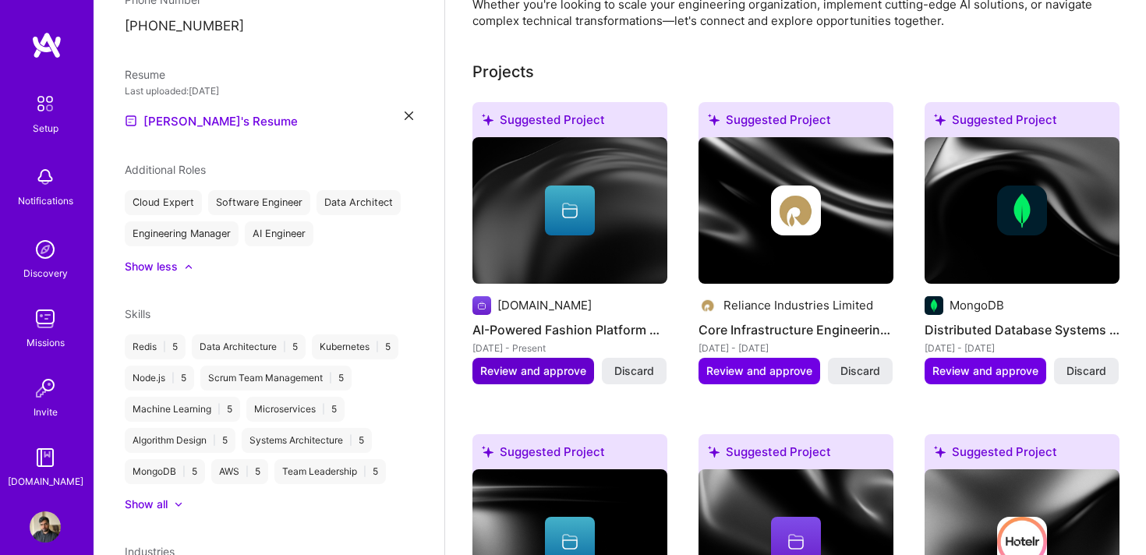
click at [564, 363] on span "Review and approve" at bounding box center [533, 371] width 106 height 16
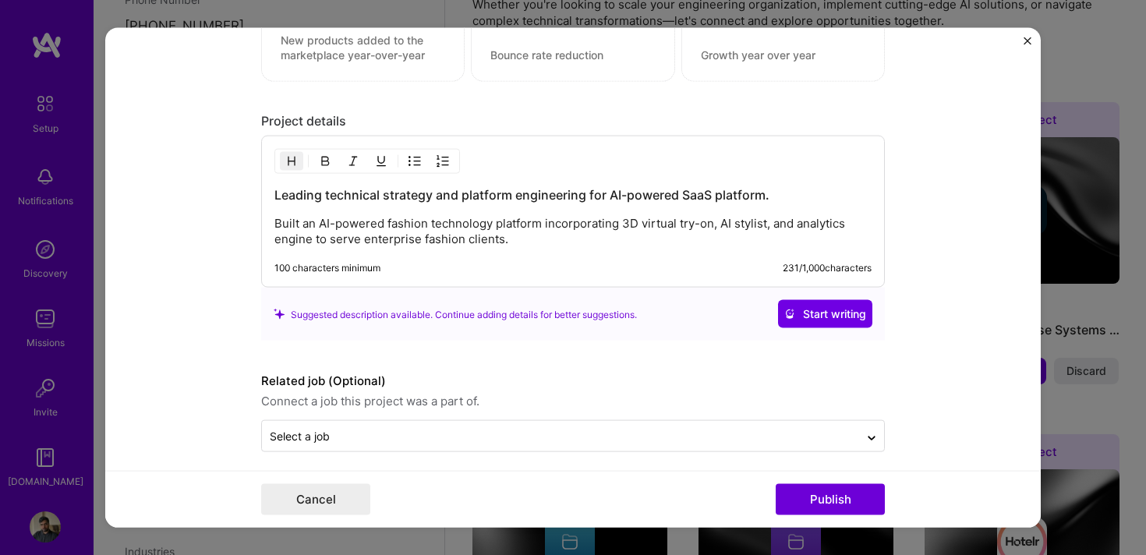
scroll to position [1296, 0]
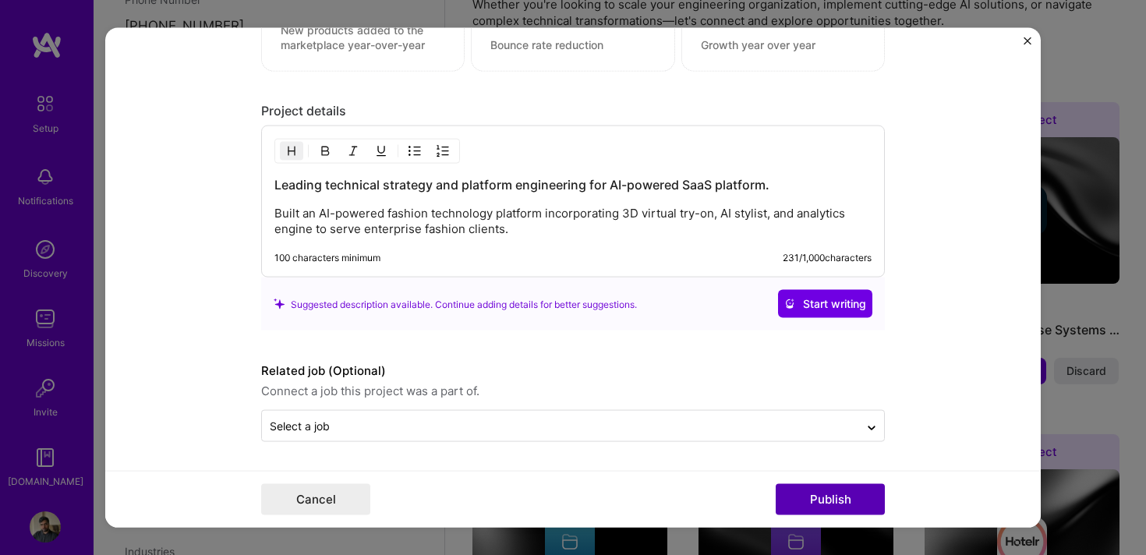
click at [809, 498] on button "Publish" at bounding box center [830, 499] width 109 height 31
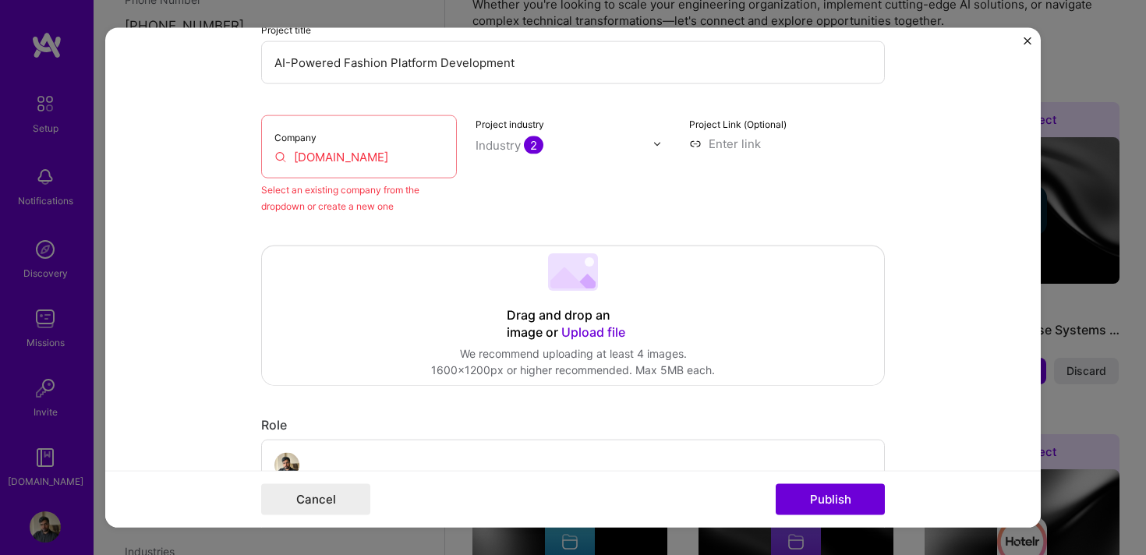
scroll to position [102, 0]
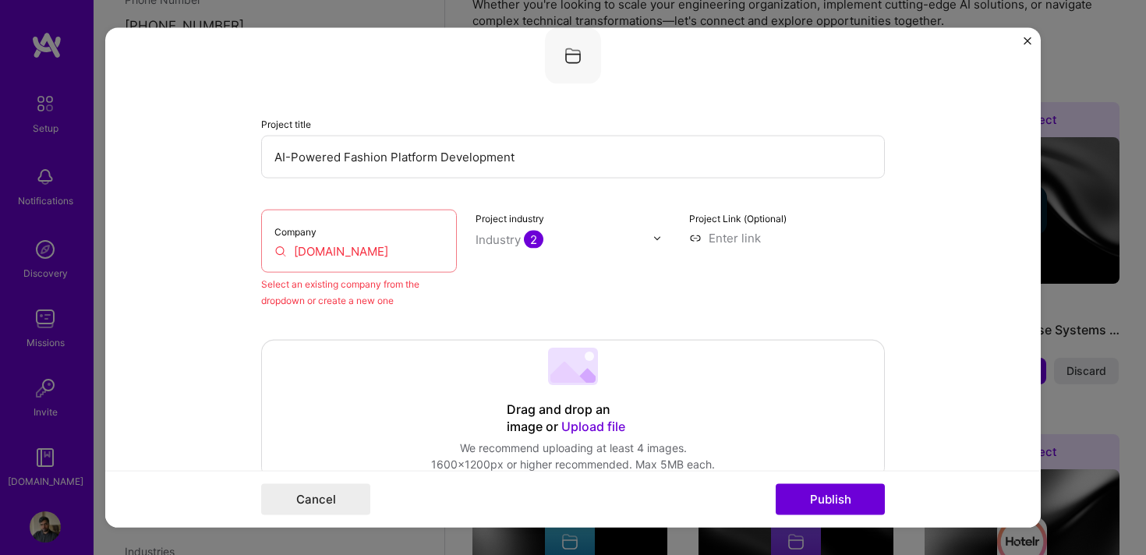
click at [373, 246] on input "[DOMAIN_NAME]" at bounding box center [359, 251] width 169 height 16
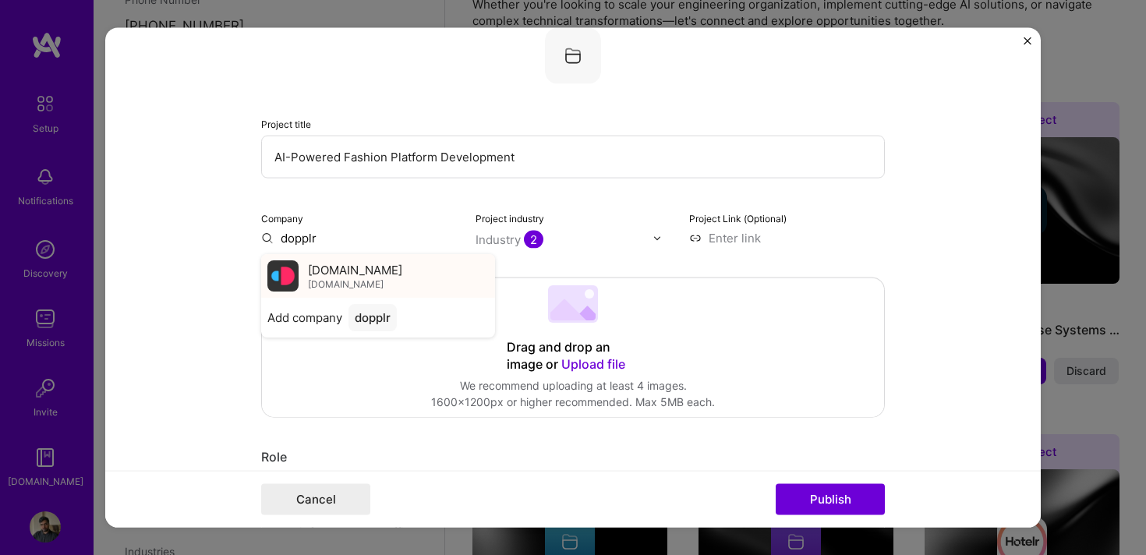
click at [373, 280] on div "[DOMAIN_NAME] [DOMAIN_NAME]" at bounding box center [355, 275] width 94 height 29
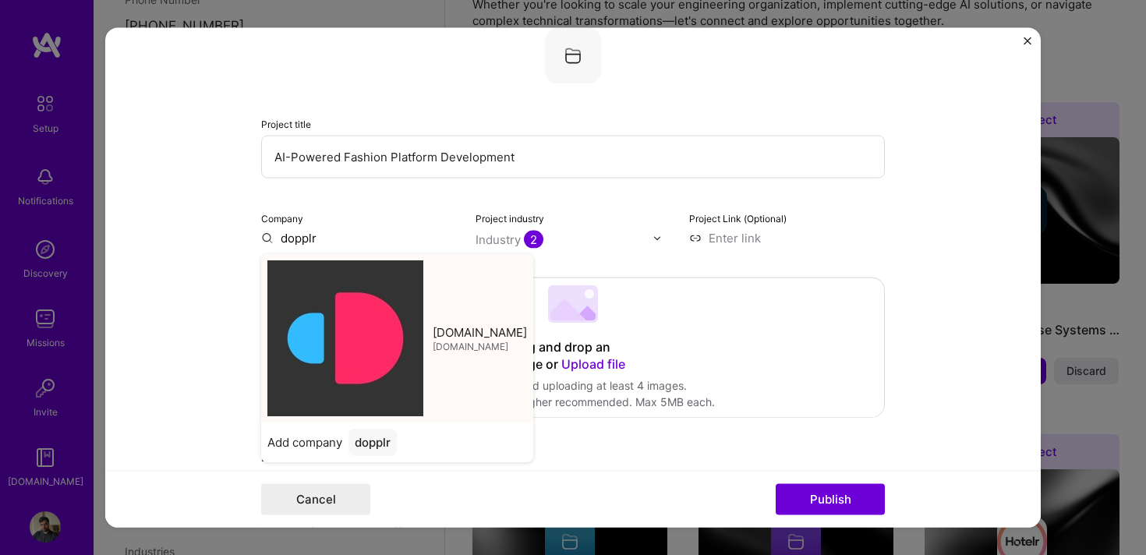
type input "[DOMAIN_NAME]"
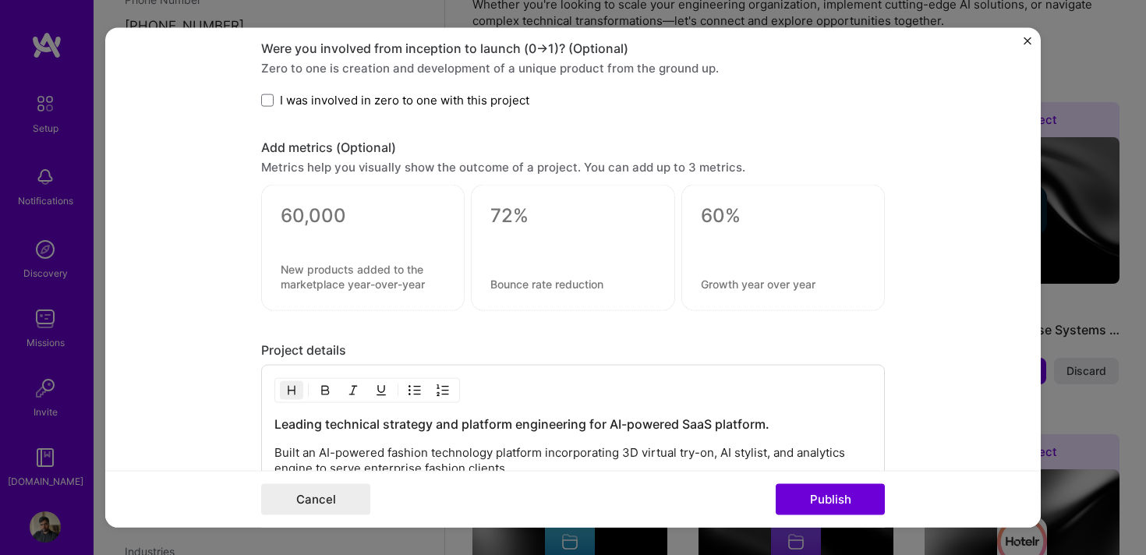
scroll to position [1118, 0]
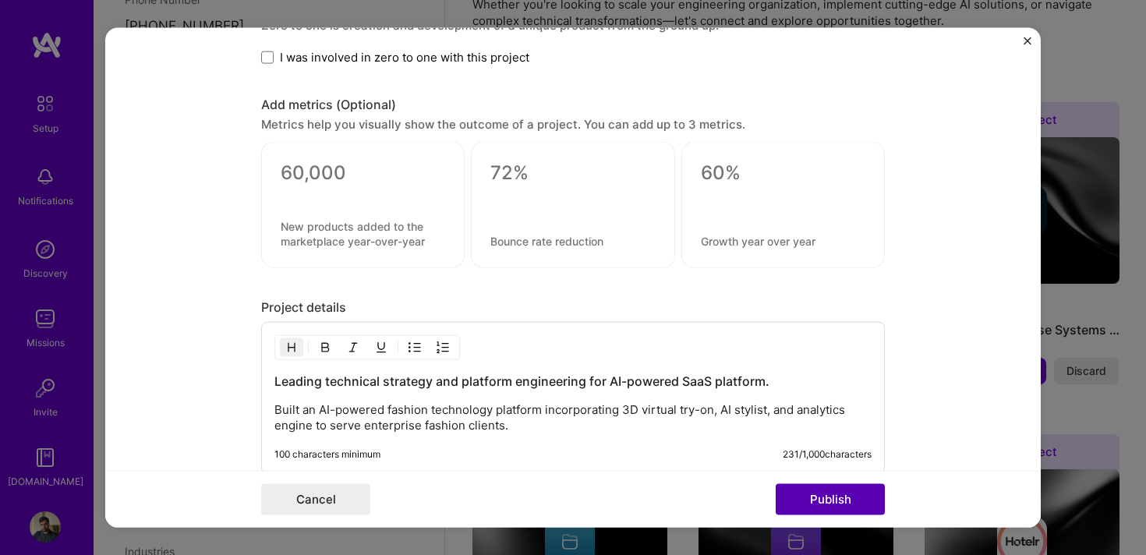
click at [809, 495] on button "Publish" at bounding box center [830, 499] width 109 height 31
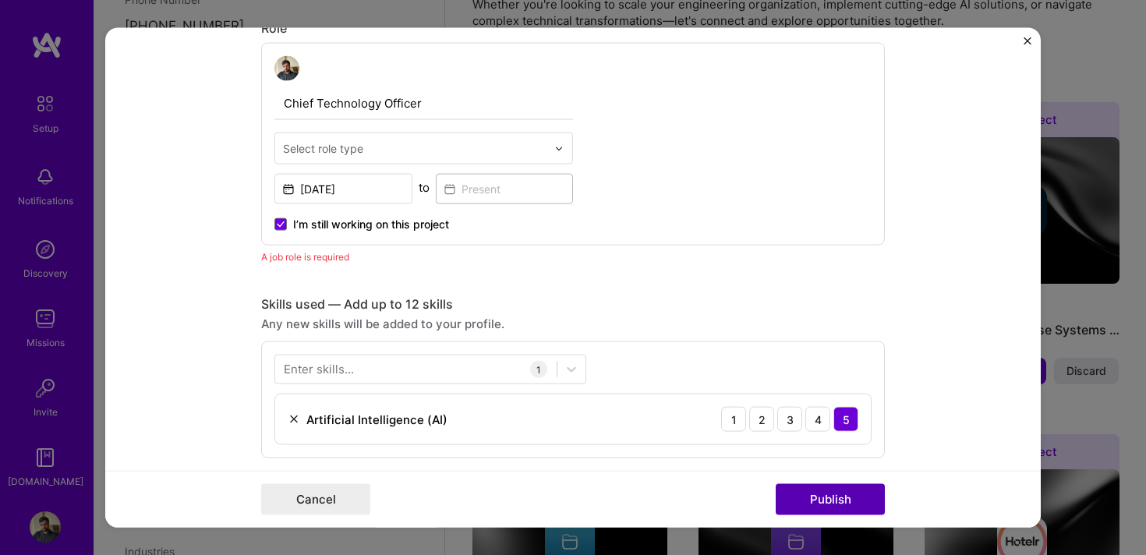
scroll to position [524, 0]
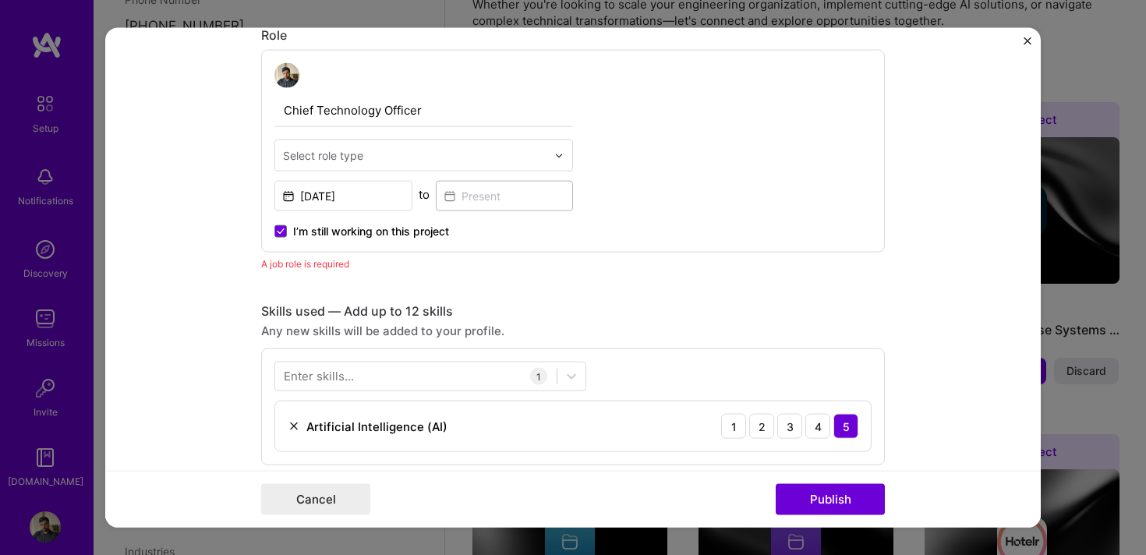
click at [343, 158] on div "Select role type" at bounding box center [323, 155] width 80 height 16
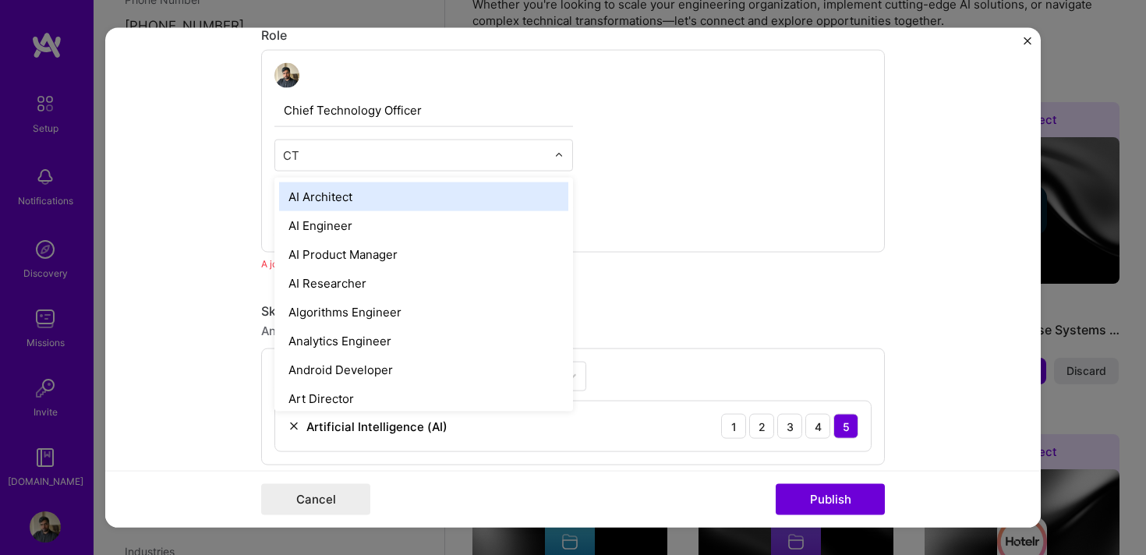
type input "CTO"
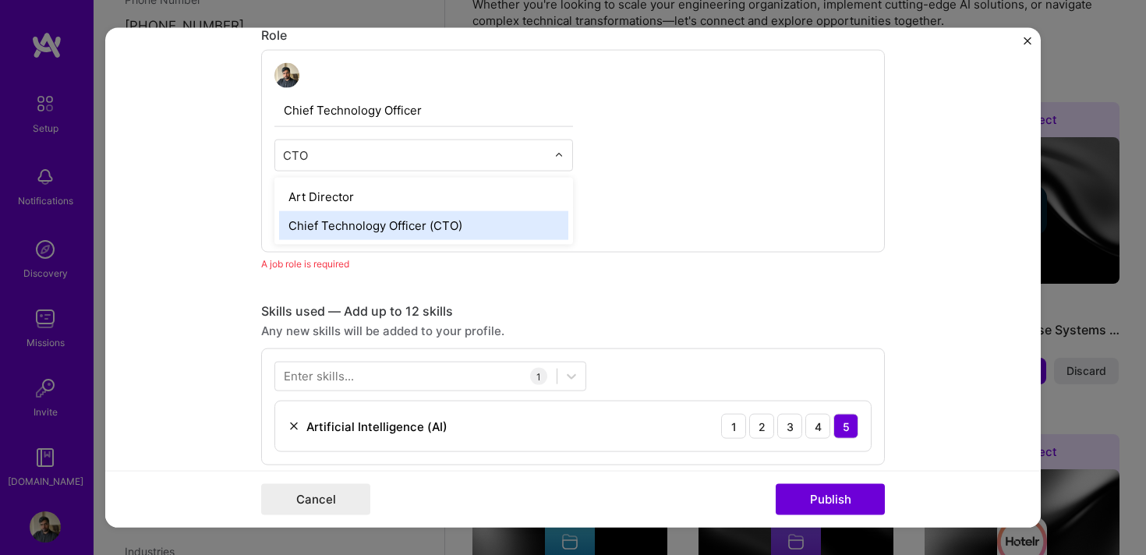
click at [333, 220] on div "Chief Technology Officer (CTO)" at bounding box center [423, 225] width 289 height 29
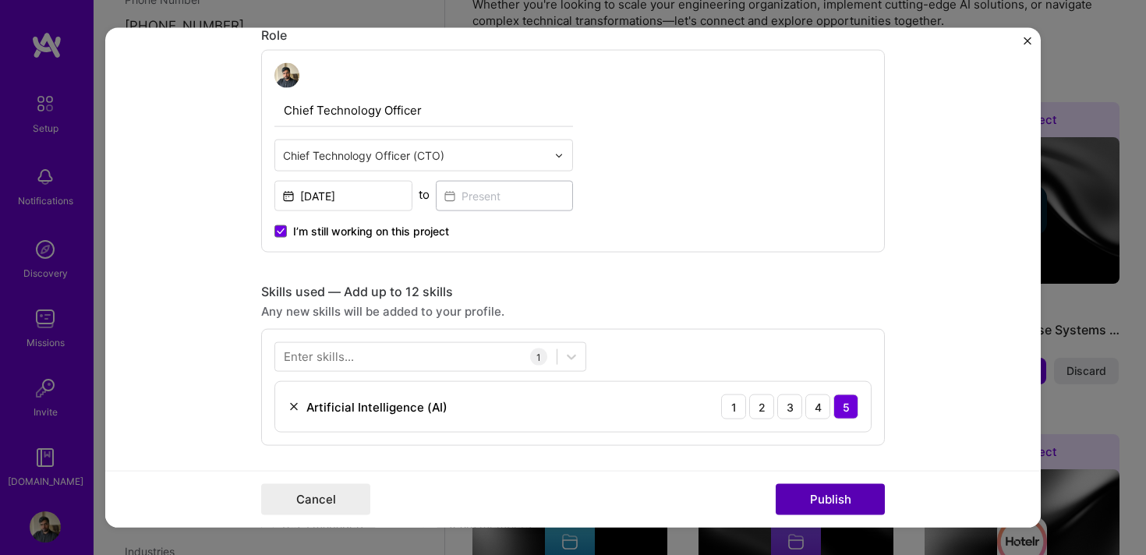
click at [796, 499] on button "Publish" at bounding box center [830, 499] width 109 height 31
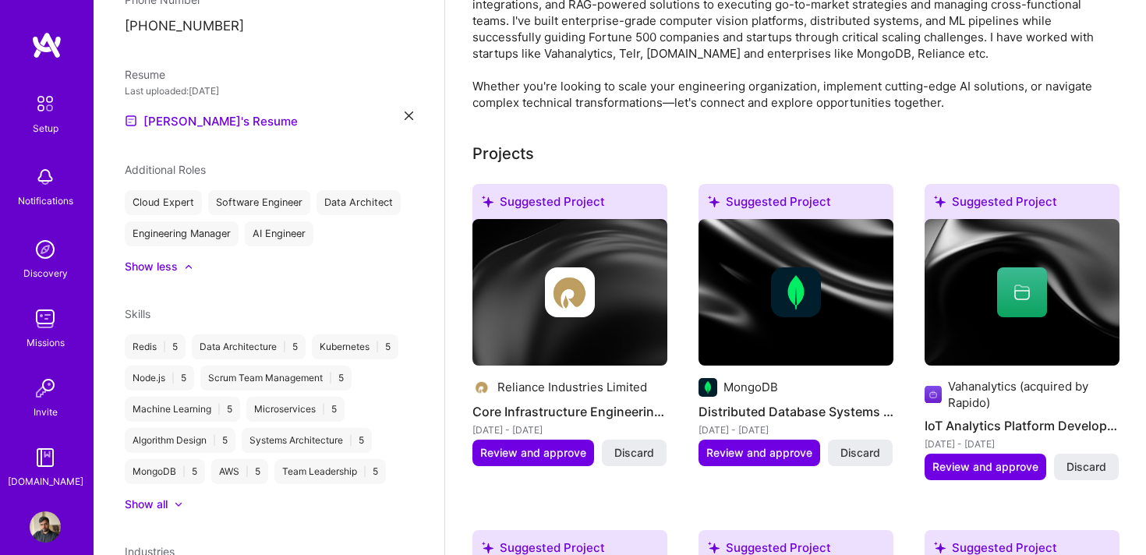
scroll to position [0, 0]
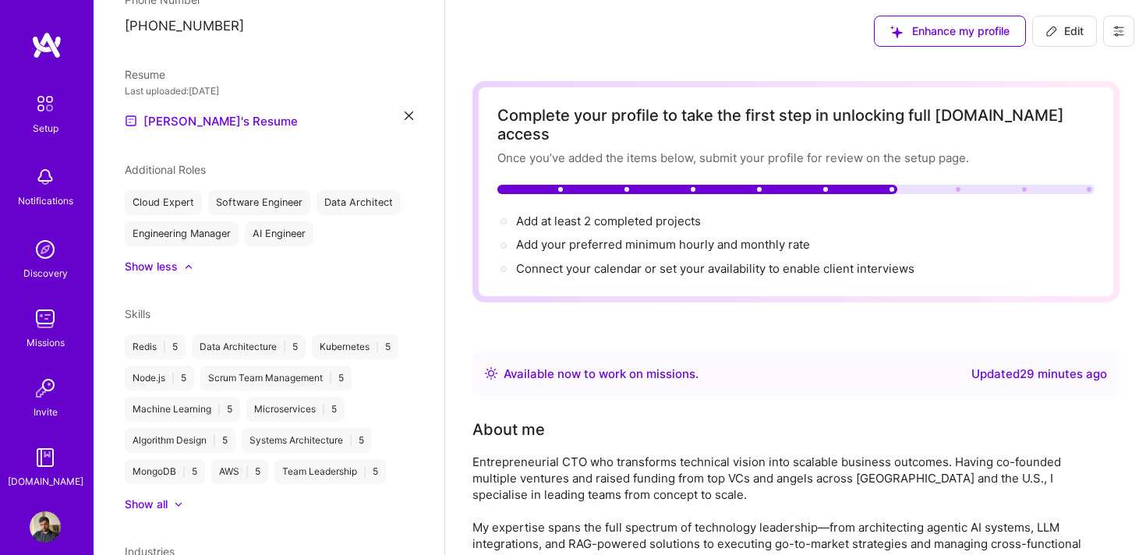
click at [924, 162] on div "Complete your profile to take the first step in unlocking full [DOMAIN_NAME] ac…" at bounding box center [796, 192] width 597 height 172
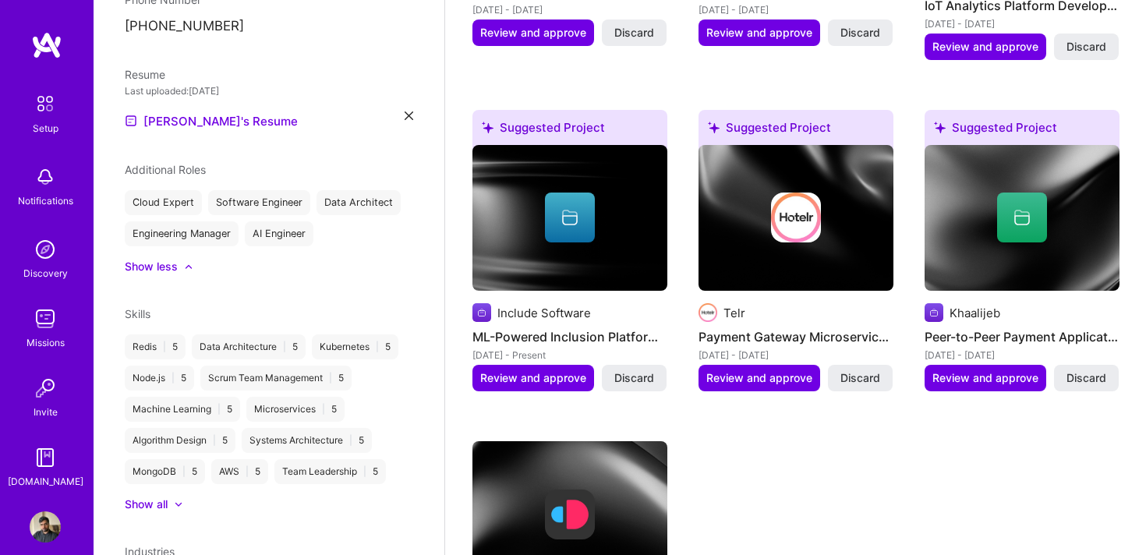
scroll to position [964, 0]
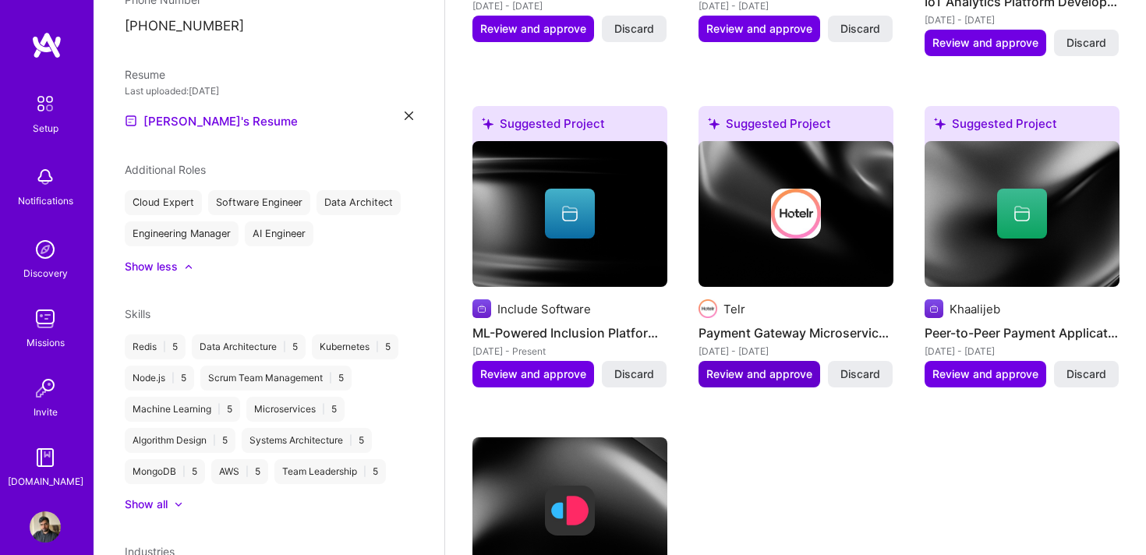
click at [788, 367] on span "Review and approve" at bounding box center [760, 375] width 106 height 16
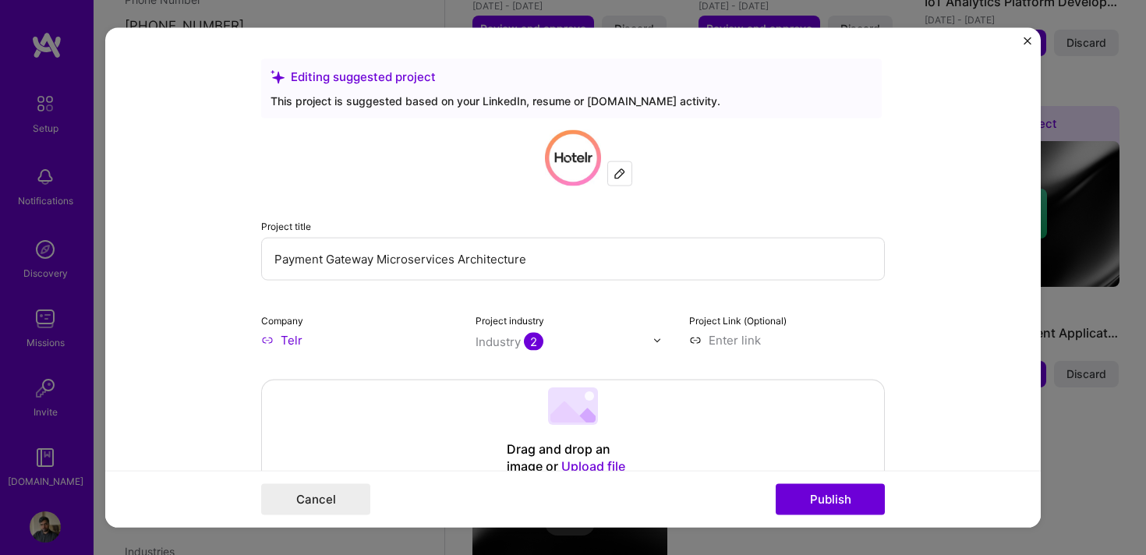
drag, startPoint x: 541, startPoint y: 258, endPoint x: 381, endPoint y: 260, distance: 159.9
click at [381, 260] on input "Payment Gateway Microservices Architecture" at bounding box center [573, 259] width 624 height 43
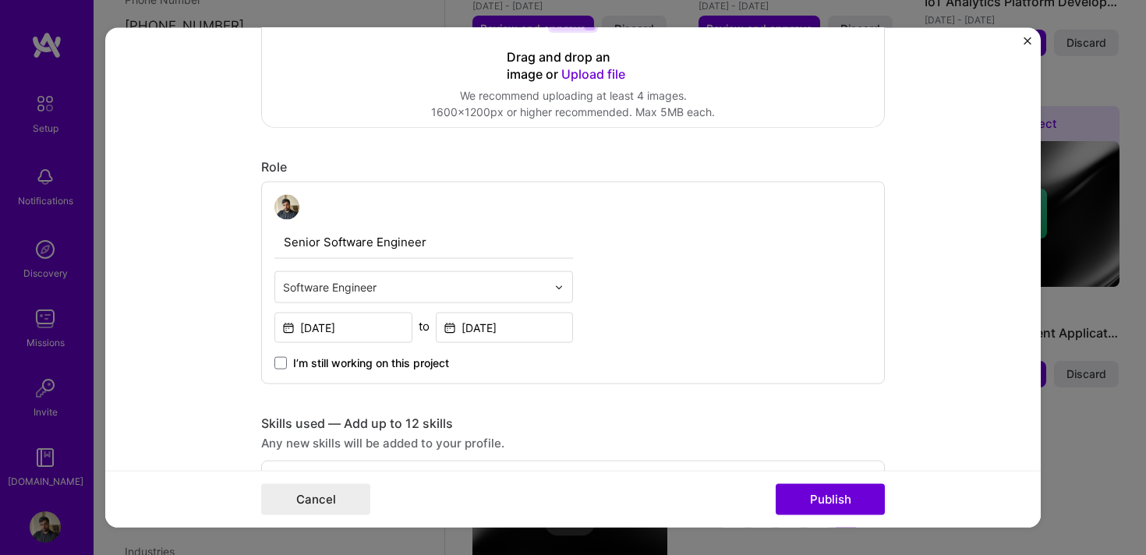
scroll to position [399, 0]
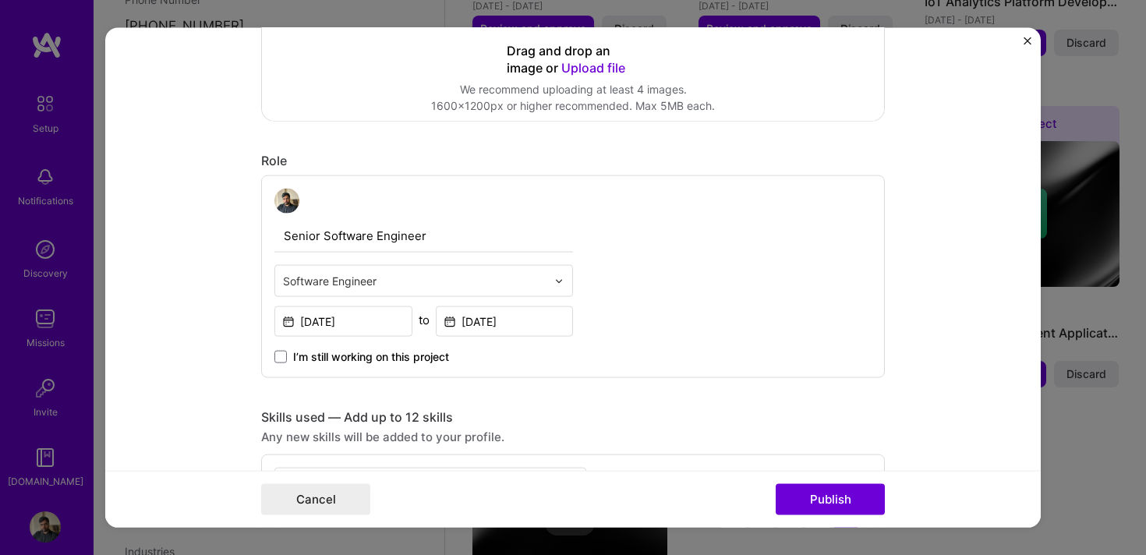
type input "Payment Gateway"
click at [398, 277] on input "text" at bounding box center [415, 281] width 264 height 16
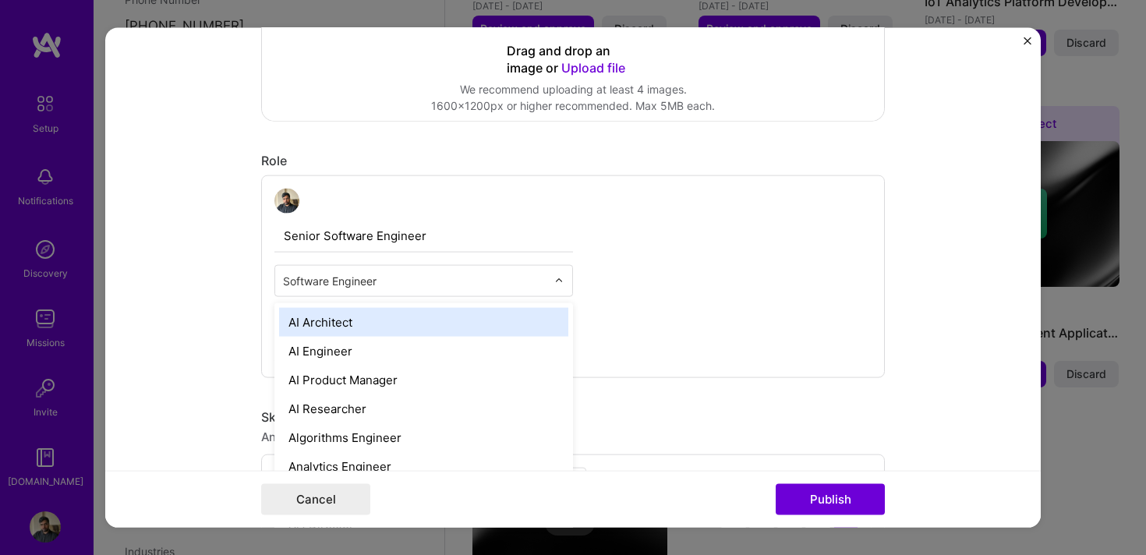
type input "S"
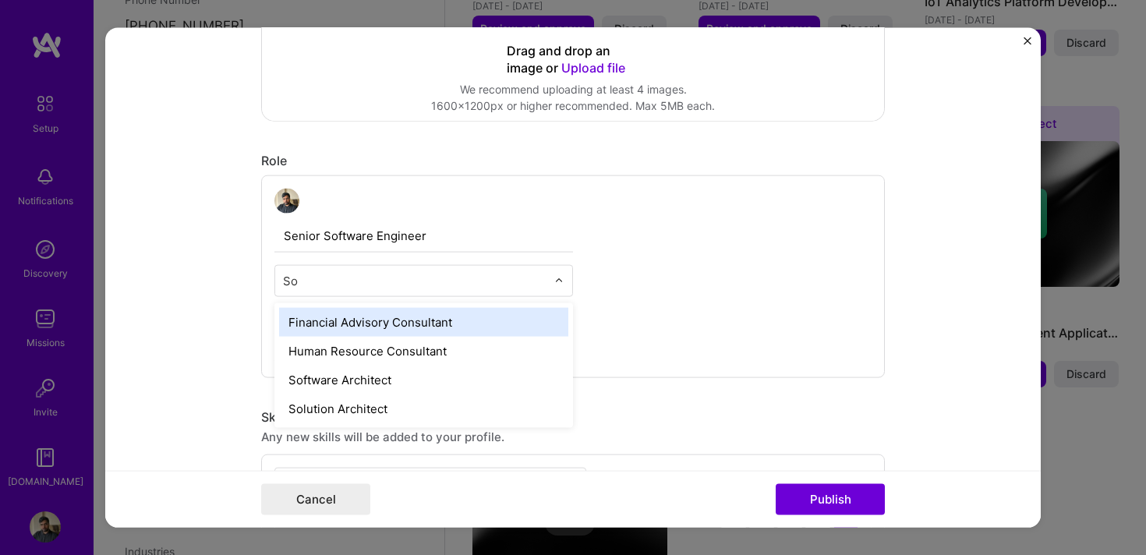
type input "Sof"
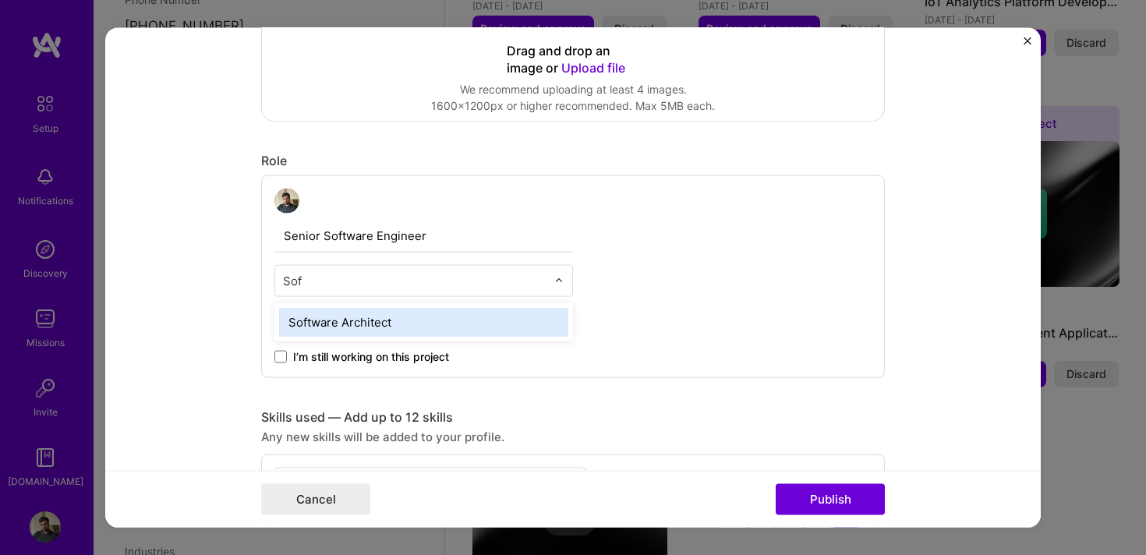
click at [387, 329] on div "Software Architect" at bounding box center [423, 322] width 289 height 29
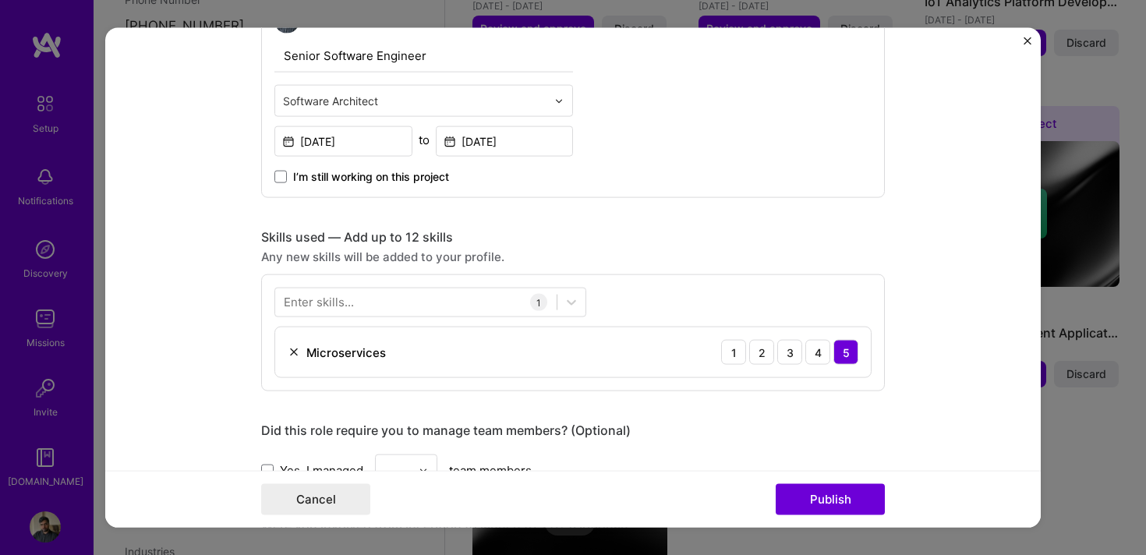
scroll to position [580, 0]
click at [434, 312] on div at bounding box center [416, 301] width 282 height 26
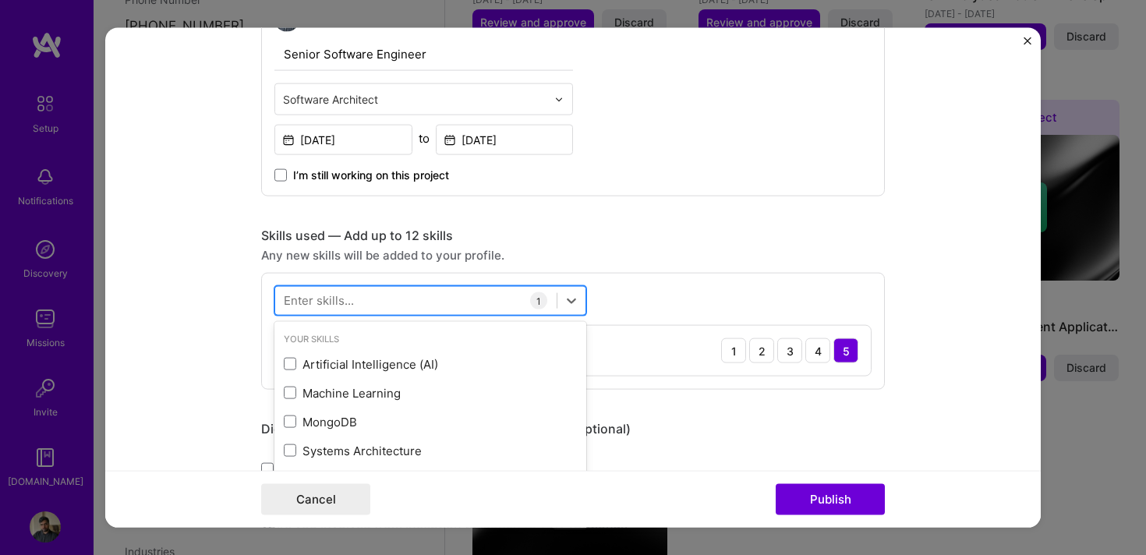
scroll to position [971, 0]
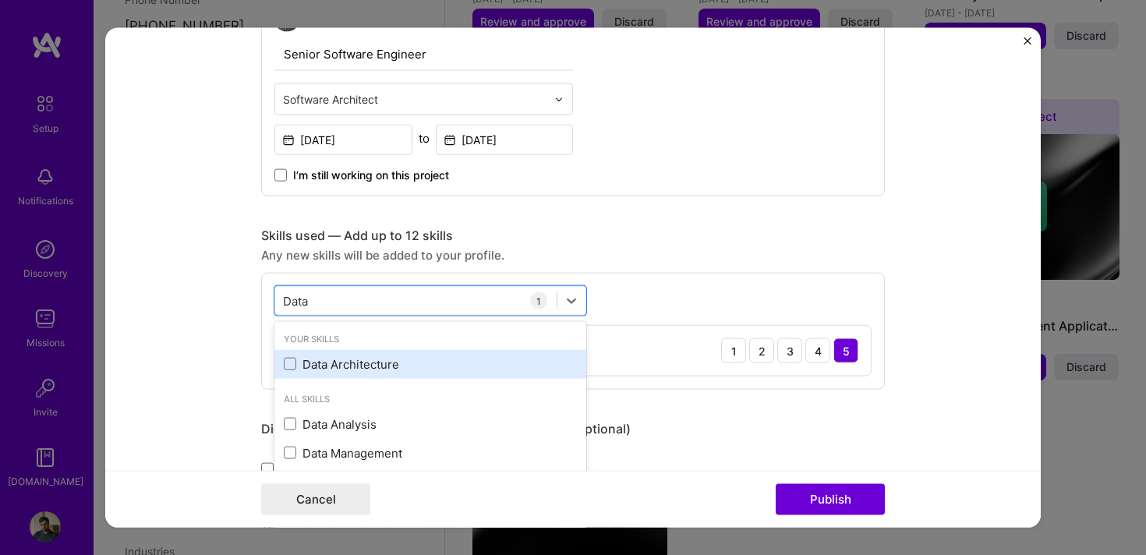
click at [377, 372] on div "Data Architecture" at bounding box center [430, 364] width 293 height 16
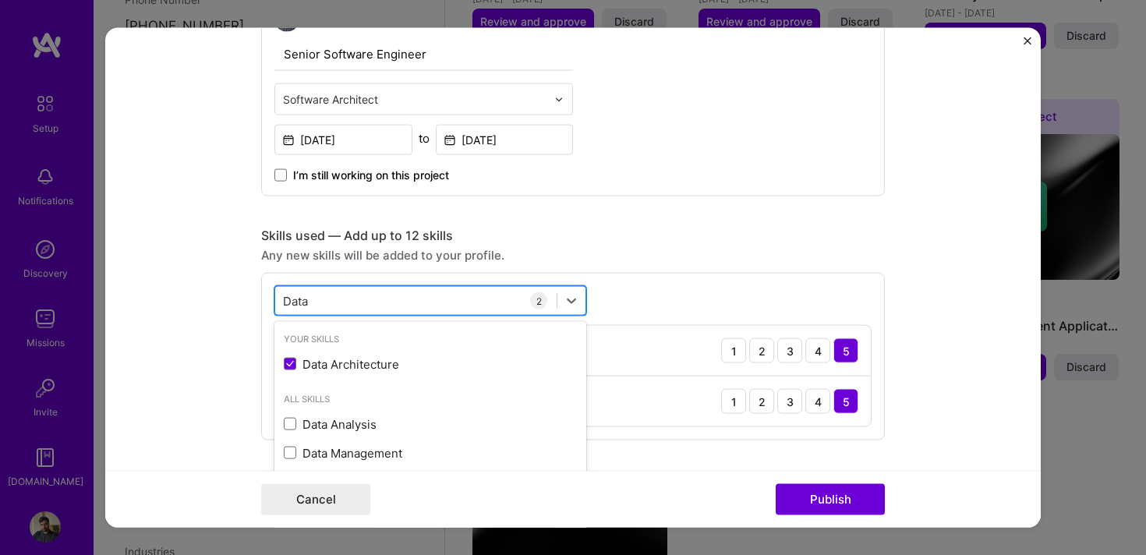
click at [379, 303] on div "Data Data" at bounding box center [416, 301] width 282 height 26
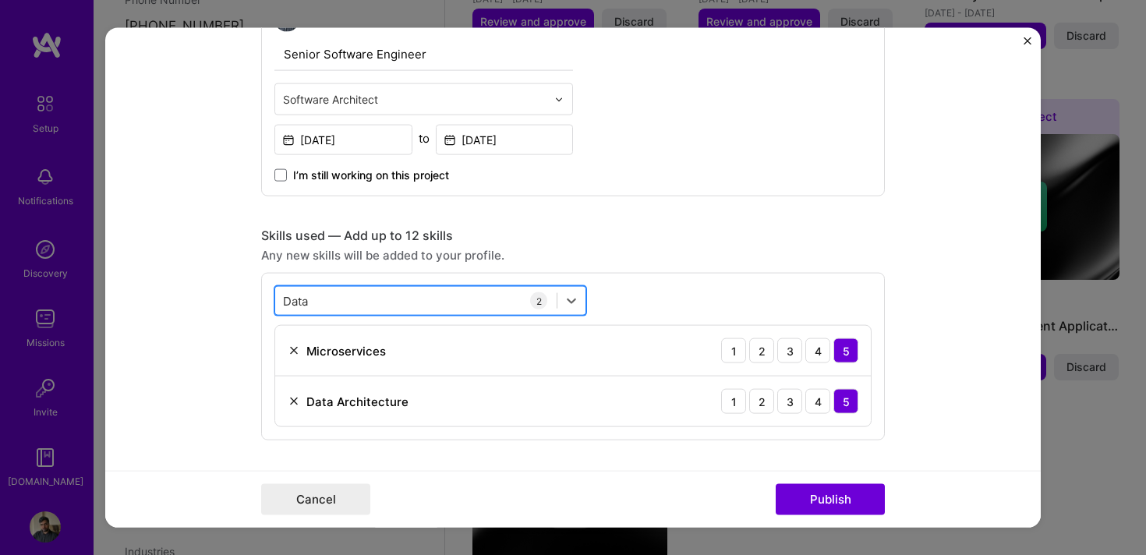
click at [379, 303] on div "Data Data" at bounding box center [416, 301] width 282 height 26
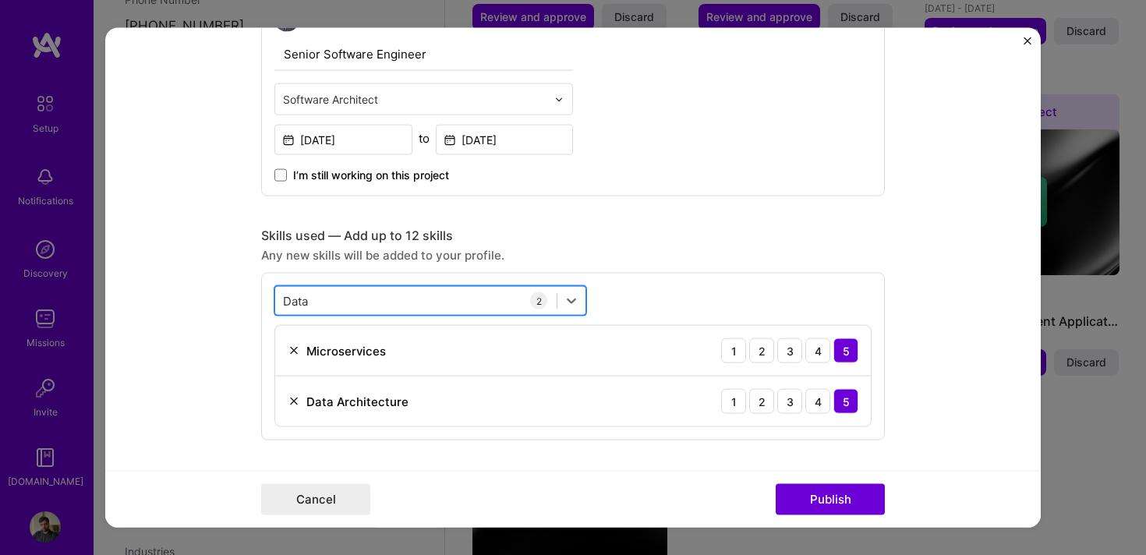
click at [379, 303] on div "Data Data" at bounding box center [416, 301] width 282 height 26
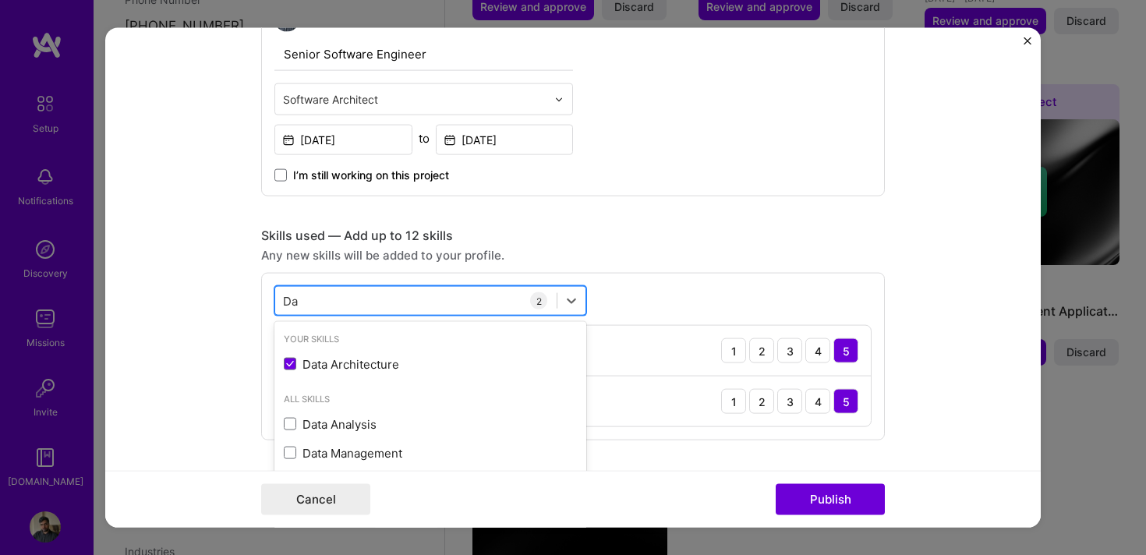
type input "D"
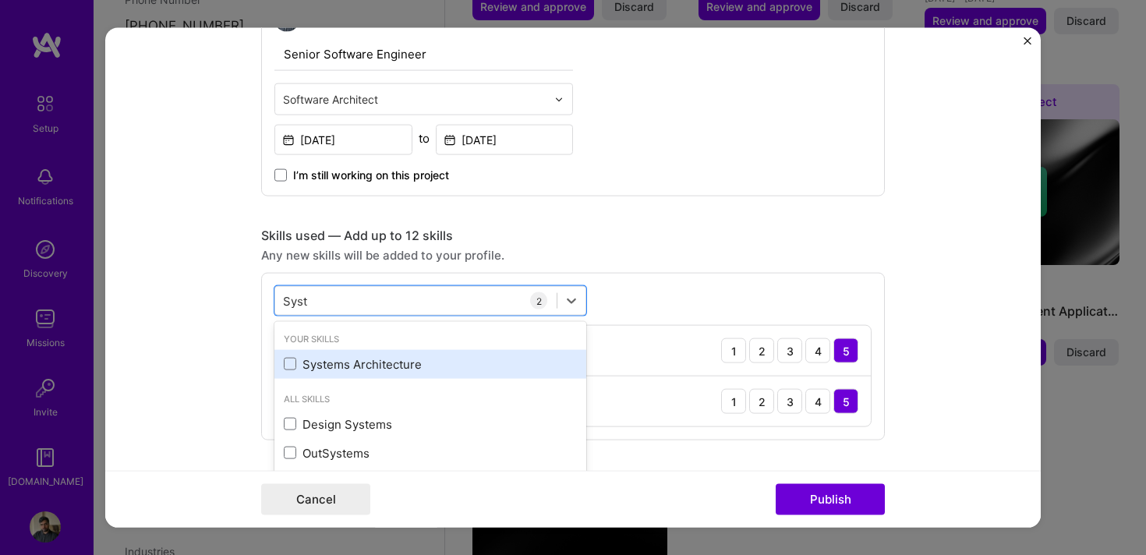
click at [335, 367] on div "Systems Architecture" at bounding box center [430, 364] width 293 height 16
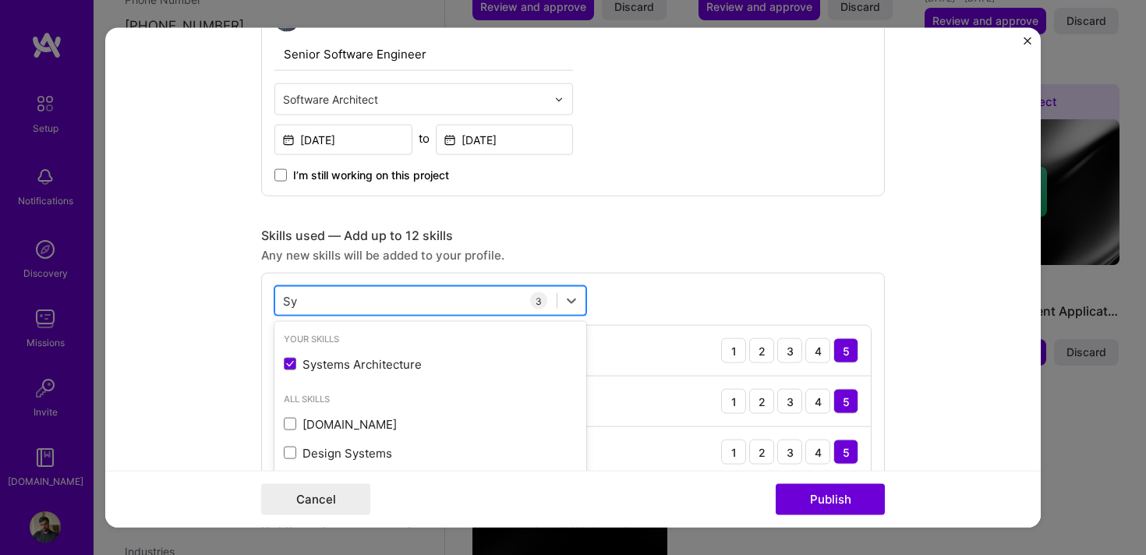
type input "S"
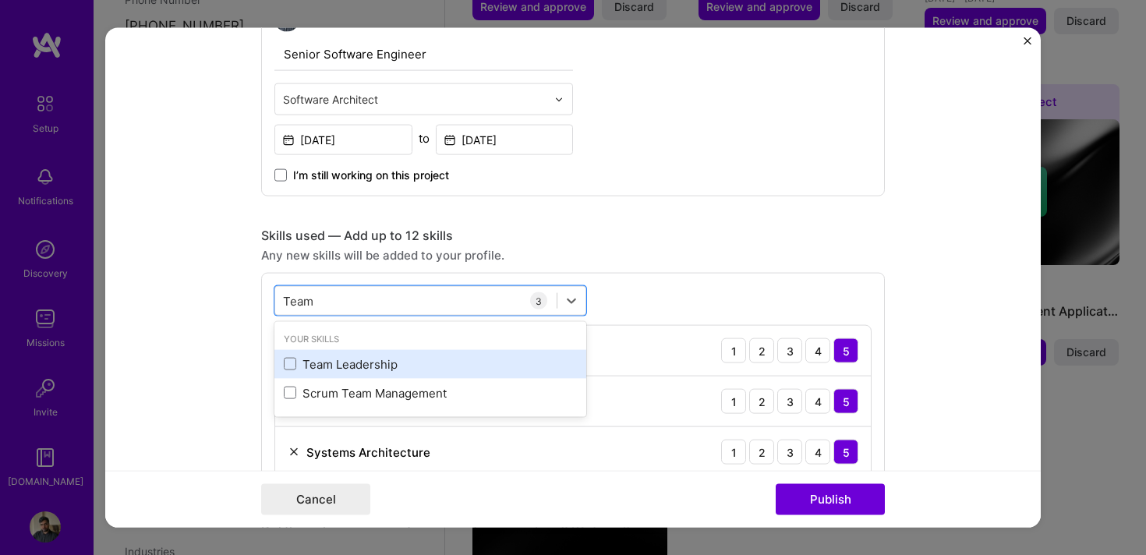
click at [344, 367] on div "Team Leadership" at bounding box center [430, 364] width 293 height 16
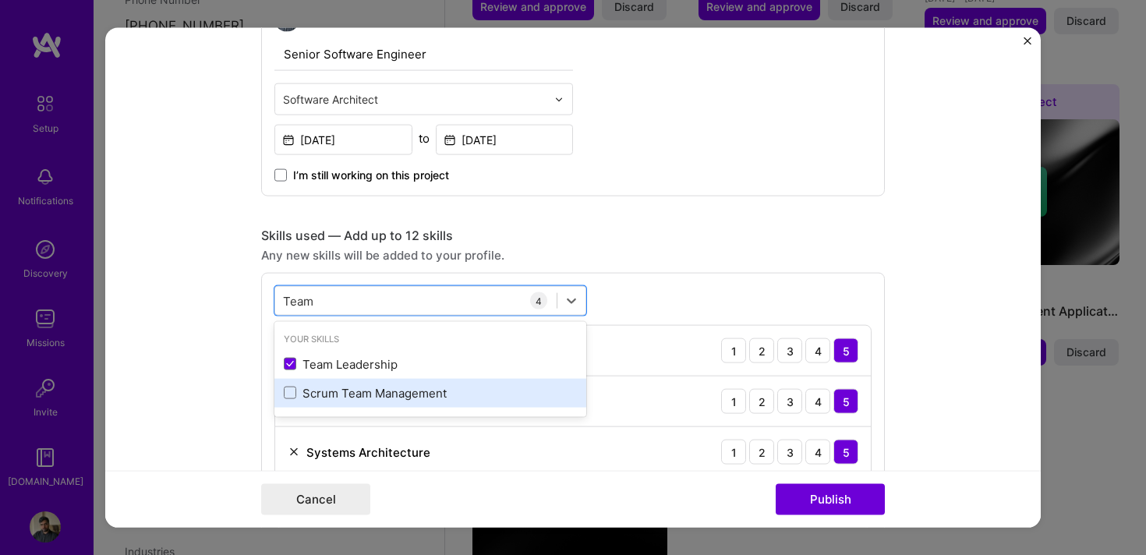
click at [330, 407] on div "Scrum Team Management" at bounding box center [431, 392] width 312 height 29
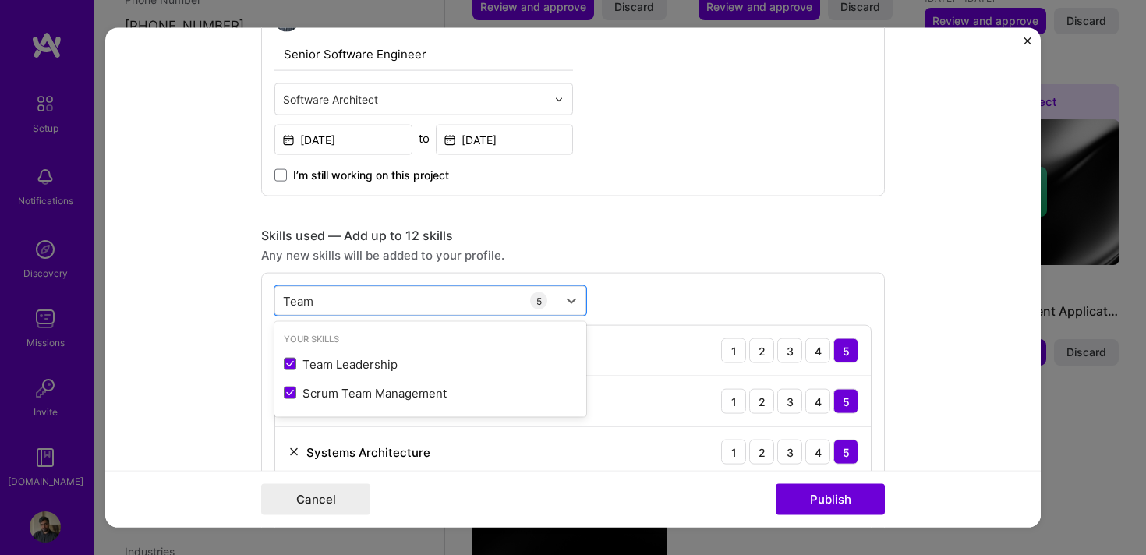
type input "Team"
click at [619, 291] on div "option Scrum Team Management, selected. option Team Leadership selected, 0 of 2…" at bounding box center [573, 433] width 624 height 320
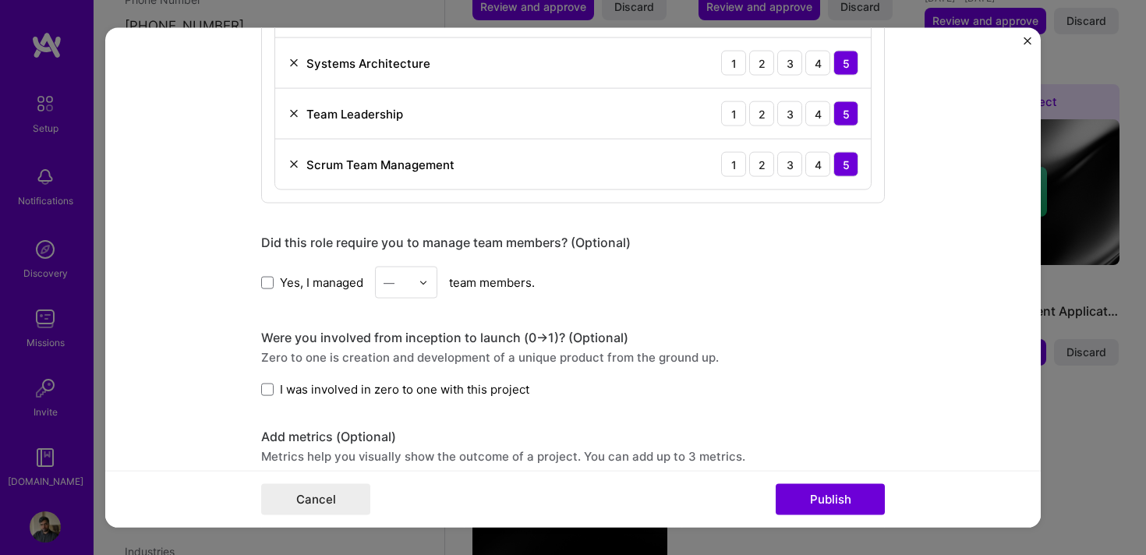
scroll to position [985, 0]
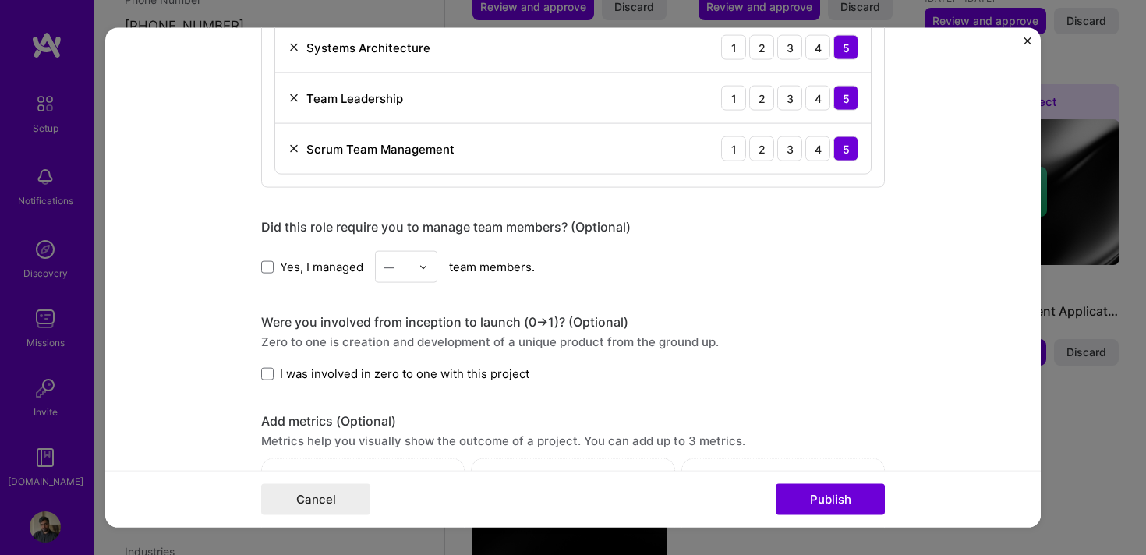
click at [277, 273] on label "Yes, I managed" at bounding box center [312, 266] width 102 height 16
click at [0, 0] on input "Yes, I managed" at bounding box center [0, 0] width 0 height 0
click at [431, 262] on div at bounding box center [428, 267] width 18 height 30
click at [402, 413] on div "6" at bounding box center [406, 414] width 53 height 29
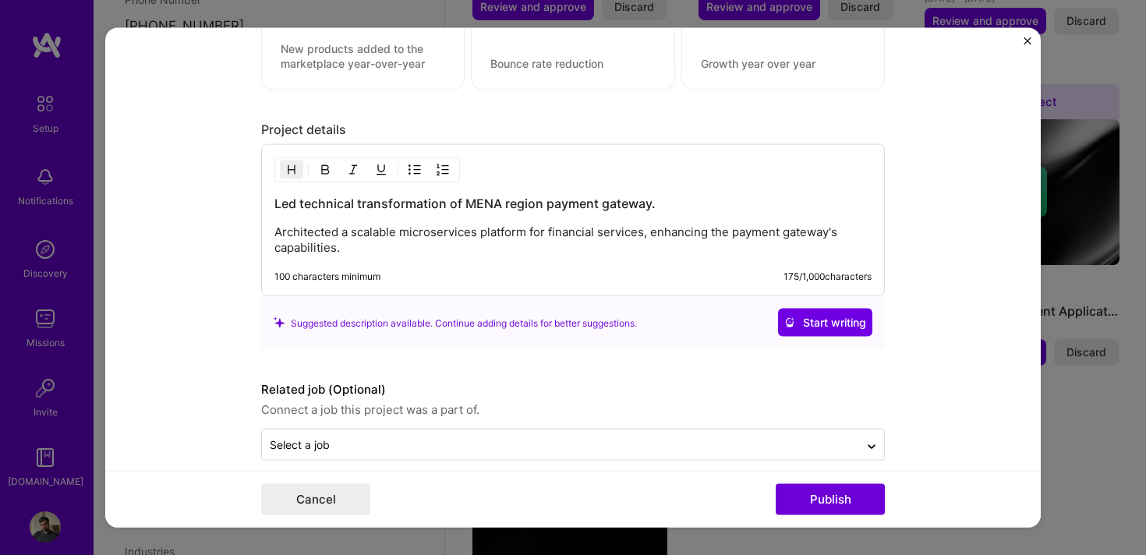
scroll to position [1499, 0]
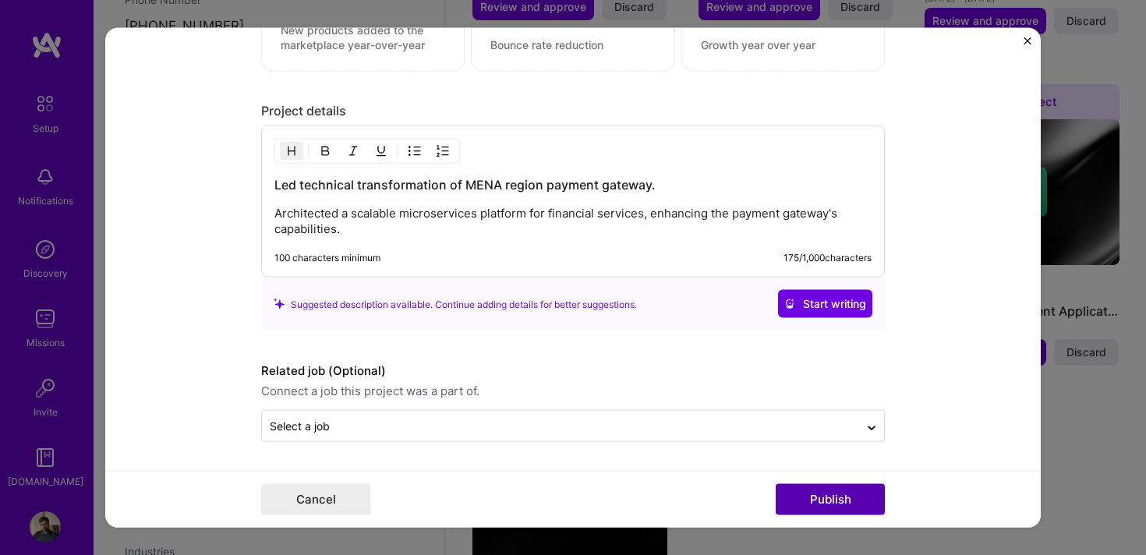
click at [792, 501] on button "Publish" at bounding box center [830, 499] width 109 height 31
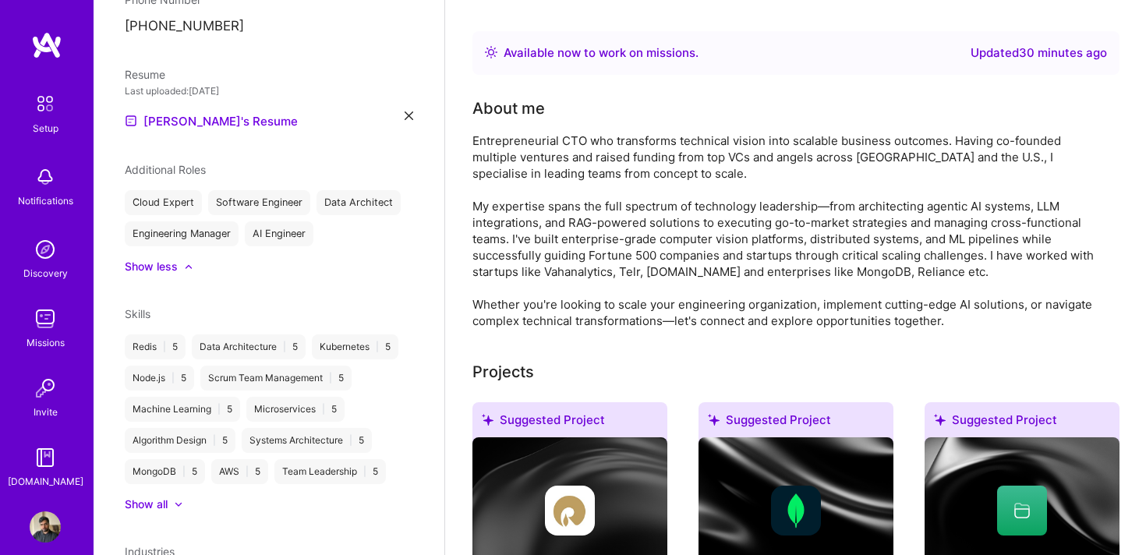
scroll to position [0, 0]
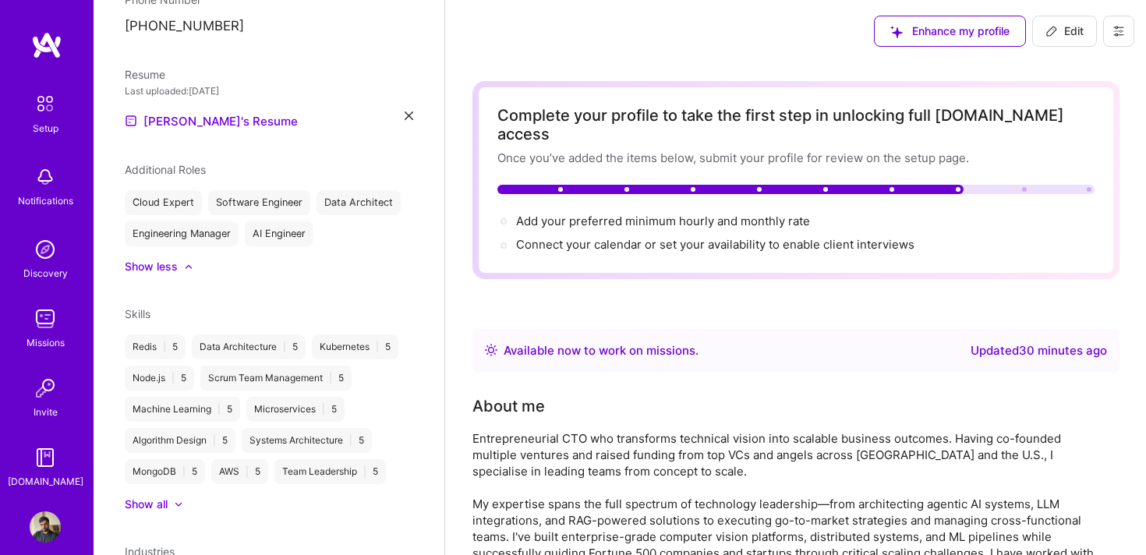
click at [1060, 27] on span "Edit" at bounding box center [1065, 31] width 38 height 16
select select "Right Now"
select select "IN"
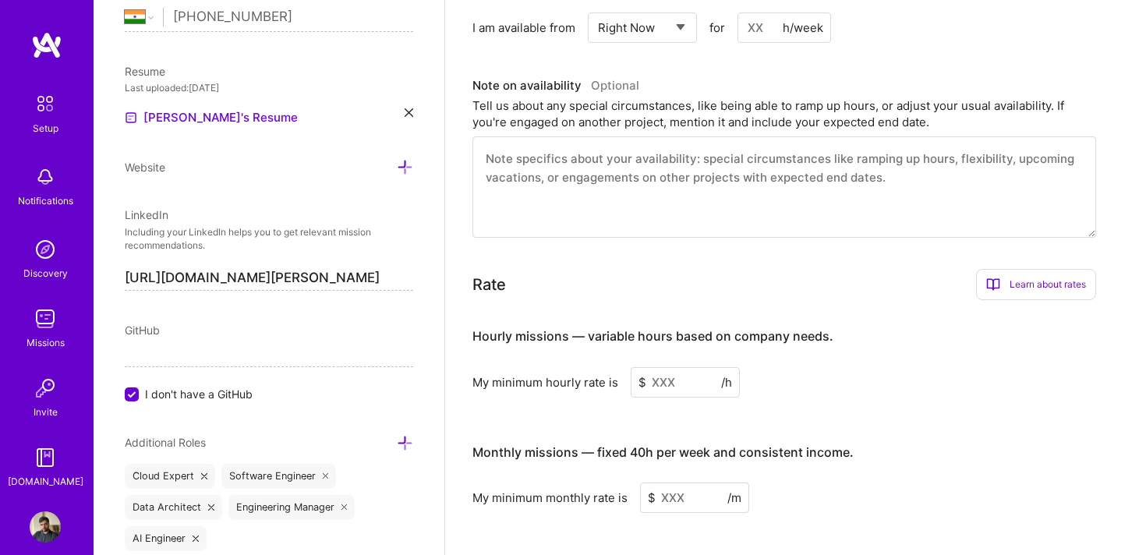
scroll to position [773, 0]
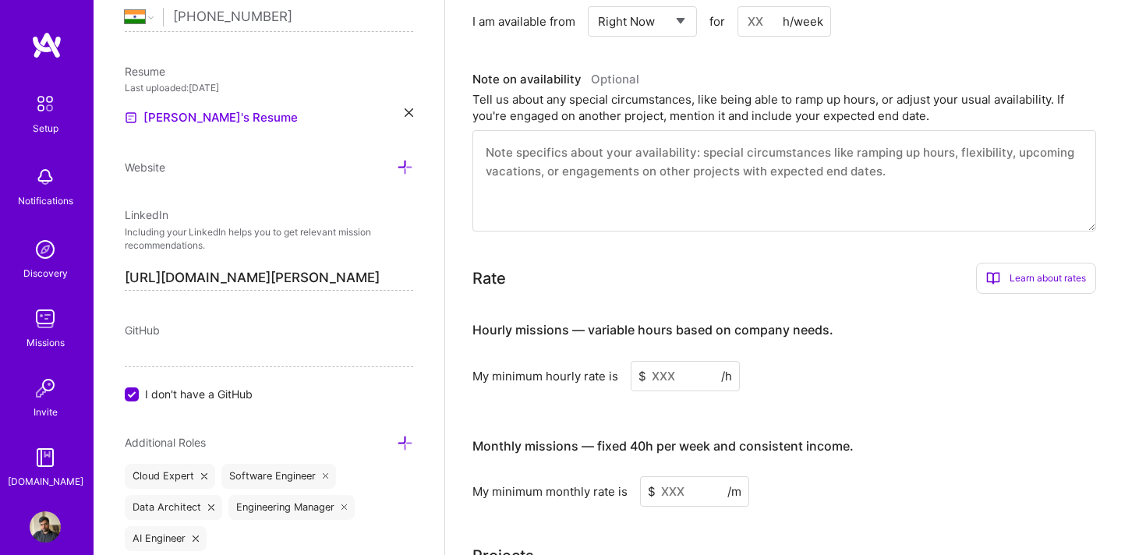
click at [686, 361] on input at bounding box center [685, 376] width 109 height 30
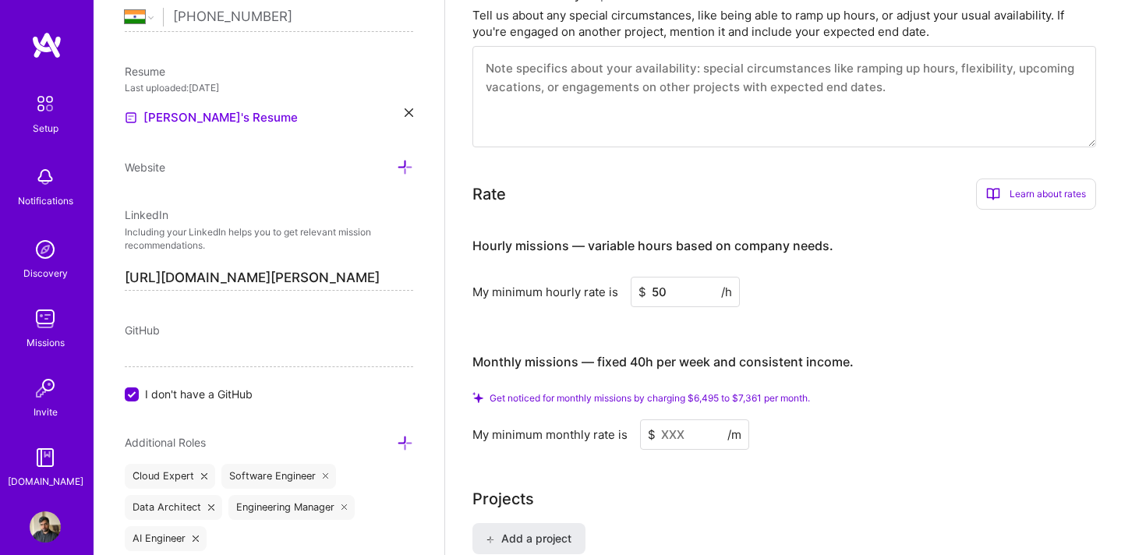
scroll to position [859, 0]
type input "50"
click at [675, 417] on input at bounding box center [694, 432] width 109 height 30
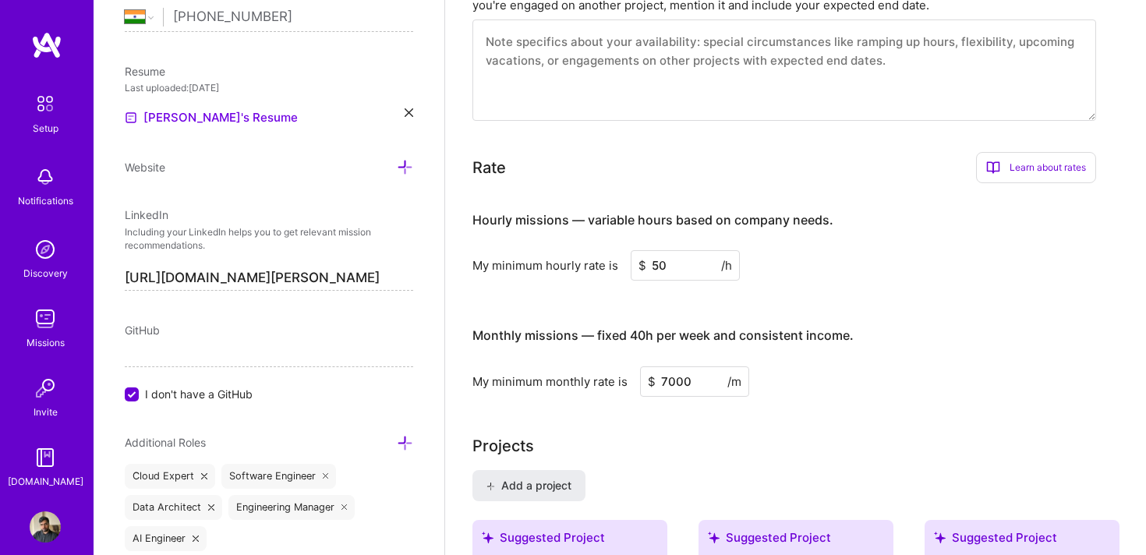
type input "7000"
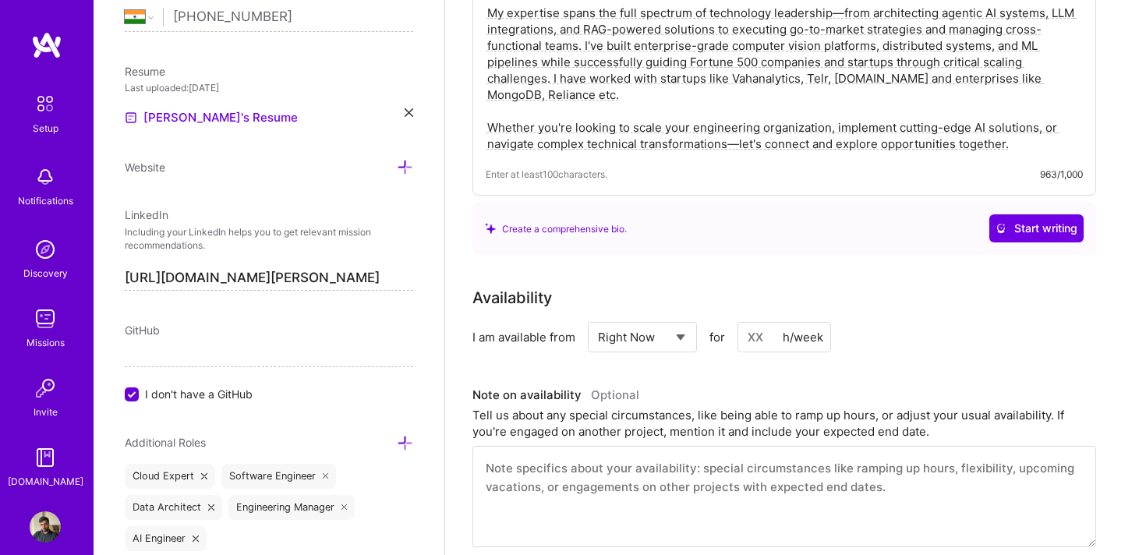
scroll to position [0, 0]
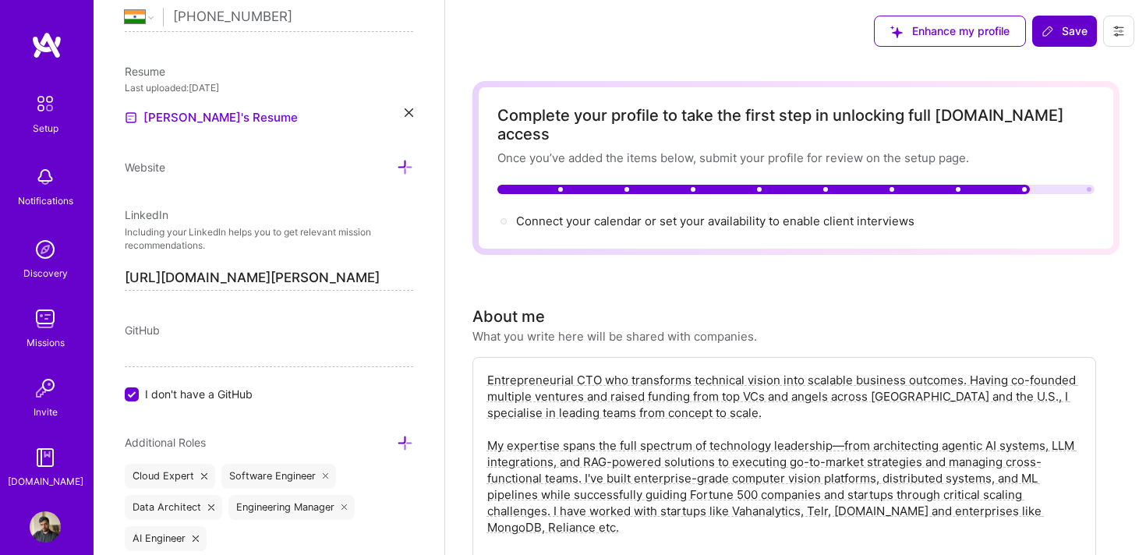
click at [1060, 37] on span "Save" at bounding box center [1065, 31] width 46 height 16
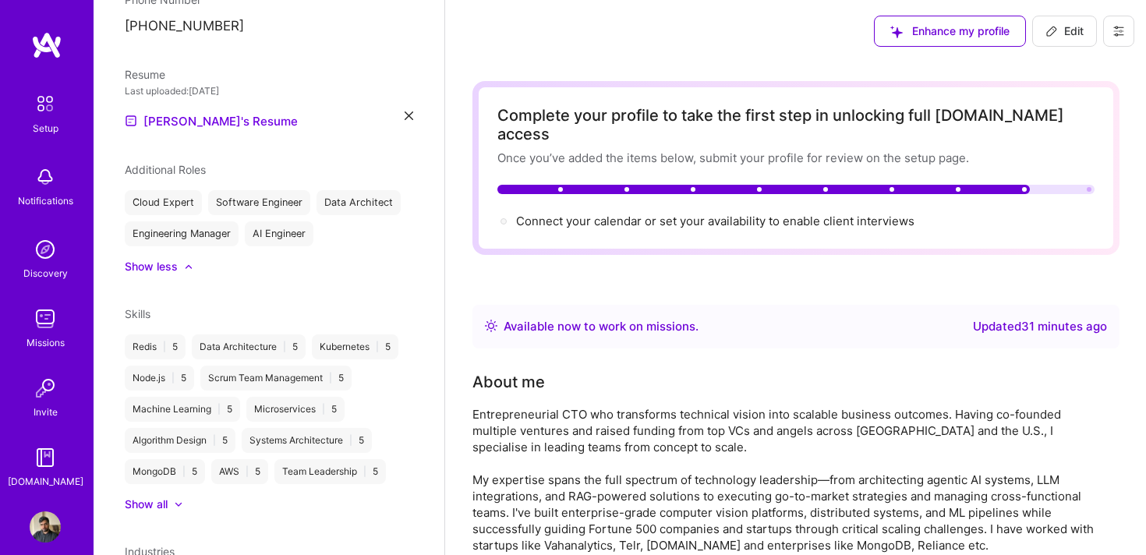
click at [1068, 41] on button "Edit" at bounding box center [1065, 31] width 65 height 31
select select "Right Now"
select select "IN"
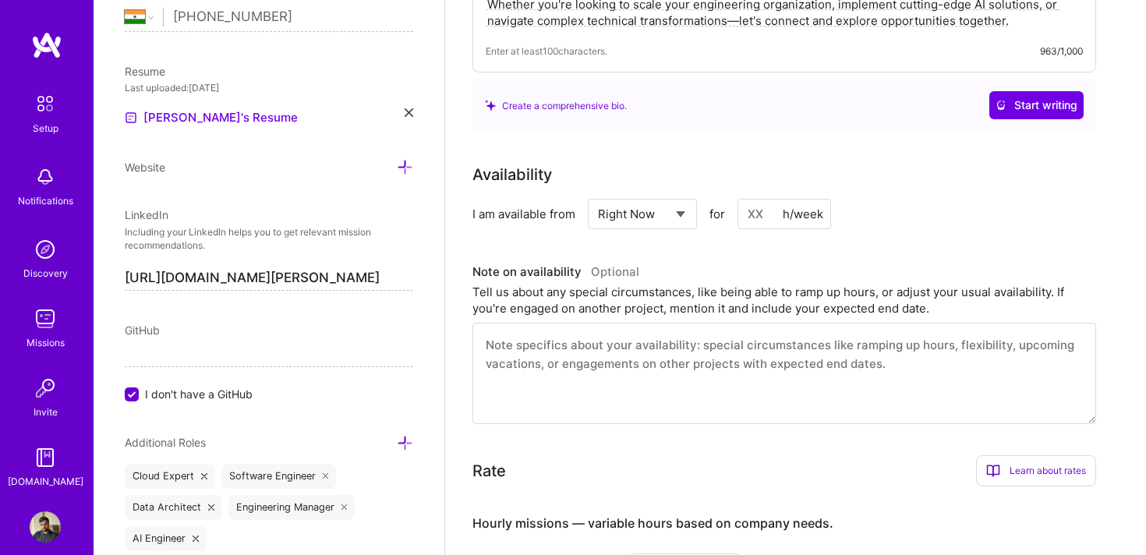
scroll to position [560, 0]
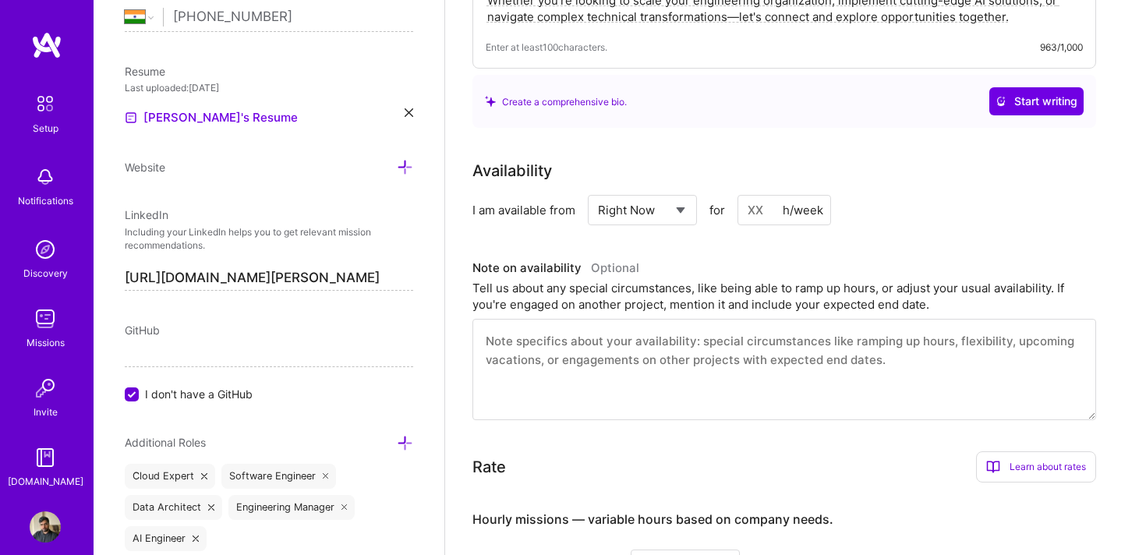
click at [759, 195] on input at bounding box center [785, 210] width 94 height 30
click at [649, 192] on select "Select... Right Now Future Date Not Available" at bounding box center [643, 210] width 90 height 40
click at [752, 195] on input at bounding box center [785, 210] width 94 height 30
click at [833, 219] on div "Availability I am available from Select... Right Now Future Date Not Available …" at bounding box center [796, 289] width 647 height 261
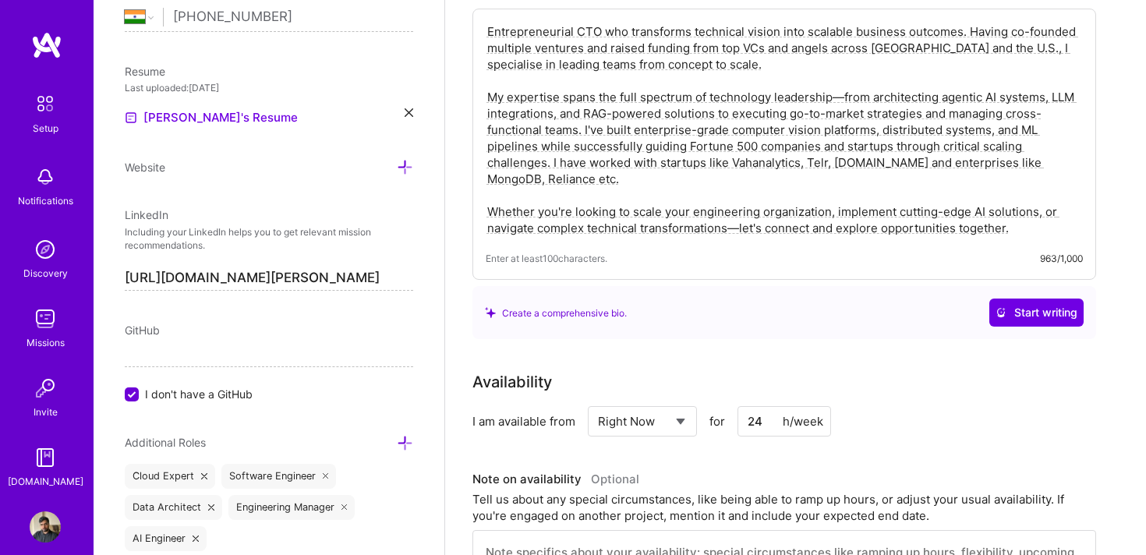
scroll to position [355, 0]
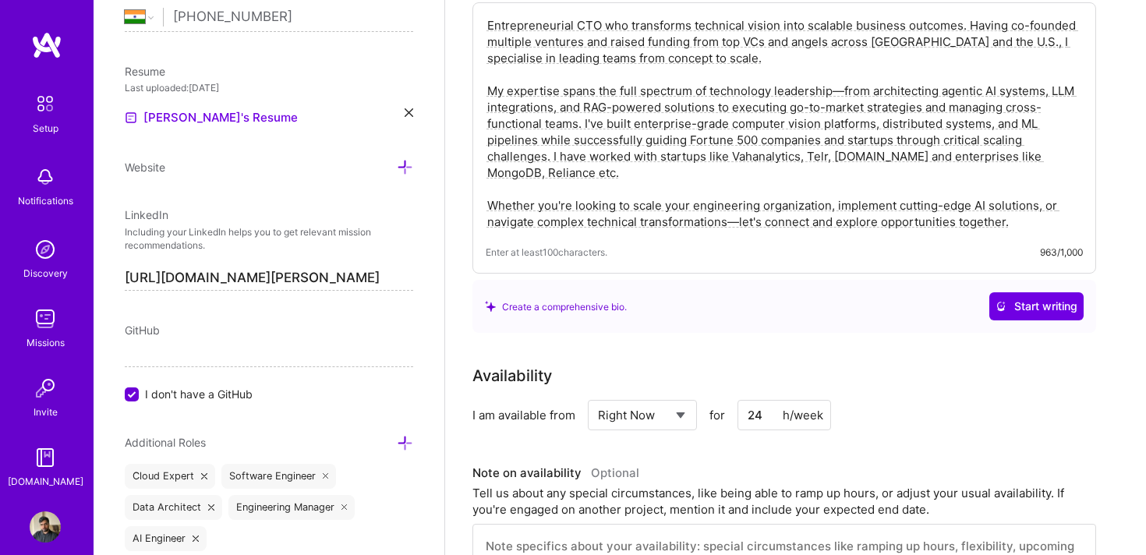
click at [765, 400] on input "24" at bounding box center [785, 415] width 94 height 30
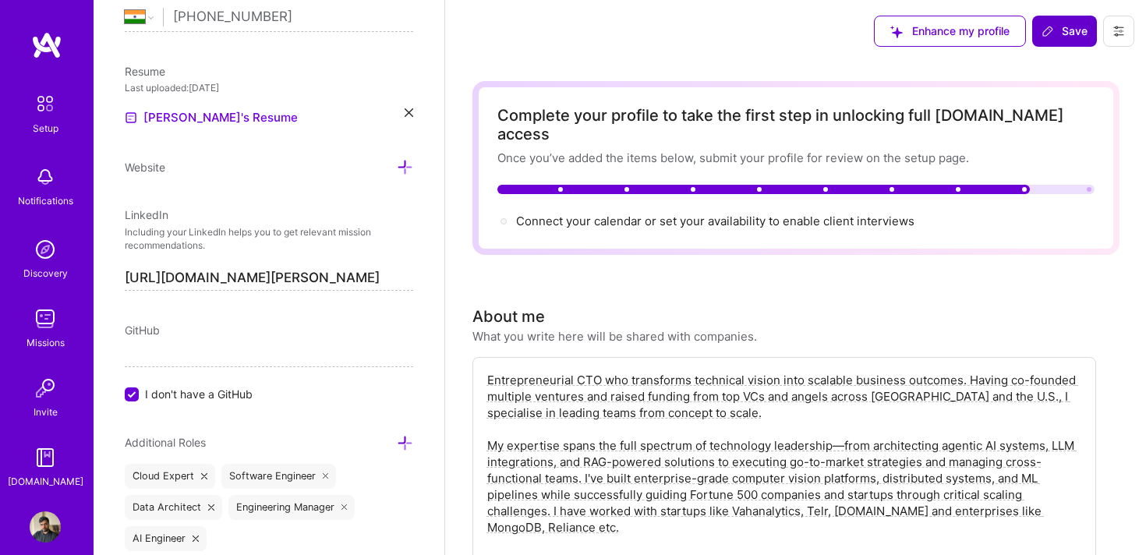
type input "40"
click at [1061, 41] on button "Save" at bounding box center [1065, 31] width 65 height 31
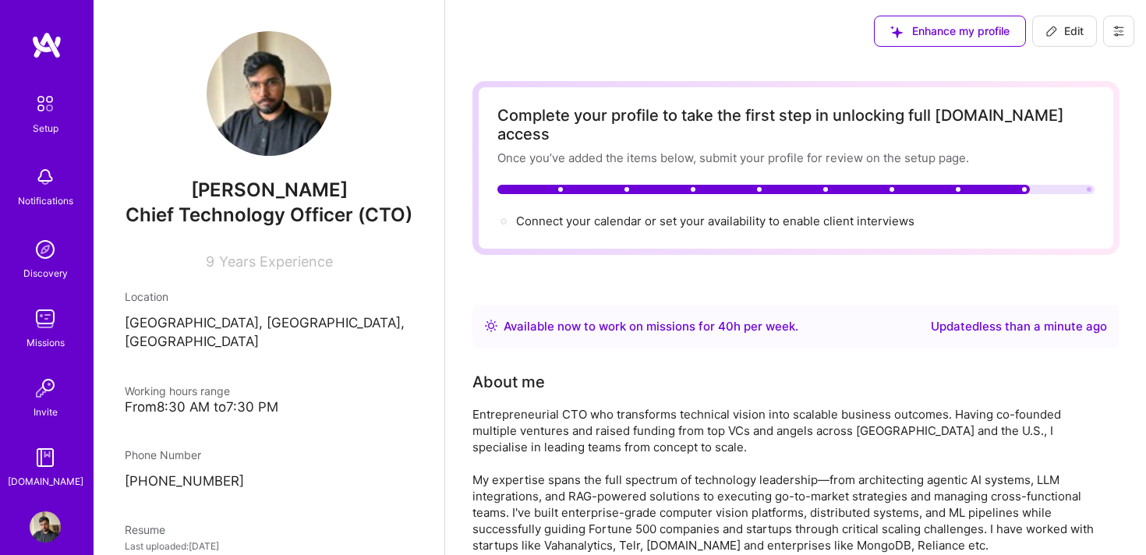
click at [45, 112] on img at bounding box center [45, 103] width 33 height 33
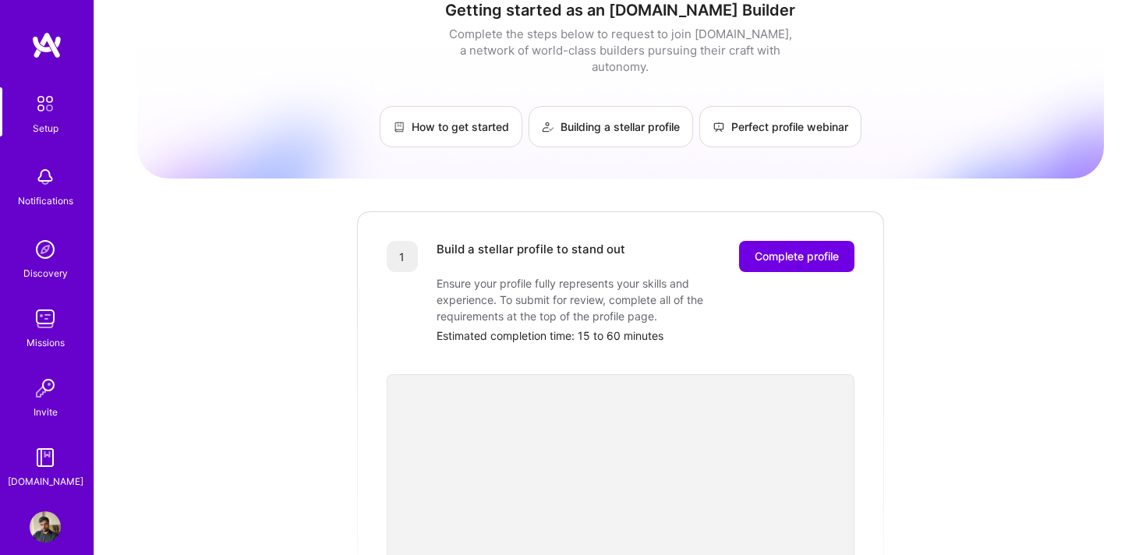
scroll to position [35, 0]
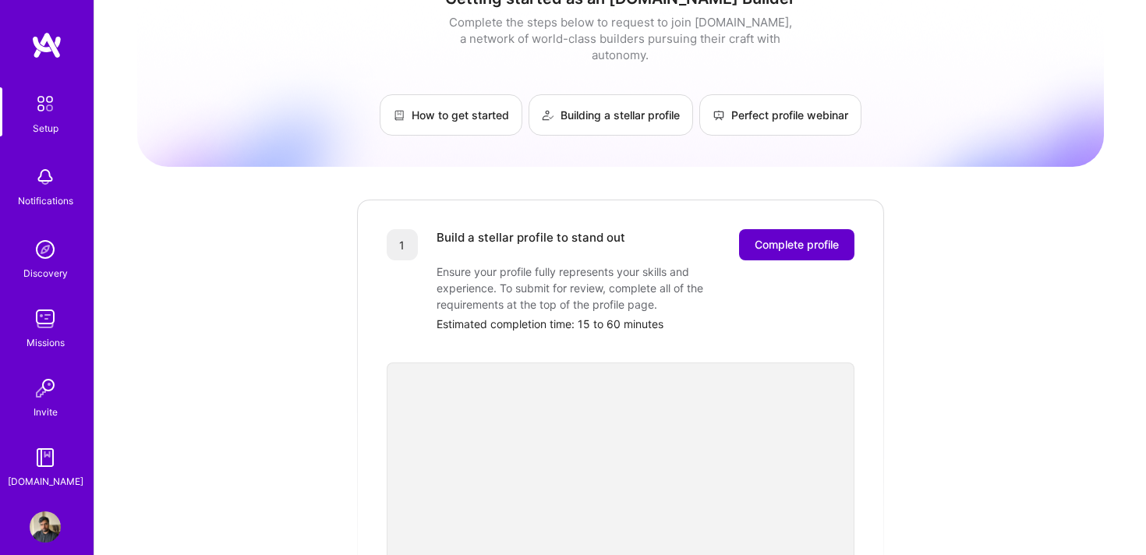
click at [799, 237] on span "Complete profile" at bounding box center [797, 245] width 84 height 16
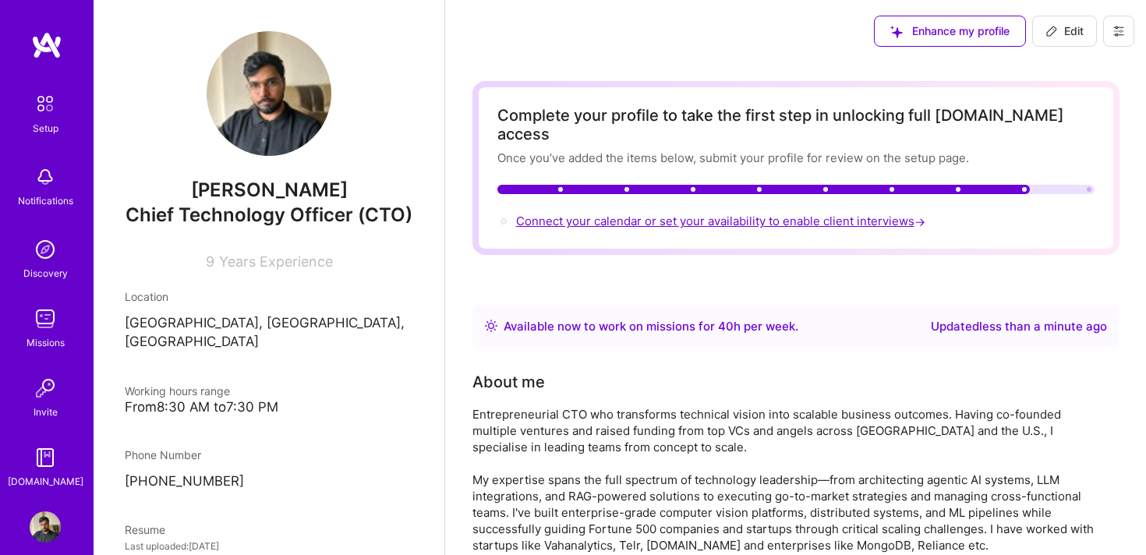
click at [728, 214] on span "Connect your calendar or set your availability to enable client interviews →" at bounding box center [722, 221] width 413 height 15
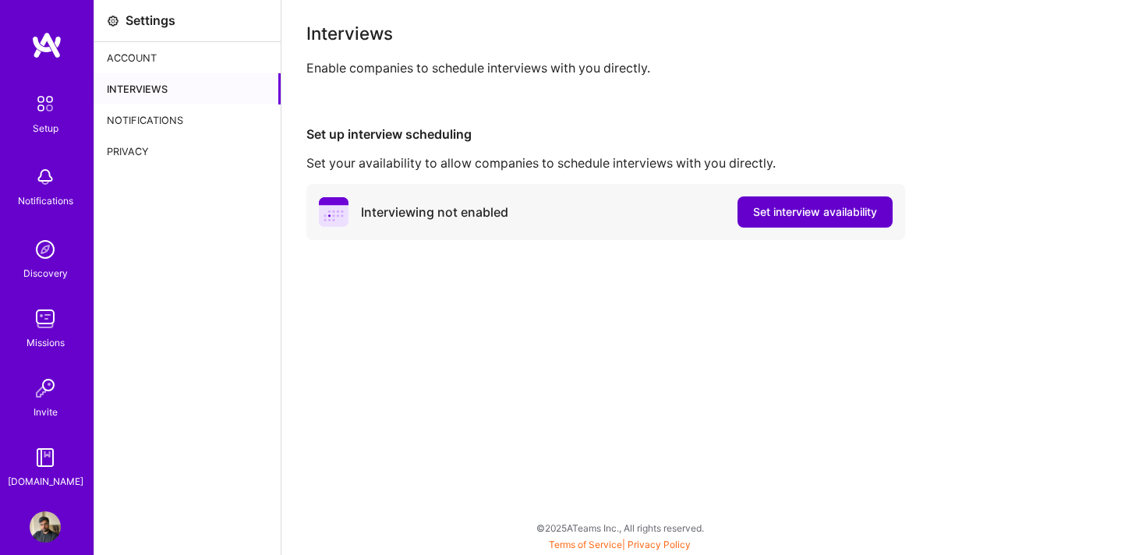
click at [775, 216] on span "Set interview availability" at bounding box center [815, 212] width 124 height 16
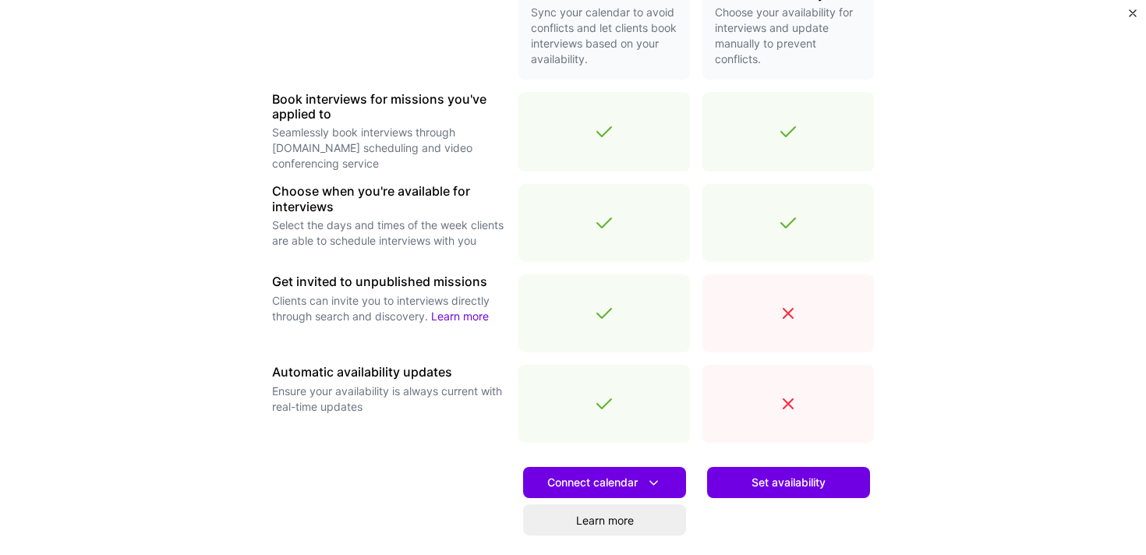
scroll to position [423, 0]
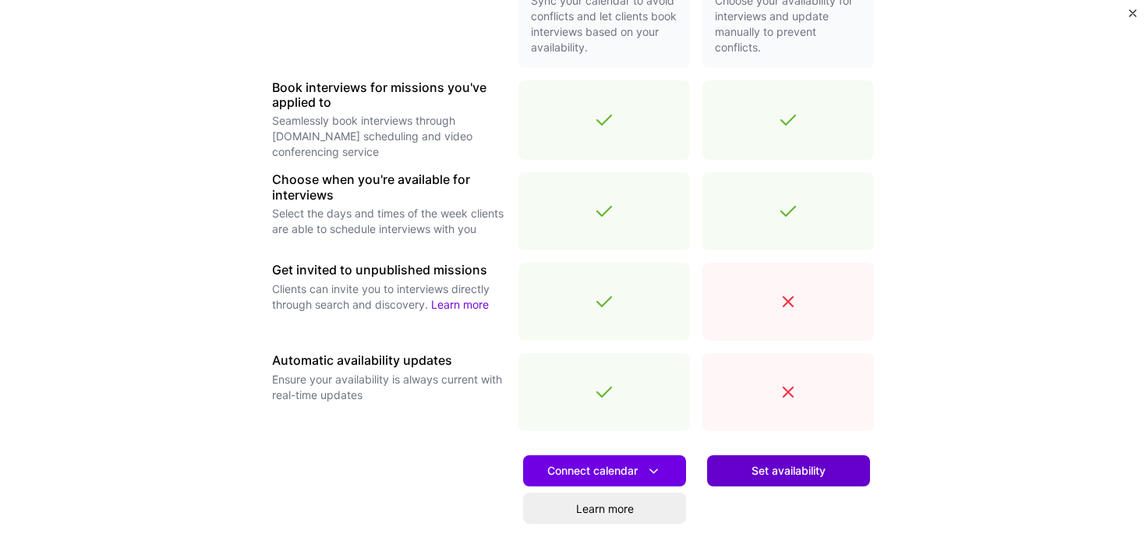
click at [756, 469] on span "Set availability" at bounding box center [789, 471] width 74 height 16
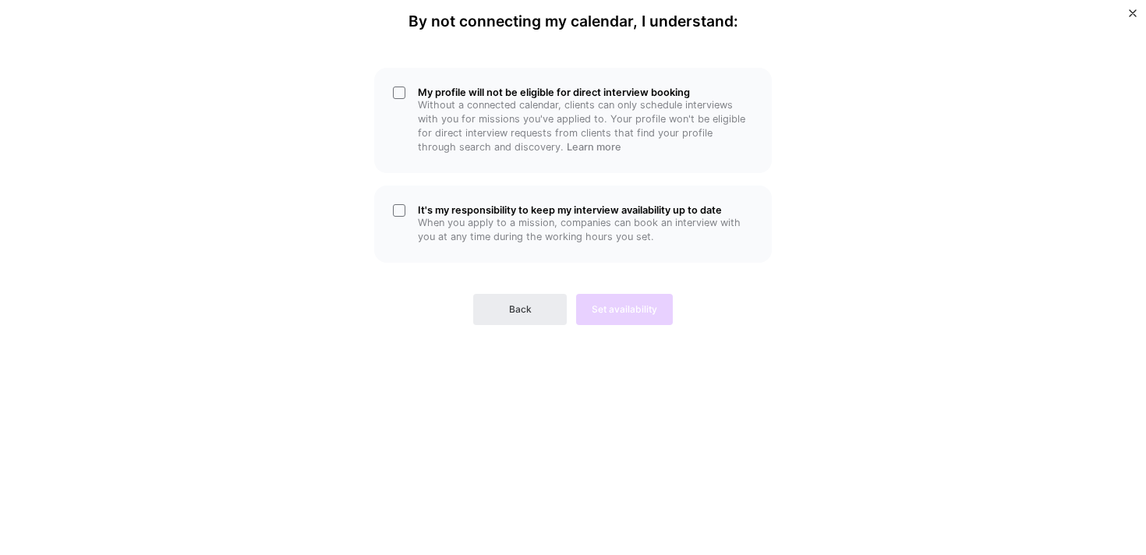
scroll to position [0, 0]
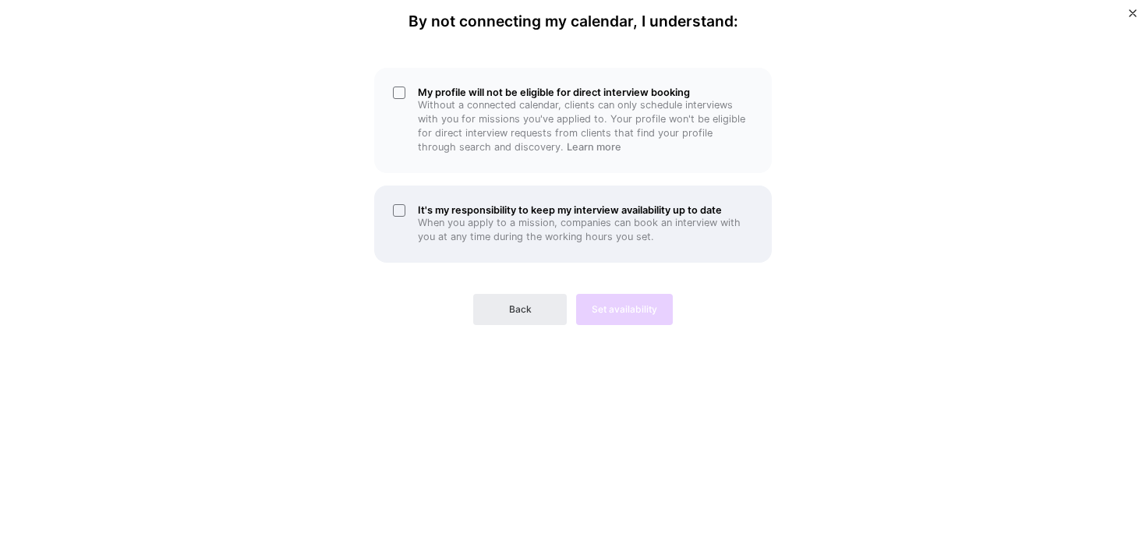
click at [448, 211] on h5 "It's my responsibility to keep my interview availability up to date" at bounding box center [585, 210] width 335 height 12
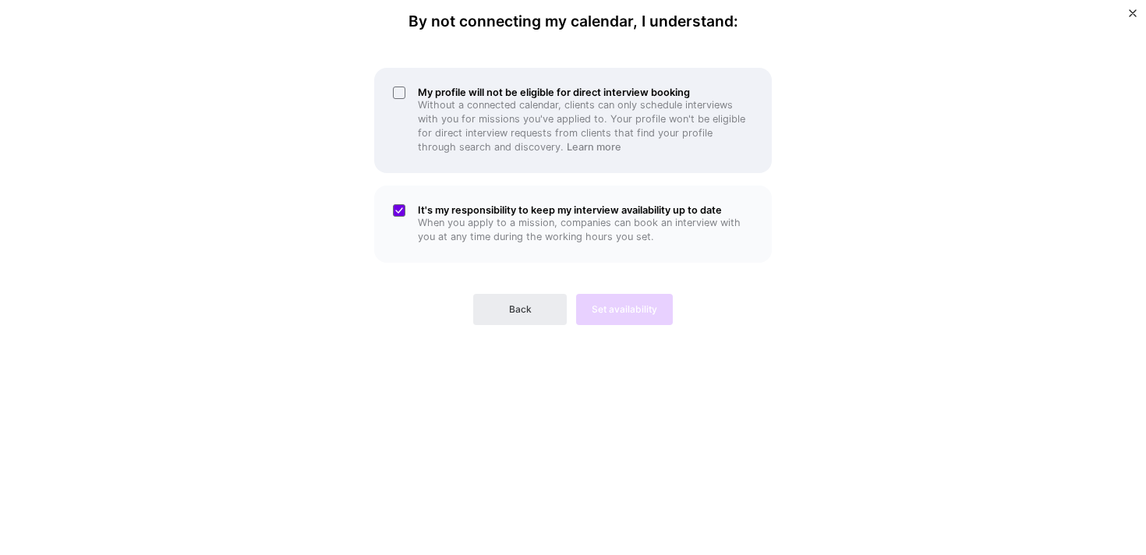
click at [423, 101] on p "Without a connected calendar, clients can only schedule interviews with you for…" at bounding box center [585, 126] width 335 height 56
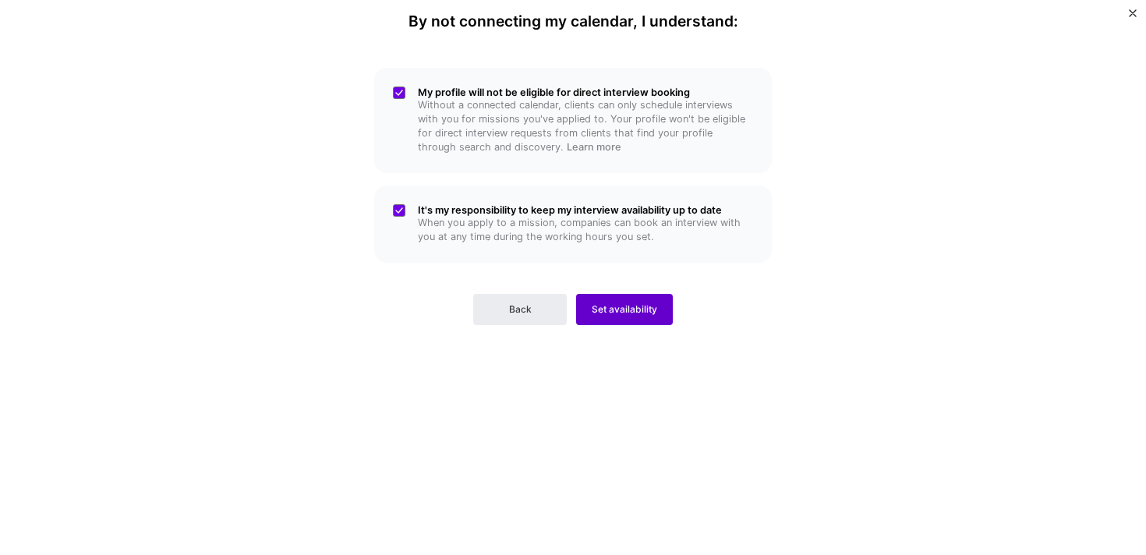
click at [611, 317] on button "Set availability" at bounding box center [624, 309] width 97 height 31
